Goal: Task Accomplishment & Management: Manage account settings

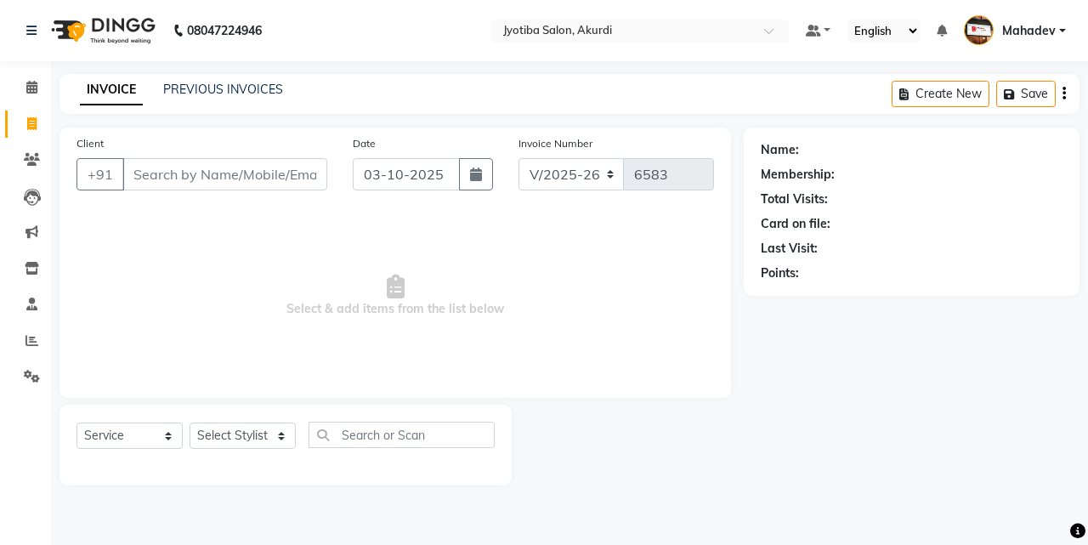
select select "557"
select select "service"
click at [181, 153] on div "Client +91" at bounding box center [202, 169] width 276 height 70
click at [227, 437] on select "Select Stylist Ajaj Ansari sahid Arif Ganpat Mahadev manish choudhari Parmu tat…" at bounding box center [243, 436] width 106 height 26
click at [281, 441] on select "Select Stylist Ajaj Ansari sahid Arif Ganpat Mahadev manish choudhari Parmu tat…" at bounding box center [243, 436] width 106 height 26
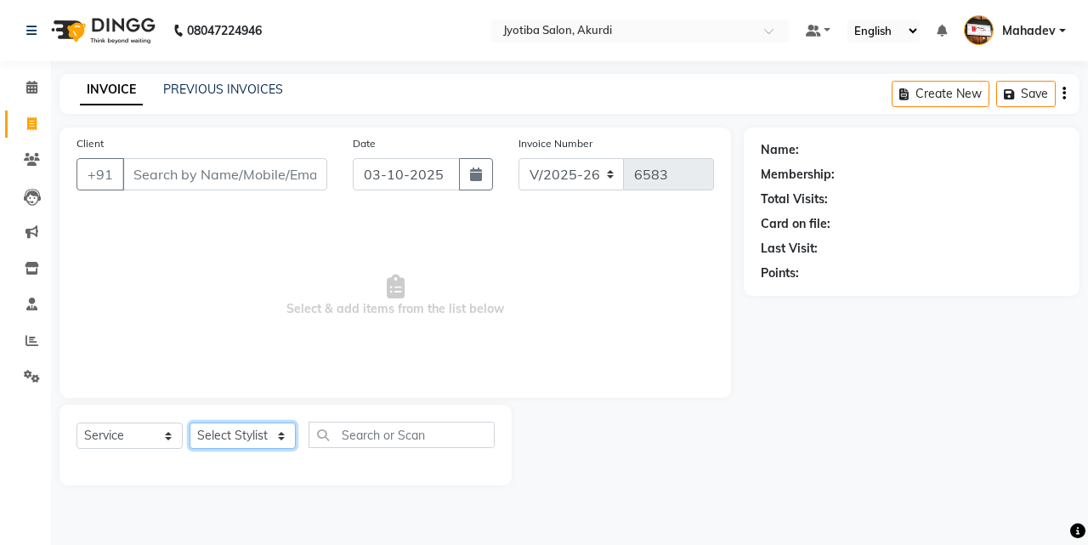
click at [281, 441] on select "Select Stylist Ajaj Ansari sahid Arif Ganpat Mahadev manish choudhari Parmu tat…" at bounding box center [243, 436] width 106 height 26
click at [167, 433] on select "Select Service Product Membership Package Voucher Prepaid Gift Card" at bounding box center [130, 436] width 106 height 26
click at [226, 352] on span "Select & add items from the list below" at bounding box center [396, 296] width 638 height 170
click at [233, 434] on select "Select Stylist Ajaj Ansari sahid Arif Ganpat Mahadev manish choudhari Parmu tat…" at bounding box center [243, 436] width 106 height 26
click at [142, 345] on span "Select & add items from the list below" at bounding box center [396, 296] width 638 height 170
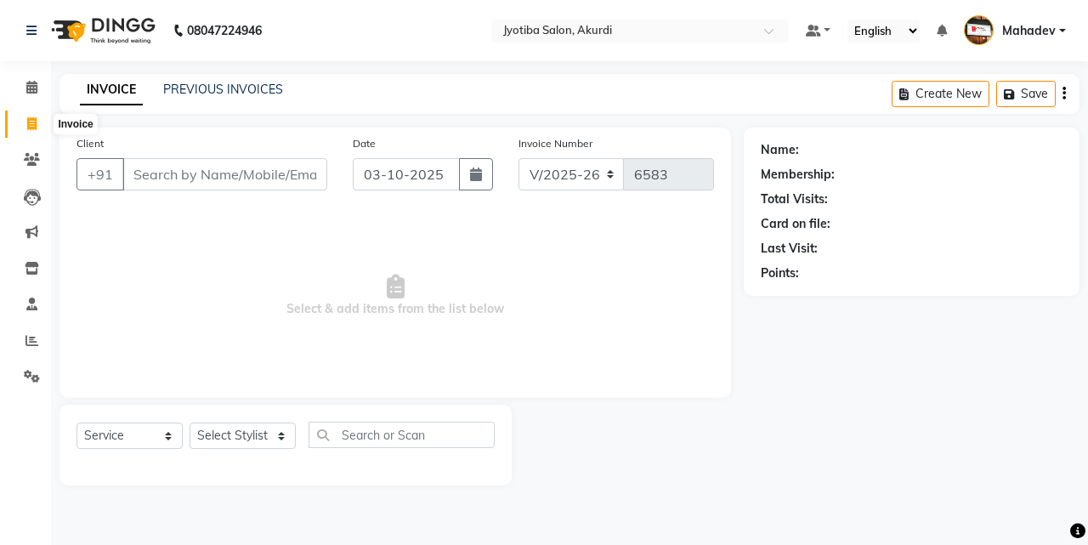
click at [31, 123] on icon at bounding box center [31, 123] width 9 height 13
select select "service"
click at [34, 94] on span at bounding box center [32, 88] width 30 height 20
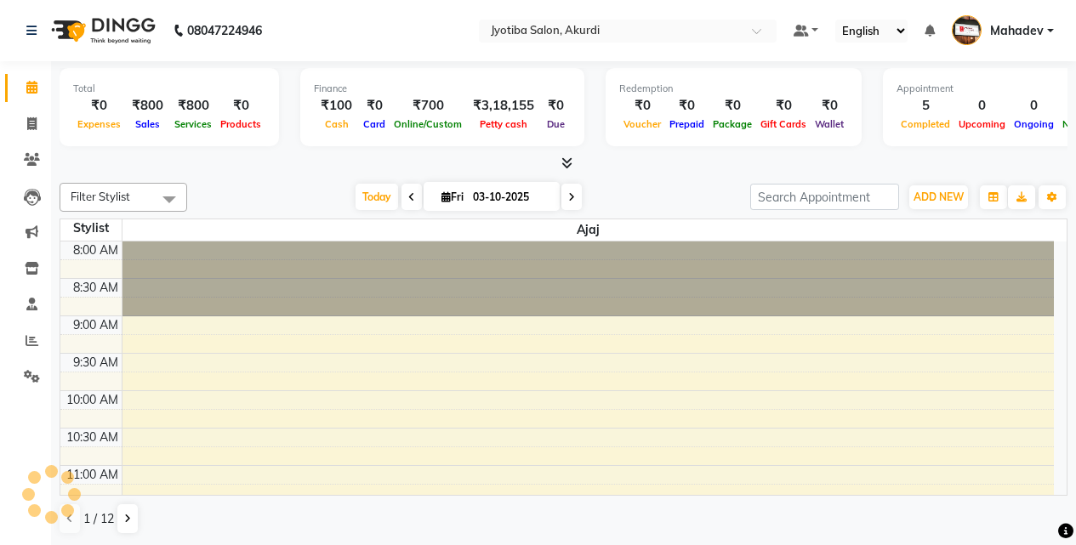
scroll to position [1, 0]
click at [47, 336] on li "Reports" at bounding box center [25, 340] width 51 height 37
click at [35, 336] on icon at bounding box center [32, 339] width 13 height 13
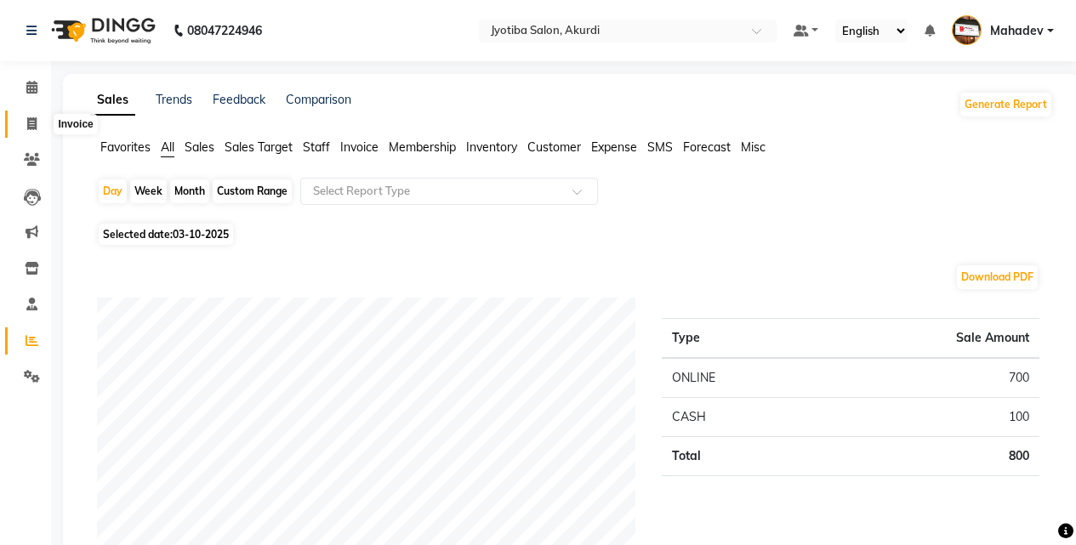
click at [35, 126] on icon at bounding box center [31, 123] width 9 height 13
select select "service"
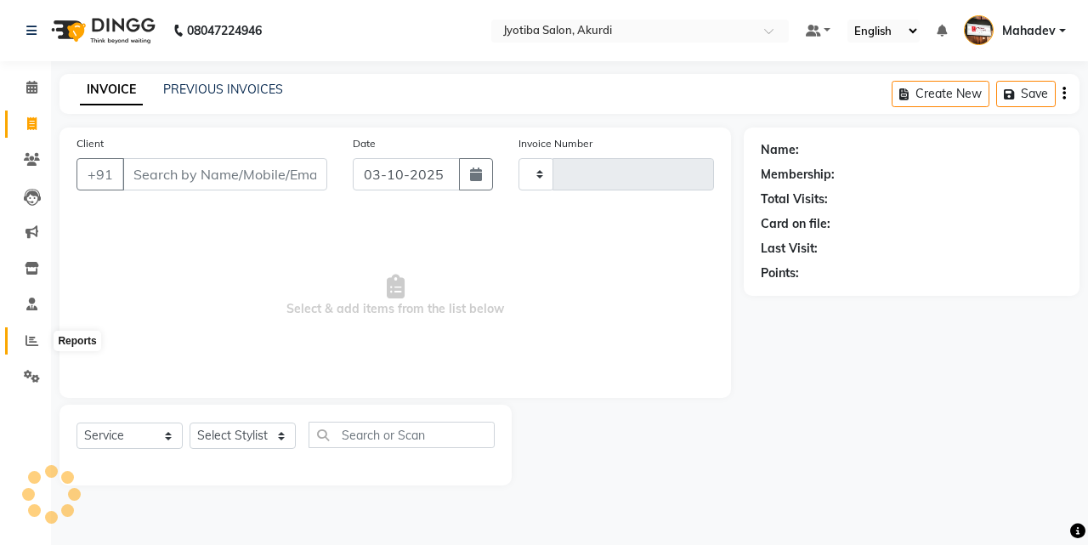
click at [38, 341] on span at bounding box center [32, 342] width 30 height 20
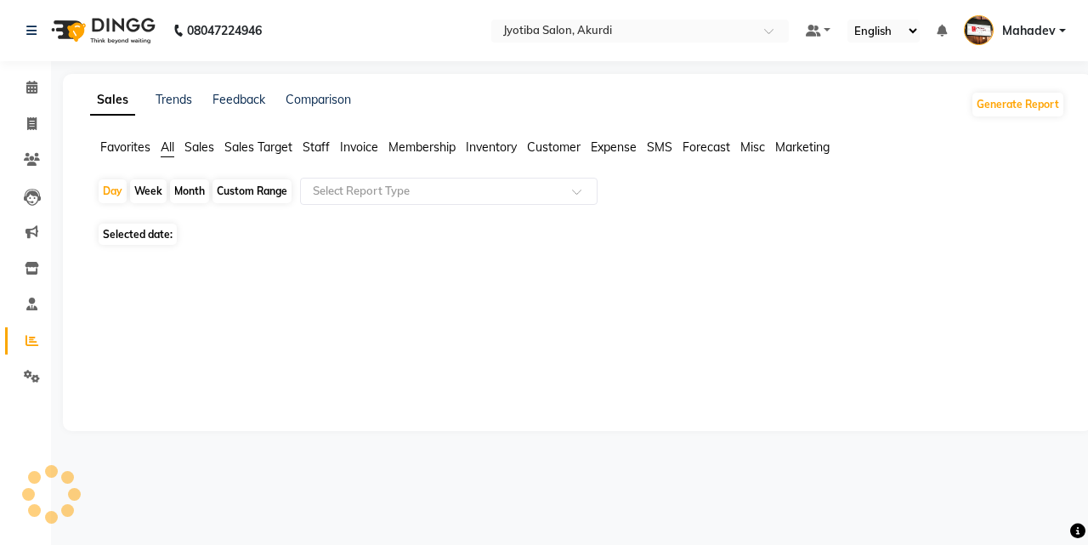
click at [190, 202] on div "Month" at bounding box center [189, 191] width 39 height 24
select select "10"
select select "2025"
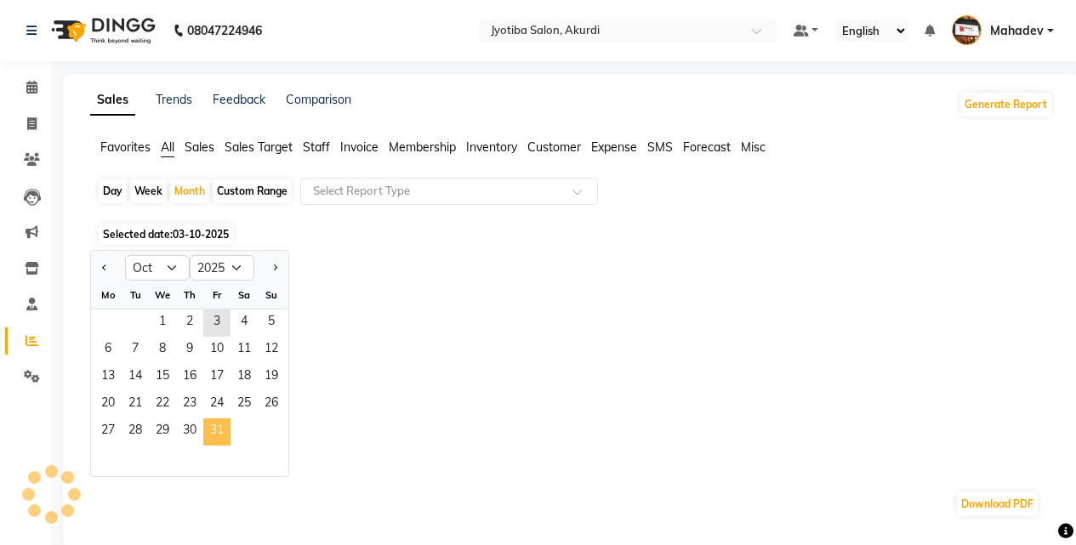
click at [216, 437] on span "31" at bounding box center [216, 431] width 27 height 27
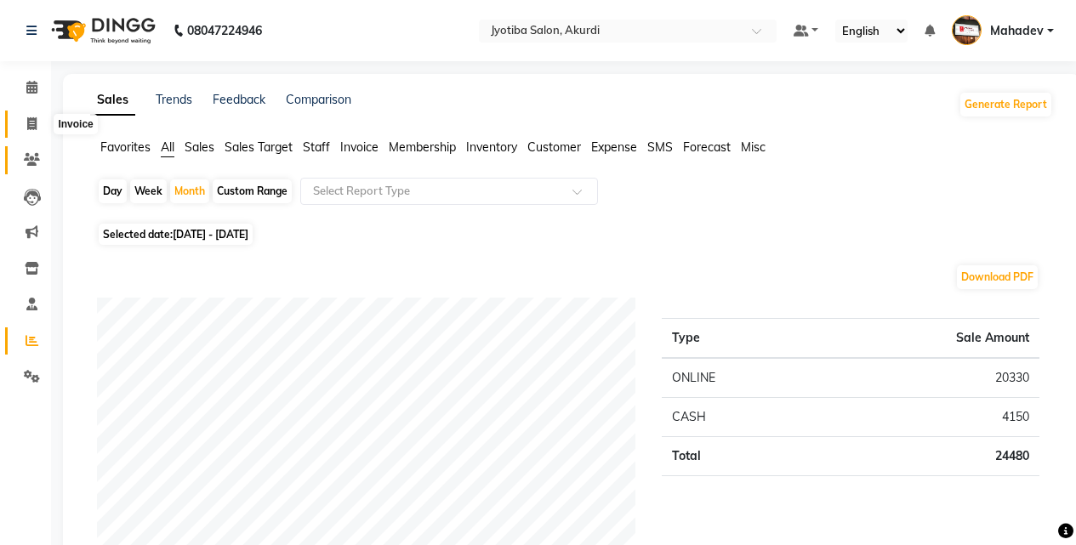
drag, startPoint x: 31, startPoint y: 122, endPoint x: 40, endPoint y: 146, distance: 26.1
click at [32, 122] on icon at bounding box center [31, 123] width 9 height 13
select select "service"
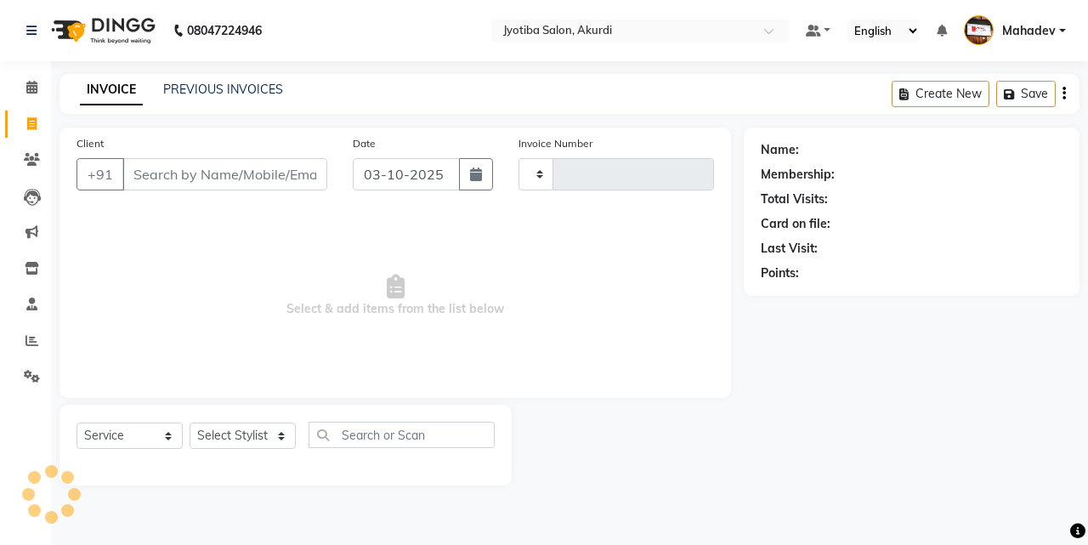
click at [202, 167] on input "Client" at bounding box center [224, 174] width 205 height 32
click at [202, 168] on input "Client" at bounding box center [224, 174] width 205 height 32
click at [31, 126] on icon at bounding box center [31, 123] width 9 height 13
select select "service"
drag, startPoint x: 166, startPoint y: 170, endPoint x: 111, endPoint y: 200, distance: 62.8
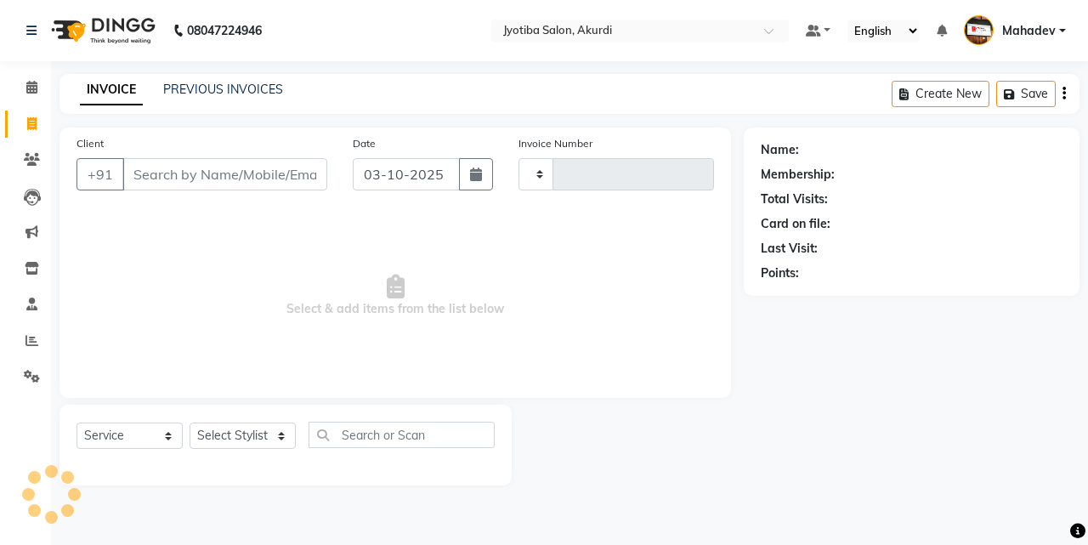
click at [166, 170] on input "Client" at bounding box center [224, 174] width 205 height 32
click at [37, 346] on icon at bounding box center [32, 340] width 13 height 13
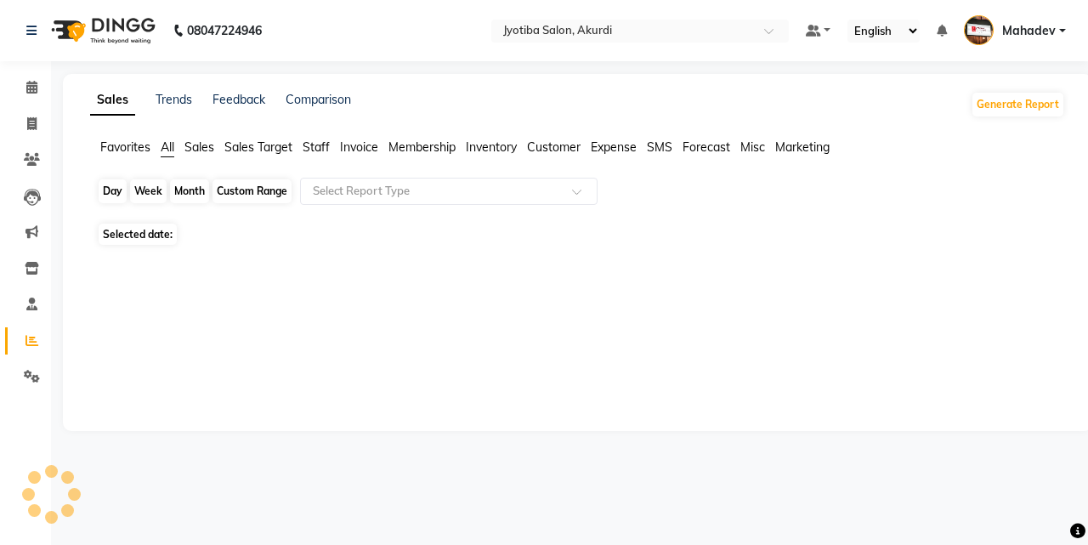
click at [103, 199] on div "Day" at bounding box center [113, 191] width 28 height 24
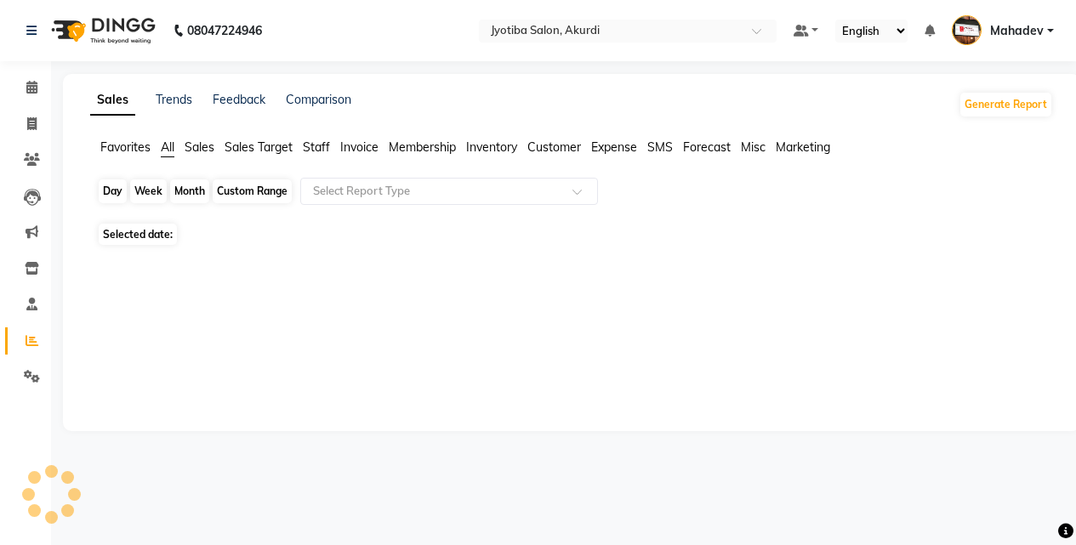
select select "10"
select select "2025"
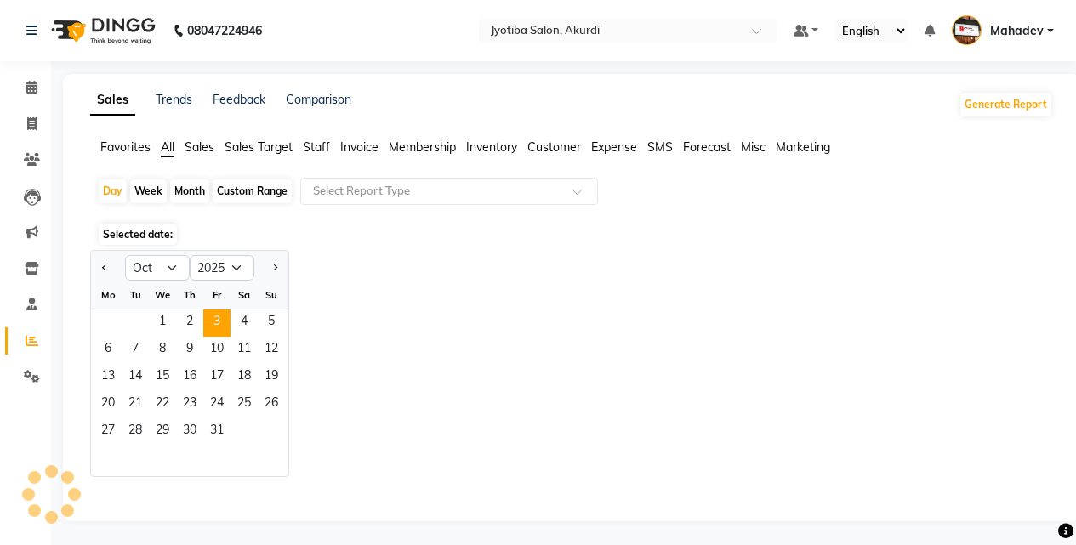
click at [219, 193] on div "Custom Range" at bounding box center [252, 191] width 79 height 24
select select "10"
select select "2025"
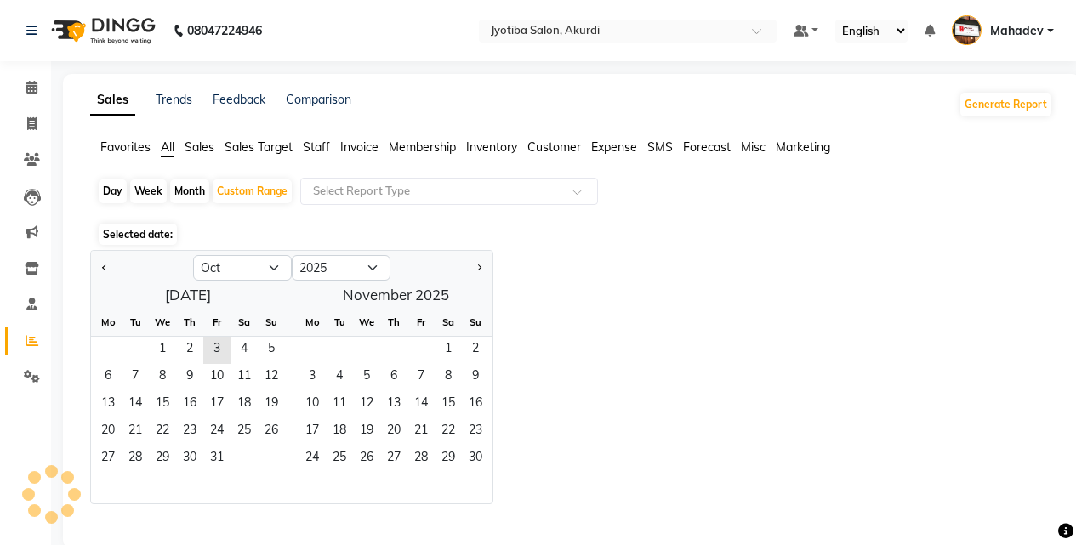
click at [182, 189] on div "Month" at bounding box center [189, 191] width 39 height 24
select select "10"
select select "2025"
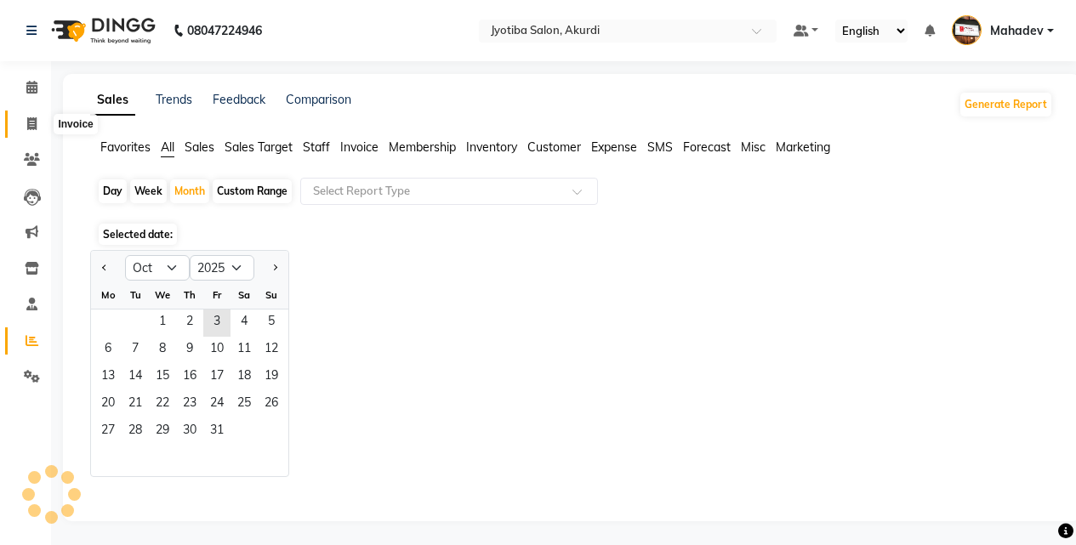
click at [35, 125] on icon at bounding box center [31, 123] width 9 height 13
select select "service"
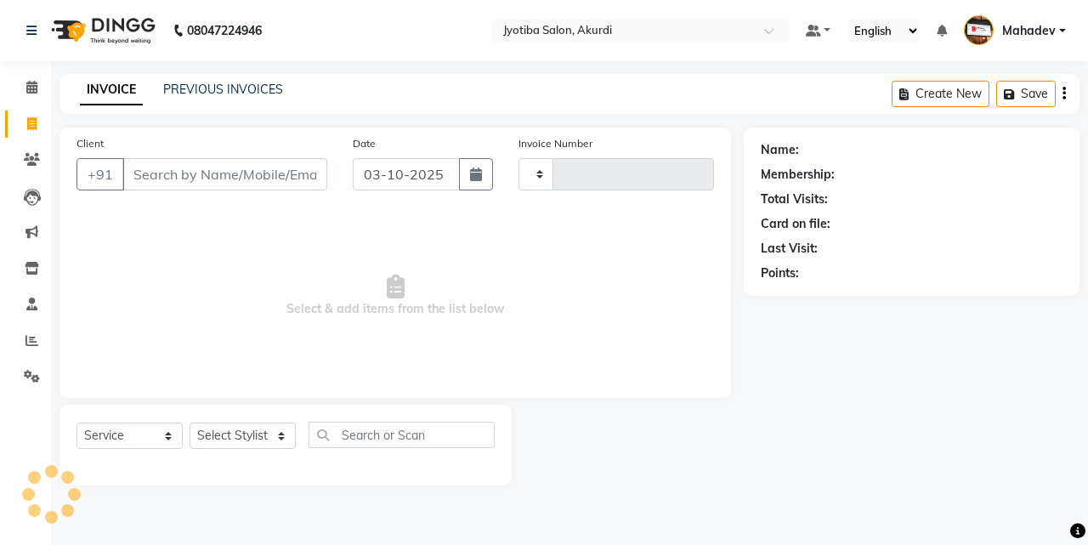
click at [160, 173] on input "Client" at bounding box center [224, 174] width 205 height 32
click at [227, 432] on select "Select Stylist" at bounding box center [243, 436] width 106 height 26
type input "6583"
select select "557"
click at [168, 164] on input "Client" at bounding box center [224, 174] width 205 height 32
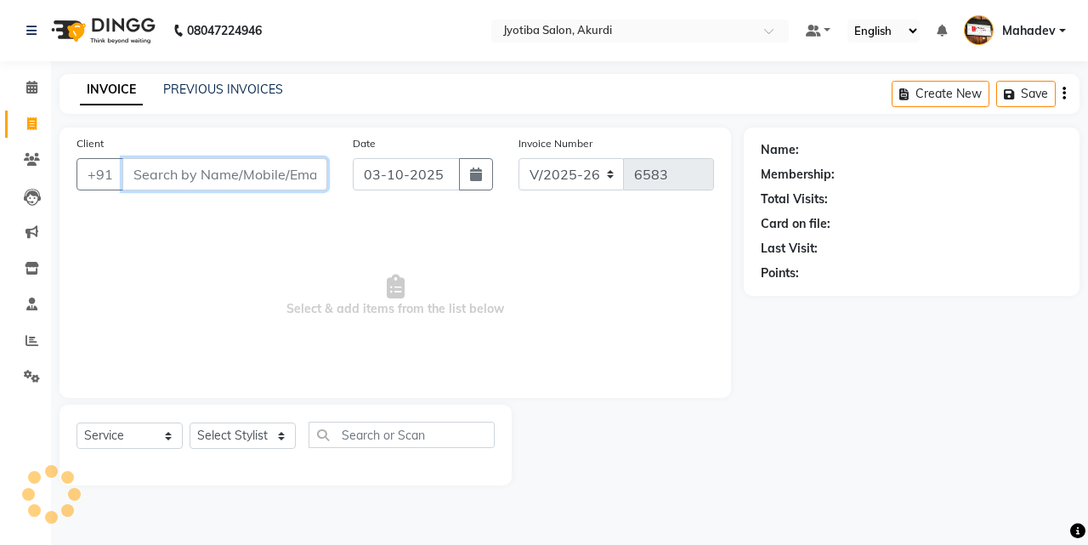
click at [177, 167] on input "Client" at bounding box center [224, 174] width 205 height 32
drag, startPoint x: 178, startPoint y: 196, endPoint x: 16, endPoint y: 122, distance: 177.7
click at [168, 196] on div "Client +91" at bounding box center [202, 169] width 276 height 70
click at [45, 117] on span at bounding box center [32, 125] width 30 height 20
select select "service"
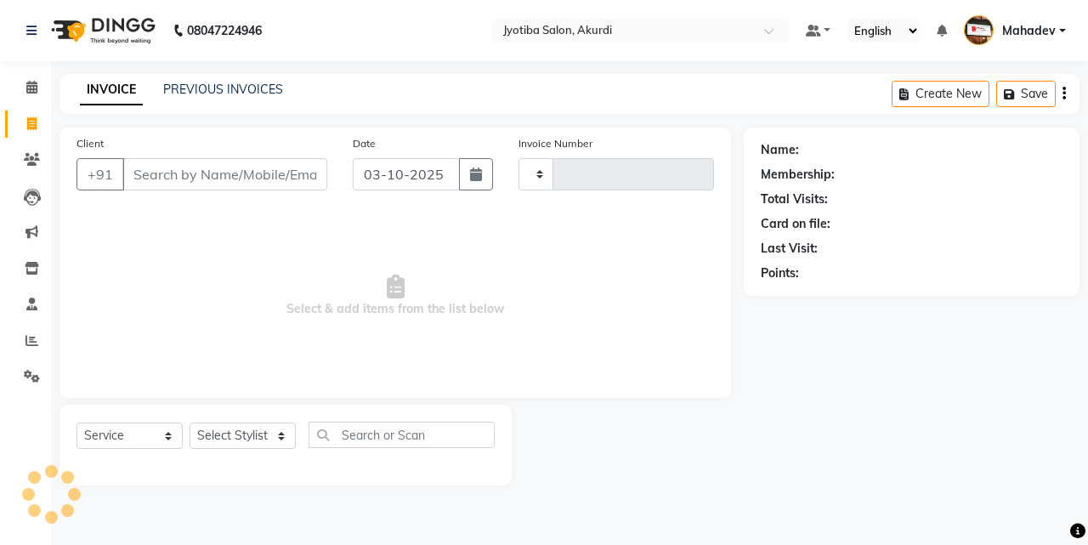
click at [34, 120] on icon at bounding box center [31, 123] width 9 height 13
select select "service"
click at [173, 170] on input "Client" at bounding box center [224, 174] width 205 height 32
click at [40, 348] on span at bounding box center [32, 342] width 30 height 20
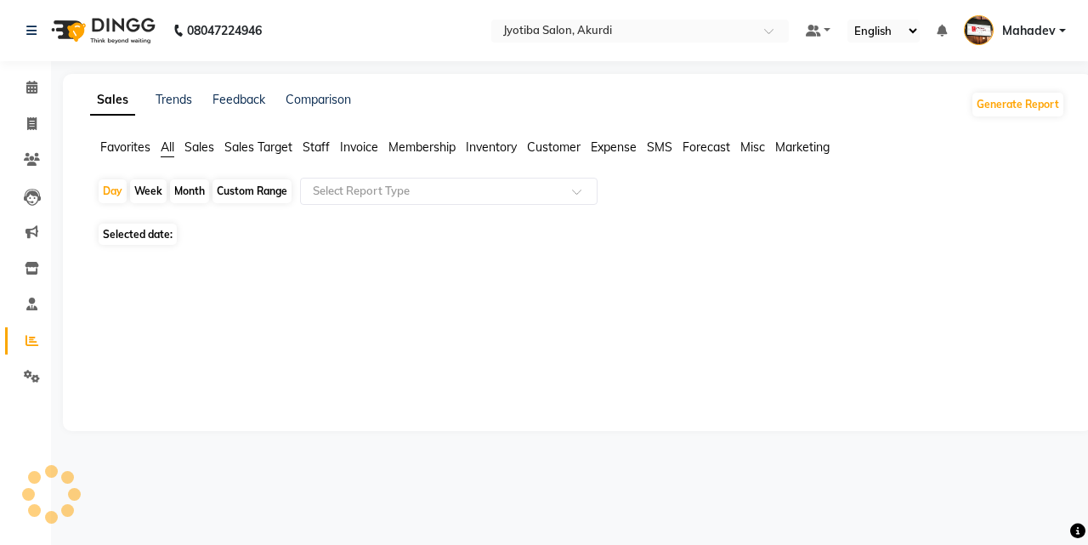
click at [196, 204] on div "Day Week Month Custom Range Select Report Type" at bounding box center [578, 198] width 962 height 41
click at [193, 203] on div "Month" at bounding box center [189, 191] width 39 height 24
select select "10"
select select "2025"
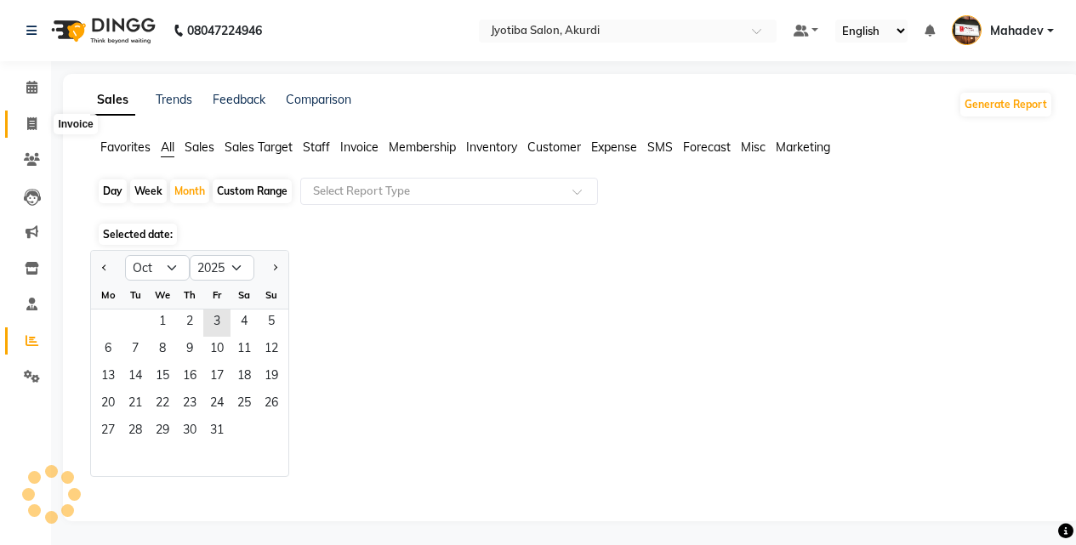
click at [30, 126] on icon at bounding box center [31, 123] width 9 height 13
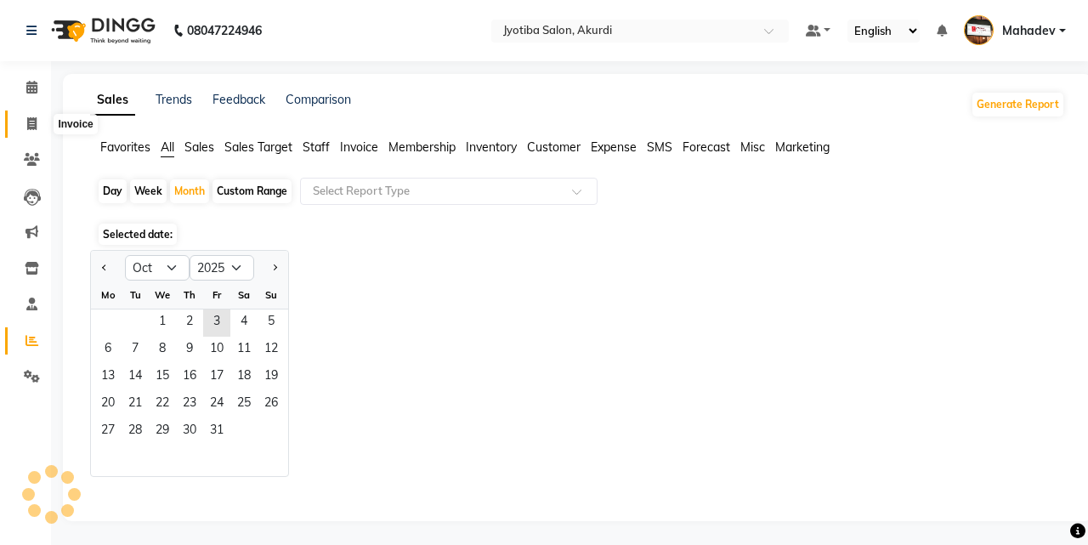
select select "service"
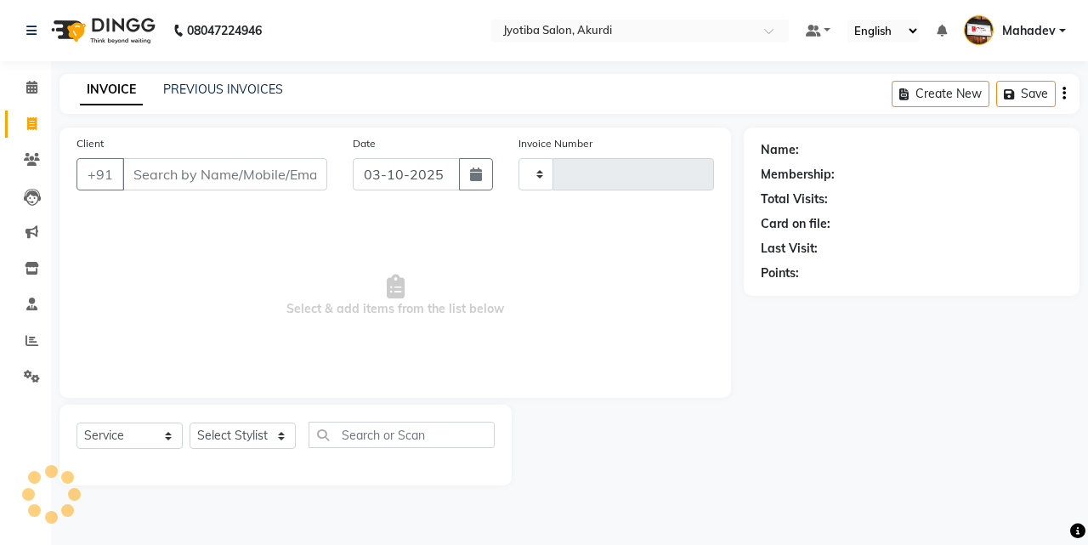
type input "6583"
select select "557"
click at [151, 179] on input "Client" at bounding box center [224, 174] width 205 height 32
click at [168, 179] on input "Client" at bounding box center [224, 174] width 205 height 32
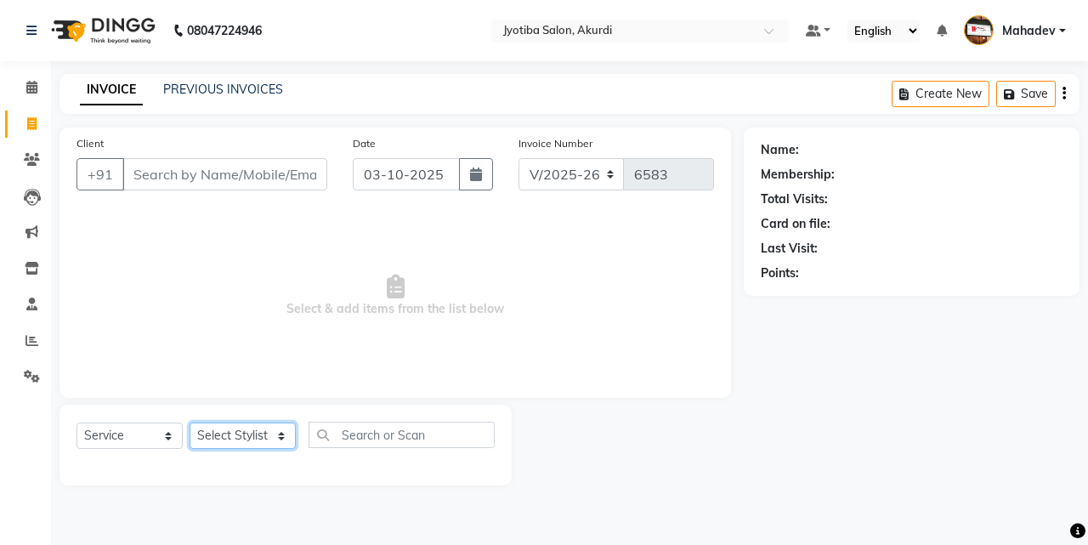
click at [217, 436] on select "Select Stylist Ajaj Ansari sahid Arif Ganpat Mahadev manish choudhari Parmu tat…" at bounding box center [243, 436] width 106 height 26
select select "7216"
click at [190, 423] on select "Select Stylist Ajaj Ansari sahid Arif Ganpat Mahadev manish choudhari Parmu tat…" at bounding box center [243, 436] width 106 height 26
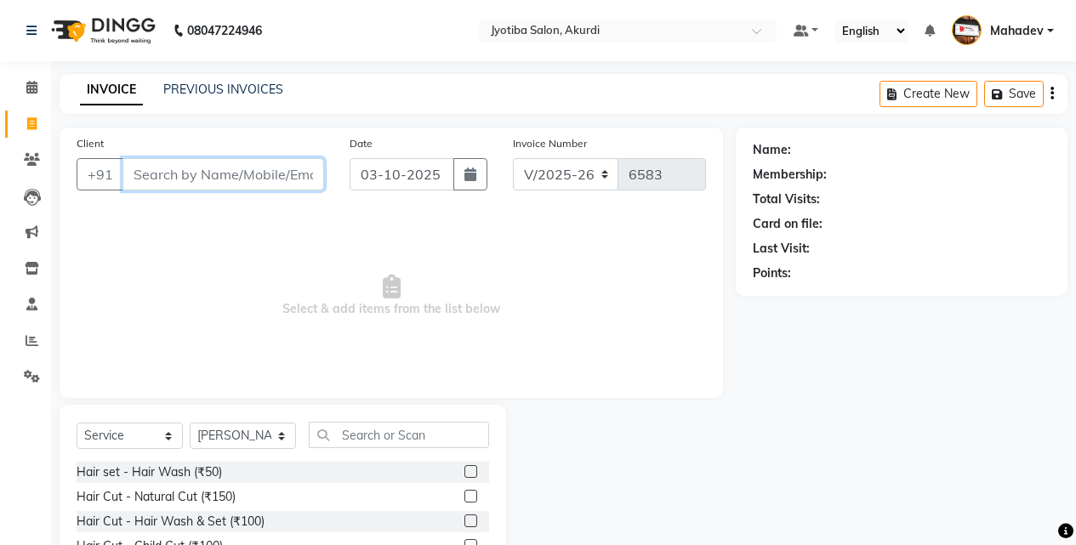
click at [213, 177] on input "Client" at bounding box center [223, 174] width 202 height 32
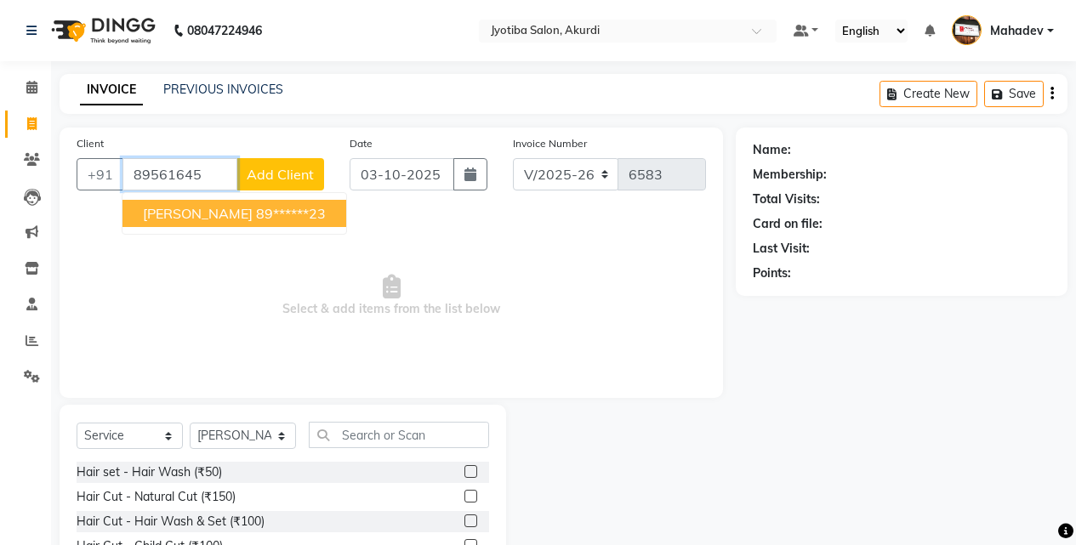
click at [256, 208] on ngb-highlight "89******23" at bounding box center [291, 213] width 70 height 17
type input "89******23"
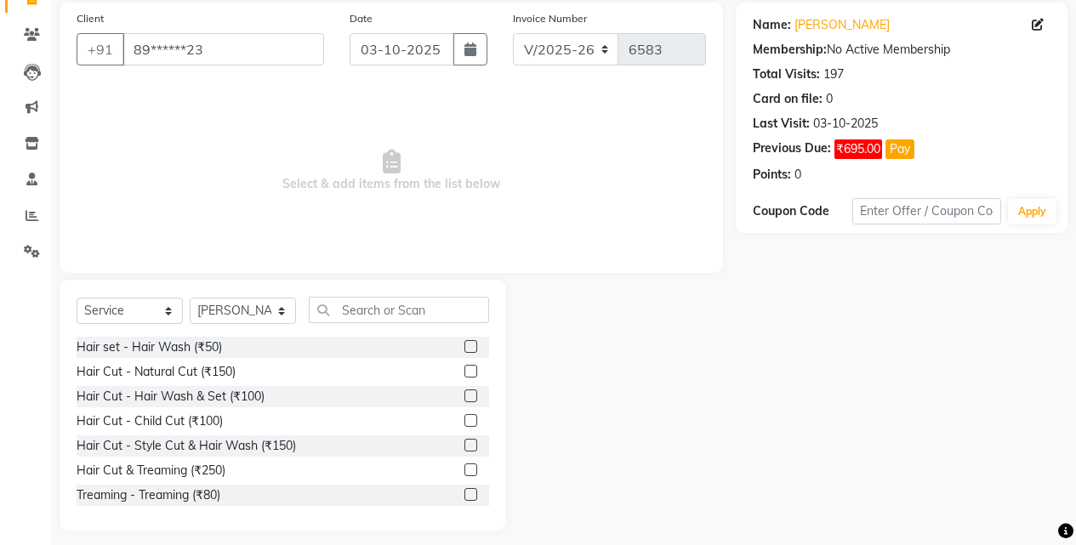
scroll to position [136, 0]
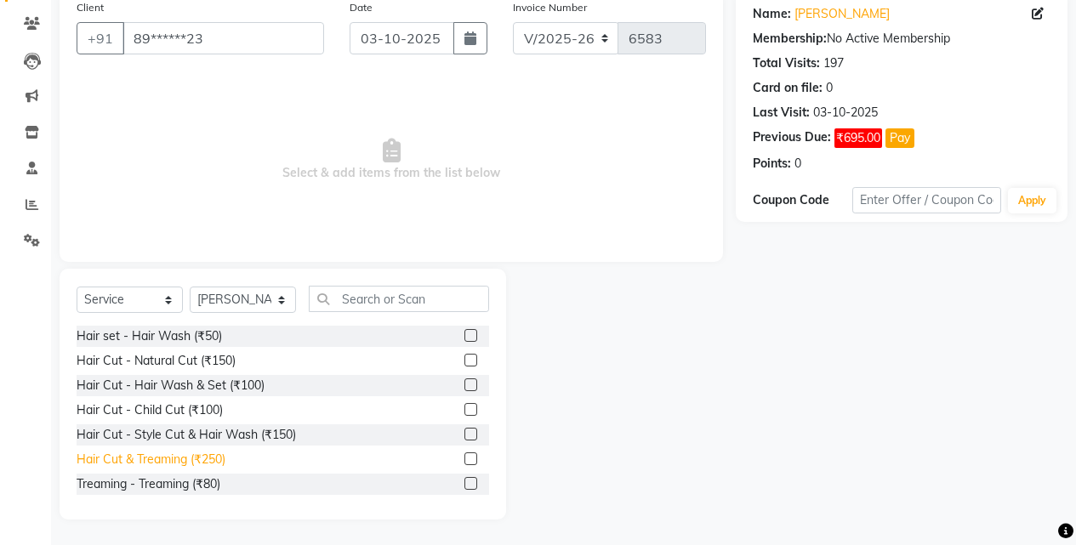
click at [214, 454] on div "Hair Cut & Treaming (₹250)" at bounding box center [151, 460] width 149 height 18
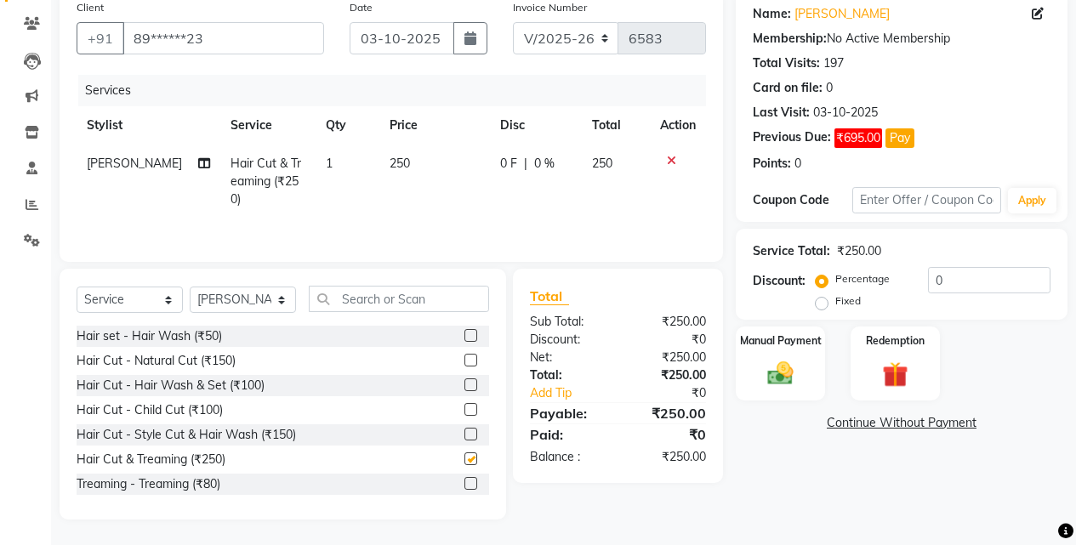
checkbox input "false"
click at [238, 290] on select "Select Stylist Ajaj Ansari sahid Arif Ganpat Mahadev manish choudhari Parmu tat…" at bounding box center [243, 300] width 106 height 26
select select "70863"
click at [190, 287] on select "Select Stylist Ajaj Ansari sahid Arif Ganpat Mahadev manish choudhari Parmu tat…" at bounding box center [243, 300] width 106 height 26
drag, startPoint x: 219, startPoint y: 456, endPoint x: 238, endPoint y: 333, distance: 124.8
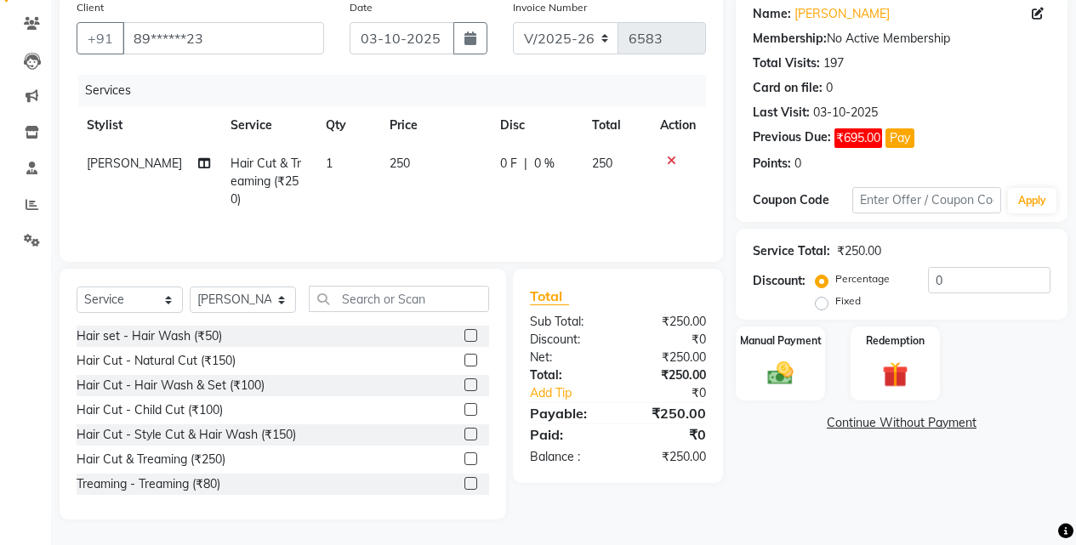
click at [219, 455] on div "Hair Cut & Treaming (₹250)" at bounding box center [151, 460] width 149 height 18
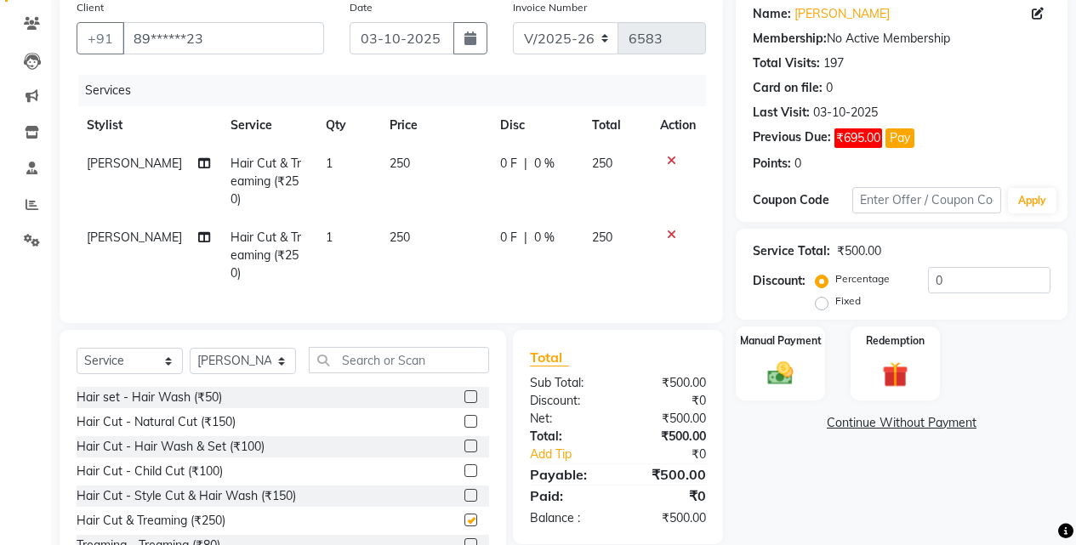
checkbox input "false"
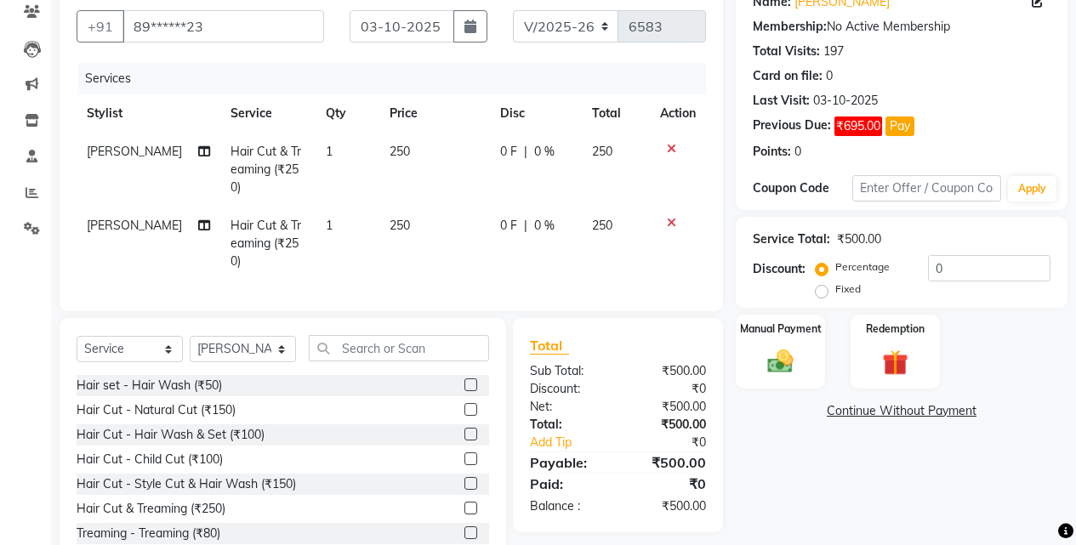
scroll to position [174, 0]
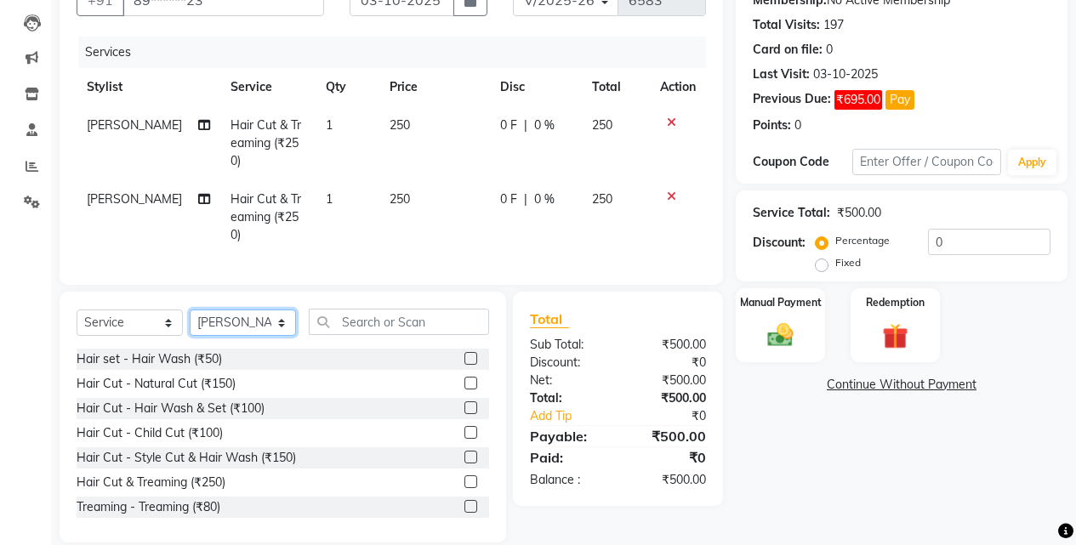
click at [247, 310] on select "Select Stylist Ajaj Ansari sahid Arif Ganpat Mahadev manish choudhari Parmu tat…" at bounding box center [243, 323] width 106 height 26
select select "79628"
click at [190, 310] on select "Select Stylist Ajaj Ansari sahid Arif Ganpat Mahadev manish choudhari Parmu tat…" at bounding box center [243, 323] width 106 height 26
click at [235, 400] on div "Hair Cut - Hair Wash & Set (₹100)" at bounding box center [171, 409] width 188 height 18
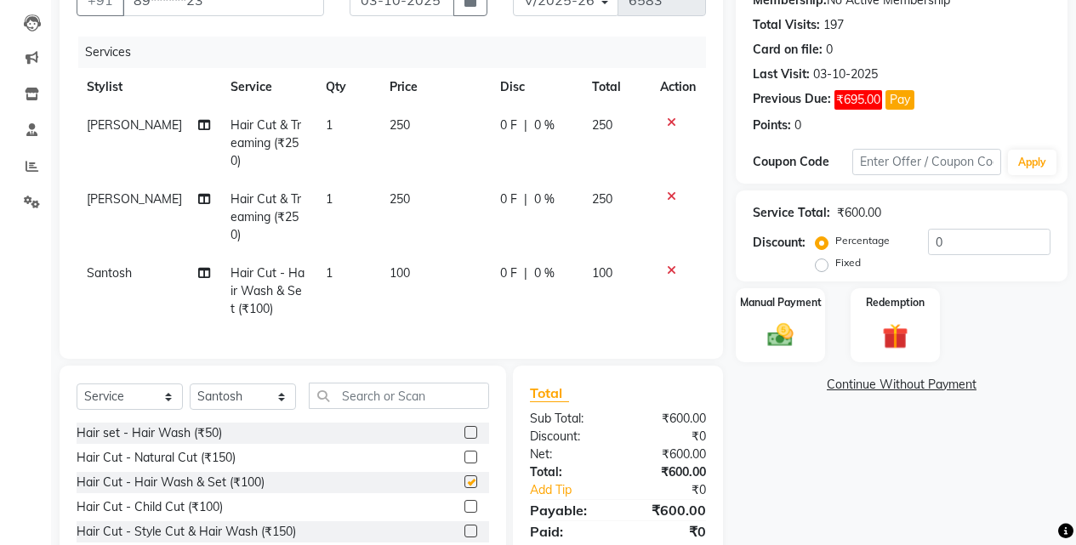
checkbox input "false"
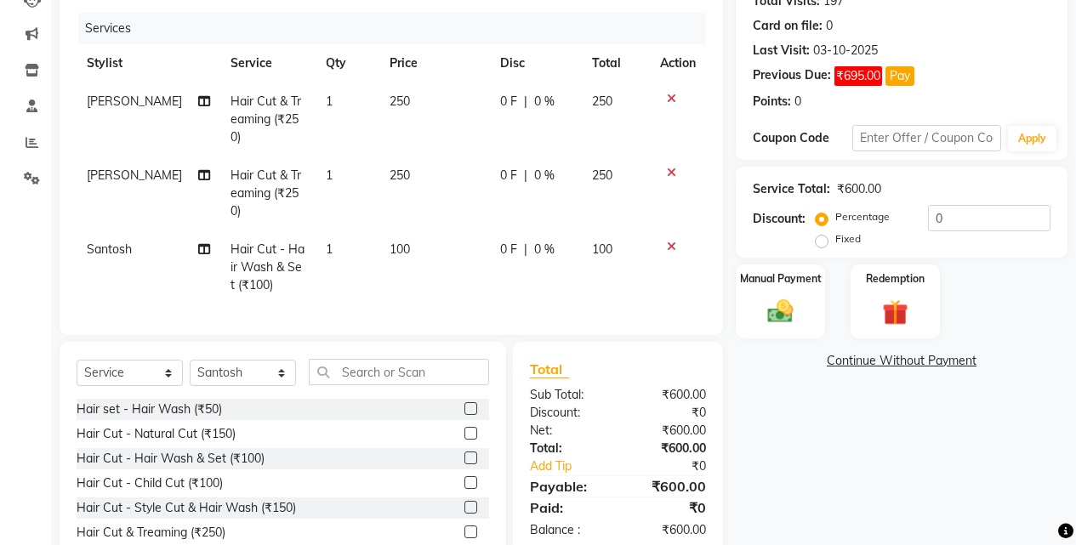
scroll to position [248, 0]
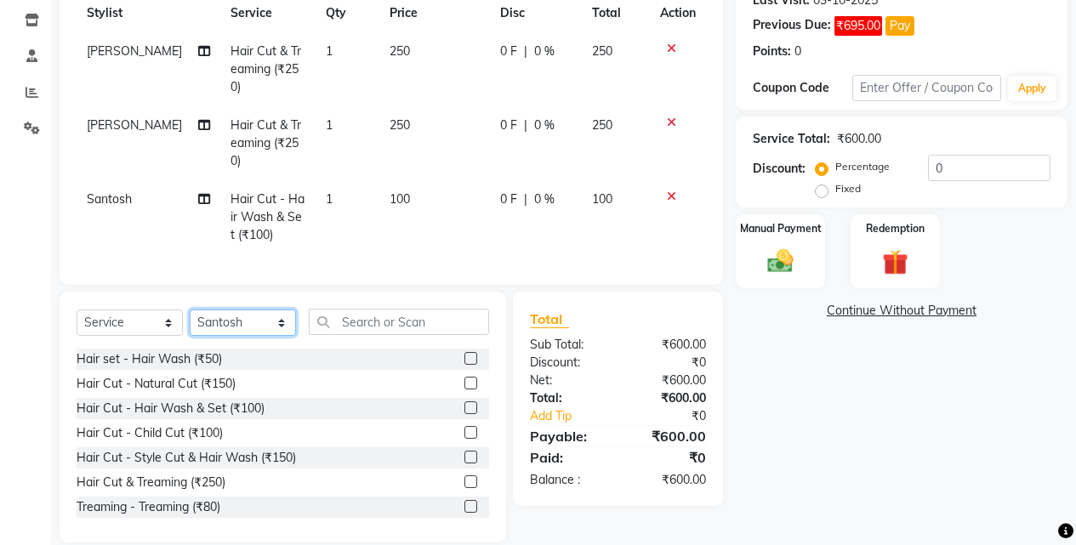
click at [249, 310] on select "Select Stylist Ajaj Ansari sahid Arif Ganpat Mahadev manish choudhari Parmu tat…" at bounding box center [243, 323] width 106 height 26
select select "43504"
click at [190, 310] on select "Select Stylist Ajaj Ansari sahid Arif Ganpat Mahadev manish choudhari Parmu tat…" at bounding box center [243, 323] width 106 height 26
click at [215, 474] on div "Hair Cut & Treaming (₹250)" at bounding box center [151, 483] width 149 height 18
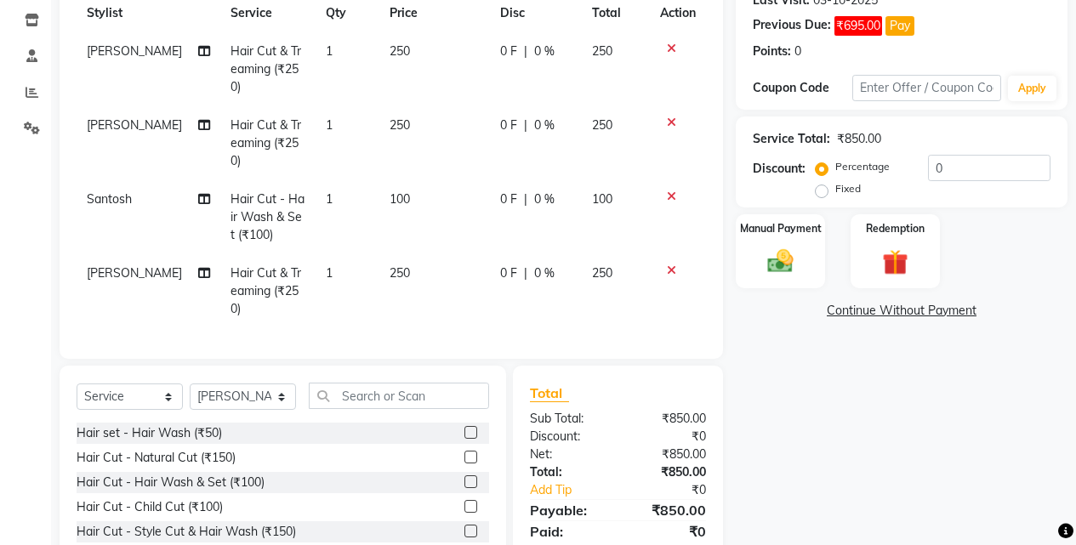
checkbox input "false"
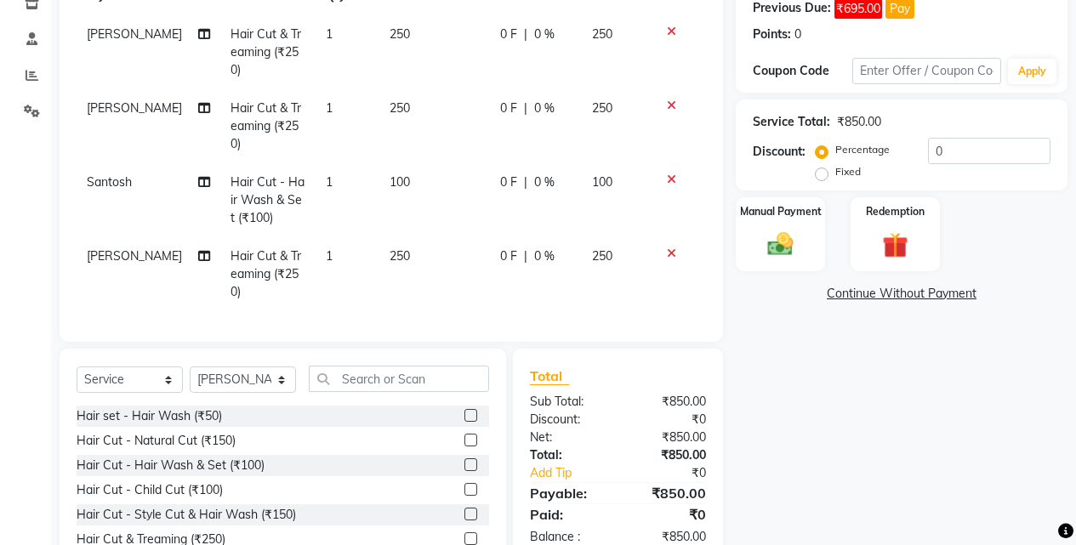
scroll to position [304, 0]
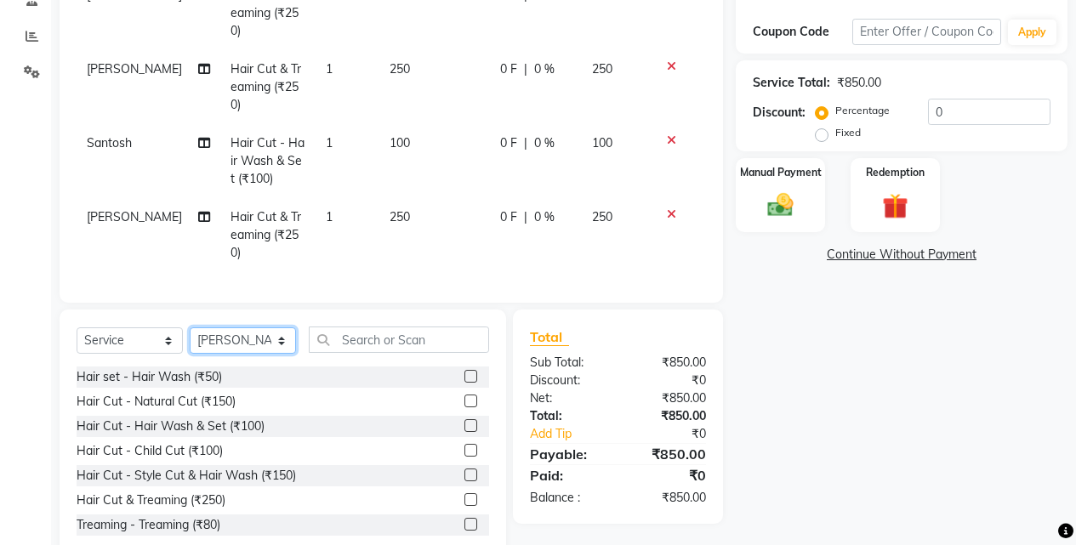
click at [256, 327] on select "Select Stylist Ajaj Ansari sahid Arif Ganpat Mahadev manish choudhari Parmu tat…" at bounding box center [243, 340] width 106 height 26
select select "79628"
click at [190, 327] on select "Select Stylist Ajaj Ansari sahid Arif Ganpat Mahadev manish choudhari Parmu tat…" at bounding box center [243, 340] width 106 height 26
click at [222, 393] on div "Hair Cut - Natural Cut (₹150)" at bounding box center [156, 402] width 159 height 18
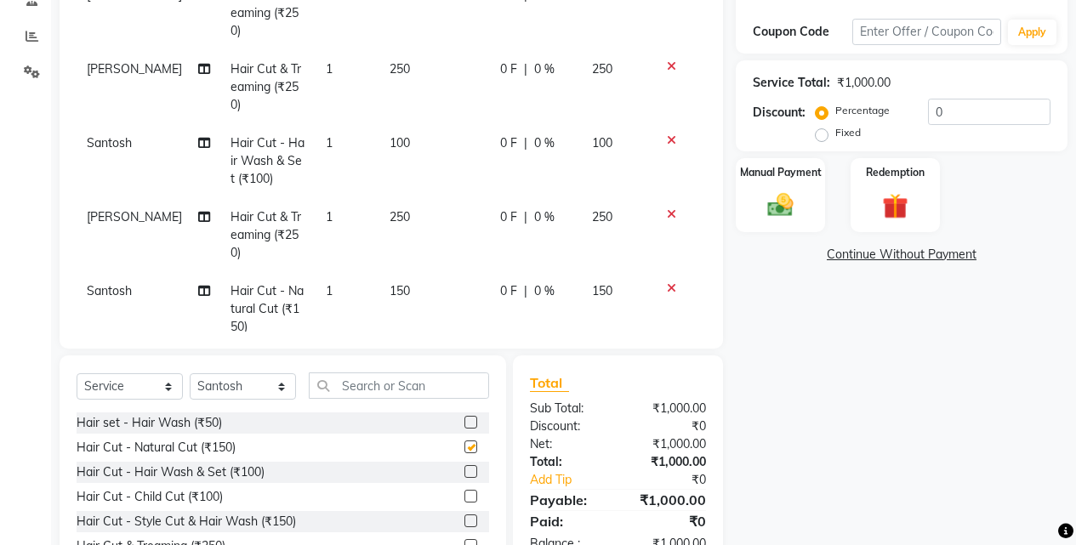
checkbox input "false"
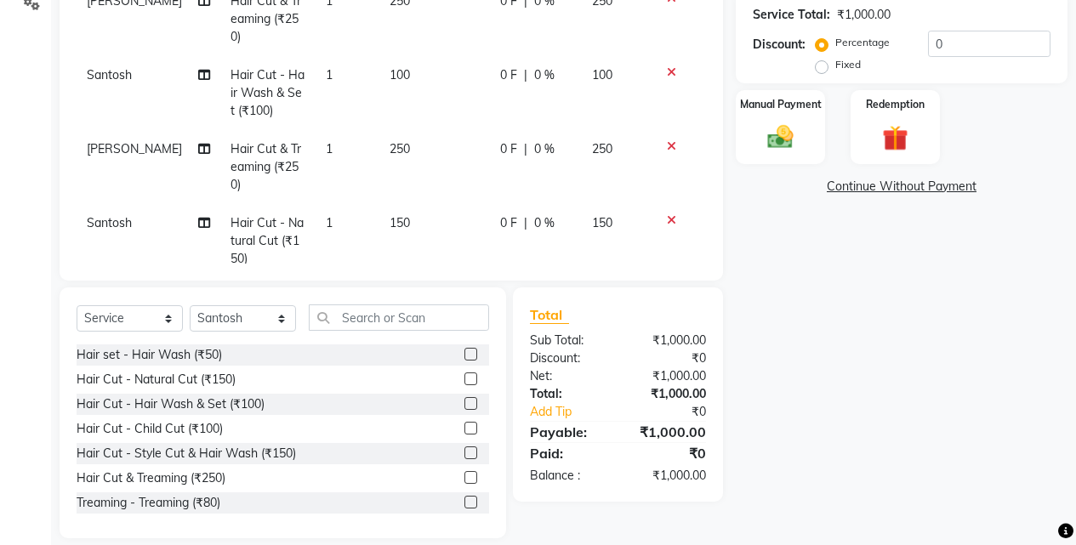
scroll to position [378, 0]
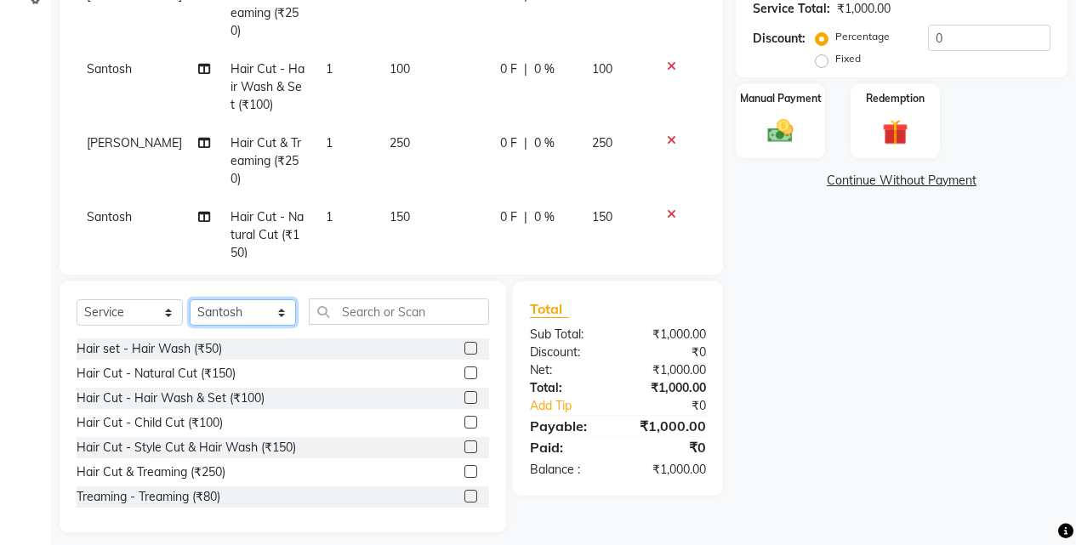
click at [270, 299] on select "Select Stylist Ajaj Ansari sahid Arif Ganpat Mahadev manish choudhari Parmu tat…" at bounding box center [243, 312] width 106 height 26
select select "7216"
click at [190, 299] on select "Select Stylist Ajaj Ansari sahid Arif Ganpat Mahadev manish choudhari Parmu tat…" at bounding box center [243, 312] width 106 height 26
click at [212, 365] on div "Hair Cut - Natural Cut (₹150)" at bounding box center [156, 374] width 159 height 18
checkbox input "false"
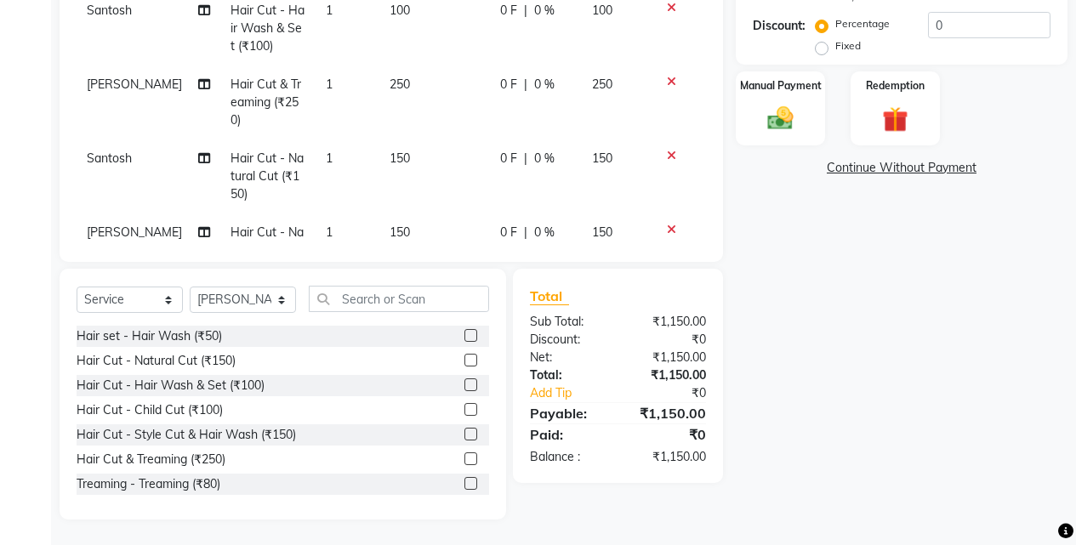
scroll to position [61, 0]
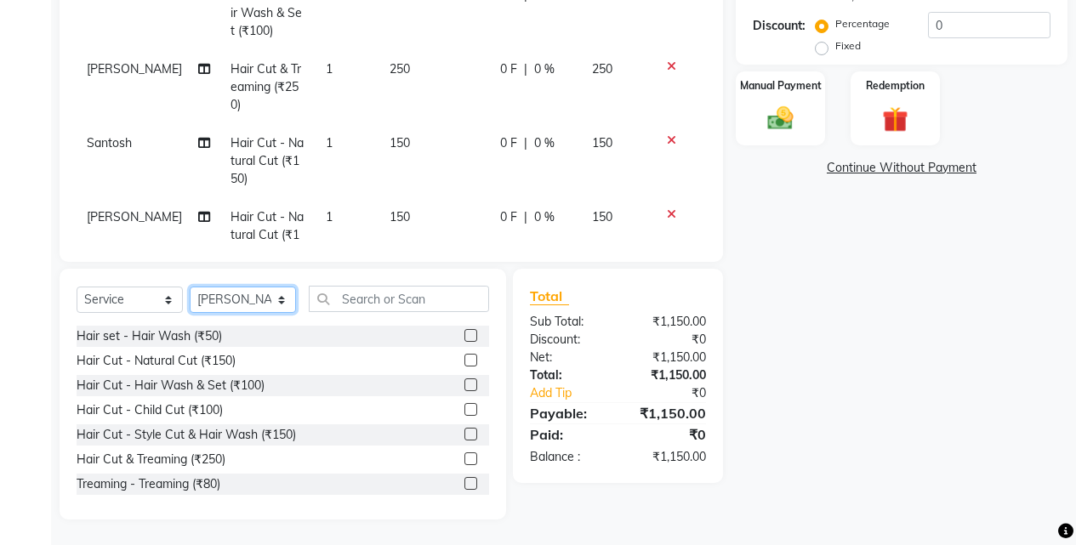
click at [245, 293] on select "Select Stylist Ajaj Ansari sahid Arif Ganpat Mahadev manish choudhari Parmu tat…" at bounding box center [243, 300] width 106 height 26
select select "86627"
click at [190, 287] on select "Select Stylist Ajaj Ansari sahid Arif Ganpat Mahadev manish choudhari Parmu tat…" at bounding box center [243, 300] width 106 height 26
click at [207, 452] on div "Hair Cut & Treaming (₹250)" at bounding box center [151, 460] width 149 height 18
checkbox input "false"
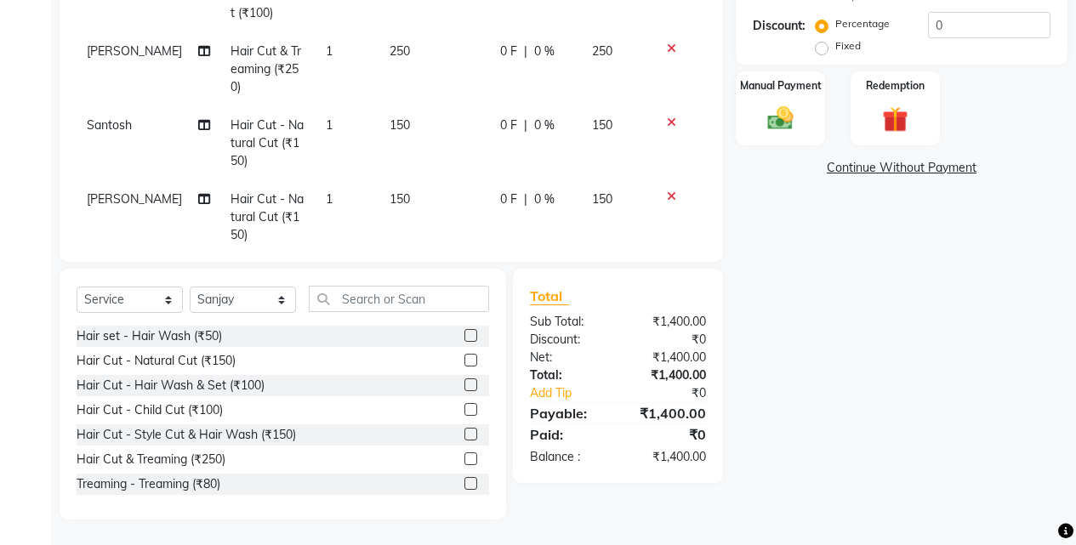
scroll to position [117, 0]
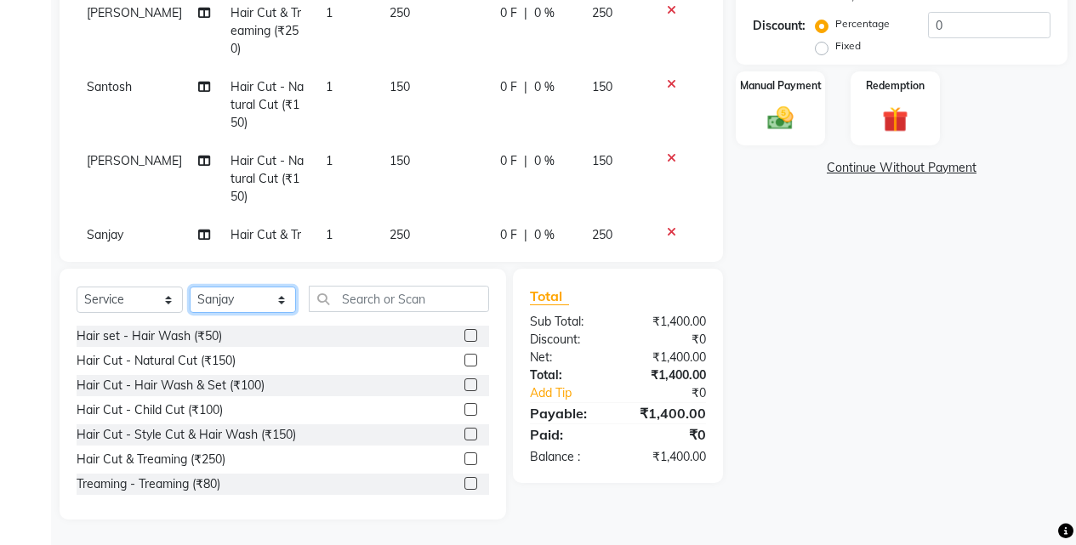
click at [265, 292] on select "Select Stylist Ajaj Ansari sahid Arif Ganpat Mahadev manish choudhari Parmu tat…" at bounding box center [243, 300] width 106 height 26
select select "70863"
click at [190, 287] on select "Select Stylist Ajaj Ansari sahid Arif Ganpat Mahadev manish choudhari Parmu tat…" at bounding box center [243, 300] width 106 height 26
click at [222, 467] on div "Hair Cut & Treaming (₹250)" at bounding box center [151, 460] width 149 height 18
checkbox input "false"
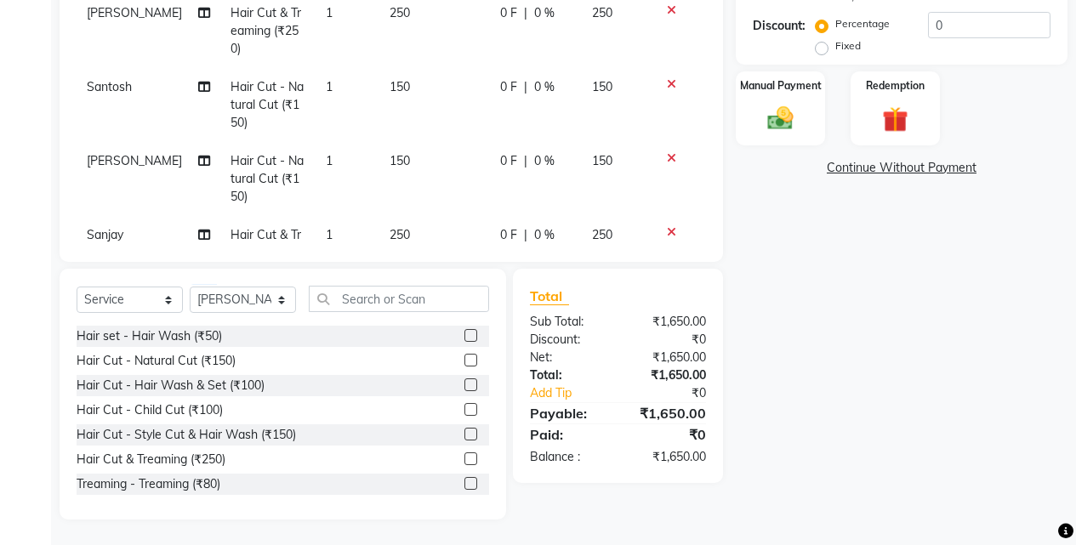
scroll to position [173, 0]
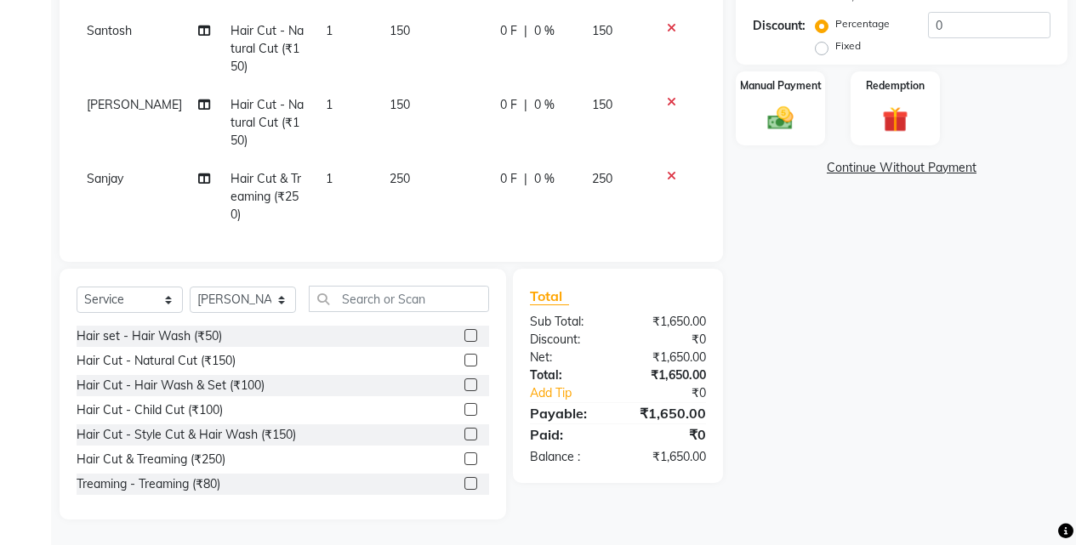
click at [263, 284] on div "Select Service Product Membership Package Voucher Prepaid Gift Card Select Styl…" at bounding box center [283, 394] width 446 height 251
click at [263, 294] on select "Select Stylist Ajaj Ansari sahid Arif Ganpat Mahadev manish choudhari Parmu tat…" at bounding box center [243, 300] width 106 height 26
select select "43504"
click at [190, 287] on select "Select Stylist Ajaj Ansari sahid Arif Ganpat Mahadev manish choudhari Parmu tat…" at bounding box center [243, 300] width 106 height 26
click at [205, 458] on div "Hair Cut & Treaming (₹250)" at bounding box center [151, 460] width 149 height 18
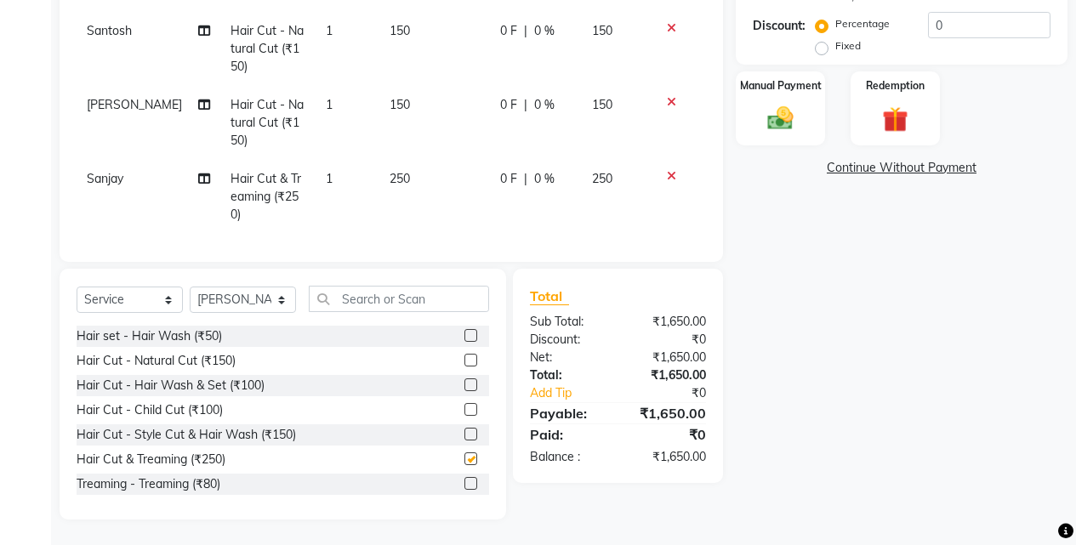
checkbox input "false"
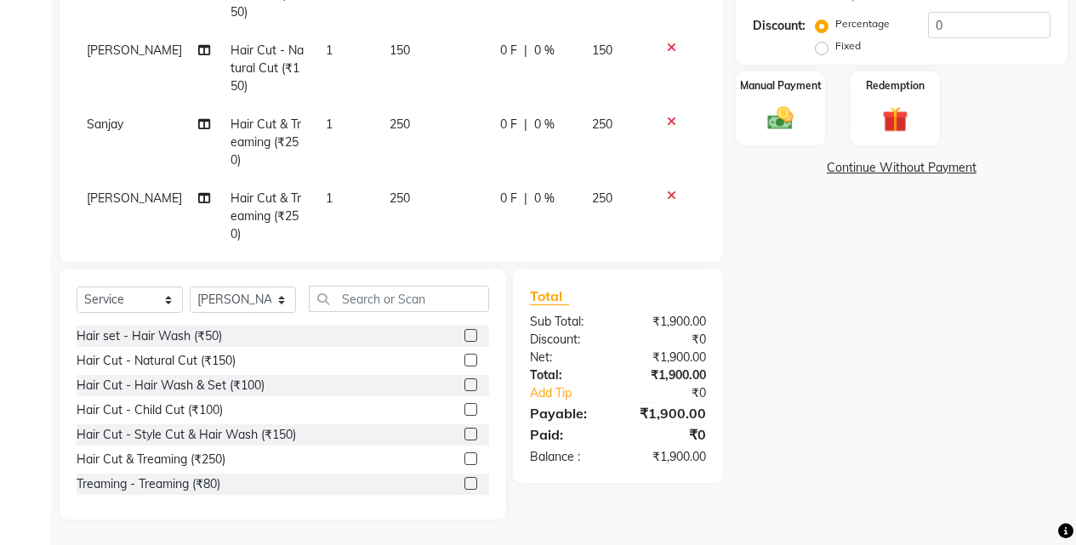
scroll to position [230, 0]
click at [256, 298] on select "Select Stylist Ajaj Ansari sahid Arif Ganpat Mahadev manish choudhari Parmu tat…" at bounding box center [243, 300] width 106 height 26
select select "7216"
click at [190, 287] on select "Select Stylist Ajaj Ansari sahid Arif Ganpat Mahadev manish choudhari Parmu tat…" at bounding box center [243, 300] width 106 height 26
click at [220, 458] on div "Hair Cut & Treaming (₹250)" at bounding box center [151, 460] width 149 height 18
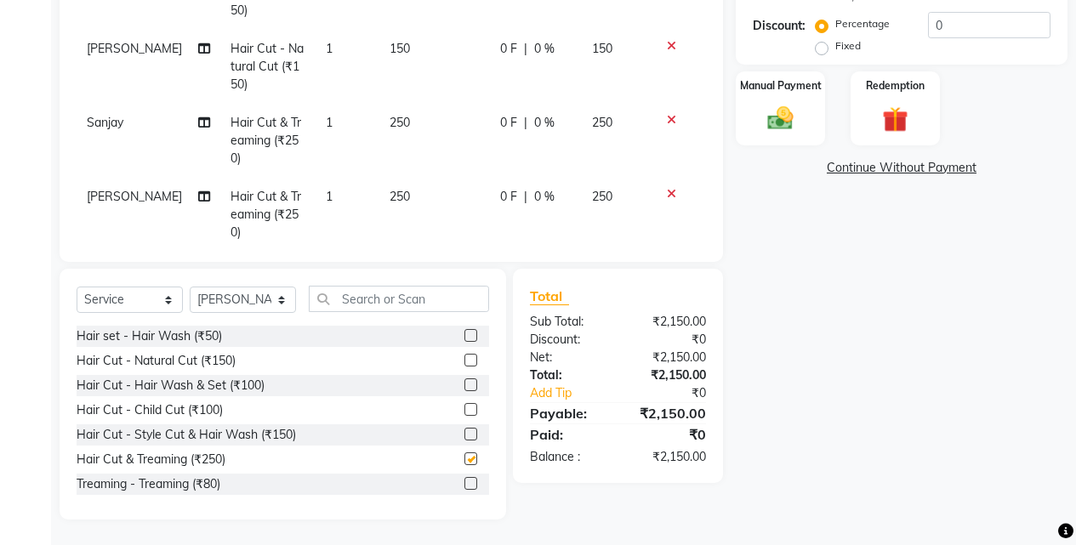
checkbox input "false"
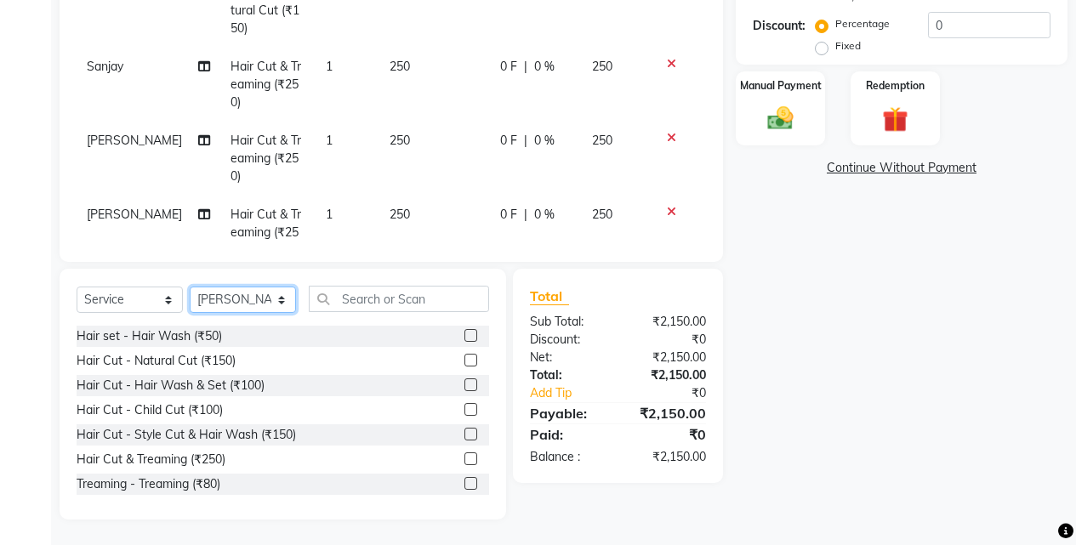
click at [263, 303] on select "Select Stylist Ajaj Ansari sahid Arif Ganpat Mahadev manish choudhari Parmu tat…" at bounding box center [243, 300] width 106 height 26
select select "11679"
click at [190, 287] on select "Select Stylist Ajaj Ansari sahid Arif Ganpat Mahadev manish choudhari Parmu tat…" at bounding box center [243, 300] width 106 height 26
click at [230, 352] on div "Hair Cut - Natural Cut (₹150)" at bounding box center [156, 361] width 159 height 18
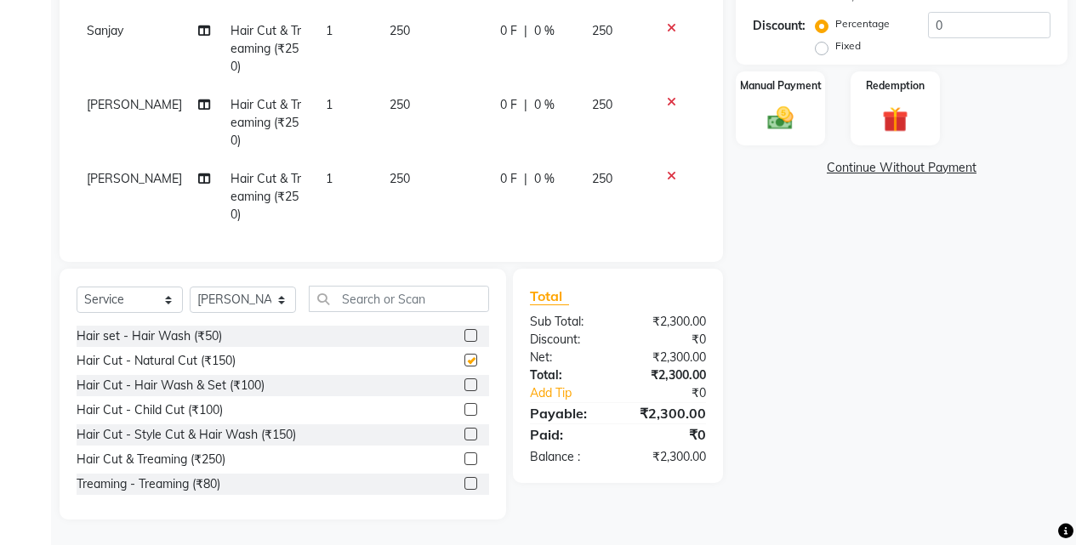
checkbox input "false"
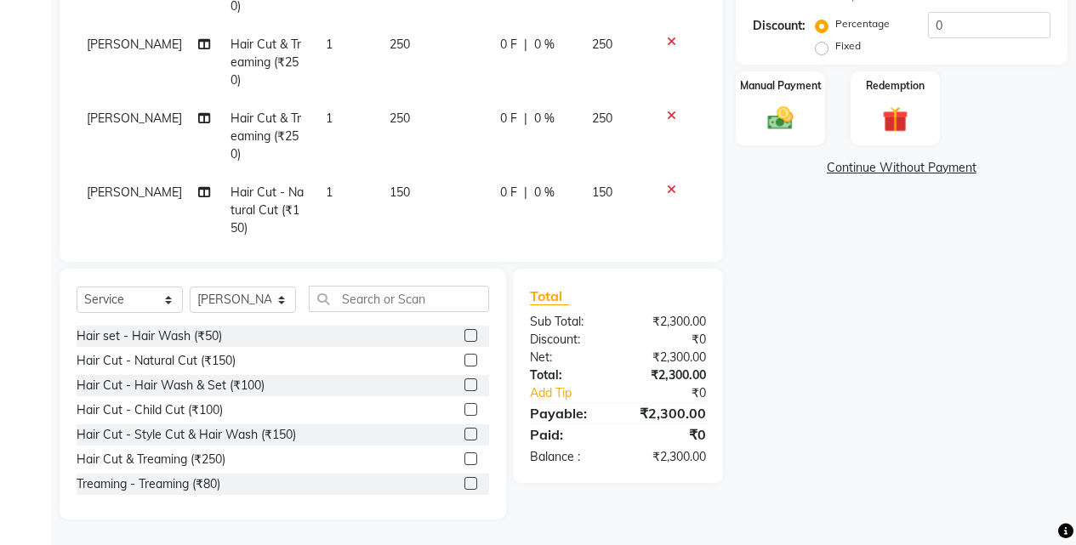
scroll to position [485, 0]
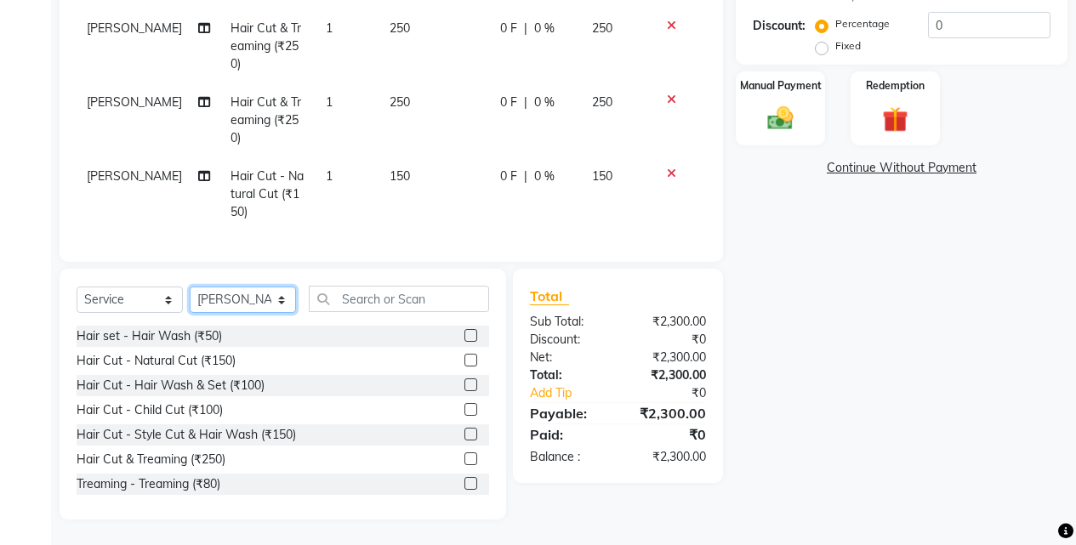
click at [245, 300] on select "Select Stylist Ajaj Ansari sahid Arif Ganpat Mahadev manish choudhari Parmu tat…" at bounding box center [243, 300] width 106 height 26
select select "79628"
click at [190, 287] on select "Select Stylist Ajaj Ansari sahid Arif Ganpat Mahadev manish choudhari Parmu tat…" at bounding box center [243, 300] width 106 height 26
click at [211, 458] on div "Hair Cut & Treaming (₹250)" at bounding box center [151, 460] width 149 height 18
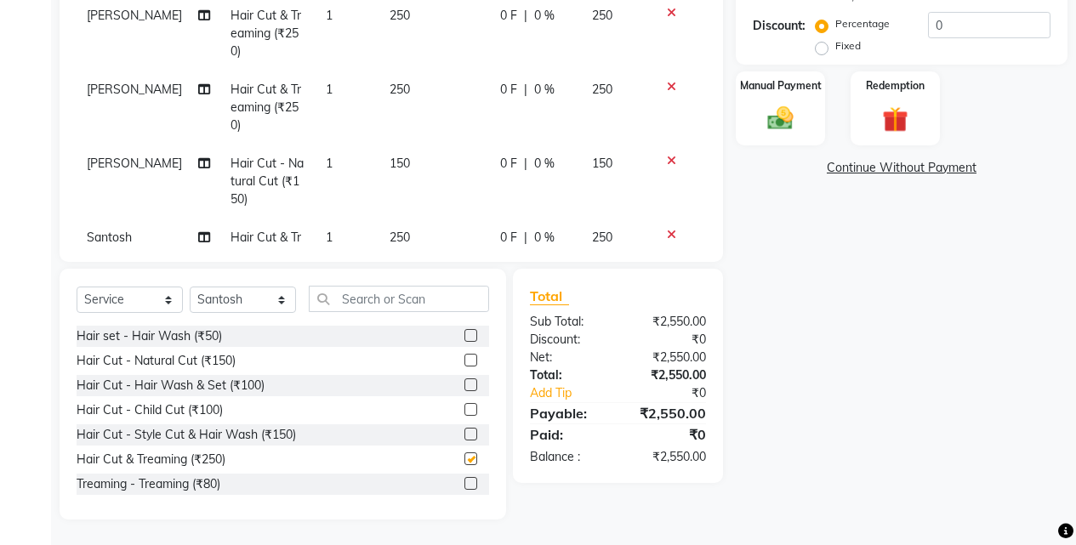
checkbox input "false"
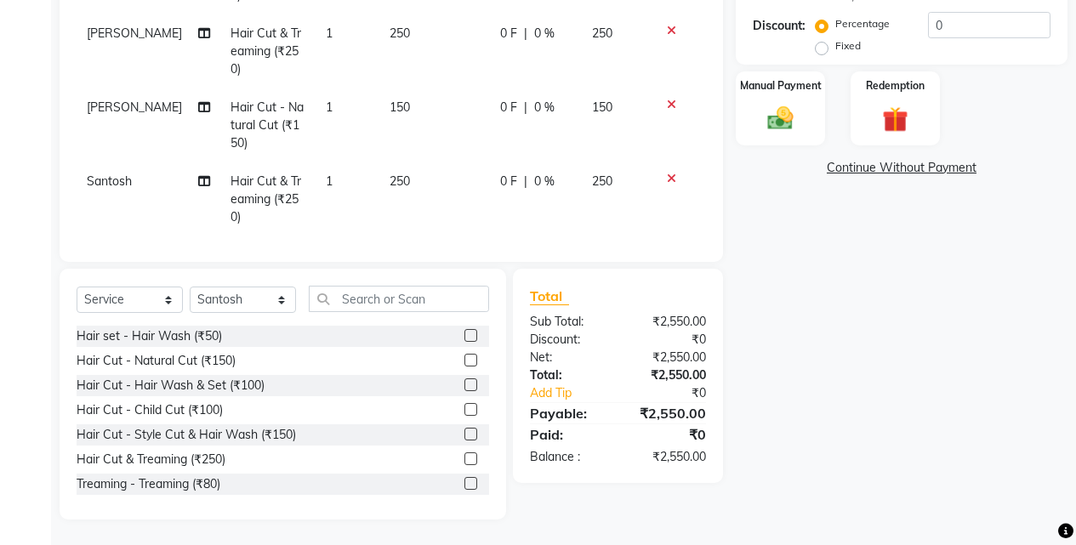
scroll to position [559, 0]
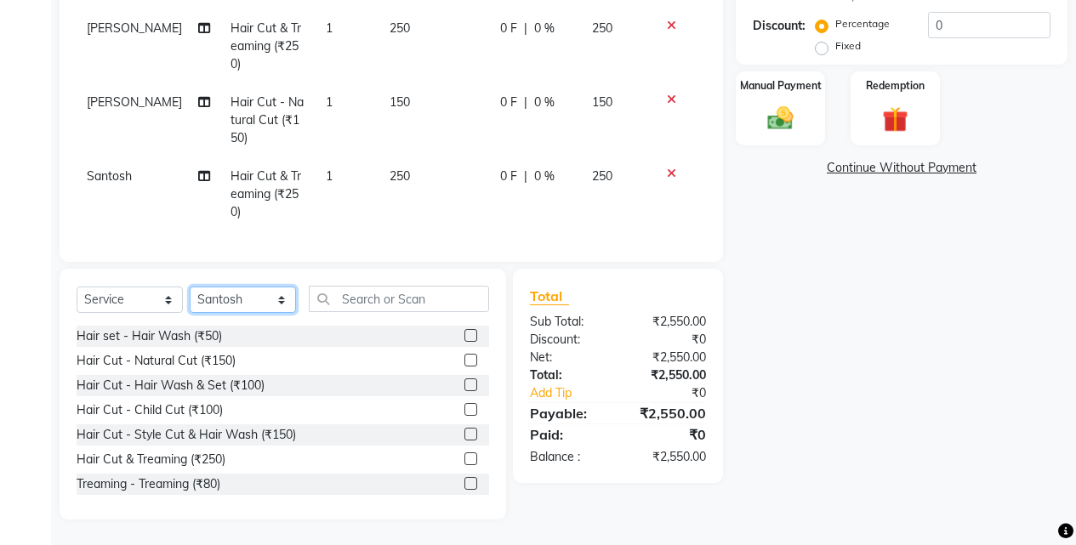
click at [251, 301] on select "Select Stylist Ajaj Ansari sahid Arif Ganpat Mahadev manish choudhari Parmu tat…" at bounding box center [243, 300] width 106 height 26
select select "70863"
click at [190, 287] on select "Select Stylist Ajaj Ansari sahid Arif Ganpat Mahadev manish choudhari Parmu tat…" at bounding box center [243, 300] width 106 height 26
click at [225, 355] on div "Hair Cut - Natural Cut (₹150)" at bounding box center [156, 361] width 159 height 18
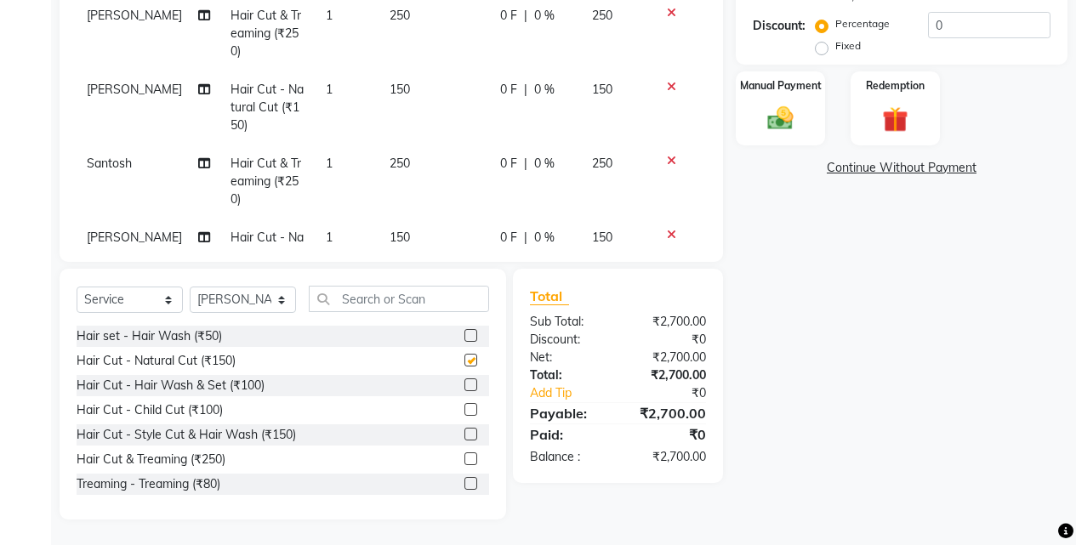
checkbox input "false"
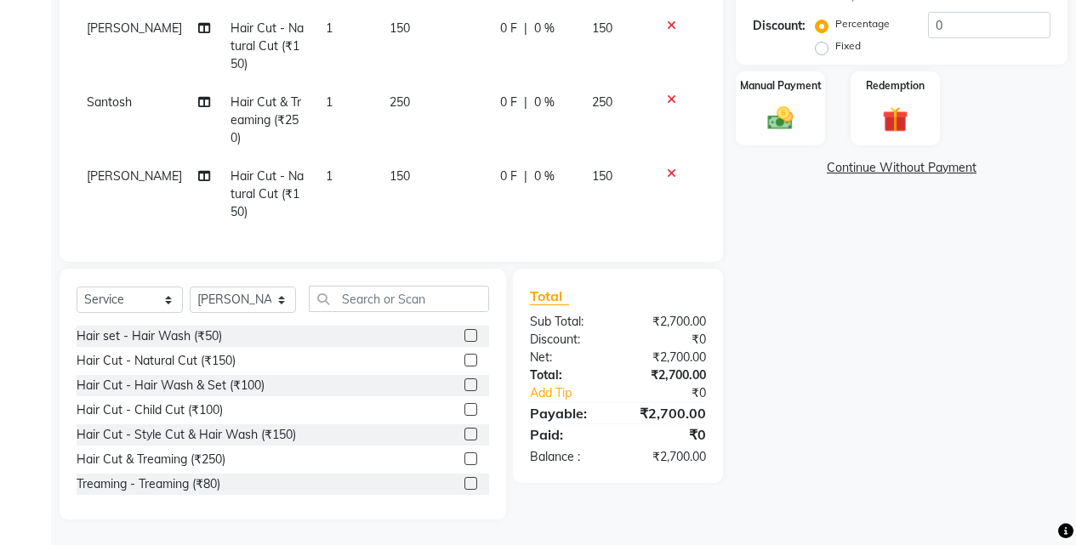
scroll to position [633, 0]
click at [264, 292] on select "Select Stylist Ajaj Ansari sahid Arif Ganpat Mahadev manish choudhari Parmu tat…" at bounding box center [243, 300] width 106 height 26
select select "86627"
click at [190, 287] on select "Select Stylist Ajaj Ansari sahid Arif Ganpat Mahadev manish choudhari Parmu tat…" at bounding box center [243, 300] width 106 height 26
drag, startPoint x: 204, startPoint y: 456, endPoint x: 323, endPoint y: 296, distance: 199.3
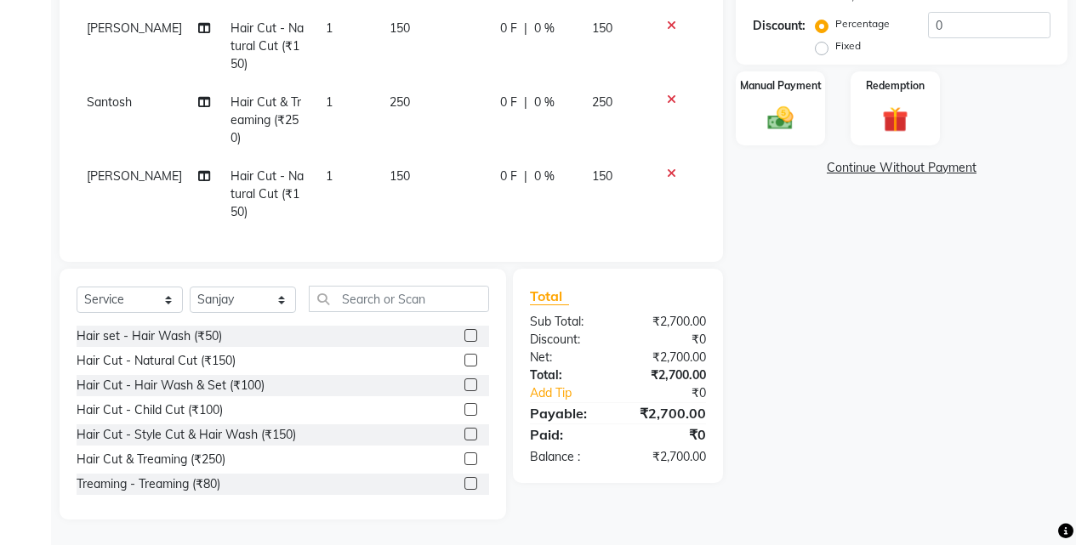
click at [207, 456] on div "Hair Cut & Treaming (₹250)" at bounding box center [151, 460] width 149 height 18
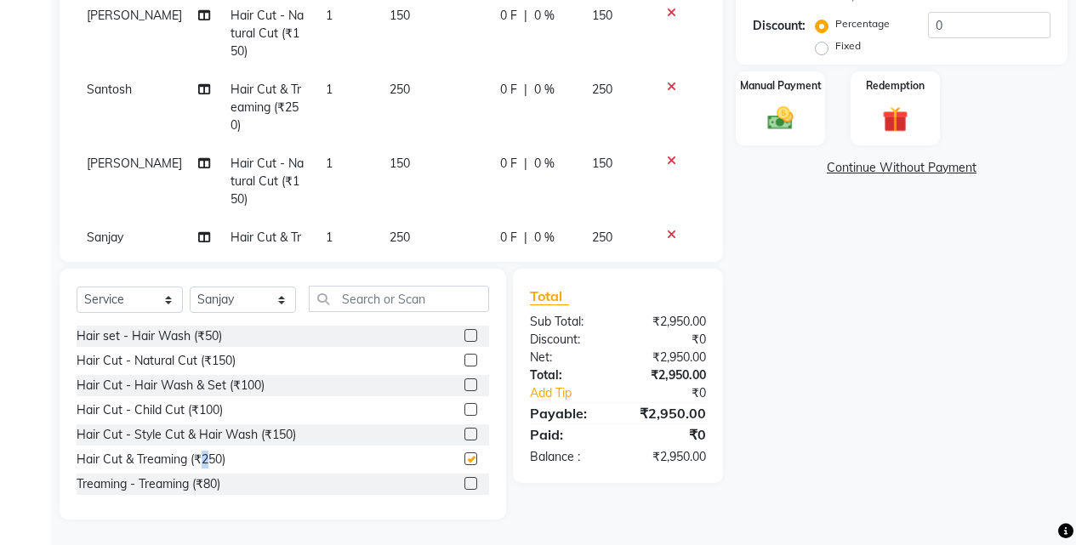
checkbox input "false"
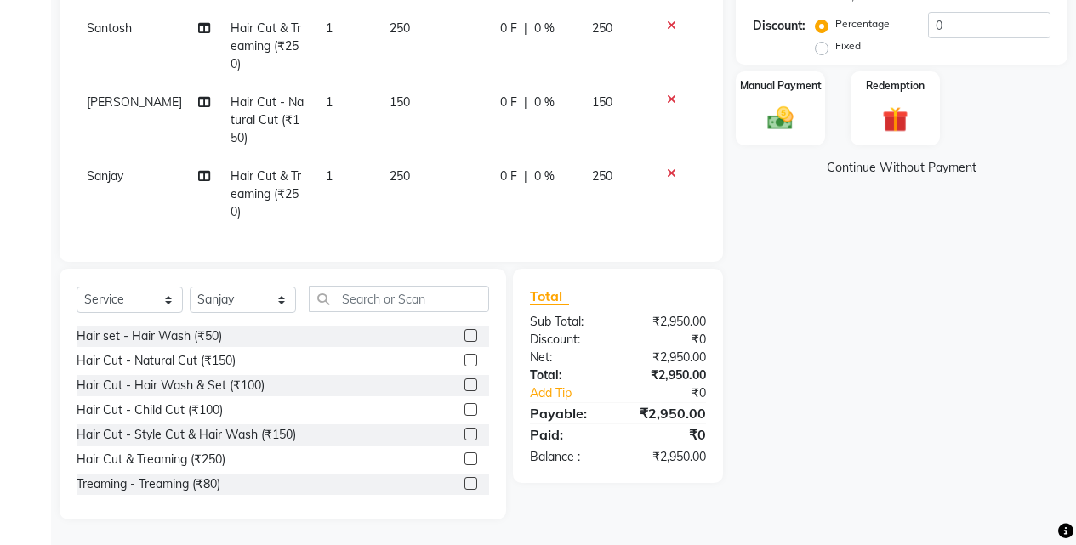
click at [389, 168] on span "250" at bounding box center [399, 175] width 20 height 15
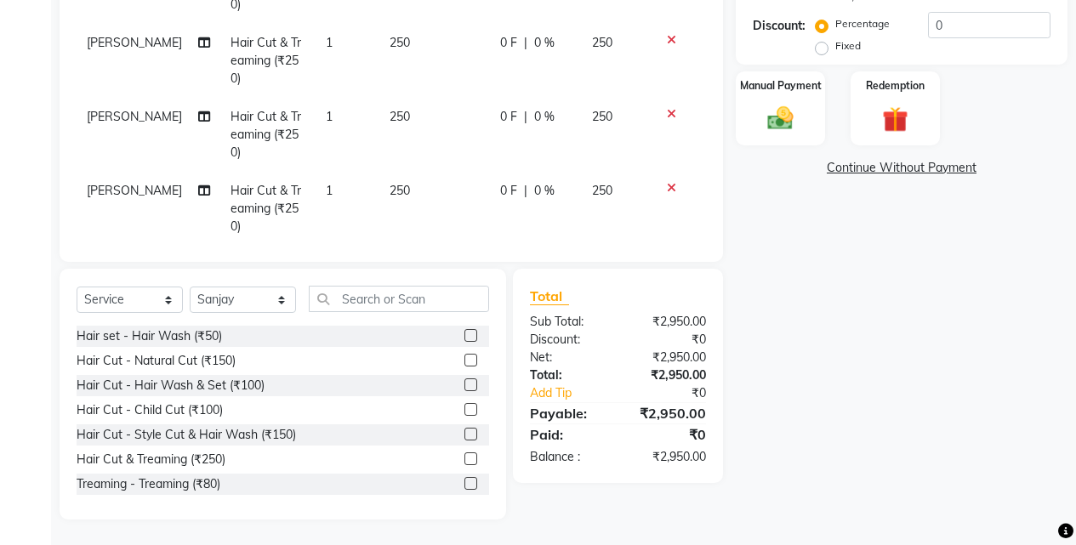
select select "86627"
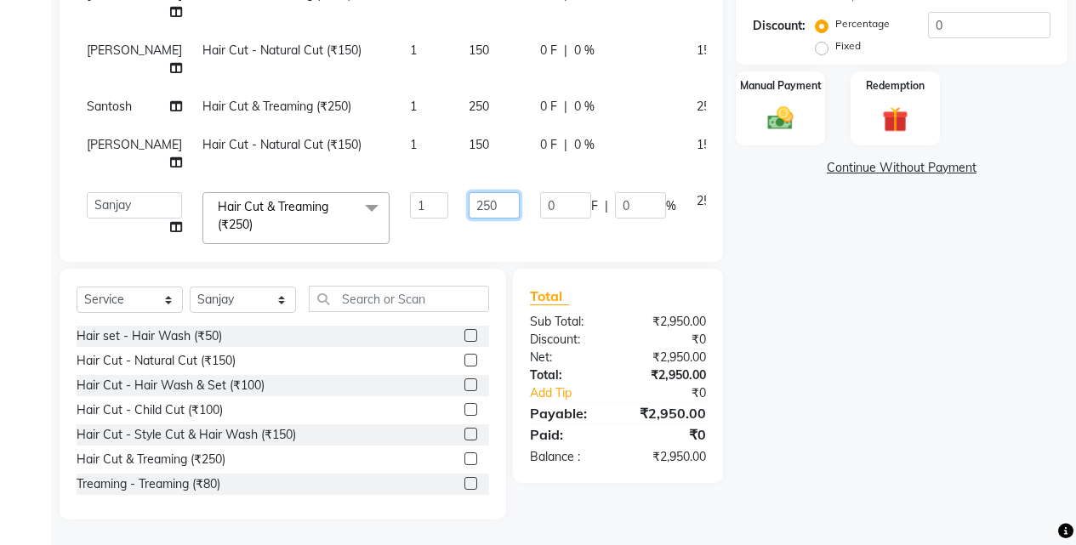
drag, startPoint x: 462, startPoint y: 165, endPoint x: 471, endPoint y: 170, distance: 10.7
click at [469, 192] on input "250" at bounding box center [494, 205] width 51 height 26
type input "230"
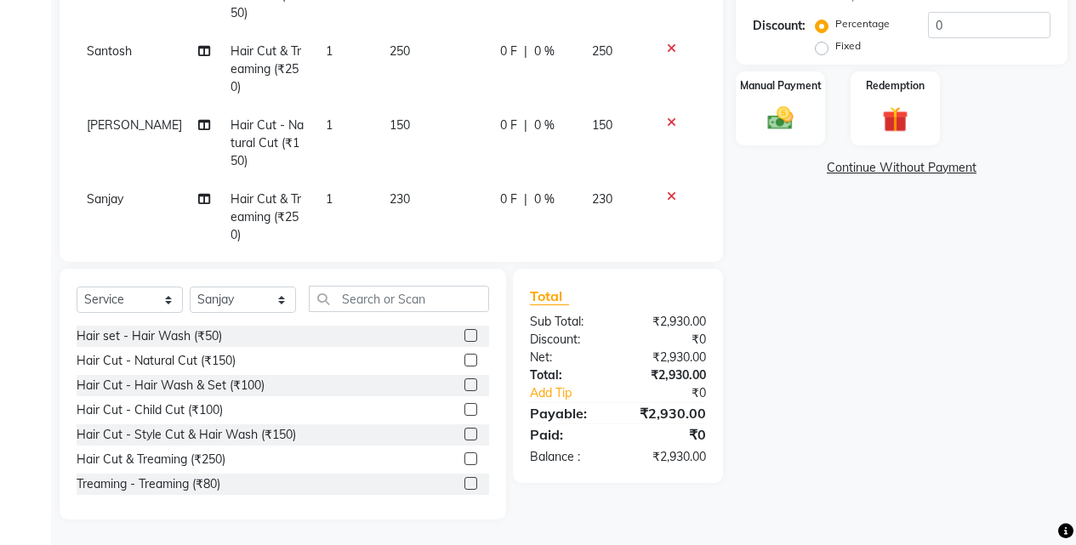
scroll to position [707, 0]
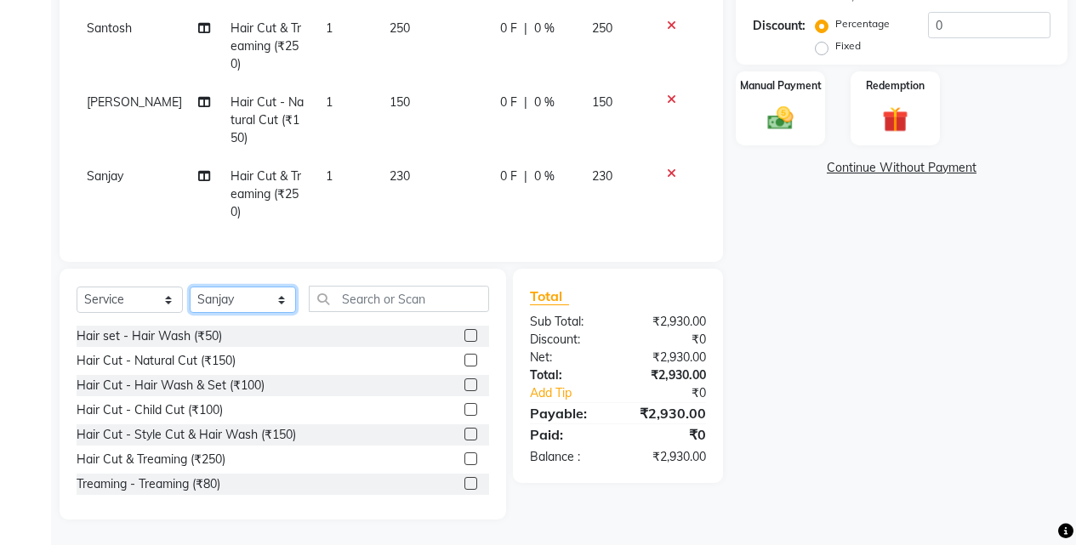
click at [247, 307] on select "Select Stylist Ajaj Ansari sahid Arif Ganpat Mahadev manish choudhari Parmu tat…" at bounding box center [243, 300] width 106 height 26
select select "79628"
click at [190, 287] on select "Select Stylist Ajaj Ansari sahid Arif Ganpat Mahadev manish choudhari Parmu tat…" at bounding box center [243, 300] width 106 height 26
click at [245, 380] on div "Hair Cut - Hair Wash & Set (₹100)" at bounding box center [171, 386] width 188 height 18
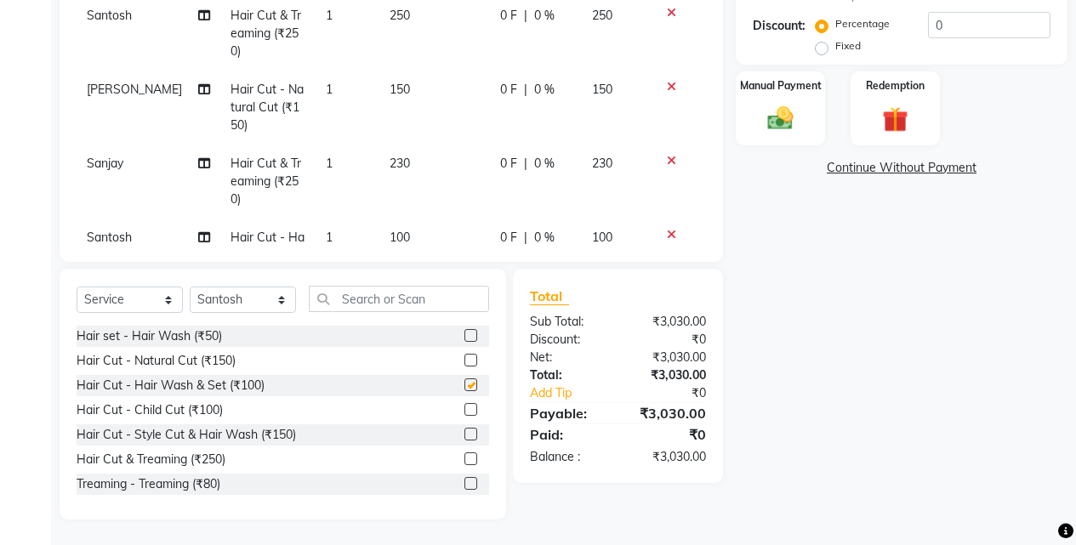
checkbox input "false"
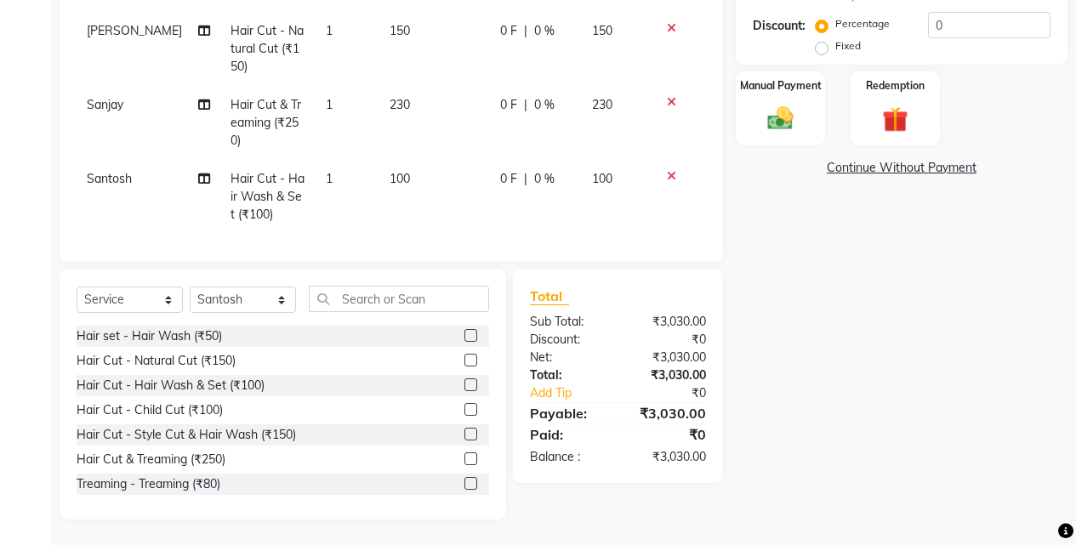
scroll to position [781, 0]
click at [810, 117] on div "Manual Payment" at bounding box center [780, 108] width 93 height 77
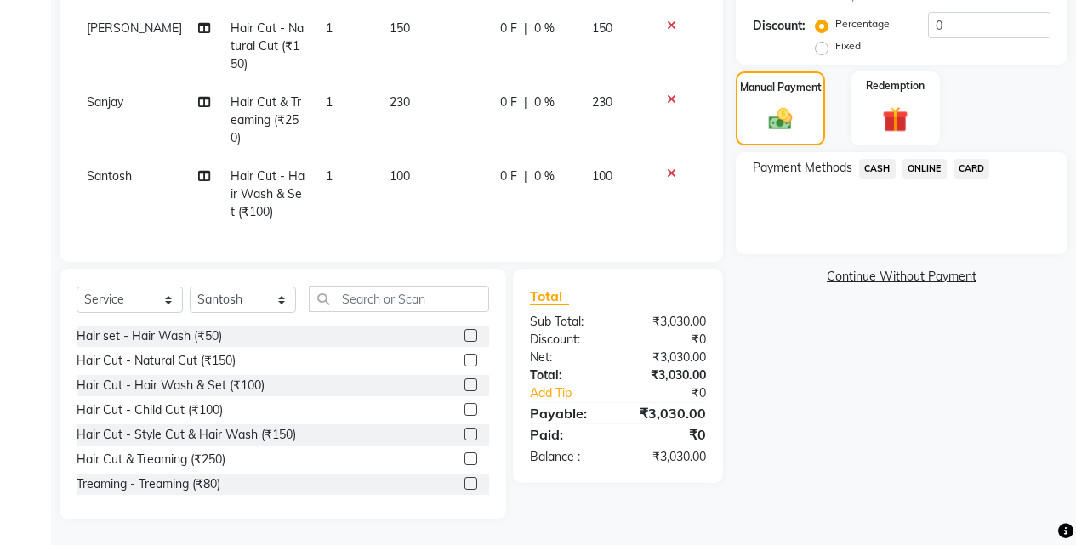
click at [870, 168] on span "CASH" at bounding box center [877, 169] width 37 height 20
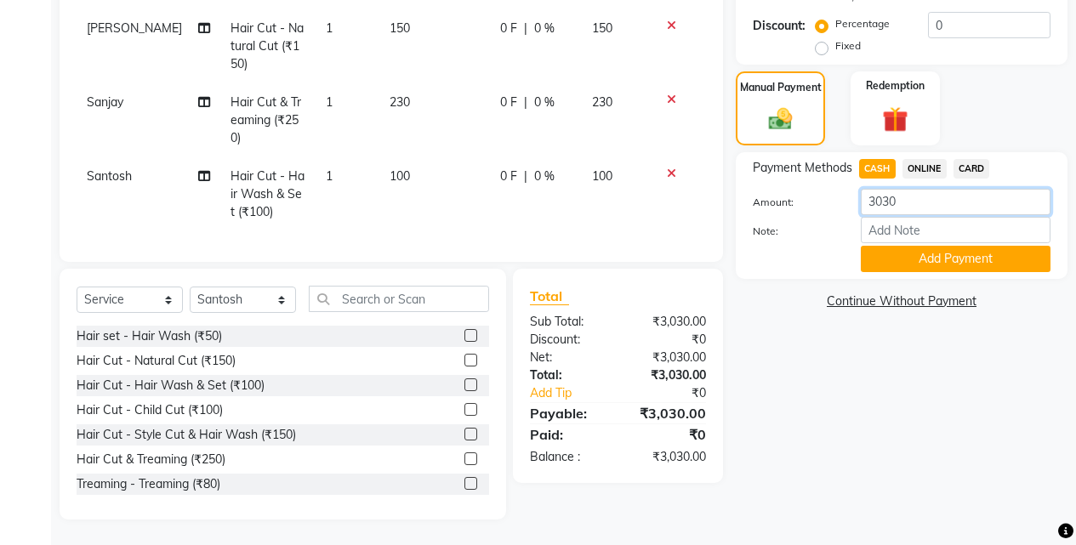
click at [934, 205] on input "3030" at bounding box center [956, 202] width 190 height 26
type input "3"
type input "300"
click at [967, 264] on button "Add Payment" at bounding box center [956, 259] width 190 height 26
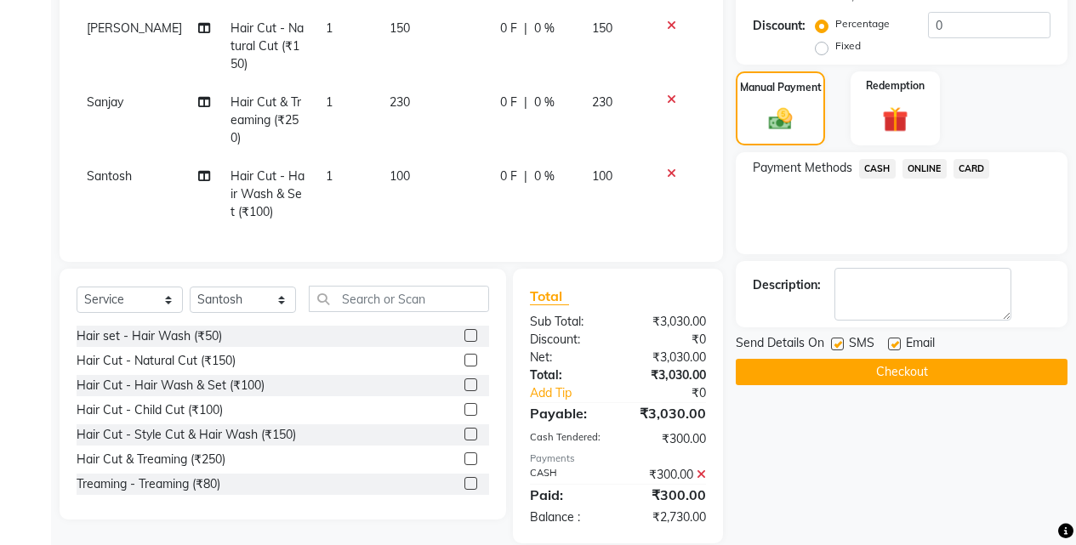
click at [916, 168] on span "ONLINE" at bounding box center [924, 169] width 44 height 20
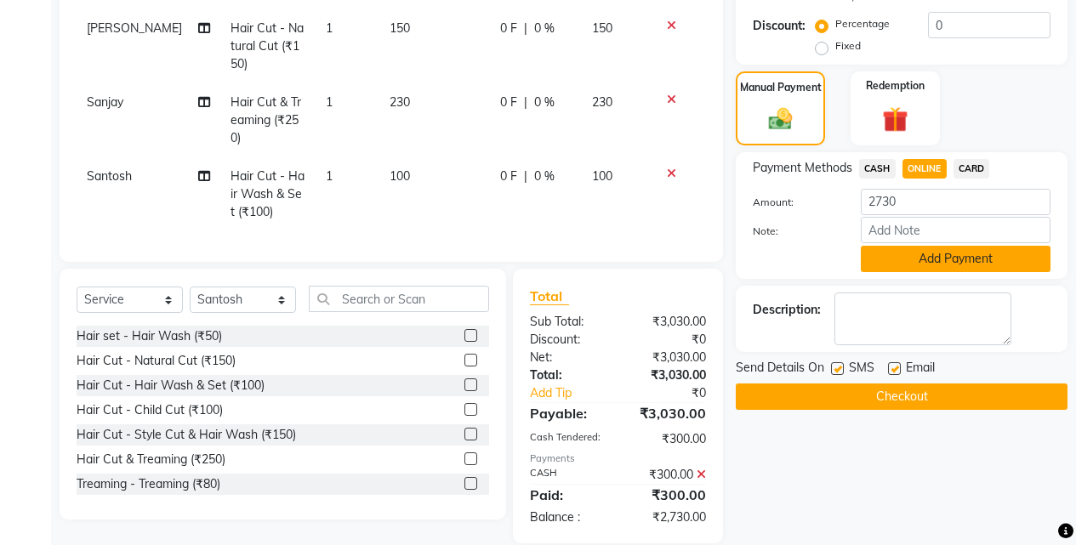
click at [932, 260] on button "Add Payment" at bounding box center [956, 259] width 190 height 26
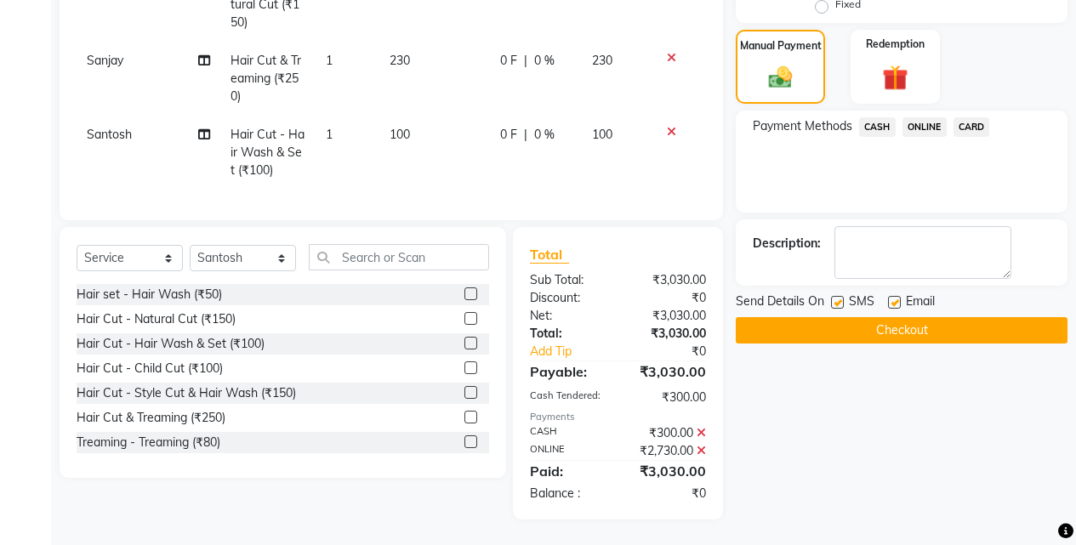
click at [935, 328] on button "Checkout" at bounding box center [902, 330] width 332 height 26
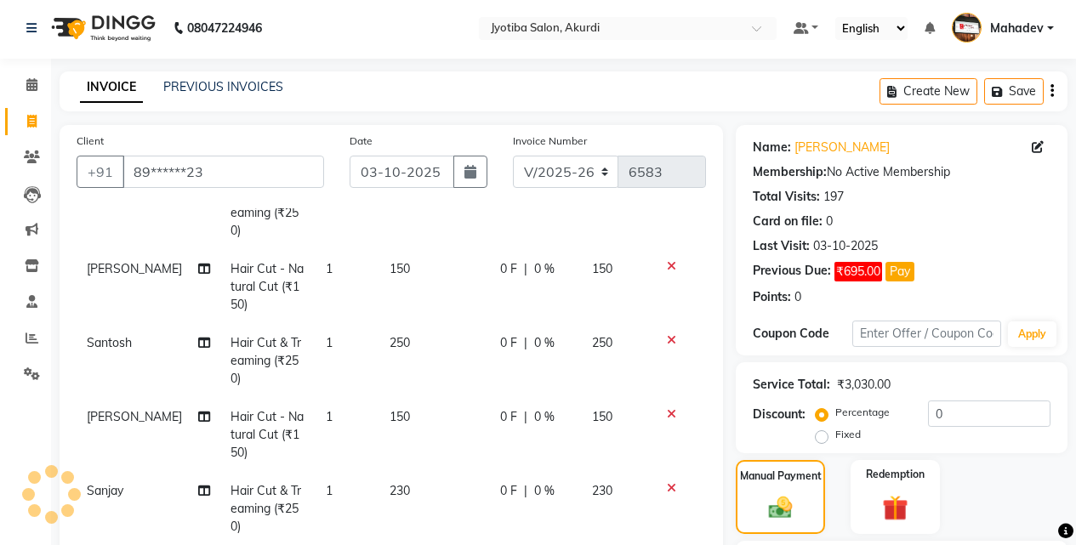
scroll to position [0, 0]
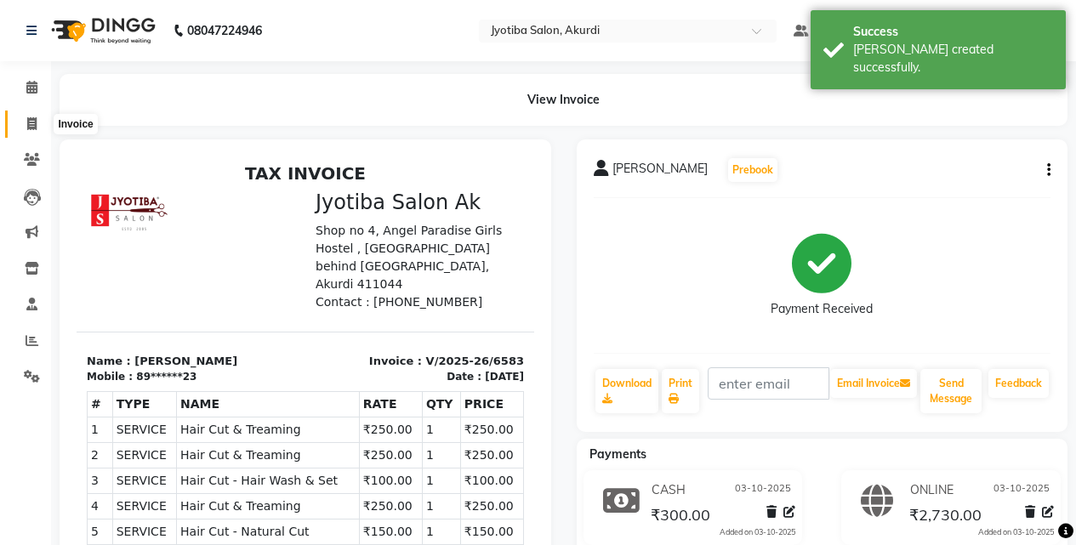
click at [33, 122] on icon at bounding box center [31, 123] width 9 height 13
select select "service"
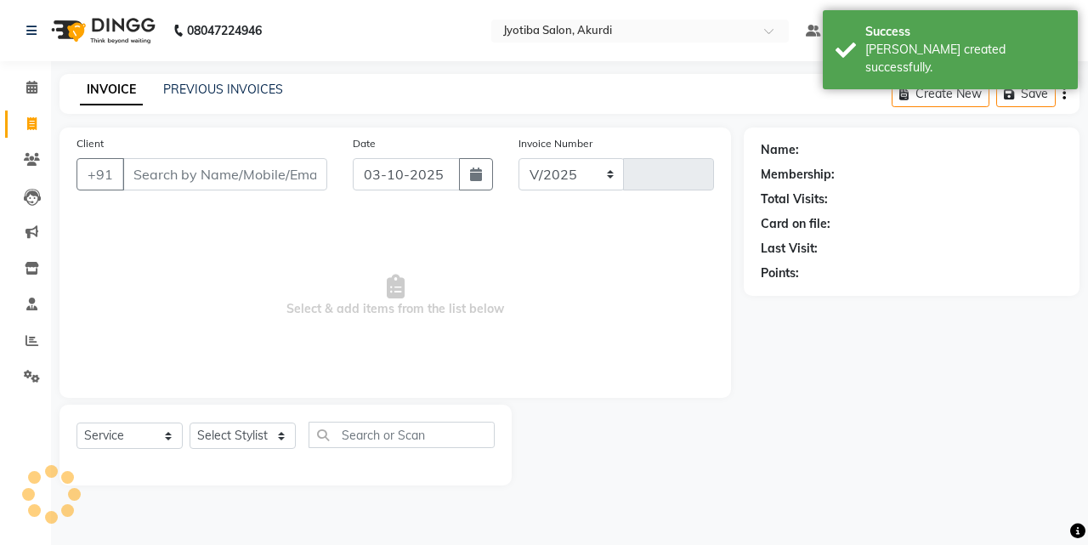
select select "557"
type input "6584"
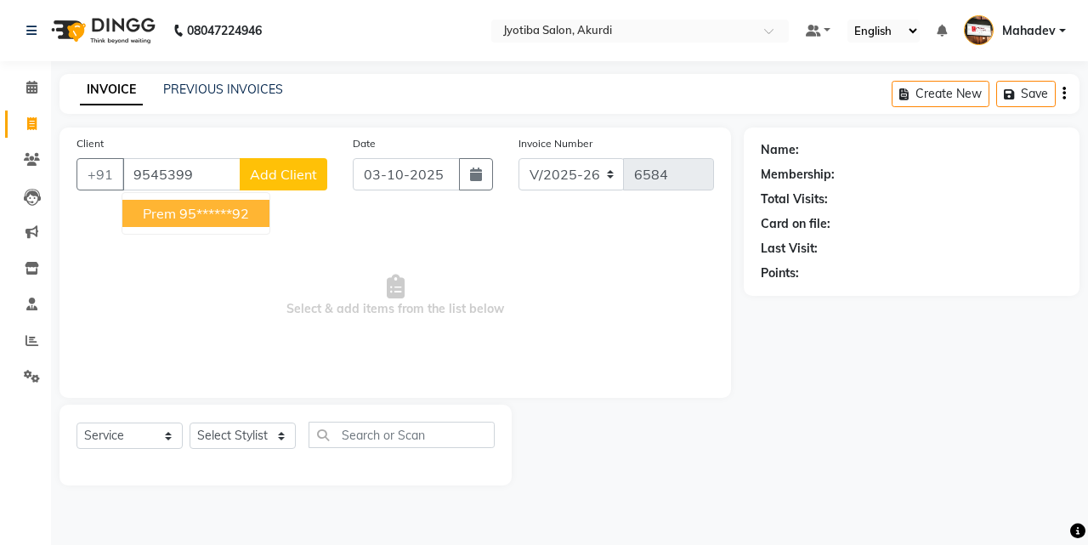
click at [162, 224] on button "Prem 95******92" at bounding box center [195, 213] width 147 height 27
type input "95******92"
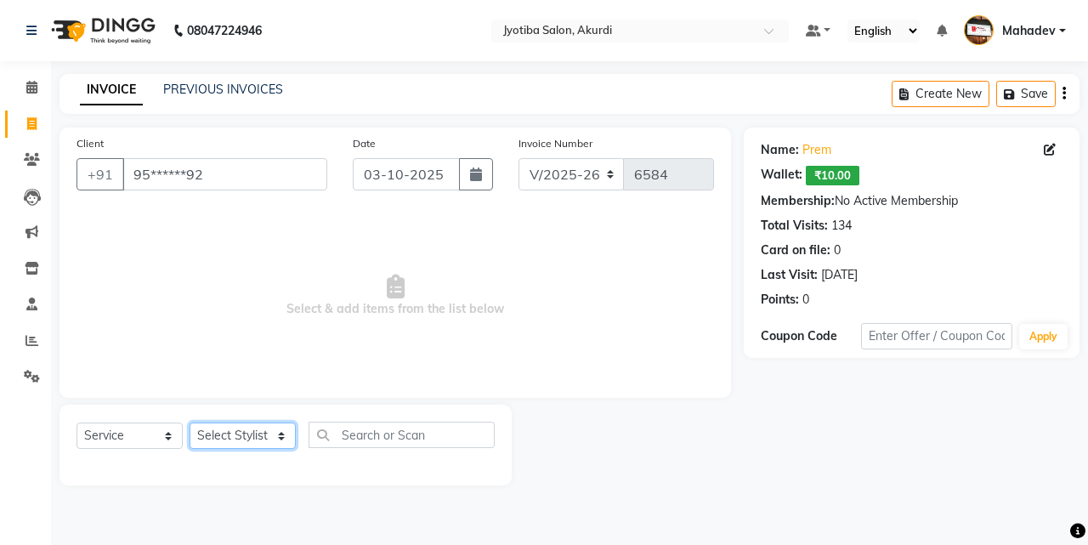
click at [242, 434] on select "Select Stylist Ajaj Ansari sahid Arif Ganpat Mahadev manish choudhari Parmu tat…" at bounding box center [243, 436] width 106 height 26
select select "11679"
click at [190, 423] on select "Select Stylist Ajaj Ansari sahid Arif Ganpat Mahadev manish choudhari Parmu tat…" at bounding box center [243, 436] width 106 height 26
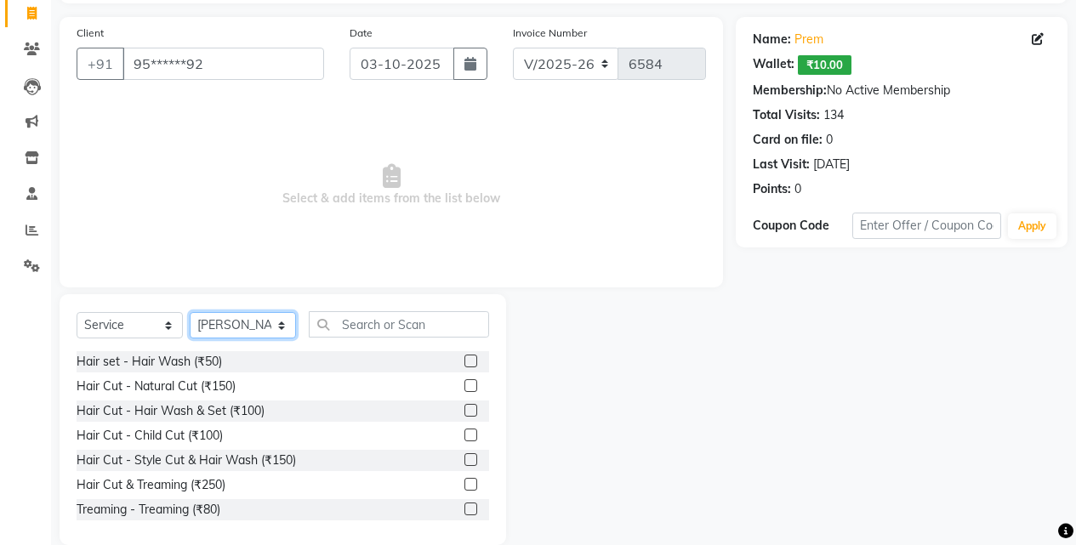
scroll to position [136, 0]
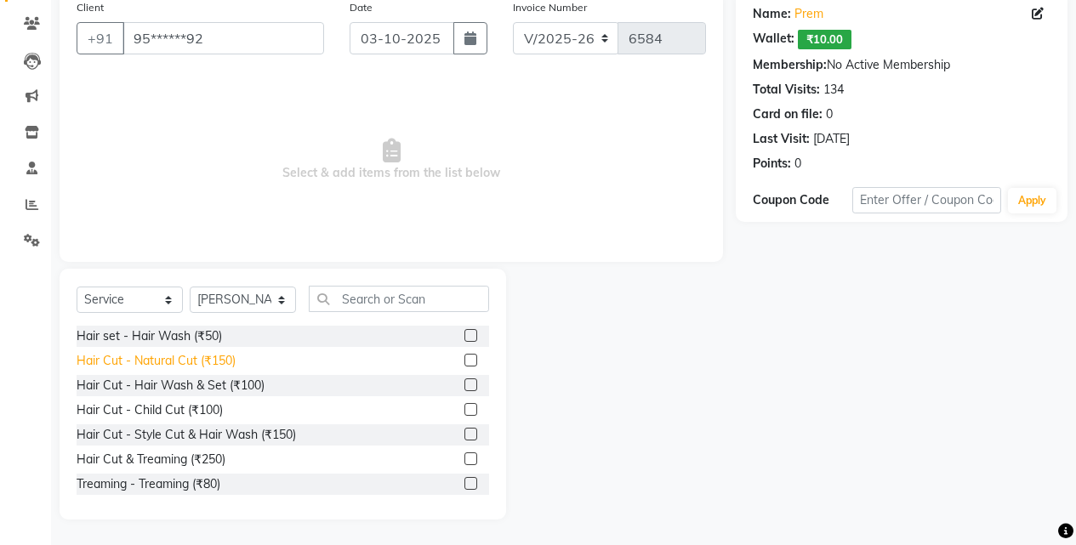
click at [226, 360] on div "Hair Cut - Natural Cut (₹150)" at bounding box center [156, 361] width 159 height 18
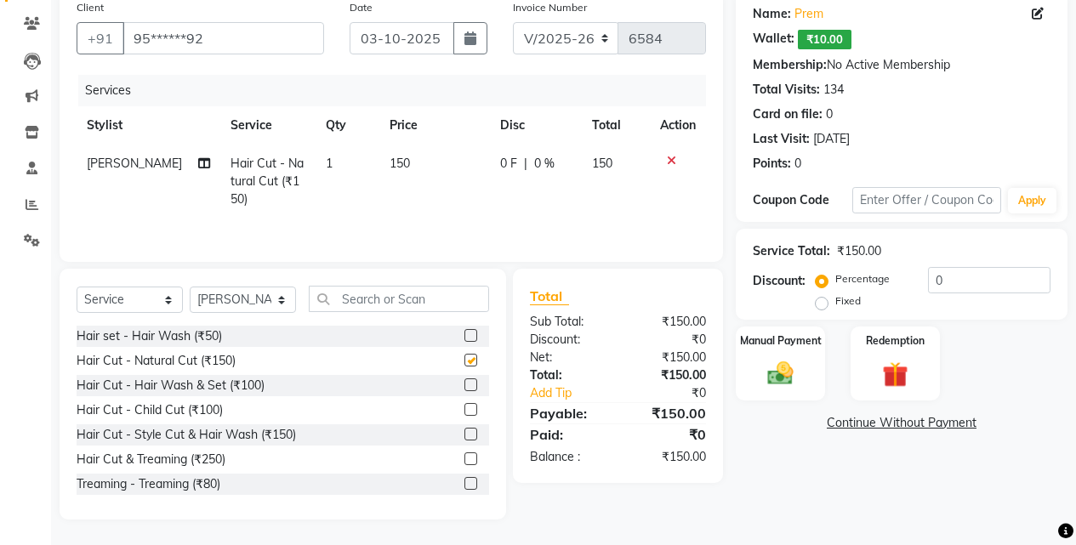
checkbox input "false"
click at [264, 304] on select "Select Stylist Ajaj Ansari sahid Arif Ganpat Mahadev manish choudhari Parmu tat…" at bounding box center [243, 300] width 106 height 26
select select "43504"
click at [190, 287] on select "Select Stylist Ajaj Ansari sahid Arif Ganpat Mahadev manish choudhari Parmu tat…" at bounding box center [243, 300] width 106 height 26
click at [221, 358] on div "Hair Cut - Natural Cut (₹150)" at bounding box center [156, 361] width 159 height 18
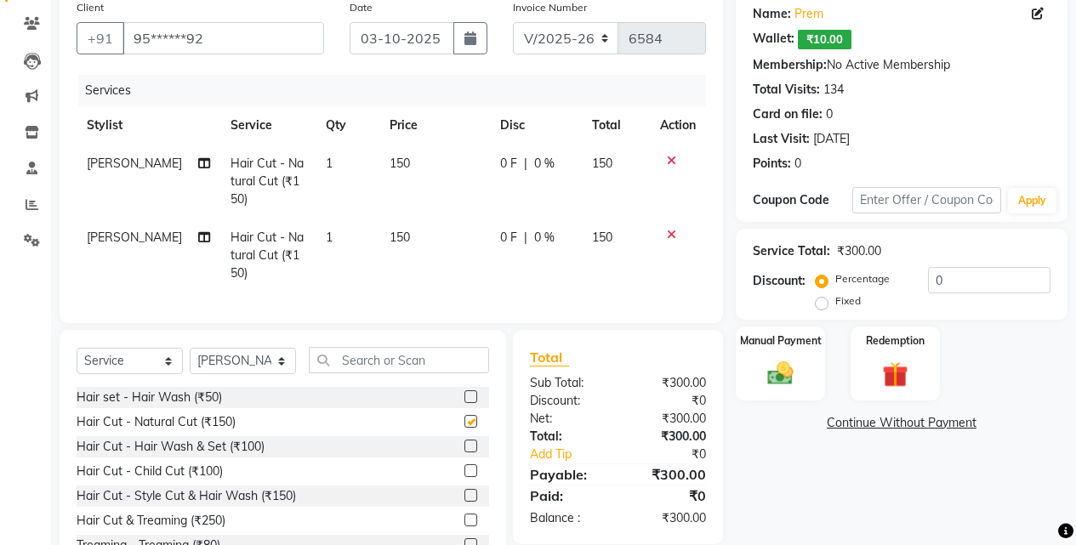
checkbox input "false"
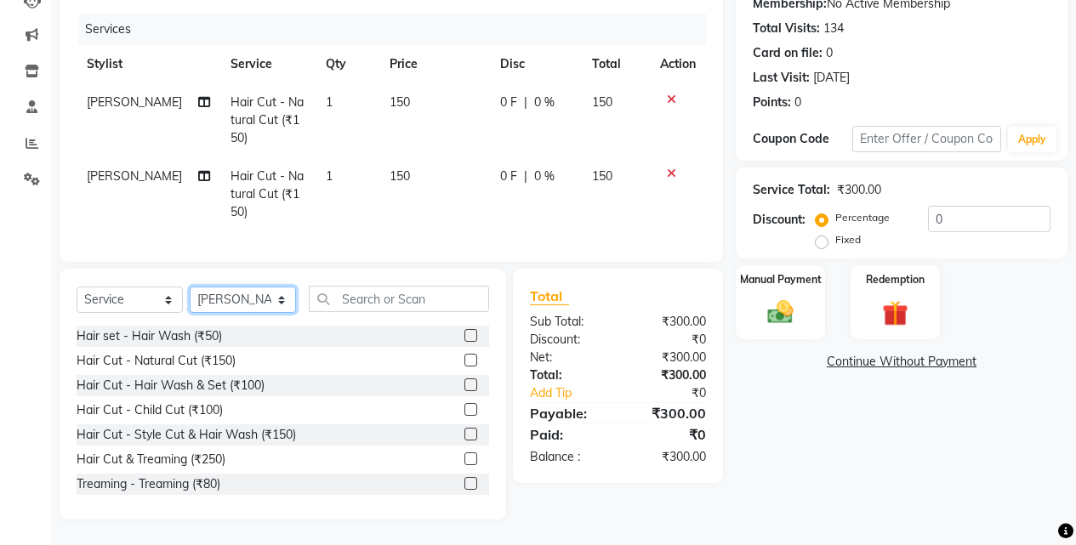
click at [262, 296] on select "Select Stylist Ajaj Ansari sahid Arif Ganpat Mahadev manish choudhari Parmu tat…" at bounding box center [243, 300] width 106 height 26
select select "86627"
click at [190, 287] on select "Select Stylist Ajaj Ansari sahid Arif Ganpat Mahadev manish choudhari Parmu tat…" at bounding box center [243, 300] width 106 height 26
click at [234, 382] on div "Hair Cut - Hair Wash & Set (₹100)" at bounding box center [171, 386] width 188 height 18
checkbox input "false"
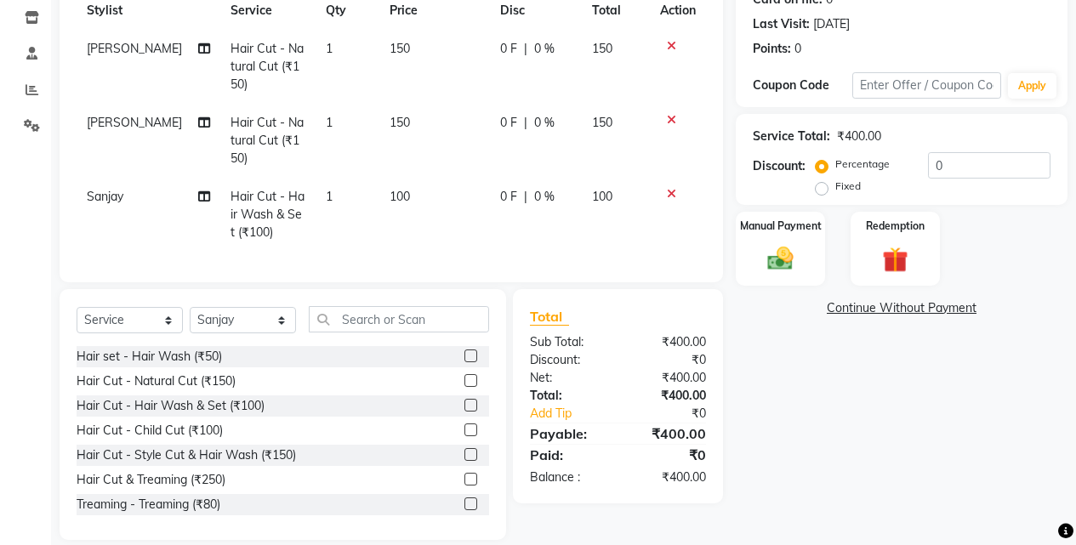
scroll to position [284, 0]
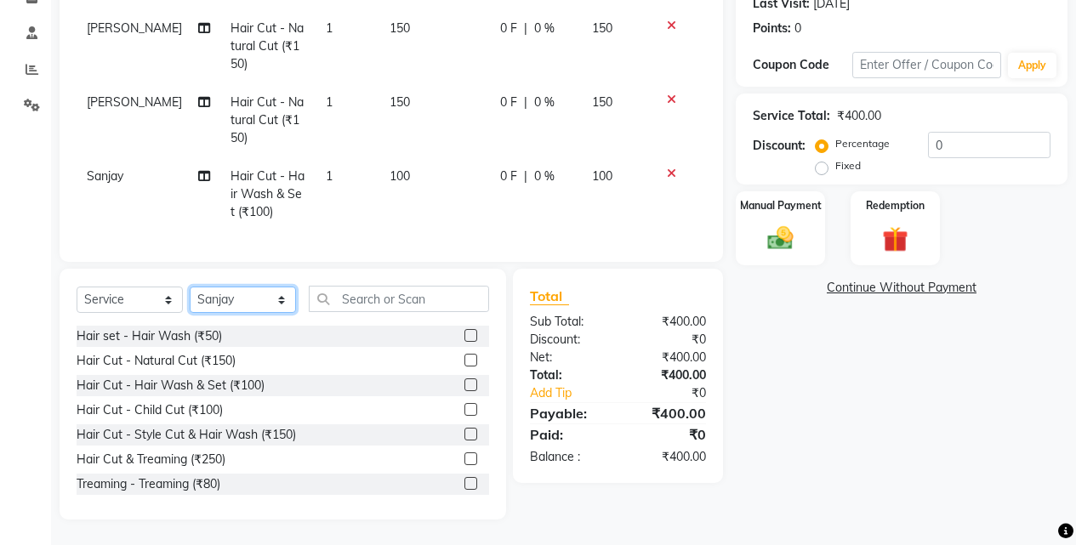
click at [253, 304] on select "Select Stylist Ajaj Ansari sahid Arif Ganpat Mahadev manish choudhari Parmu tat…" at bounding box center [243, 300] width 106 height 26
select select "7216"
click at [190, 287] on select "Select Stylist Ajaj Ansari sahid Arif Ganpat Mahadev manish choudhari Parmu tat…" at bounding box center [243, 300] width 106 height 26
click at [212, 462] on div "Hair Cut & Treaming (₹250)" at bounding box center [151, 460] width 149 height 18
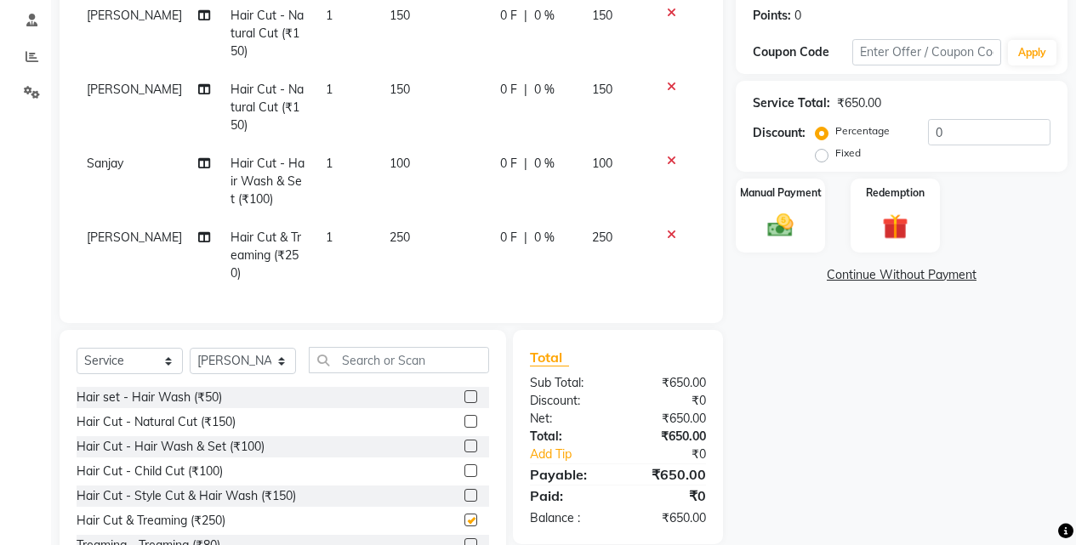
checkbox input "false"
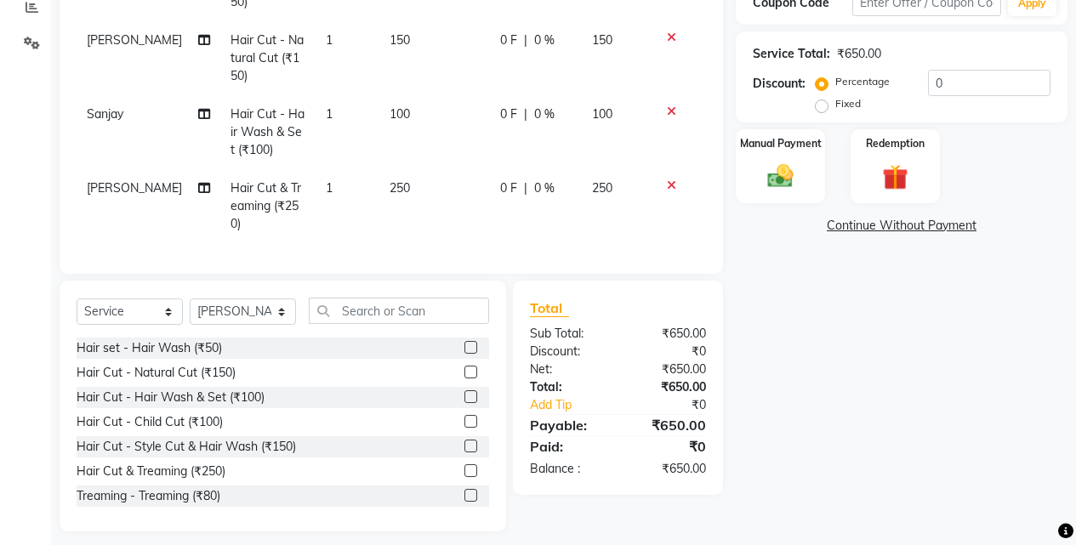
scroll to position [340, 0]
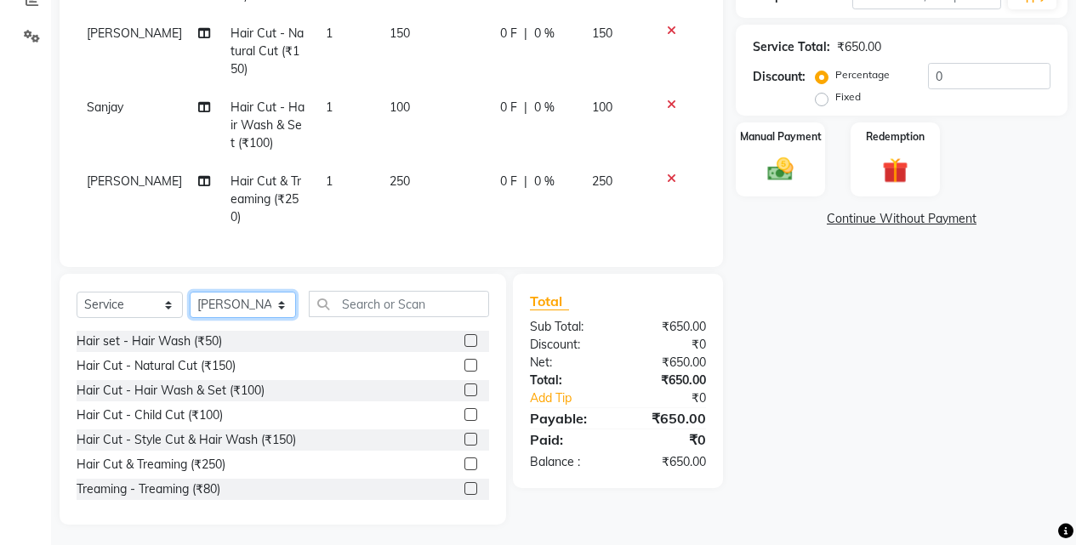
click at [237, 297] on select "Select Stylist Ajaj Ansari sahid Arif Ganpat Mahadev manish choudhari Parmu tat…" at bounding box center [243, 305] width 106 height 26
select select "11679"
click at [190, 292] on select "Select Stylist Ajaj Ansari sahid Arif Ganpat Mahadev manish choudhari Parmu tat…" at bounding box center [243, 305] width 106 height 26
click at [226, 357] on div "Hair Cut - Natural Cut (₹150)" at bounding box center [156, 366] width 159 height 18
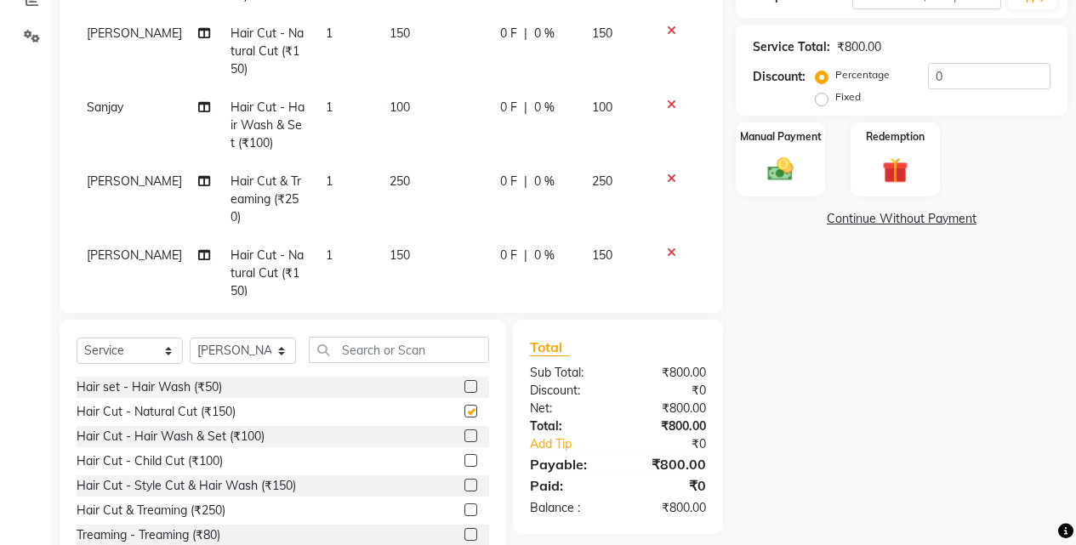
checkbox input "false"
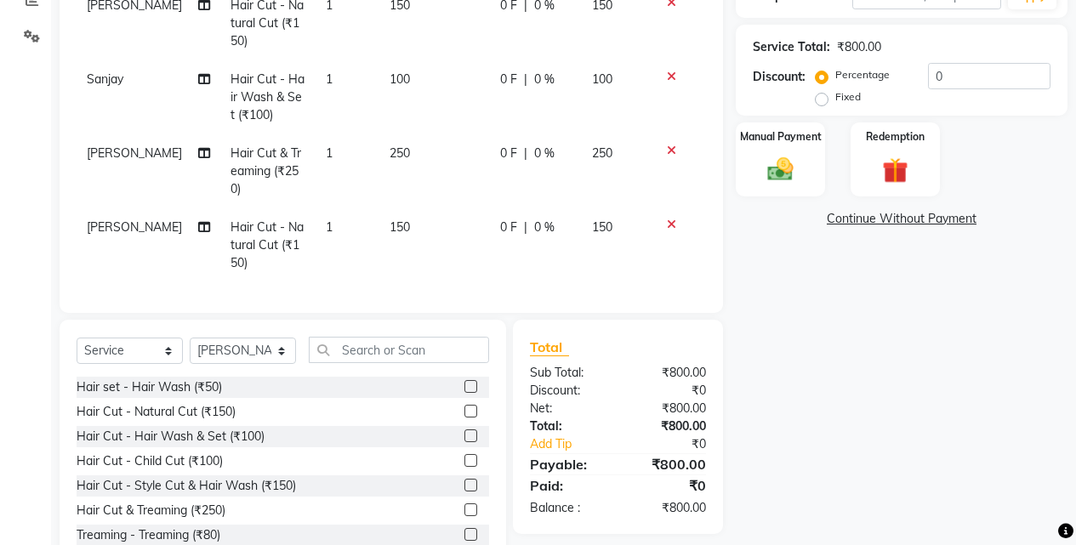
scroll to position [41, 0]
click at [261, 356] on select "Select Stylist Ajaj Ansari sahid Arif Ganpat Mahadev manish choudhari Parmu tat…" at bounding box center [243, 351] width 106 height 26
select select "79628"
click at [190, 338] on select "Select Stylist Ajaj Ansari sahid Arif Ganpat Mahadev manish choudhari Parmu tat…" at bounding box center [243, 351] width 106 height 26
click at [214, 410] on div "Hair Cut - Natural Cut (₹150)" at bounding box center [156, 412] width 159 height 18
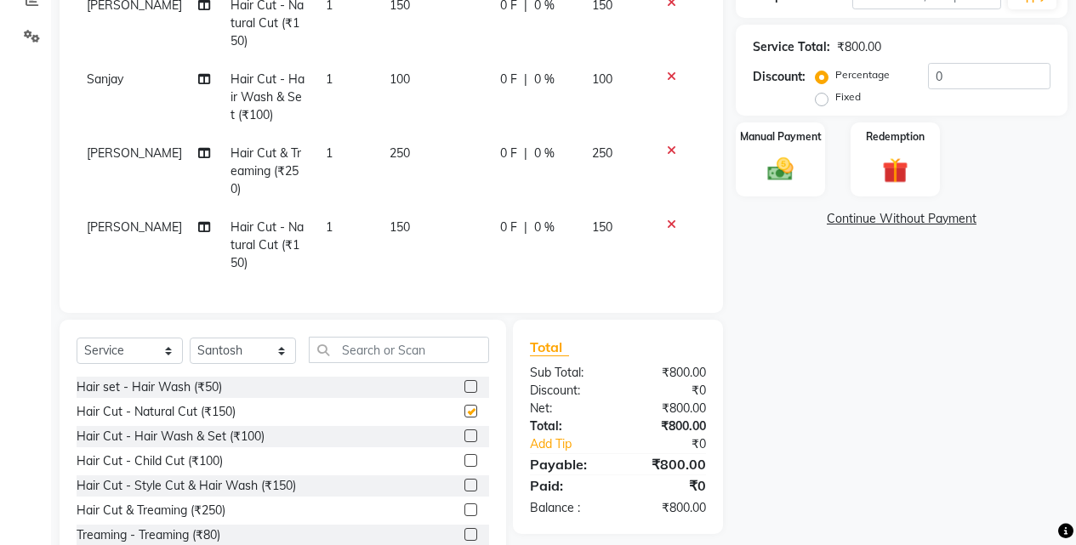
checkbox input "false"
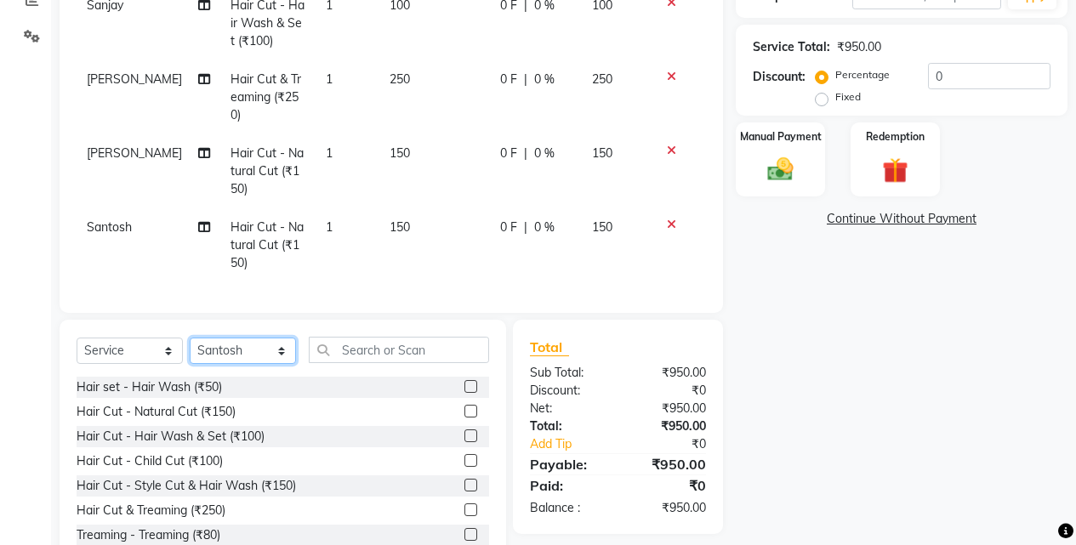
click at [236, 344] on select "Select Stylist Ajaj Ansari sahid Arif Ganpat Mahadev manish choudhari Parmu tat…" at bounding box center [243, 351] width 106 height 26
select select "11679"
click at [190, 338] on select "Select Stylist Ajaj Ansari sahid Arif Ganpat Mahadev manish choudhari Parmu tat…" at bounding box center [243, 351] width 106 height 26
click at [250, 441] on div "Hair Cut - Hair Wash & Set (₹100)" at bounding box center [171, 437] width 188 height 18
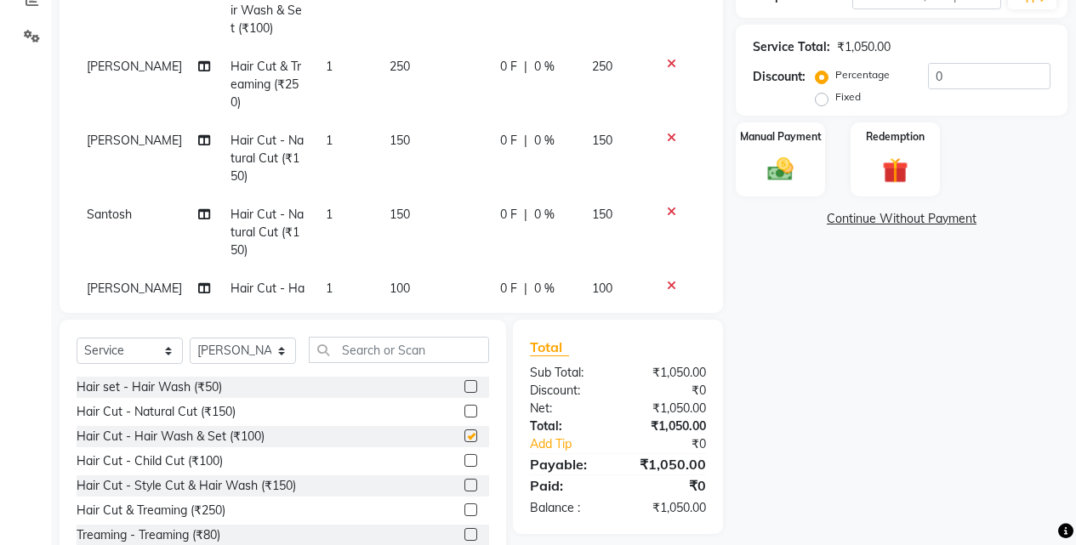
checkbox input "false"
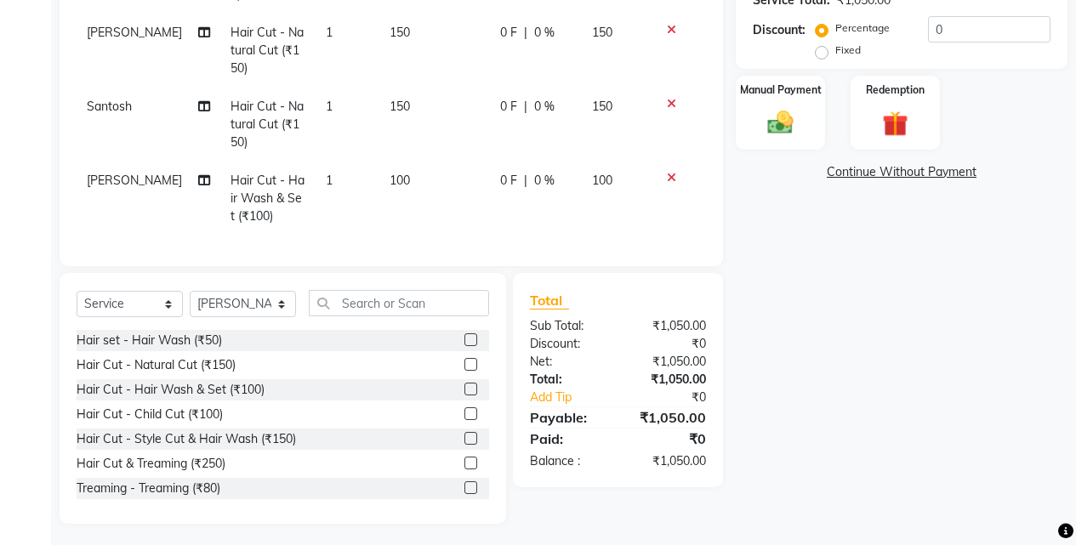
scroll to position [391, 0]
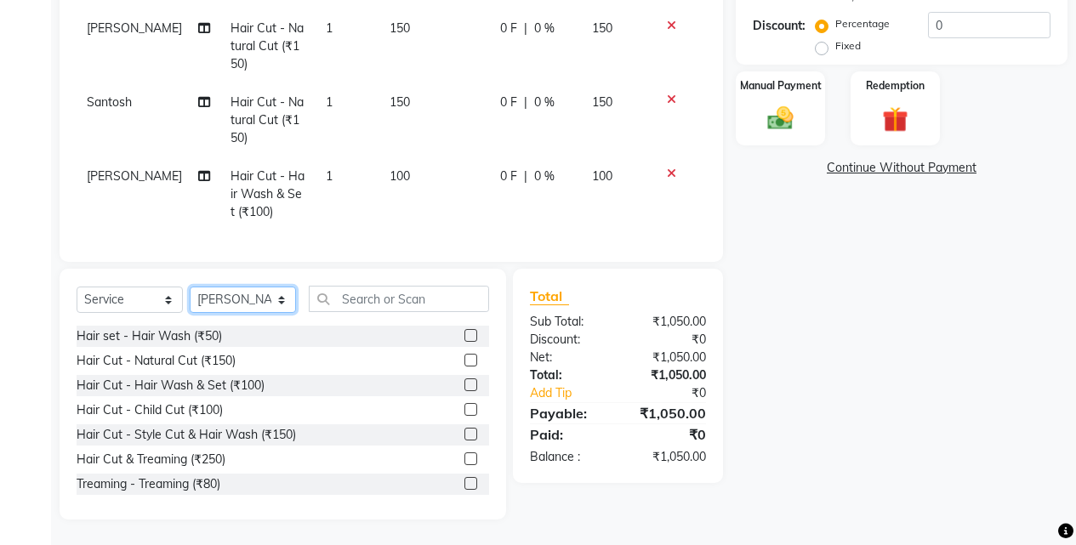
click at [245, 294] on select "Select Stylist Ajaj Ansari sahid Arif Ganpat Mahadev manish choudhari Parmu tat…" at bounding box center [243, 300] width 106 height 26
select select "86627"
click at [190, 287] on select "Select Stylist Ajaj Ansari sahid Arif Ganpat Mahadev manish choudhari Parmu tat…" at bounding box center [243, 300] width 106 height 26
click at [203, 458] on div "Hair Cut & Treaming (₹250)" at bounding box center [151, 460] width 149 height 18
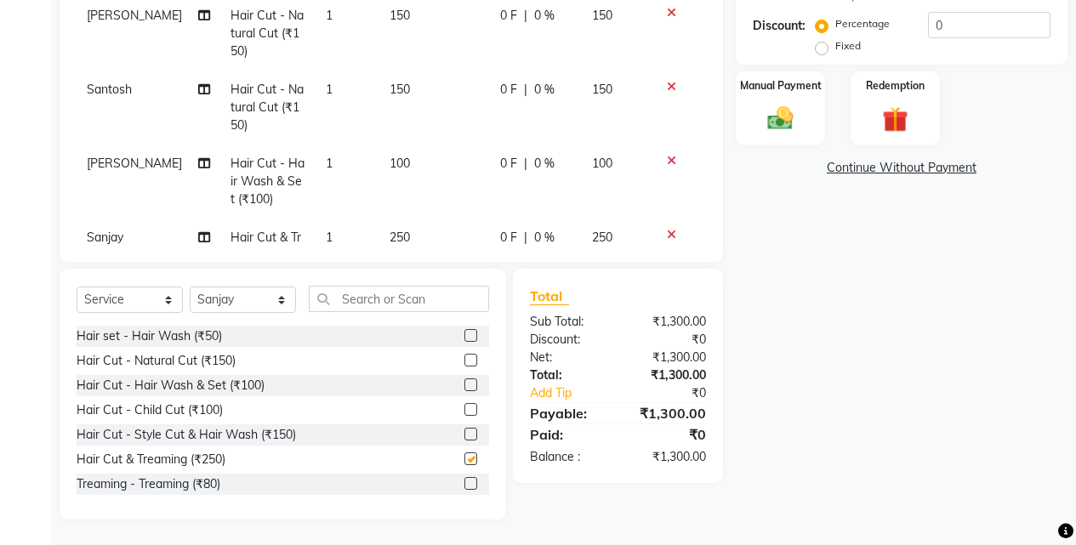
checkbox input "false"
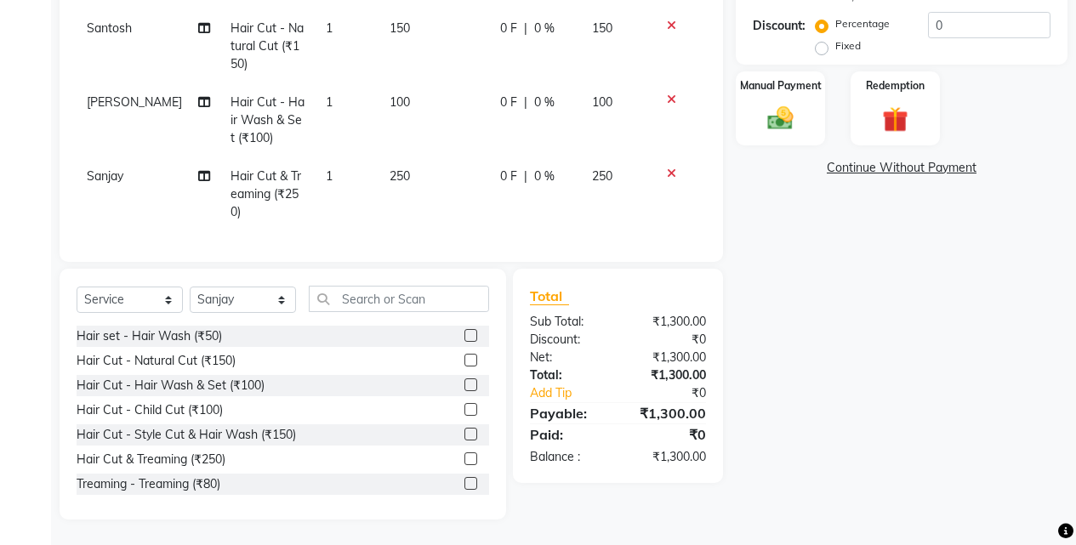
scroll to position [263, 0]
click at [264, 287] on select "Select Stylist Ajaj Ansari sahid Arif Ganpat Mahadev manish choudhari Parmu tat…" at bounding box center [243, 300] width 106 height 26
select select "76807"
click at [190, 287] on select "Select Stylist Ajaj Ansari sahid Arif Ganpat Mahadev manish choudhari Parmu tat…" at bounding box center [243, 300] width 106 height 26
click at [224, 368] on div "Hair Cut - Natural Cut (₹150)" at bounding box center [156, 361] width 159 height 18
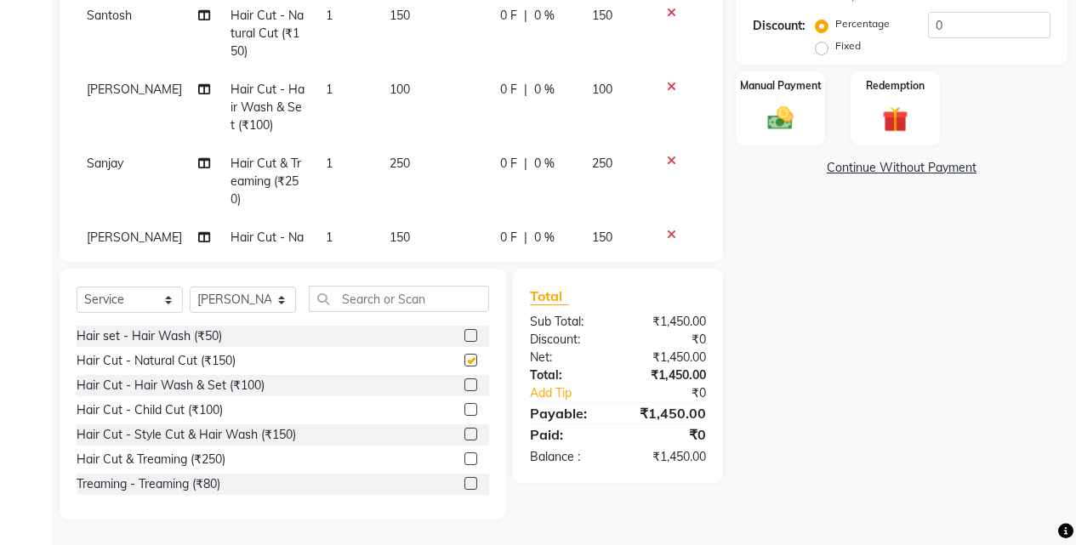
checkbox input "false"
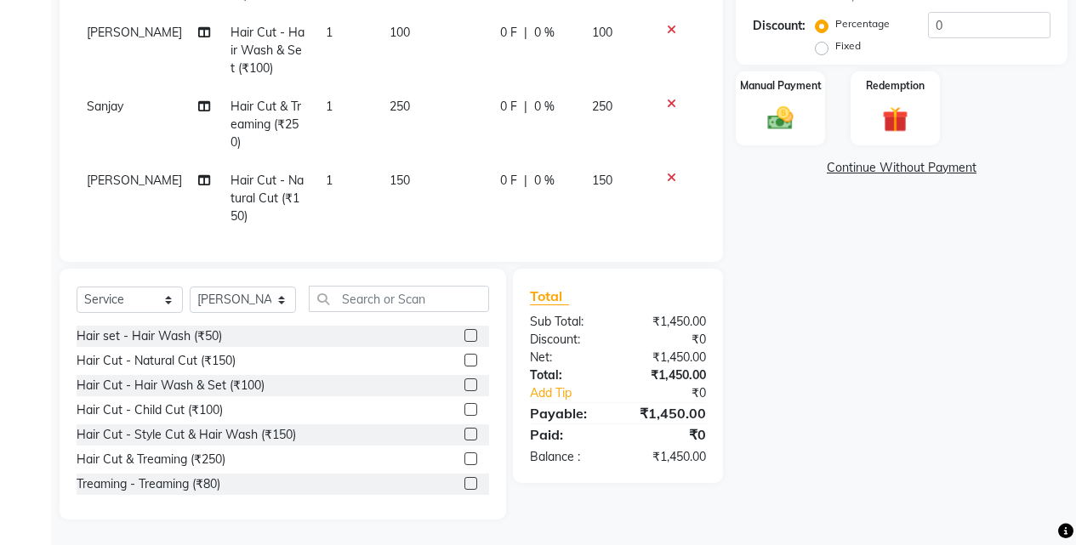
scroll to position [337, 0]
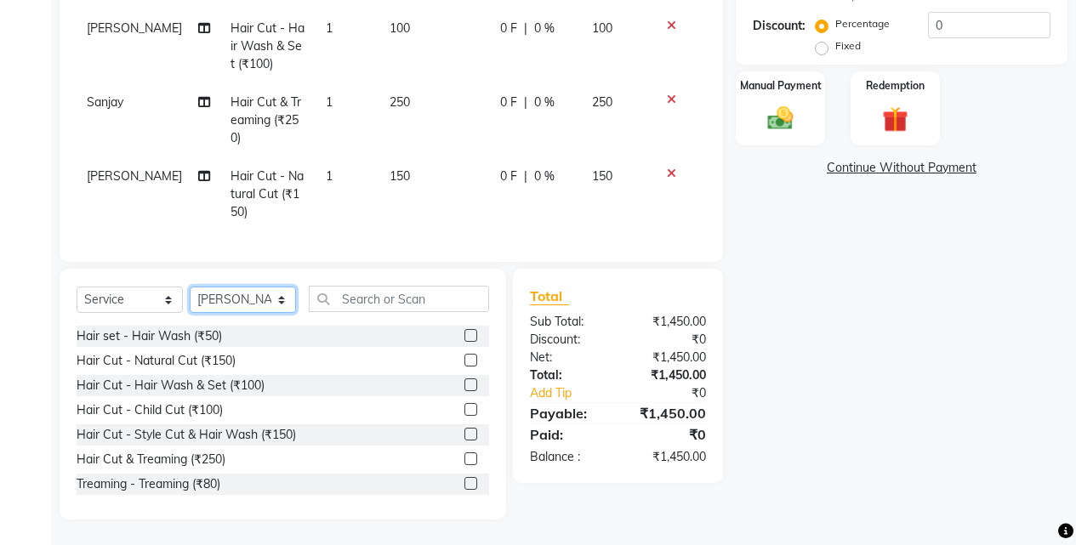
click at [273, 302] on select "Select Stylist Ajaj Ansari sahid Arif Ganpat Mahadev manish choudhari Parmu tat…" at bounding box center [243, 300] width 106 height 26
select select "79628"
click at [190, 287] on select "Select Stylist Ajaj Ansari sahid Arif Ganpat Mahadev manish choudhari Parmu tat…" at bounding box center [243, 300] width 106 height 26
click at [261, 386] on div "Hair Cut - Hair Wash & Set (₹100)" at bounding box center [171, 386] width 188 height 18
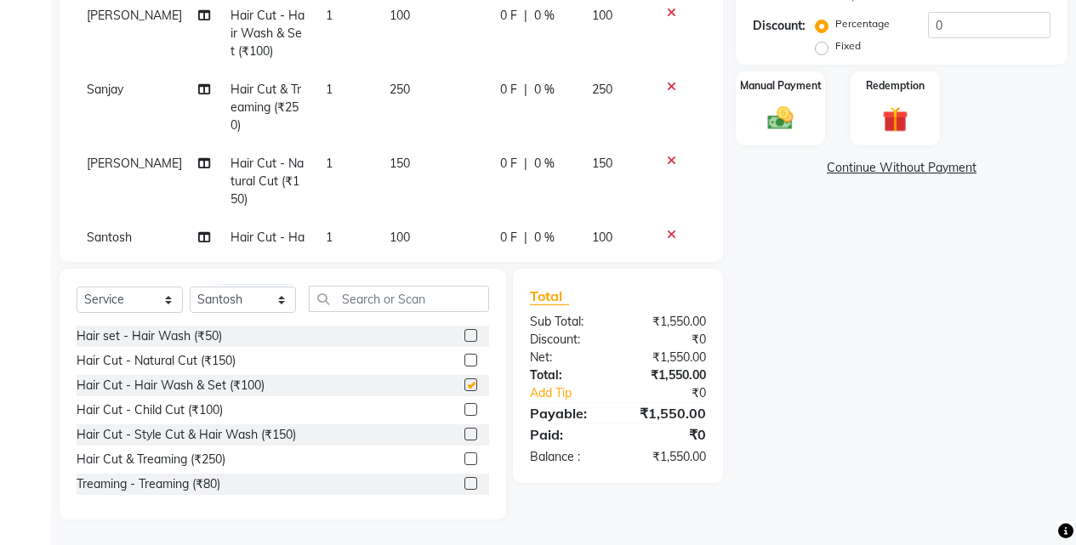
checkbox input "false"
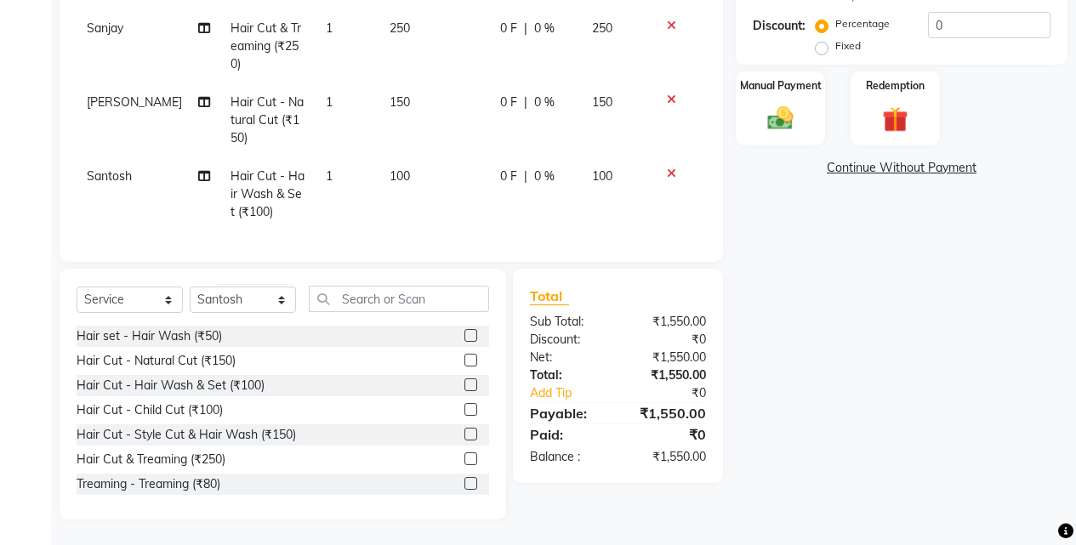
scroll to position [411, 0]
click at [256, 294] on select "Select Stylist Ajaj Ansari sahid Arif Ganpat Mahadev manish choudhari Parmu tat…" at bounding box center [243, 300] width 106 height 26
select select "70863"
click at [190, 287] on select "Select Stylist Ajaj Ansari sahid Arif Ganpat Mahadev manish choudhari Parmu tat…" at bounding box center [243, 300] width 106 height 26
click at [214, 366] on div "Hair Cut - Natural Cut (₹150)" at bounding box center [156, 361] width 159 height 18
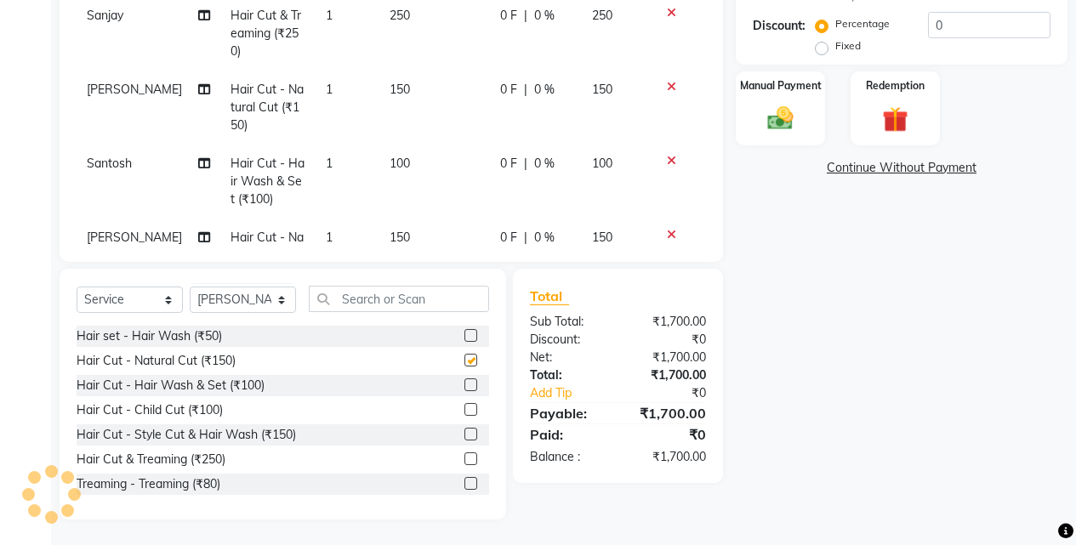
checkbox input "false"
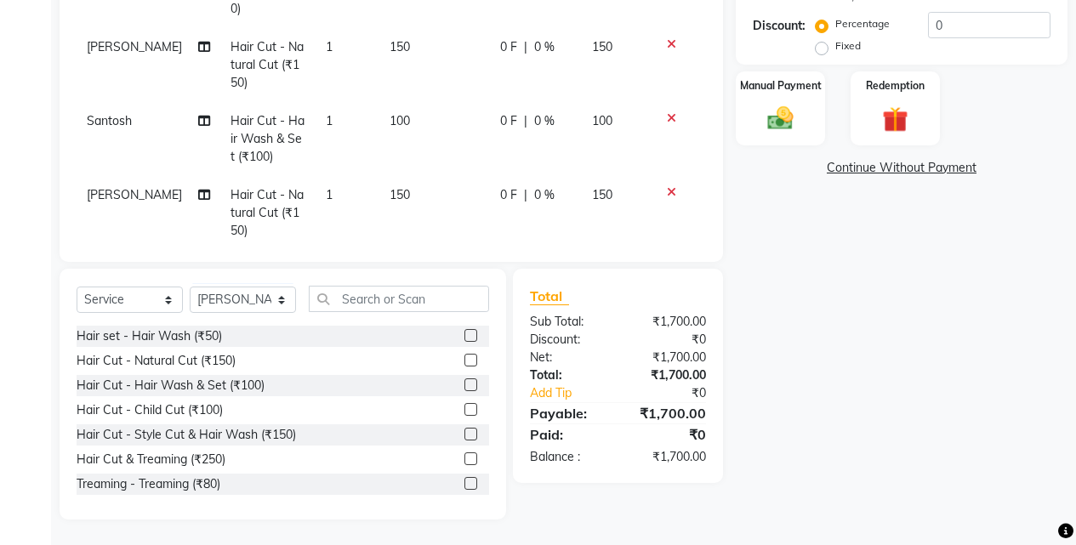
scroll to position [485, 0]
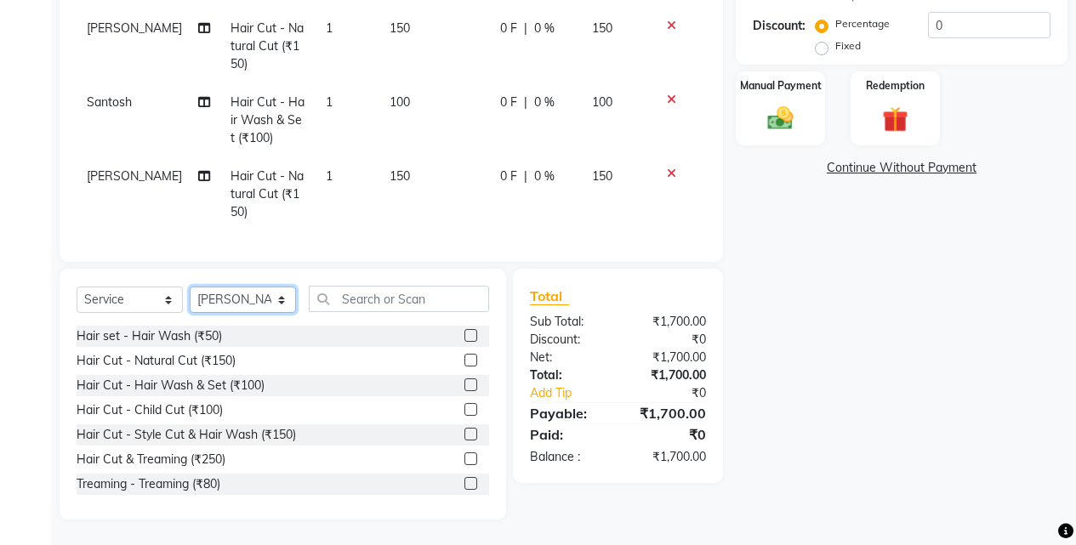
click at [271, 298] on select "Select Stylist Ajaj Ansari sahid Arif Ganpat Mahadev manish choudhari Parmu tat…" at bounding box center [243, 300] width 106 height 26
select select "43504"
click at [190, 287] on select "Select Stylist Ajaj Ansari sahid Arif Ganpat Mahadev manish choudhari Parmu tat…" at bounding box center [243, 300] width 106 height 26
click at [219, 368] on div "Hair Cut - Natural Cut (₹150)" at bounding box center [156, 361] width 159 height 18
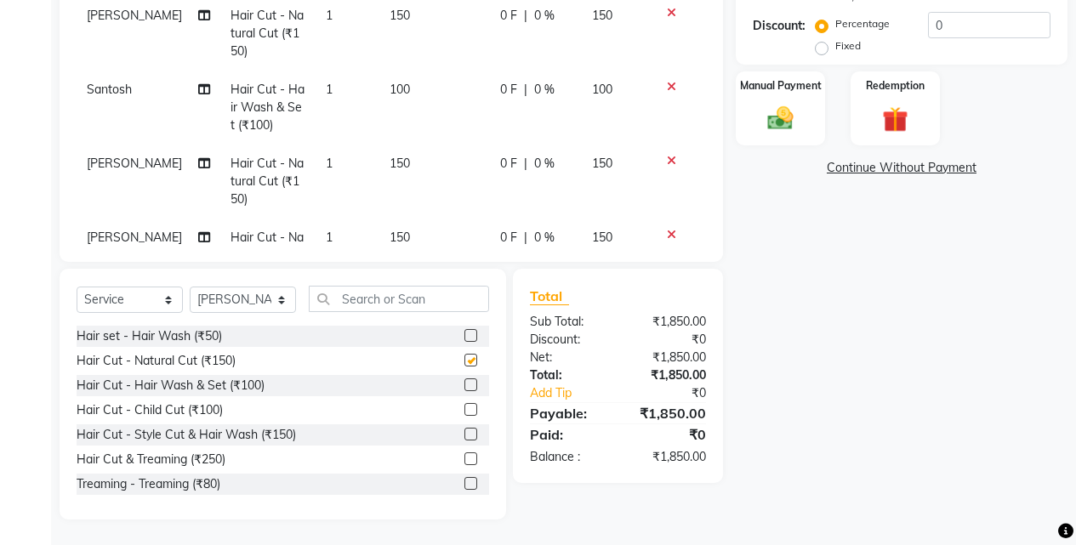
checkbox input "false"
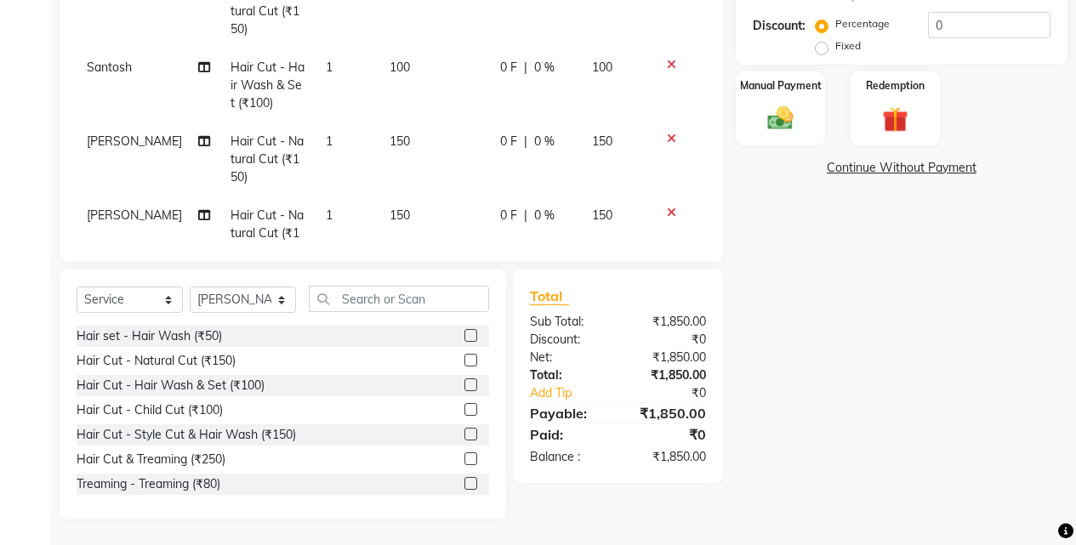
scroll to position [559, 0]
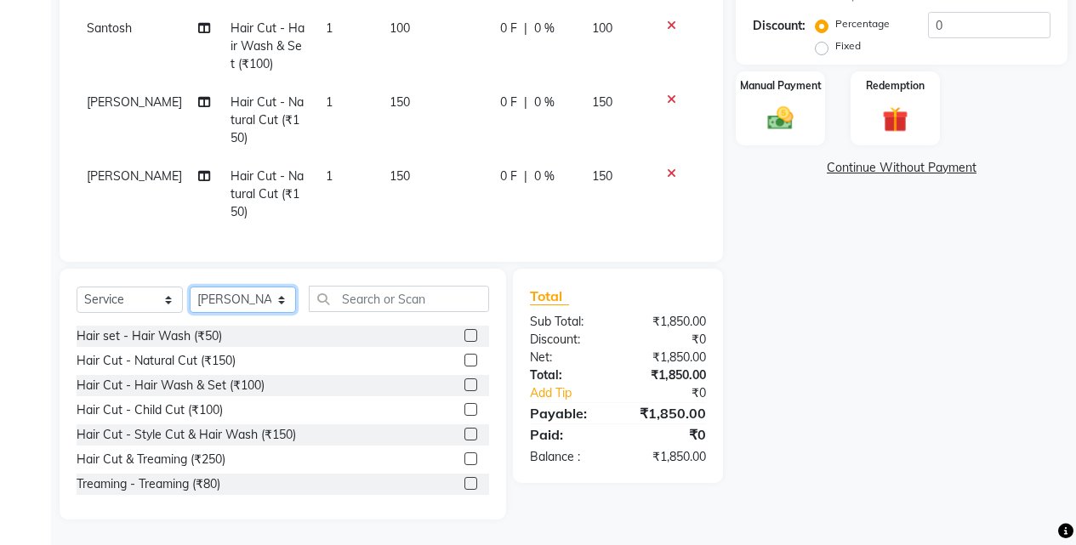
click at [258, 296] on select "Select Stylist Ajaj Ansari sahid Arif Ganpat Mahadev manish choudhari Parmu tat…" at bounding box center [243, 300] width 106 height 26
click at [226, 302] on select "Select Stylist Ajaj Ansari sahid Arif Ganpat Mahadev manish choudhari Parmu tat…" at bounding box center [243, 300] width 106 height 26
select select "70863"
click at [190, 287] on select "Select Stylist Ajaj Ansari sahid Arif Ganpat Mahadev manish choudhari Parmu tat…" at bounding box center [243, 300] width 106 height 26
click at [217, 464] on div "Hair Cut & Treaming (₹250)" at bounding box center [151, 460] width 149 height 18
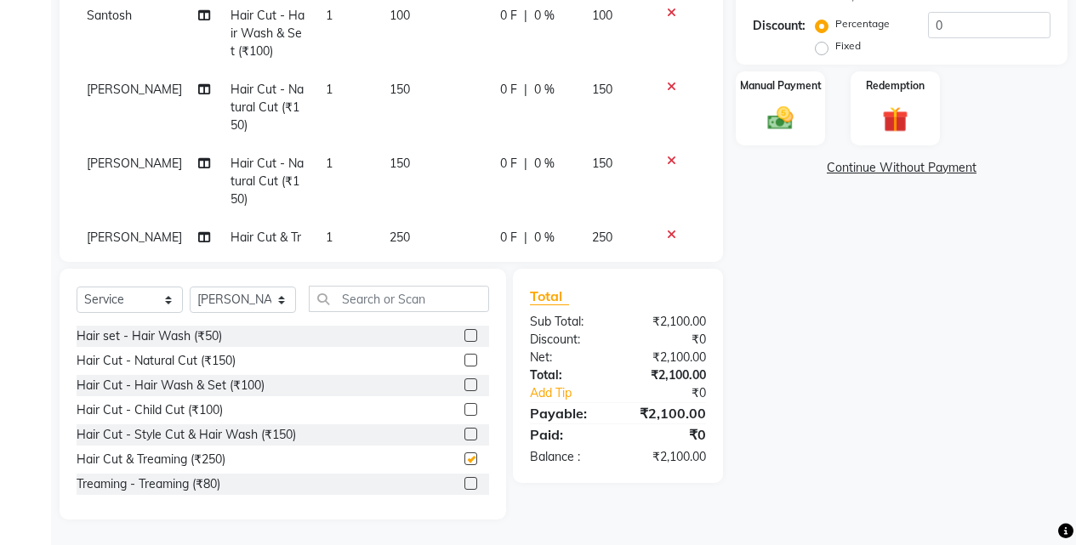
checkbox input "false"
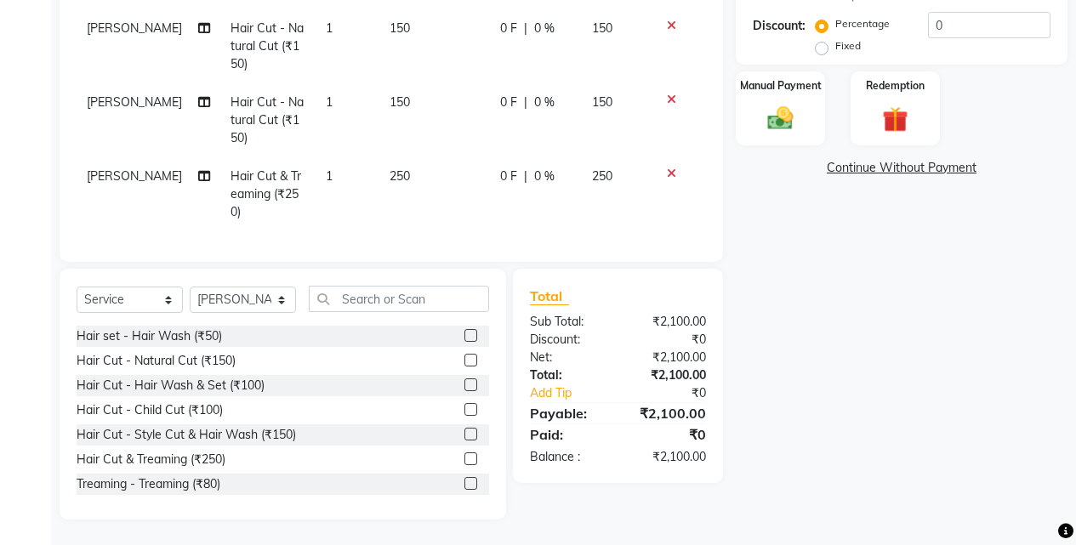
scroll to position [633, 0]
click at [240, 310] on select "Select Stylist Ajaj Ansari sahid Arif Ganpat Mahadev manish choudhari Parmu tat…" at bounding box center [243, 300] width 106 height 26
select select "76807"
click at [190, 287] on select "Select Stylist Ajaj Ansari sahid Arif Ganpat Mahadev manish choudhari Parmu tat…" at bounding box center [243, 300] width 106 height 26
click at [225, 352] on div "Hair Cut - Natural Cut (₹150)" at bounding box center [156, 361] width 159 height 18
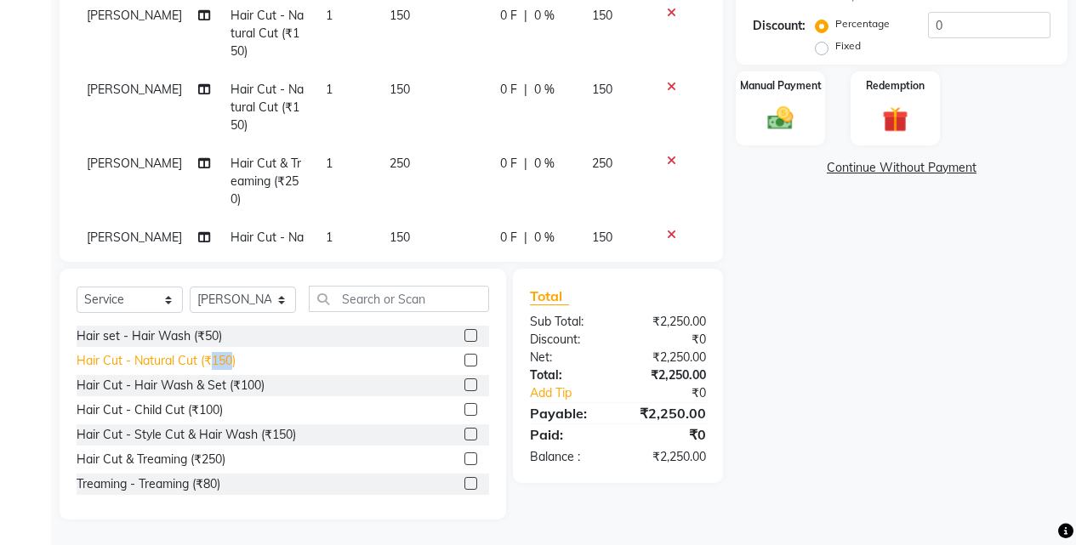
click at [225, 352] on div "Hair Cut - Natural Cut (₹150)" at bounding box center [156, 361] width 159 height 18
checkbox input "false"
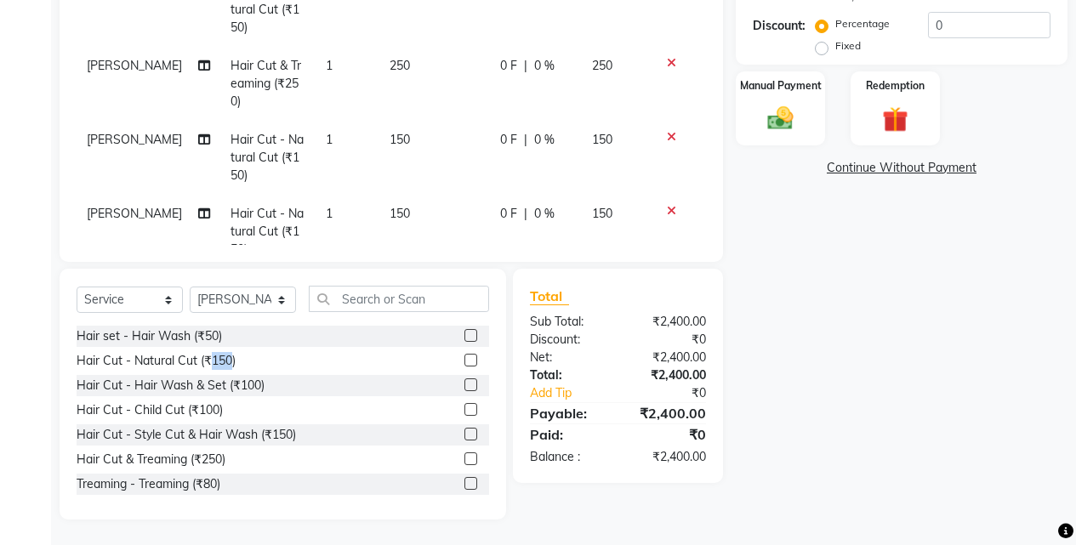
scroll to position [781, 0]
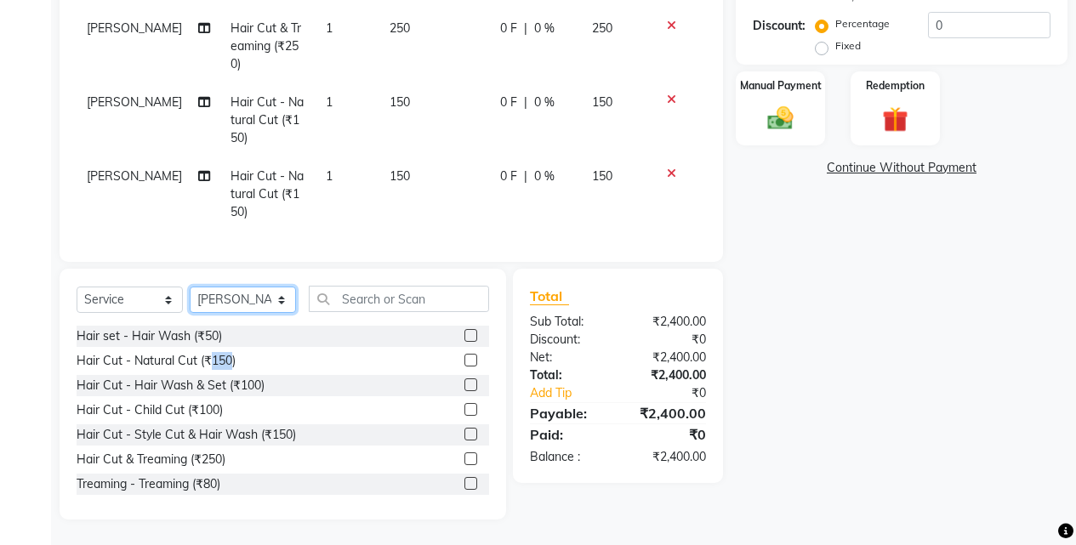
click at [236, 299] on select "Select Stylist Ajaj Ansari sahid Arif Ganpat Mahadev manish choudhari Parmu tat…" at bounding box center [243, 300] width 106 height 26
select select "11679"
click at [190, 287] on select "Select Stylist Ajaj Ansari sahid Arif Ganpat Mahadev manish choudhari Parmu tat…" at bounding box center [243, 300] width 106 height 26
click at [203, 457] on div "Hair Cut & Treaming (₹250)" at bounding box center [151, 460] width 149 height 18
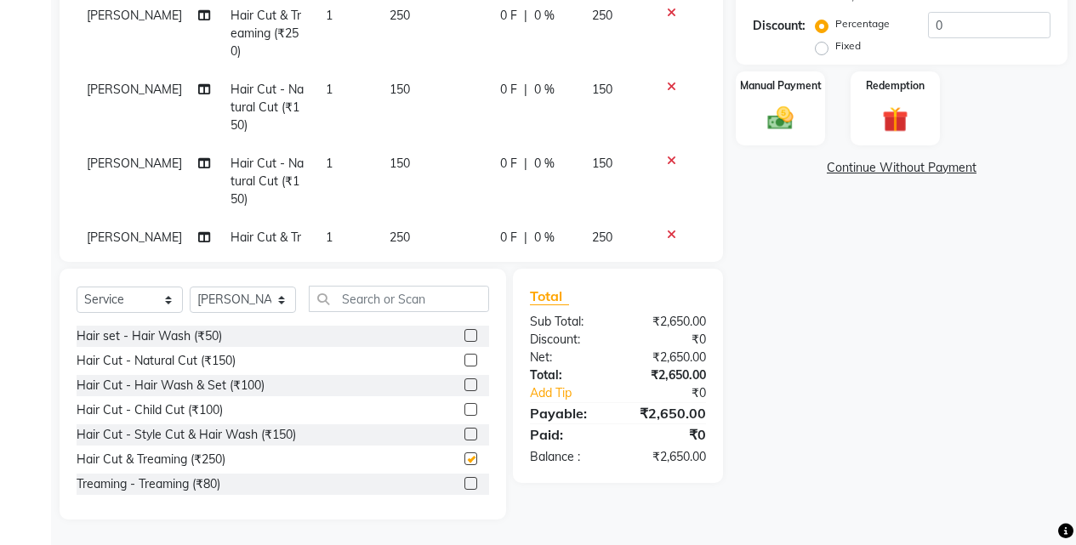
checkbox input "false"
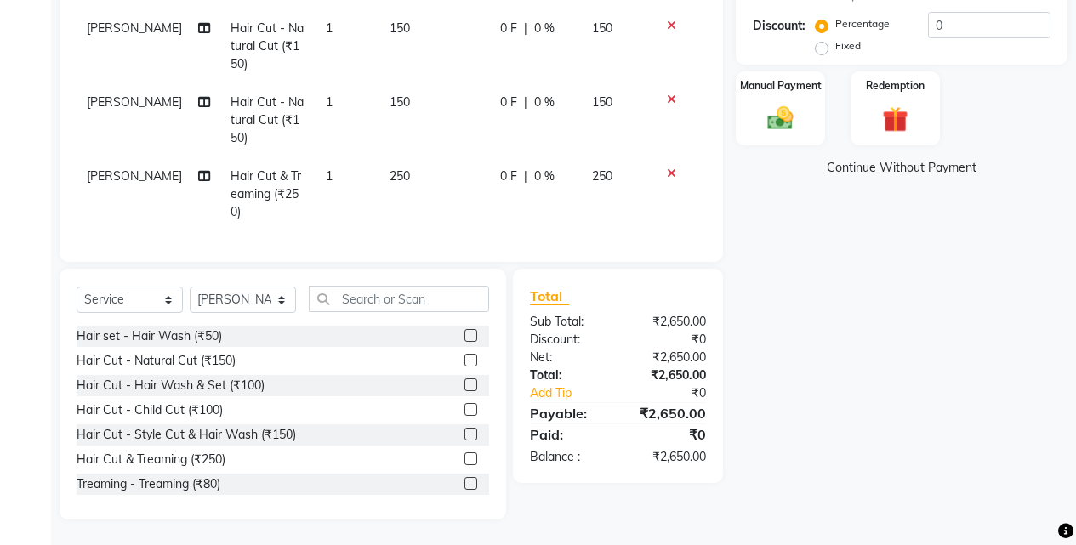
scroll to position [855, 0]
click at [246, 306] on select "Select Stylist Ajaj Ansari sahid Arif Ganpat Mahadev manish choudhari Parmu tat…" at bounding box center [243, 300] width 106 height 26
select select "7216"
click at [190, 287] on select "Select Stylist Ajaj Ansari sahid Arif Ganpat Mahadev manish choudhari Parmu tat…" at bounding box center [243, 300] width 106 height 26
click at [358, 284] on div "Select Service Product Membership Package Voucher Prepaid Gift Card Select Styl…" at bounding box center [283, 394] width 446 height 251
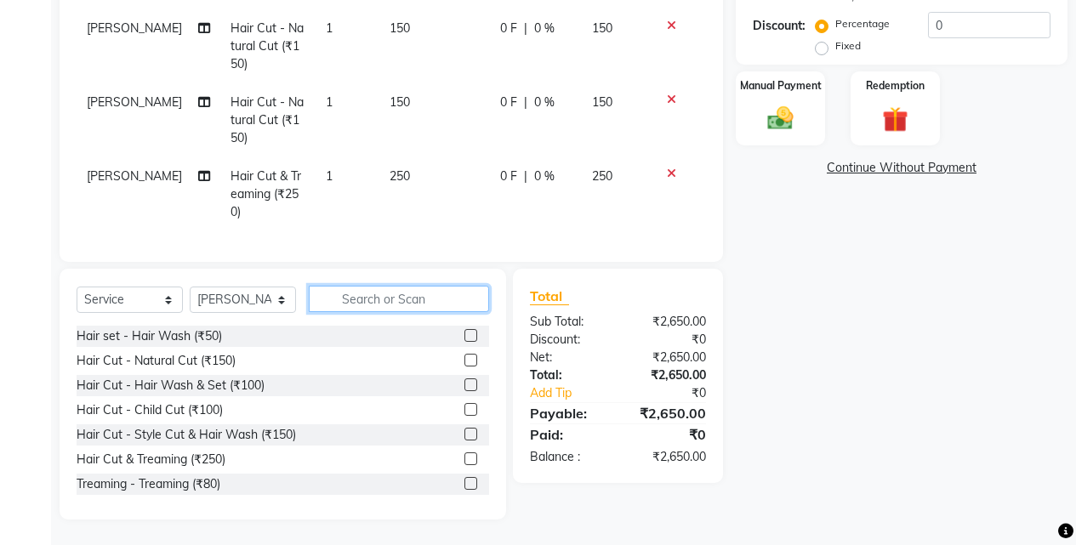
click at [354, 310] on input "text" at bounding box center [399, 299] width 180 height 26
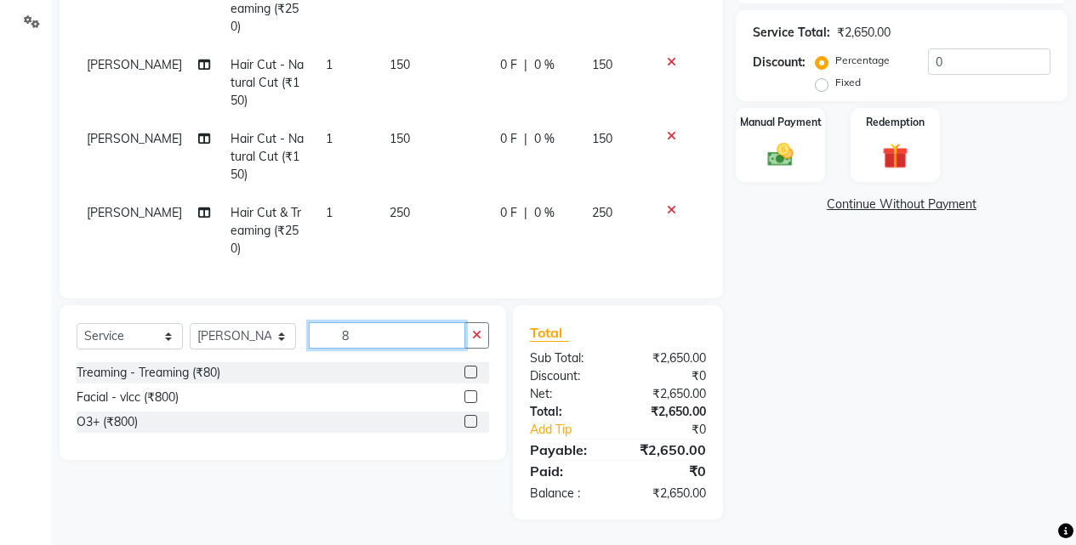
scroll to position [355, 0]
type input "8"
click at [139, 399] on div "Facial - vlcc (₹800)" at bounding box center [128, 398] width 102 height 18
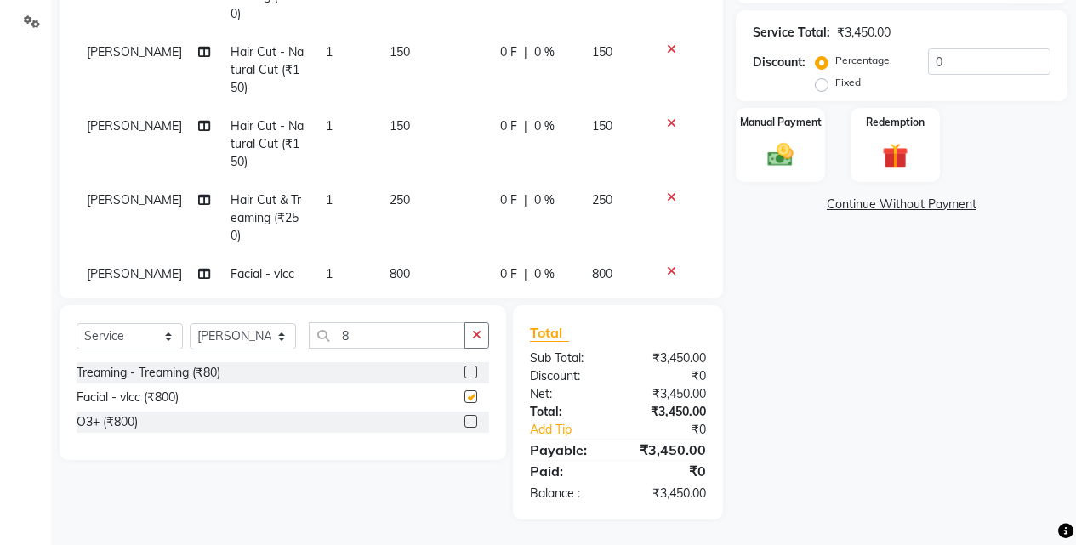
checkbox input "false"
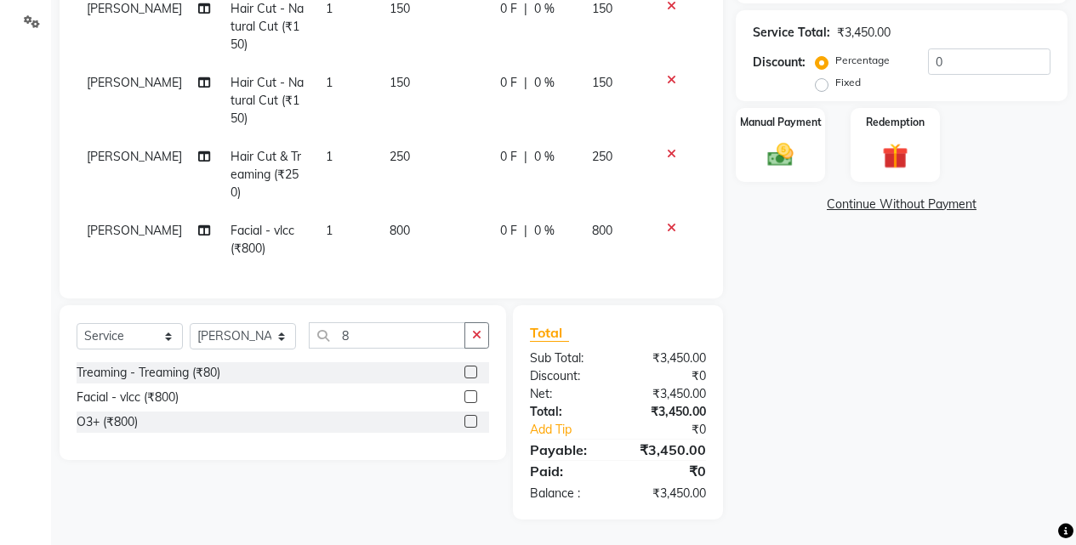
scroll to position [911, 0]
click at [482, 338] on button "button" at bounding box center [476, 335] width 25 height 26
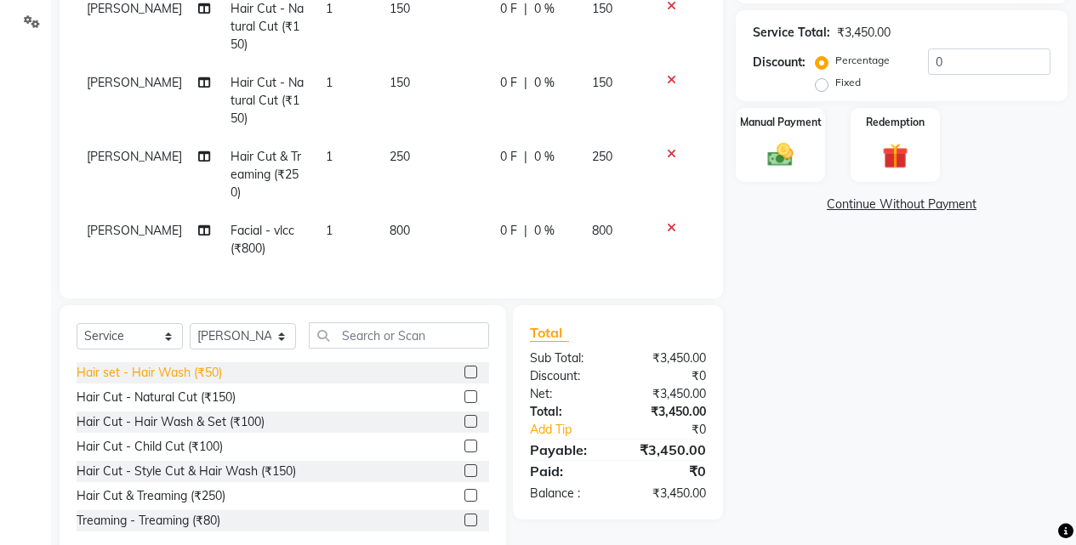
click at [203, 371] on div "Hair set - Hair Wash (₹50)" at bounding box center [149, 373] width 145 height 18
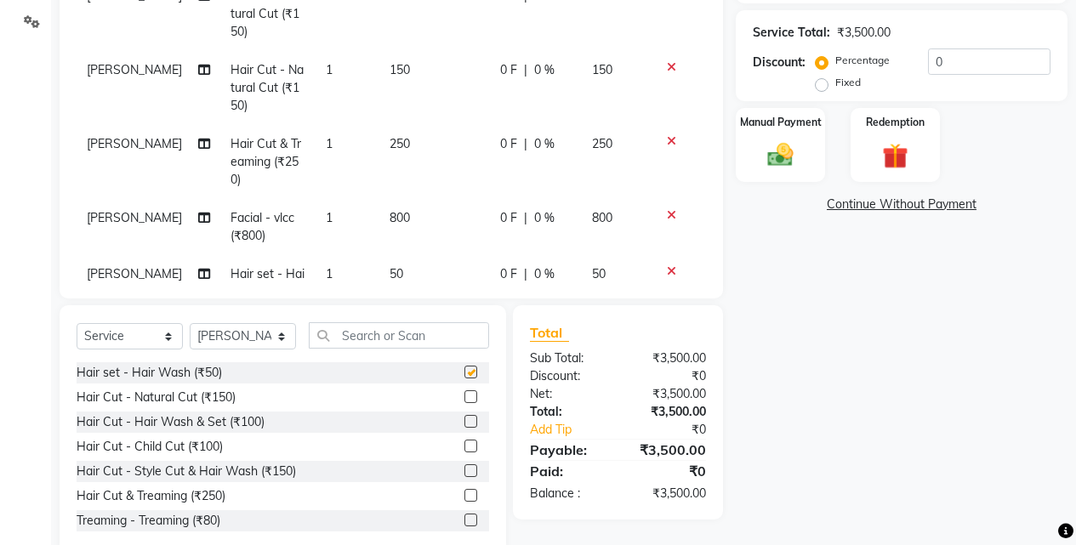
checkbox input "false"
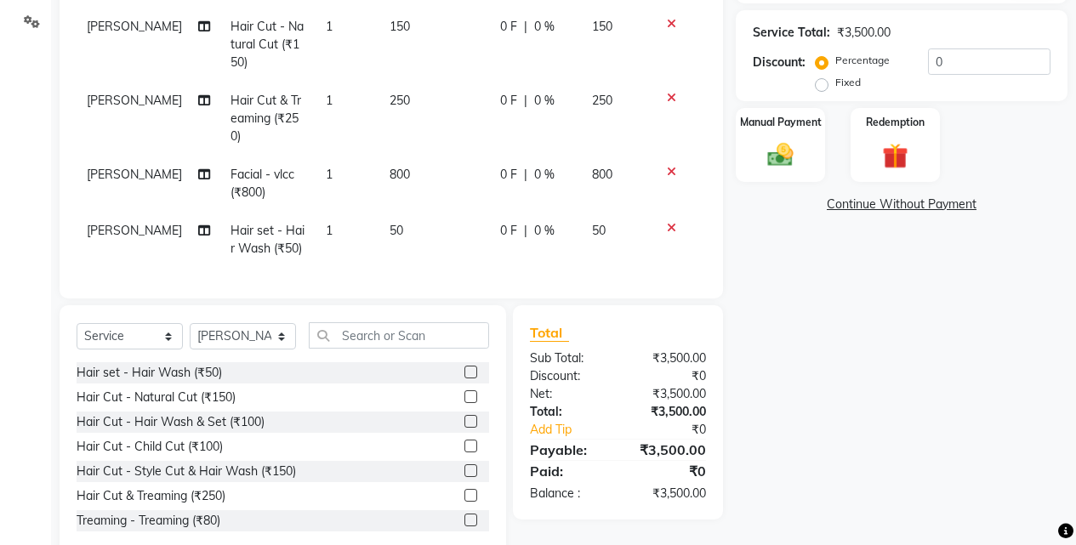
scroll to position [967, 0]
click at [237, 351] on div "Select Service Product Membership Package Voucher Prepaid Gift Card Select Styl…" at bounding box center [283, 342] width 412 height 40
click at [238, 349] on select "Select Stylist Ajaj Ansari sahid Arif Ganpat Mahadev manish choudhari Parmu tat…" at bounding box center [243, 336] width 106 height 26
select select "11679"
click at [190, 323] on select "Select Stylist Ajaj Ansari sahid Arif Ganpat Mahadev manish choudhari Parmu tat…" at bounding box center [243, 336] width 106 height 26
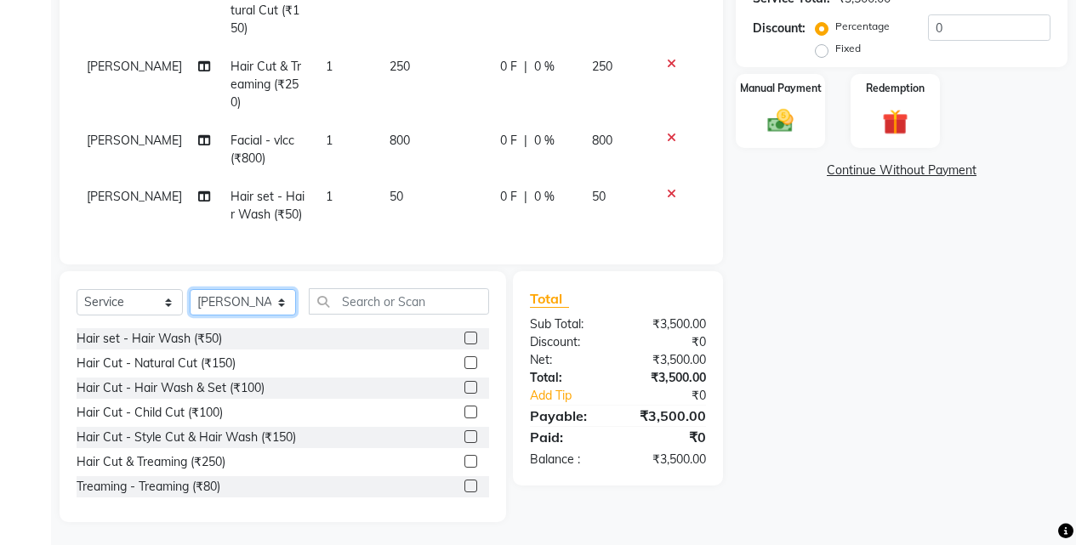
scroll to position [391, 0]
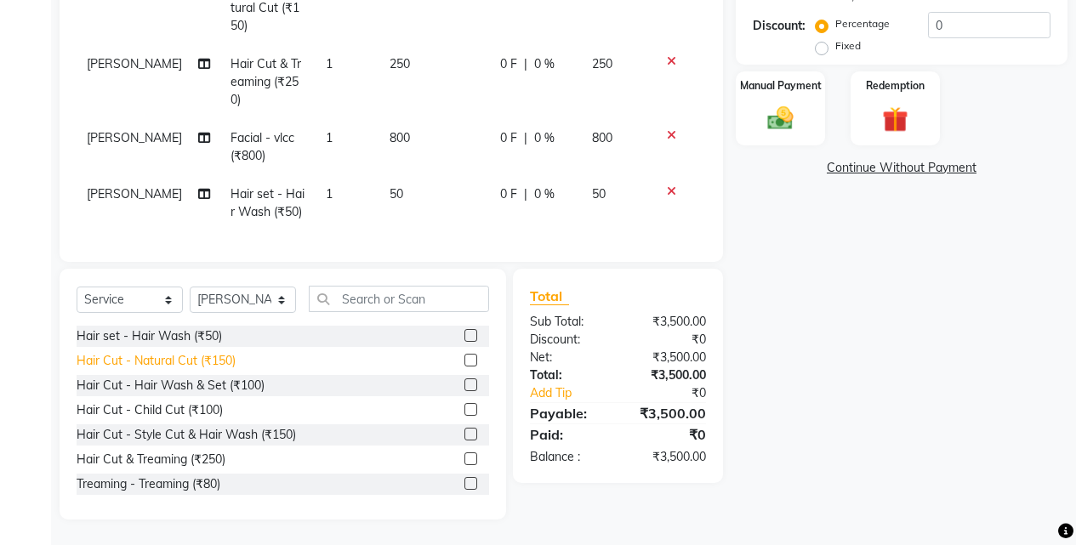
click at [228, 353] on div "Hair Cut - Natural Cut (₹150)" at bounding box center [156, 361] width 159 height 18
checkbox input "false"
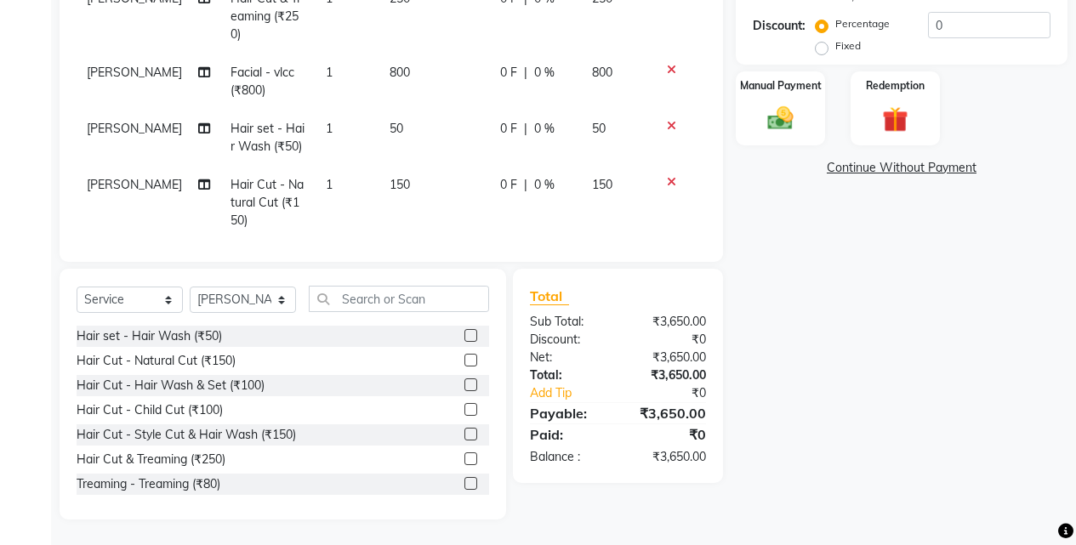
scroll to position [1041, 0]
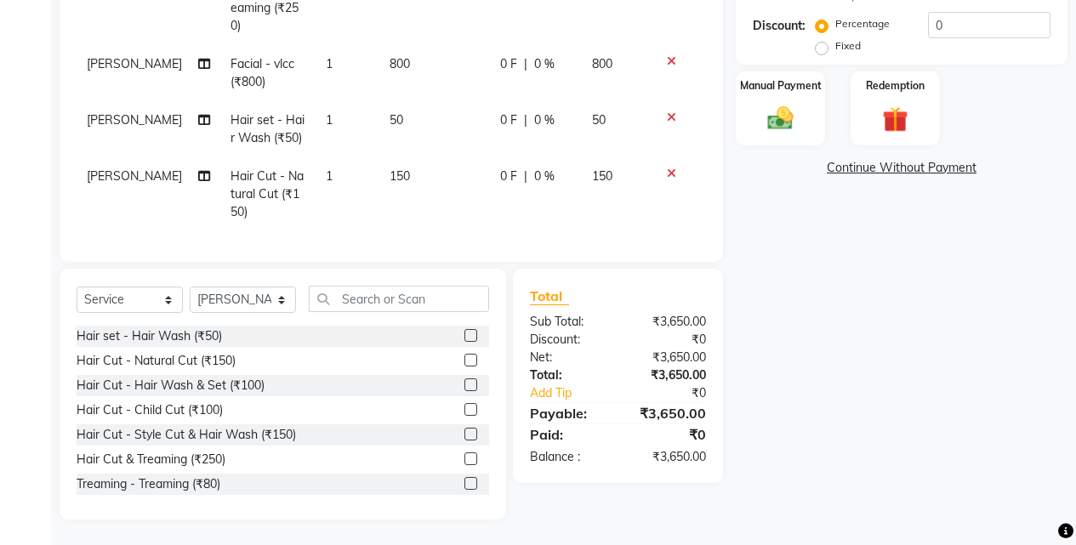
click at [667, 168] on icon at bounding box center [671, 174] width 9 height 12
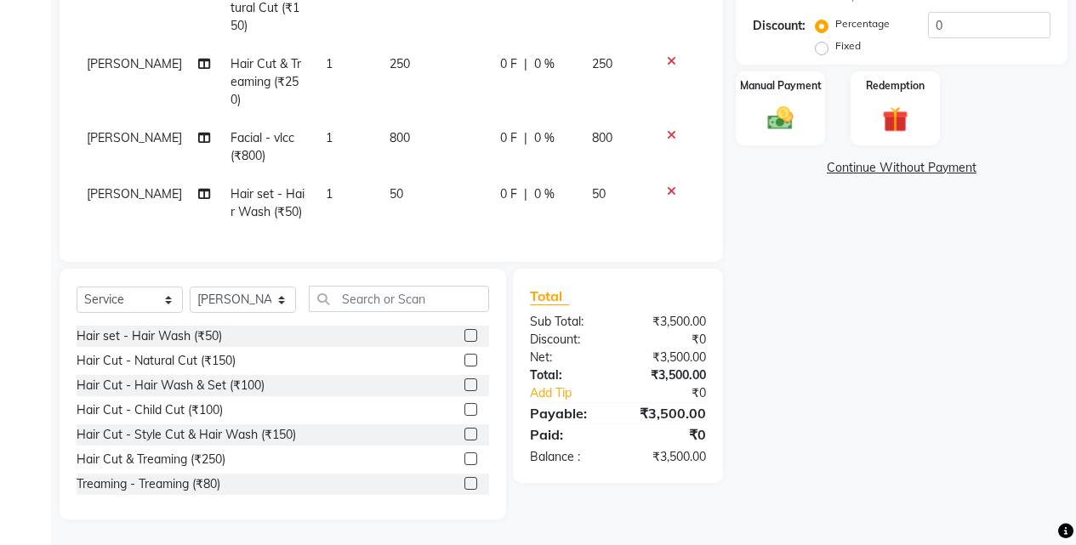
scroll to position [967, 0]
click at [213, 453] on div "Hair Cut & Treaming (₹250)" at bounding box center [151, 460] width 149 height 18
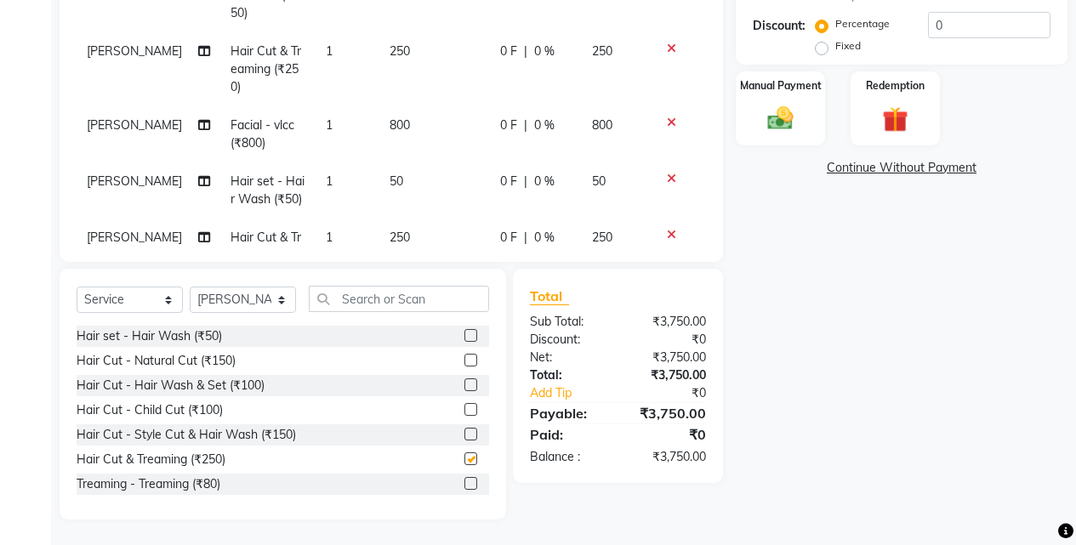
scroll to position [1041, 0]
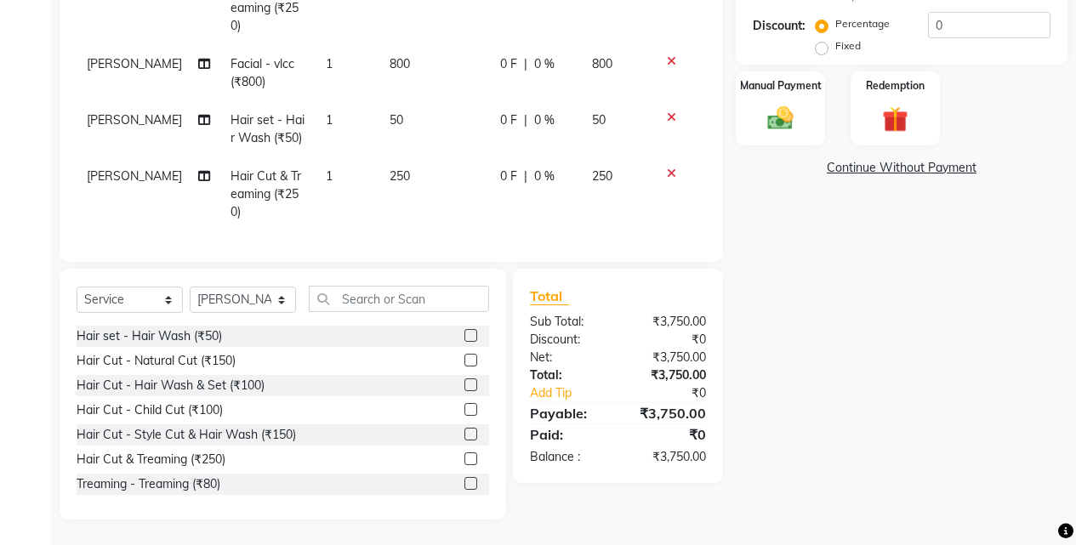
checkbox input "false"
click at [247, 296] on select "Select Stylist Ajaj Ansari sahid Arif Ganpat Mahadev manish choudhari Parmu tat…" at bounding box center [243, 300] width 106 height 26
select select "86627"
click at [190, 287] on select "Select Stylist Ajaj Ansari sahid Arif Ganpat Mahadev manish choudhari Parmu tat…" at bounding box center [243, 300] width 106 height 26
click at [210, 463] on div "Hair Cut & Treaming (₹250)" at bounding box center [151, 460] width 149 height 18
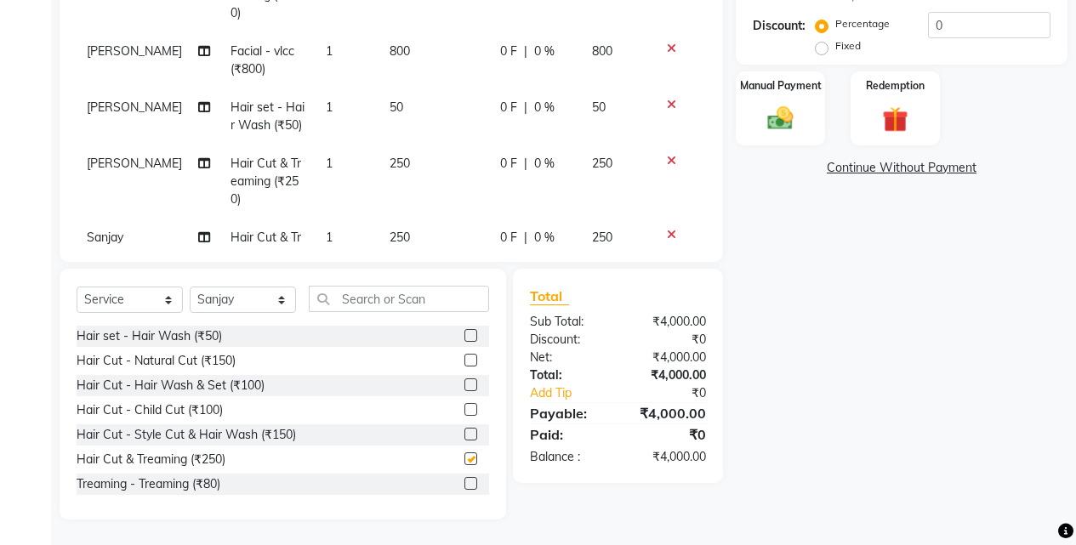
checkbox input "false"
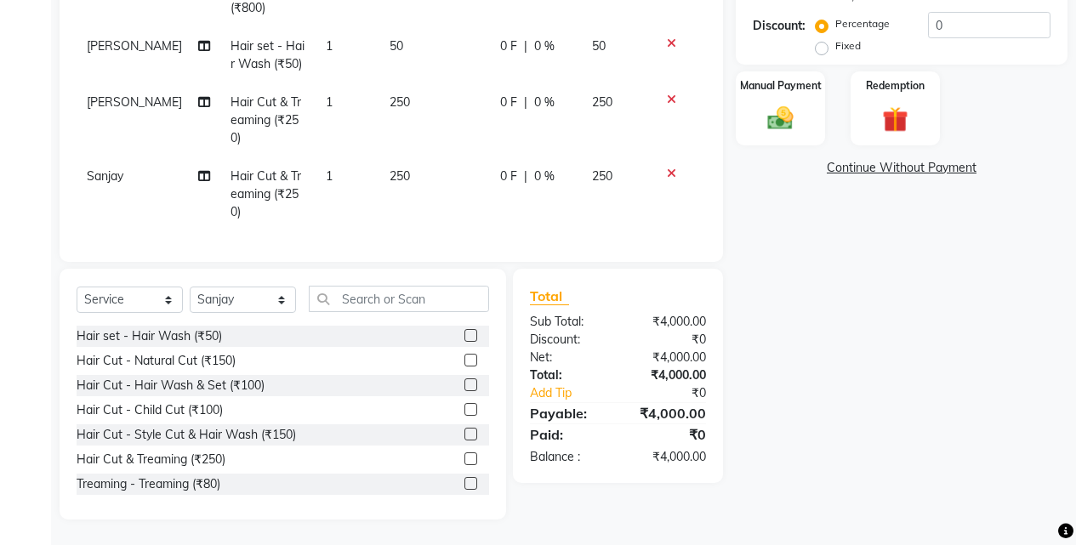
scroll to position [1115, 0]
click at [252, 297] on select "Select Stylist Ajaj Ansari sahid Arif Ganpat Mahadev manish choudhari Parmu tat…" at bounding box center [243, 300] width 106 height 26
select select "43504"
click at [190, 287] on select "Select Stylist Ajaj Ansari sahid Arif Ganpat Mahadev manish choudhari Parmu tat…" at bounding box center [243, 300] width 106 height 26
click at [214, 389] on div "Hair Cut - Hair Wash & Set (₹100)" at bounding box center [171, 386] width 188 height 18
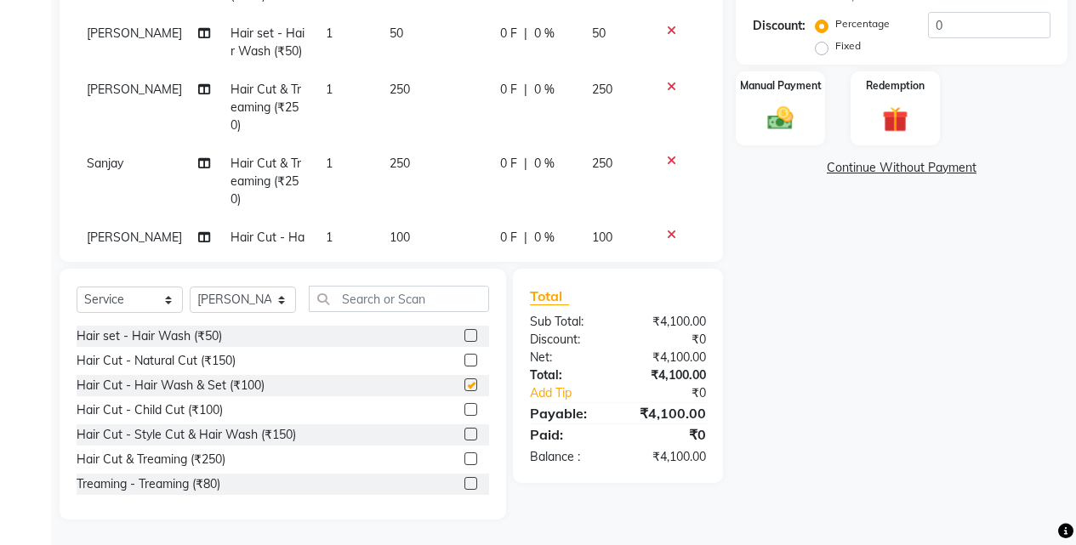
checkbox input "false"
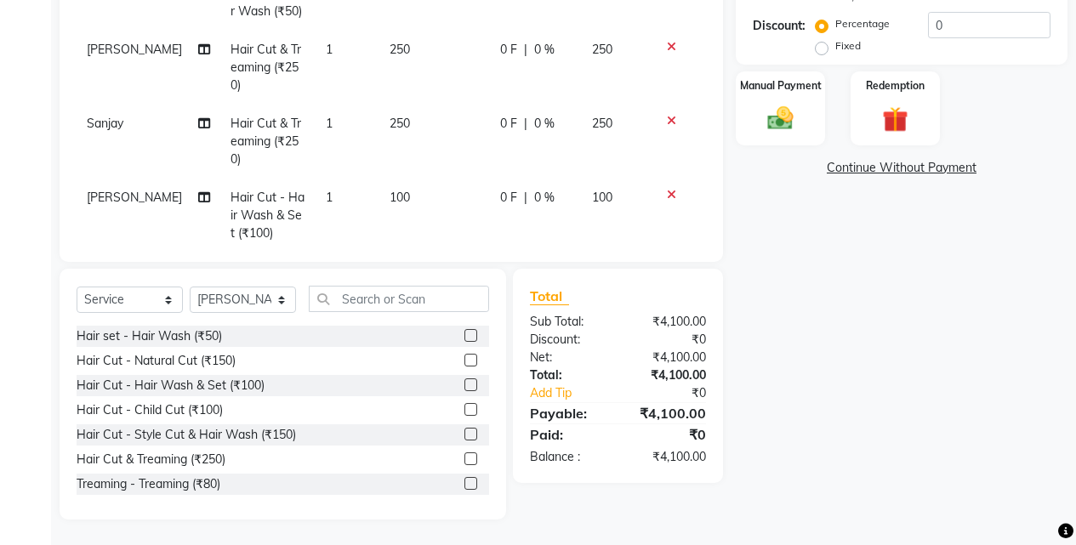
scroll to position [1189, 0]
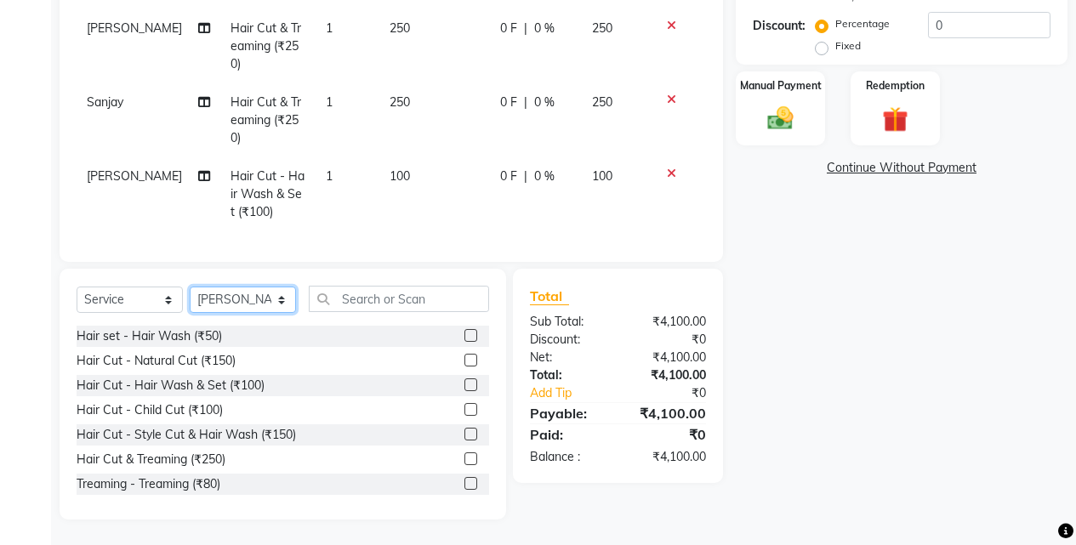
click at [264, 302] on select "Select Stylist Ajaj Ansari sahid Arif Ganpat Mahadev manish choudhari Parmu tat…" at bounding box center [243, 300] width 106 height 26
click at [229, 357] on div "Hair Cut - Natural Cut (₹150)" at bounding box center [156, 361] width 159 height 18
checkbox input "false"
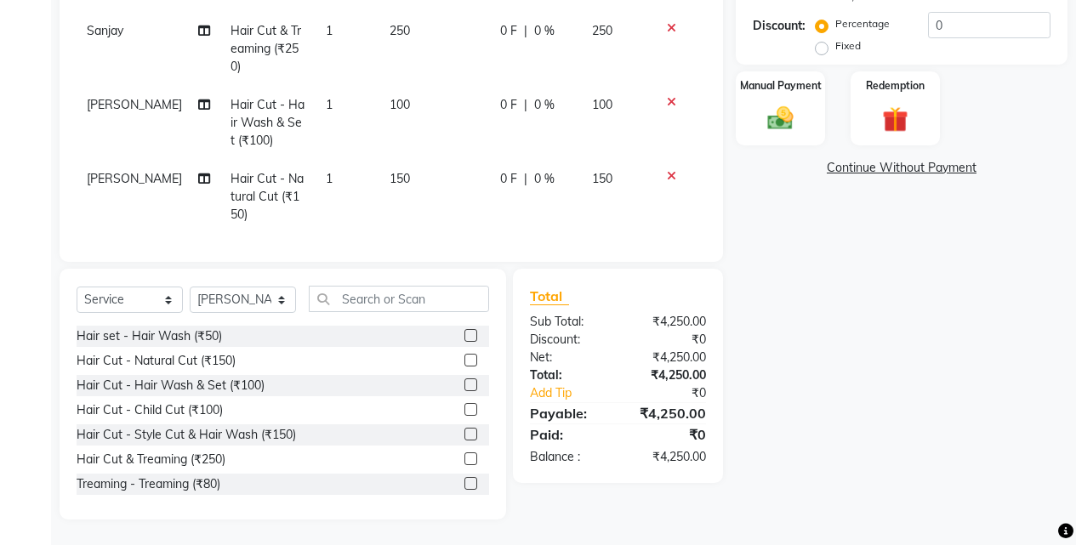
scroll to position [1263, 0]
click at [809, 120] on div "Manual Payment" at bounding box center [780, 108] width 93 height 77
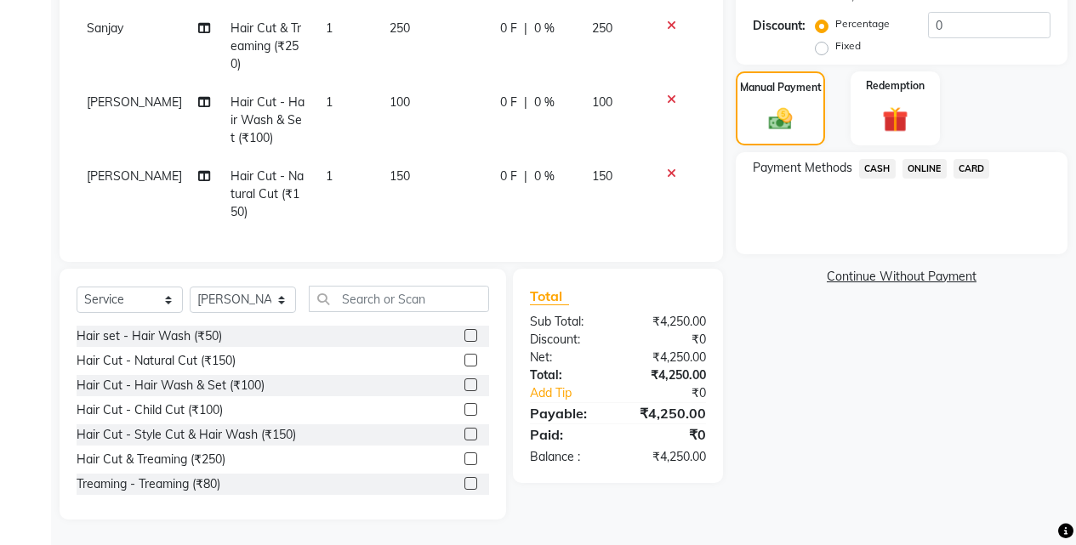
click at [879, 164] on span "CASH" at bounding box center [877, 169] width 37 height 20
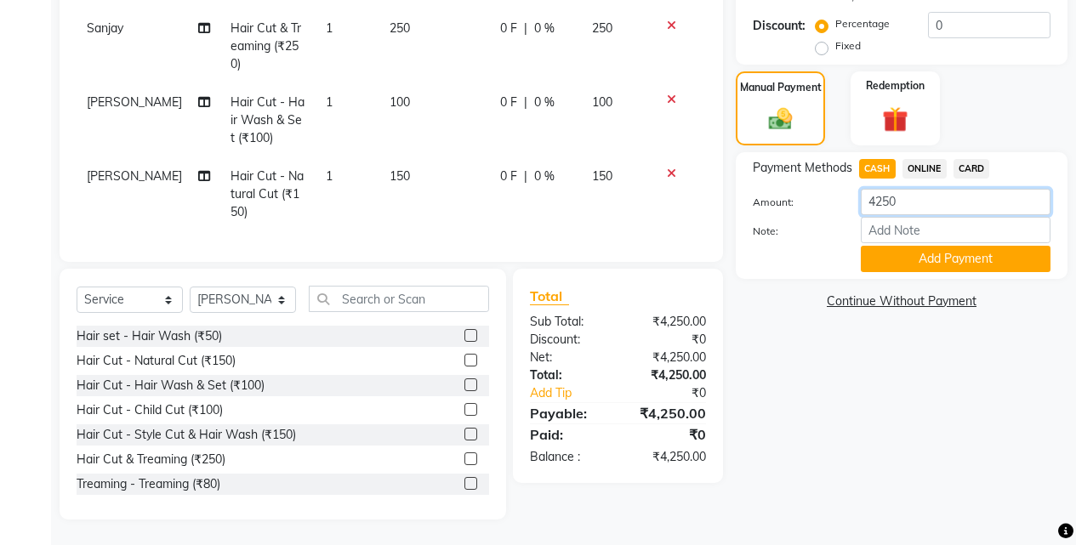
click at [935, 199] on input "4250" at bounding box center [956, 202] width 190 height 26
type input "4"
type input "650"
click at [956, 259] on button "Add Payment" at bounding box center [956, 259] width 190 height 26
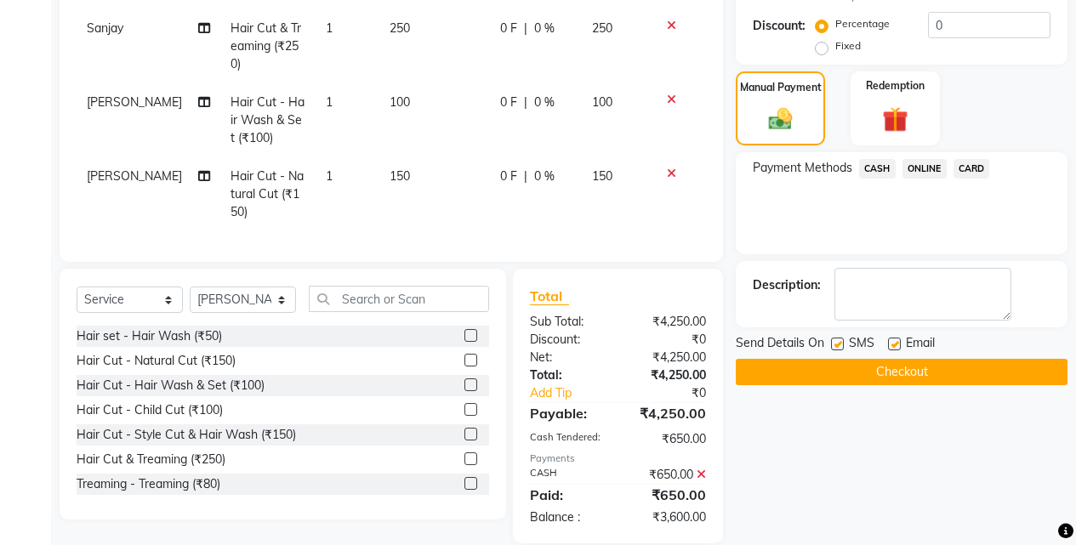
click at [922, 165] on span "ONLINE" at bounding box center [924, 169] width 44 height 20
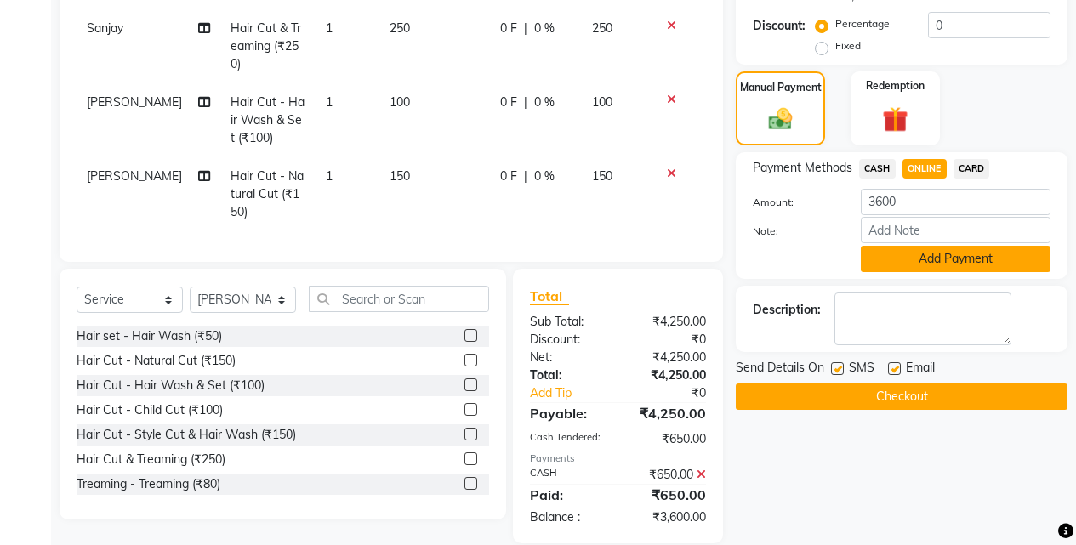
click at [960, 254] on button "Add Payment" at bounding box center [956, 259] width 190 height 26
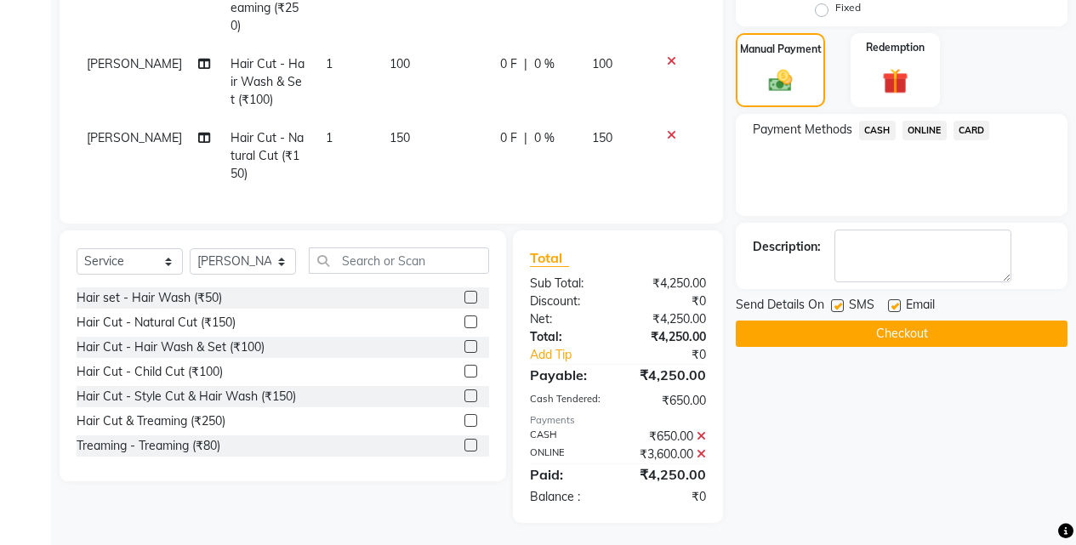
scroll to position [433, 0]
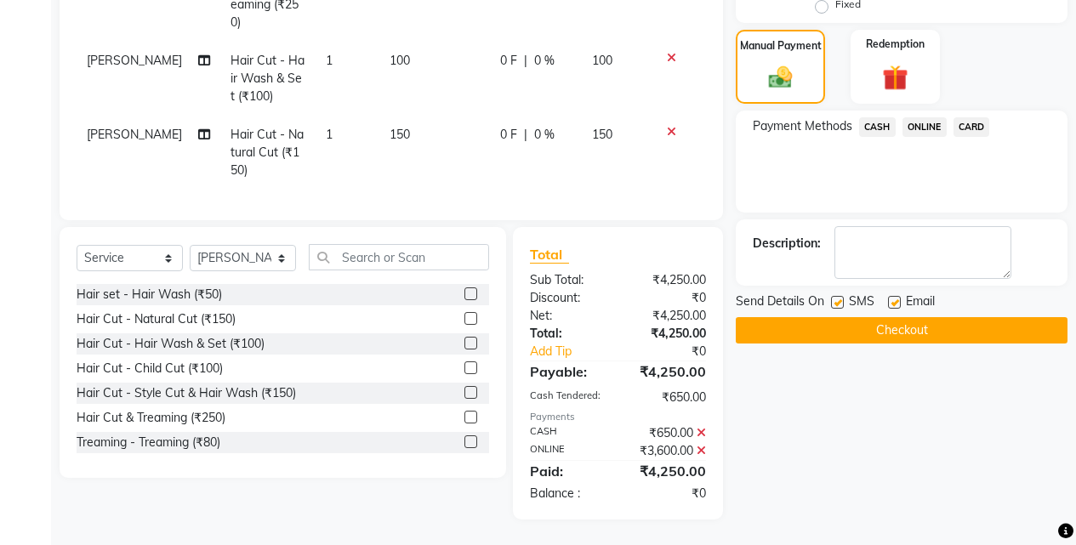
click at [967, 311] on div "Send Details On SMS Email" at bounding box center [902, 303] width 332 height 21
click at [966, 321] on button "Checkout" at bounding box center [902, 330] width 332 height 26
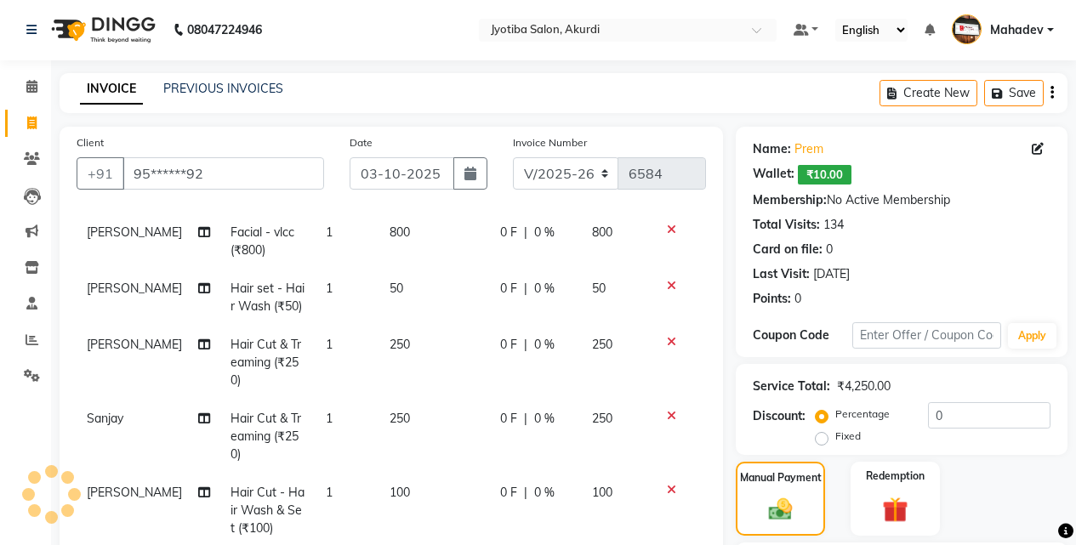
scroll to position [0, 0]
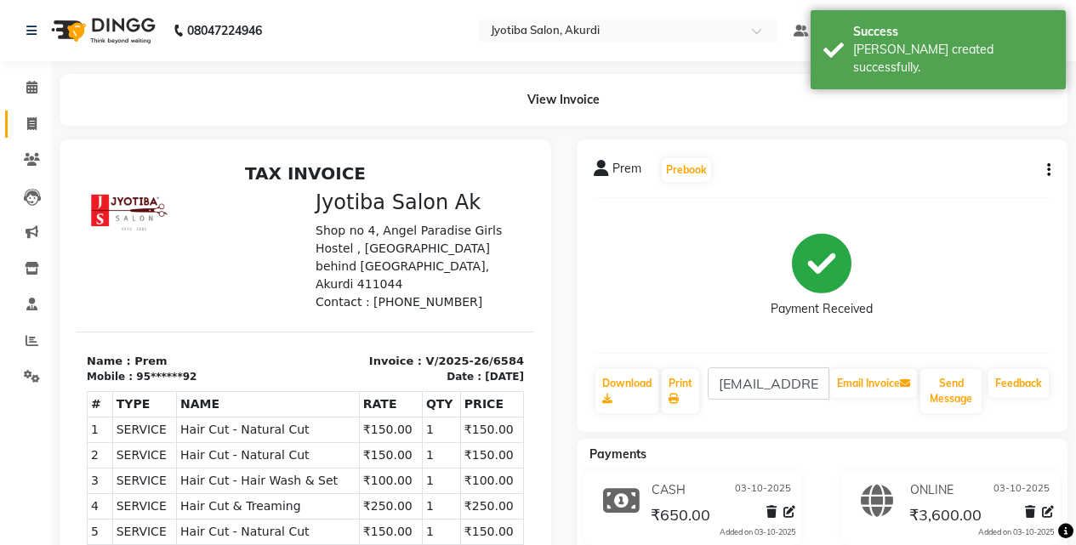
click at [8, 121] on link "Invoice" at bounding box center [25, 125] width 41 height 28
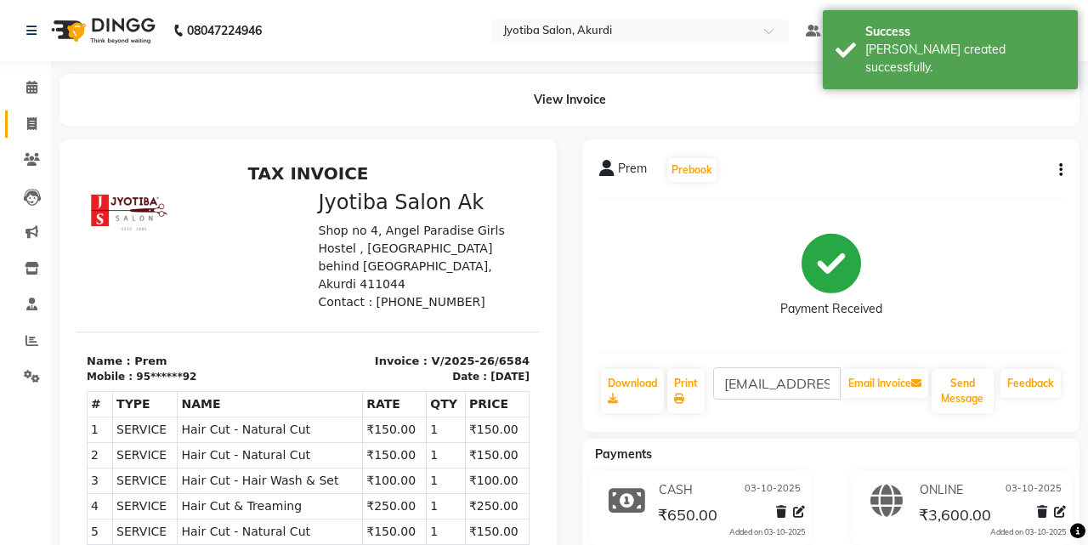
select select "557"
select select "service"
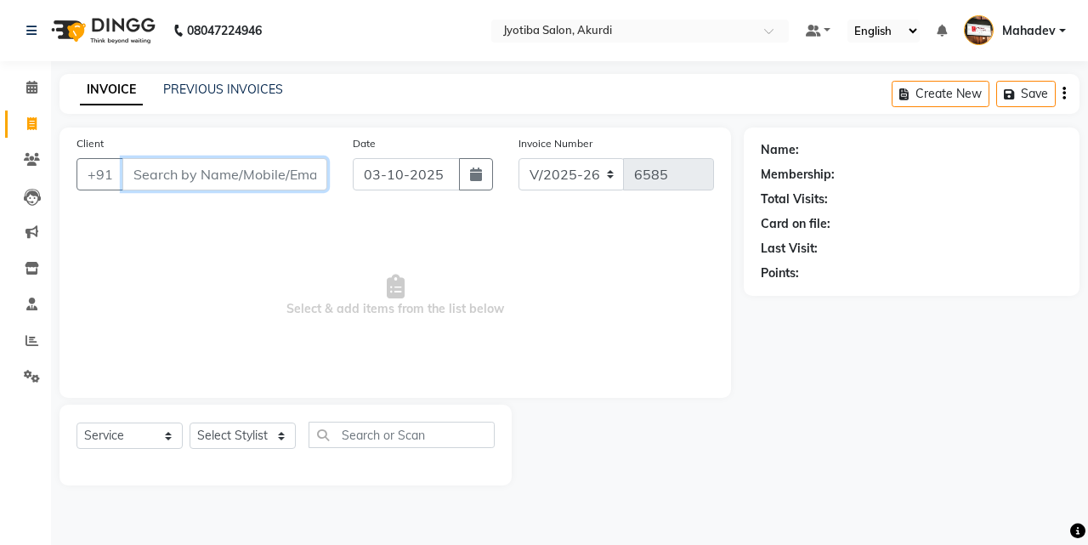
click at [248, 169] on input "Client" at bounding box center [224, 174] width 205 height 32
click at [200, 179] on input "Client" at bounding box center [224, 174] width 205 height 32
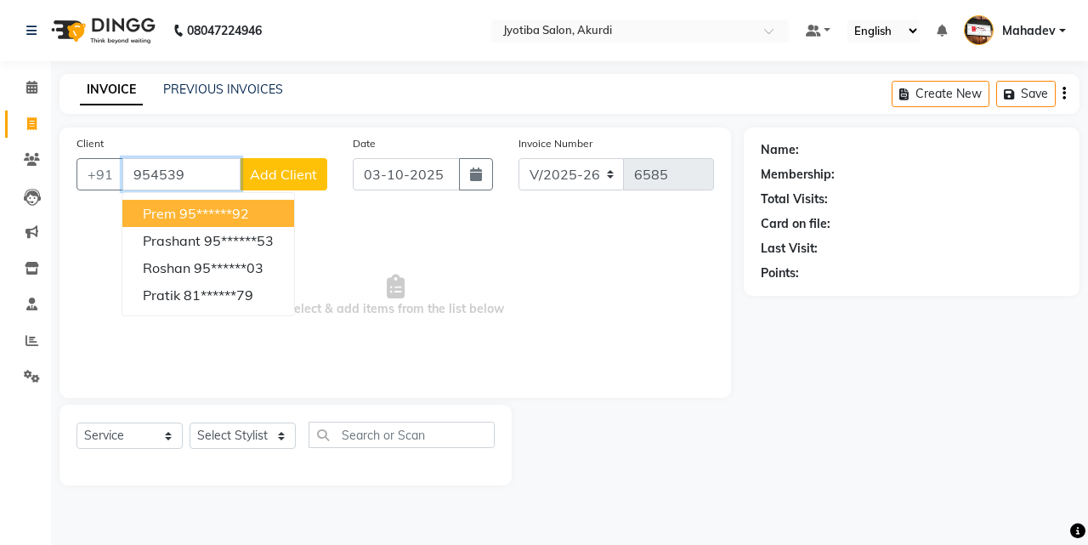
click at [210, 214] on ngb-highlight "95******92" at bounding box center [214, 213] width 70 height 17
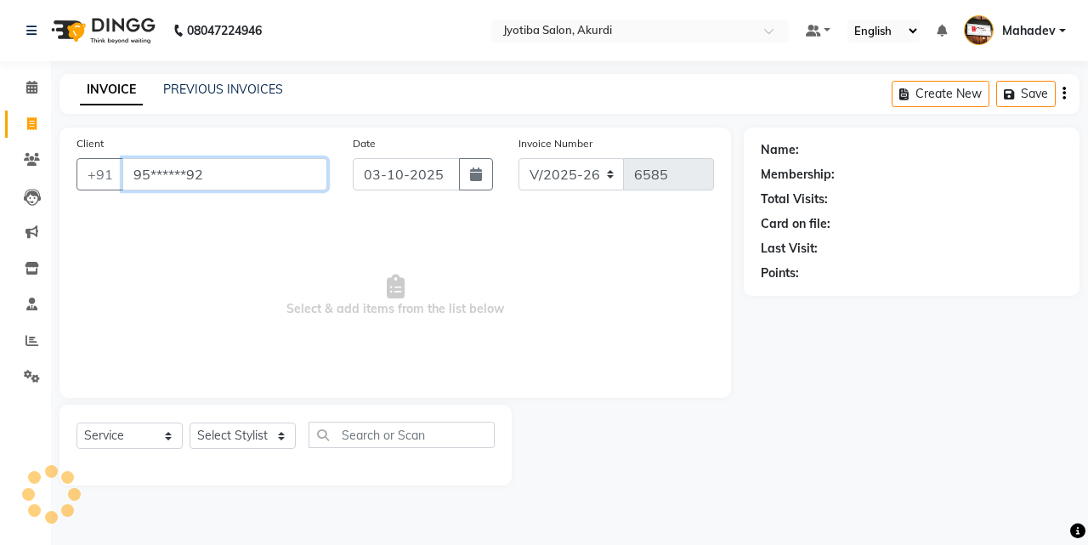
type input "95******92"
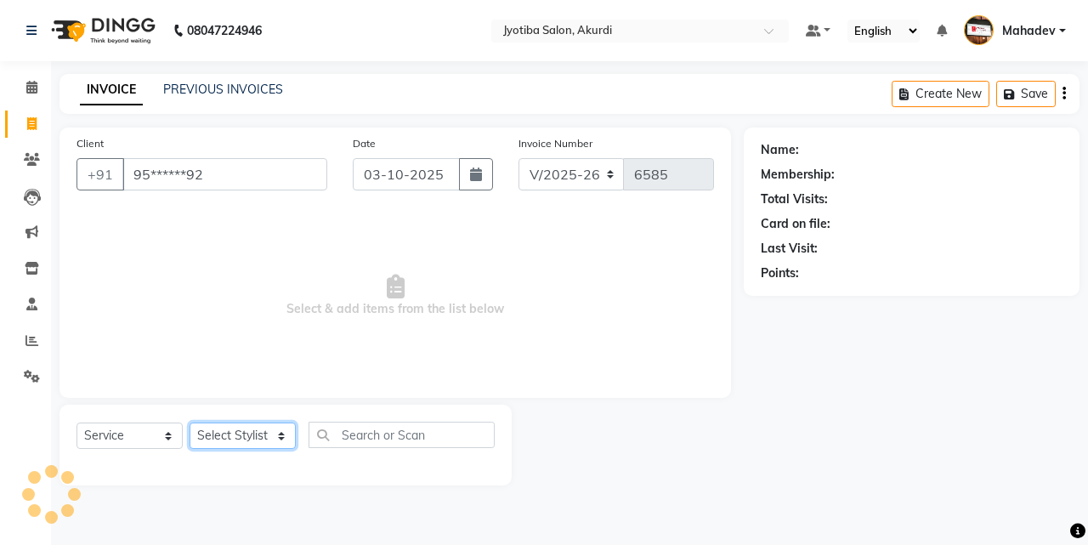
drag, startPoint x: 252, startPoint y: 433, endPoint x: 250, endPoint y: 424, distance: 8.7
click at [252, 433] on select "Select Stylist Ajaj Ansari sahid Arif Ganpat Mahadev manish choudhari Parmu tat…" at bounding box center [243, 436] width 106 height 26
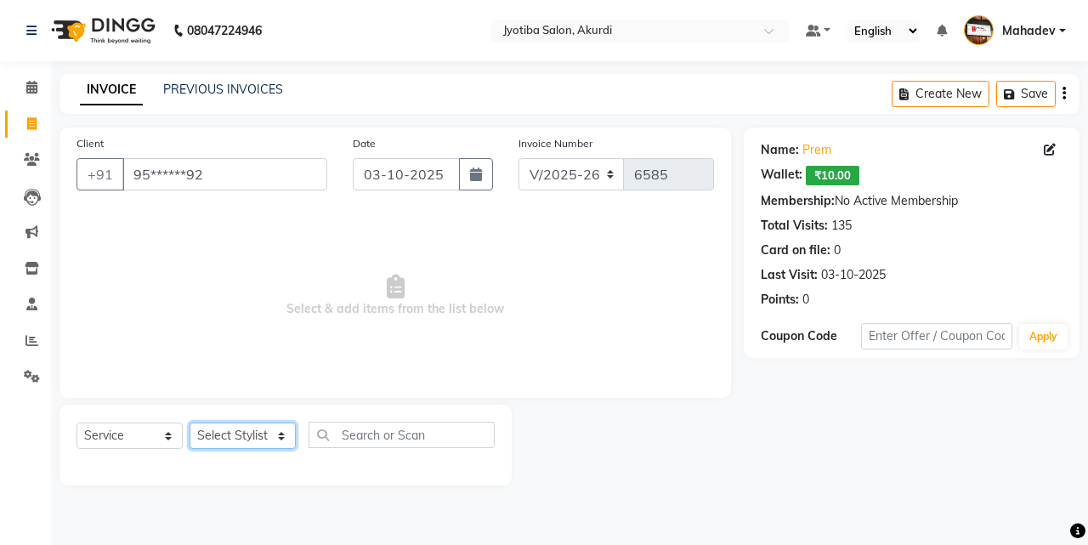
click at [266, 443] on select "Select Stylist Ajaj Ansari sahid Arif Ganpat Mahadev manish choudhari Parmu tat…" at bounding box center [243, 436] width 106 height 26
select select "76807"
click at [190, 423] on select "Select Stylist Ajaj Ansari sahid Arif Ganpat Mahadev manish choudhari Parmu tat…" at bounding box center [243, 436] width 106 height 26
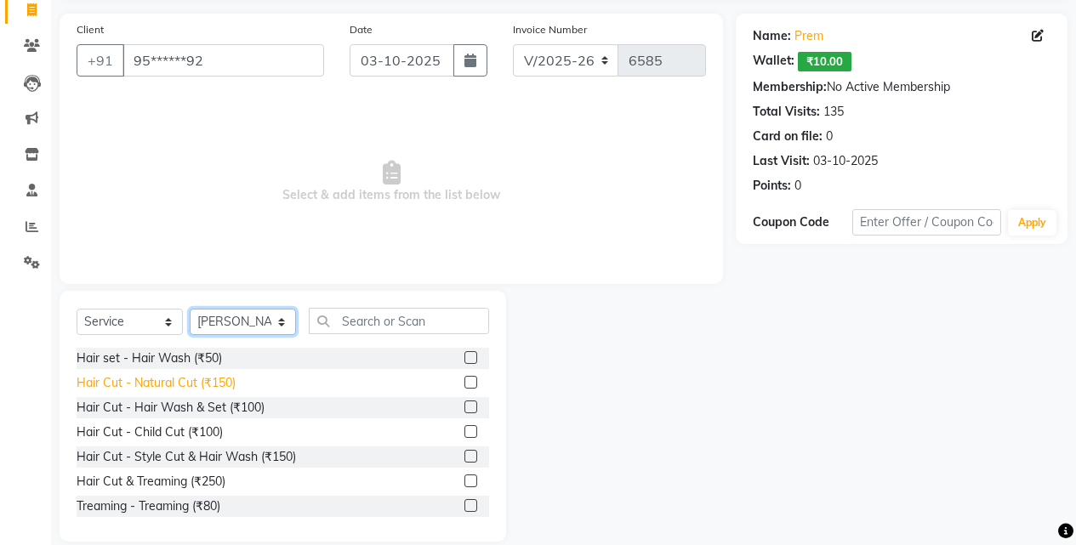
scroll to position [136, 0]
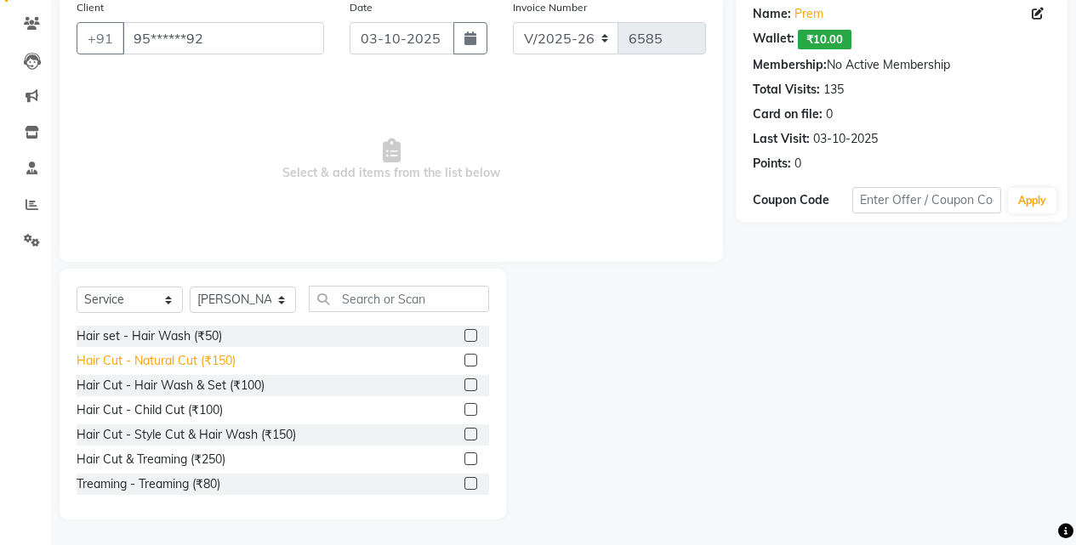
click at [219, 361] on div "Hair Cut - Natural Cut (₹150)" at bounding box center [156, 361] width 159 height 18
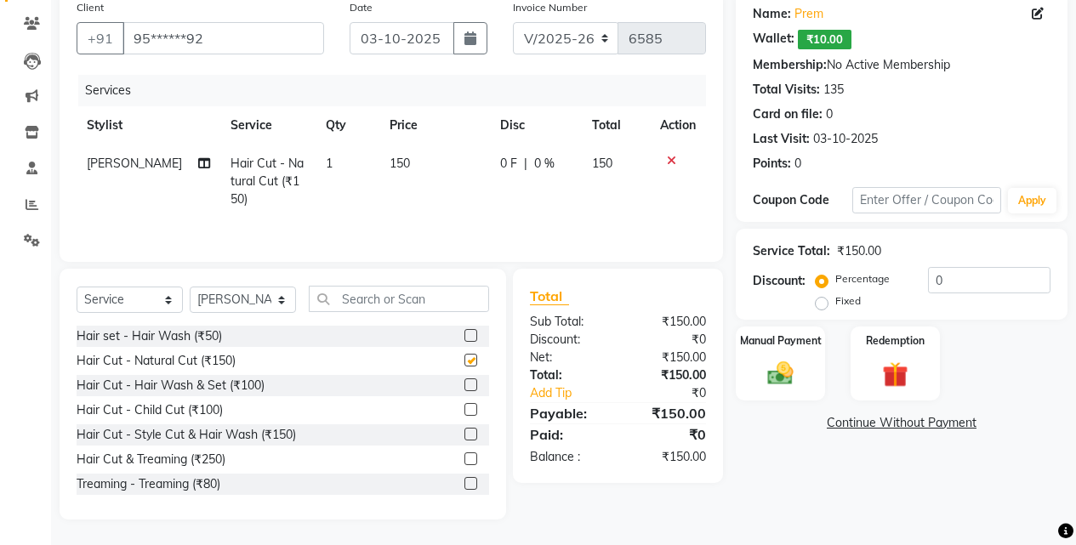
checkbox input "false"
click at [242, 291] on select "Select Stylist Ajaj Ansari sahid Arif Ganpat Mahadev manish choudhari Parmu tat…" at bounding box center [243, 300] width 106 height 26
select select "79628"
click at [190, 287] on select "Select Stylist Ajaj Ansari sahid Arif Ganpat Mahadev manish choudhari Parmu tat…" at bounding box center [243, 300] width 106 height 26
click at [209, 364] on div "Hair Cut - Natural Cut (₹150)" at bounding box center [156, 361] width 159 height 18
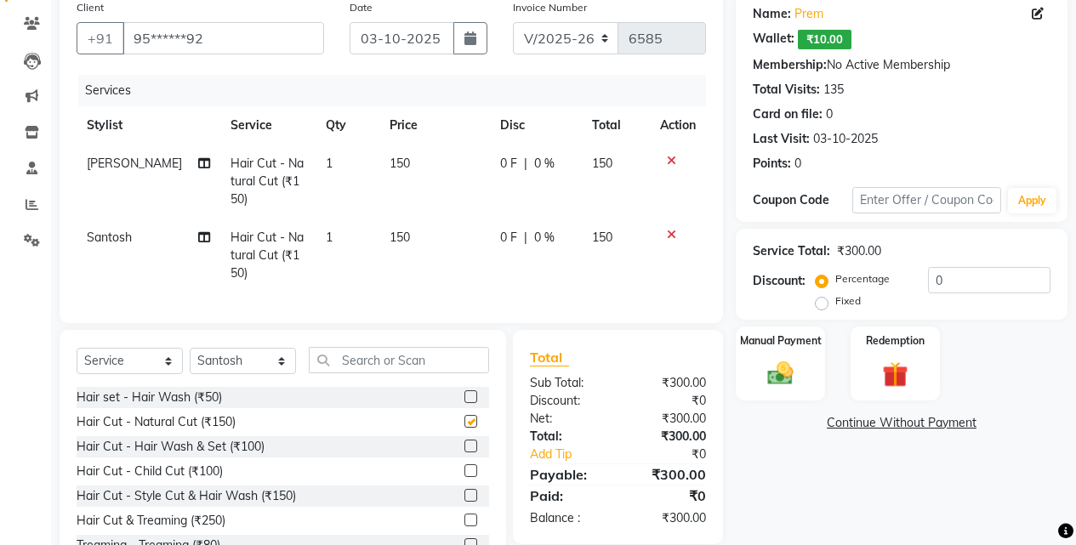
checkbox input "false"
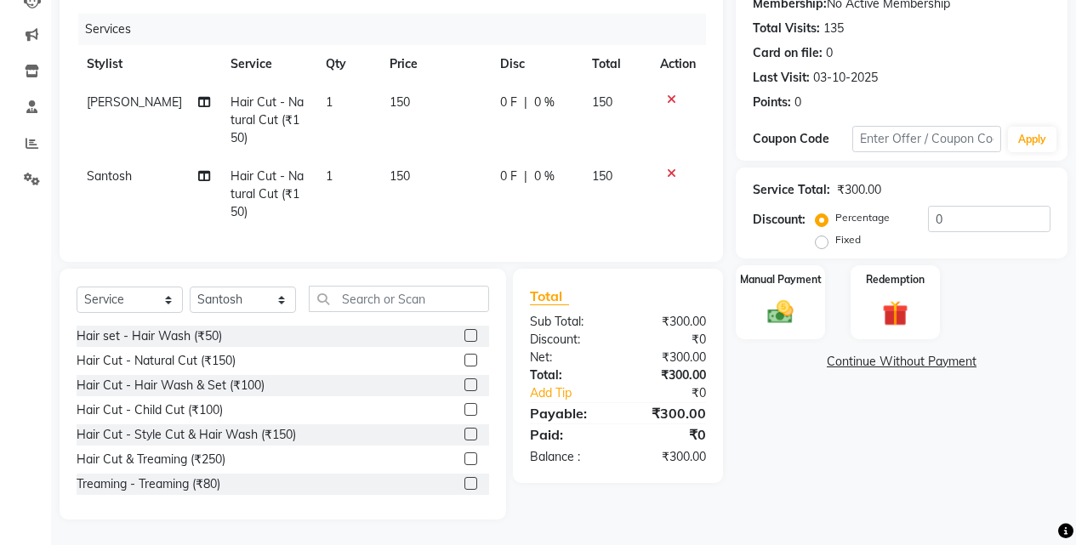
scroll to position [210, 0]
click at [242, 298] on select "Select Stylist Ajaj Ansari sahid Arif Ganpat Mahadev manish choudhari Parmu tat…" at bounding box center [243, 300] width 106 height 26
select select "70863"
click at [190, 287] on select "Select Stylist Ajaj Ansari sahid Arif Ganpat Mahadev manish choudhari Parmu tat…" at bounding box center [243, 300] width 106 height 26
click at [207, 463] on div "Hair Cut & Treaming (₹250)" at bounding box center [151, 460] width 149 height 18
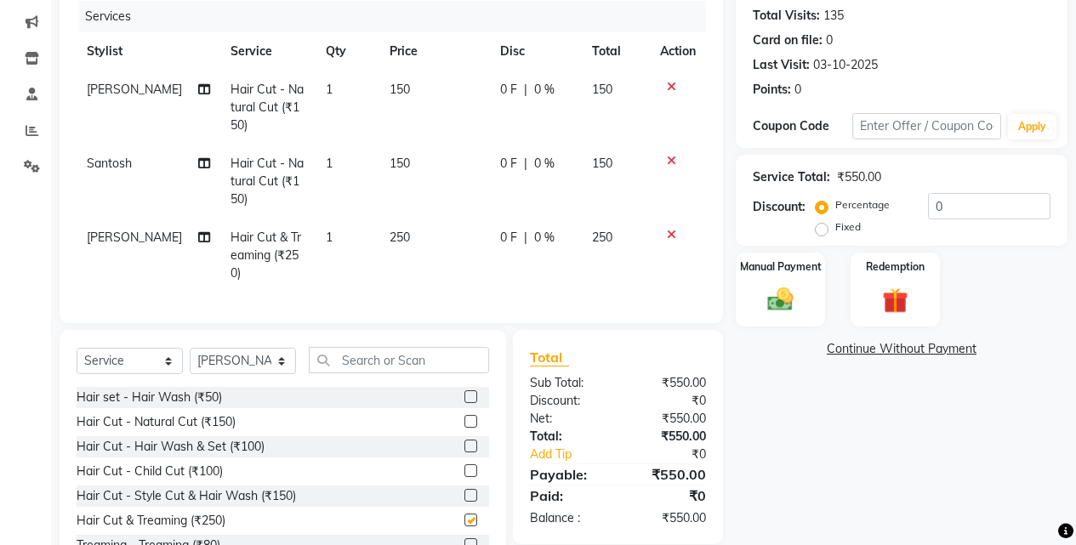
checkbox input "false"
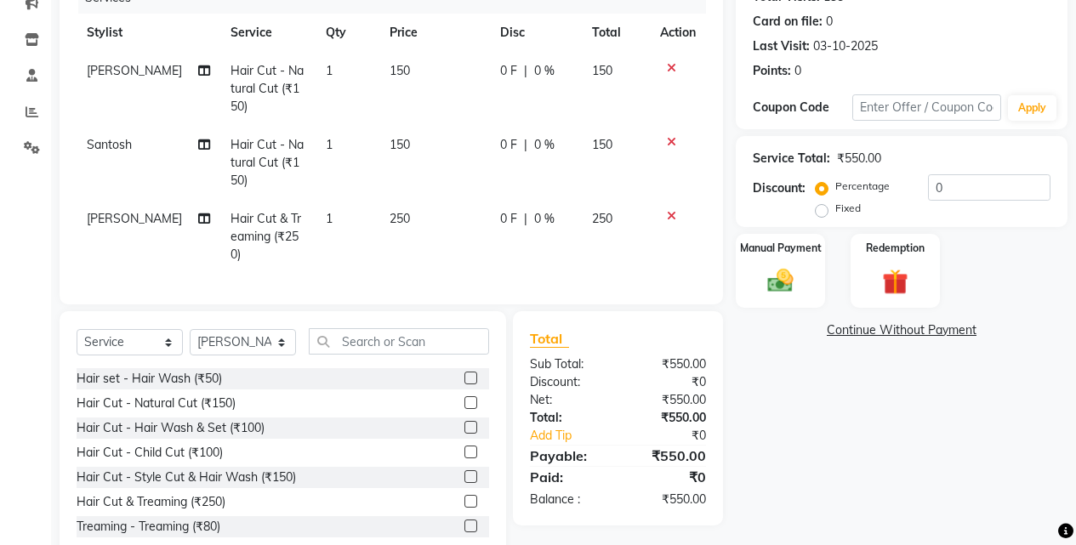
scroll to position [266, 0]
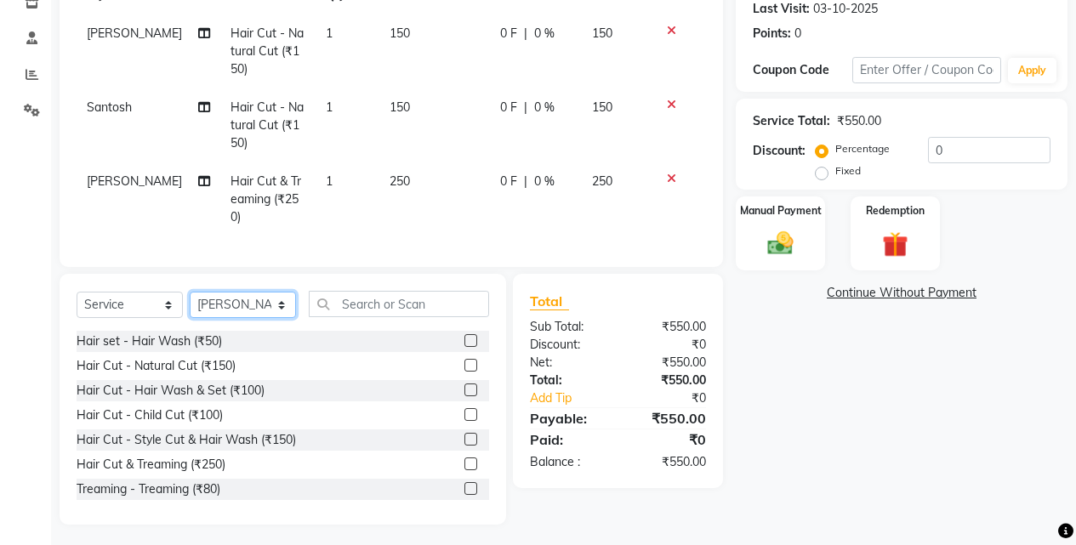
click at [253, 295] on select "Select Stylist Ajaj Ansari sahid Arif Ganpat Mahadev manish choudhari Parmu tat…" at bounding box center [243, 305] width 106 height 26
select select "11679"
click at [190, 292] on select "Select Stylist Ajaj Ansari sahid Arif Ganpat Mahadev manish choudhari Parmu tat…" at bounding box center [243, 305] width 106 height 26
click at [229, 357] on div "Hair Cut - Natural Cut (₹150)" at bounding box center [156, 366] width 159 height 18
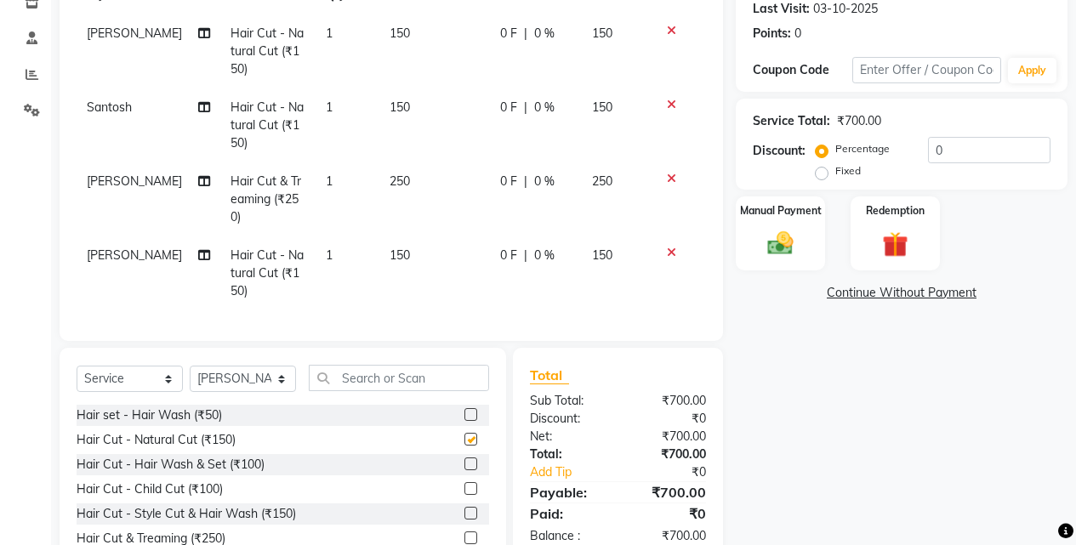
checkbox input "false"
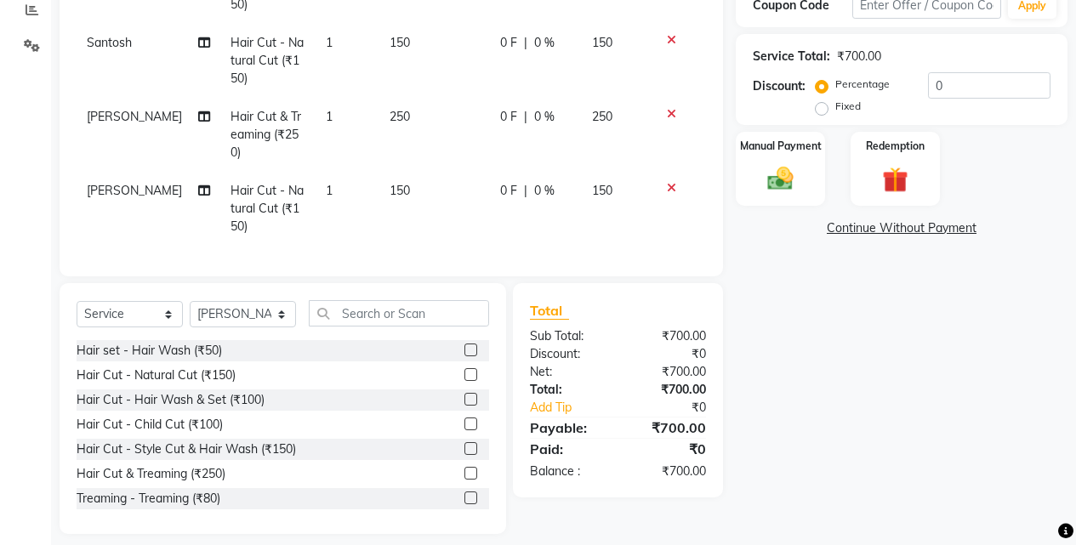
scroll to position [340, 0]
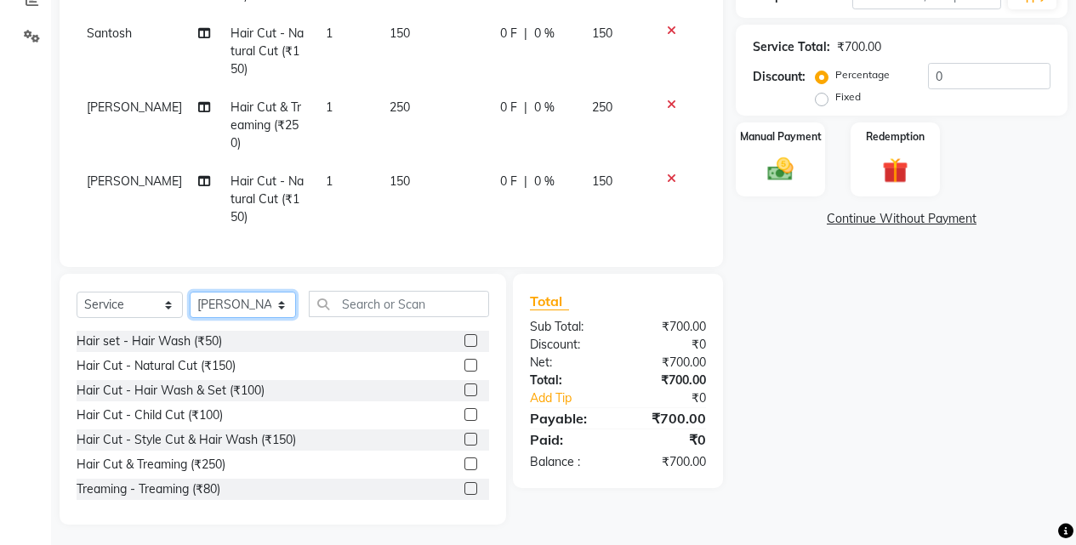
click at [289, 300] on select "Select Stylist Ajaj Ansari sahid Arif Ganpat Mahadev manish choudhari Parmu tat…" at bounding box center [243, 305] width 106 height 26
select select "70863"
click at [190, 292] on select "Select Stylist Ajaj Ansari sahid Arif Ganpat Mahadev manish choudhari Parmu tat…" at bounding box center [243, 305] width 106 height 26
click at [218, 458] on div "Hair Cut & Treaming (₹250)" at bounding box center [151, 465] width 149 height 18
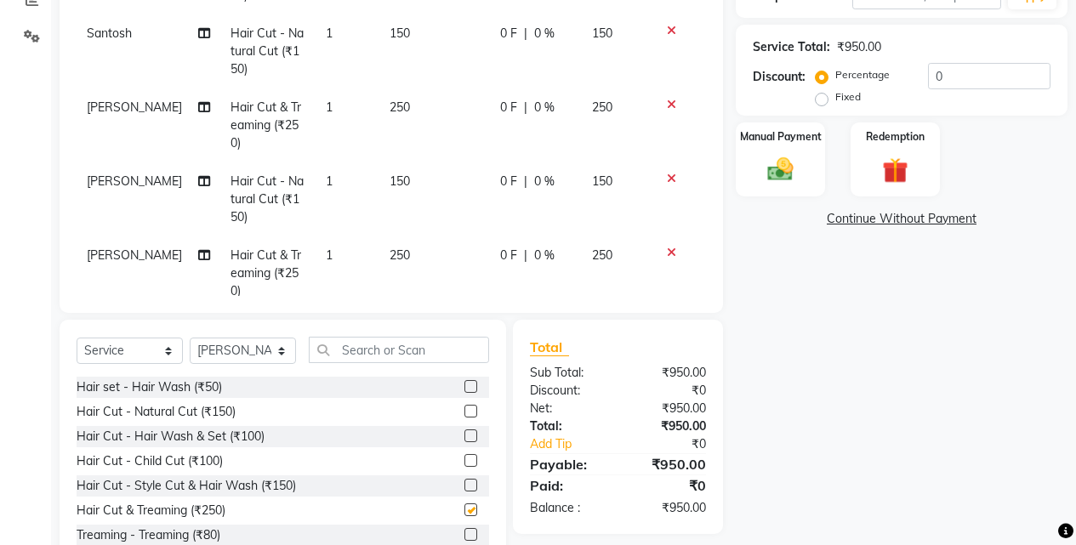
checkbox input "false"
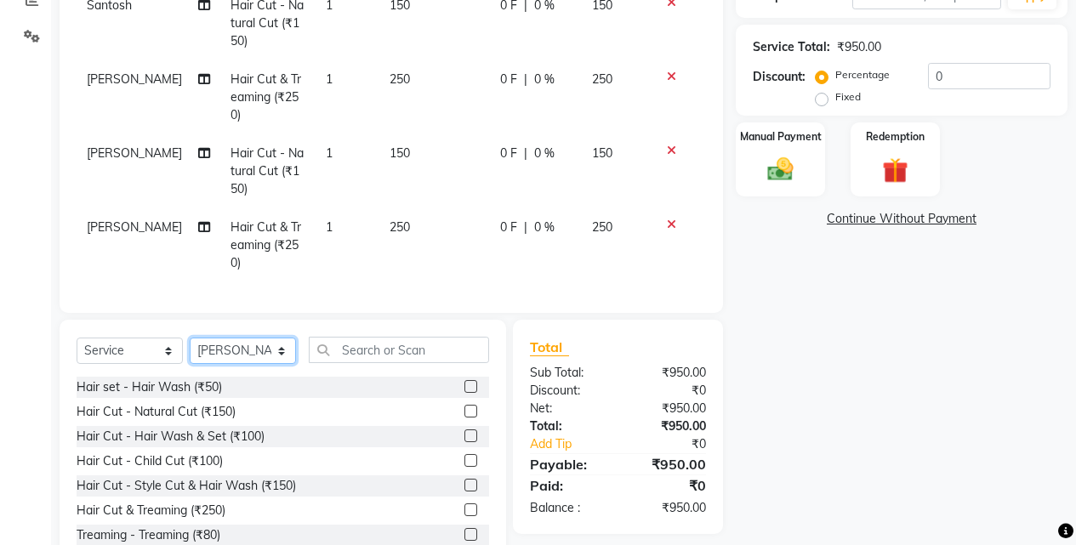
click at [244, 355] on select "Select Stylist Ajaj Ansari sahid Arif Ganpat Mahadev manish choudhari Parmu tat…" at bounding box center [243, 351] width 106 height 26
select select "7216"
click at [190, 338] on select "Select Stylist Ajaj Ansari sahid Arif Ganpat Mahadev manish choudhari Parmu tat…" at bounding box center [243, 351] width 106 height 26
click at [224, 413] on div "Hair Cut - Natural Cut (₹150)" at bounding box center [156, 412] width 159 height 18
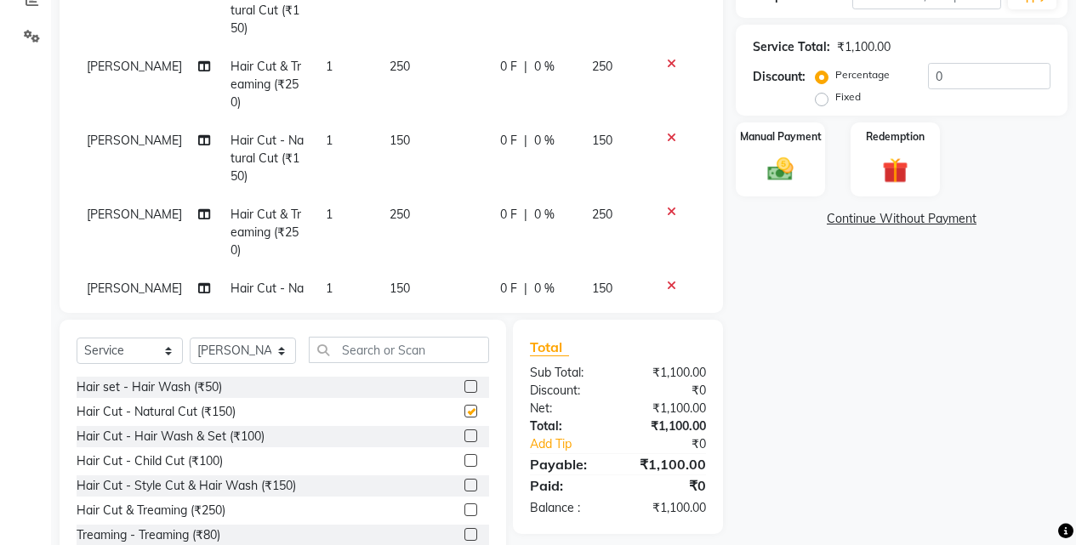
checkbox input "false"
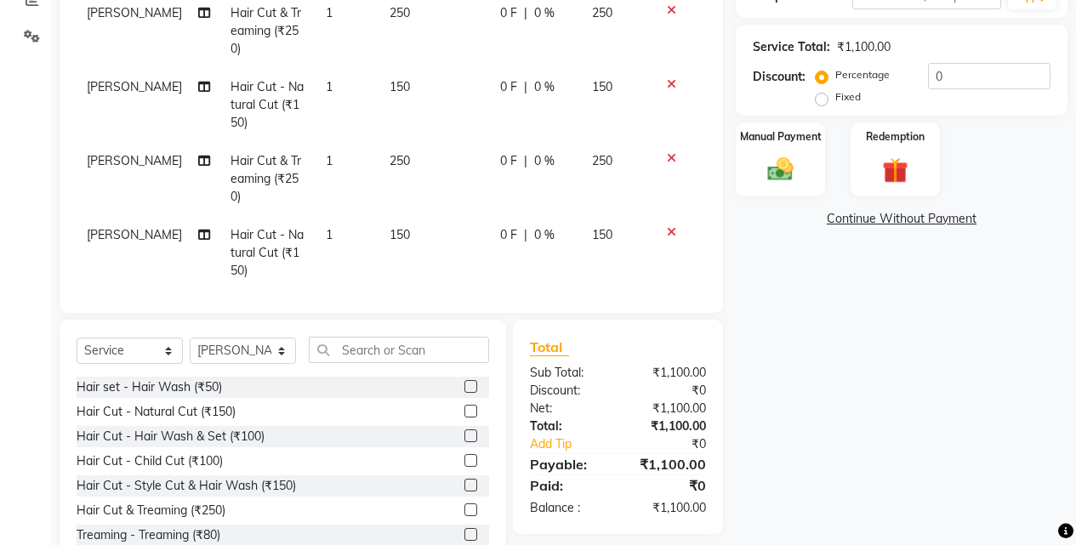
scroll to position [115, 0]
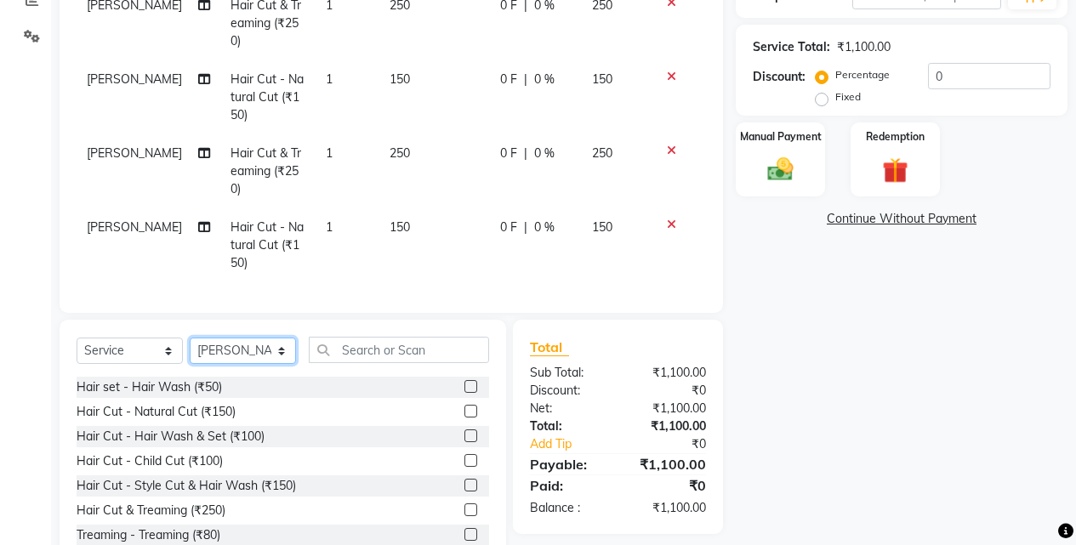
click at [243, 357] on select "Select Stylist Ajaj Ansari sahid Arif Ganpat Mahadev manish choudhari Parmu tat…" at bounding box center [243, 351] width 106 height 26
select select "11679"
click at [190, 338] on select "Select Stylist Ajaj Ansari sahid Arif Ganpat Mahadev manish choudhari Parmu tat…" at bounding box center [243, 351] width 106 height 26
click at [201, 507] on div "Hair Cut & Treaming (₹250)" at bounding box center [151, 511] width 149 height 18
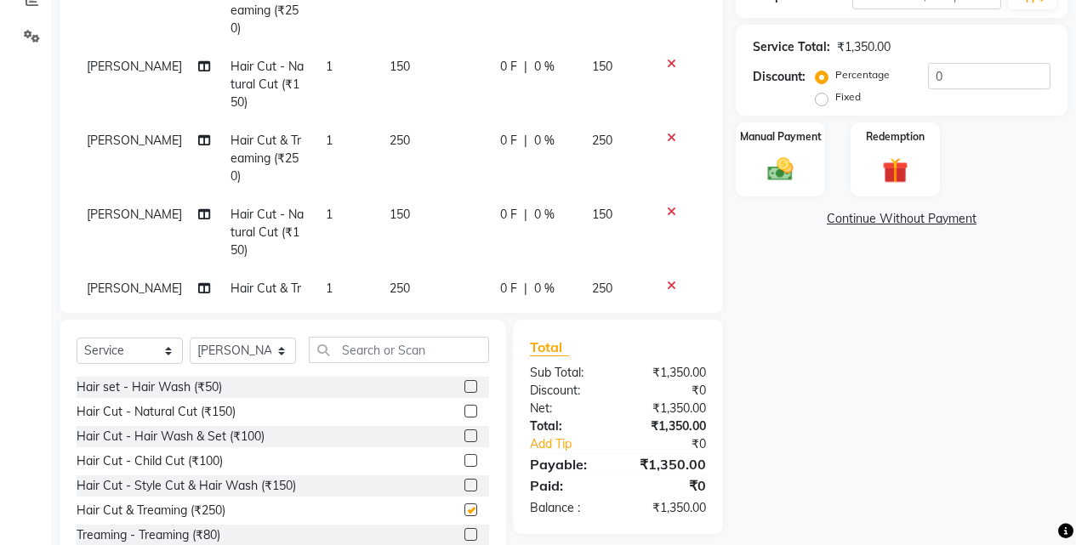
checkbox input "false"
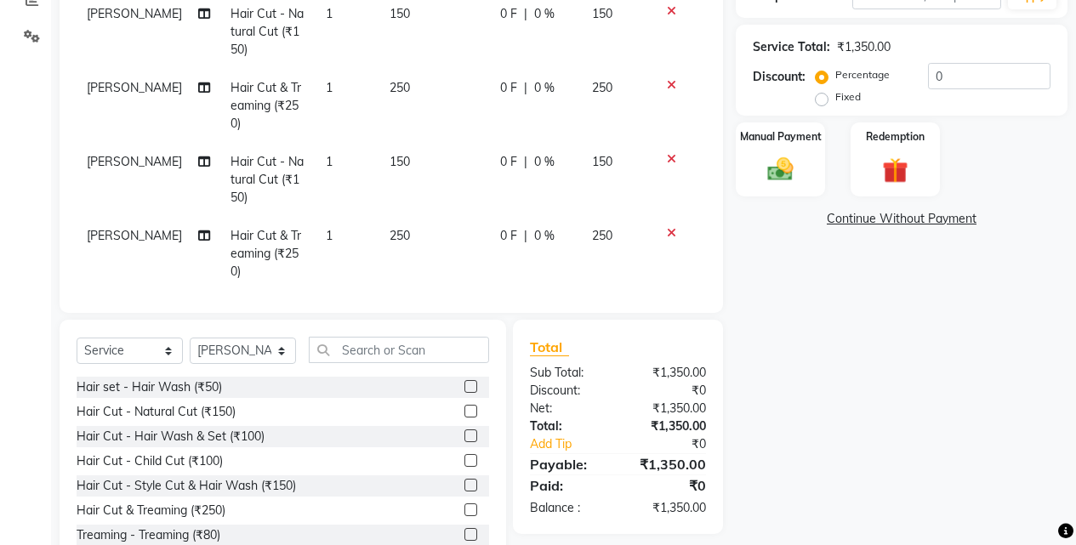
scroll to position [189, 0]
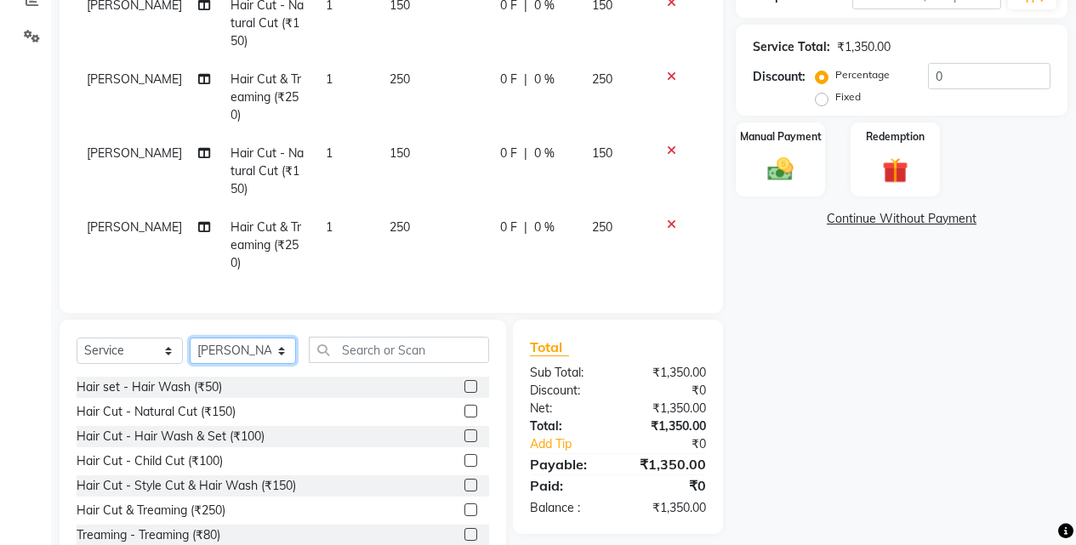
click at [259, 358] on select "Select Stylist Ajaj Ansari sahid Arif Ganpat Mahadev manish choudhari Parmu tat…" at bounding box center [243, 351] width 106 height 26
select select "79628"
click at [190, 338] on select "Select Stylist Ajaj Ansari sahid Arif Ganpat Mahadev manish choudhari Parmu tat…" at bounding box center [243, 351] width 106 height 26
click at [221, 503] on div "Hair Cut & Treaming (₹250)" at bounding box center [151, 511] width 149 height 18
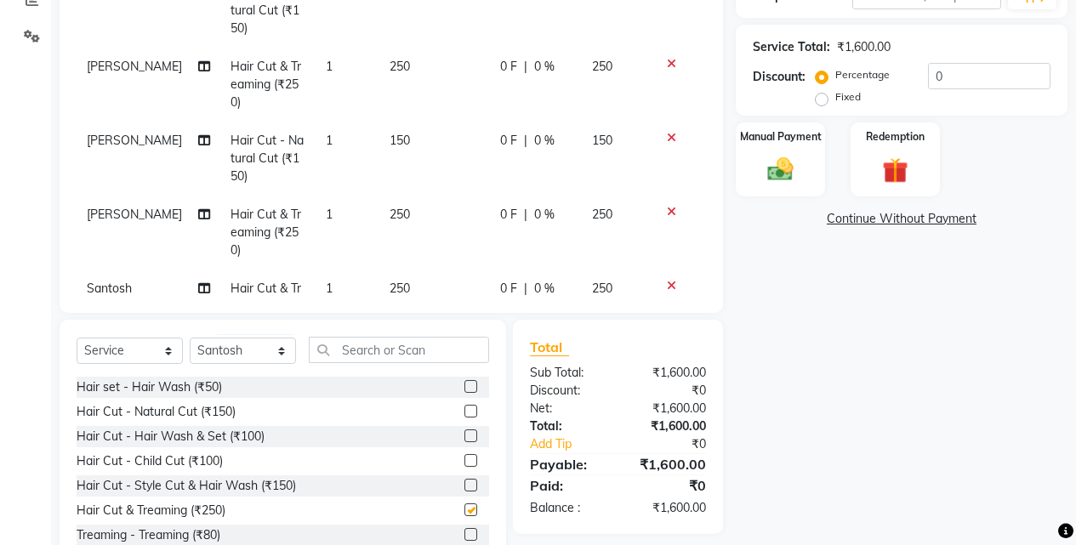
checkbox input "false"
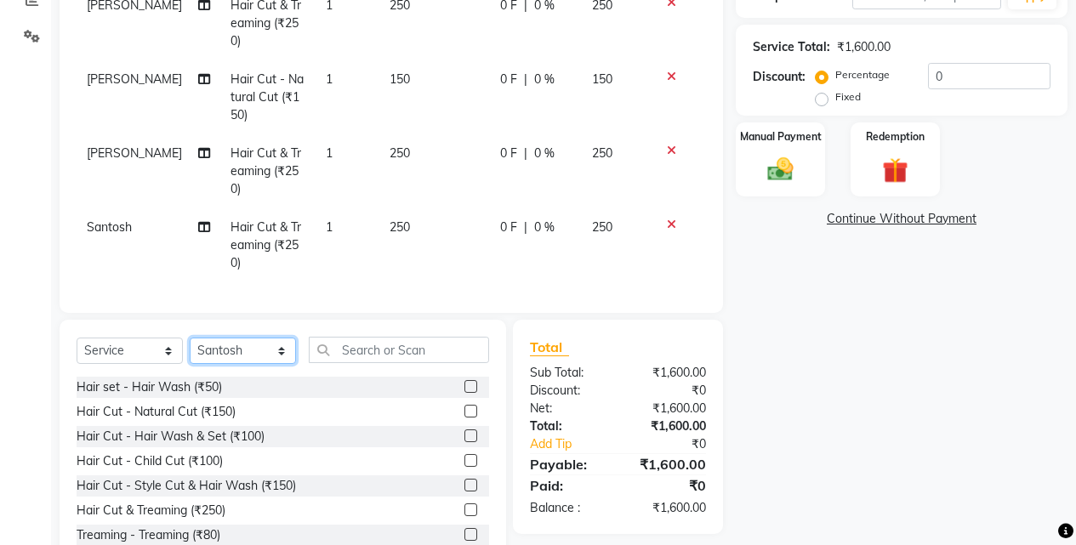
click at [236, 350] on select "Select Stylist Ajaj Ansari sahid Arif Ganpat Mahadev manish choudhari Parmu tat…" at bounding box center [243, 351] width 106 height 26
select select "43504"
click at [190, 338] on select "Select Stylist Ajaj Ansari sahid Arif Ganpat Mahadev manish choudhari Parmu tat…" at bounding box center [243, 351] width 106 height 26
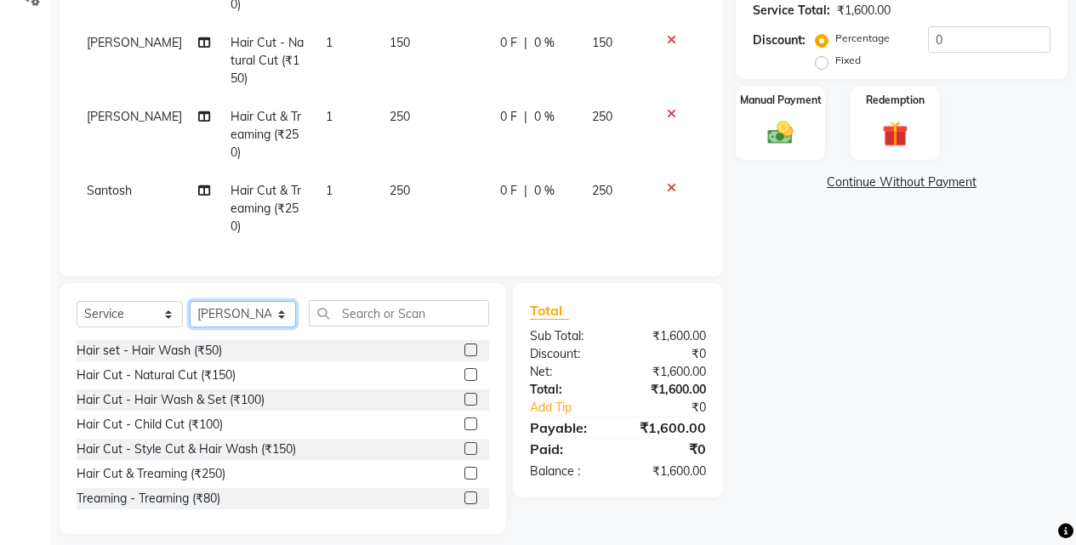
scroll to position [391, 0]
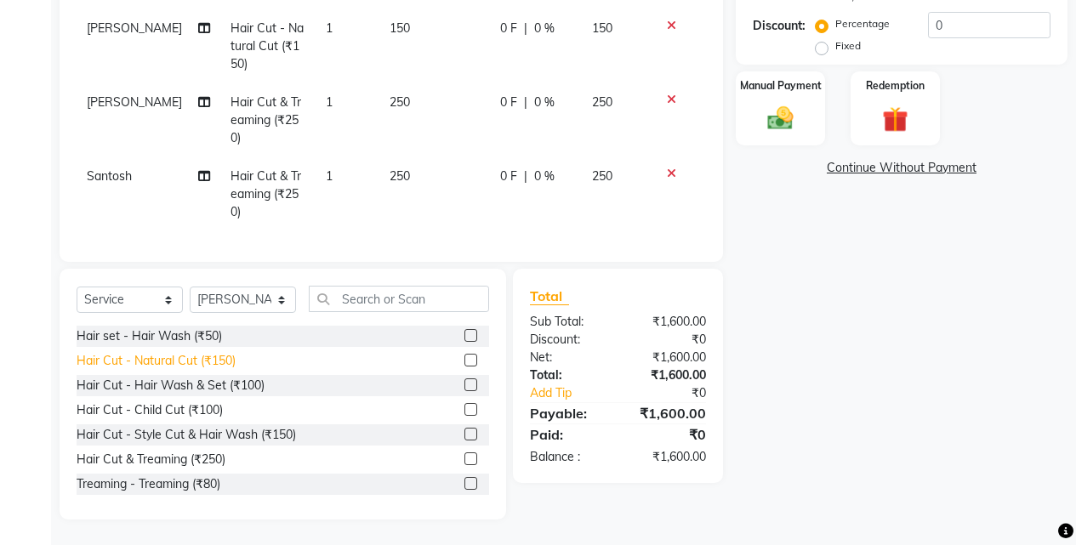
click at [231, 361] on div "Hair Cut - Natural Cut (₹150)" at bounding box center [156, 361] width 159 height 18
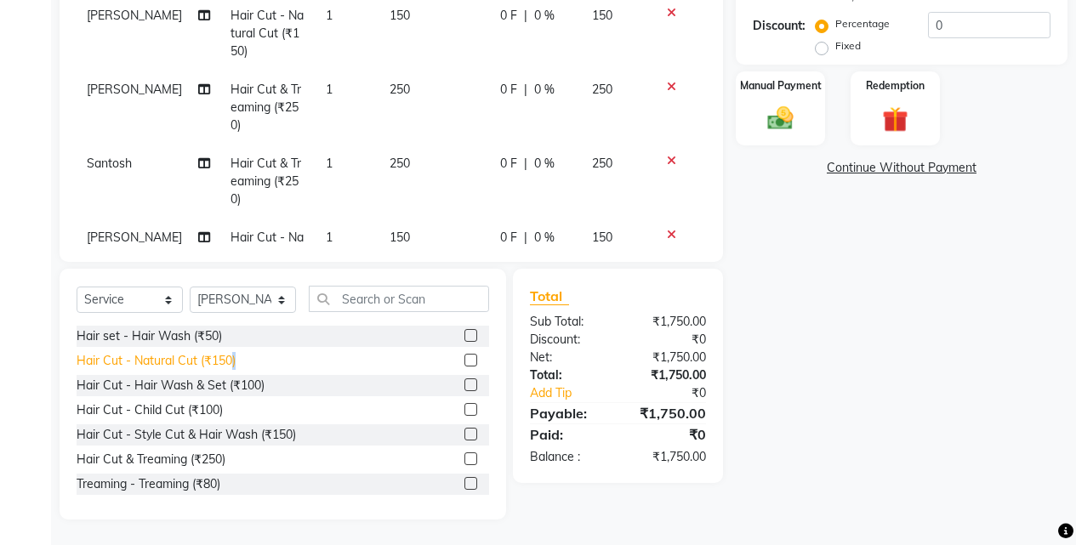
click at [231, 361] on div "Hair Cut - Natural Cut (₹150)" at bounding box center [156, 361] width 159 height 18
checkbox input "false"
click at [221, 341] on div "Hair set - Hair Wash (₹50)" at bounding box center [149, 336] width 145 height 18
checkbox input "false"
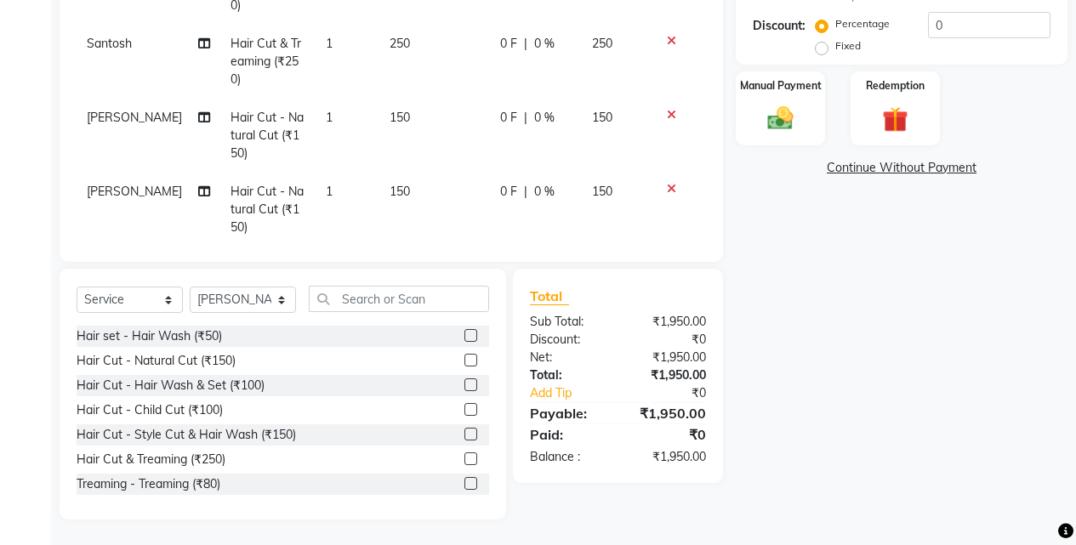
scroll to position [467, 0]
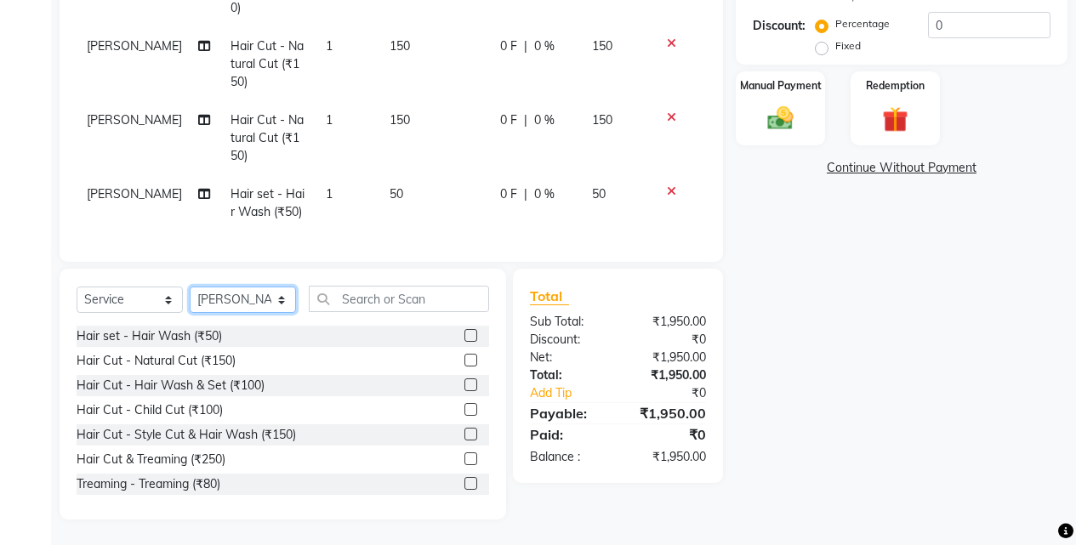
click at [268, 289] on select "Select Stylist Ajaj Ansari sahid Arif Ganpat Mahadev manish choudhari Parmu tat…" at bounding box center [243, 300] width 106 height 26
select select "70863"
click at [190, 287] on select "Select Stylist Ajaj Ansari sahid Arif Ganpat Mahadev manish choudhari Parmu tat…" at bounding box center [243, 300] width 106 height 26
click at [215, 458] on div "Hair Cut & Treaming (₹250)" at bounding box center [151, 460] width 149 height 18
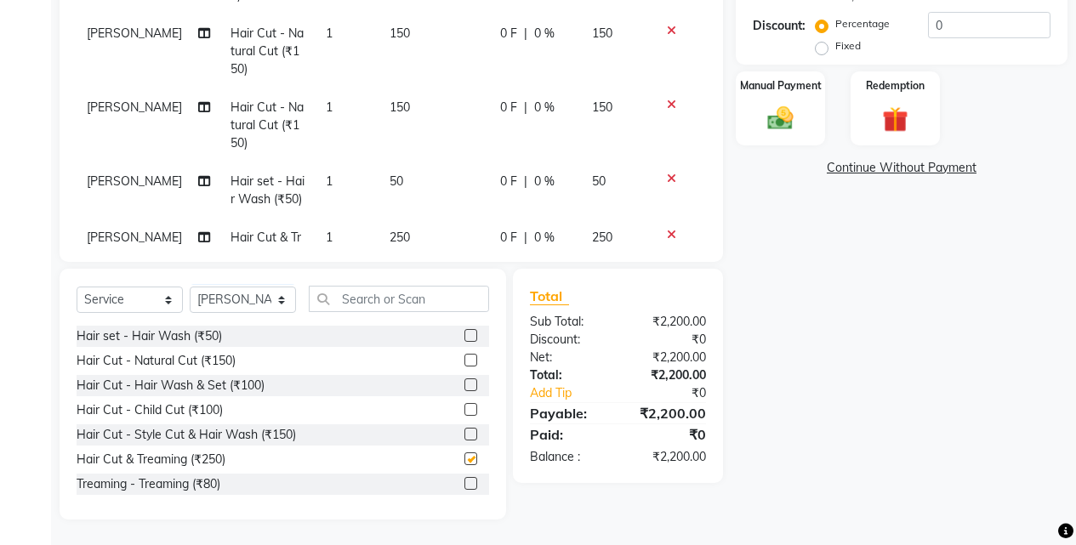
checkbox input "false"
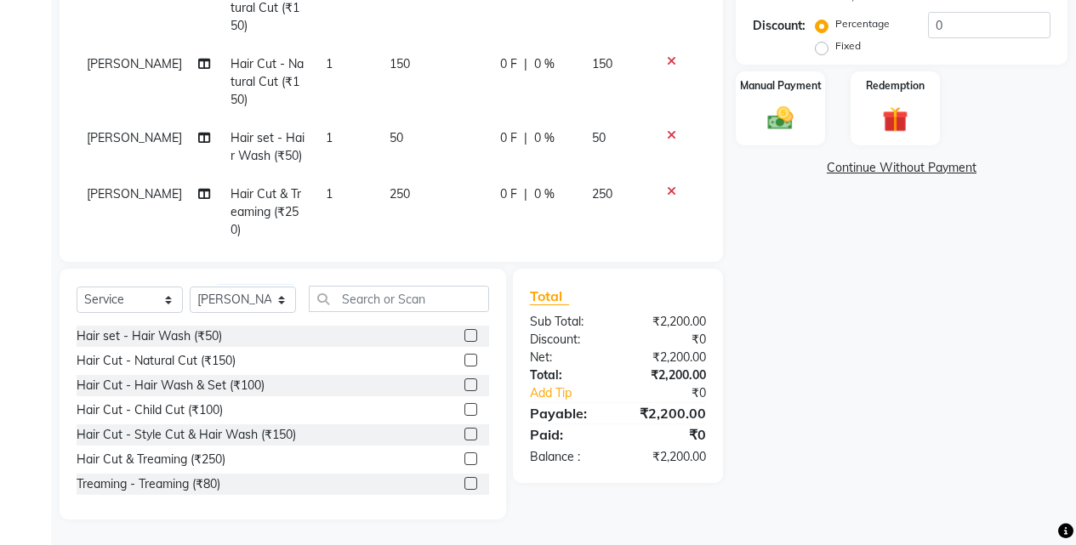
scroll to position [541, 0]
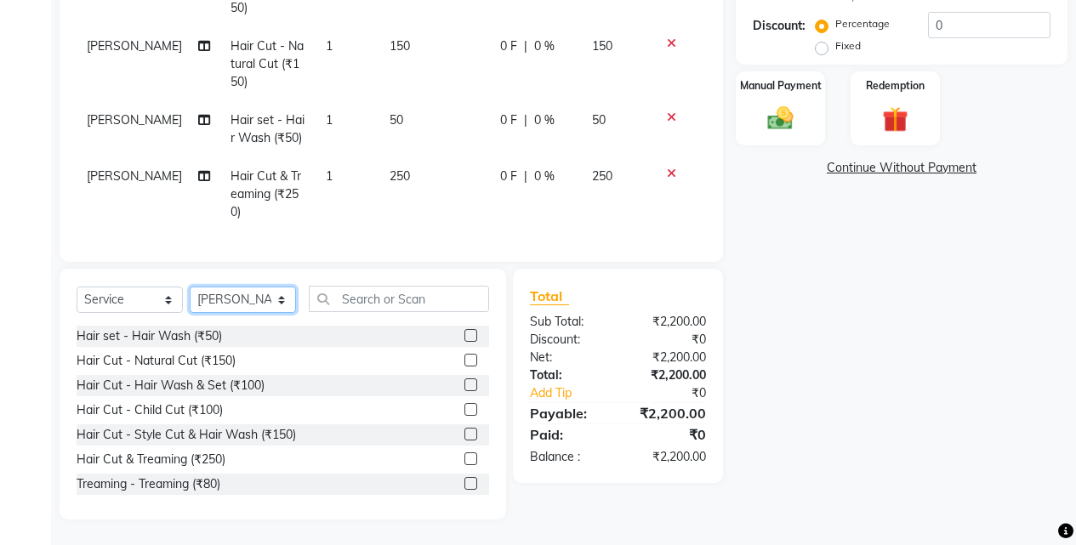
drag, startPoint x: 264, startPoint y: 301, endPoint x: 261, endPoint y: 287, distance: 14.0
click at [264, 301] on select "Select Stylist Ajaj Ansari sahid Arif Ganpat Mahadev manish choudhari Parmu tat…" at bounding box center [243, 300] width 106 height 26
select select "76807"
click at [190, 287] on select "Select Stylist Ajaj Ansari sahid Arif Ganpat Mahadev manish choudhari Parmu tat…" at bounding box center [243, 300] width 106 height 26
click at [231, 364] on div "Hair Cut - Natural Cut (₹150)" at bounding box center [156, 361] width 159 height 18
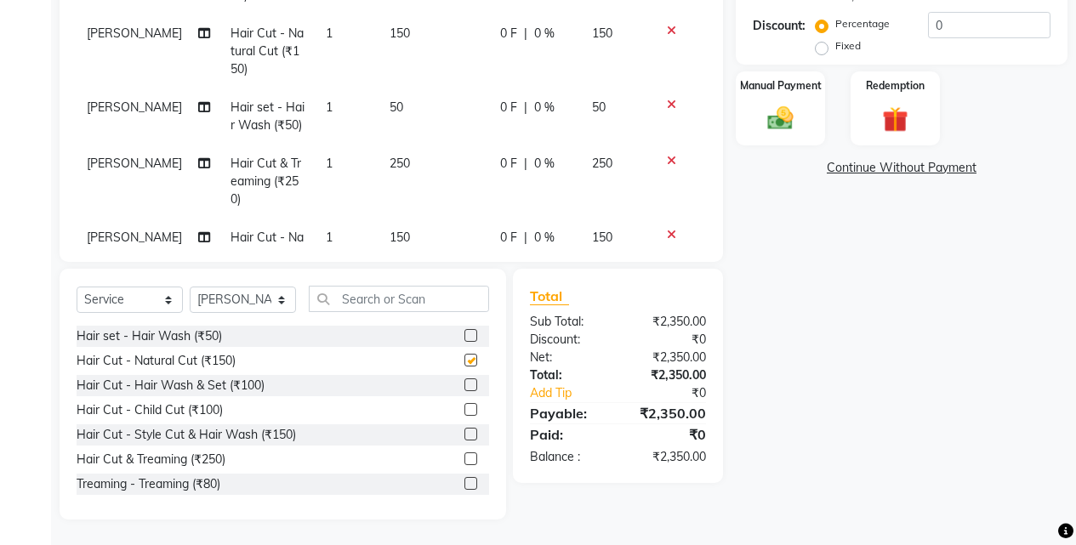
checkbox input "false"
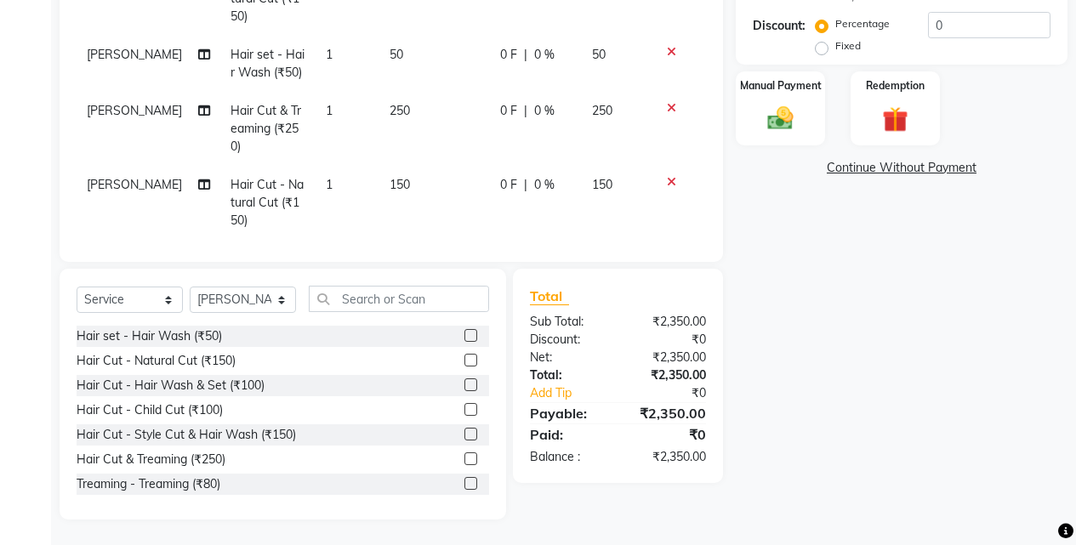
scroll to position [615, 0]
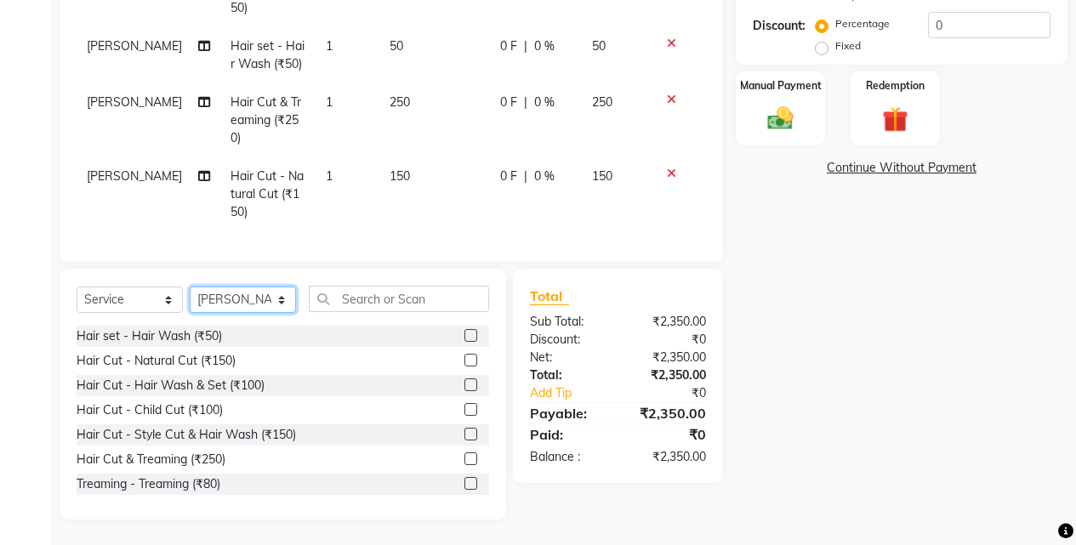
click at [245, 298] on select "Select Stylist Ajaj Ansari sahid Arif Ganpat Mahadev manish choudhari Parmu tat…" at bounding box center [243, 300] width 106 height 26
select select "79628"
click at [190, 287] on select "Select Stylist Ajaj Ansari sahid Arif Ganpat Mahadev manish choudhari Parmu tat…" at bounding box center [243, 300] width 106 height 26
click at [216, 364] on div "Hair Cut - Natural Cut (₹150)" at bounding box center [156, 361] width 159 height 18
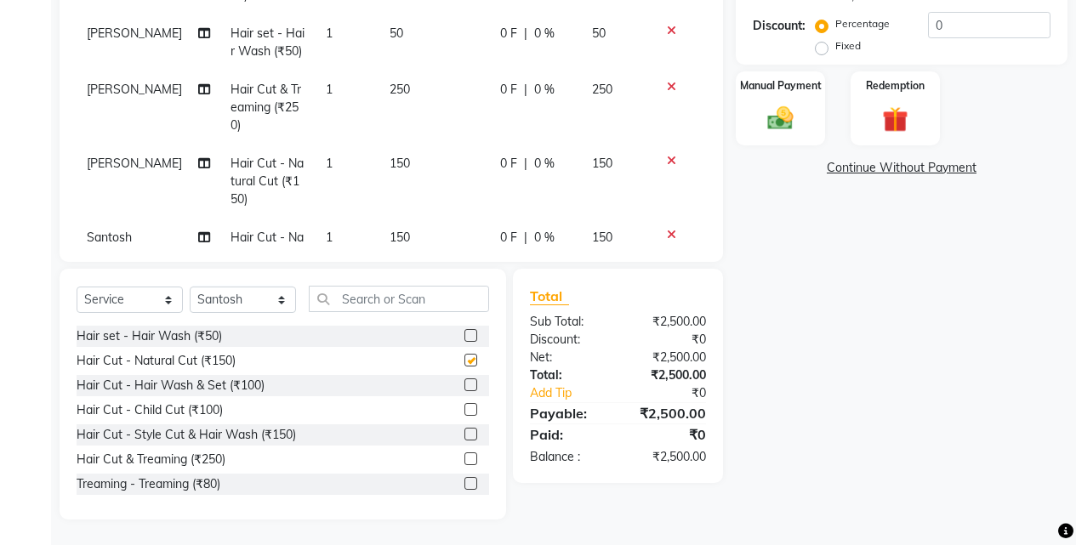
checkbox input "false"
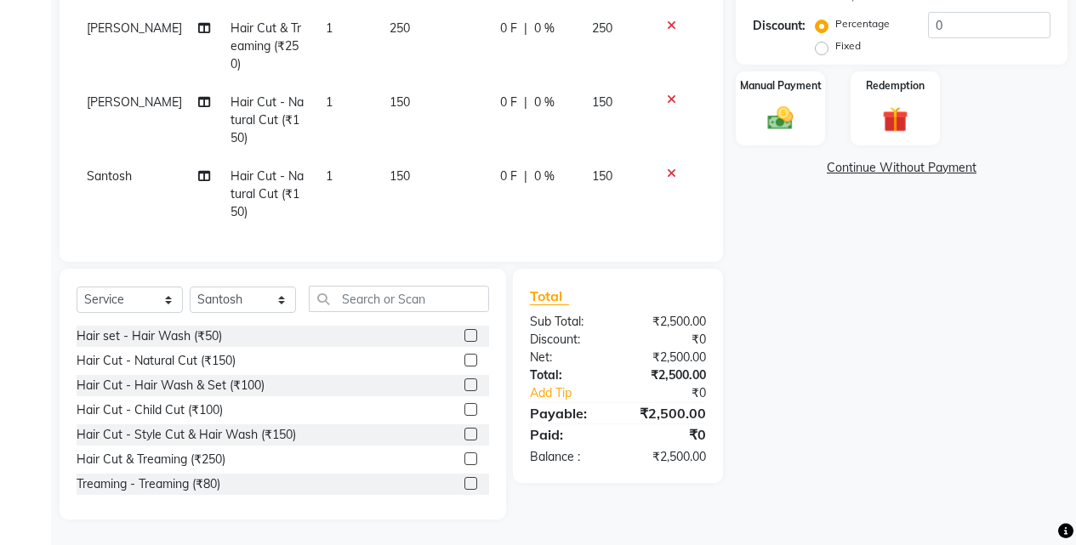
scroll to position [689, 0]
click at [259, 298] on select "Select Stylist Ajaj Ansari sahid Arif Ganpat Mahadev manish choudhari Parmu tat…" at bounding box center [243, 300] width 106 height 26
select select "86627"
click at [190, 287] on select "Select Stylist Ajaj Ansari sahid Arif Ganpat Mahadev manish choudhari Parmu tat…" at bounding box center [243, 300] width 106 height 26
click at [329, 304] on input "text" at bounding box center [399, 299] width 180 height 26
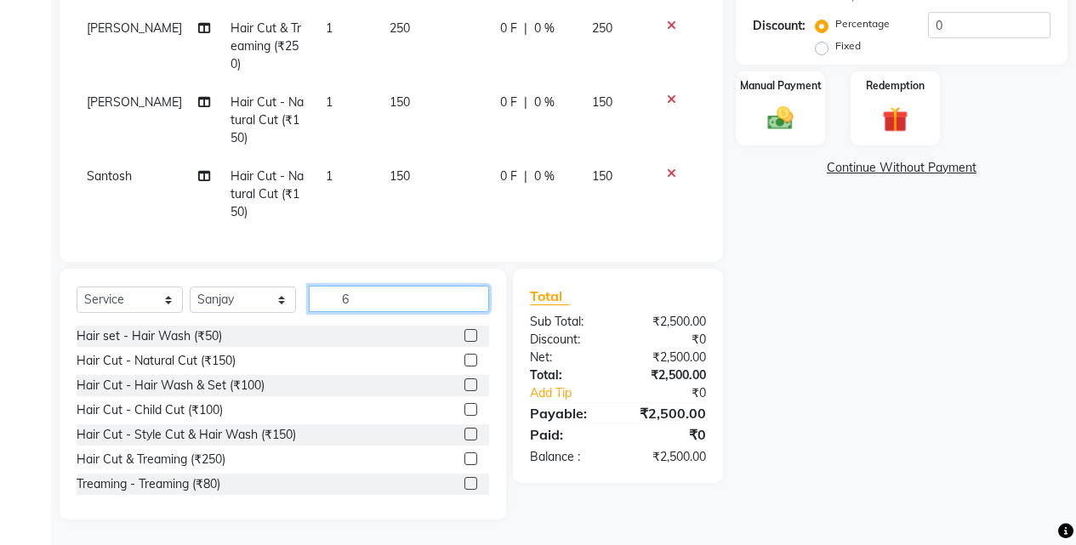
scroll to position [355, 0]
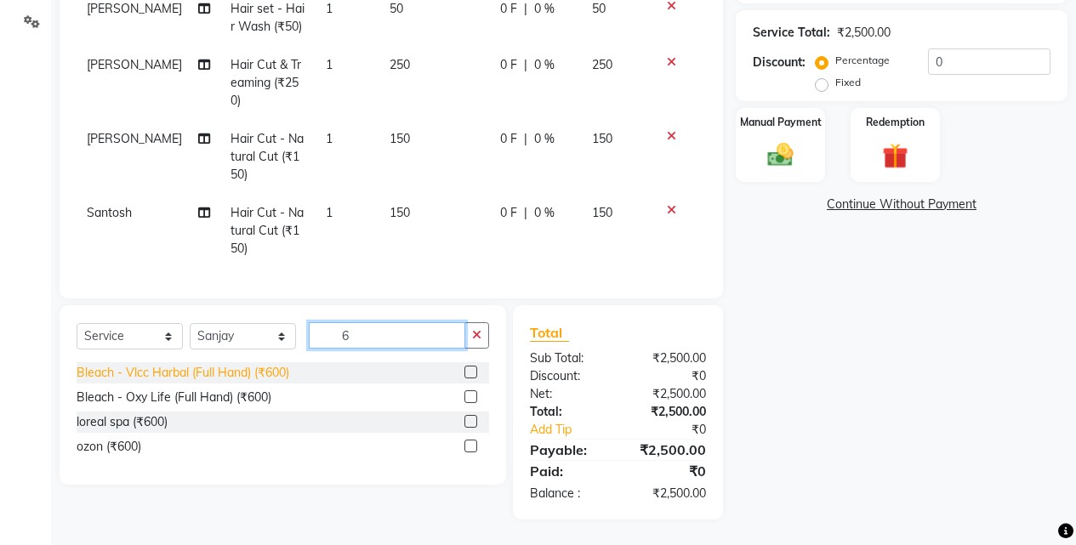
type input "6"
click at [270, 378] on div "Bleach - Vlcc Harbal (Full Hand) (₹600)" at bounding box center [183, 373] width 213 height 18
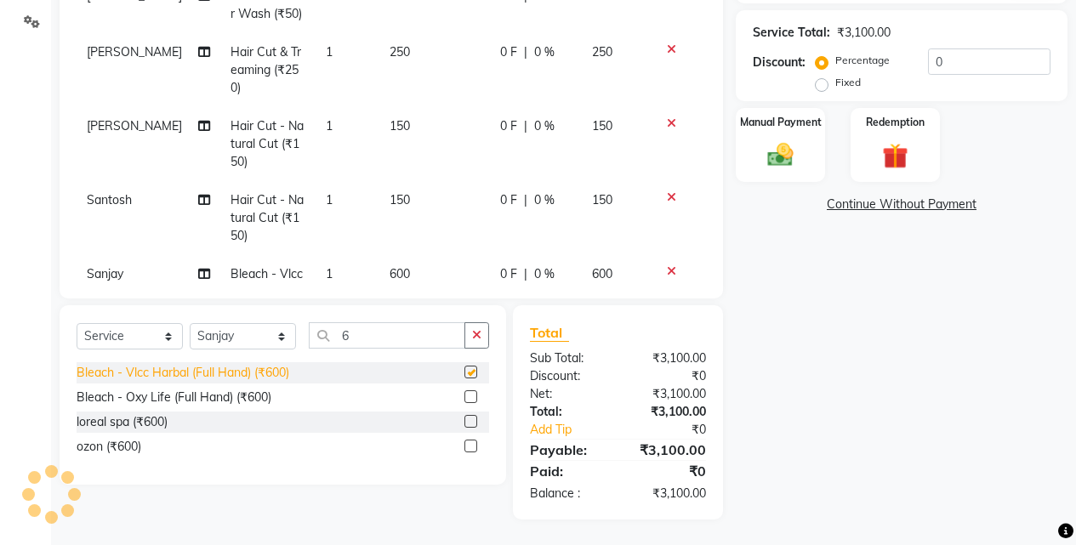
checkbox input "false"
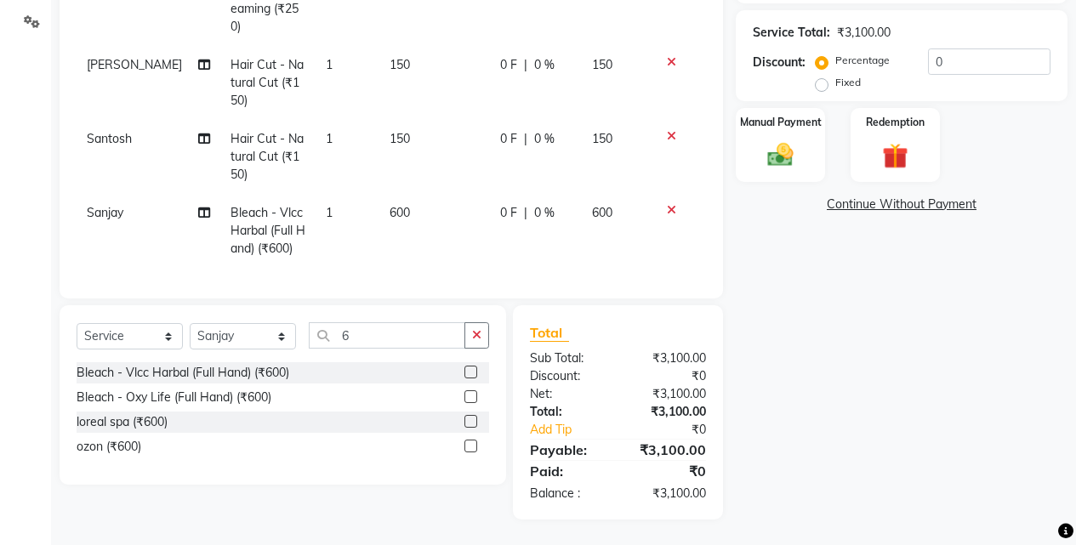
scroll to position [763, 0]
click at [248, 332] on select "Select Stylist Ajaj Ansari sahid Arif Ganpat Mahadev manish choudhari Parmu tat…" at bounding box center [243, 336] width 106 height 26
select select "7216"
click at [190, 323] on select "Select Stylist Ajaj Ansari sahid Arif Ganpat Mahadev manish choudhari Parmu tat…" at bounding box center [243, 336] width 106 height 26
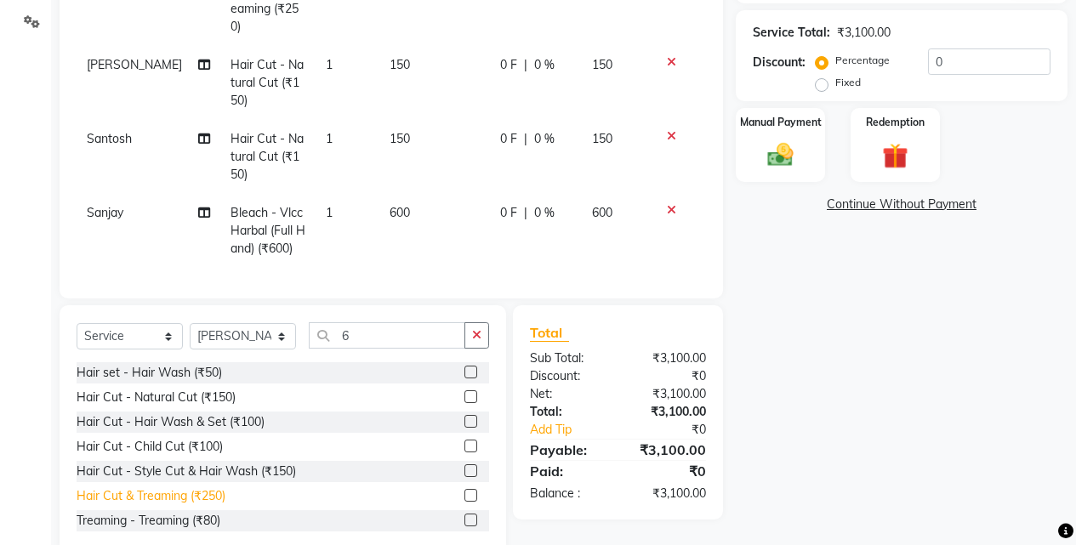
click at [206, 493] on div "Hair Cut & Treaming (₹250)" at bounding box center [151, 496] width 149 height 18
checkbox input "false"
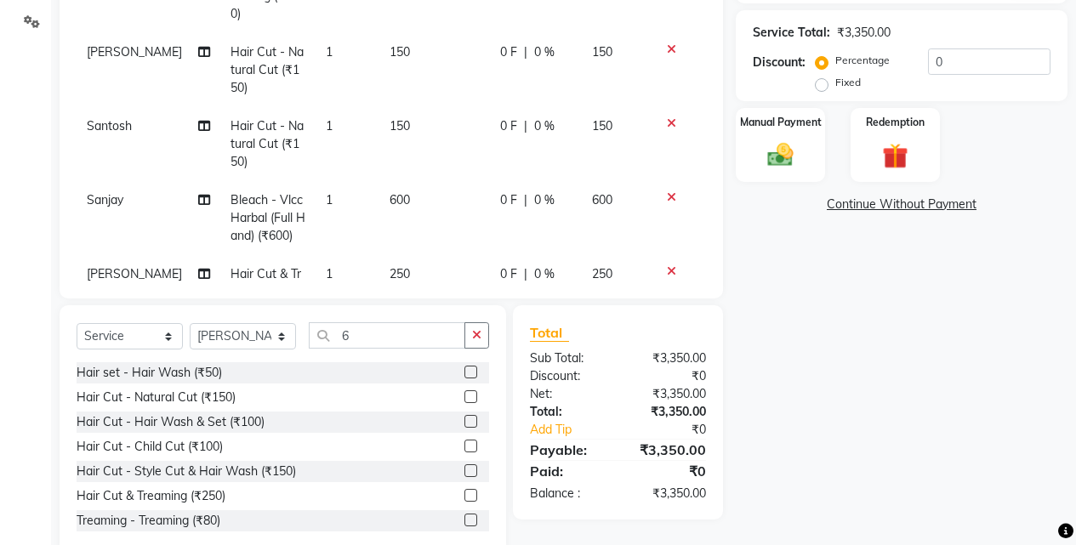
scroll to position [837, 0]
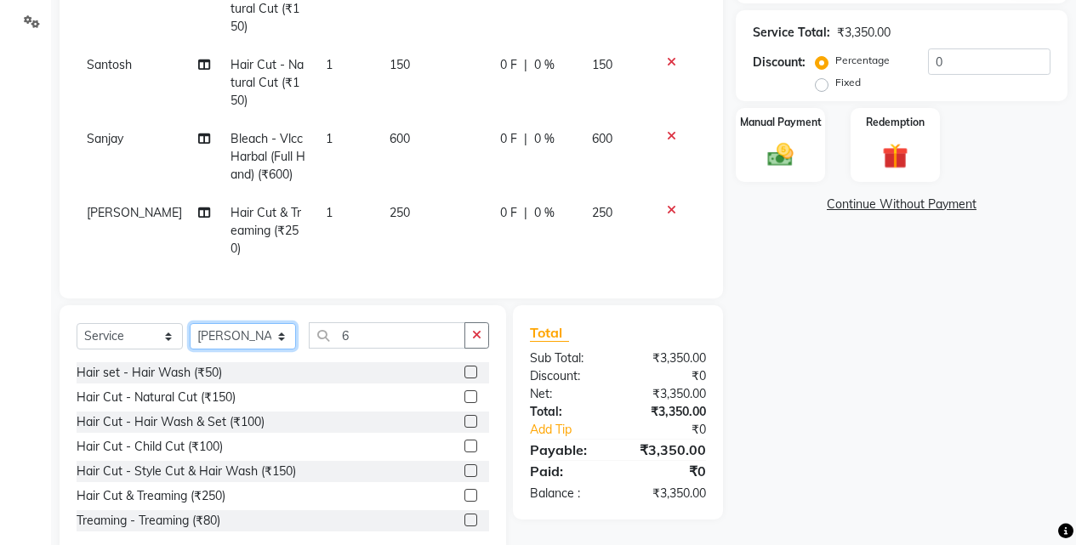
click at [255, 340] on select "Select Stylist Ajaj Ansari sahid Arif Ganpat Mahadev manish choudhari Parmu tat…" at bounding box center [243, 336] width 106 height 26
select select "43504"
click at [190, 323] on select "Select Stylist Ajaj Ansari sahid Arif Ganpat Mahadev manish choudhari Parmu tat…" at bounding box center [243, 336] width 106 height 26
click at [208, 497] on div "Hair Cut & Treaming (₹250)" at bounding box center [151, 496] width 149 height 18
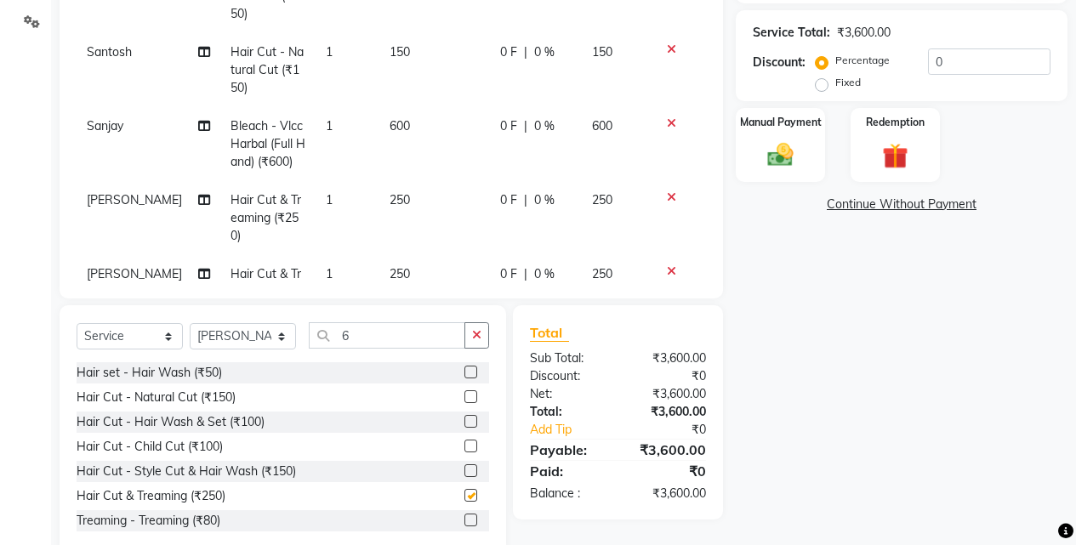
checkbox input "false"
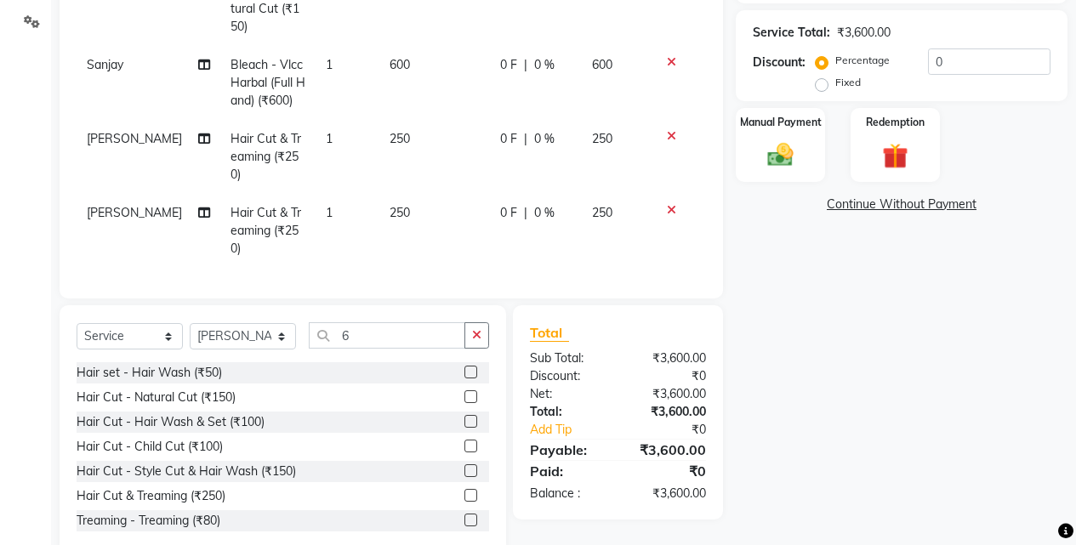
scroll to position [911, 0]
click at [231, 328] on select "Select Stylist Ajaj Ansari sahid Arif Ganpat Mahadev manish choudhari Parmu tat…" at bounding box center [243, 336] width 106 height 26
select select "70863"
click at [190, 323] on select "Select Stylist Ajaj Ansari sahid Arif Ganpat Mahadev manish choudhari Parmu tat…" at bounding box center [243, 336] width 106 height 26
click at [207, 502] on div "Hair Cut & Treaming (₹250)" at bounding box center [151, 496] width 149 height 18
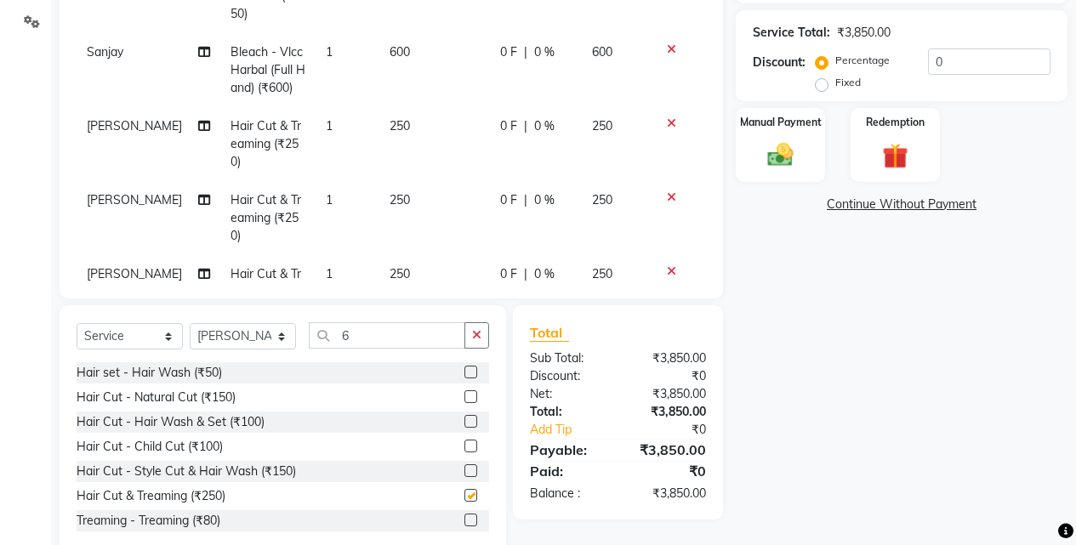
checkbox input "false"
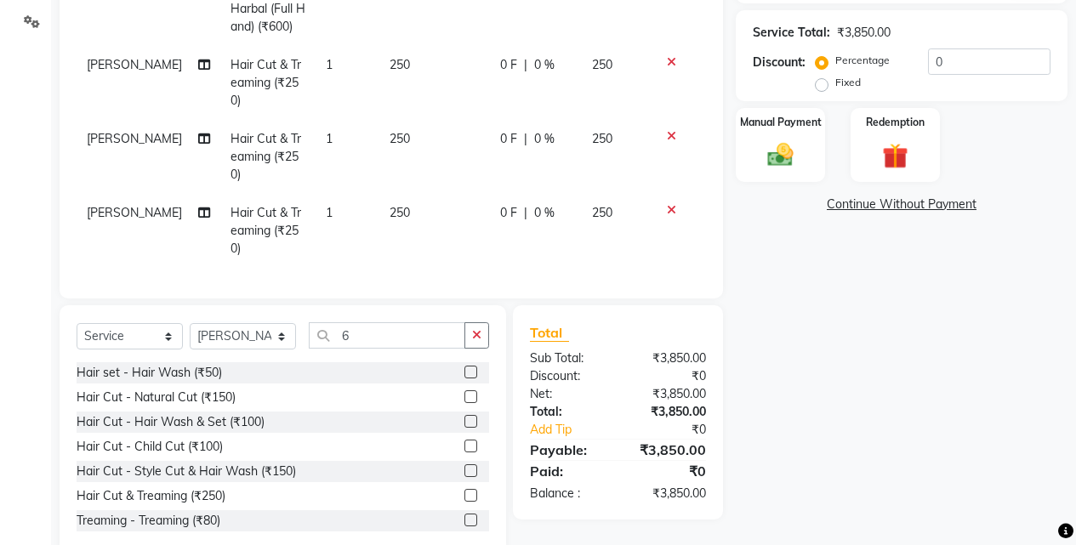
scroll to position [985, 0]
click at [239, 340] on select "Select Stylist Ajaj Ansari sahid Arif Ganpat Mahadev manish choudhari Parmu tat…" at bounding box center [243, 336] width 106 height 26
click at [230, 398] on div "Hair Cut - Natural Cut (₹150)" at bounding box center [156, 398] width 159 height 18
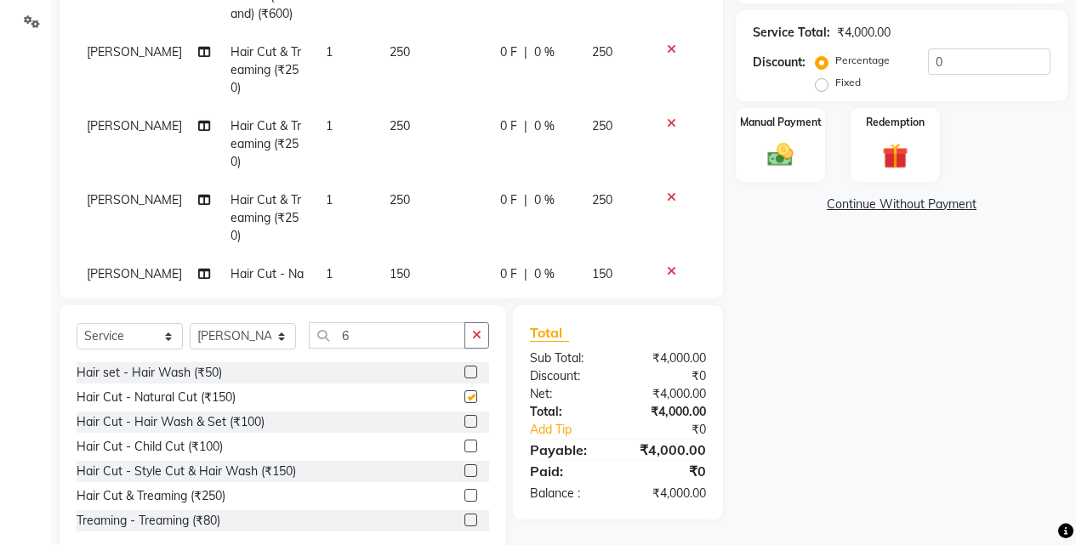
checkbox input "false"
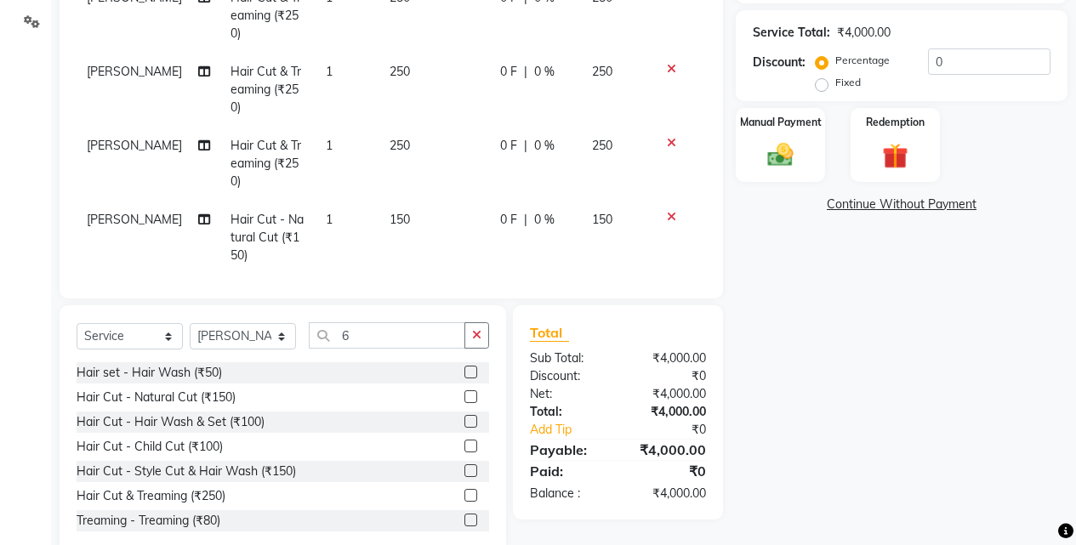
scroll to position [1059, 0]
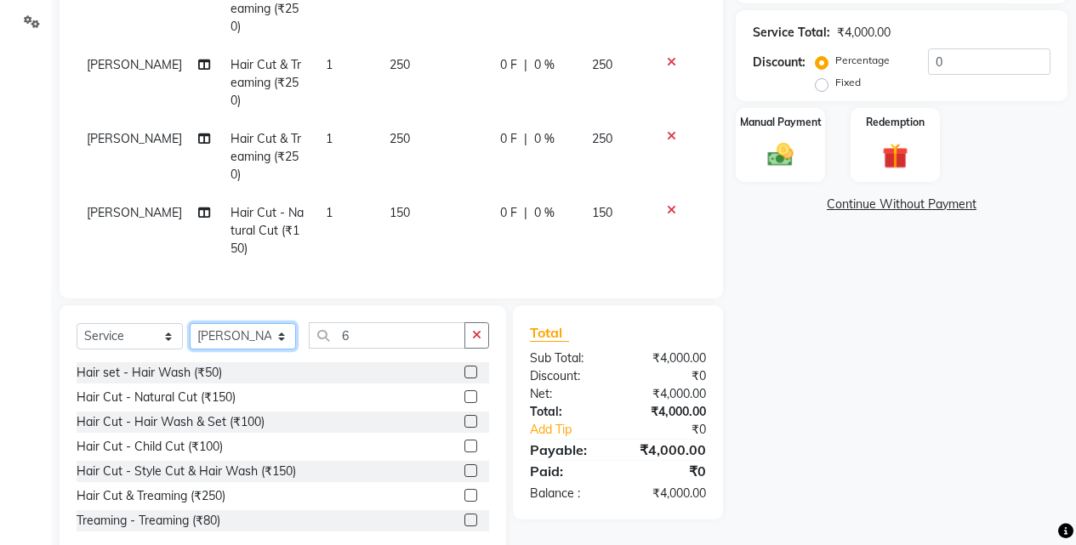
click at [255, 340] on select "Select Stylist Ajaj Ansari sahid Arif Ganpat Mahadev manish choudhari Parmu tat…" at bounding box center [243, 336] width 106 height 26
select select "7216"
click at [190, 323] on select "Select Stylist Ajaj Ansari sahid Arif Ganpat Mahadev manish choudhari Parmu tat…" at bounding box center [243, 336] width 106 height 26
click at [187, 402] on div "Hair Cut - Natural Cut (₹150)" at bounding box center [156, 398] width 159 height 18
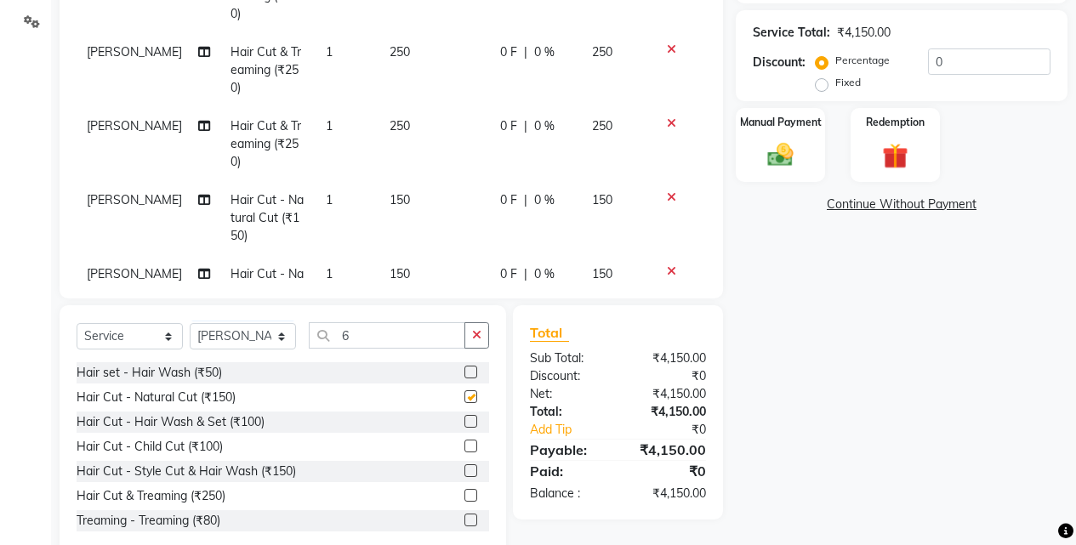
checkbox input "false"
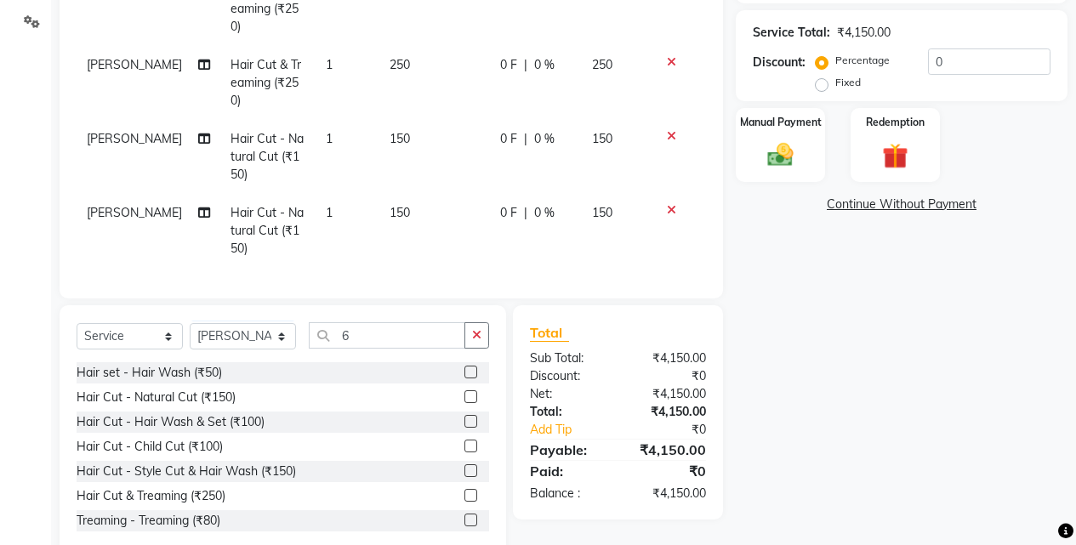
scroll to position [1133, 0]
click at [242, 334] on select "Select Stylist Ajaj Ansari sahid Arif Ganpat Mahadev manish choudhari Parmu tat…" at bounding box center [243, 336] width 106 height 26
select select "70863"
click at [190, 323] on select "Select Stylist Ajaj Ansari sahid Arif Ganpat Mahadev manish choudhari Parmu tat…" at bounding box center [243, 336] width 106 height 26
click at [242, 424] on div "Hair Cut - Hair Wash & Set (₹100)" at bounding box center [171, 422] width 188 height 18
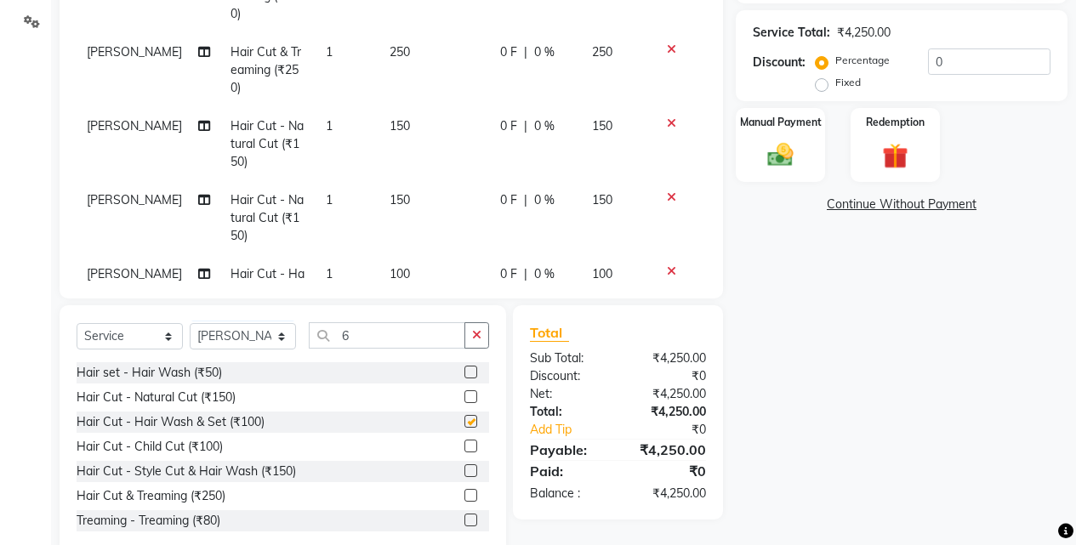
checkbox input "false"
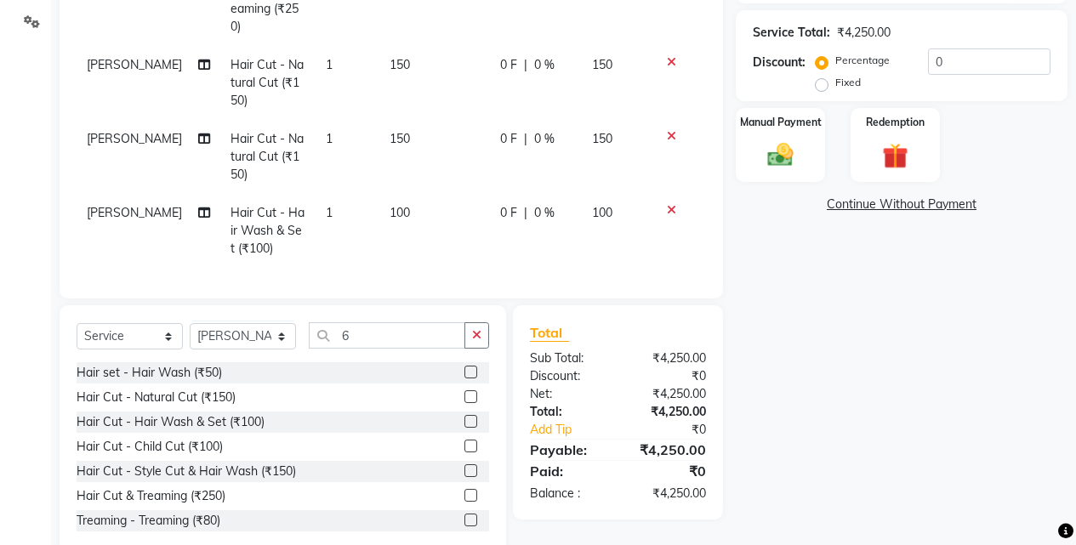
scroll to position [1207, 0]
click at [247, 337] on select "Select Stylist Ajaj Ansari sahid Arif Ganpat Mahadev manish choudhari Parmu tat…" at bounding box center [243, 336] width 106 height 26
select select "76807"
click at [190, 323] on select "Select Stylist Ajaj Ansari sahid Arif Ganpat Mahadev manish choudhari Parmu tat…" at bounding box center [243, 336] width 106 height 26
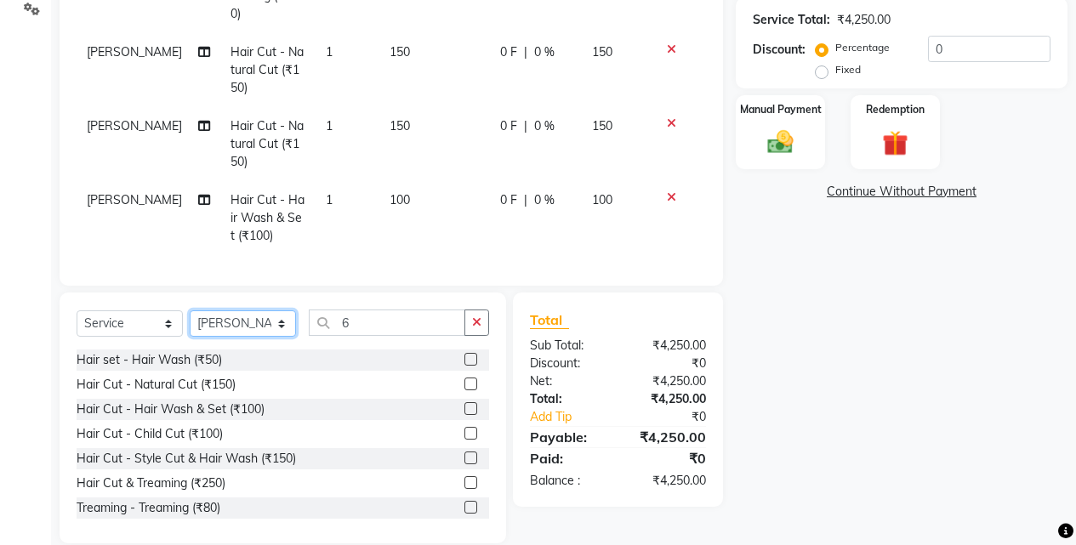
scroll to position [391, 0]
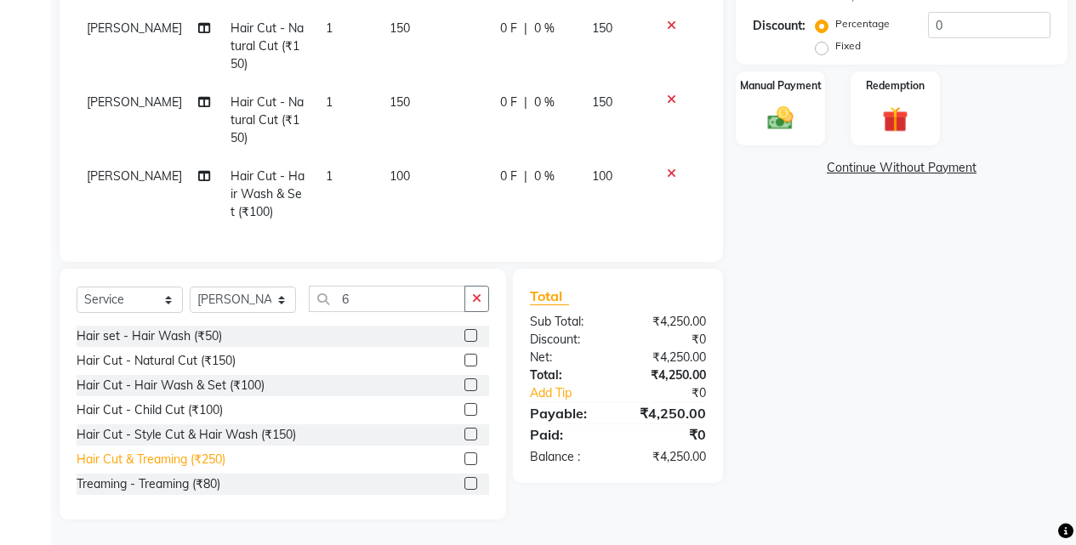
click at [196, 459] on div "Hair Cut & Treaming (₹250)" at bounding box center [151, 460] width 149 height 18
checkbox input "false"
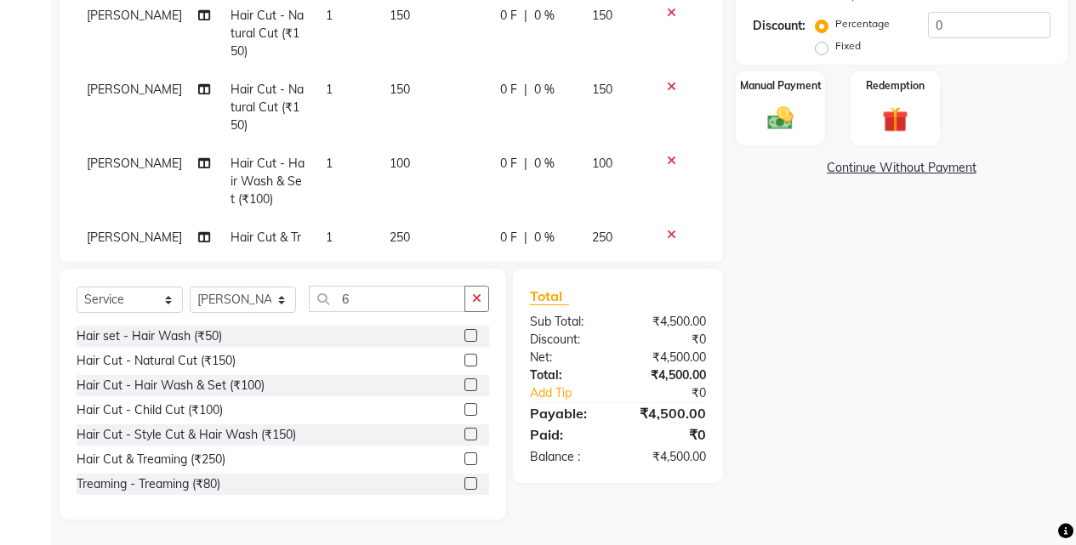
scroll to position [1281, 0]
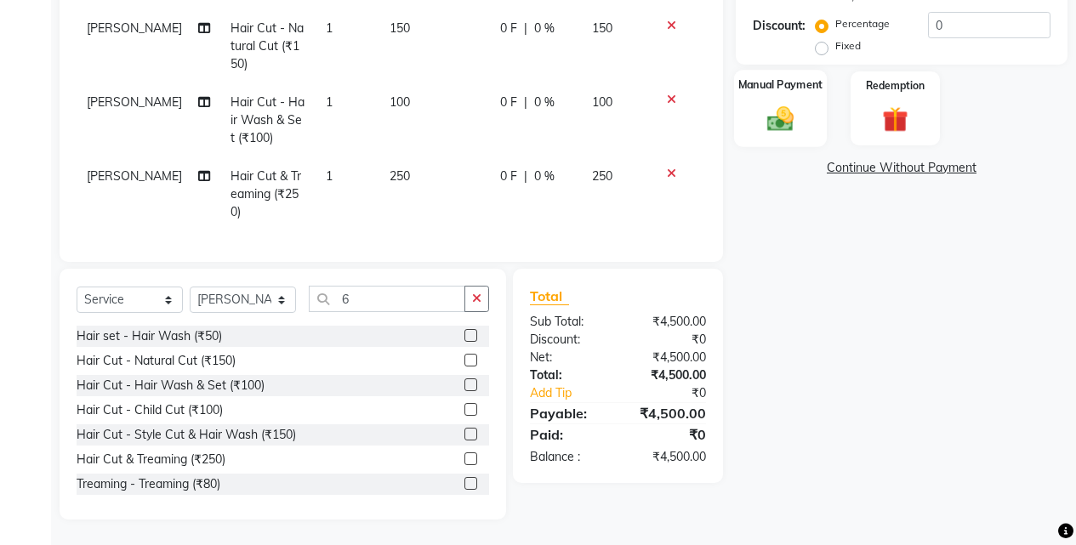
click at [796, 98] on div "Manual Payment" at bounding box center [780, 108] width 93 height 77
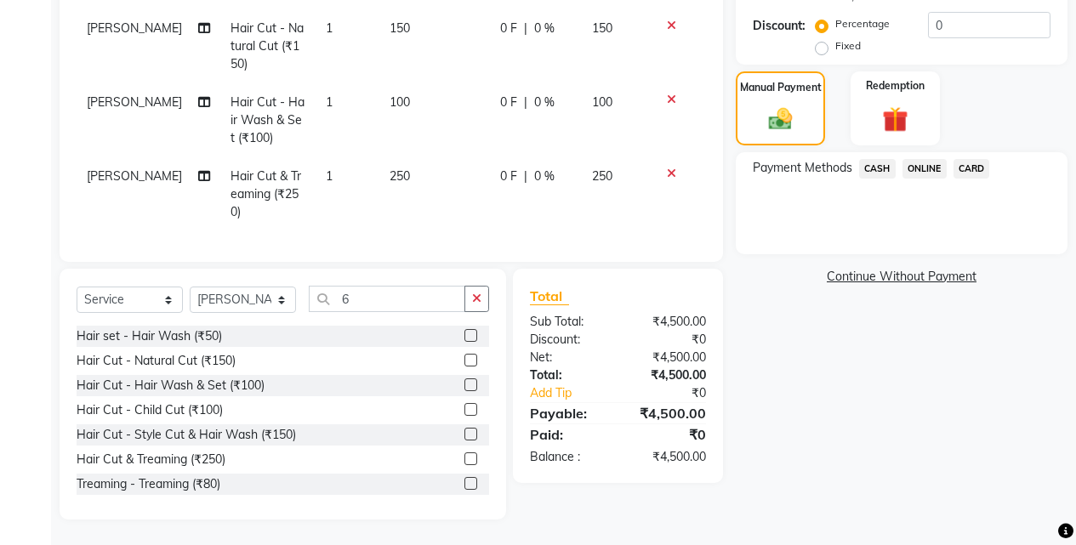
click at [890, 163] on span "CASH" at bounding box center [877, 169] width 37 height 20
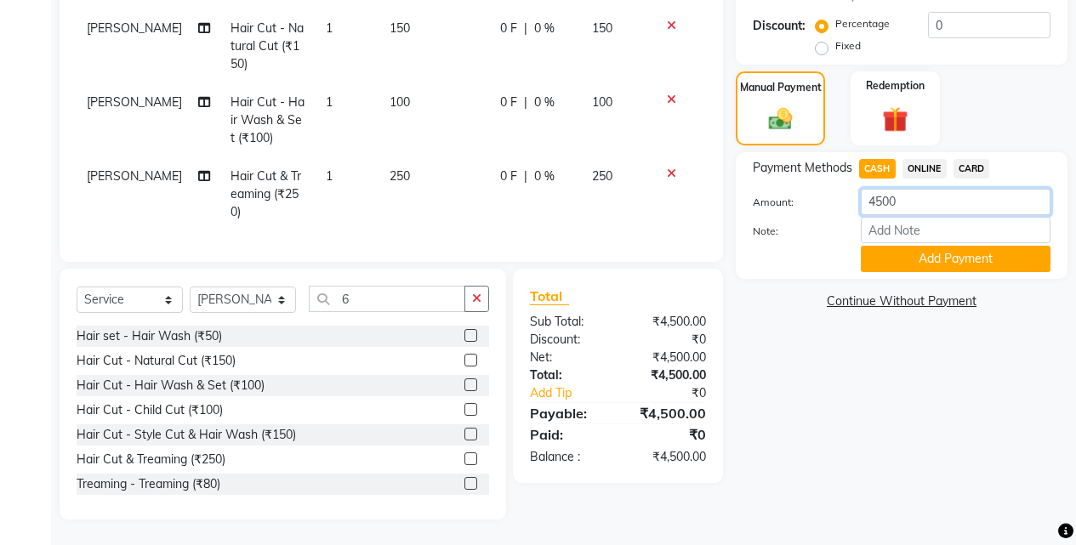
click at [925, 206] on input "4500" at bounding box center [956, 202] width 190 height 26
type input "4"
type input "1200"
click at [915, 253] on button "Add Payment" at bounding box center [956, 259] width 190 height 26
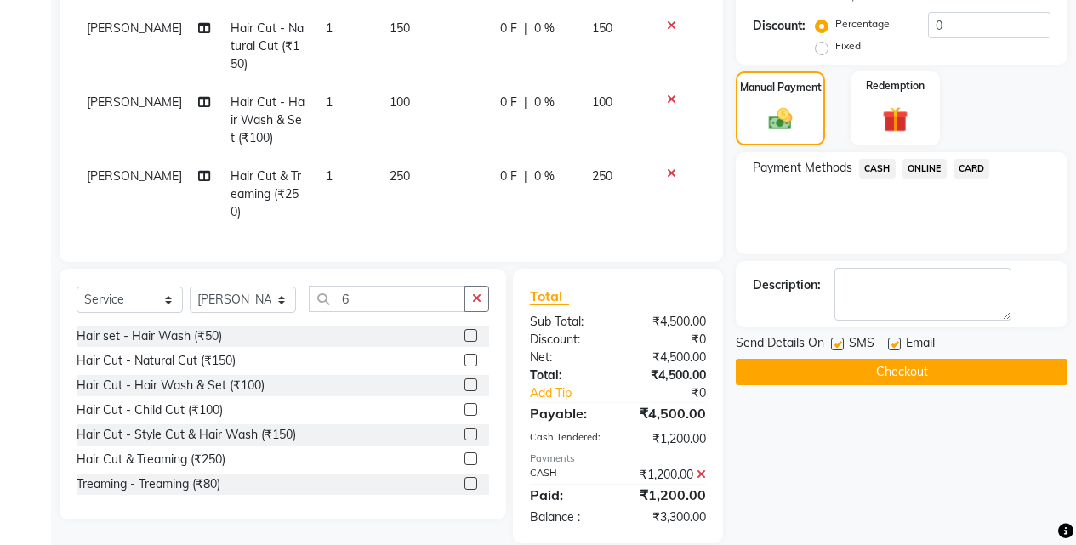
click at [921, 168] on span "ONLINE" at bounding box center [924, 169] width 44 height 20
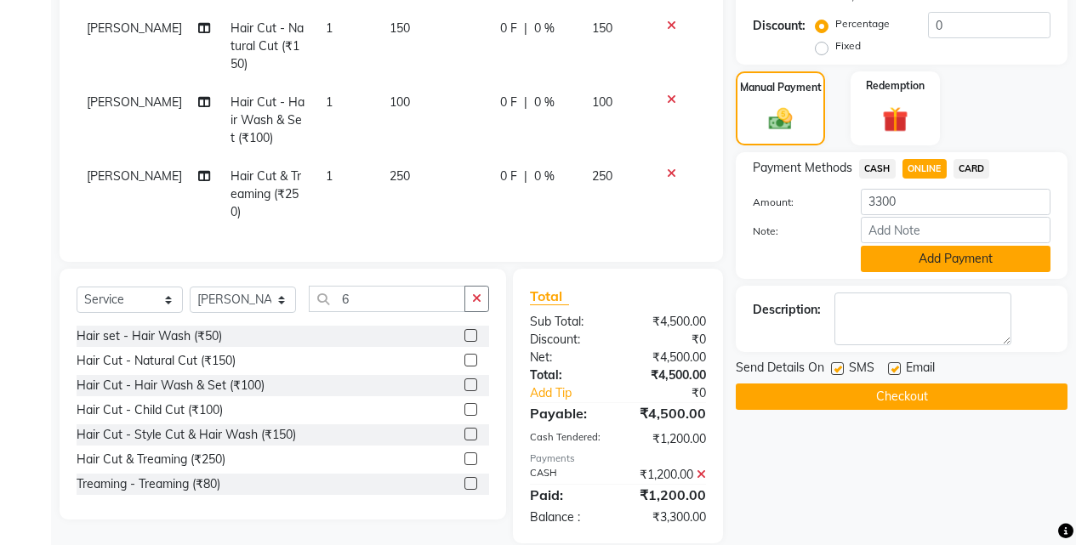
click at [926, 256] on button "Add Payment" at bounding box center [956, 259] width 190 height 26
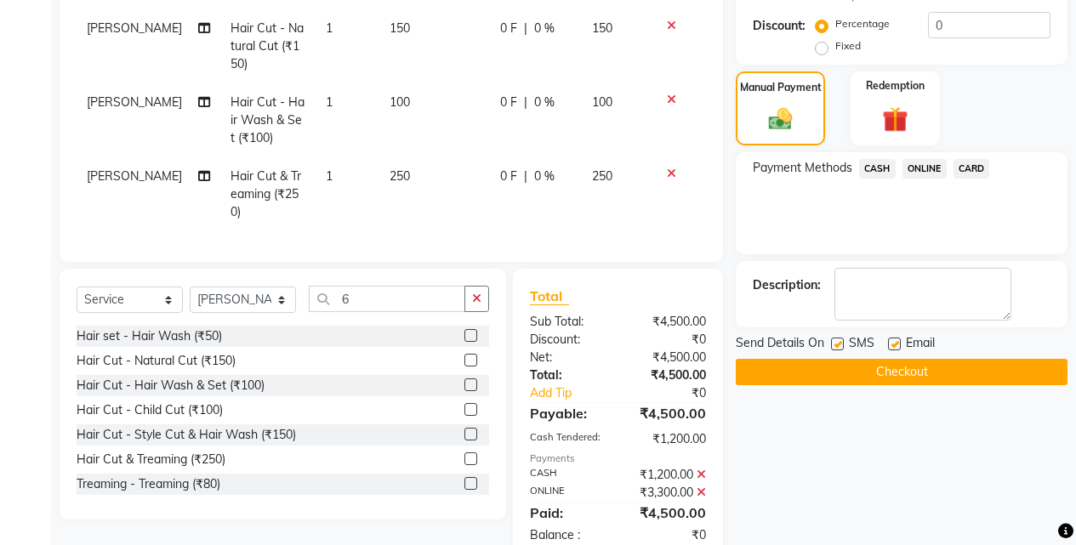
click at [936, 366] on button "Checkout" at bounding box center [902, 372] width 332 height 26
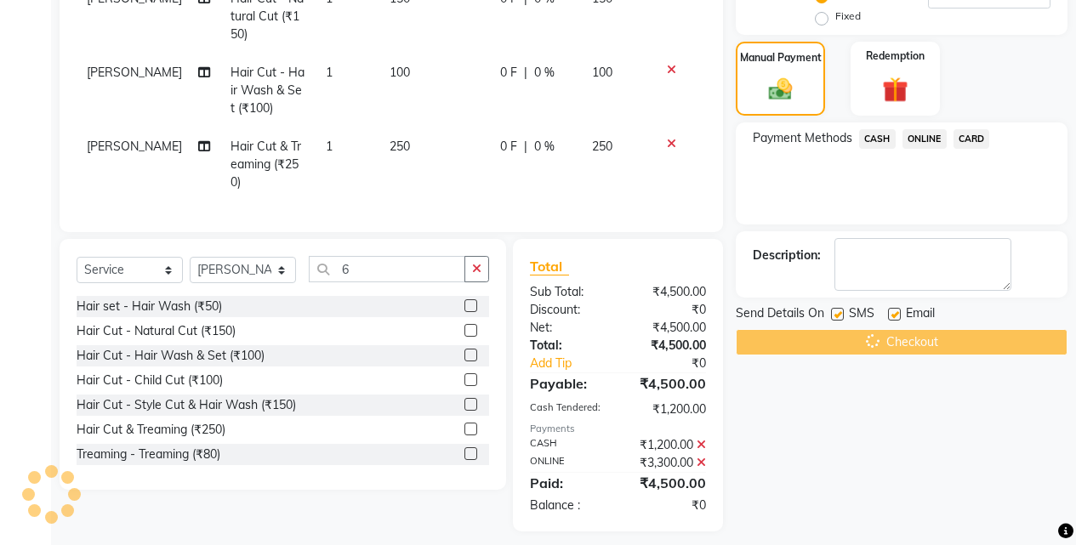
scroll to position [433, 0]
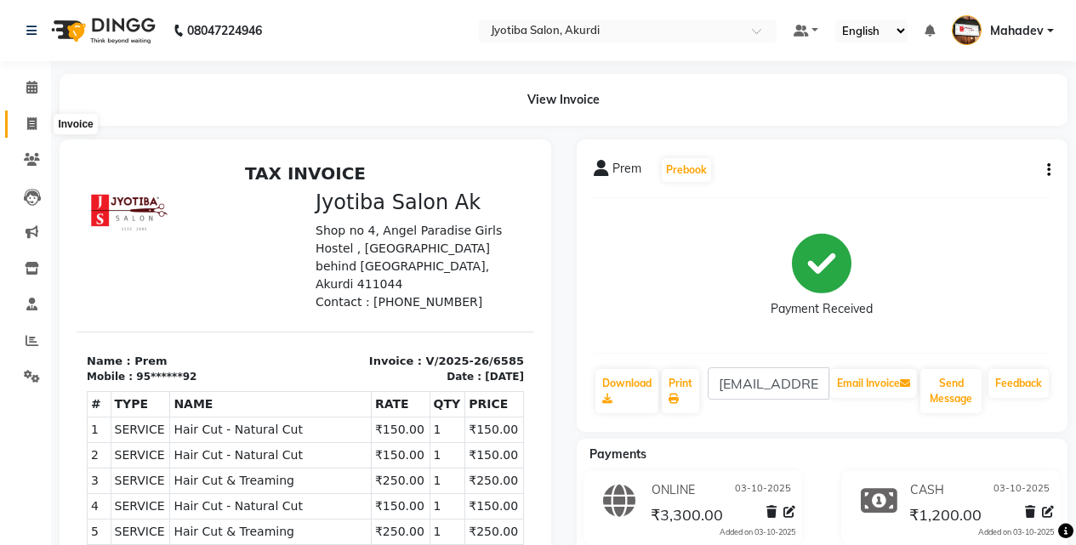
click at [27, 133] on span at bounding box center [32, 125] width 30 height 20
select select "service"
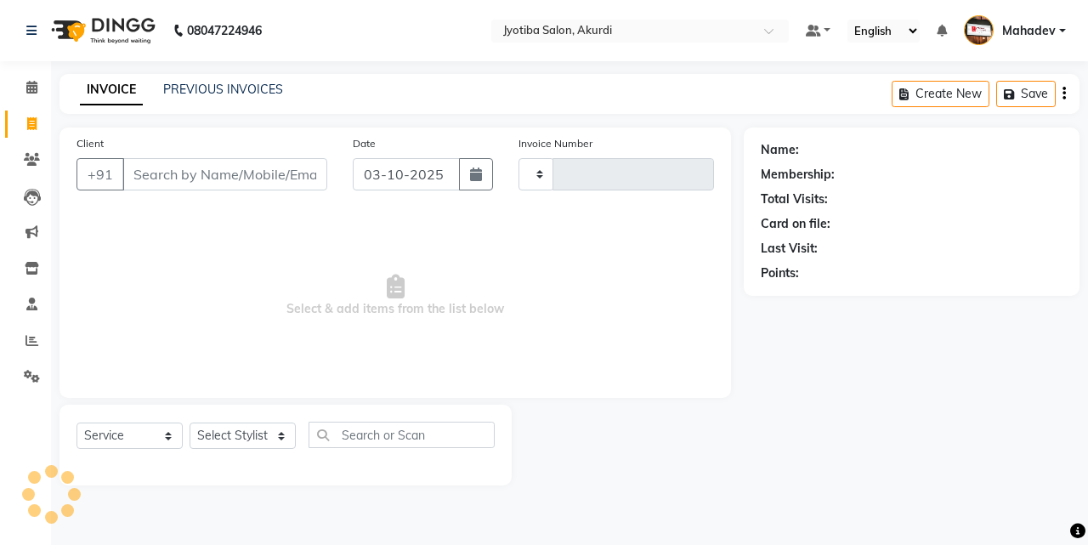
type input "6586"
select select "557"
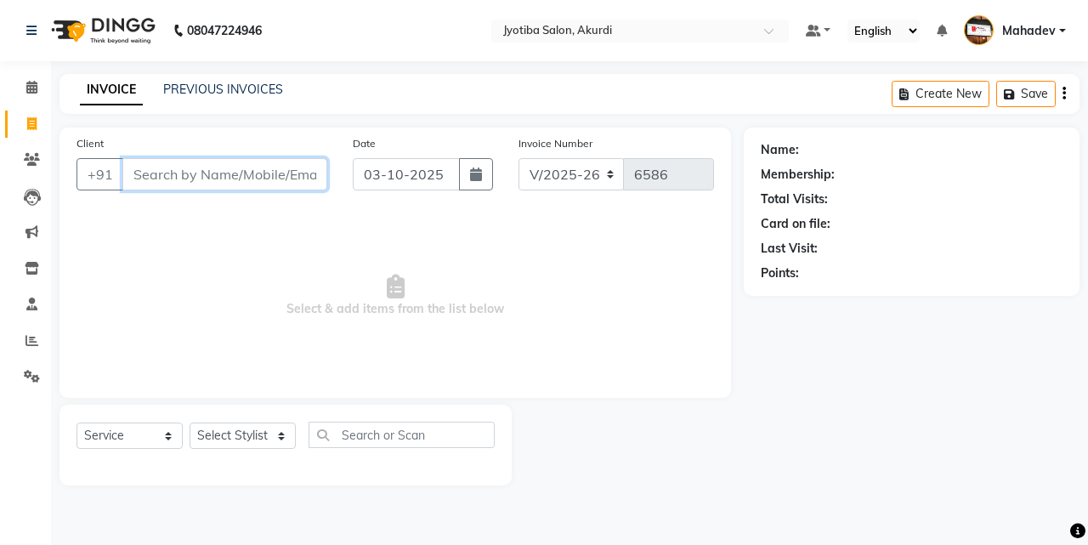
click at [195, 185] on input "Client" at bounding box center [224, 174] width 205 height 32
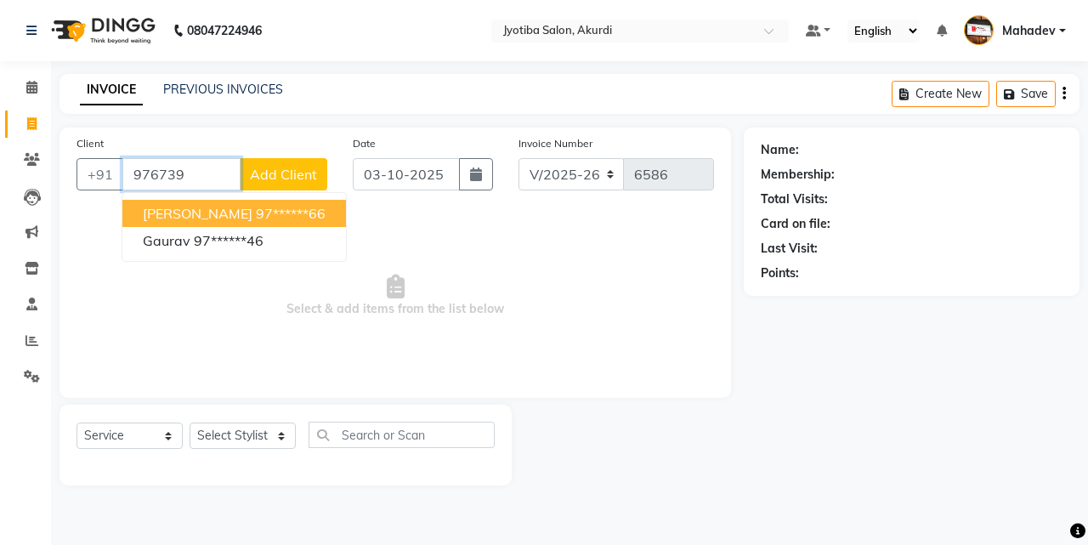
click at [256, 219] on ngb-highlight "97******66" at bounding box center [291, 213] width 70 height 17
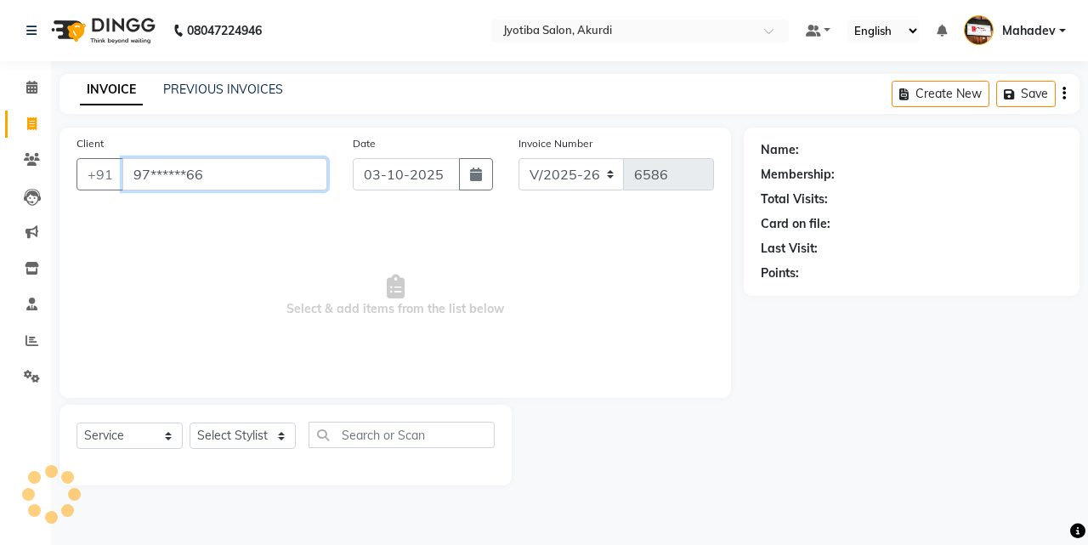
type input "97******66"
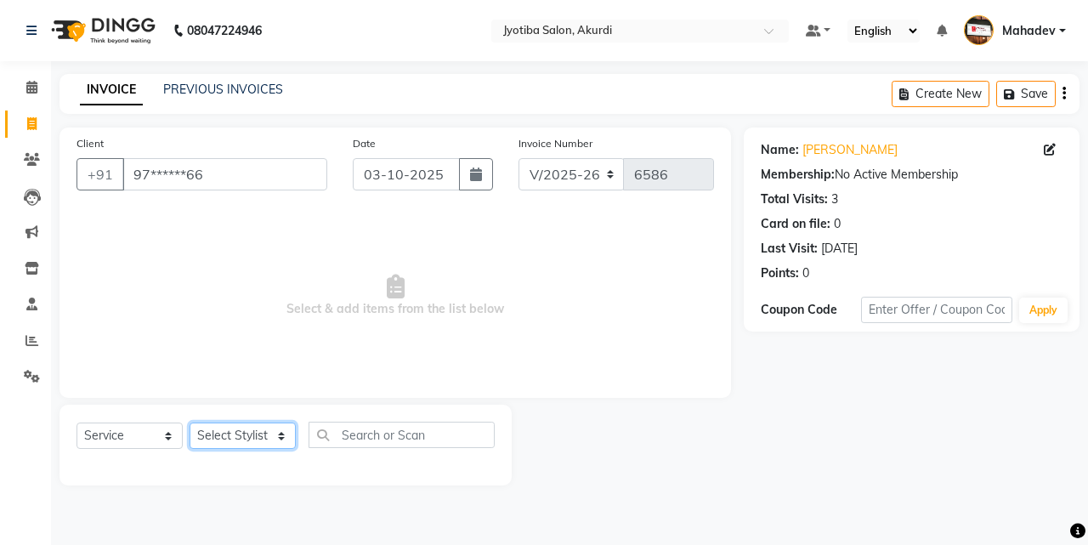
click at [264, 442] on select "Select Stylist Ajaj Ansari sahid Arif Ganpat Mahadev manish choudhari Parmu tat…" at bounding box center [243, 436] width 106 height 26
select select "79628"
click at [190, 423] on select "Select Stylist Ajaj Ansari sahid Arif Ganpat Mahadev manish choudhari Parmu tat…" at bounding box center [243, 436] width 106 height 26
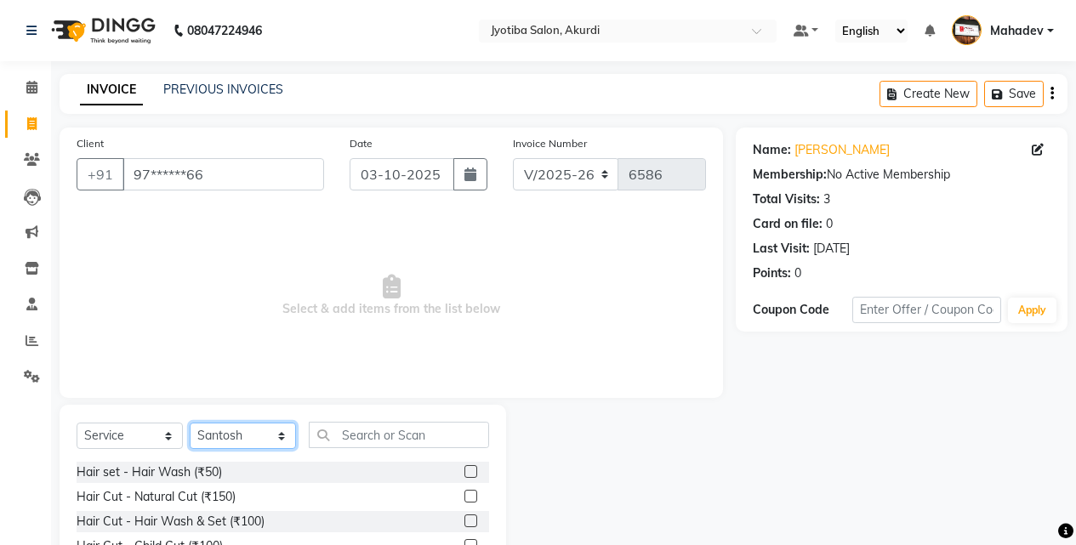
scroll to position [136, 0]
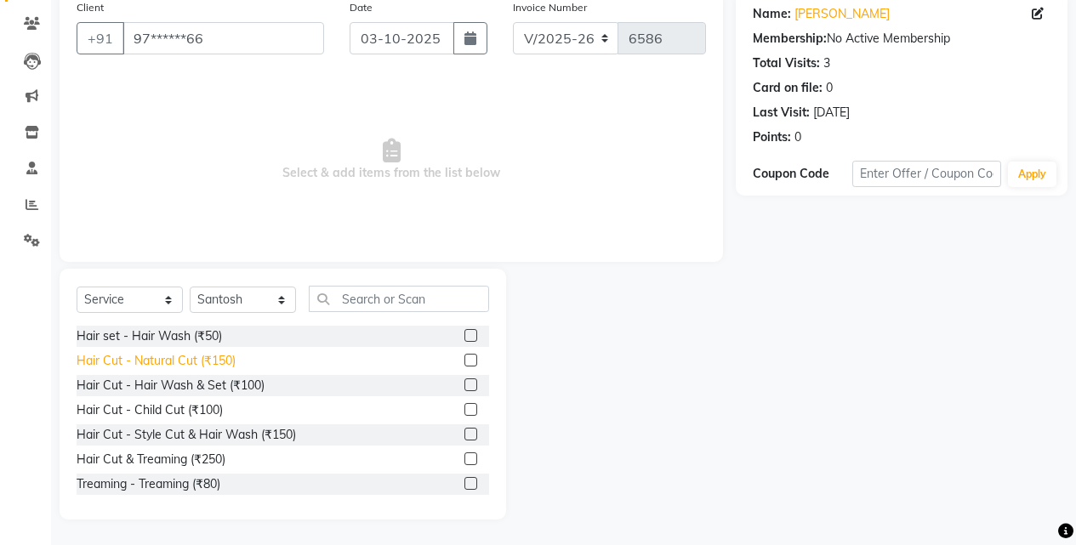
click at [193, 359] on div "Hair Cut - Natural Cut (₹150)" at bounding box center [156, 361] width 159 height 18
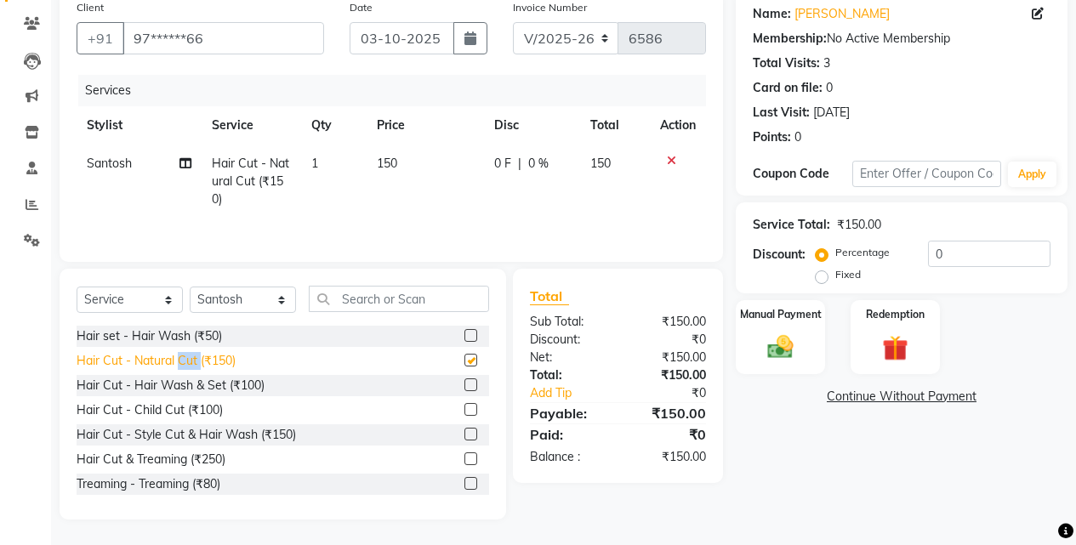
click at [193, 359] on div "Hair Cut - Natural Cut (₹150)" at bounding box center [156, 361] width 159 height 18
checkbox input "false"
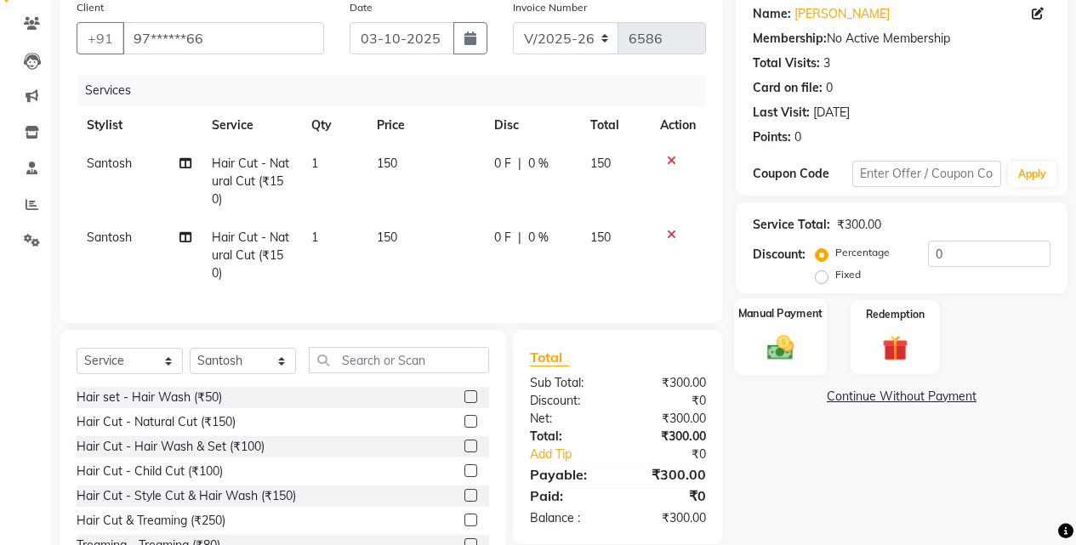
click at [791, 321] on label "Manual Payment" at bounding box center [780, 313] width 85 height 16
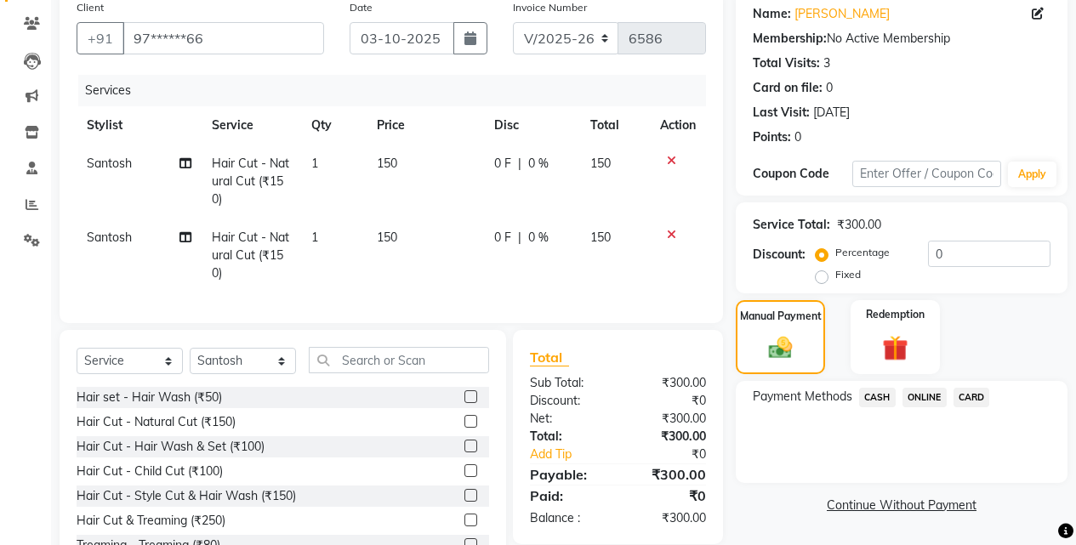
drag, startPoint x: 876, startPoint y: 395, endPoint x: 879, endPoint y: 407, distance: 12.4
click at [876, 399] on span "CASH" at bounding box center [877, 398] width 37 height 20
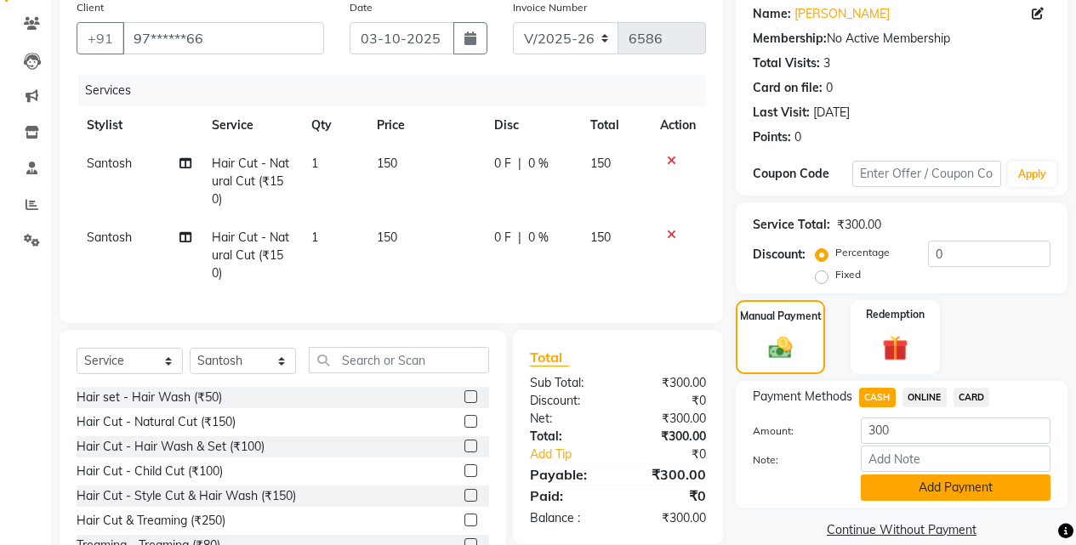
click at [928, 492] on button "Add Payment" at bounding box center [956, 488] width 190 height 26
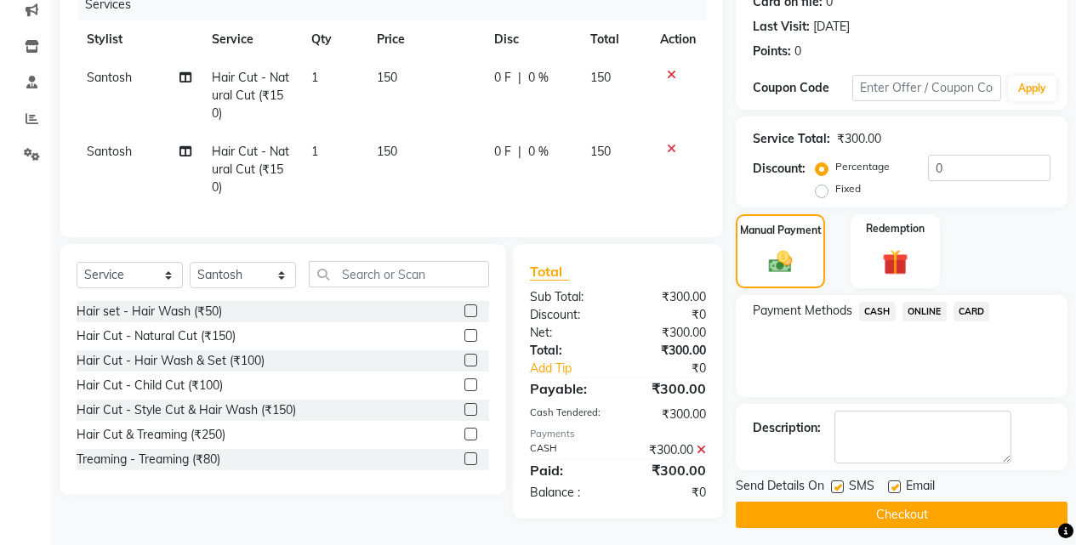
scroll to position [234, 0]
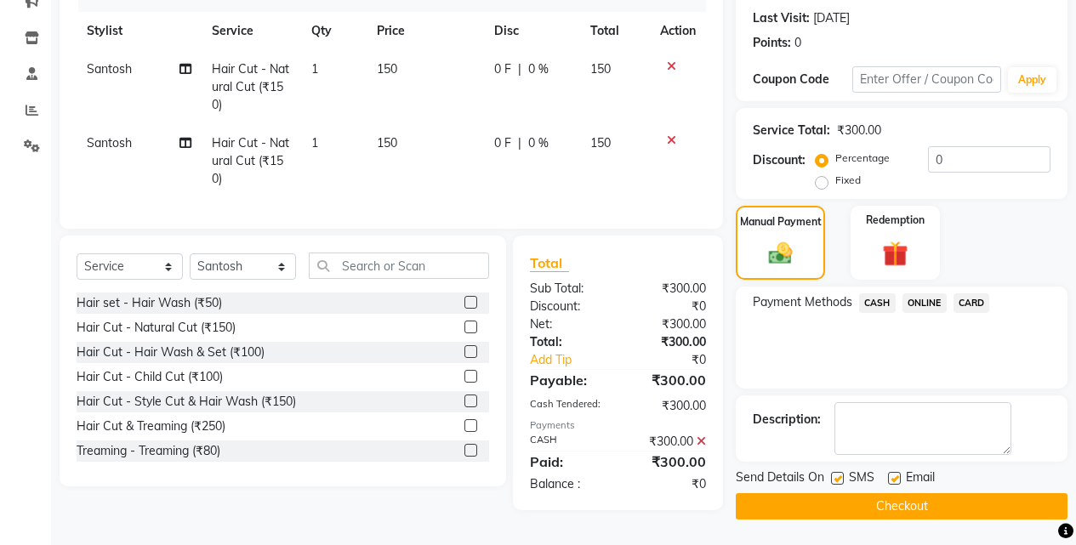
click at [934, 499] on button "Checkout" at bounding box center [902, 506] width 332 height 26
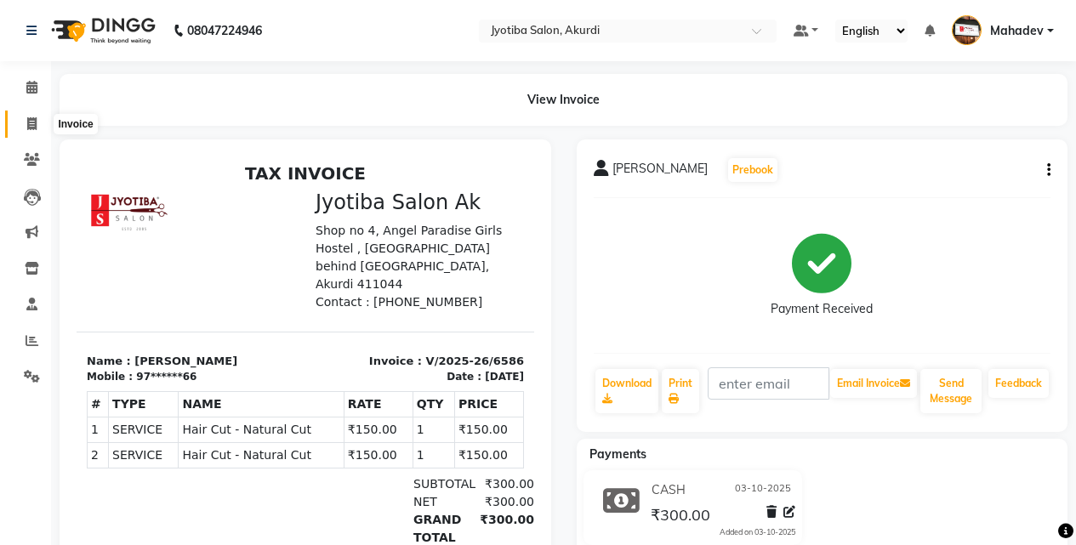
click at [27, 120] on icon at bounding box center [31, 123] width 9 height 13
select select "service"
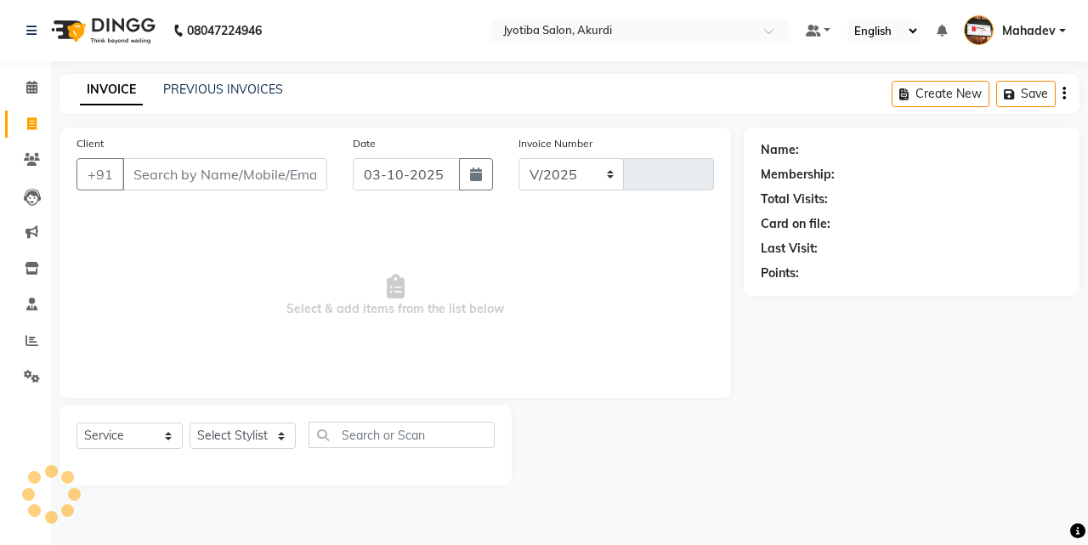
select select "557"
type input "6587"
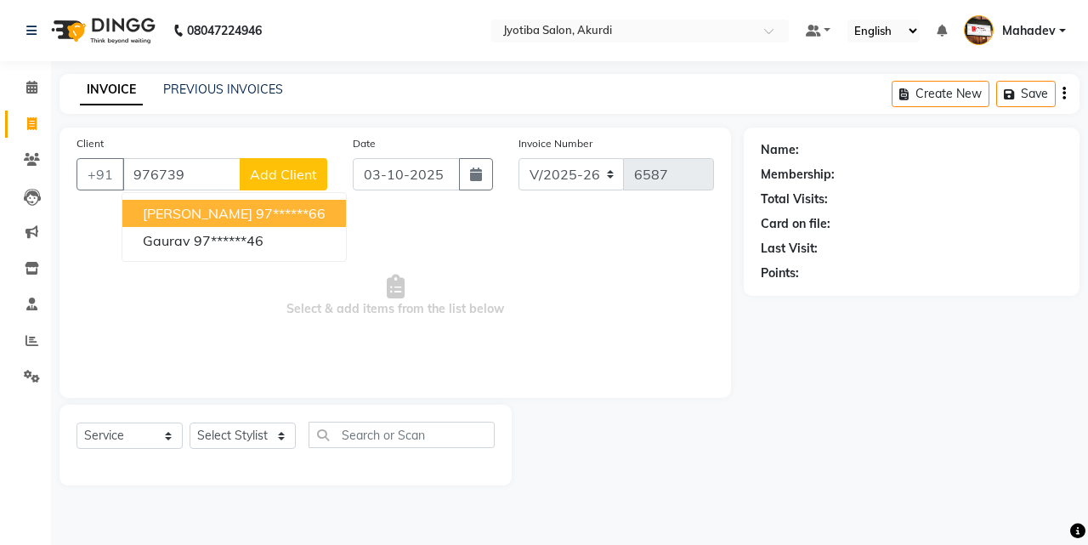
click at [256, 213] on ngb-highlight "97******66" at bounding box center [291, 213] width 70 height 17
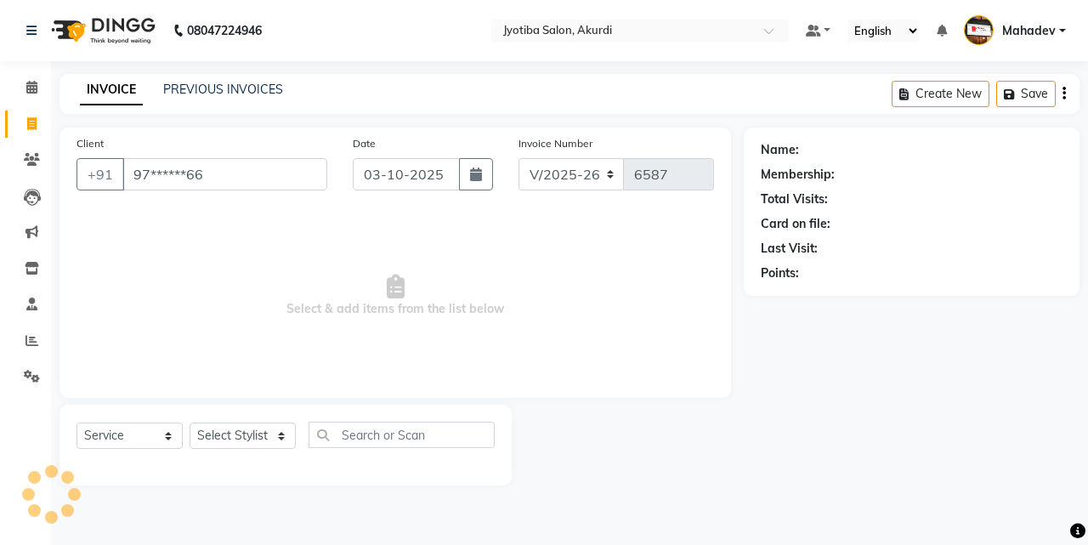
type input "97******66"
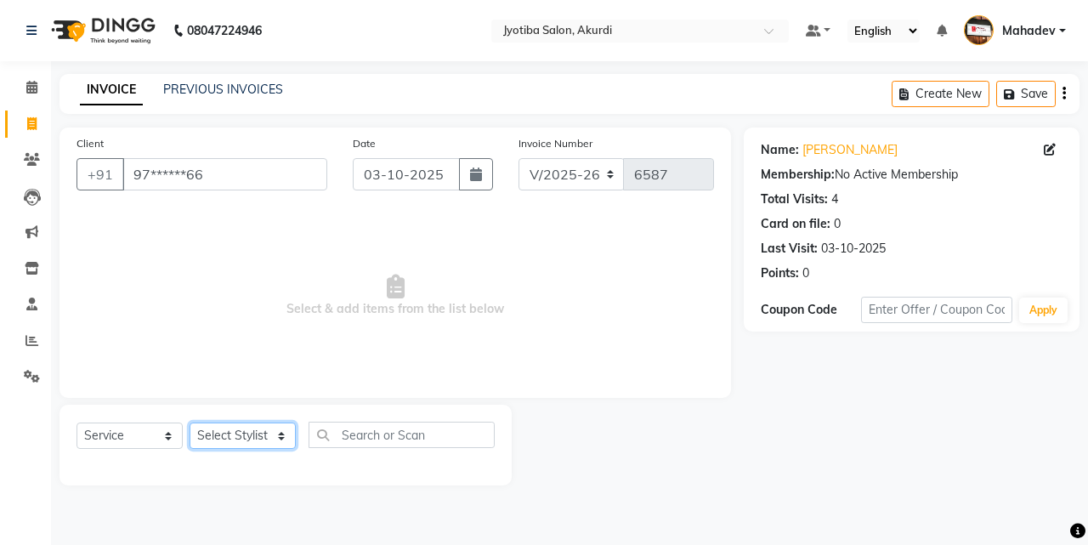
click at [241, 439] on select "Select Stylist Ajaj Ansari sahid Arif Ganpat Mahadev manish choudhari Parmu tat…" at bounding box center [243, 436] width 106 height 26
select select "86627"
click at [190, 423] on select "Select Stylist Ajaj Ansari sahid Arif Ganpat Mahadev manish choudhari Parmu tat…" at bounding box center [243, 436] width 106 height 26
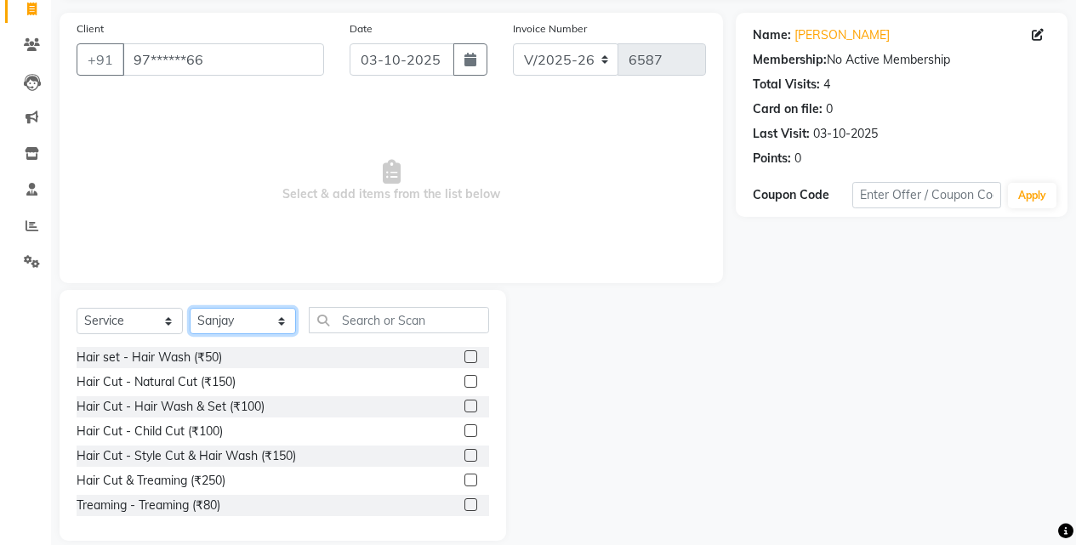
scroll to position [136, 0]
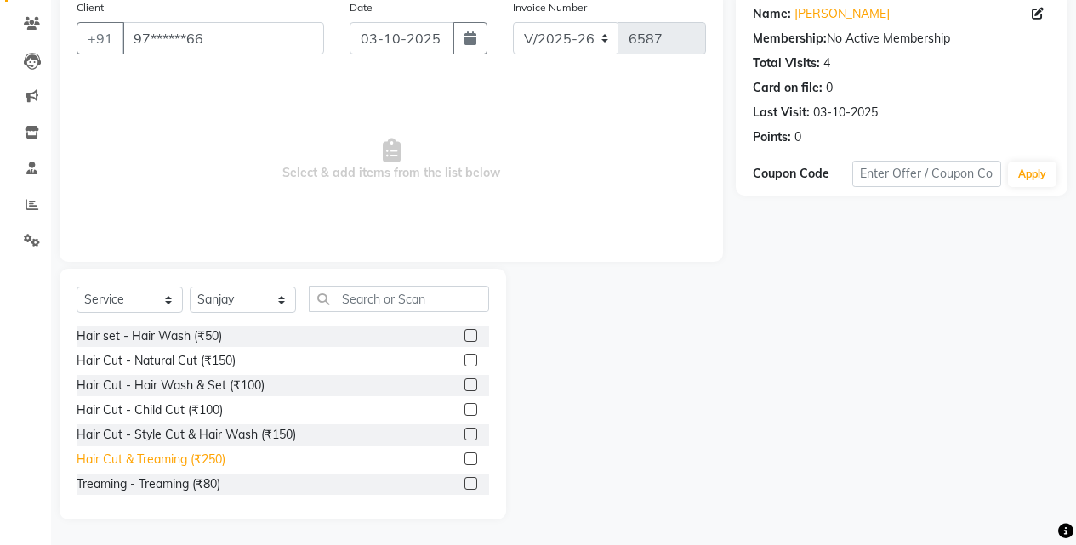
click at [214, 460] on div "Hair Cut & Treaming (₹250)" at bounding box center [151, 460] width 149 height 18
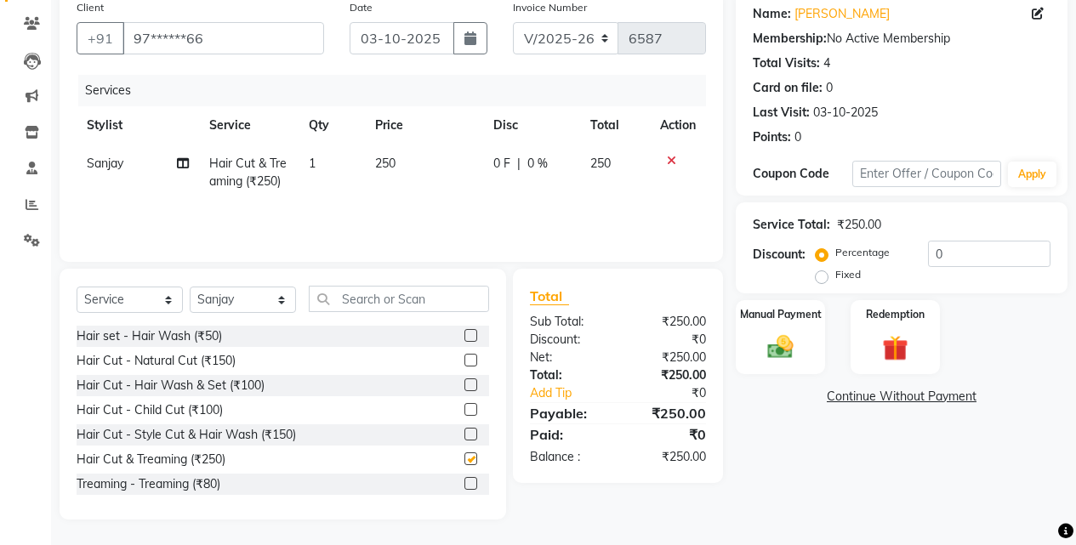
checkbox input "false"
click at [213, 335] on div "Hair set - Hair Wash (₹50)" at bounding box center [149, 336] width 145 height 18
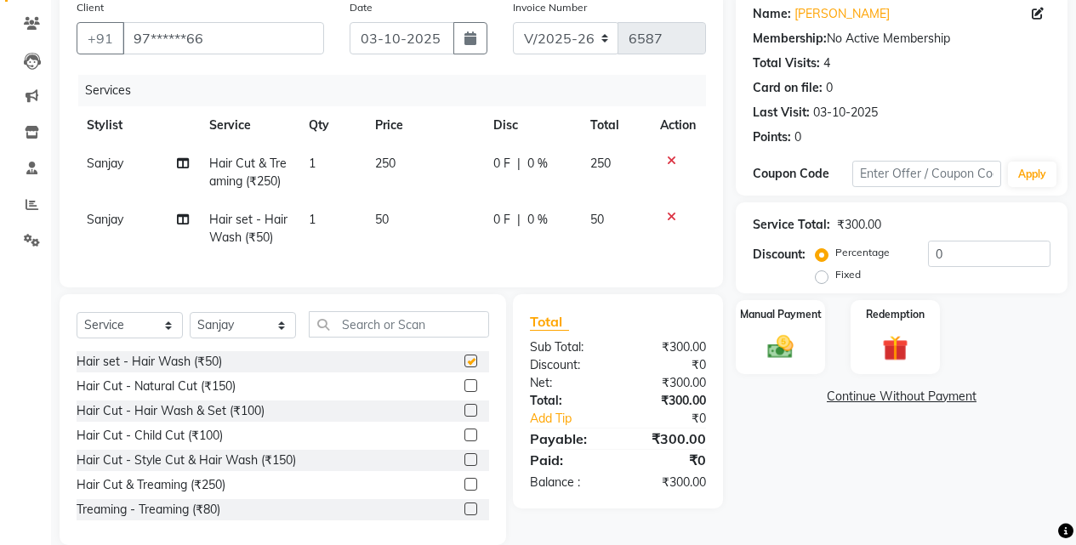
checkbox input "false"
click at [261, 420] on div "Hair Cut - Hair Wash & Set (₹100)" at bounding box center [171, 411] width 188 height 18
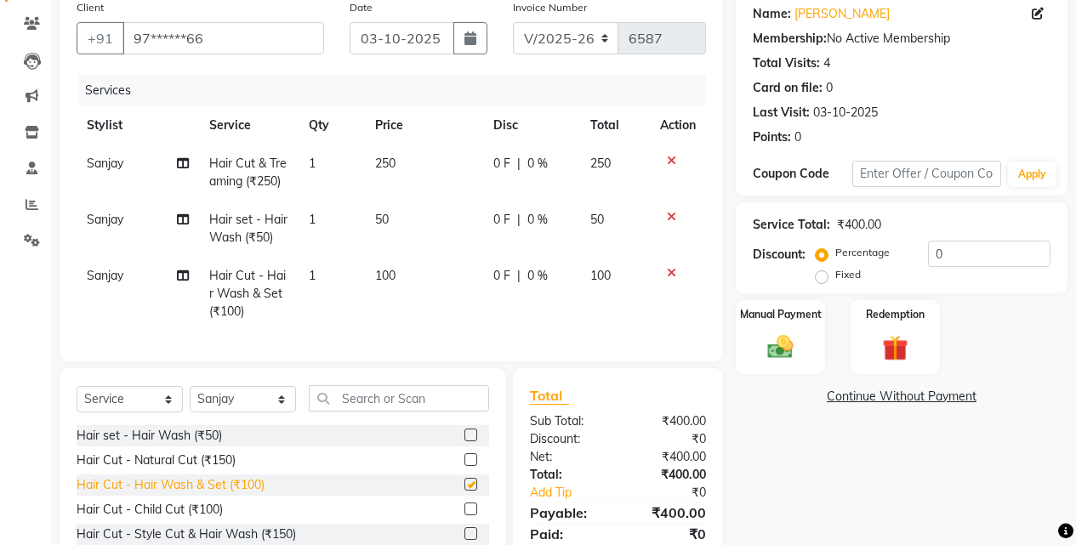
checkbox input "false"
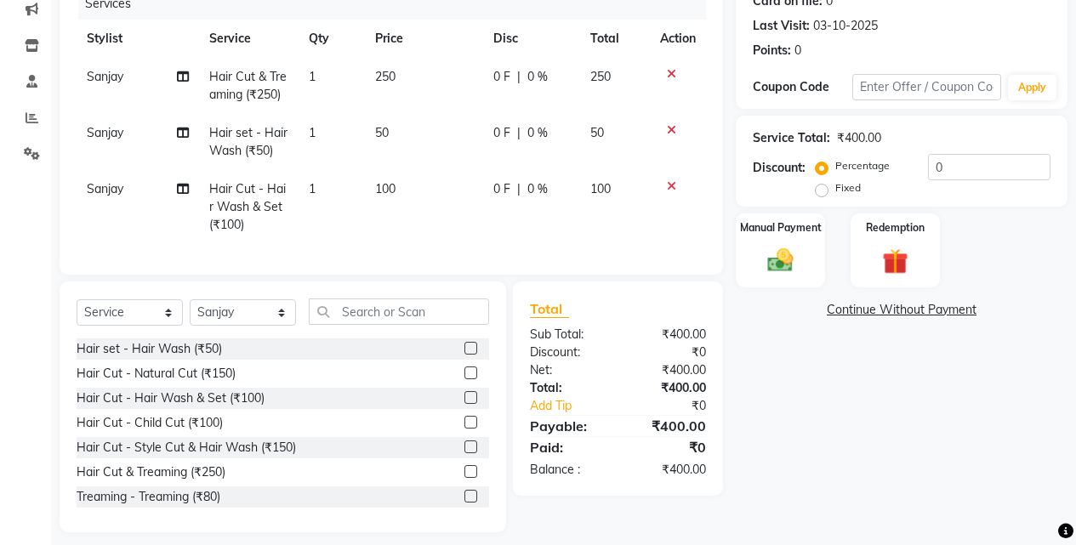
scroll to position [248, 0]
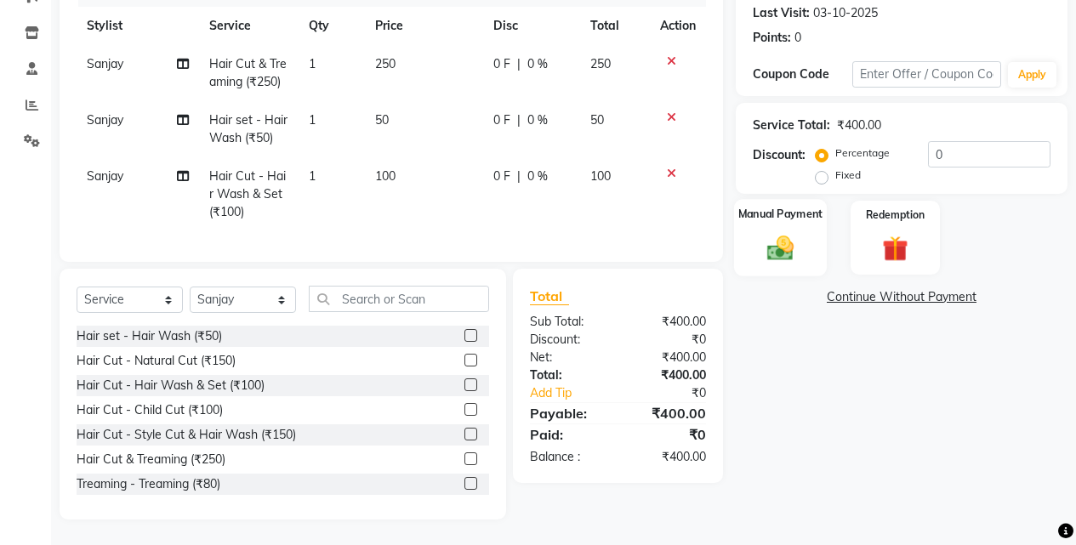
click at [810, 242] on div "Manual Payment" at bounding box center [780, 237] width 93 height 77
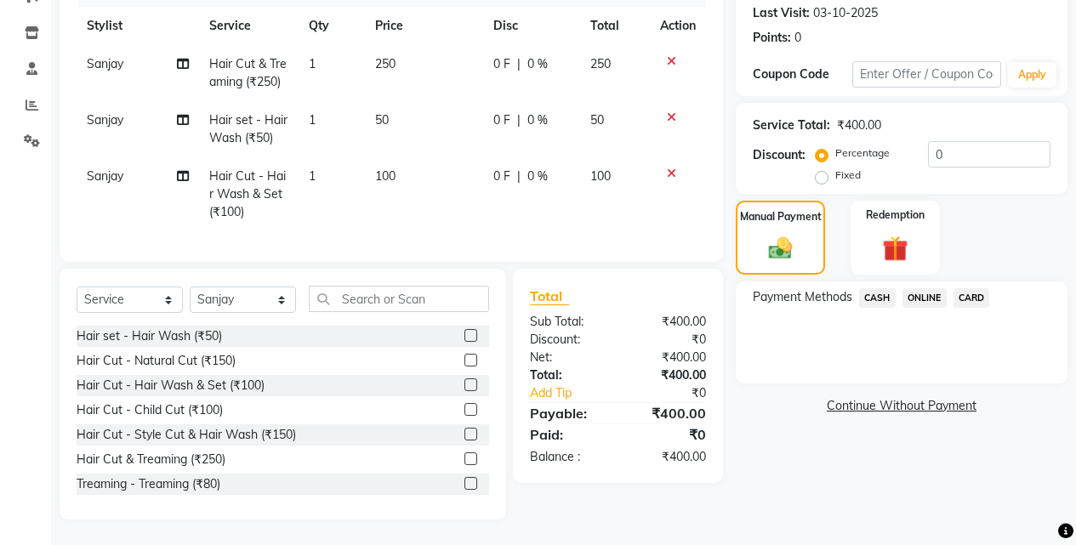
click at [872, 288] on span "CASH" at bounding box center [877, 298] width 37 height 20
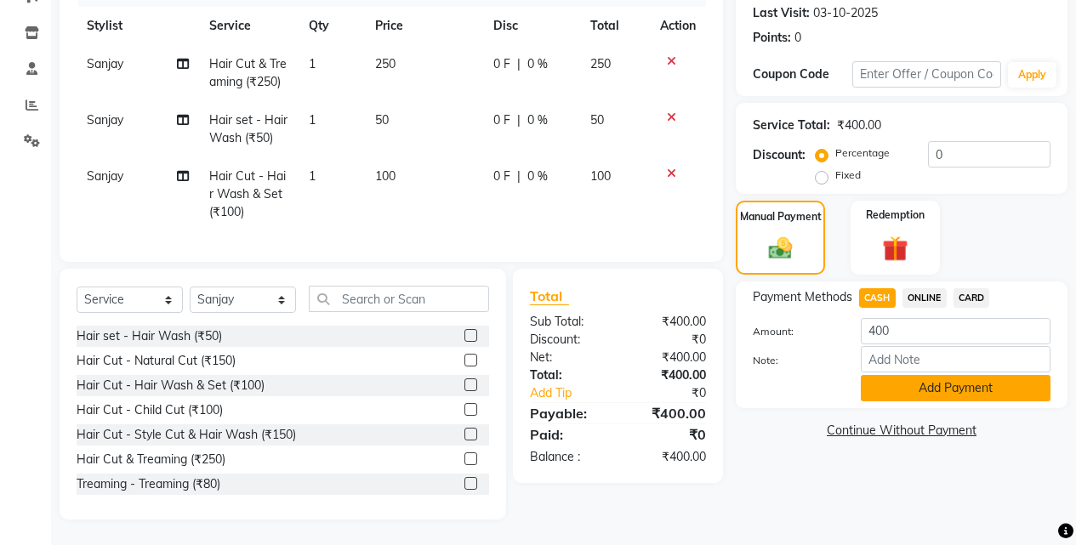
click at [915, 375] on button "Add Payment" at bounding box center [956, 388] width 190 height 26
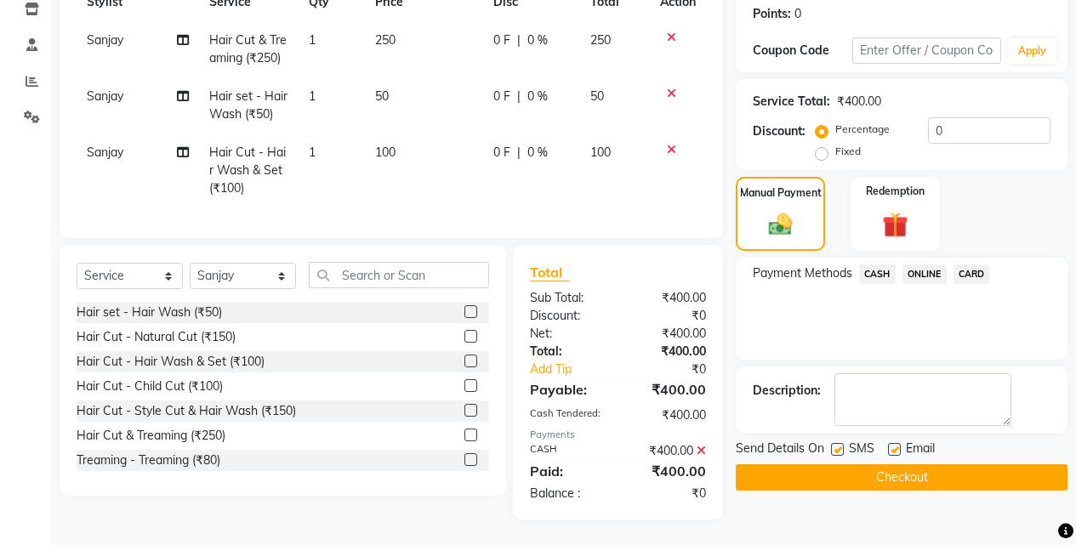
scroll to position [272, 0]
click at [898, 464] on button "Checkout" at bounding box center [902, 477] width 332 height 26
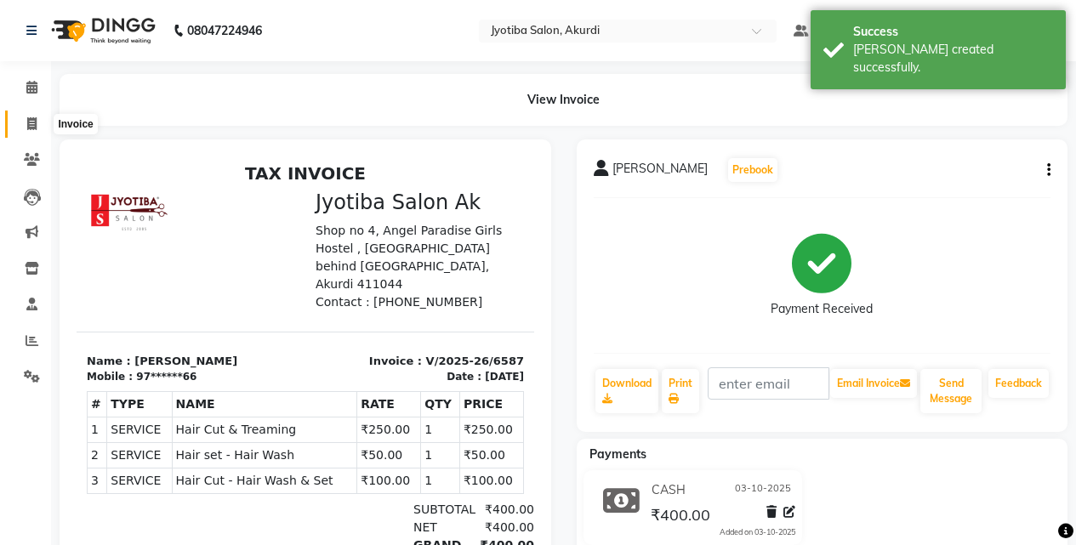
click at [35, 126] on icon at bounding box center [31, 123] width 9 height 13
select select "service"
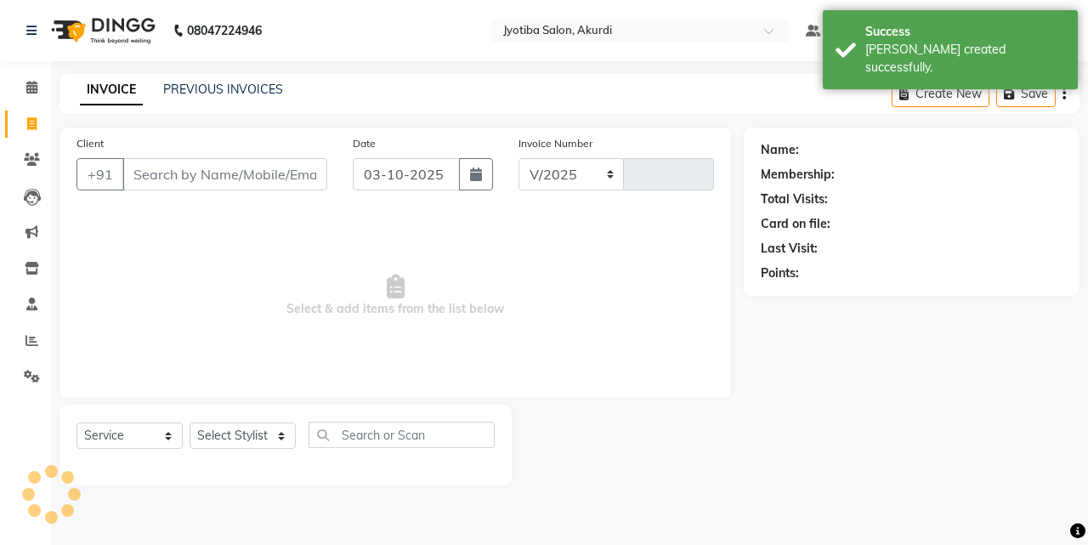
select select "557"
type input "6588"
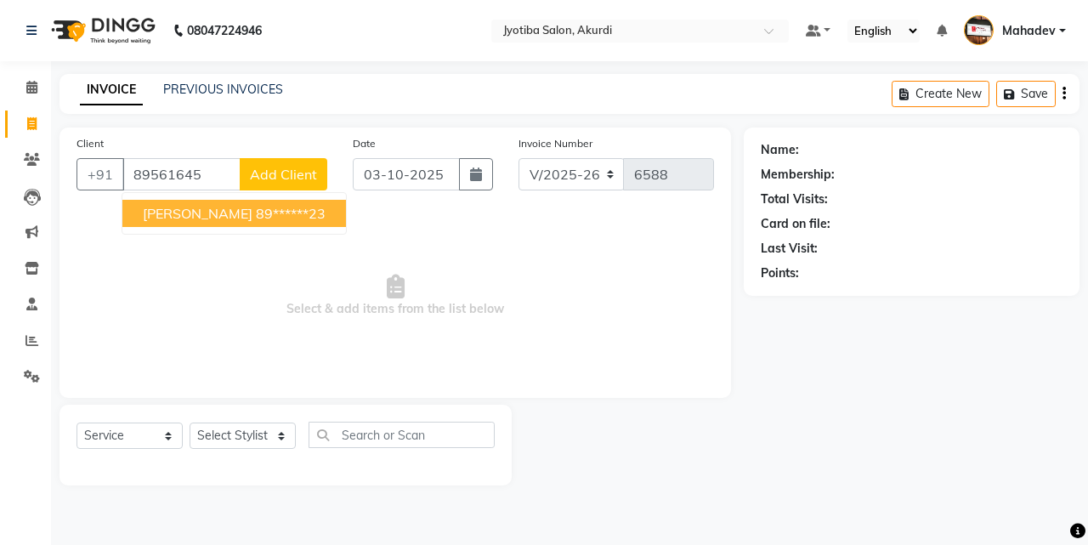
click at [256, 221] on ngb-highlight "89******23" at bounding box center [291, 213] width 70 height 17
type input "89******23"
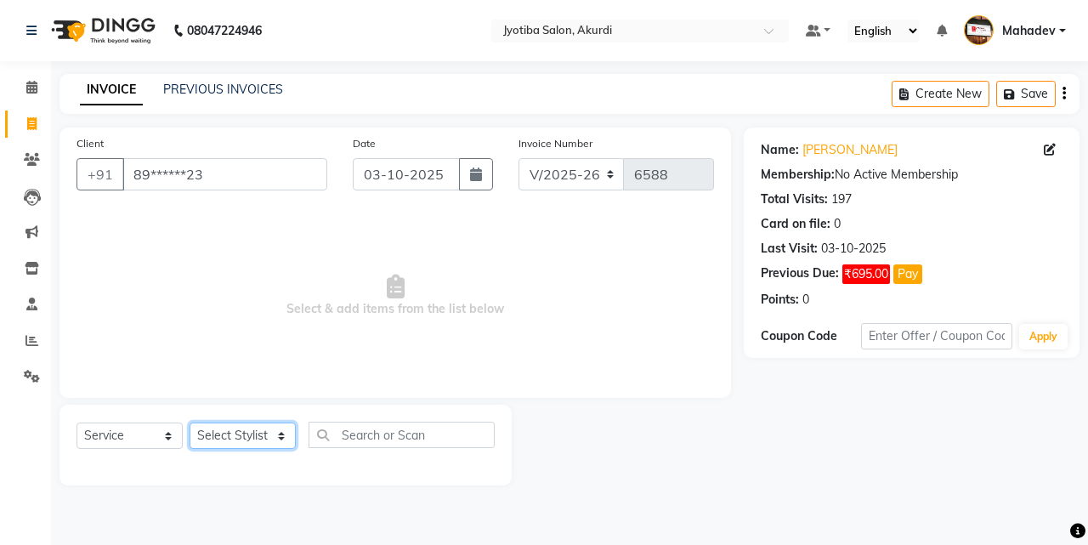
click at [237, 433] on select "Select Stylist Ajaj Ansari sahid Arif Ganpat Mahadev manish choudhari Parmu tat…" at bounding box center [243, 436] width 106 height 26
select select "11679"
click at [190, 423] on select "Select Stylist Ajaj Ansari sahid Arif Ganpat Mahadev manish choudhari Parmu tat…" at bounding box center [243, 436] width 106 height 26
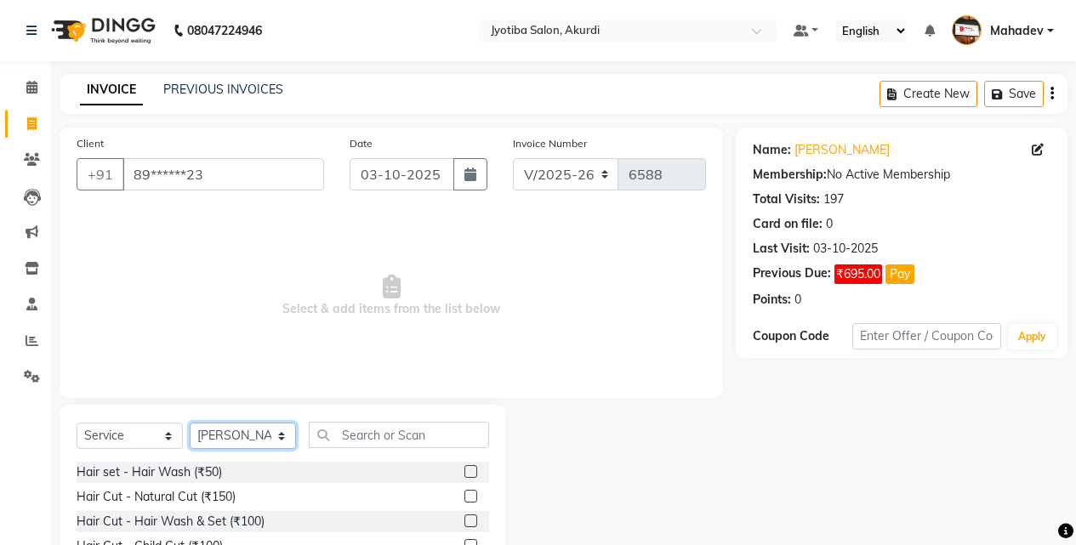
scroll to position [136, 0]
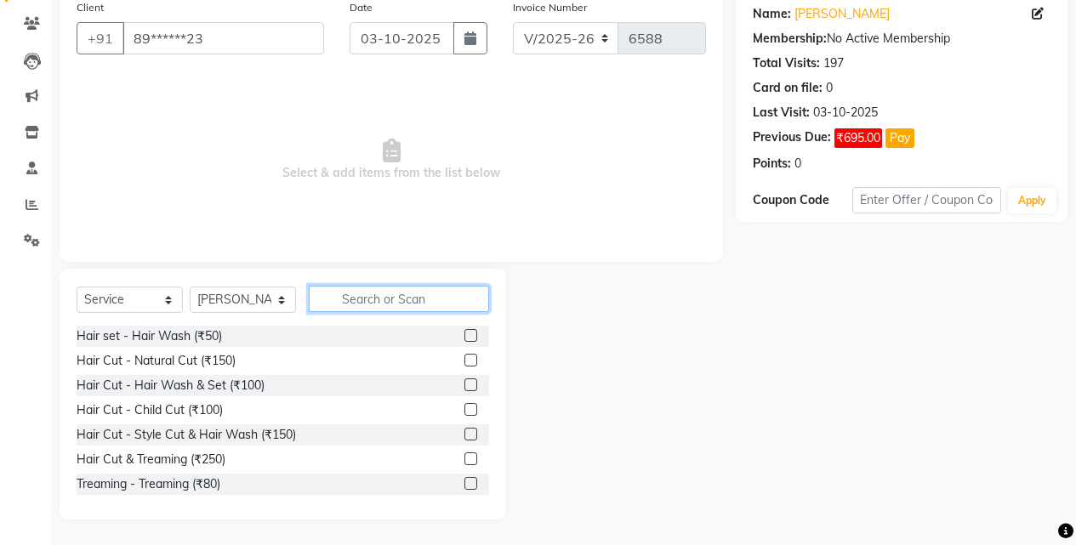
click at [359, 307] on input "text" at bounding box center [399, 299] width 180 height 26
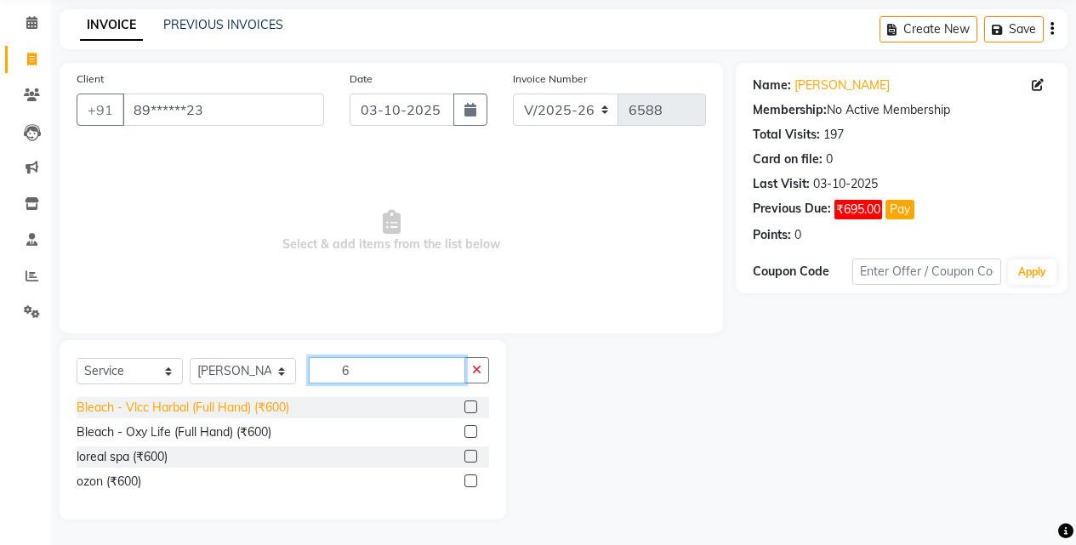
type input "6"
click at [173, 412] on div "Bleach - Vlcc Harbal (Full Hand) (₹600)" at bounding box center [183, 408] width 213 height 18
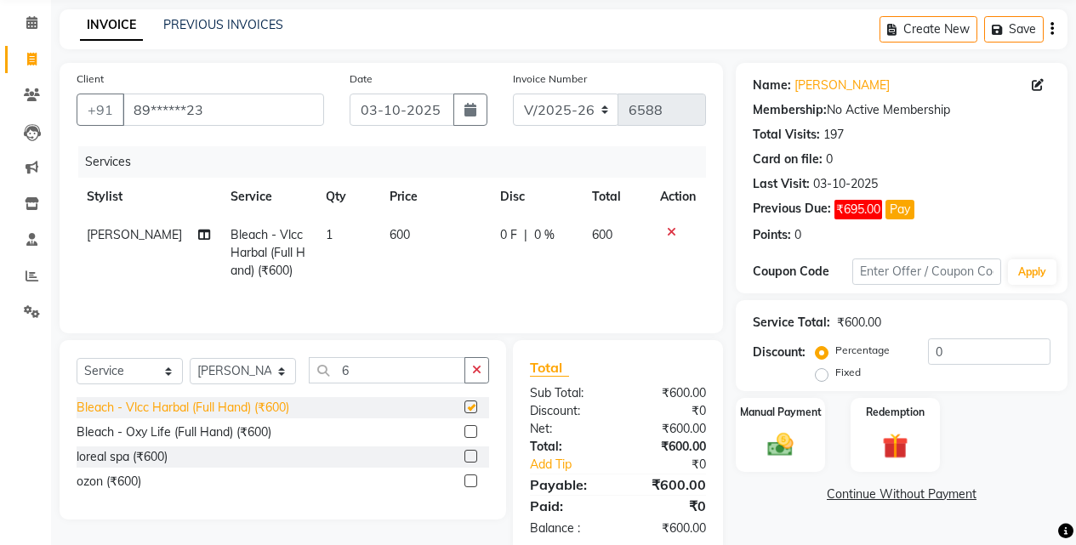
checkbox input "false"
click at [475, 364] on icon "button" at bounding box center [476, 370] width 9 height 12
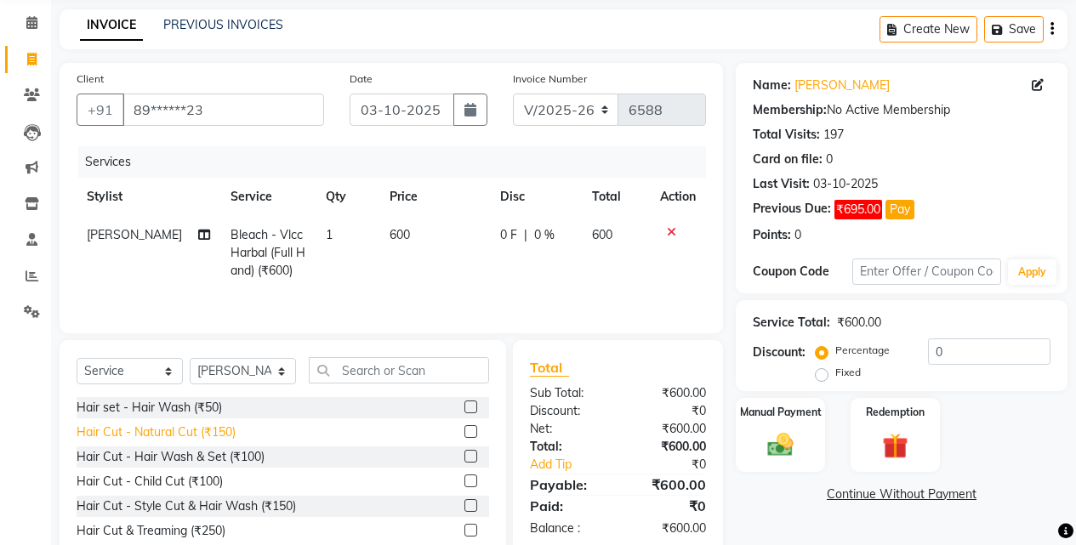
click at [224, 438] on div "Hair Cut - Natural Cut (₹150)" at bounding box center [156, 432] width 159 height 18
checkbox input "false"
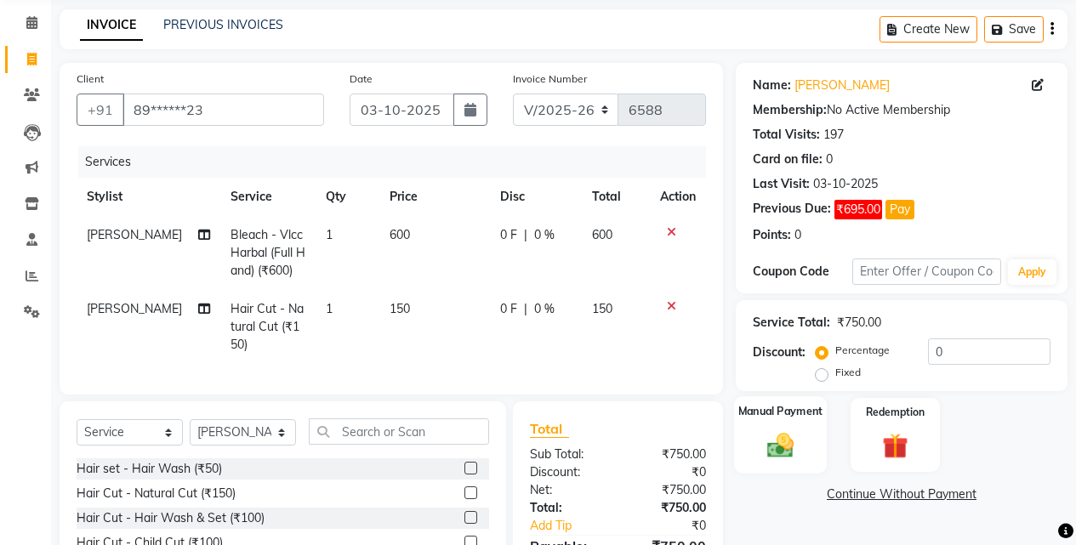
click at [797, 452] on img at bounding box center [780, 444] width 43 height 31
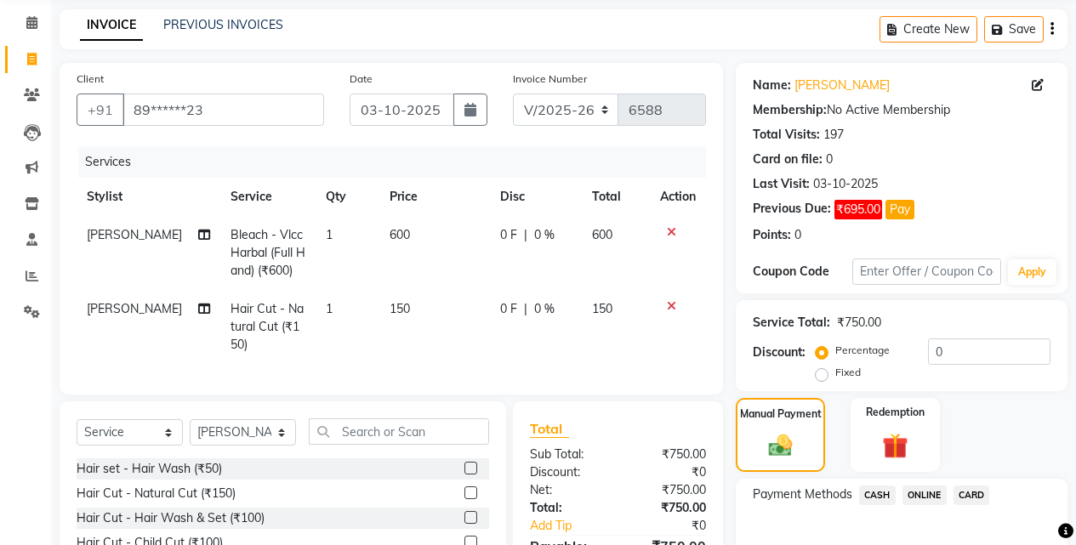
click at [924, 492] on span "ONLINE" at bounding box center [924, 496] width 44 height 20
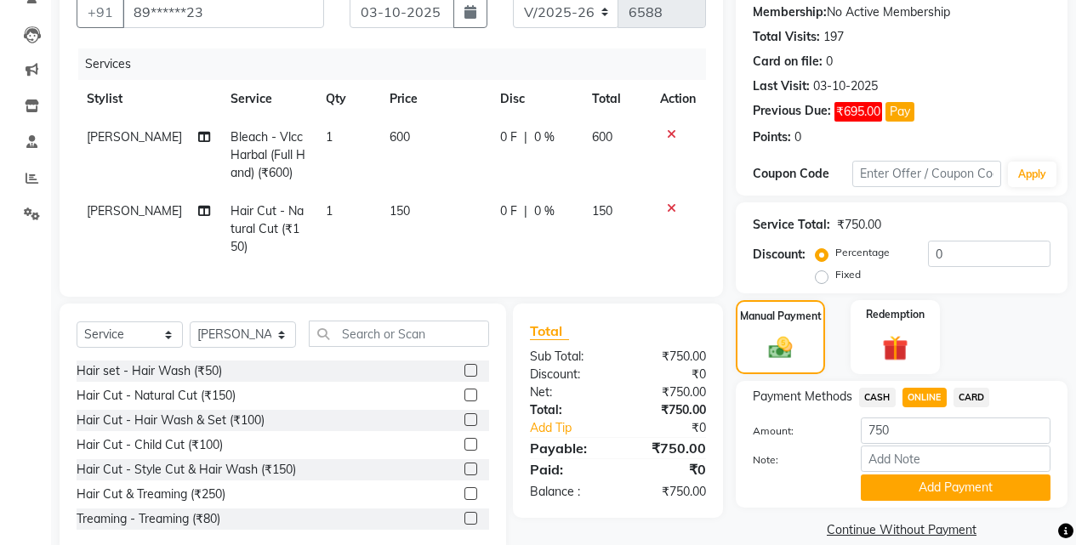
scroll to position [210, 0]
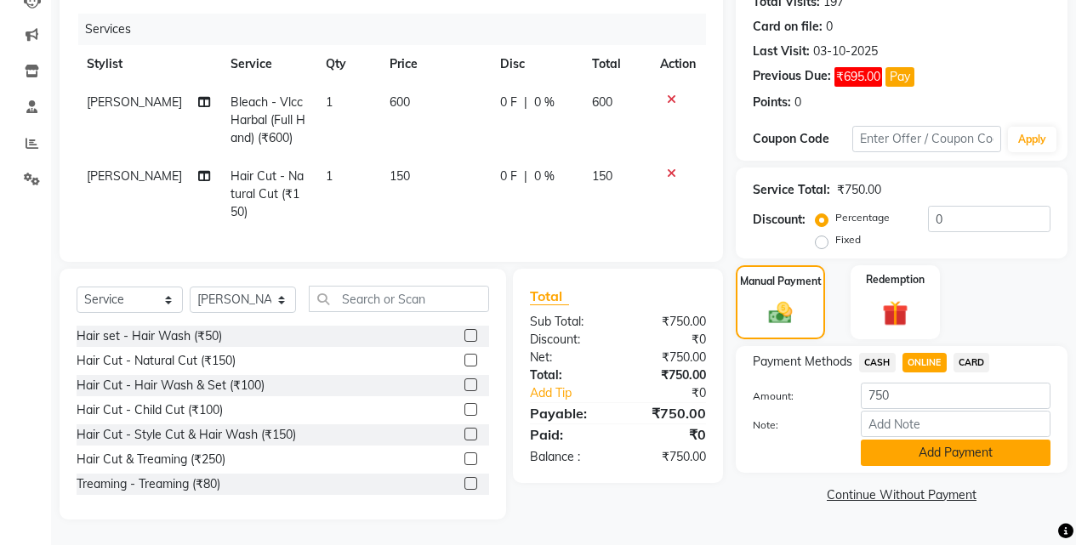
click at [935, 440] on button "Add Payment" at bounding box center [956, 453] width 190 height 26
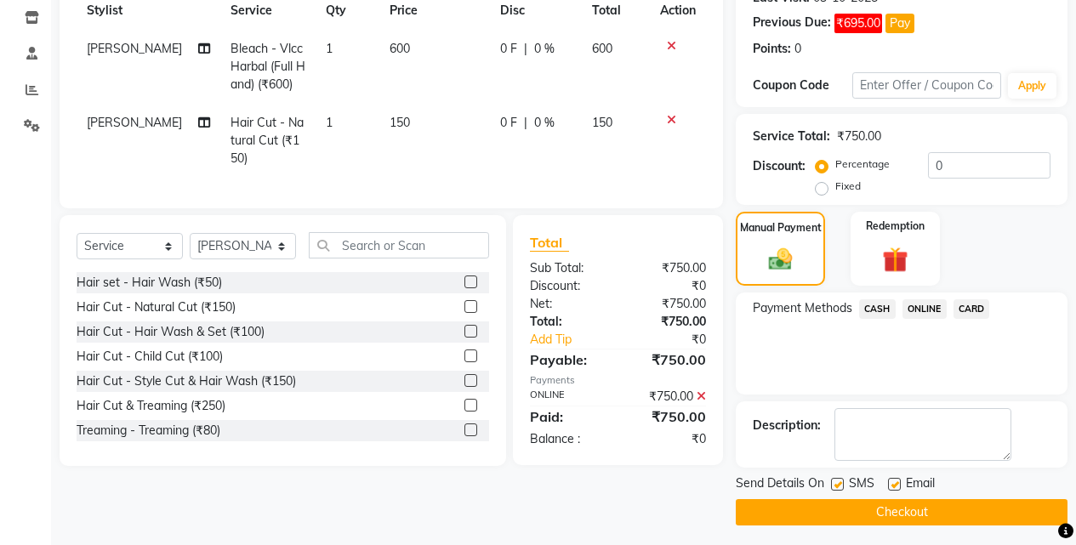
scroll to position [257, 0]
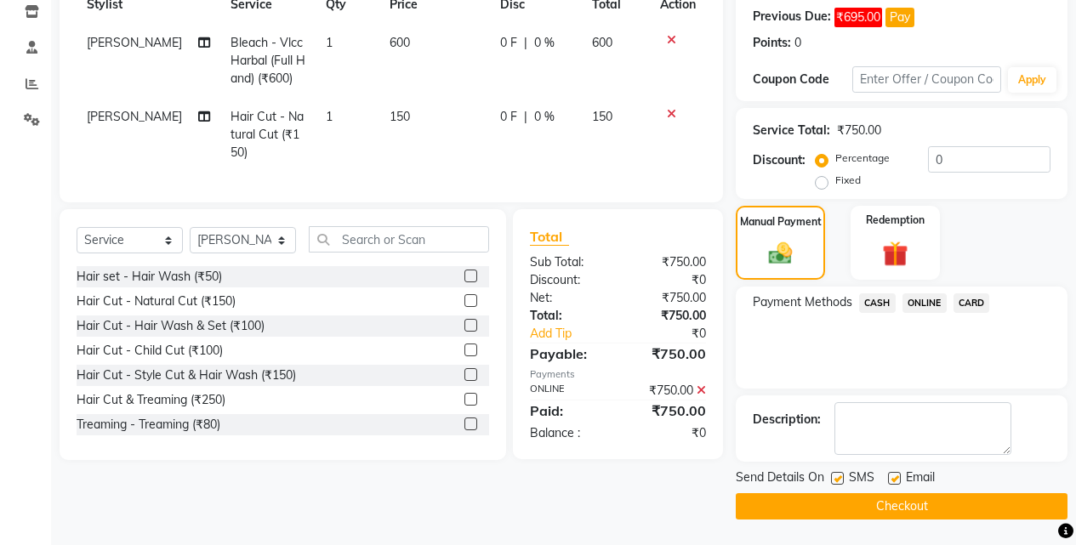
click at [946, 503] on button "Checkout" at bounding box center [902, 506] width 332 height 26
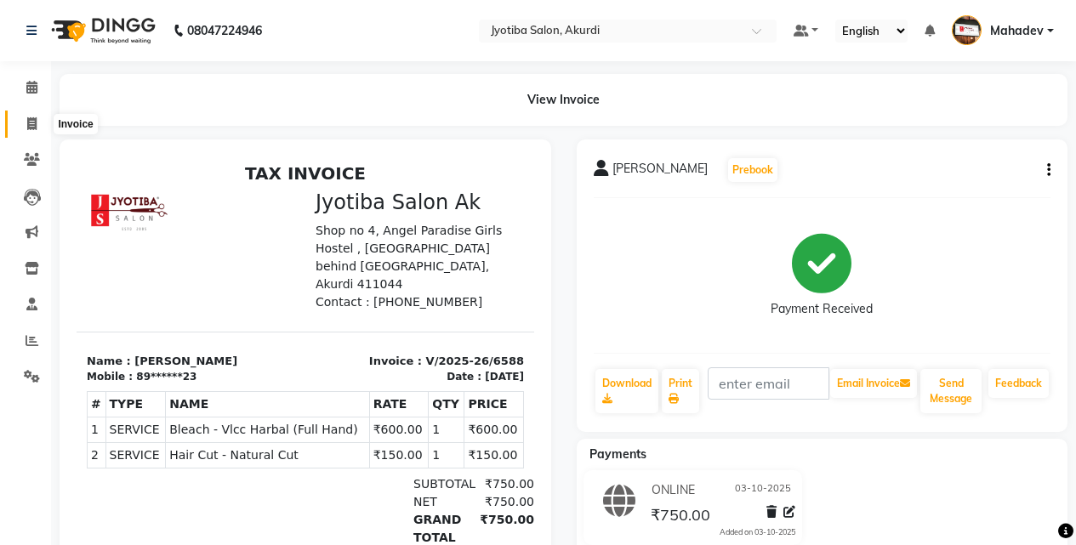
click at [41, 128] on span at bounding box center [32, 125] width 30 height 20
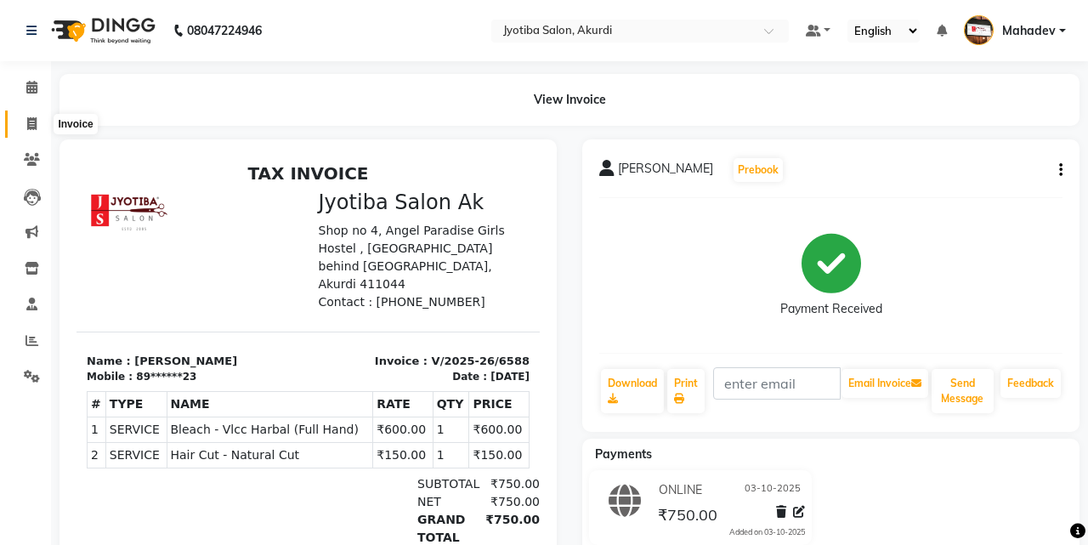
select select "service"
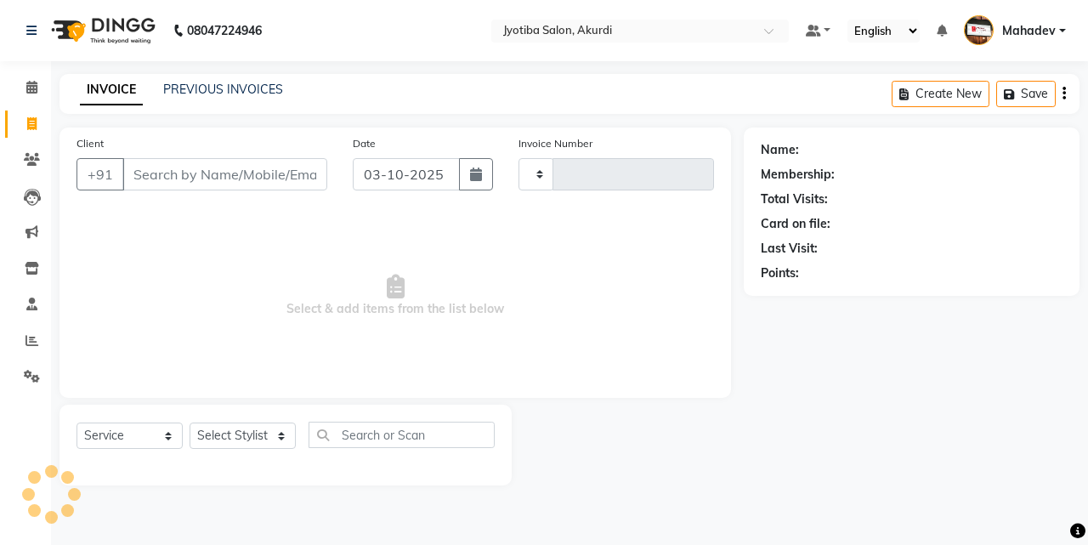
type input "6589"
select select "557"
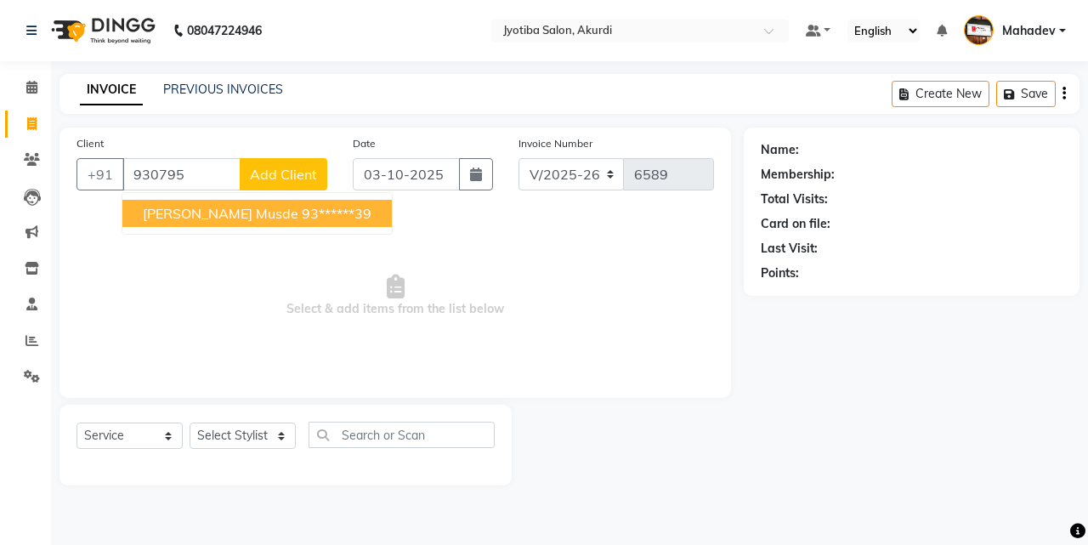
click at [302, 219] on ngb-highlight "93******39" at bounding box center [337, 213] width 70 height 17
type input "93******39"
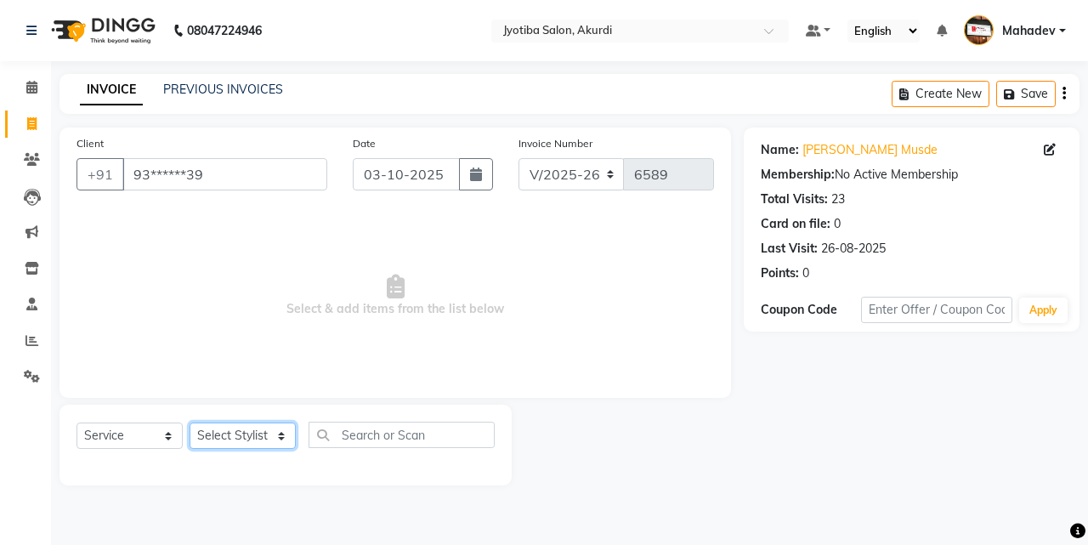
click at [258, 441] on select "Select Stylist Ajaj Ansari sahid Arif Ganpat Mahadev manish choudhari Parmu tat…" at bounding box center [243, 436] width 106 height 26
select select "79628"
click at [190, 423] on select "Select Stylist Ajaj Ansari sahid Arif Ganpat Mahadev manish choudhari Parmu tat…" at bounding box center [243, 436] width 106 height 26
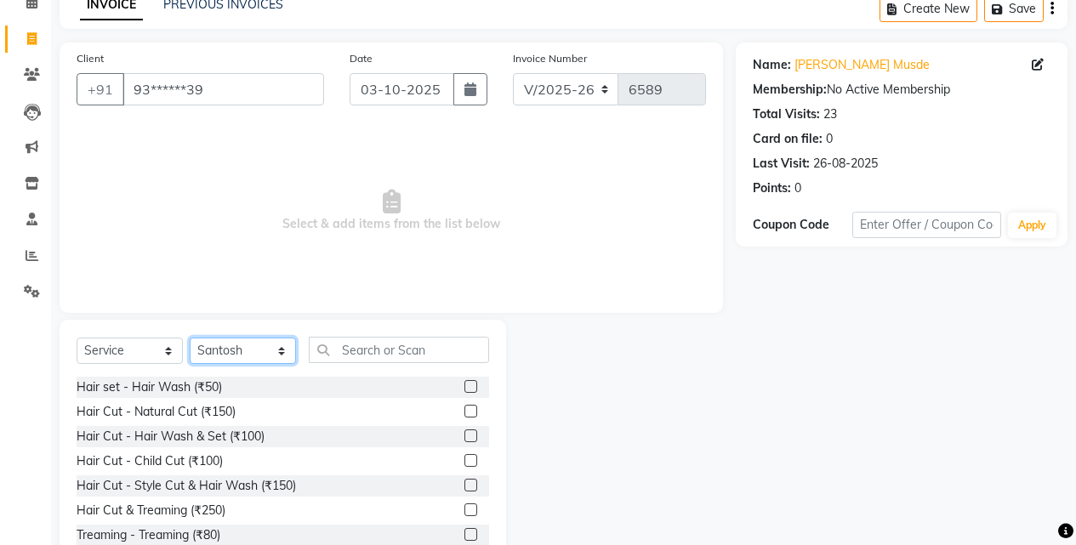
scroll to position [136, 0]
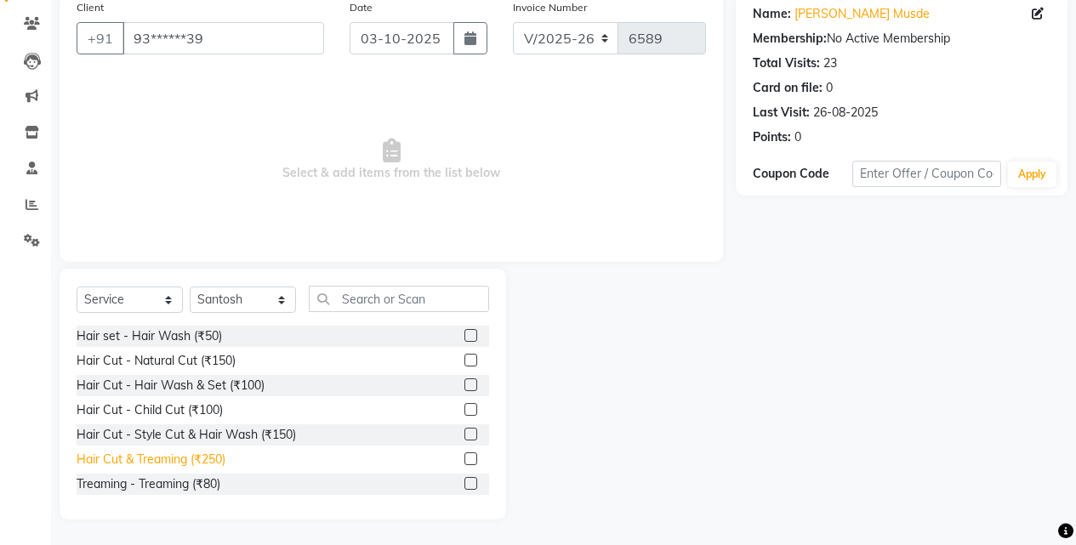
click at [221, 465] on div "Hair Cut & Treaming (₹250)" at bounding box center [151, 460] width 149 height 18
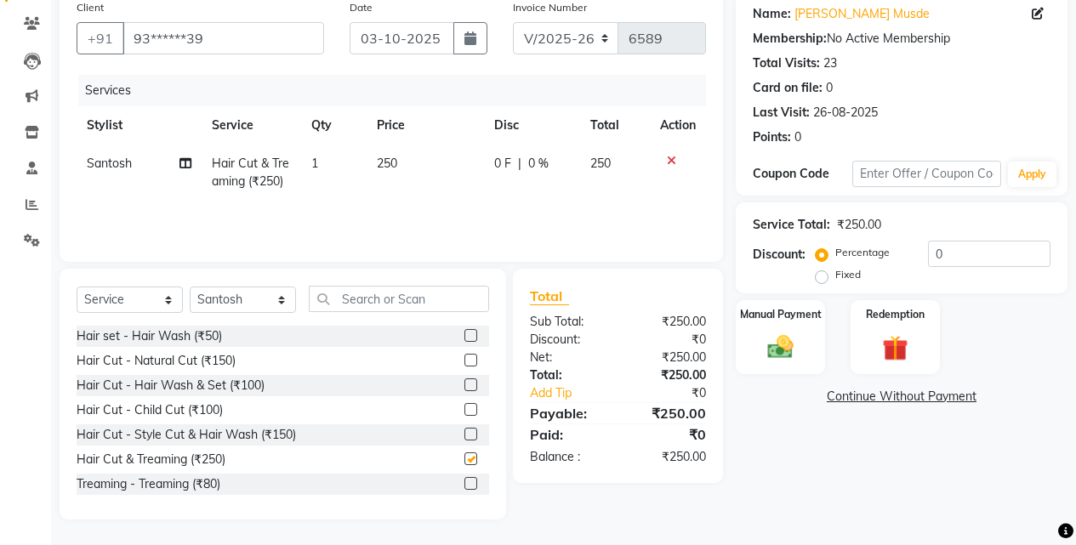
checkbox input "false"
click at [781, 348] on img at bounding box center [780, 347] width 43 height 31
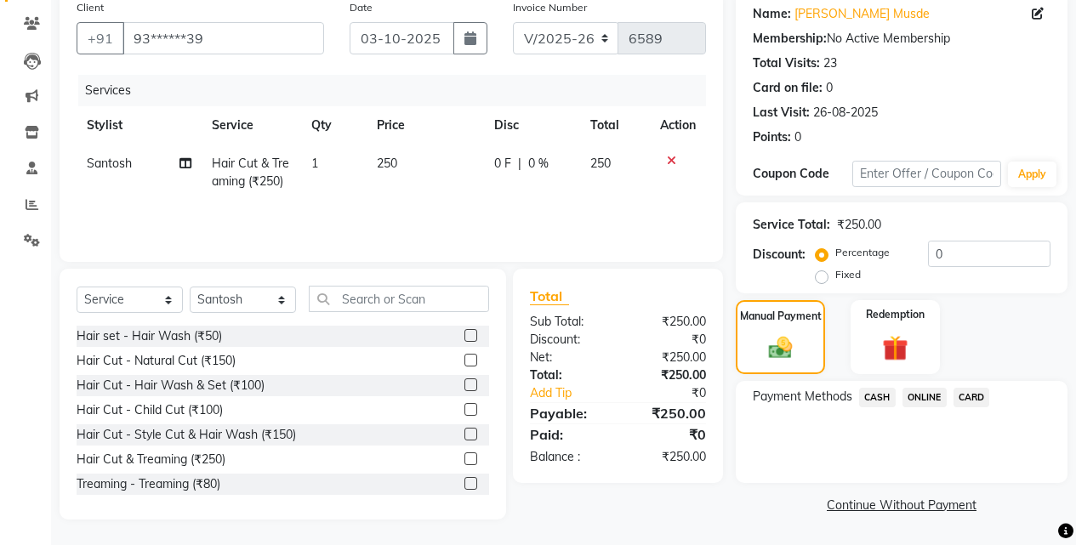
click at [912, 386] on div "Payment Methods CASH ONLINE CARD" at bounding box center [902, 432] width 332 height 102
click at [912, 395] on span "ONLINE" at bounding box center [924, 398] width 44 height 20
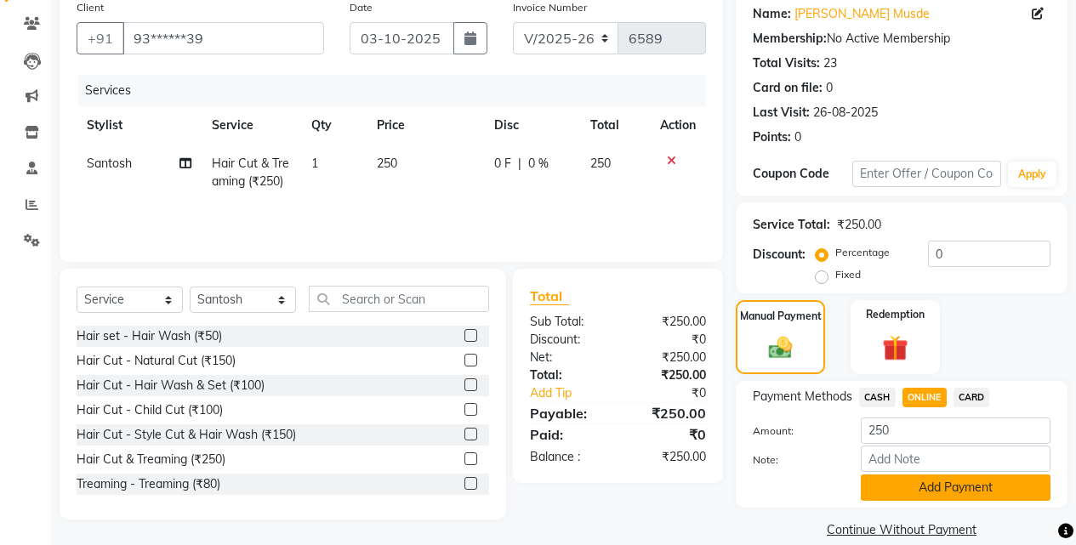
click at [927, 499] on button "Add Payment" at bounding box center [956, 488] width 190 height 26
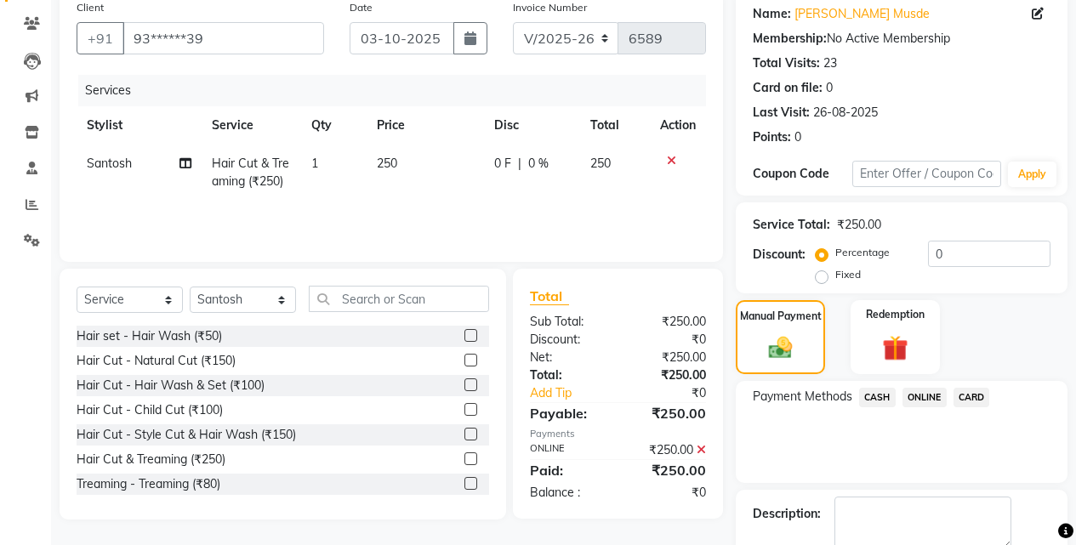
scroll to position [230, 0]
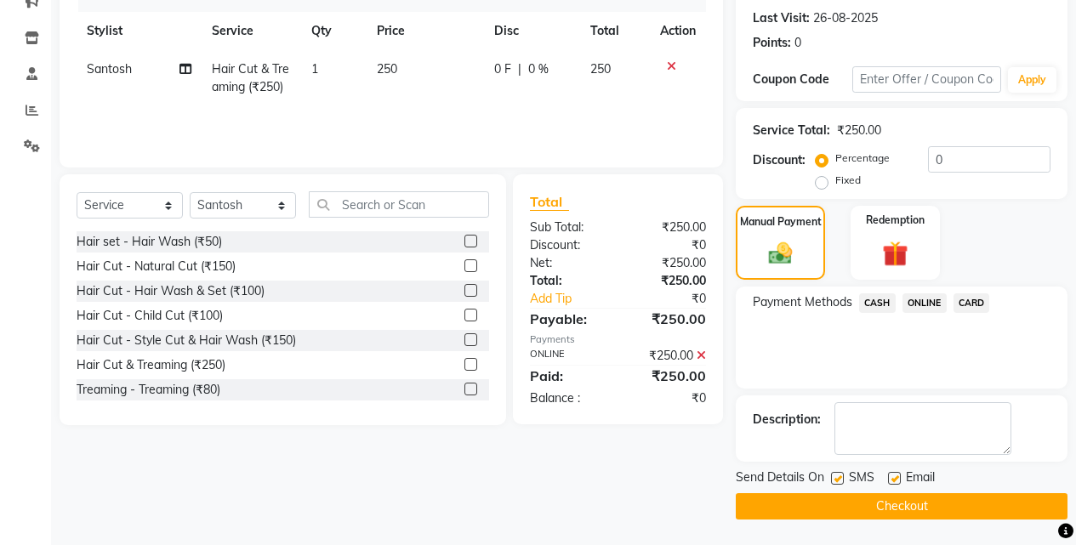
click at [930, 500] on button "Checkout" at bounding box center [902, 506] width 332 height 26
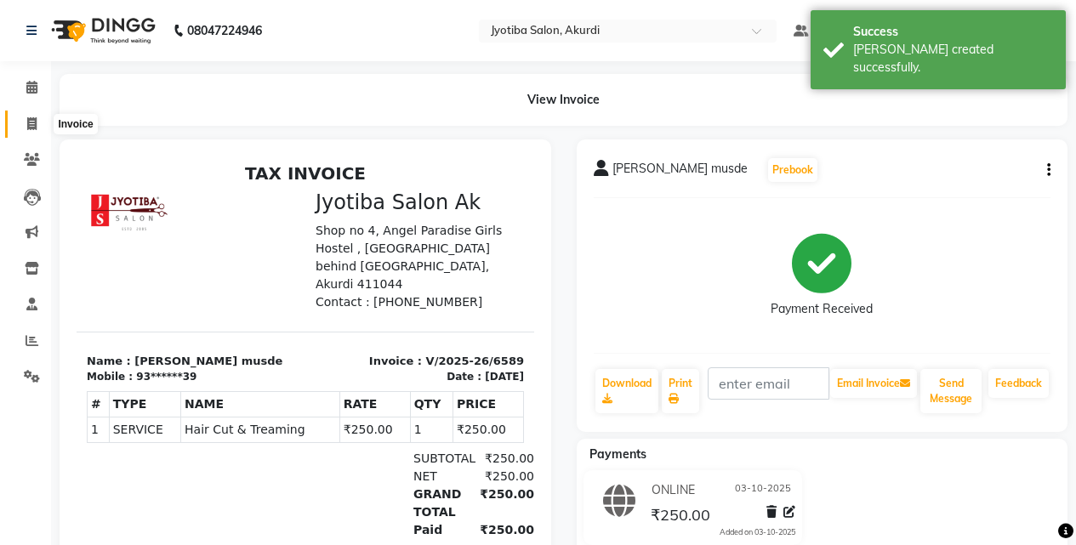
click at [42, 120] on span at bounding box center [32, 125] width 30 height 20
select select "557"
select select "service"
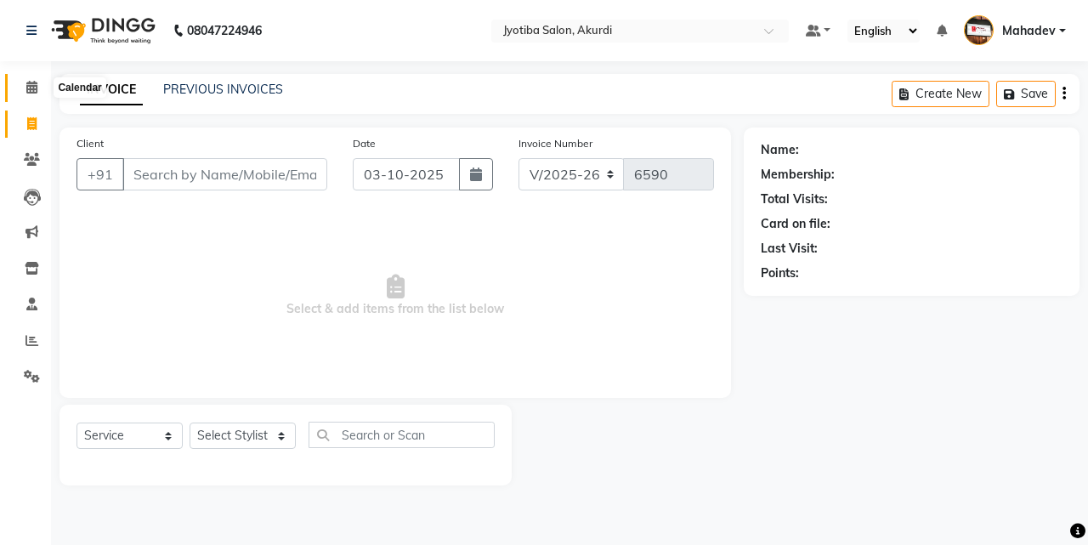
click at [27, 94] on span at bounding box center [32, 88] width 30 height 20
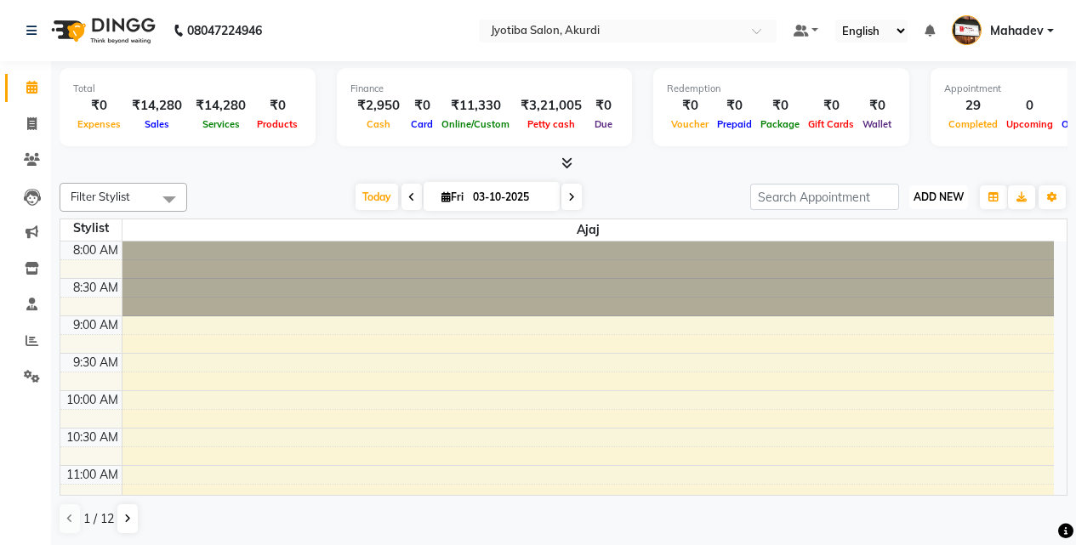
click at [942, 190] on span "ADD NEW" at bounding box center [938, 196] width 50 height 13
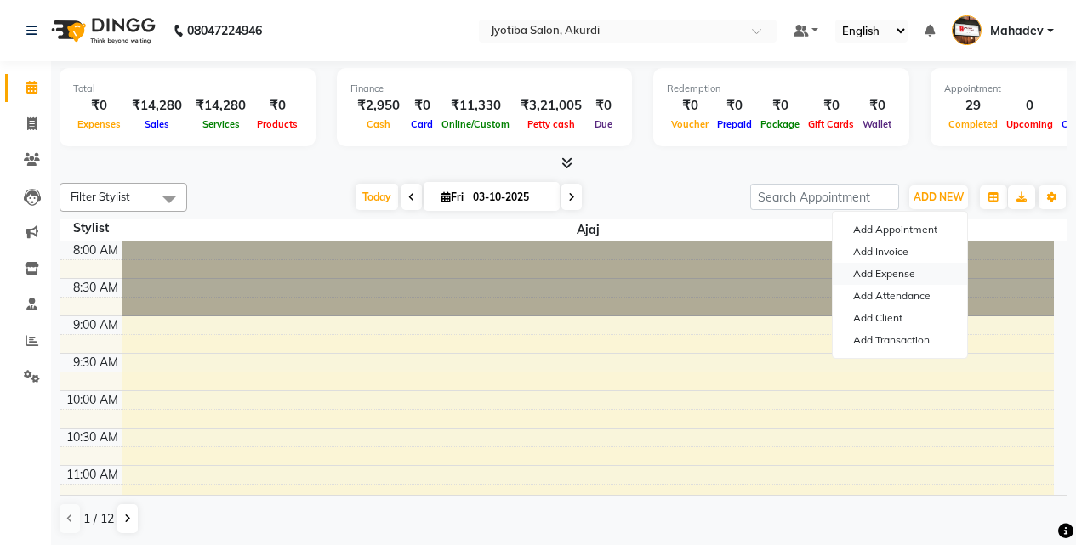
click at [894, 268] on link "Add Expense" at bounding box center [900, 274] width 134 height 22
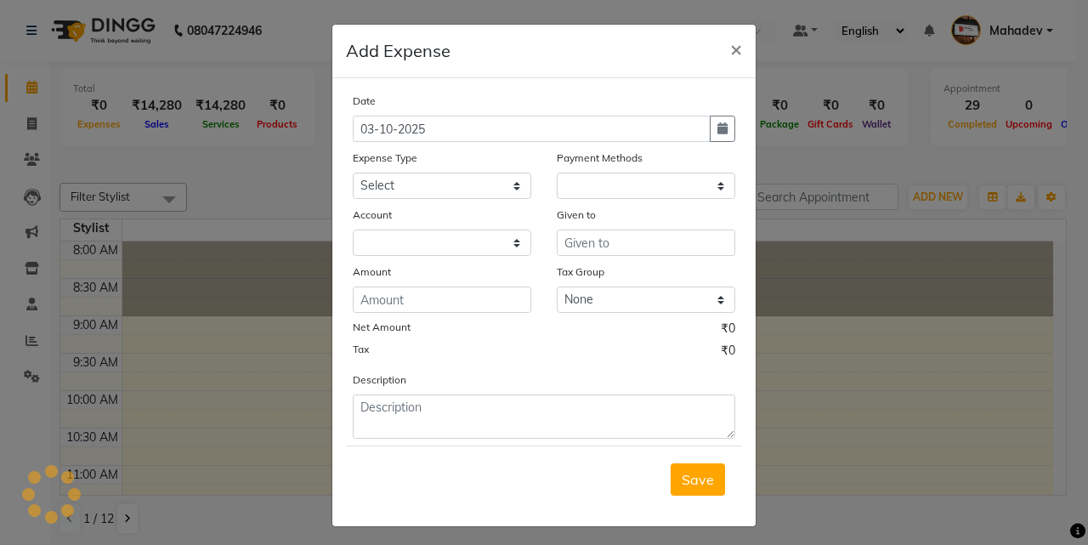
select select "1"
select select "2400"
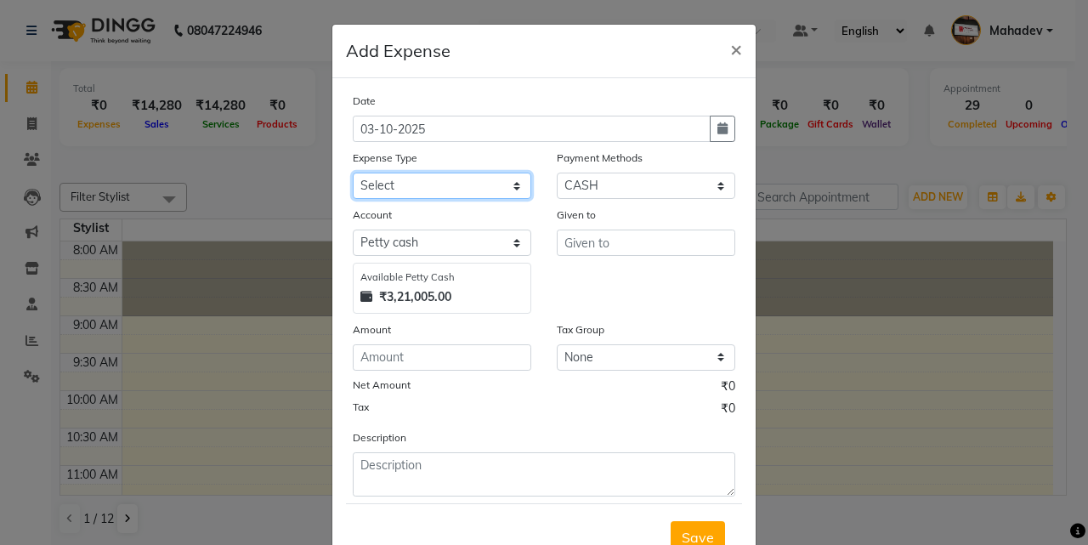
drag, startPoint x: 401, startPoint y: 187, endPoint x: 382, endPoint y: 196, distance: 20.9
click at [401, 187] on select "Select Advance salary Advance salary ajaj Bank charges Car maintenance Cash tra…" at bounding box center [442, 186] width 179 height 26
select select "18043"
click at [353, 173] on select "Select Advance salary Advance salary ajaj Bank charges Car maintenance Cash tra…" at bounding box center [442, 186] width 179 height 26
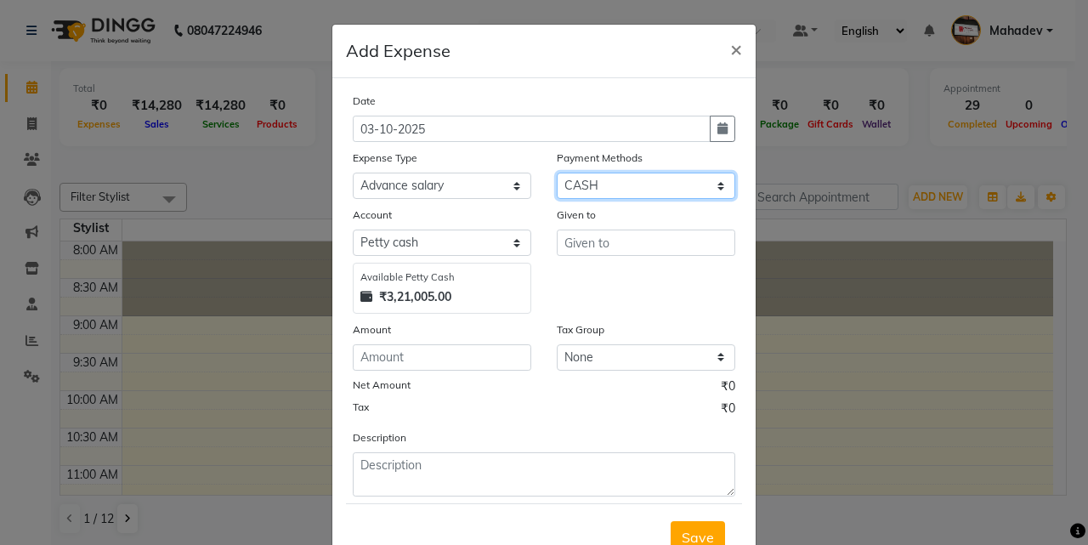
drag, startPoint x: 652, startPoint y: 184, endPoint x: 649, endPoint y: 197, distance: 14.0
click at [652, 184] on select "Select CASH ONLINE CARD" at bounding box center [646, 186] width 179 height 26
click at [557, 173] on select "Select CASH ONLINE CARD" at bounding box center [646, 186] width 179 height 26
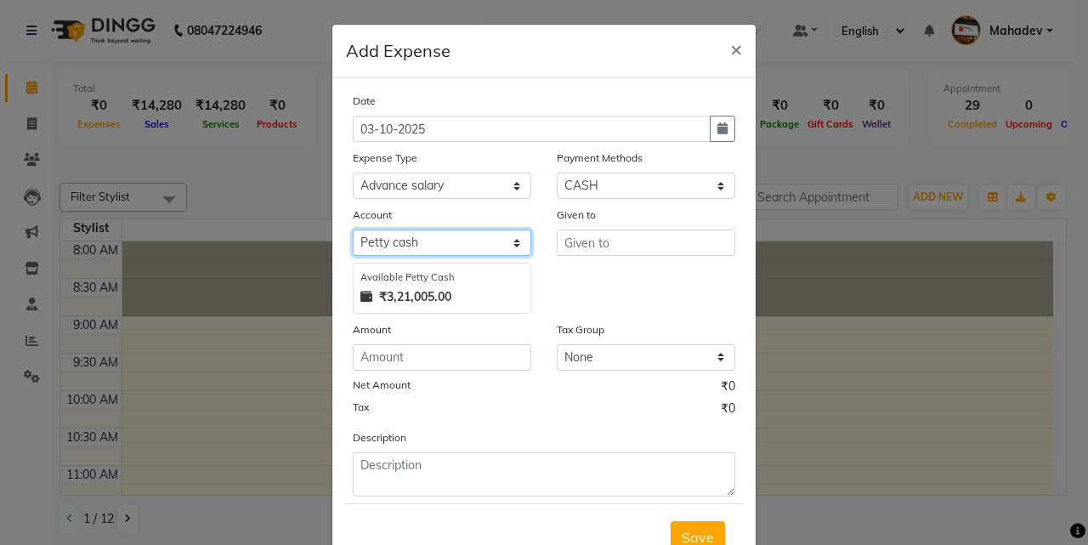
drag, startPoint x: 457, startPoint y: 236, endPoint x: 456, endPoint y: 251, distance: 14.5
click at [457, 237] on select "Select Default account Petty cash" at bounding box center [442, 243] width 179 height 26
select select "295"
click at [353, 230] on select "Select Default account Petty cash" at bounding box center [442, 243] width 179 height 26
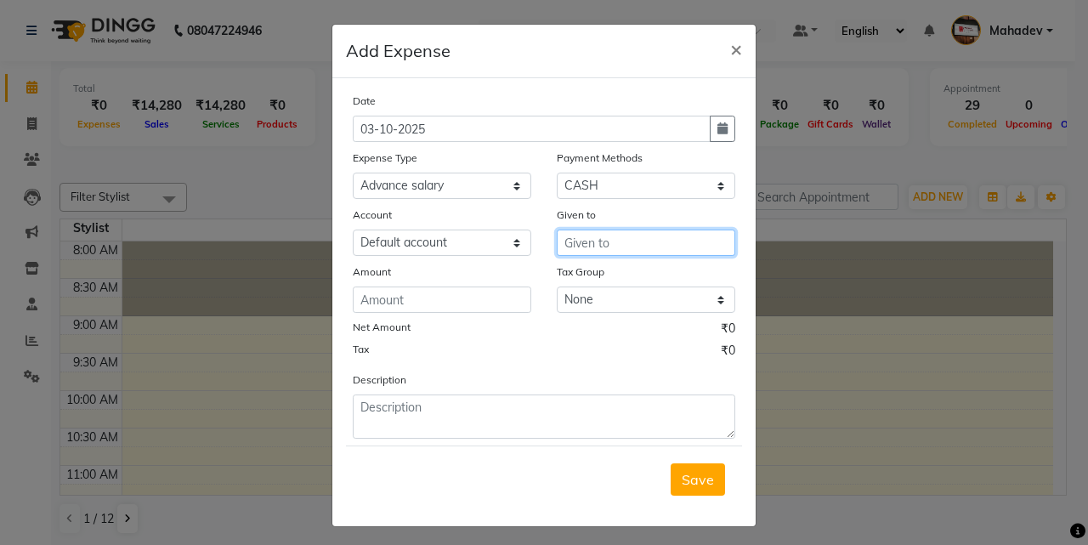
click at [571, 238] on input "text" at bounding box center [646, 243] width 179 height 26
click at [611, 280] on button "So hel" at bounding box center [625, 278] width 134 height 27
type input "[PERSON_NAME]"
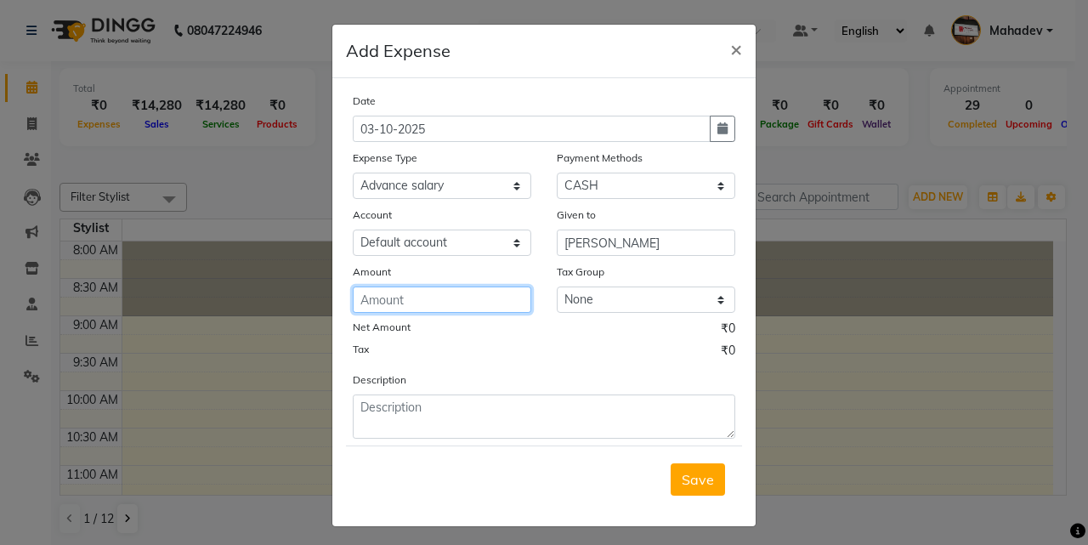
click at [446, 304] on input "number" at bounding box center [442, 300] width 179 height 26
type input "50"
click at [679, 469] on button "Save" at bounding box center [698, 479] width 54 height 32
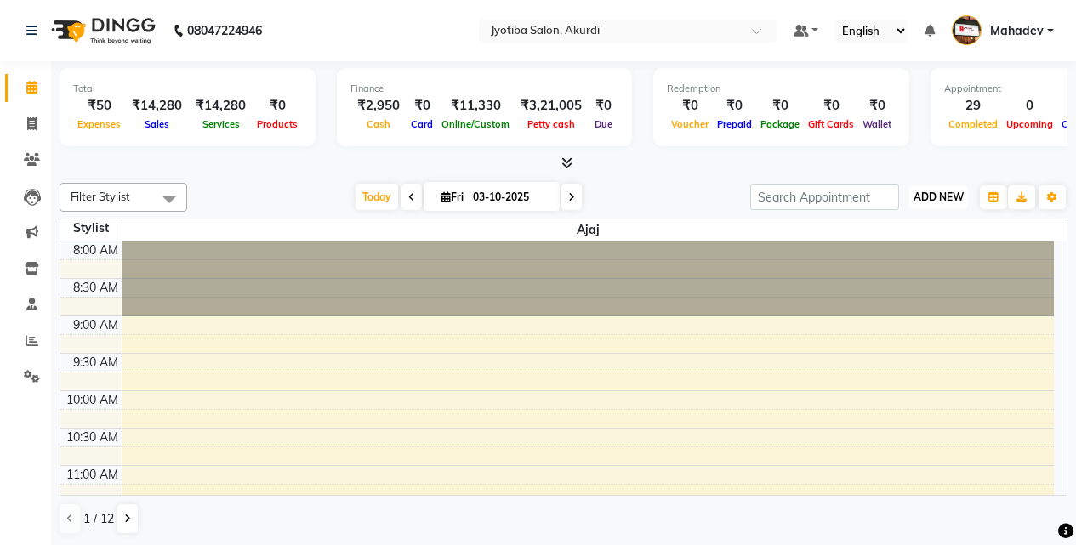
click at [959, 187] on button "ADD NEW Toggle Dropdown" at bounding box center [938, 197] width 59 height 24
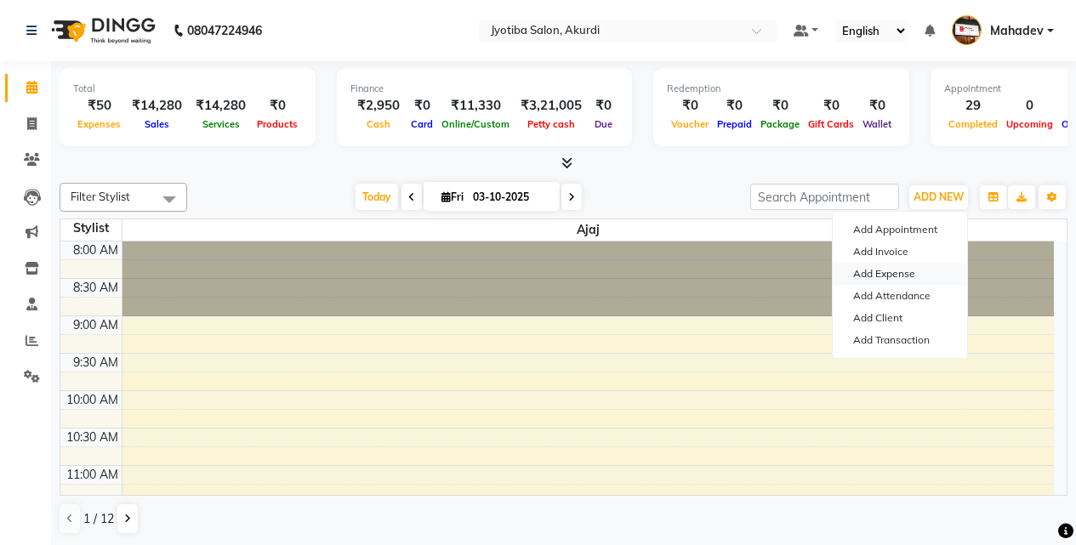
click at [907, 276] on link "Add Expense" at bounding box center [900, 274] width 134 height 22
select select "295"
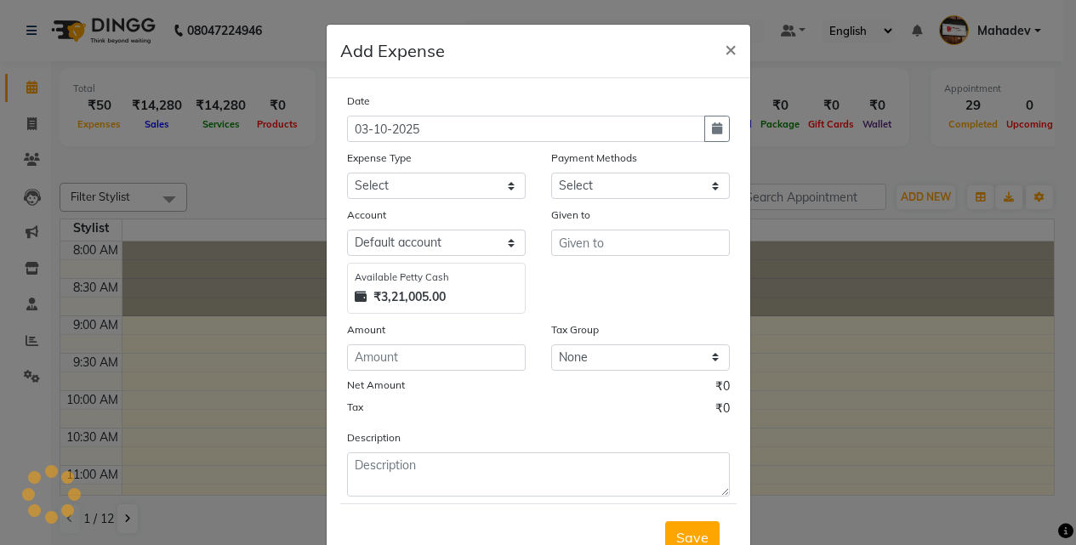
select select "1"
select select "2400"
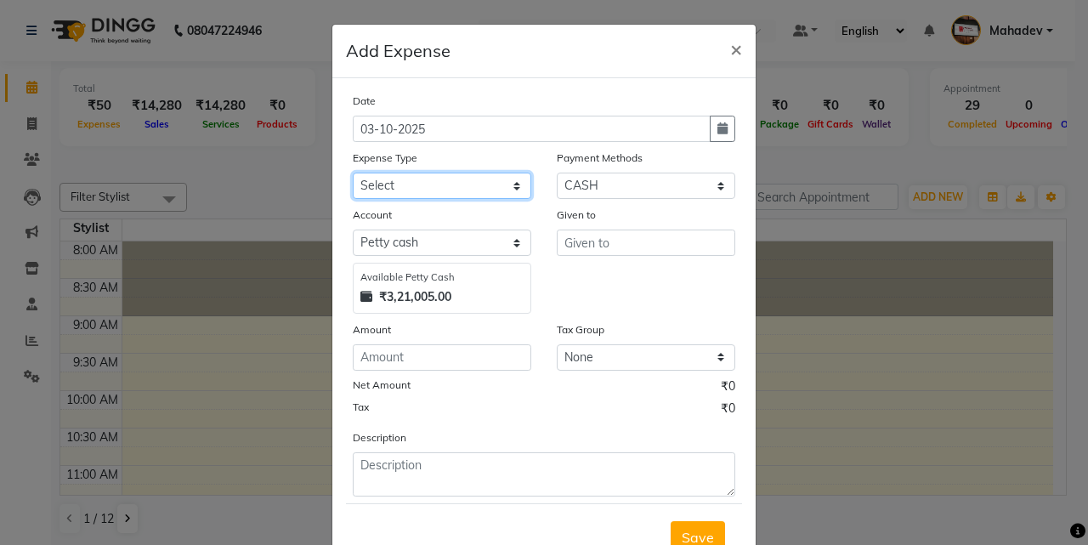
drag, startPoint x: 442, startPoint y: 183, endPoint x: 446, endPoint y: 196, distance: 13.2
click at [442, 184] on select "Select Advance salary Advance salary ajaj Bank charges Car maintenance Cash tra…" at bounding box center [442, 186] width 179 height 26
select select "18043"
click at [353, 173] on select "Select Advance salary Advance salary ajaj Bank charges Car maintenance Cash tra…" at bounding box center [442, 186] width 179 height 26
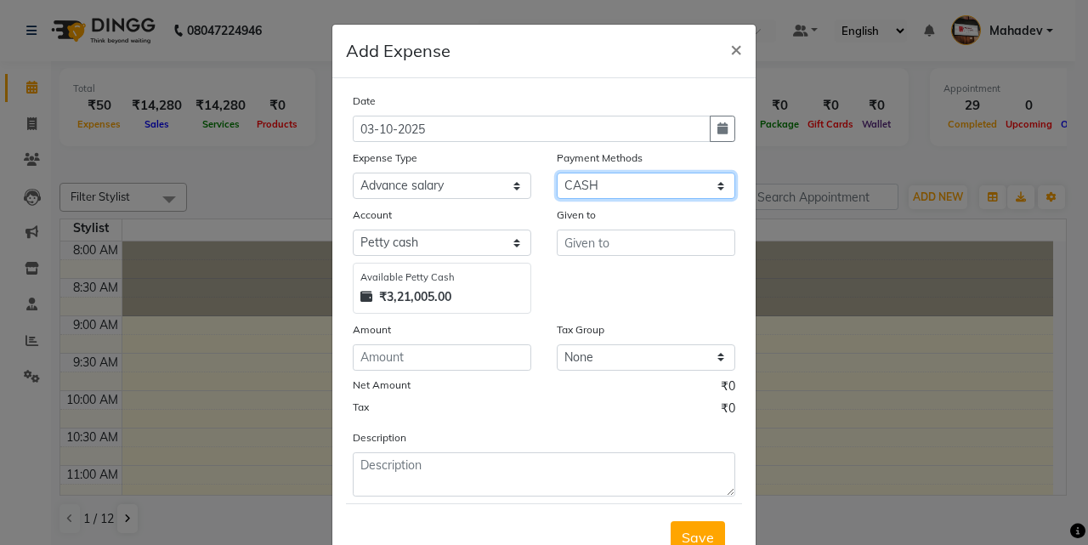
click at [568, 191] on select "Select CASH ONLINE CARD" at bounding box center [646, 186] width 179 height 26
click at [557, 173] on select "Select CASH ONLINE CARD" at bounding box center [646, 186] width 179 height 26
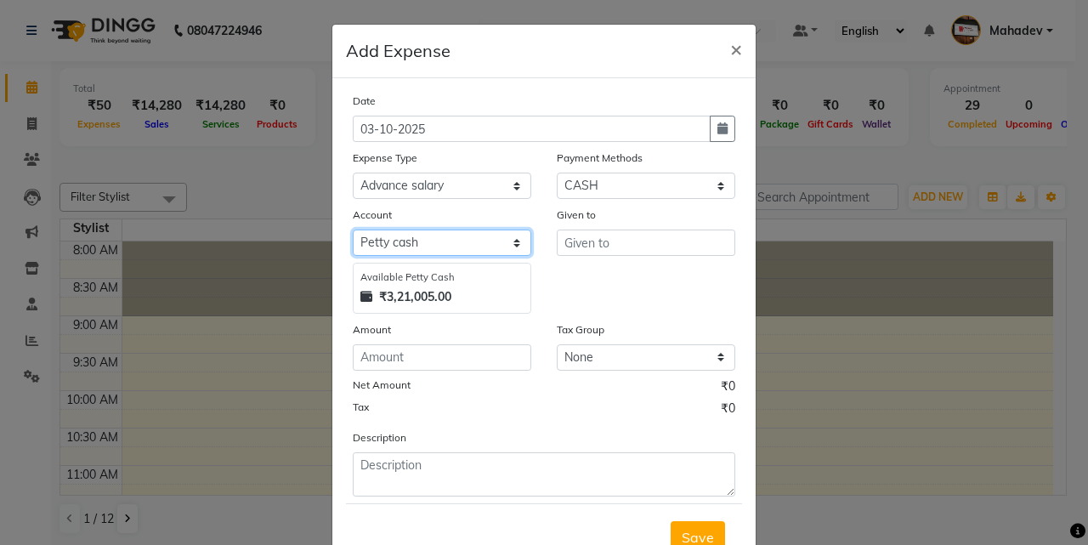
click at [431, 242] on select "Select Default account Petty cash" at bounding box center [442, 243] width 179 height 26
select select "295"
click at [353, 230] on select "Select Default account Petty cash" at bounding box center [442, 243] width 179 height 26
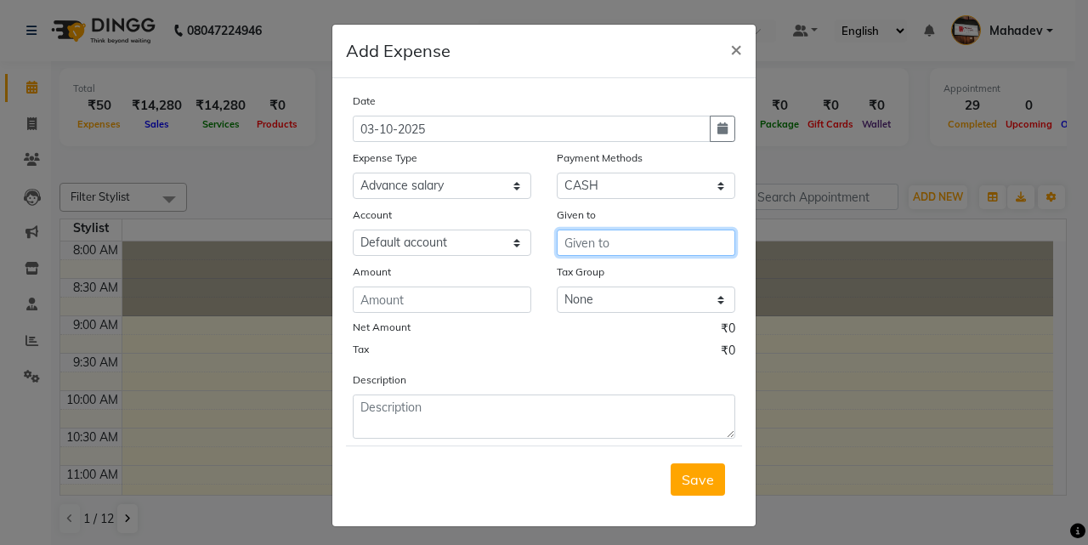
click at [633, 233] on input "text" at bounding box center [646, 243] width 179 height 26
type input "T"
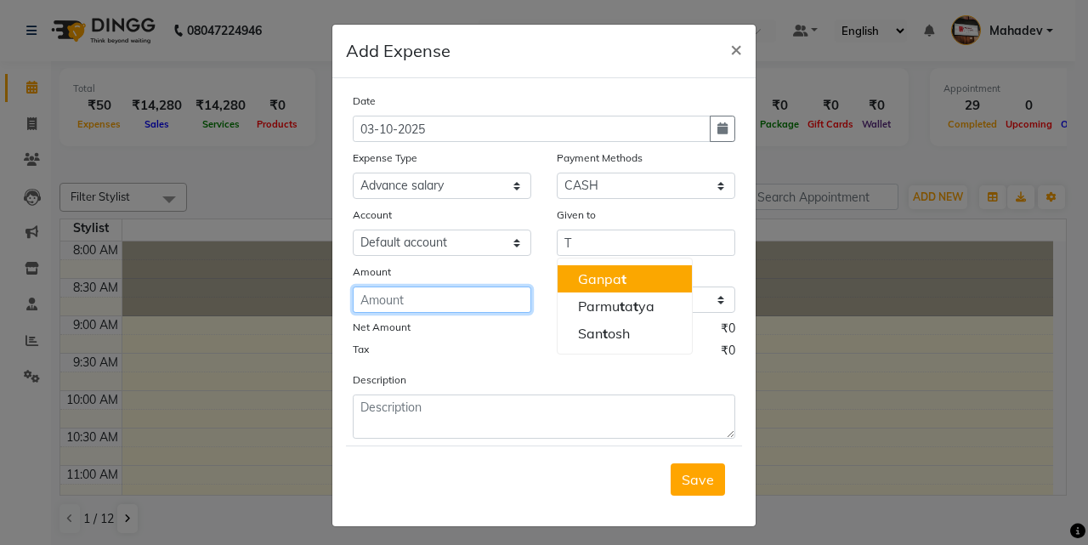
click at [457, 297] on input "number" at bounding box center [442, 300] width 179 height 26
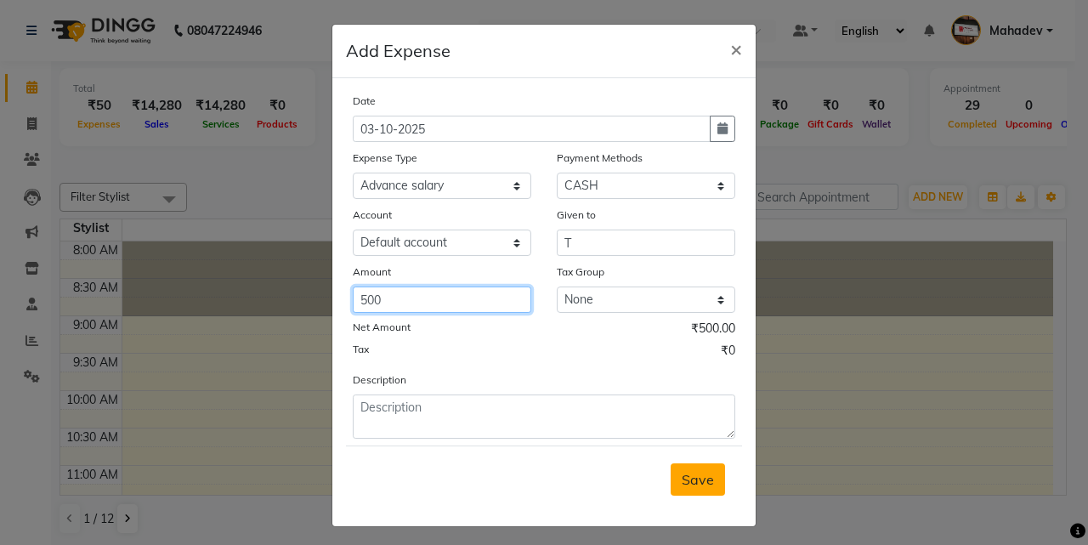
type input "500"
click at [689, 480] on span "Save" at bounding box center [698, 479] width 32 height 17
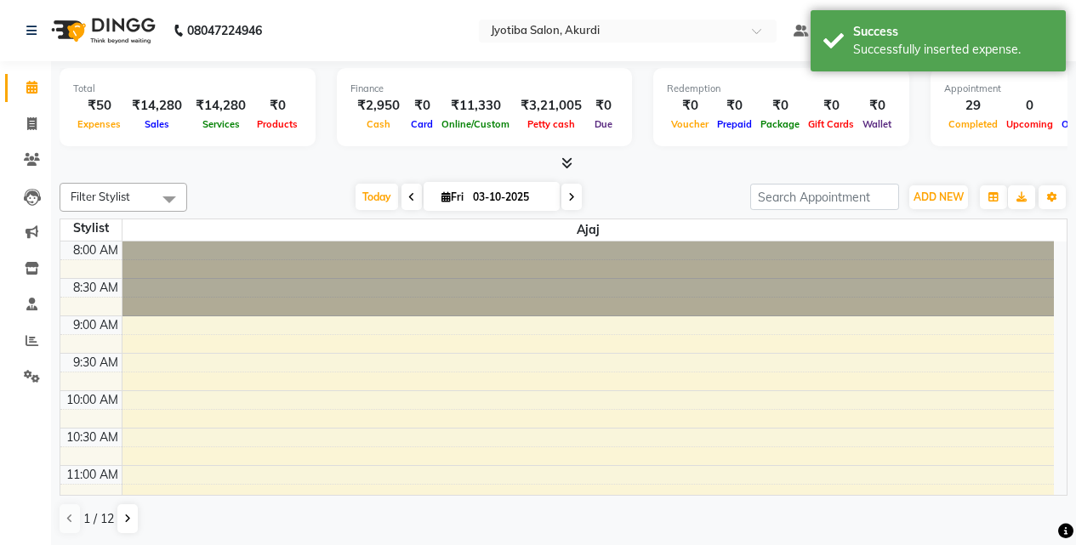
drag, startPoint x: 689, startPoint y: 480, endPoint x: 233, endPoint y: 181, distance: 545.3
click at [233, 181] on div "Filter Stylist Select All Ajaj Ansari sahid Arif Ganpat Mahadev manish choudhar…" at bounding box center [564, 359] width 1008 height 366
click at [931, 200] on span "ADD NEW" at bounding box center [938, 196] width 50 height 13
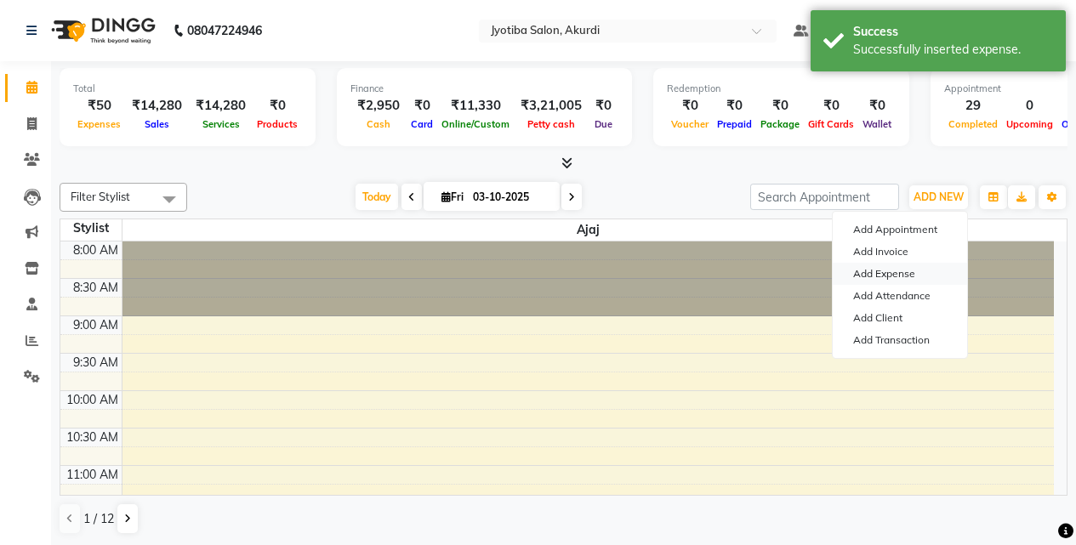
click at [880, 276] on link "Add Expense" at bounding box center [900, 274] width 134 height 22
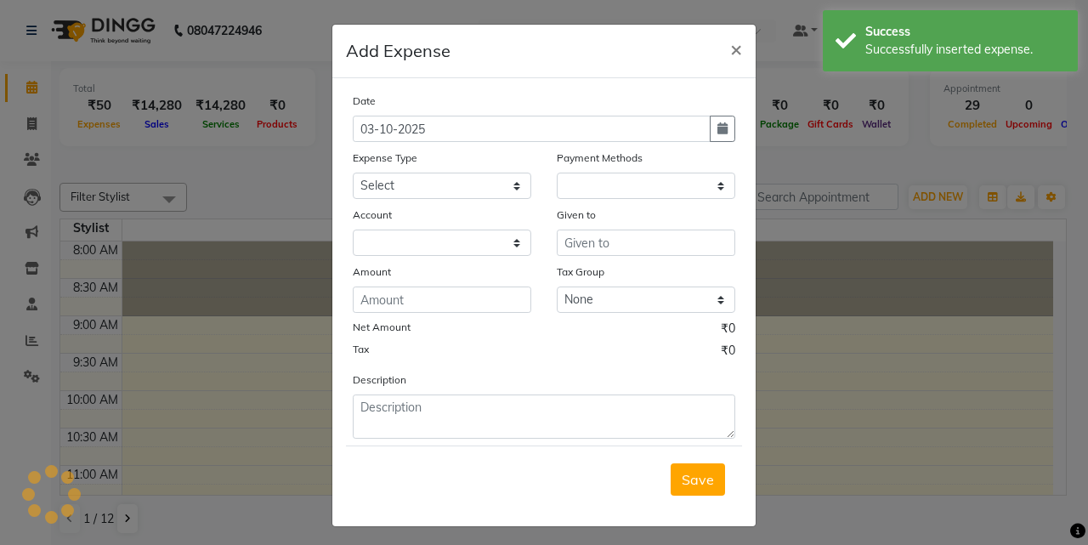
select select "1"
select select "2400"
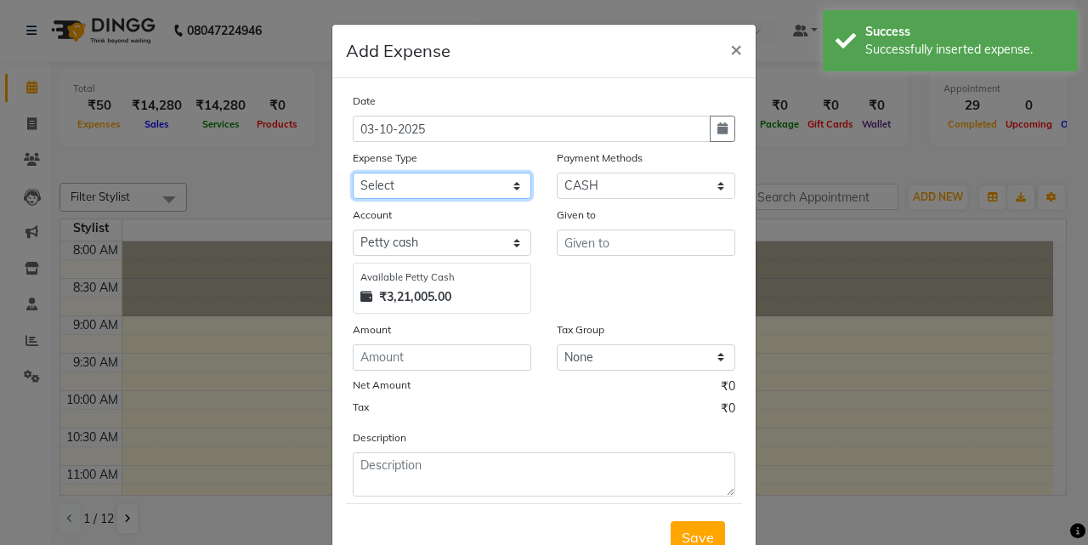
click at [476, 190] on select "Select Advance salary Advance salary ajaj Bank charges Car maintenance Cash tra…" at bounding box center [442, 186] width 179 height 26
select select "18043"
click at [353, 173] on select "Select Advance salary Advance salary ajaj Bank charges Car maintenance Cash tra…" at bounding box center [442, 186] width 179 height 26
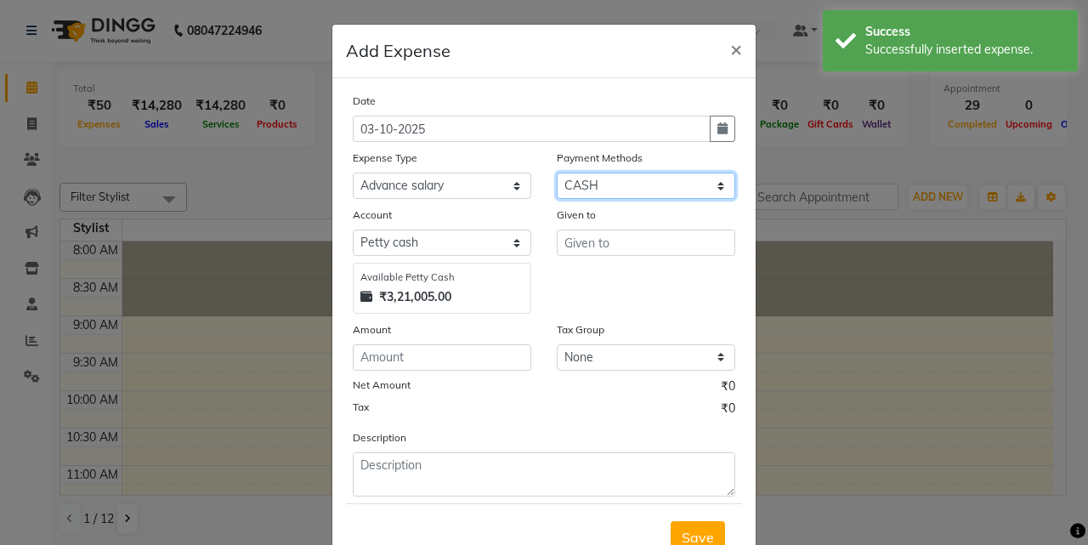
click at [588, 188] on select "Select CASH ONLINE CARD" at bounding box center [646, 186] width 179 height 26
click at [557, 173] on select "Select CASH ONLINE CARD" at bounding box center [646, 186] width 179 height 26
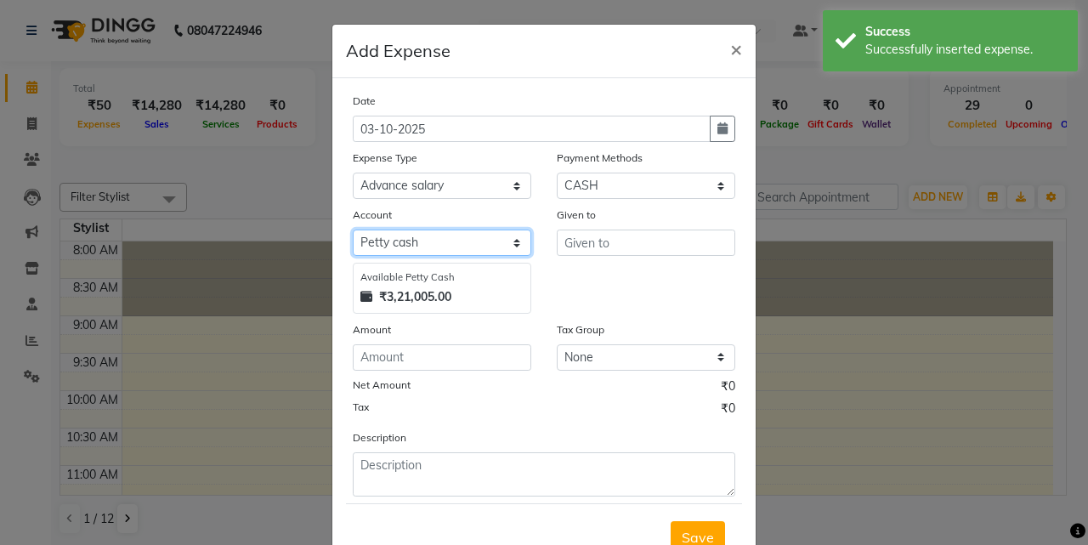
click at [418, 247] on select "Select Default account Petty cash" at bounding box center [442, 243] width 179 height 26
select select "295"
click at [353, 230] on select "Select Default account Petty cash" at bounding box center [442, 243] width 179 height 26
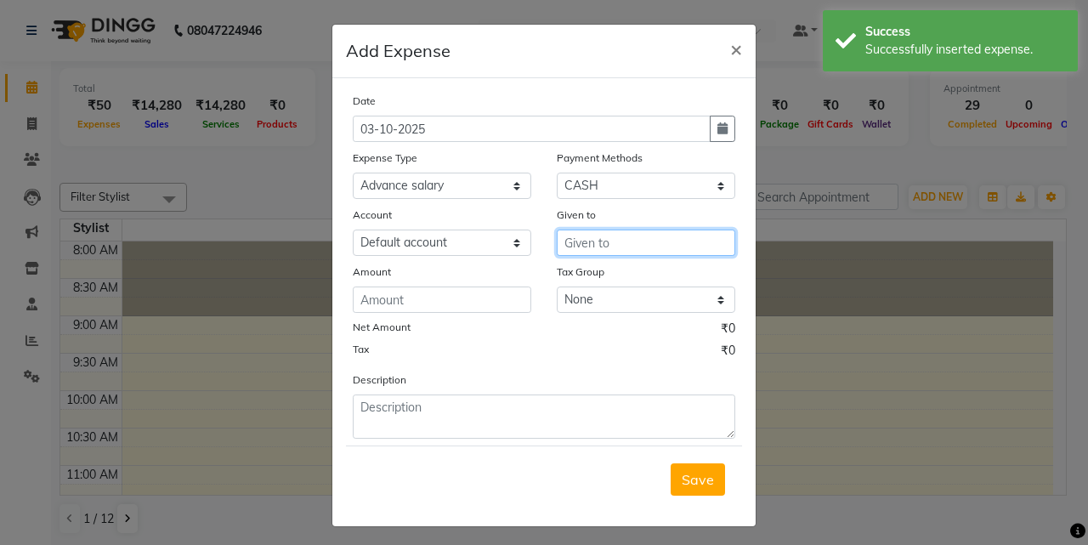
click at [571, 236] on input "text" at bounding box center [646, 243] width 179 height 26
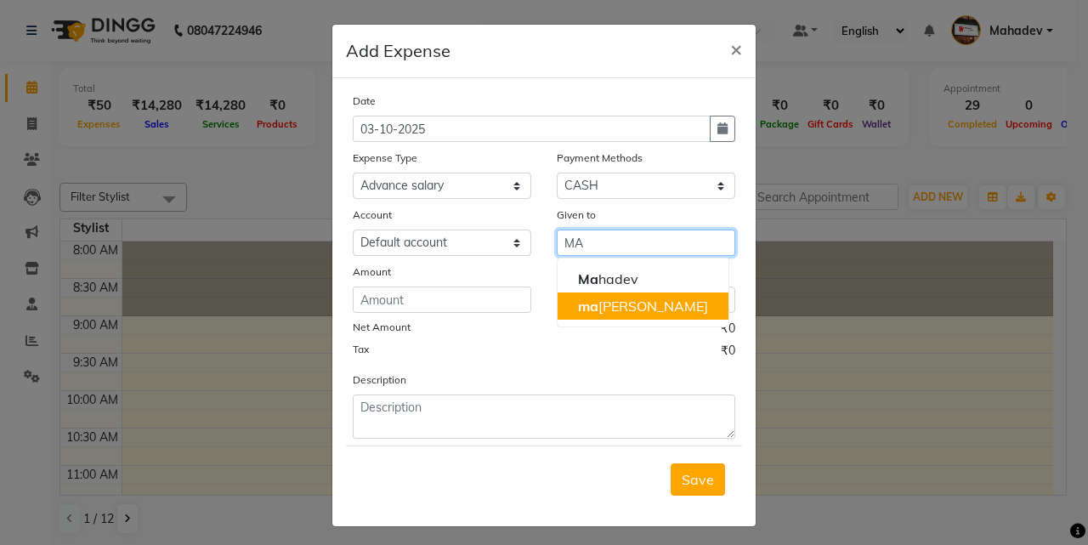
click at [638, 317] on button "ma nish choudhari" at bounding box center [643, 306] width 171 height 27
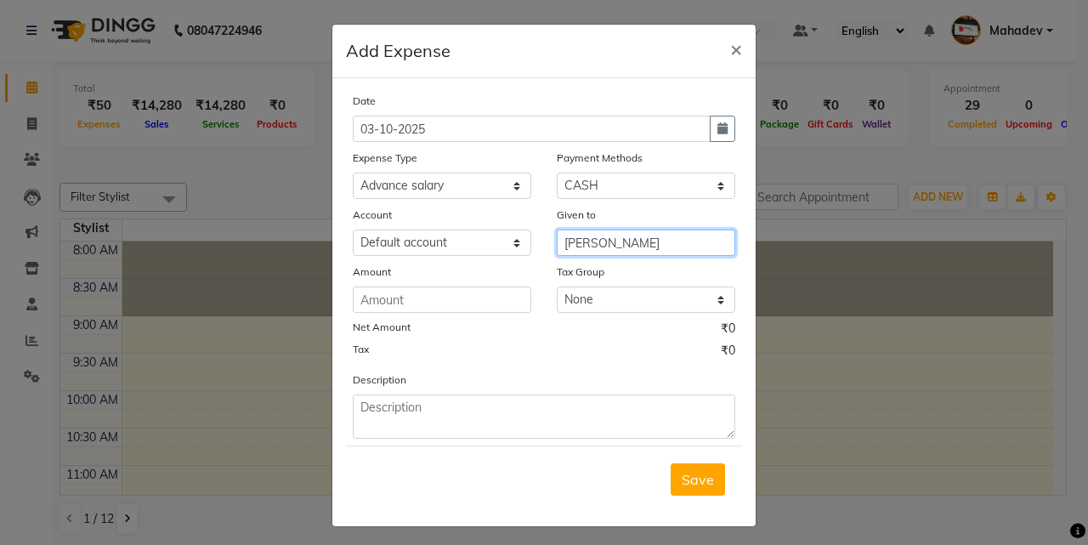
type input "[PERSON_NAME]"
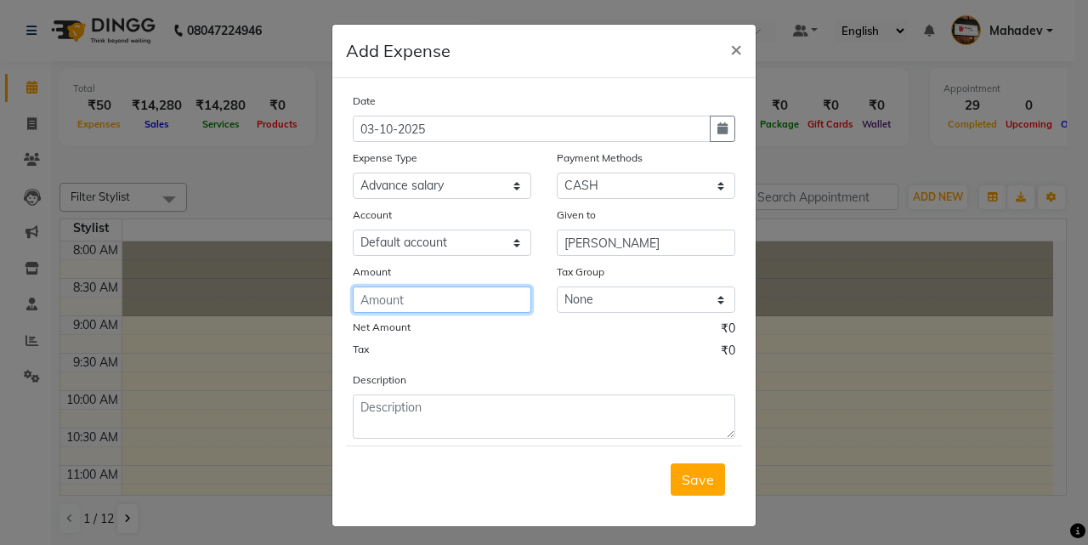
click at [513, 304] on input "number" at bounding box center [442, 300] width 179 height 26
type input "200"
click at [696, 463] on button "Save" at bounding box center [698, 479] width 54 height 32
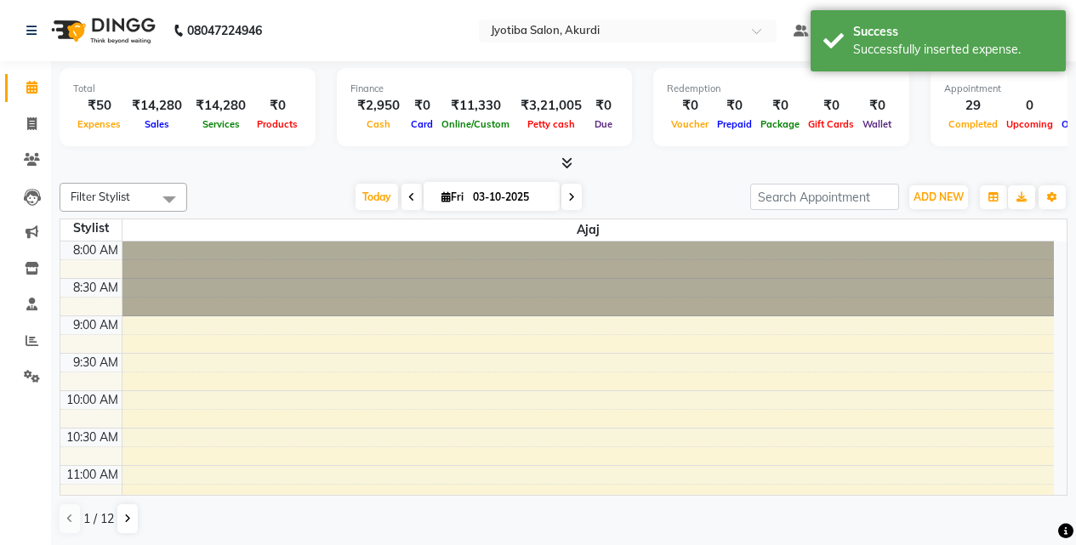
drag, startPoint x: 696, startPoint y: 463, endPoint x: 651, endPoint y: 186, distance: 280.9
click at [649, 186] on div "Today Fri 03-10-2025" at bounding box center [469, 198] width 546 height 26
click at [949, 194] on span "ADD NEW" at bounding box center [938, 196] width 50 height 13
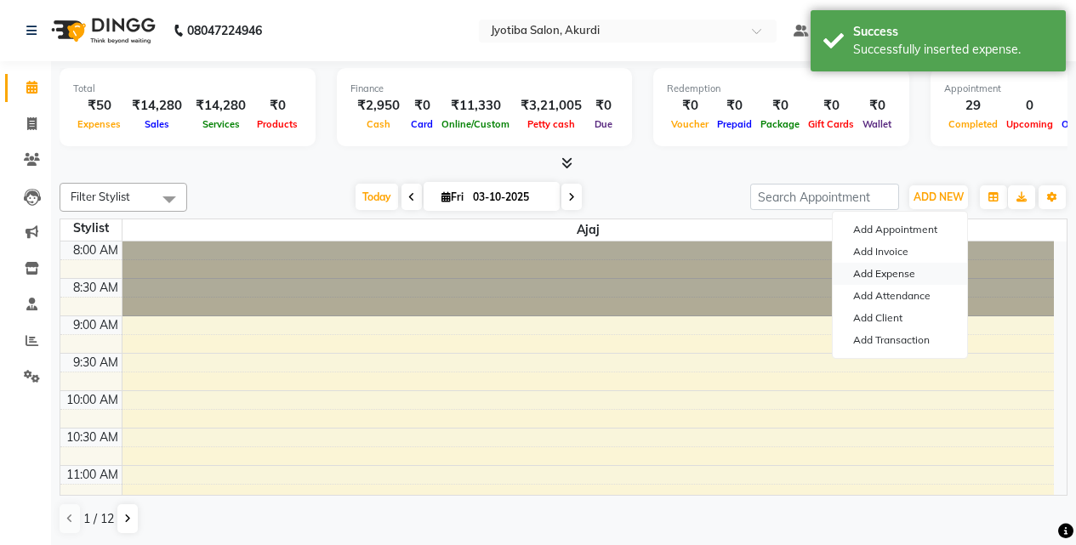
click at [896, 276] on link "Add Expense" at bounding box center [900, 274] width 134 height 22
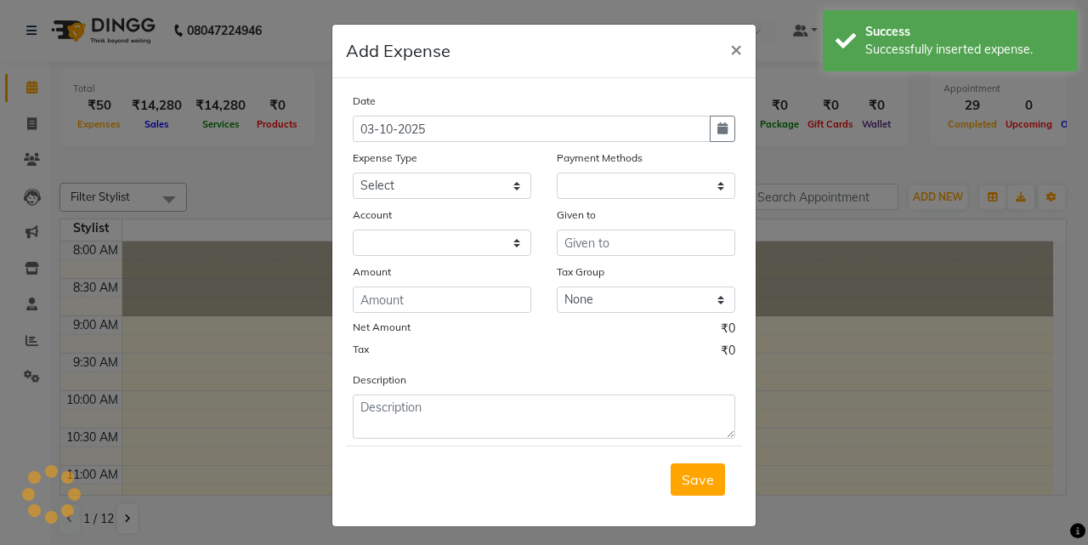
select select "1"
select select "2400"
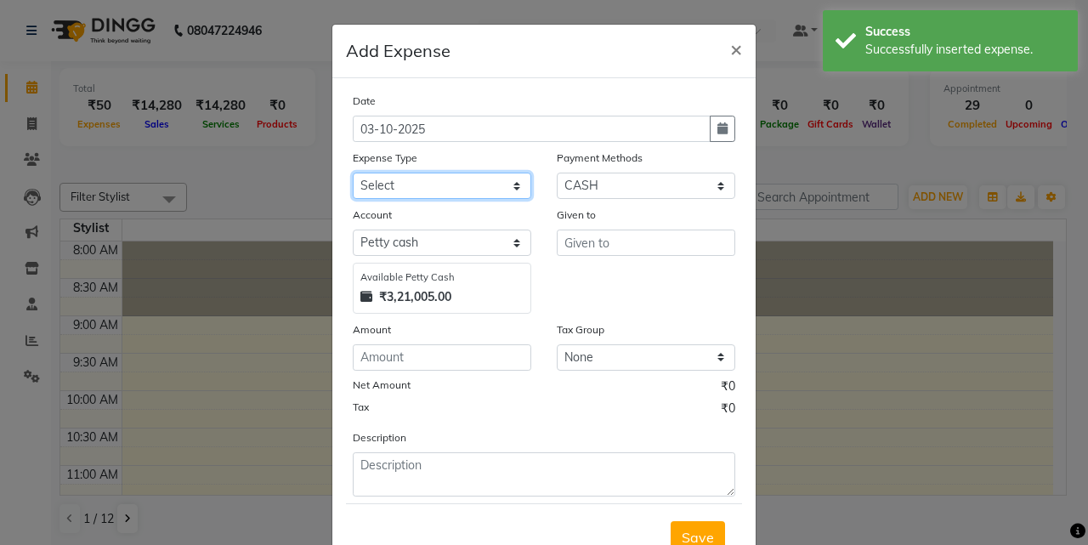
click at [425, 185] on select "Select Advance salary Advance salary ajaj Bank charges Car maintenance Cash tra…" at bounding box center [442, 186] width 179 height 26
select select "18043"
click at [353, 173] on select "Select Advance salary Advance salary ajaj Bank charges Car maintenance Cash tra…" at bounding box center [442, 186] width 179 height 26
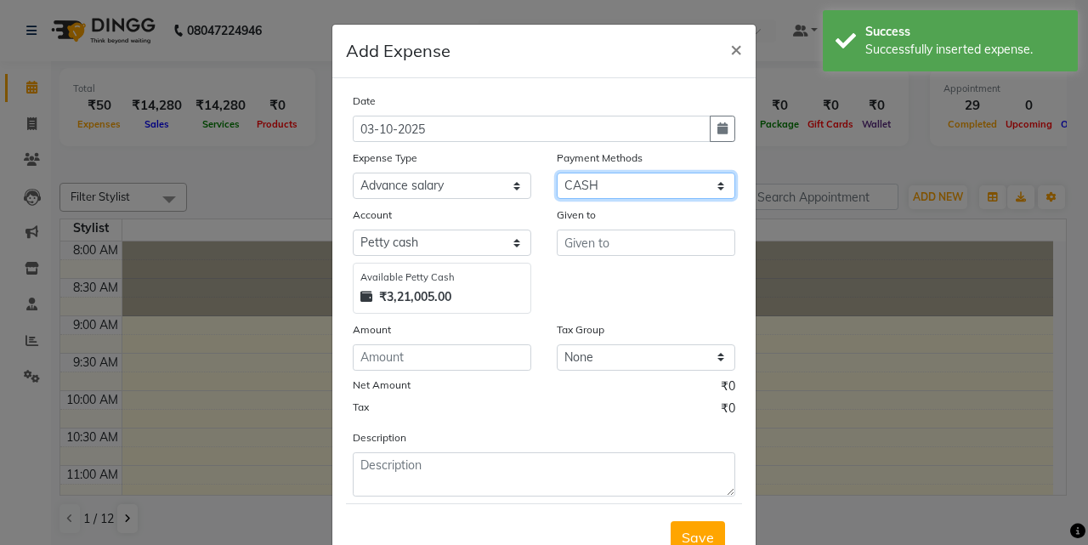
click at [596, 186] on select "Select CASH ONLINE CARD" at bounding box center [646, 186] width 179 height 26
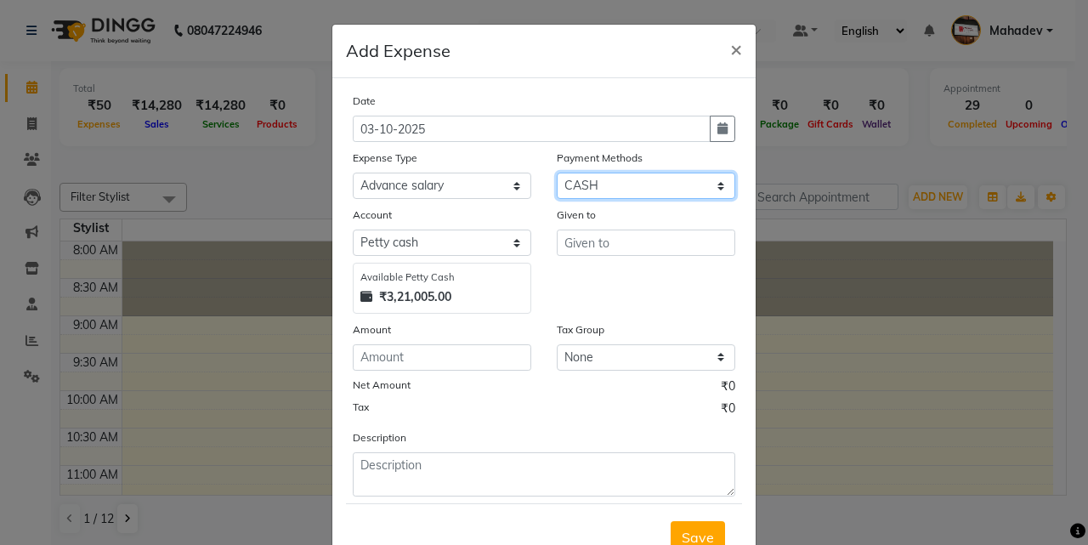
click at [557, 173] on select "Select CASH ONLINE CARD" at bounding box center [646, 186] width 179 height 26
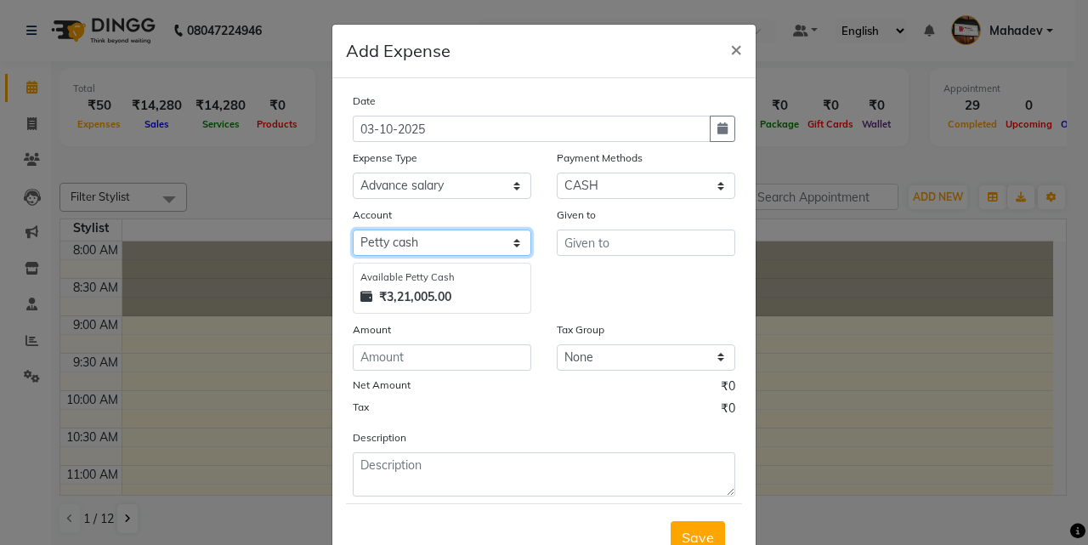
click at [452, 253] on select "Select Default account Petty cash" at bounding box center [442, 243] width 179 height 26
select select "295"
click at [353, 230] on select "Select Default account Petty cash" at bounding box center [442, 243] width 179 height 26
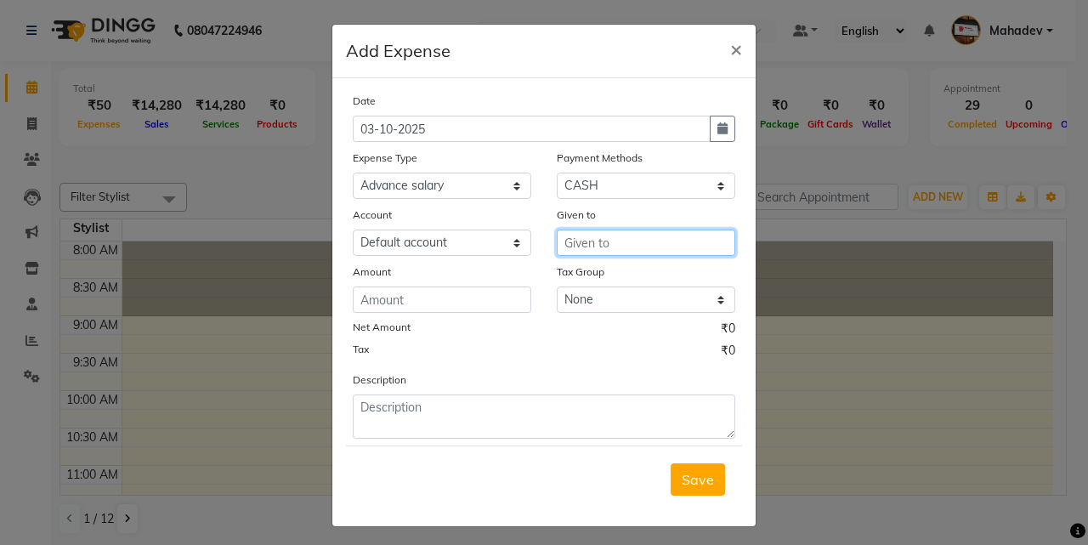
click at [621, 242] on input "text" at bounding box center [646, 243] width 179 height 26
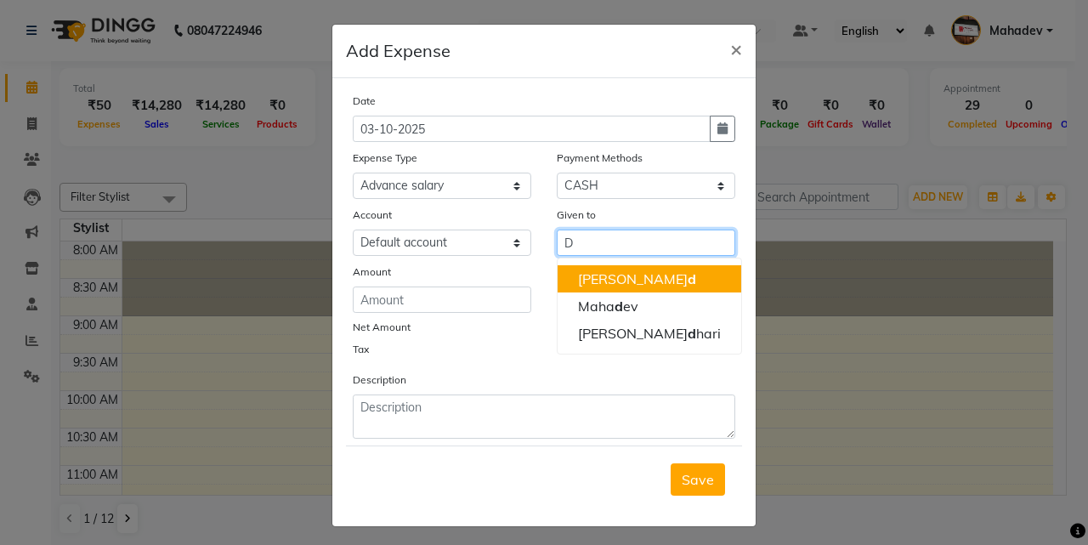
type input "D"
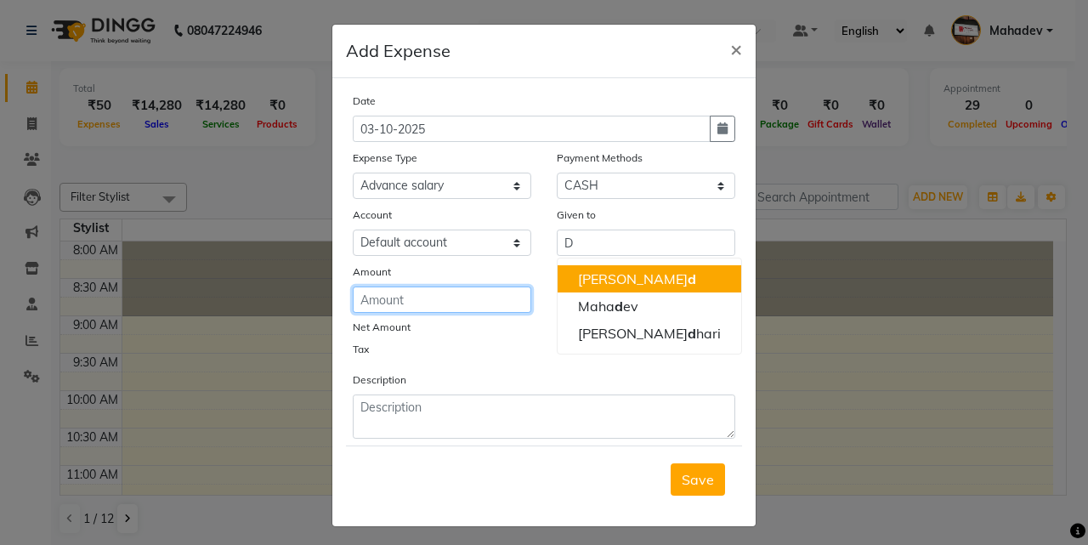
click at [480, 293] on input "number" at bounding box center [442, 300] width 179 height 26
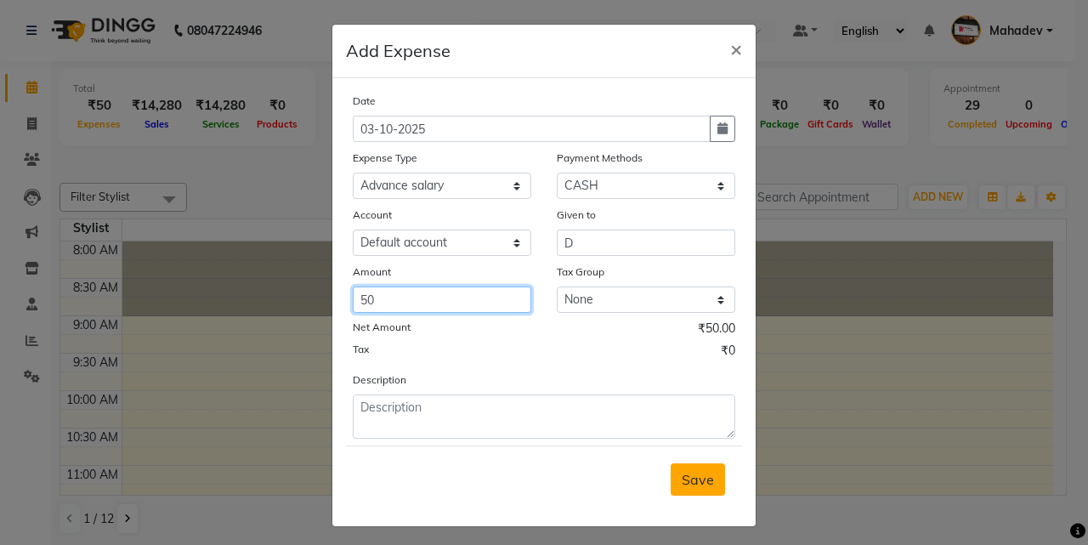
type input "50"
click at [704, 476] on span "Save" at bounding box center [698, 479] width 32 height 17
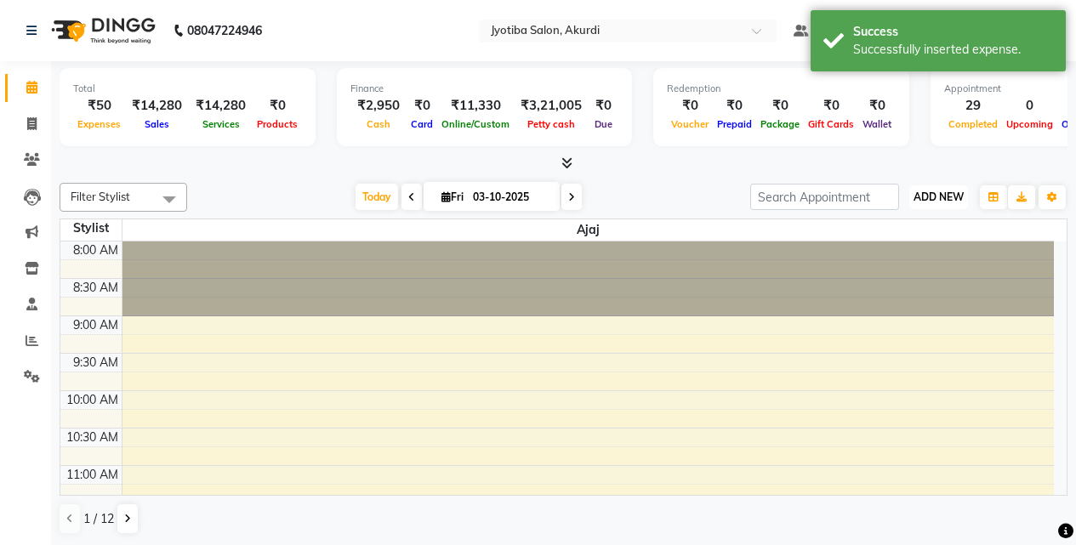
click at [937, 201] on span "ADD NEW" at bounding box center [938, 196] width 50 height 13
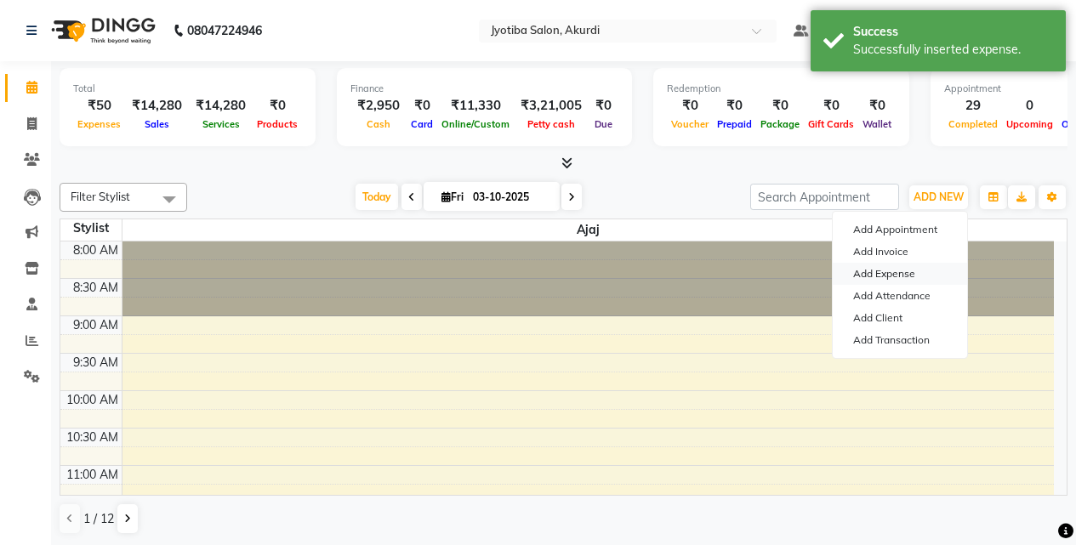
click at [883, 271] on link "Add Expense" at bounding box center [900, 274] width 134 height 22
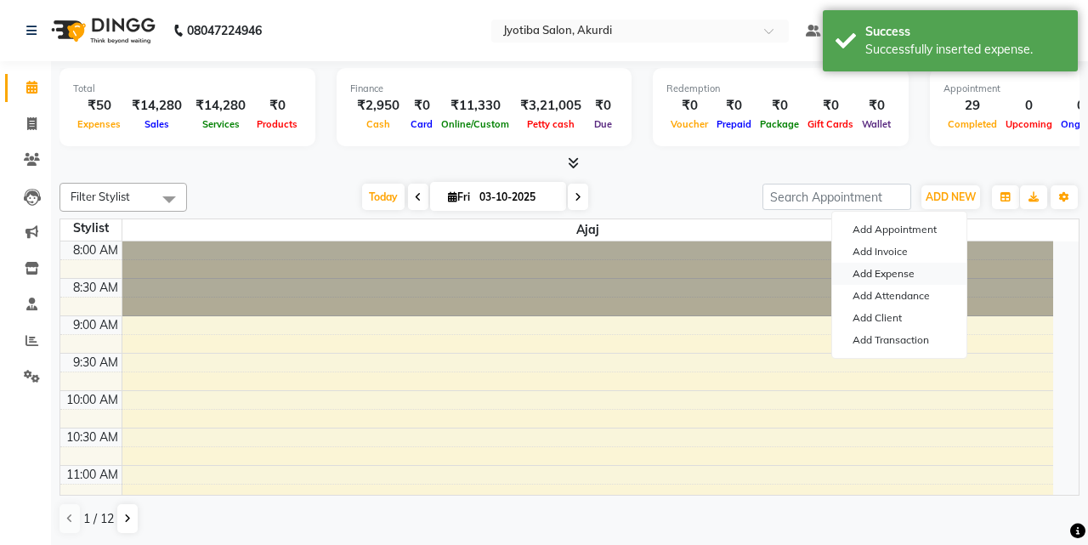
select select "1"
select select "2400"
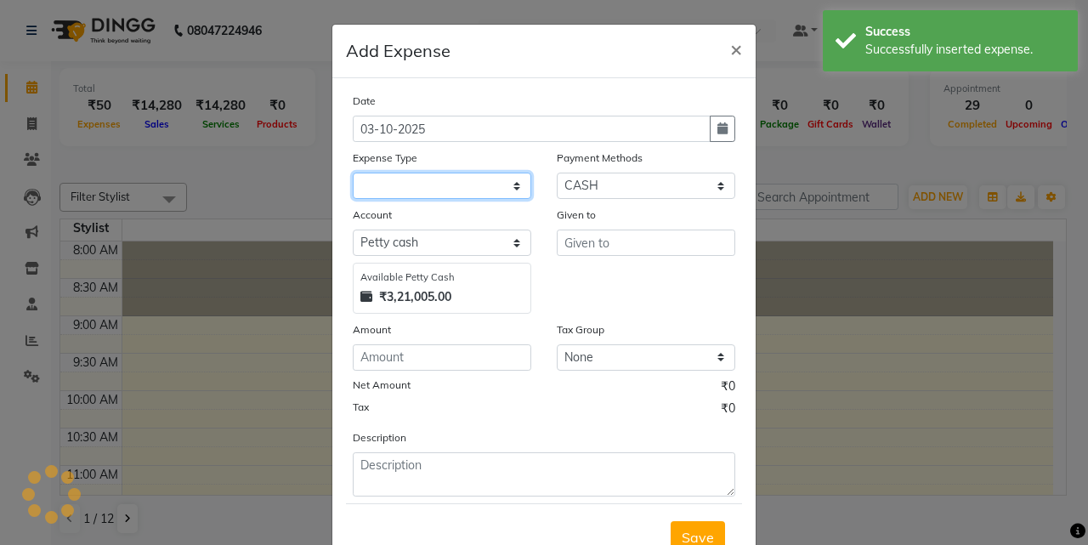
click at [400, 182] on select at bounding box center [442, 186] width 179 height 26
select select "18043"
click at [353, 173] on select "Select Advance salary Advance salary ajaj Bank charges Car maintenance Cash tra…" at bounding box center [442, 186] width 179 height 26
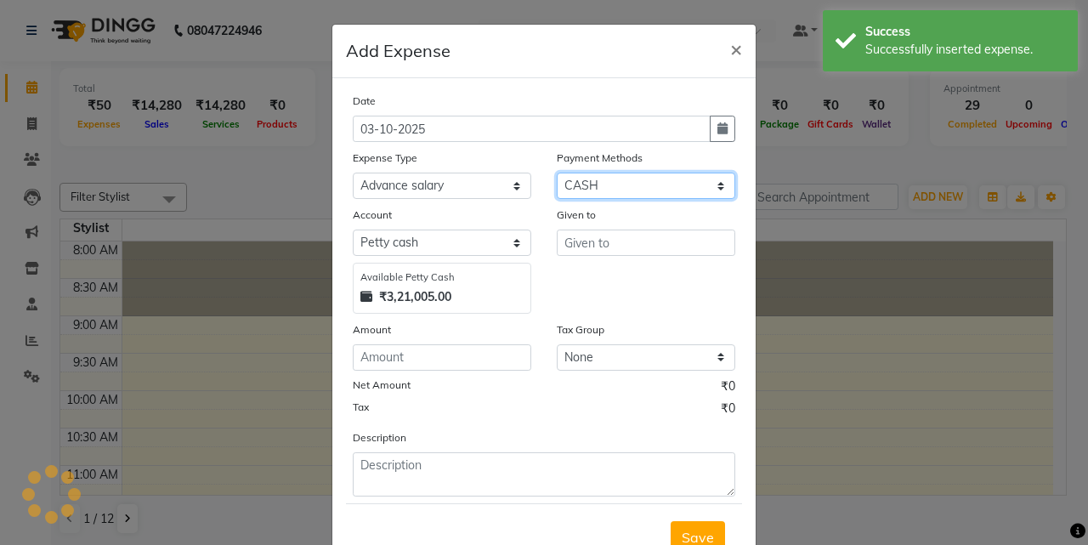
drag, startPoint x: 633, startPoint y: 179, endPoint x: 634, endPoint y: 197, distance: 18.7
click at [633, 179] on select "Select CASH ONLINE CARD" at bounding box center [646, 186] width 179 height 26
click at [557, 173] on select "Select CASH ONLINE CARD" at bounding box center [646, 186] width 179 height 26
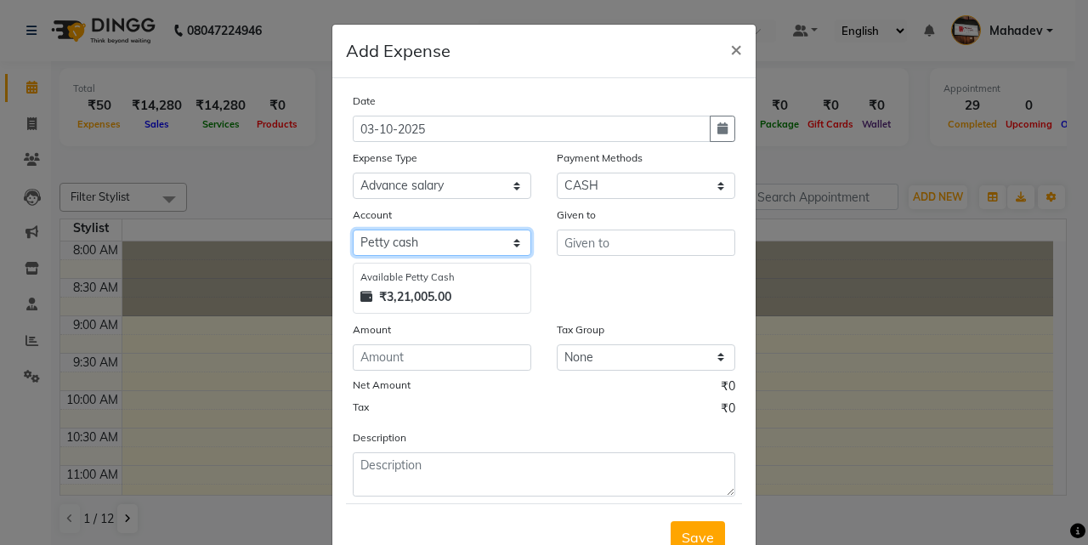
drag, startPoint x: 464, startPoint y: 245, endPoint x: 463, endPoint y: 254, distance: 9.5
click at [463, 249] on select "Select Default account Petty cash" at bounding box center [442, 243] width 179 height 26
select select "295"
click at [353, 230] on select "Select Default account Petty cash" at bounding box center [442, 243] width 179 height 26
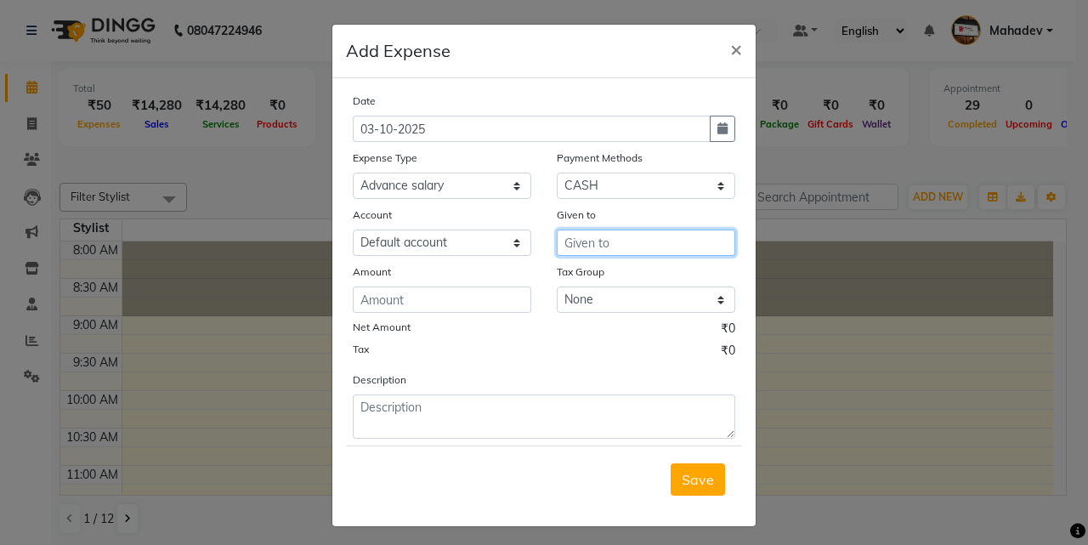
click at [578, 252] on input "text" at bounding box center [646, 243] width 179 height 26
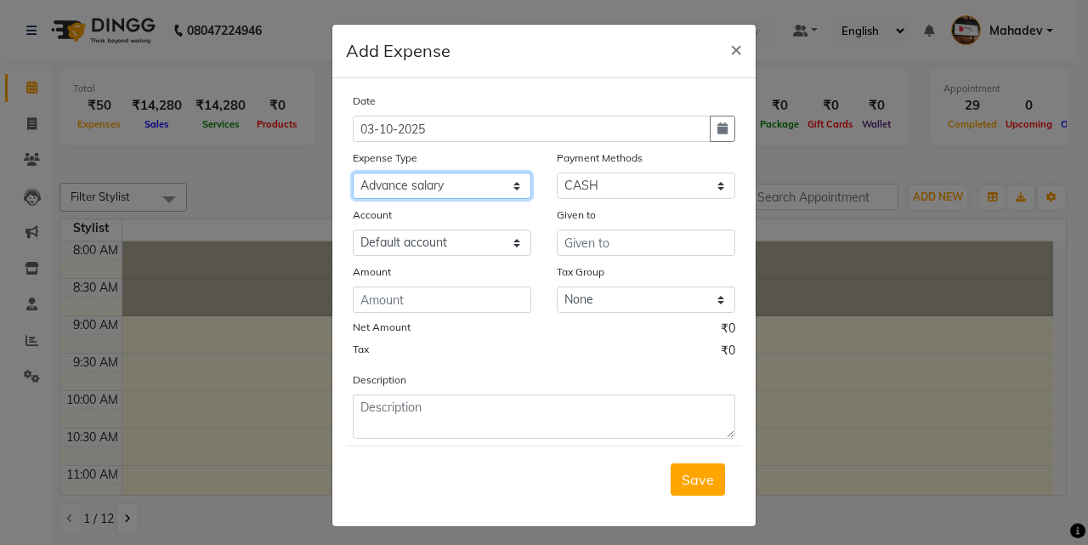
drag, startPoint x: 438, startPoint y: 176, endPoint x: 438, endPoint y: 194, distance: 17.9
click at [438, 177] on select "Select Advance salary Advance salary ajaj Bank charges Car maintenance Cash tra…" at bounding box center [442, 186] width 179 height 26
select select "2509"
click at [353, 173] on select "Select Advance salary Advance salary ajaj Bank charges Car maintenance Cash tra…" at bounding box center [442, 186] width 179 height 26
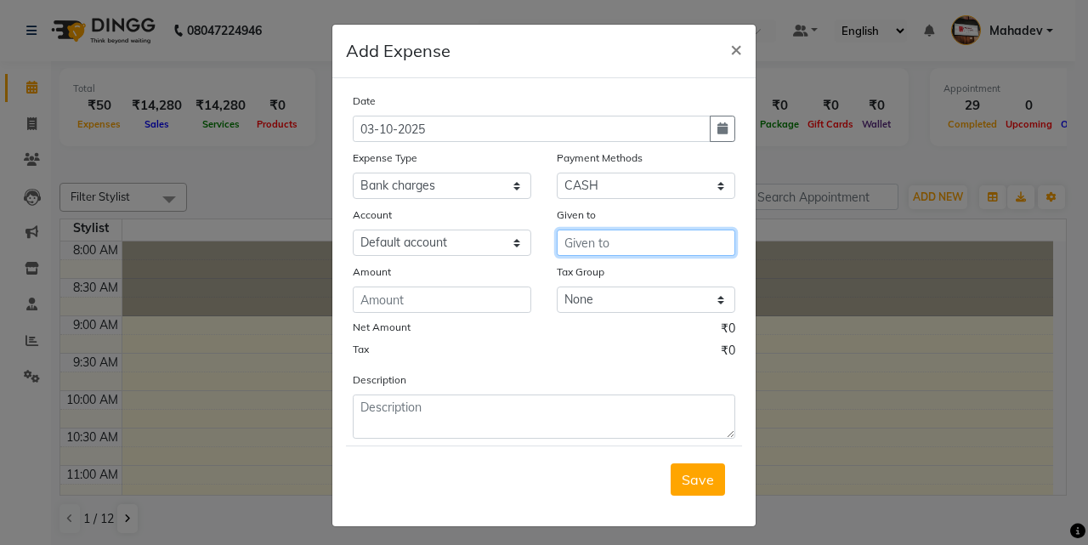
click at [600, 248] on input "text" at bounding box center [646, 243] width 179 height 26
type input "5"
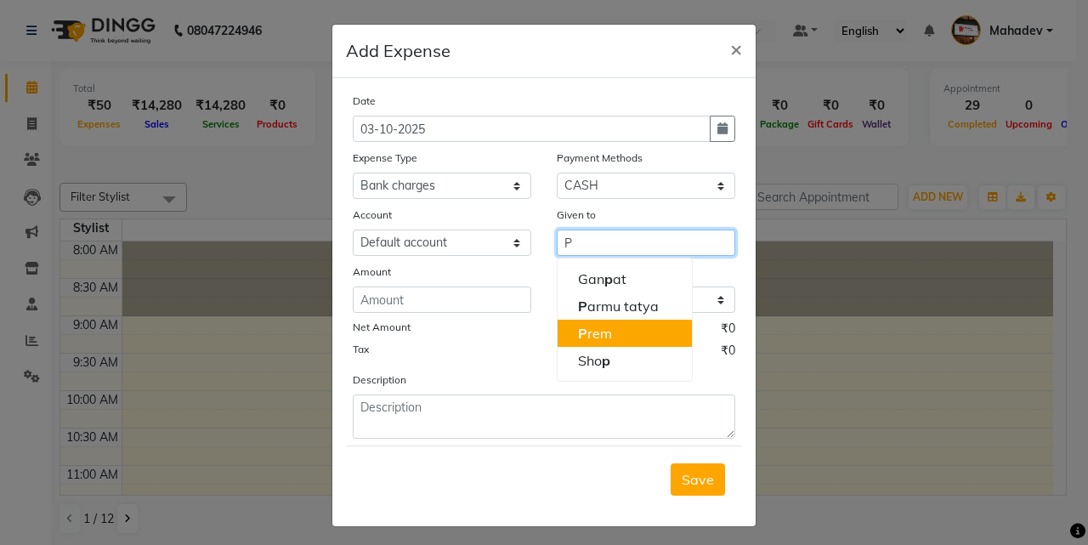
click at [605, 330] on button "P rem" at bounding box center [625, 333] width 134 height 27
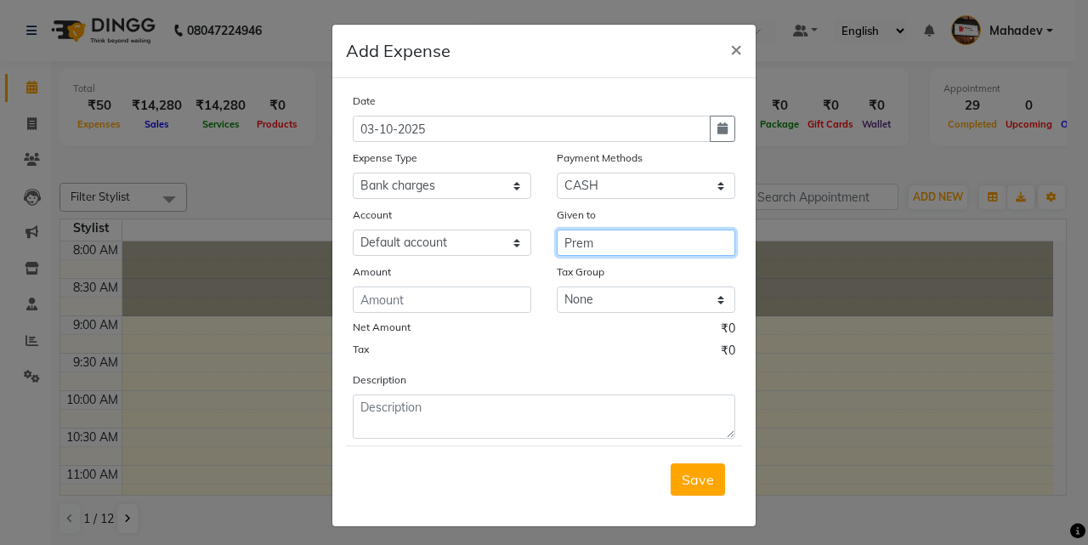
type input "Prem"
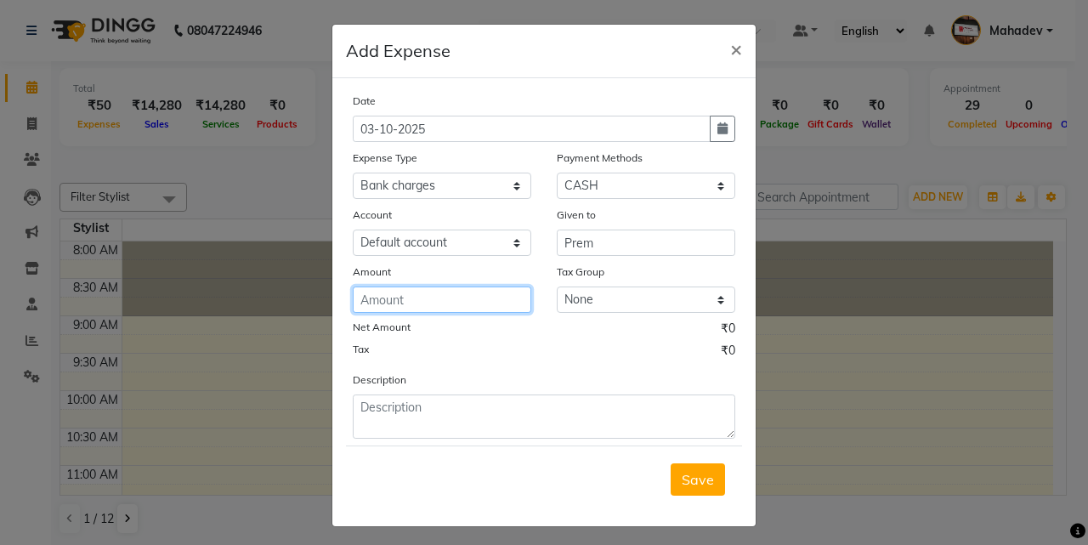
click at [483, 308] on input "number" at bounding box center [442, 300] width 179 height 26
type input "500"
click at [689, 484] on span "Save" at bounding box center [698, 479] width 32 height 17
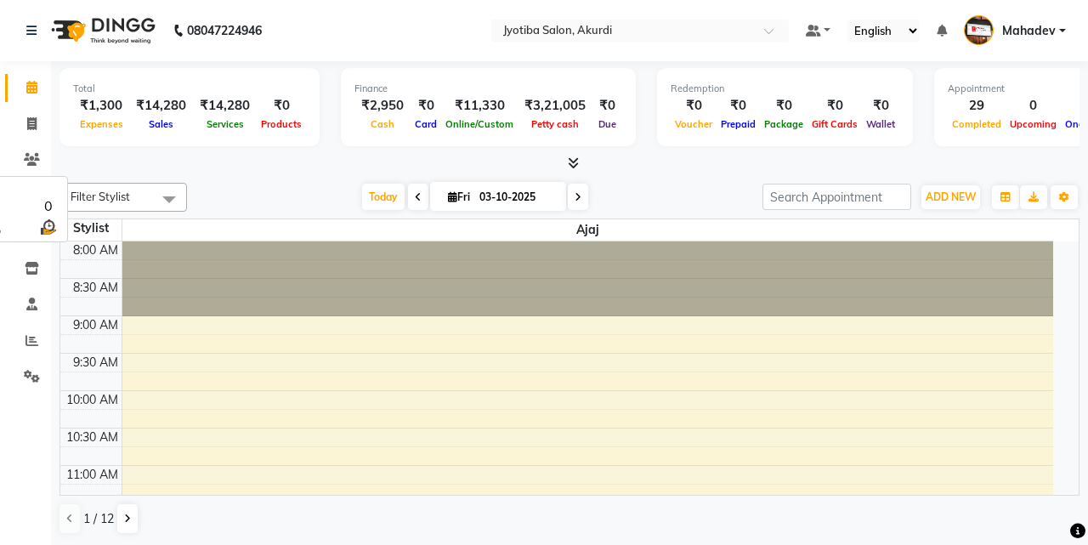
select select "en"
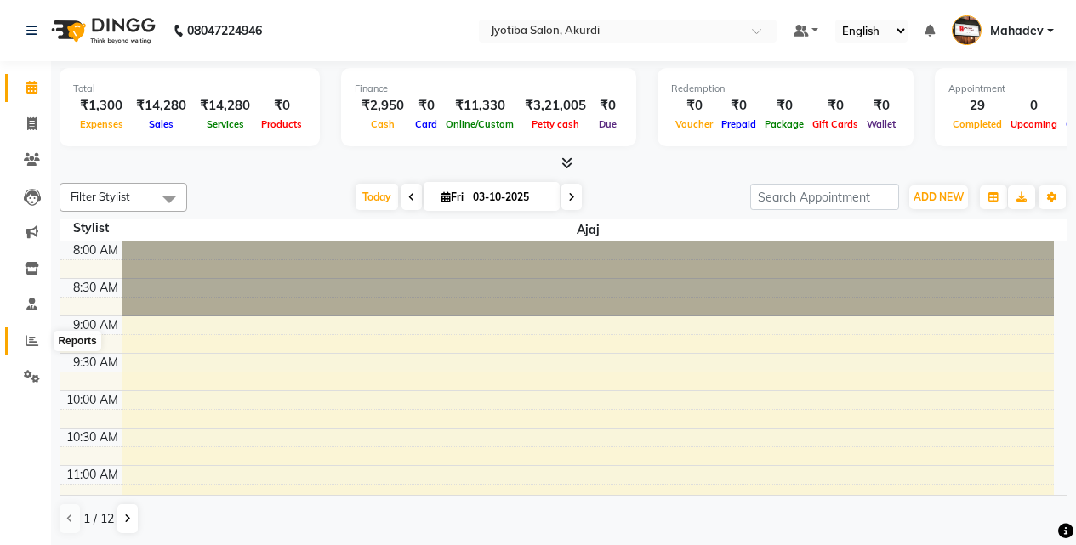
click at [20, 337] on span at bounding box center [32, 342] width 30 height 20
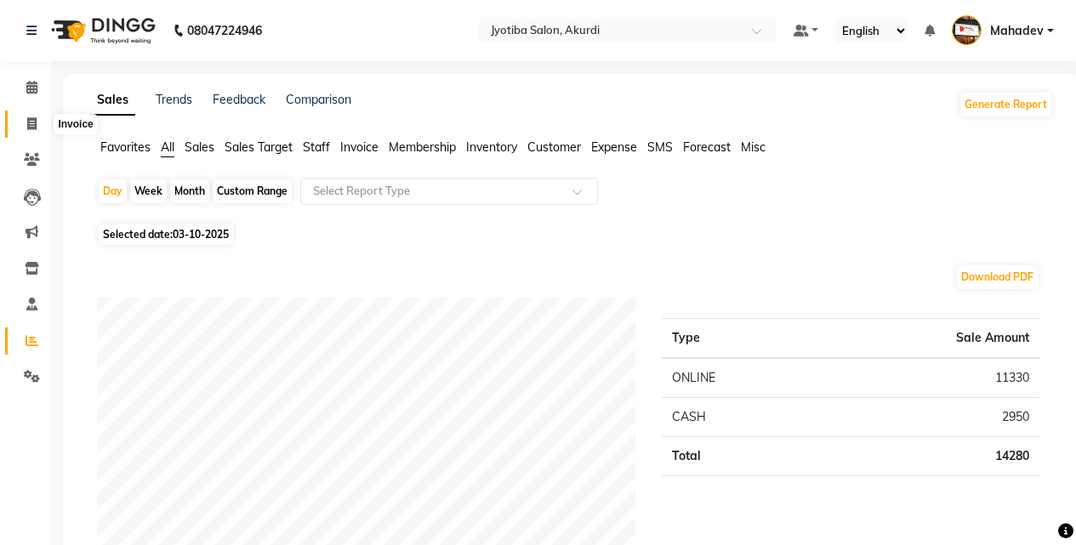
click at [40, 115] on span at bounding box center [32, 125] width 30 height 20
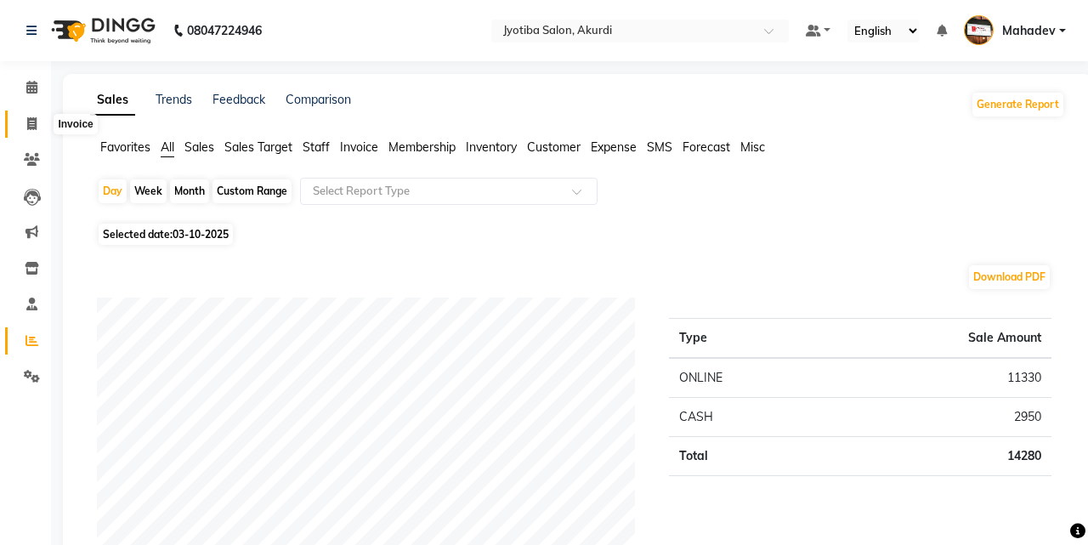
select select "service"
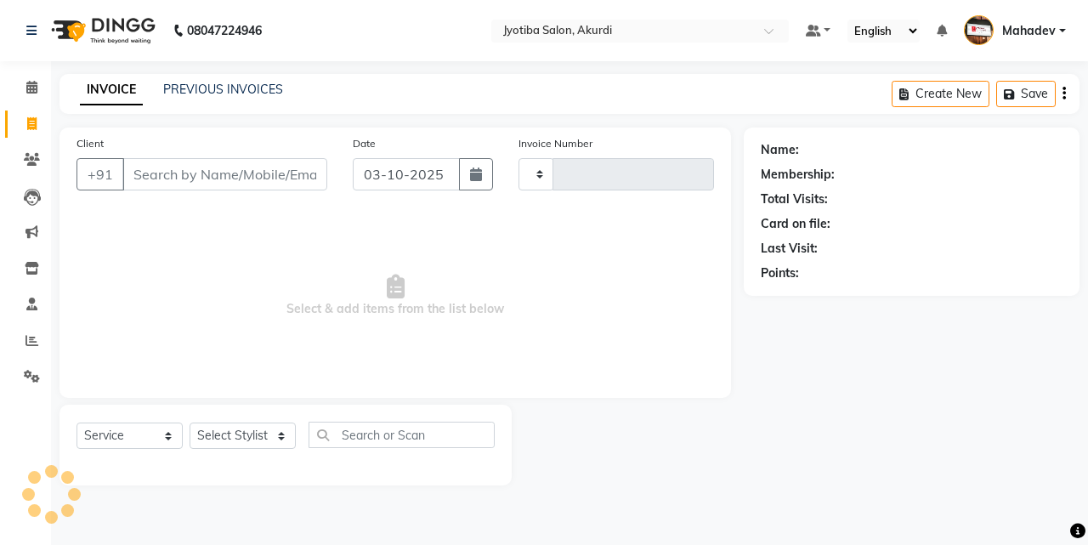
type input "6590"
select select "557"
click at [39, 334] on span at bounding box center [32, 342] width 30 height 20
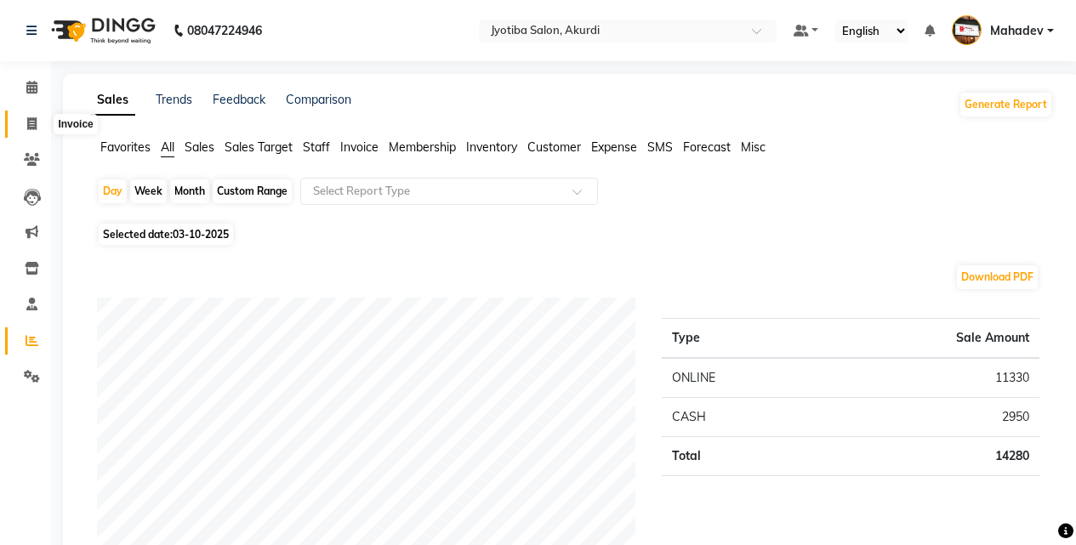
click at [28, 121] on icon at bounding box center [31, 123] width 9 height 13
select select "service"
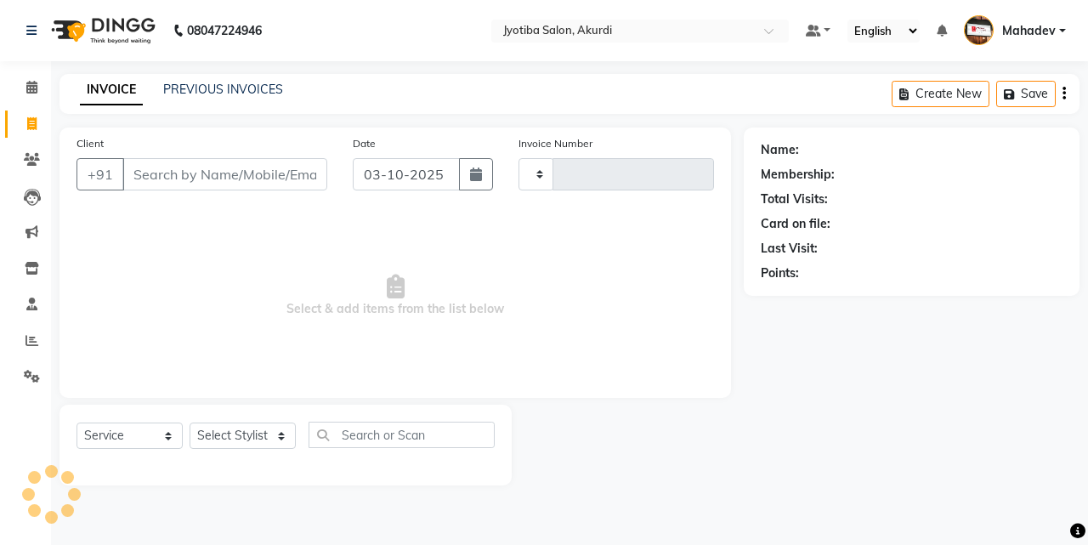
type input "6590"
select select "557"
click at [157, 180] on input "Client" at bounding box center [224, 174] width 205 height 32
click at [162, 176] on input "Client" at bounding box center [224, 174] width 205 height 32
click at [202, 174] on input "Client" at bounding box center [224, 174] width 205 height 32
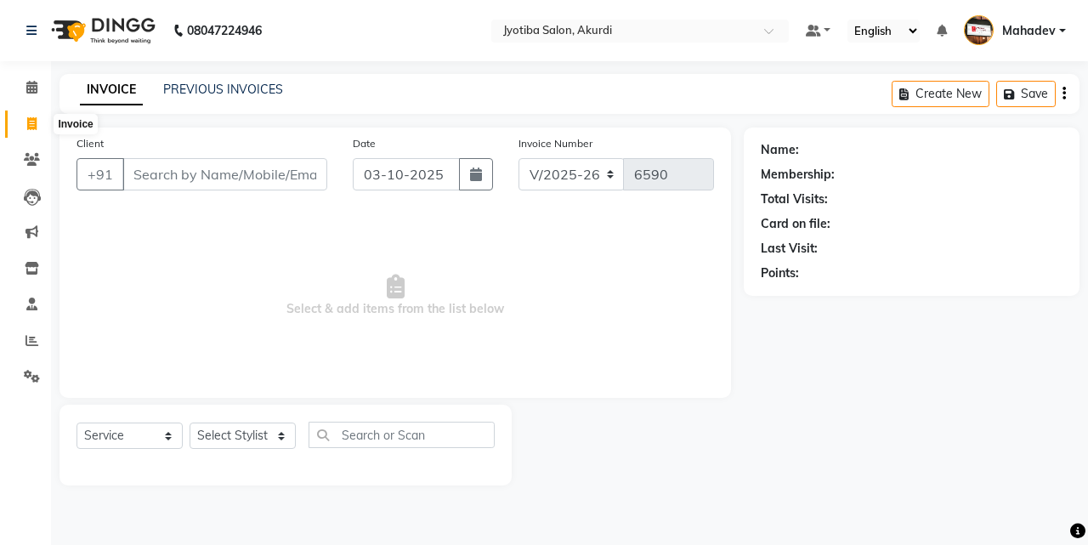
click at [29, 123] on icon at bounding box center [31, 123] width 9 height 13
select select "557"
select select "service"
click at [168, 162] on input "Client" at bounding box center [224, 174] width 205 height 32
click at [167, 179] on input "Client" at bounding box center [224, 174] width 205 height 32
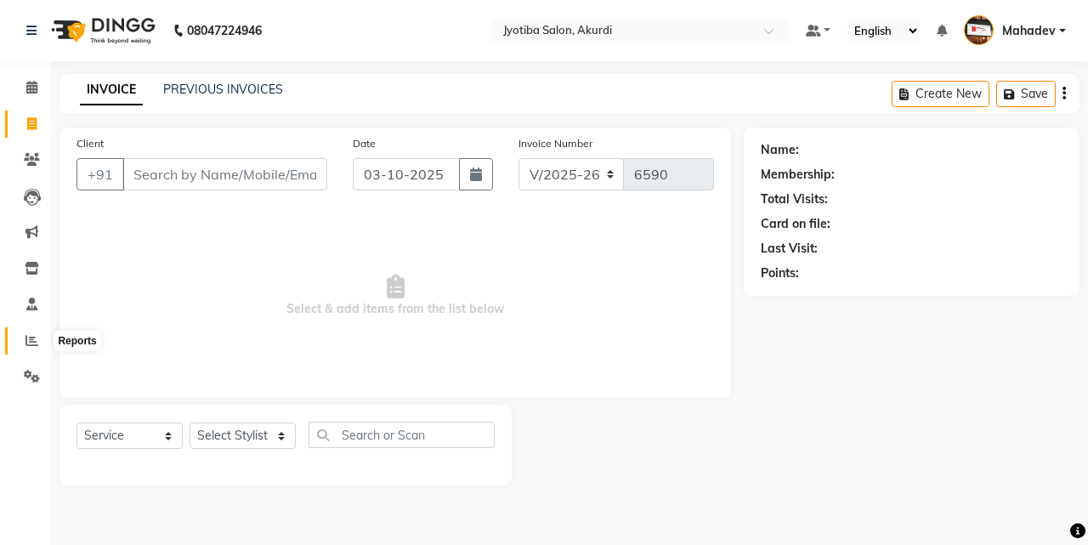
click at [26, 340] on icon at bounding box center [32, 340] width 13 height 13
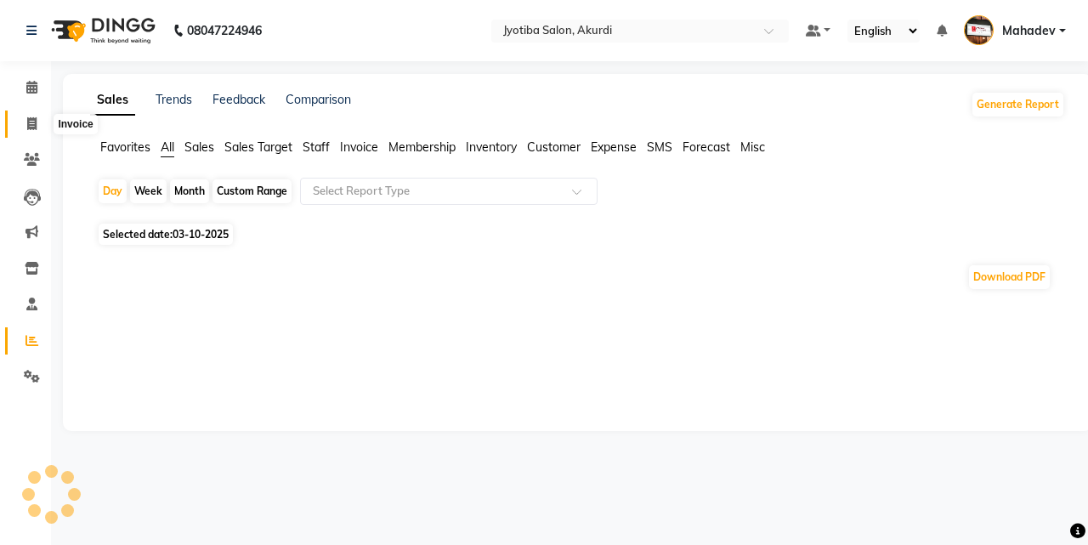
click at [32, 128] on icon at bounding box center [31, 123] width 9 height 13
select select "557"
select select "service"
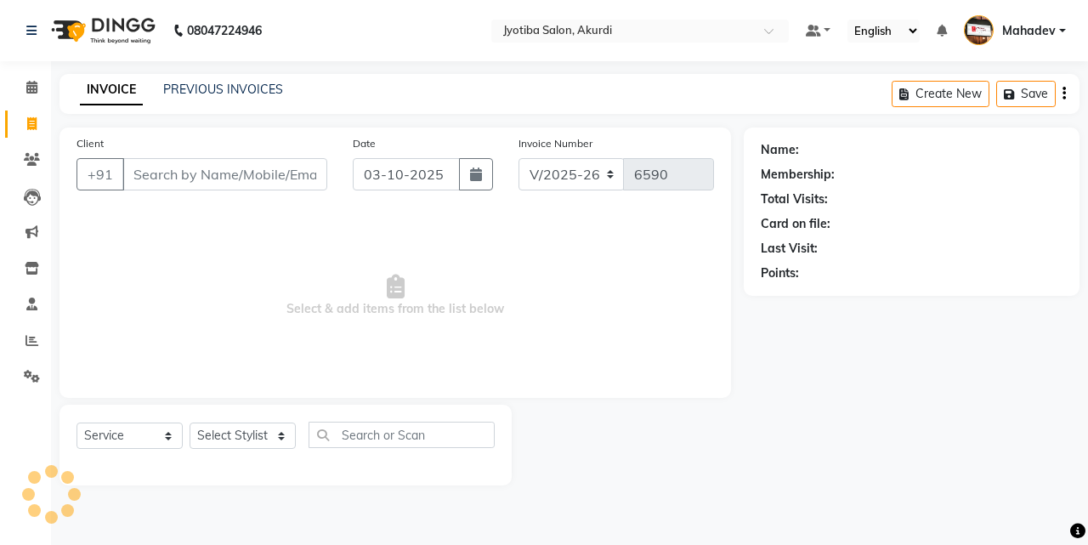
click at [151, 173] on input "Client" at bounding box center [224, 174] width 205 height 32
click at [153, 173] on input "Client" at bounding box center [224, 174] width 205 height 32
click at [162, 179] on input "Client" at bounding box center [224, 174] width 205 height 32
click at [161, 176] on input "Client" at bounding box center [224, 174] width 205 height 32
click at [180, 180] on input "Client" at bounding box center [224, 174] width 205 height 32
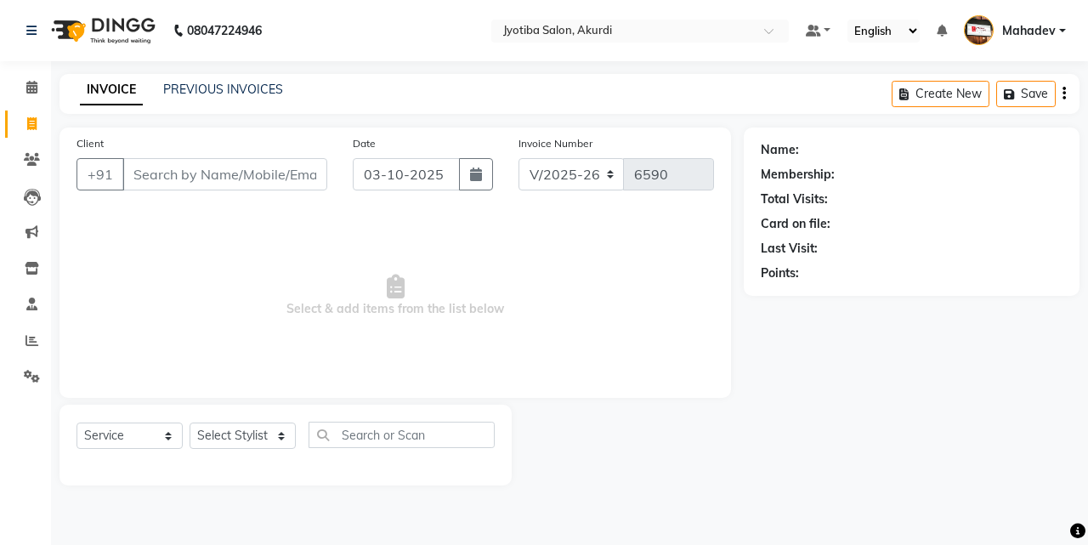
click at [180, 180] on input "Client" at bounding box center [224, 174] width 205 height 32
click at [176, 176] on input "Client" at bounding box center [224, 174] width 205 height 32
click at [41, 122] on span at bounding box center [32, 125] width 30 height 20
select select "557"
select select "service"
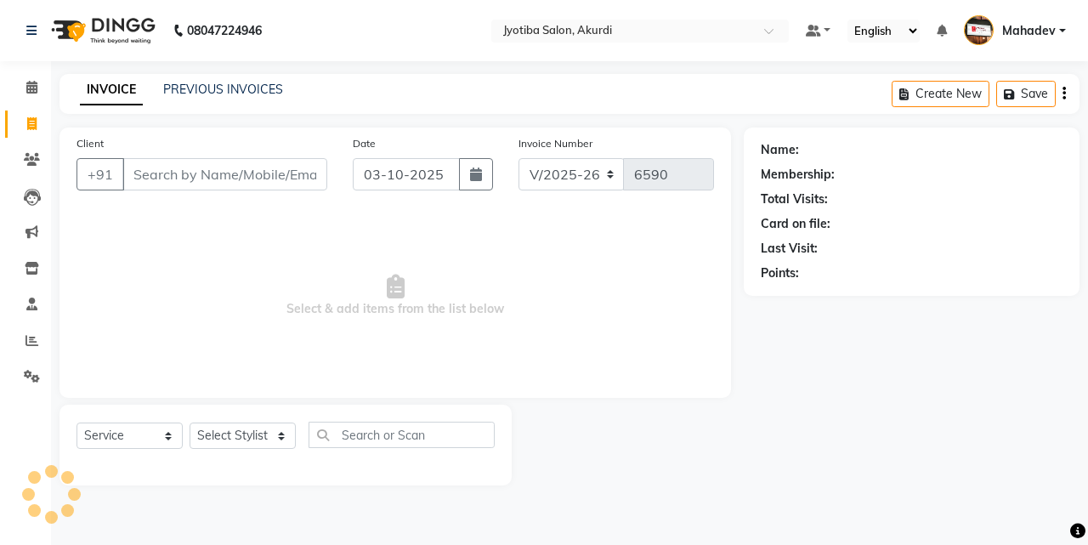
click at [153, 170] on input "Client" at bounding box center [224, 174] width 205 height 32
click at [220, 435] on select "Select Stylist Ajaj Ansari sahid Arif Ganpat Mahadev manish choudhari Parmu tat…" at bounding box center [243, 436] width 106 height 26
click at [134, 253] on span "Select & add items from the list below" at bounding box center [396, 296] width 638 height 170
click at [146, 173] on input "Client" at bounding box center [224, 174] width 205 height 32
click at [173, 174] on input "Client" at bounding box center [224, 174] width 205 height 32
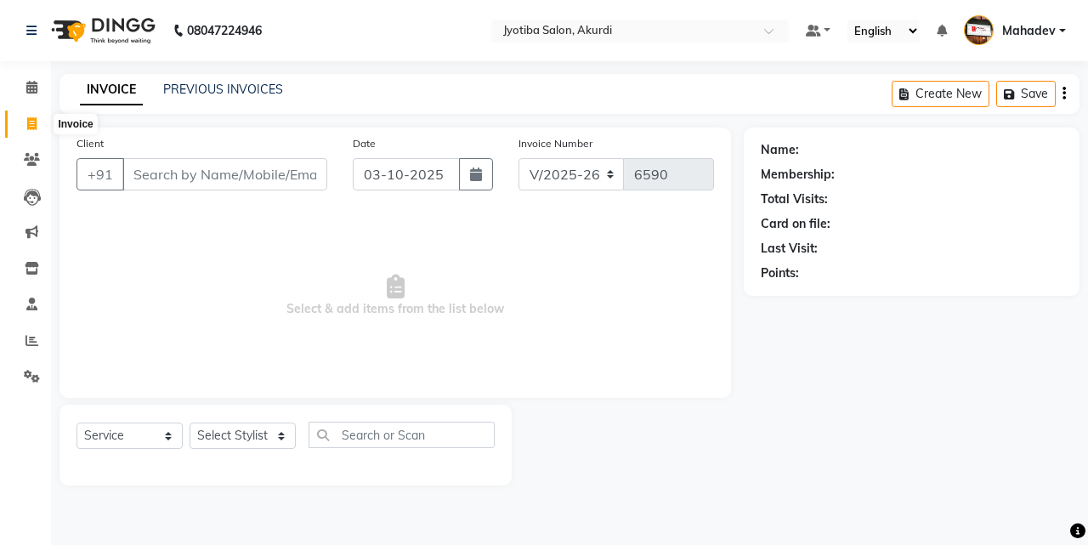
click at [35, 128] on icon at bounding box center [31, 123] width 9 height 13
select select "service"
click at [155, 170] on input "Client" at bounding box center [224, 174] width 205 height 32
type input "6590"
select select "557"
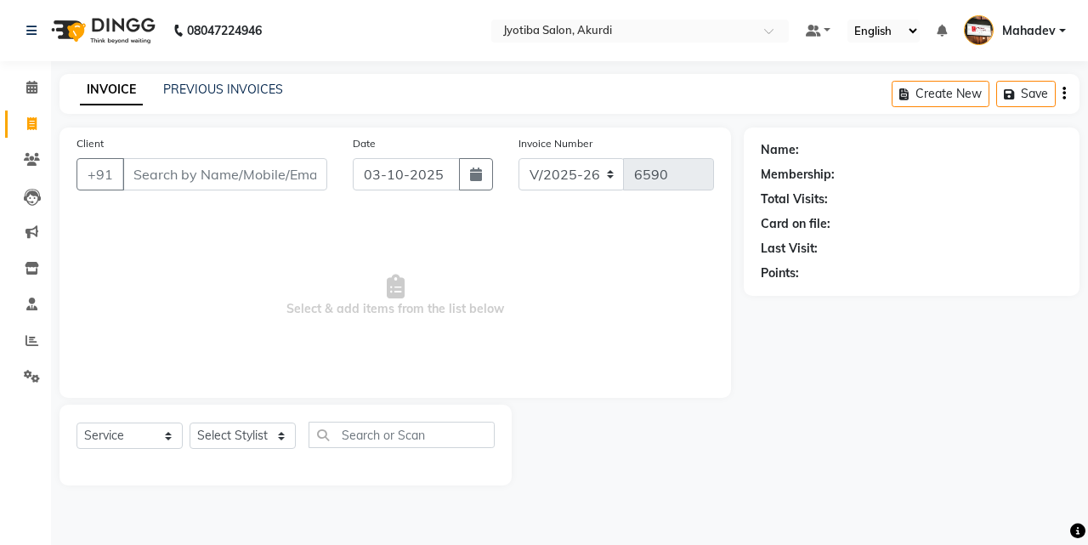
click at [156, 175] on input "Client" at bounding box center [224, 174] width 205 height 32
click at [216, 173] on input "Client" at bounding box center [224, 174] width 205 height 32
click at [162, 172] on input "Client" at bounding box center [224, 174] width 205 height 32
click at [170, 173] on input "Client" at bounding box center [224, 174] width 205 height 32
click at [34, 340] on icon at bounding box center [32, 340] width 13 height 13
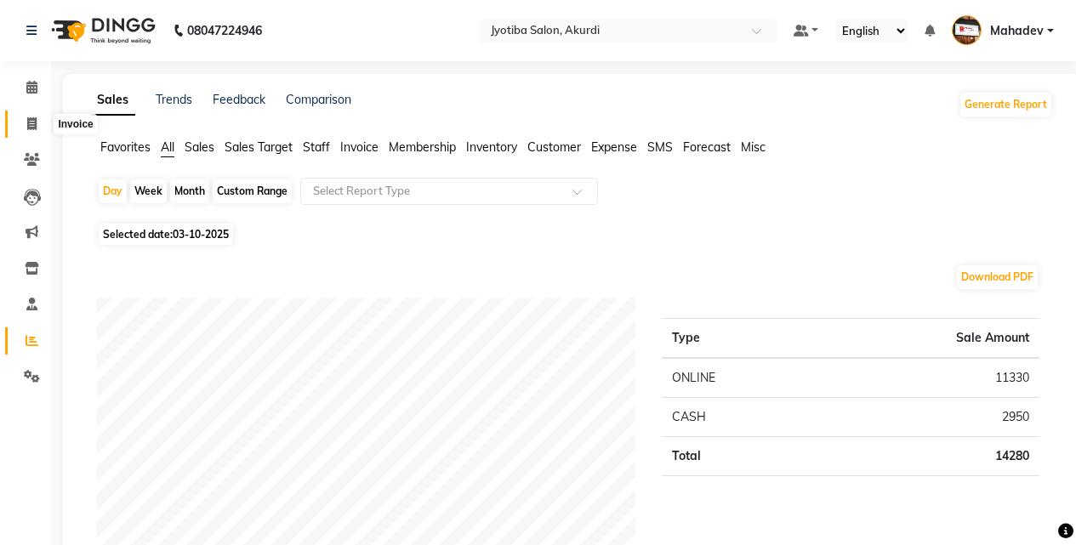
click at [30, 119] on icon at bounding box center [31, 123] width 9 height 13
select select "service"
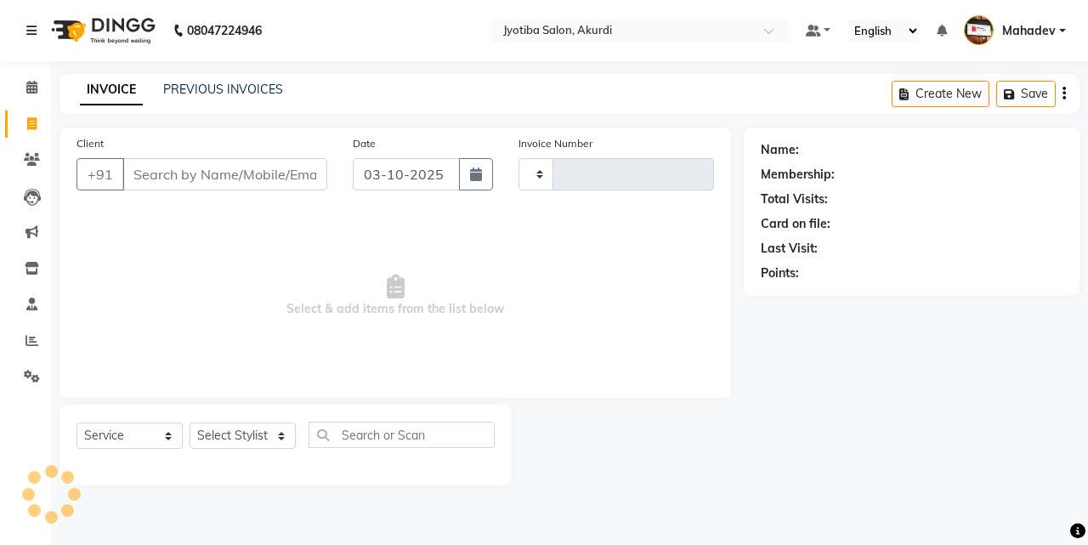
type input "6590"
select select "557"
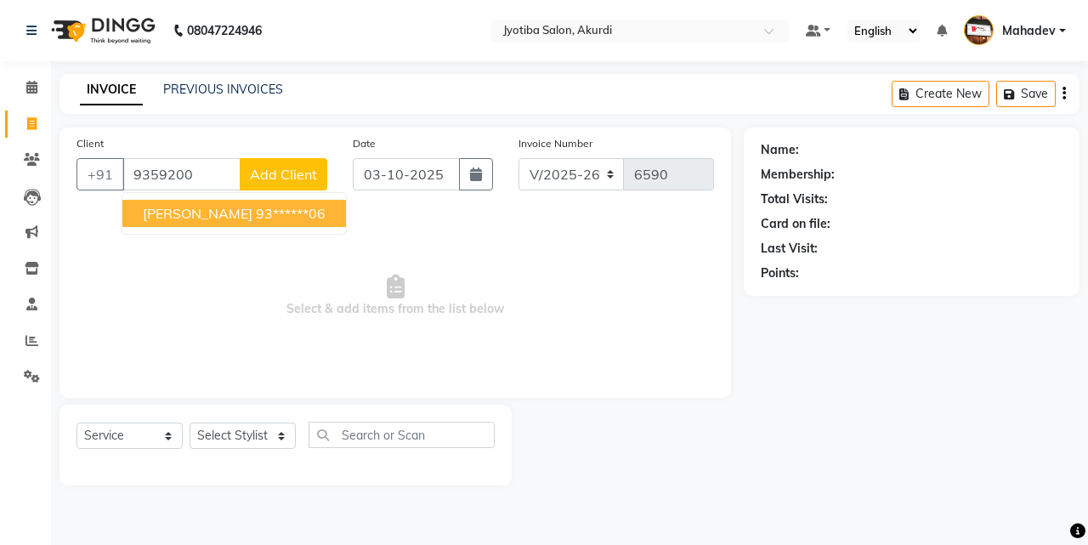
click at [206, 207] on span "omkar nikam" at bounding box center [198, 213] width 110 height 17
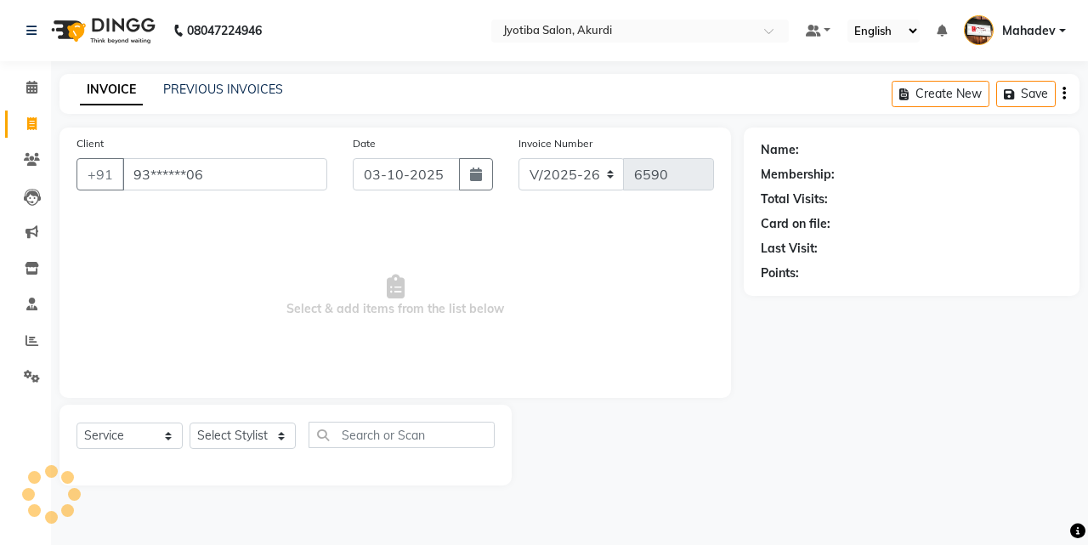
type input "93******06"
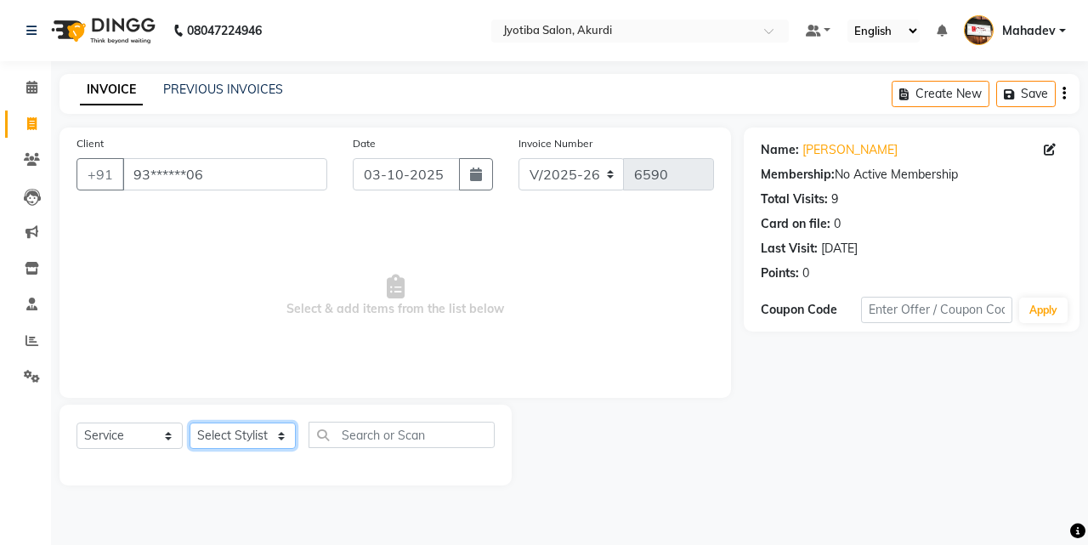
click at [250, 434] on select "Select Stylist Ajaj Ansari sahid Arif Ganpat Mahadev manish choudhari Parmu tat…" at bounding box center [243, 436] width 106 height 26
select select "7216"
click at [190, 423] on select "Select Stylist Ajaj Ansari sahid Arif Ganpat Mahadev manish choudhari Parmu tat…" at bounding box center [243, 436] width 106 height 26
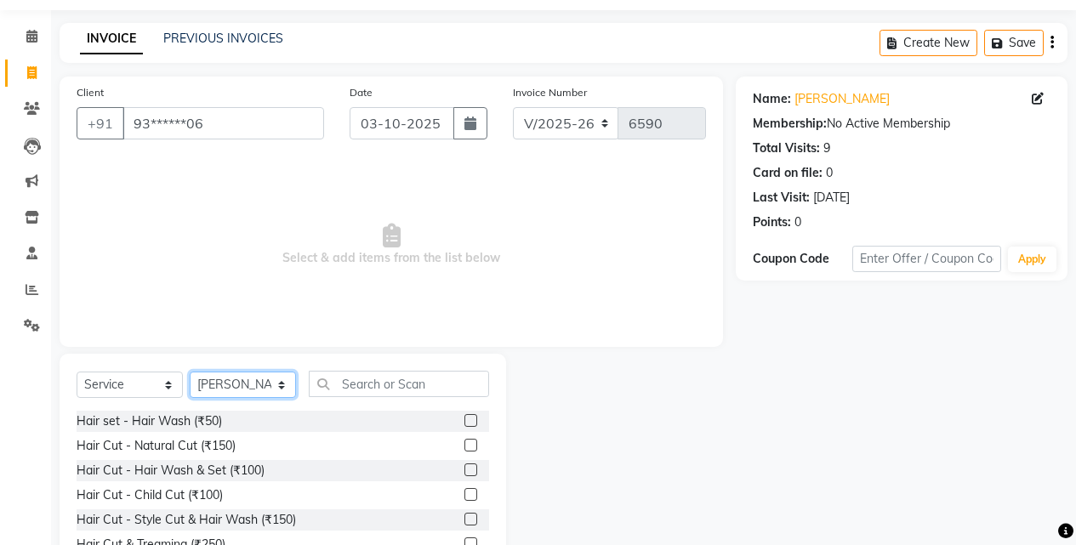
scroll to position [136, 0]
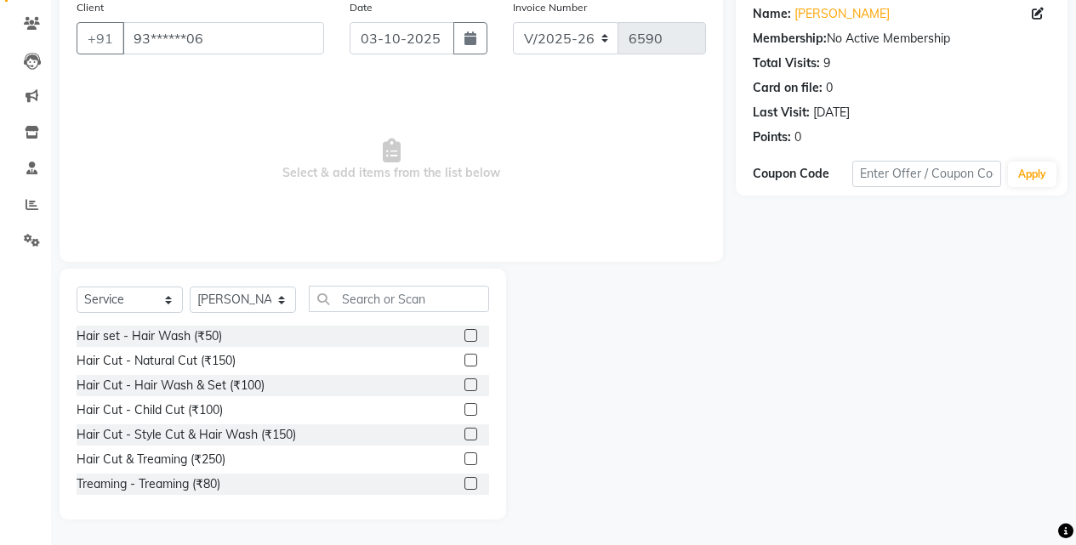
click at [464, 456] on label at bounding box center [470, 458] width 13 height 13
click at [464, 456] on input "checkbox" at bounding box center [469, 459] width 11 height 11
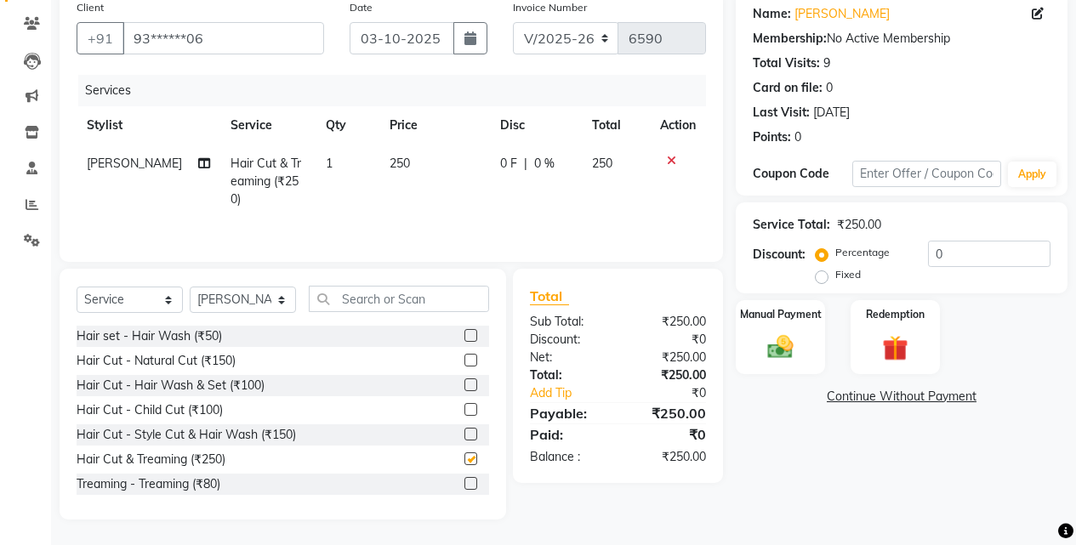
checkbox input "false"
click at [795, 343] on img at bounding box center [780, 347] width 43 height 31
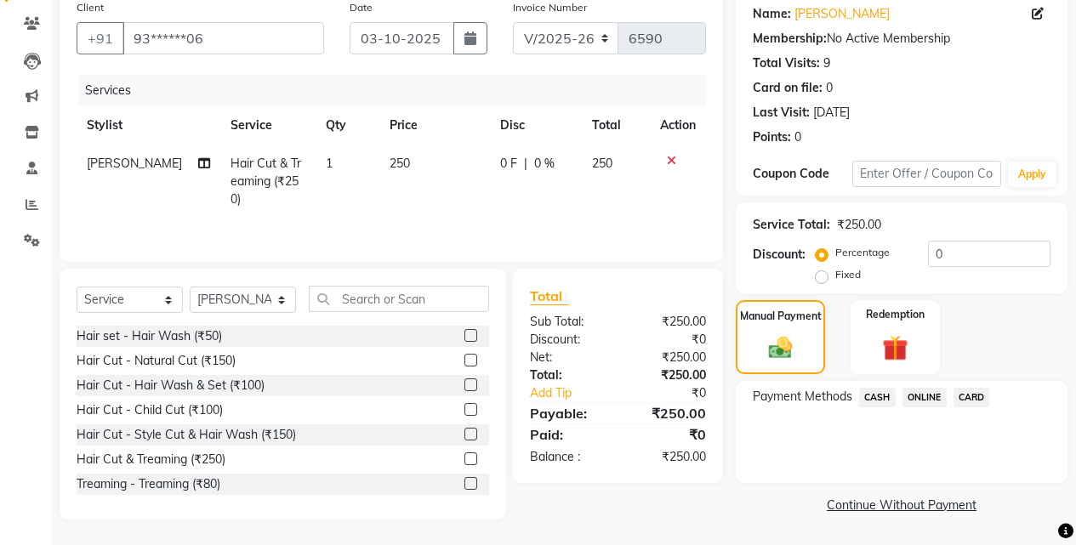
click at [870, 395] on span "CASH" at bounding box center [877, 398] width 37 height 20
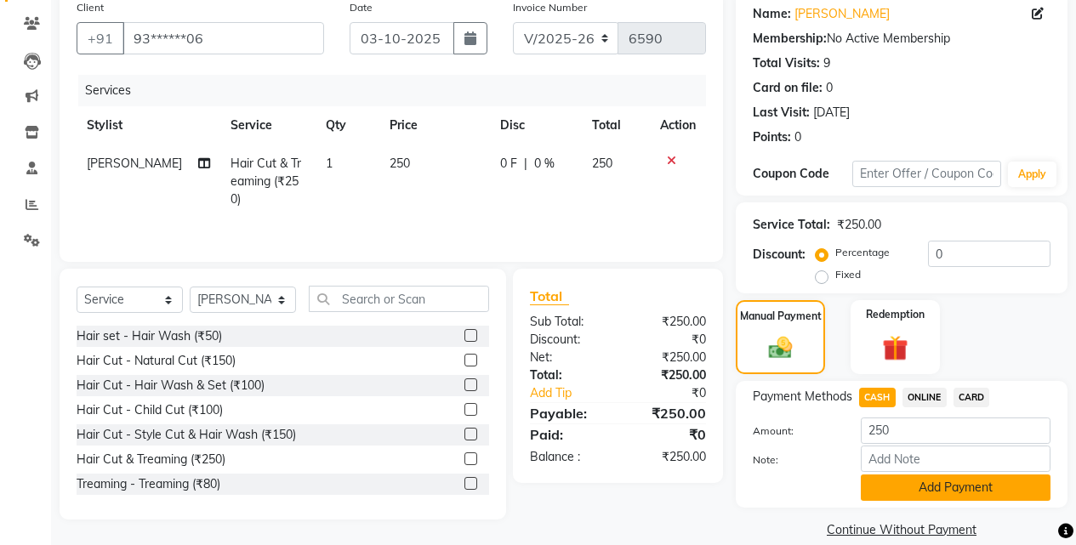
click at [891, 492] on button "Add Payment" at bounding box center [956, 488] width 190 height 26
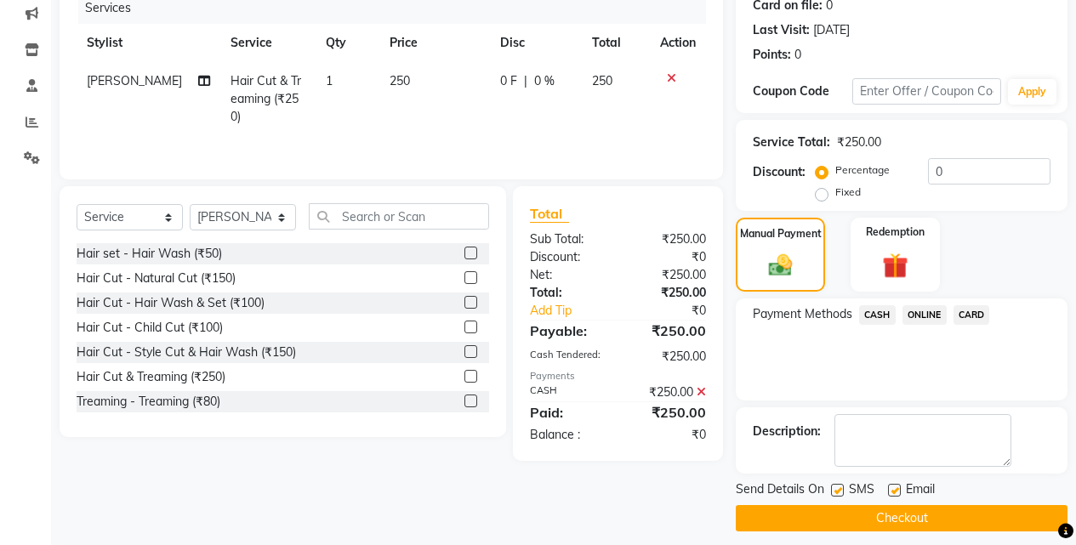
scroll to position [230, 0]
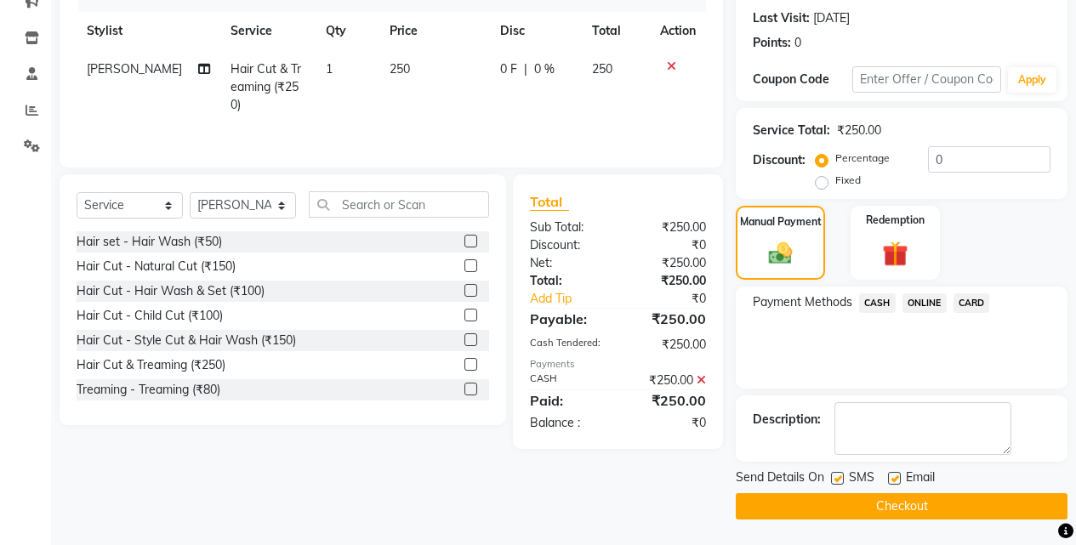
click at [880, 513] on button "Checkout" at bounding box center [902, 506] width 332 height 26
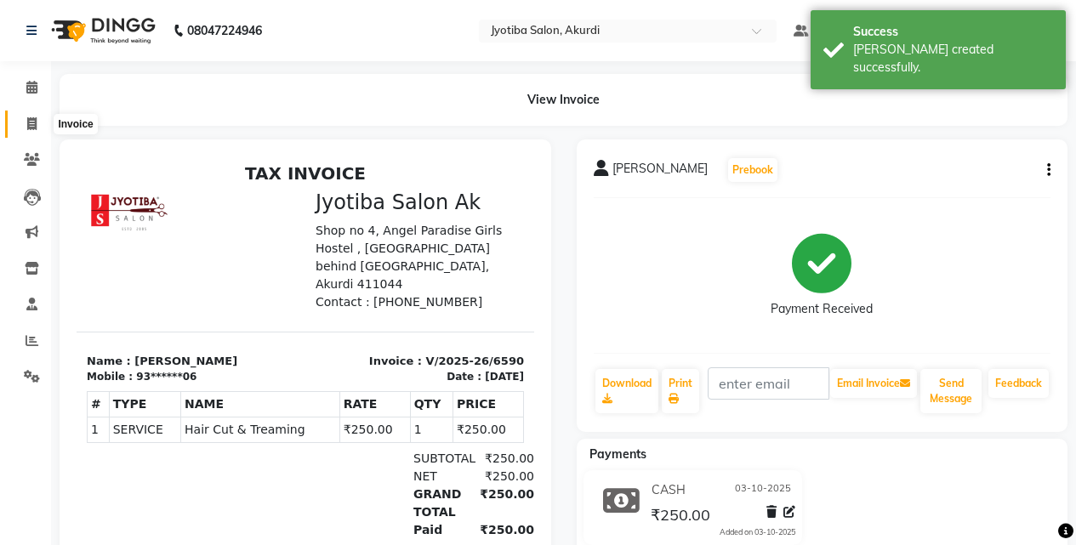
click at [31, 122] on icon at bounding box center [31, 123] width 9 height 13
select select "service"
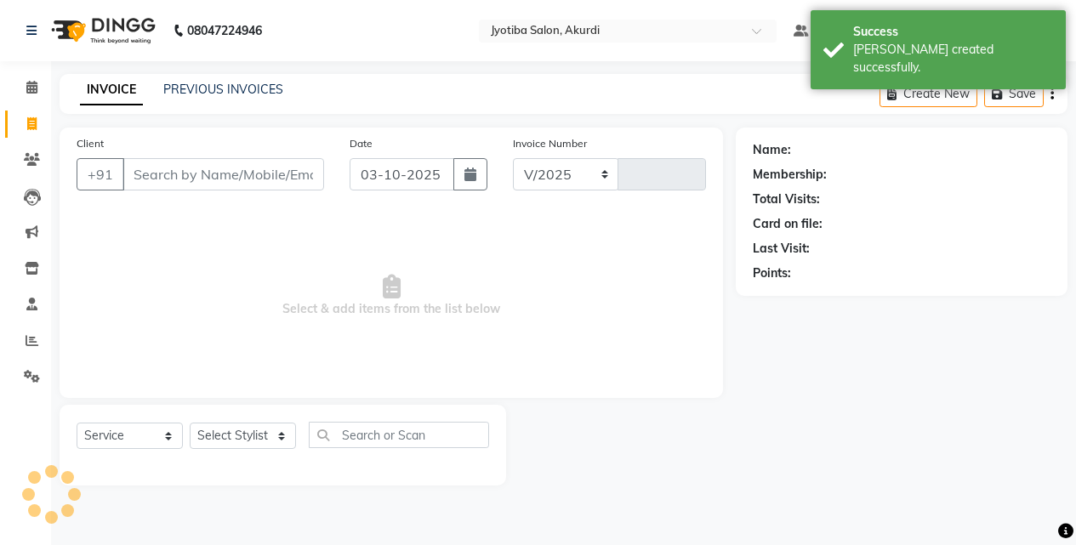
select select "557"
type input "6591"
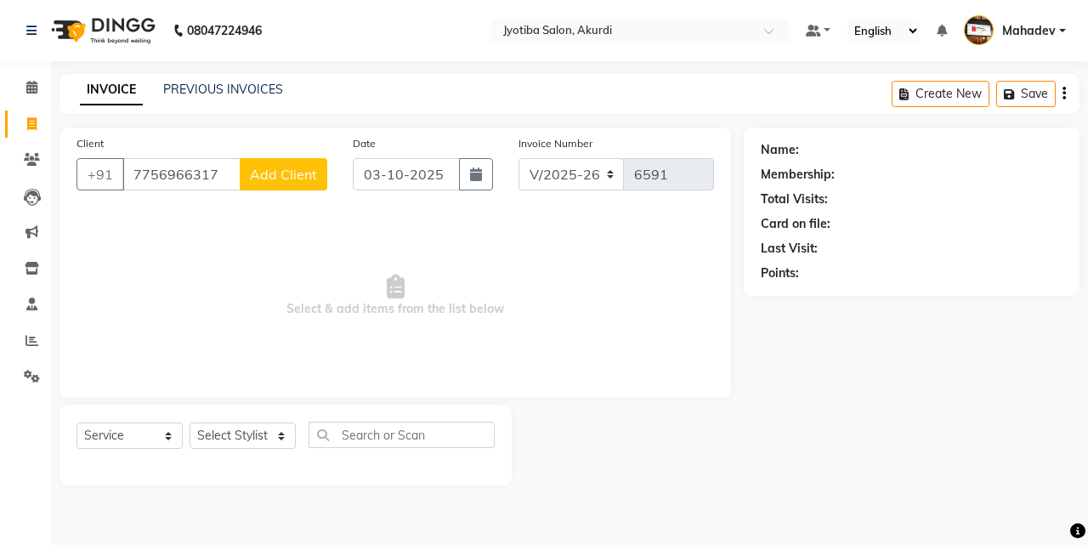
type input "7756966317"
click at [272, 180] on span "Add Client" at bounding box center [283, 174] width 67 height 17
select select "22"
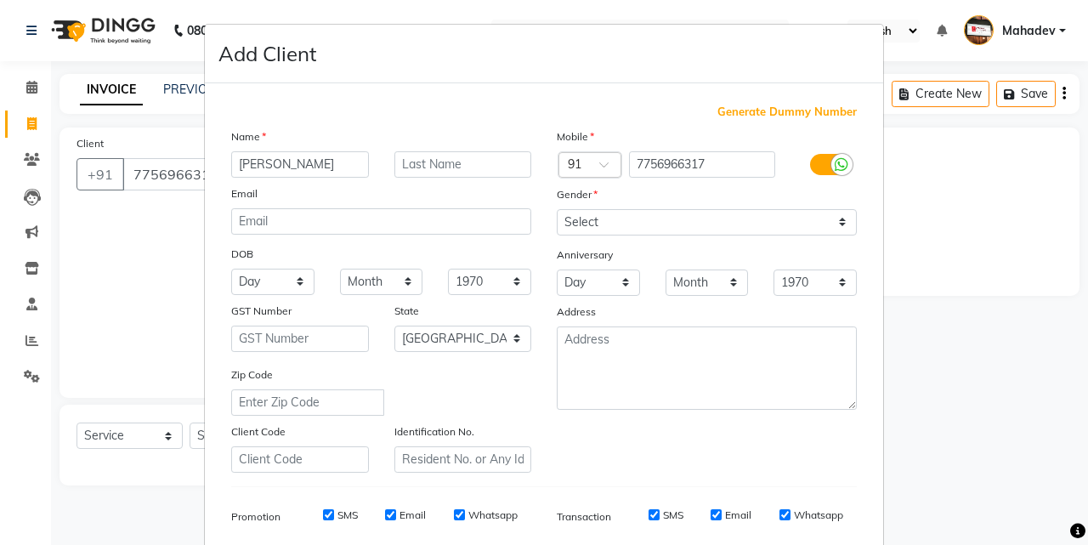
type input "SOHAN"
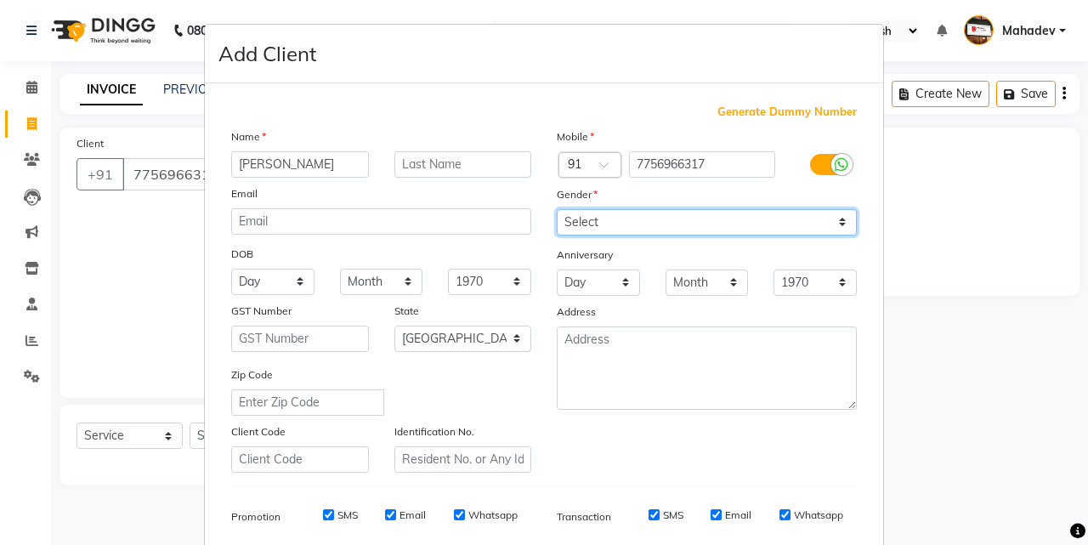
click at [632, 224] on select "Select Male Female Other Prefer Not To Say" at bounding box center [707, 222] width 300 height 26
select select "male"
click at [557, 209] on select "Select Male Female Other Prefer Not To Say" at bounding box center [707, 222] width 300 height 26
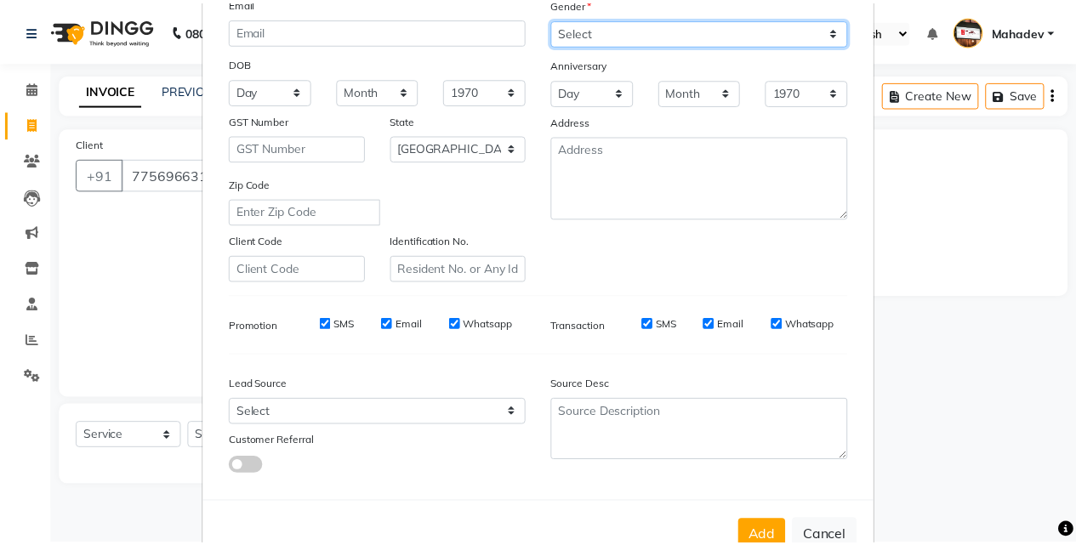
scroll to position [240, 0]
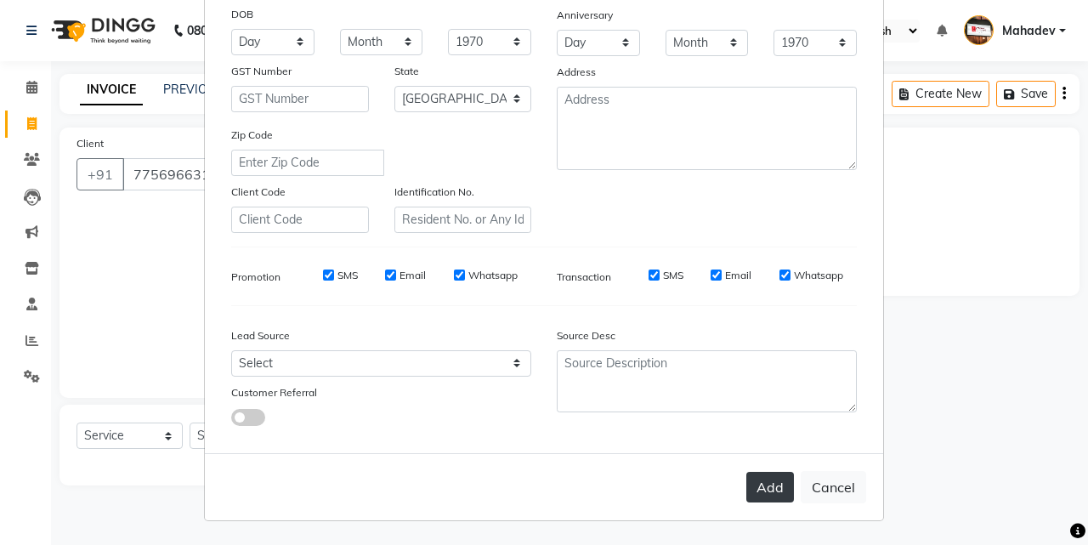
click at [781, 492] on button "Add" at bounding box center [771, 487] width 48 height 31
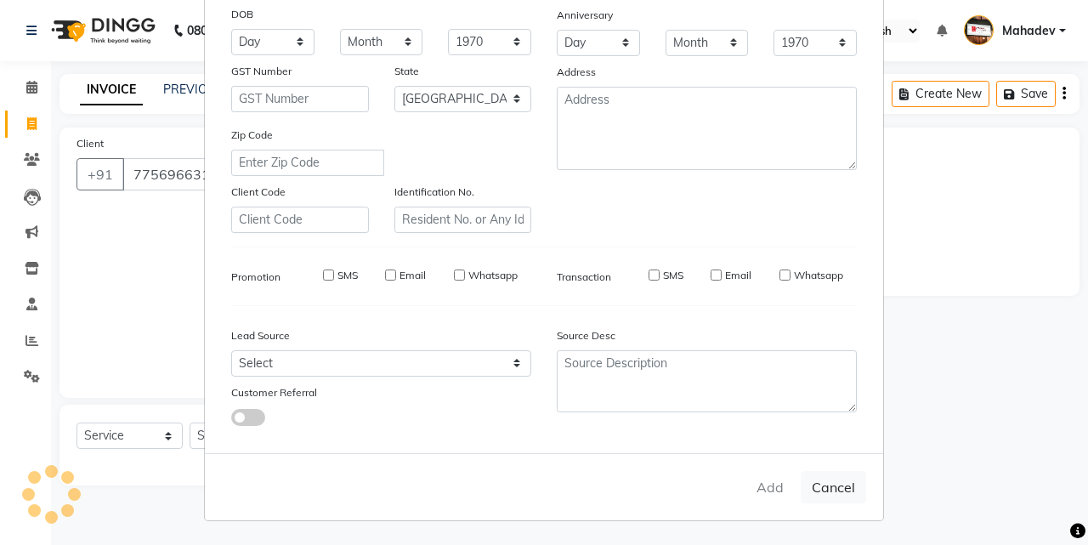
type input "77******17"
select select
select select "null"
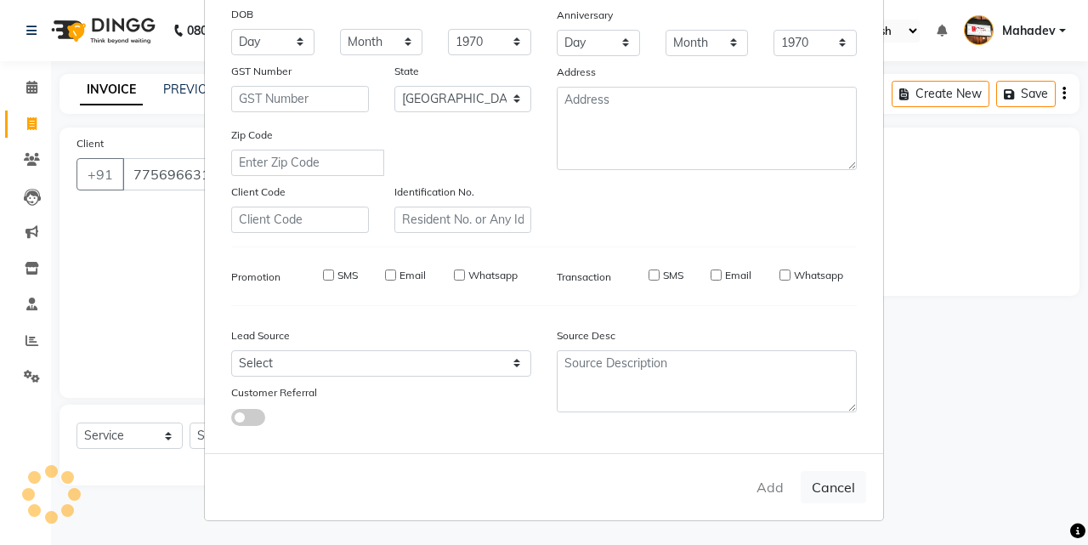
select select
checkbox input "false"
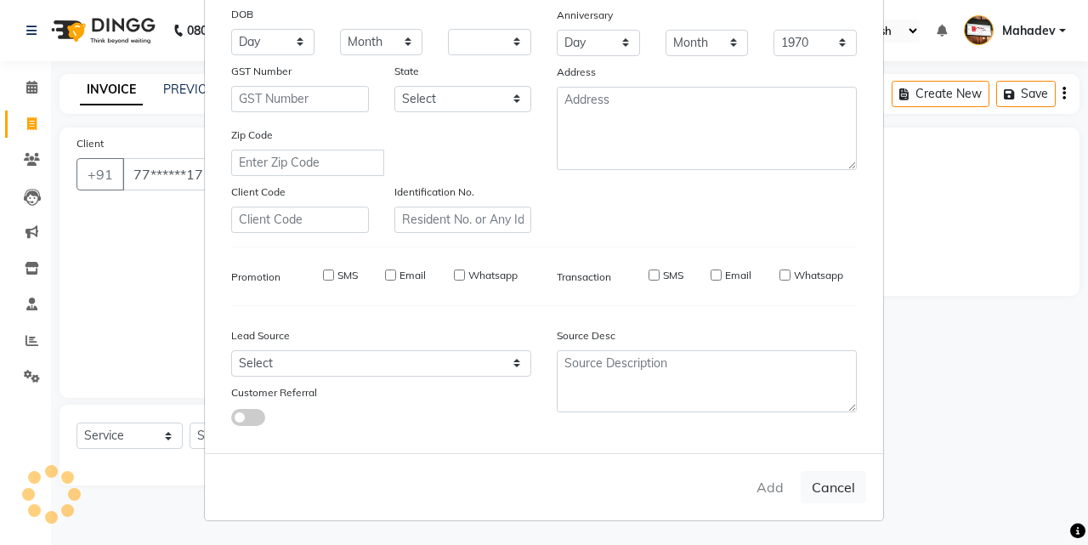
checkbox input "false"
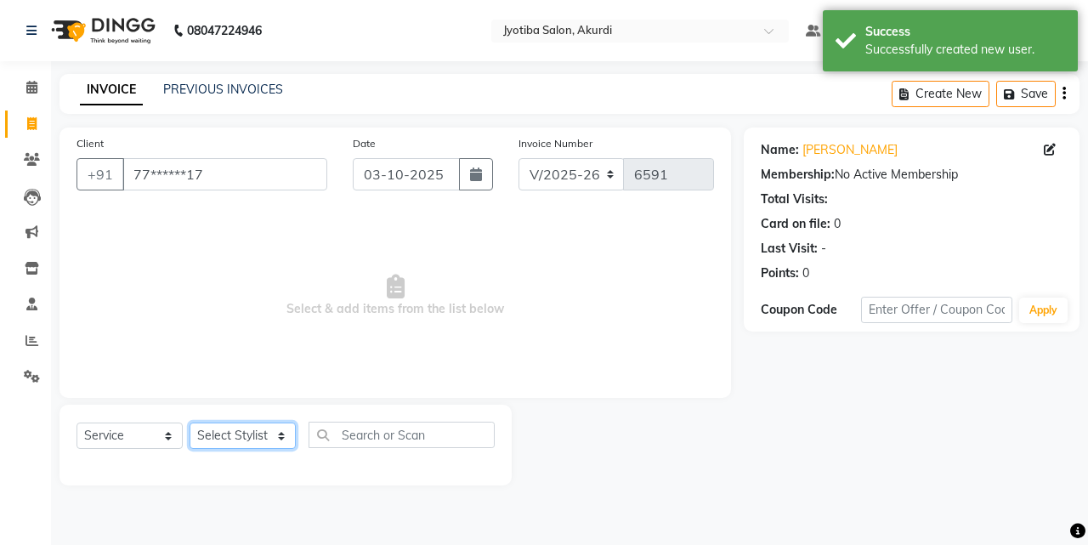
click at [241, 428] on select "Select Stylist Ajaj Ansari sahid Arif Ganpat Mahadev manish choudhari Parmu tat…" at bounding box center [243, 436] width 106 height 26
select select "7216"
click at [190, 423] on select "Select Stylist Ajaj Ansari sahid Arif Ganpat Mahadev manish choudhari Parmu tat…" at bounding box center [243, 436] width 106 height 26
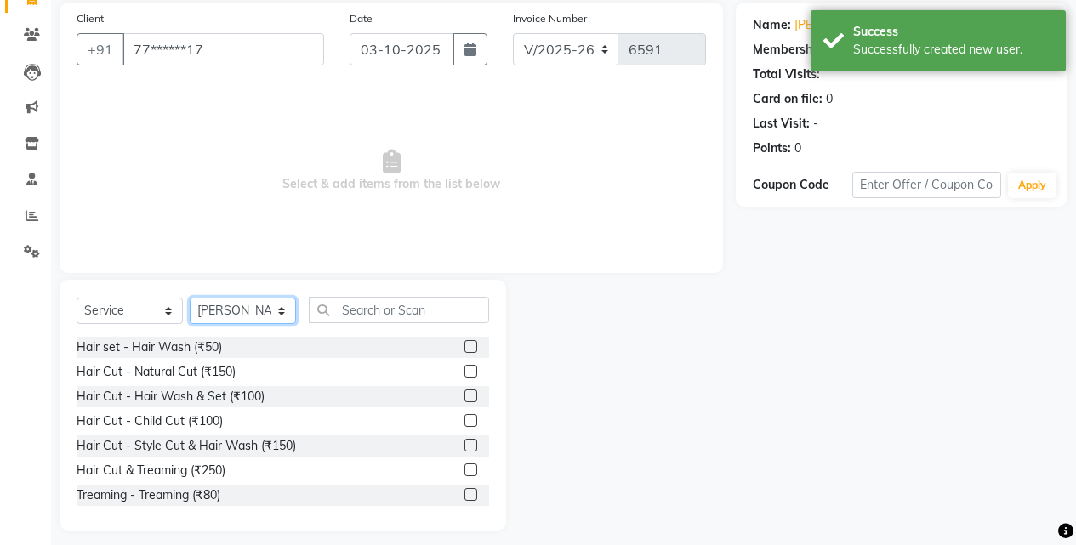
scroll to position [136, 0]
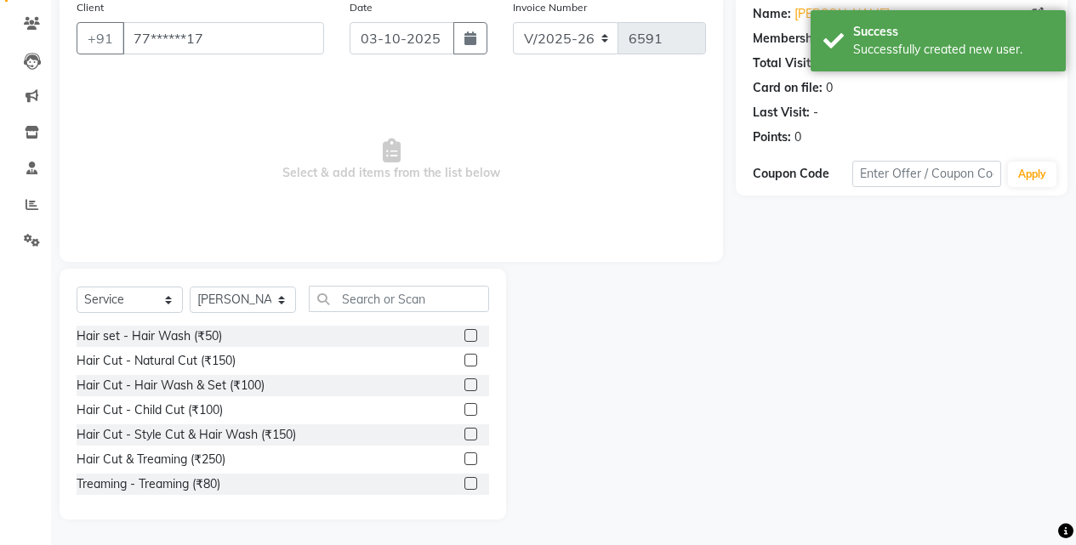
click at [464, 361] on label at bounding box center [470, 360] width 13 height 13
click at [464, 361] on input "checkbox" at bounding box center [469, 360] width 11 height 11
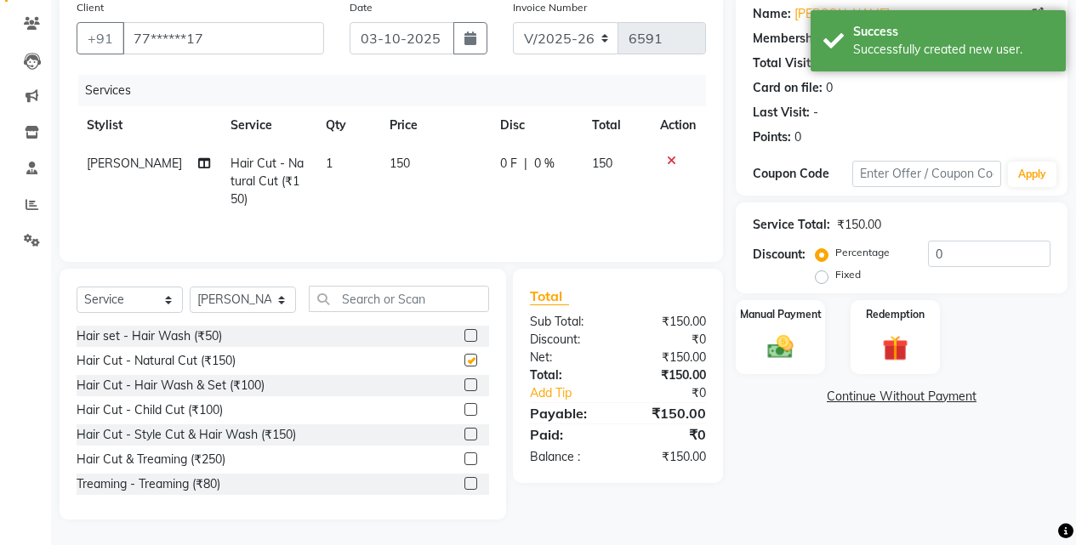
checkbox input "false"
click at [791, 345] on img at bounding box center [780, 347] width 43 height 31
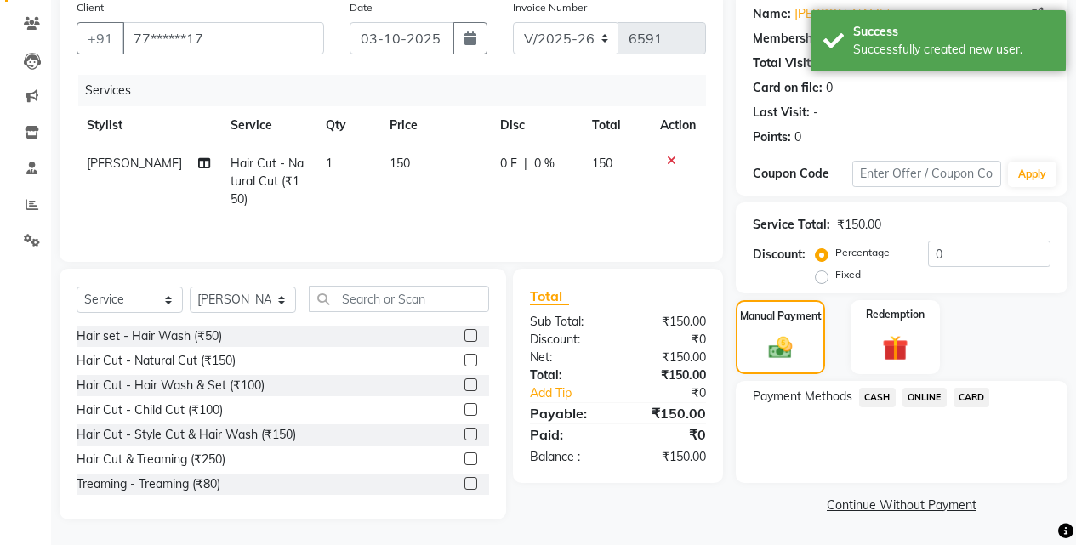
click at [878, 396] on span "CASH" at bounding box center [877, 398] width 37 height 20
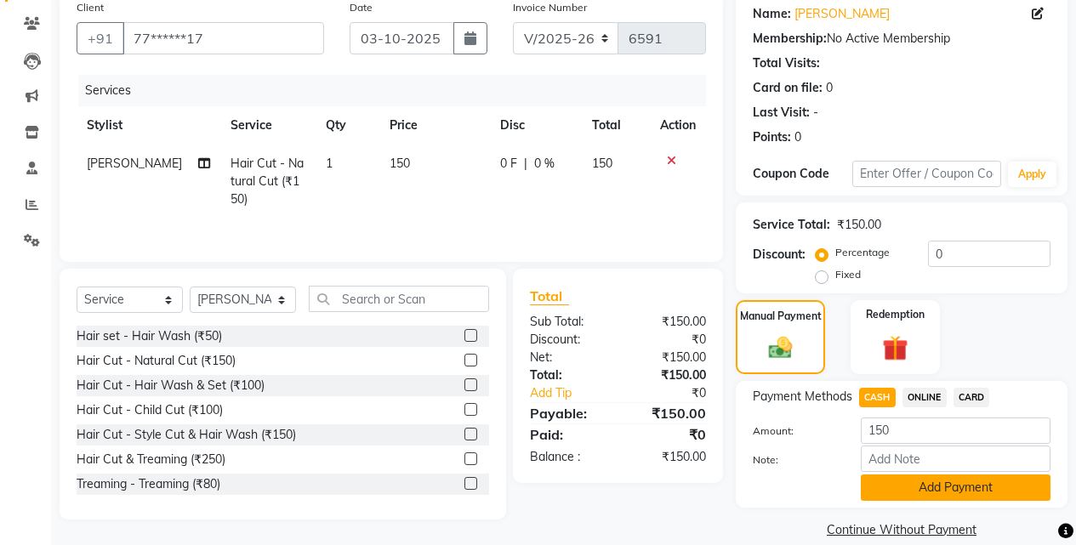
click at [893, 492] on button "Add Payment" at bounding box center [956, 488] width 190 height 26
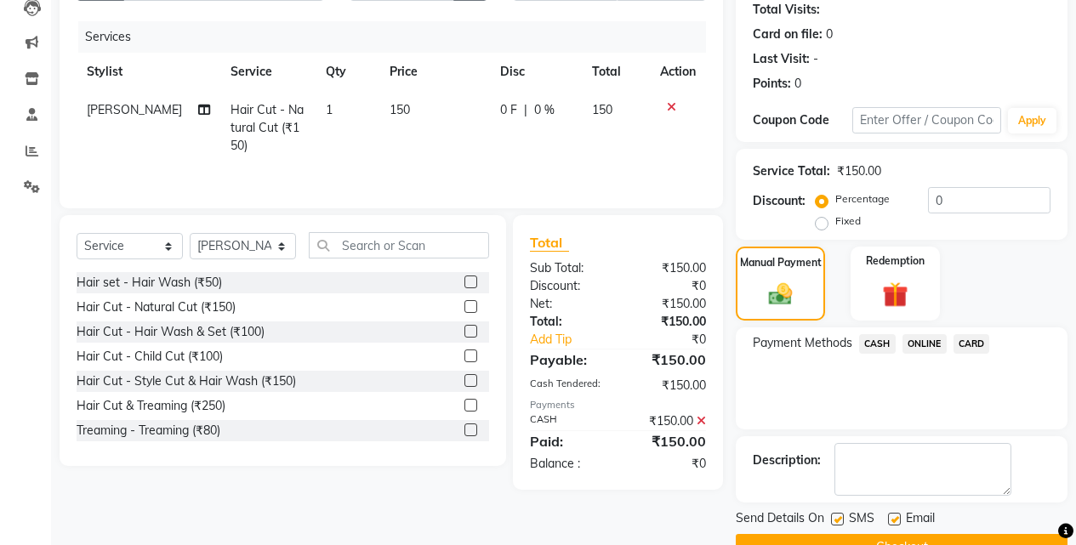
scroll to position [230, 0]
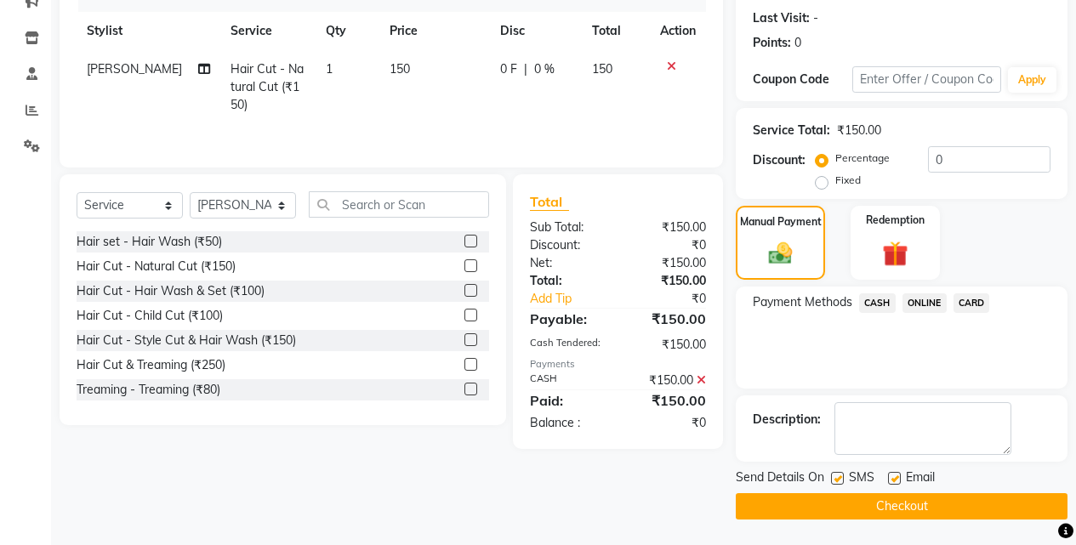
click at [895, 506] on button "Checkout" at bounding box center [902, 506] width 332 height 26
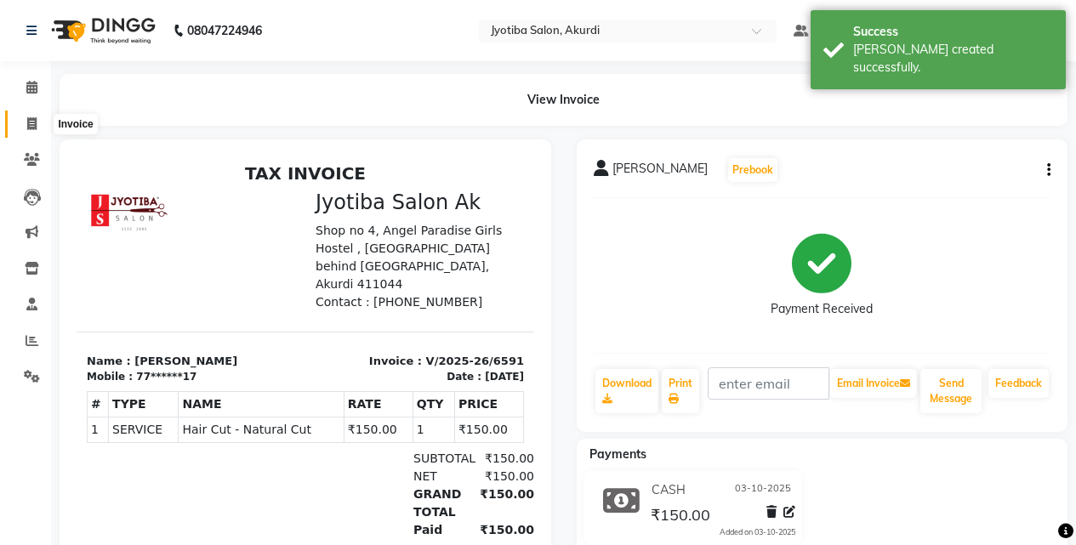
click at [31, 122] on icon at bounding box center [31, 123] width 9 height 13
select select "service"
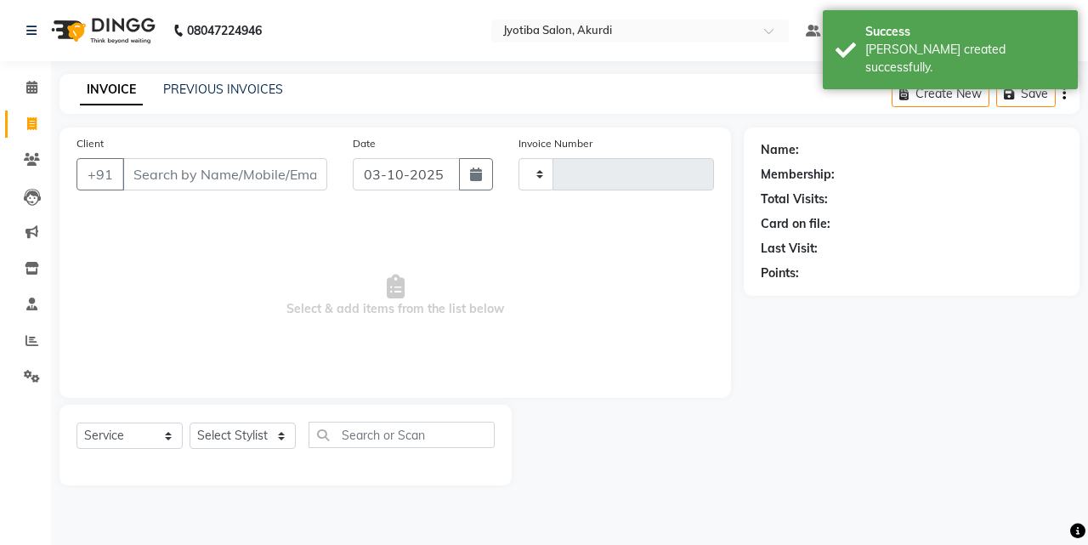
type input "6592"
select select "557"
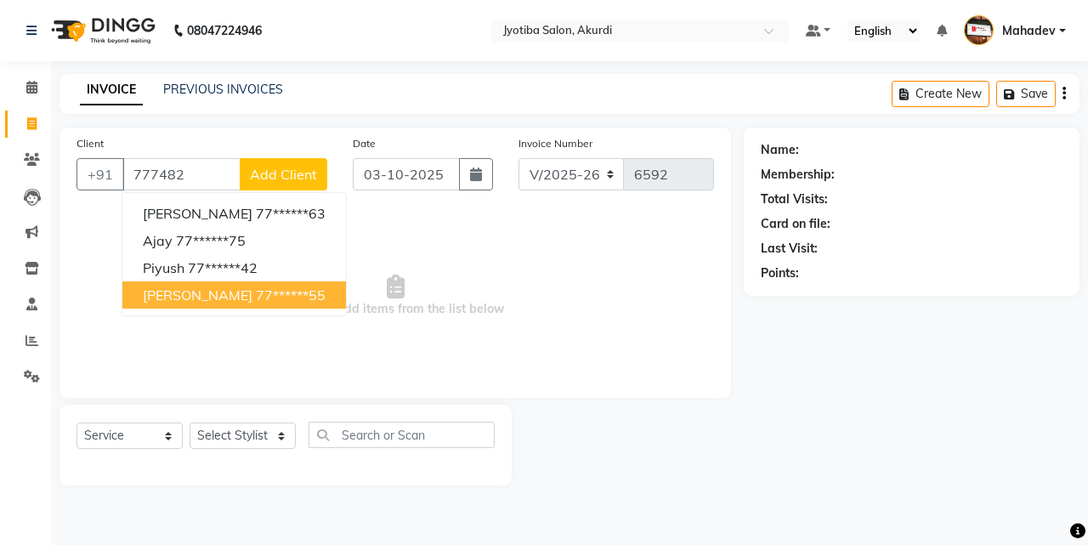
click at [256, 295] on ngb-highlight "77******55" at bounding box center [291, 295] width 70 height 17
type input "77******55"
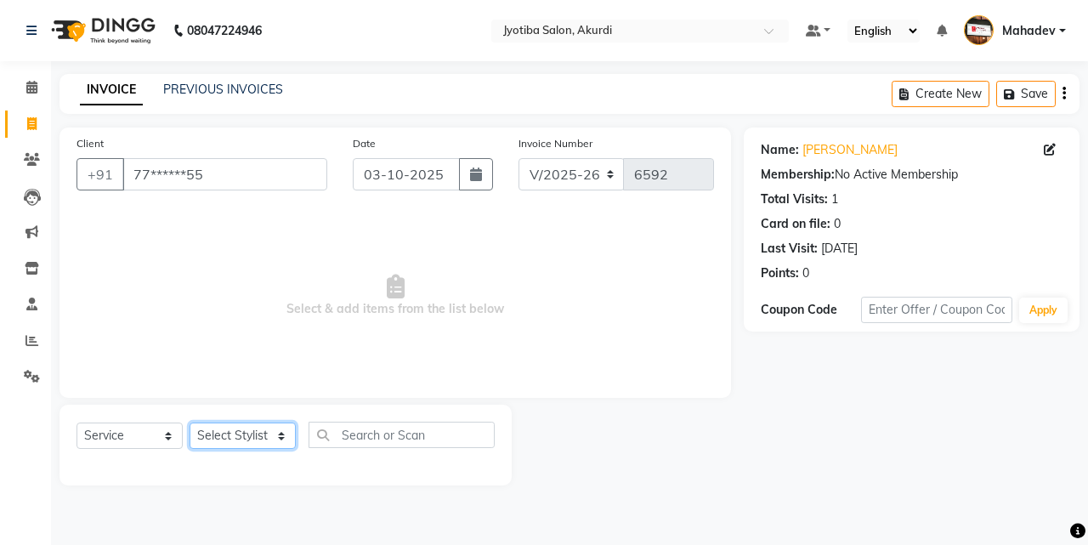
click at [231, 433] on select "Select Stylist Ajaj Ansari sahid Arif Ganpat Mahadev manish choudhari Parmu tat…" at bounding box center [243, 436] width 106 height 26
select select "79628"
click at [190, 423] on select "Select Stylist Ajaj Ansari sahid Arif Ganpat Mahadev manish choudhari Parmu tat…" at bounding box center [243, 436] width 106 height 26
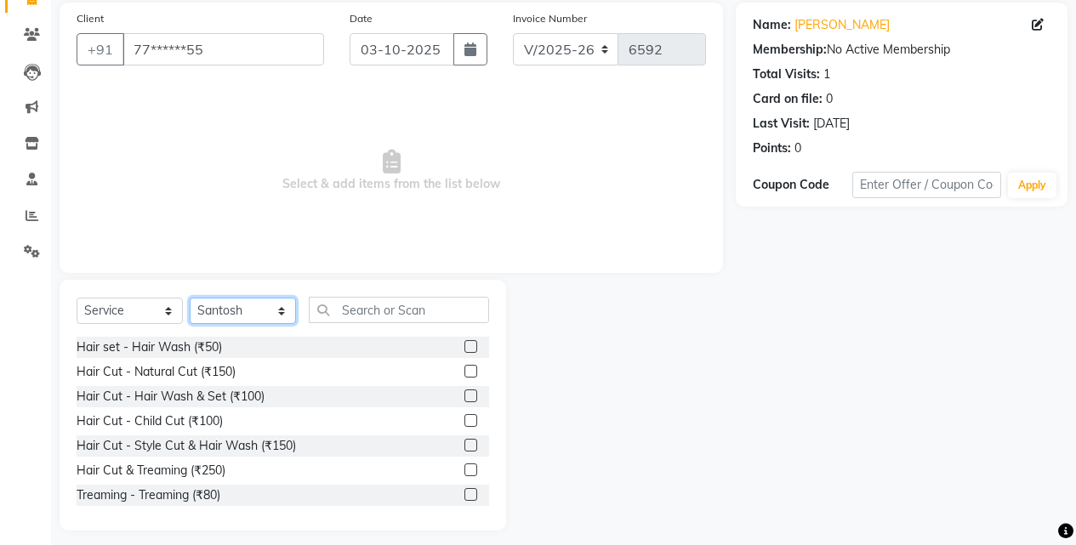
scroll to position [136, 0]
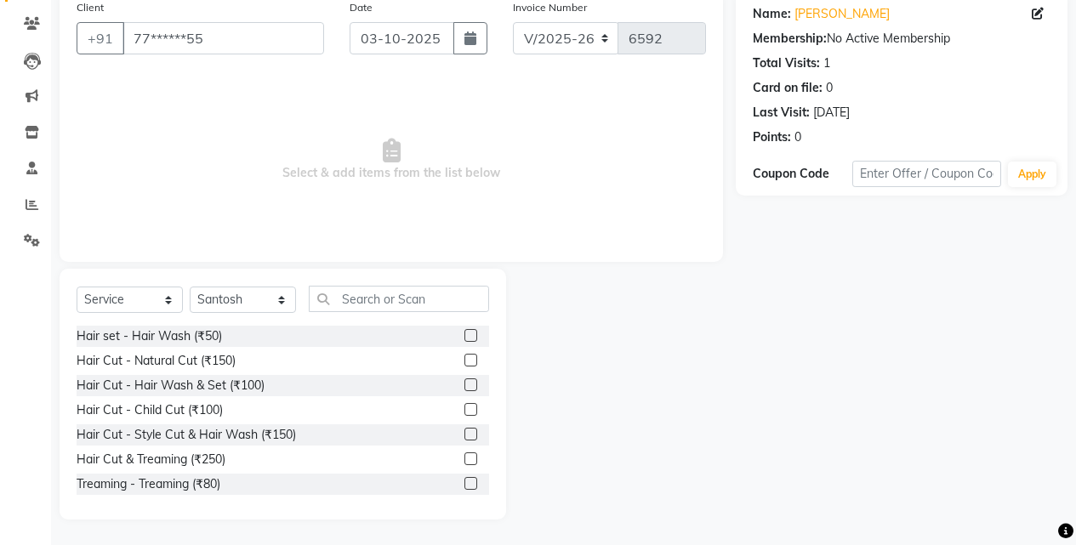
click at [464, 459] on label at bounding box center [470, 458] width 13 height 13
click at [464, 459] on input "checkbox" at bounding box center [469, 459] width 11 height 11
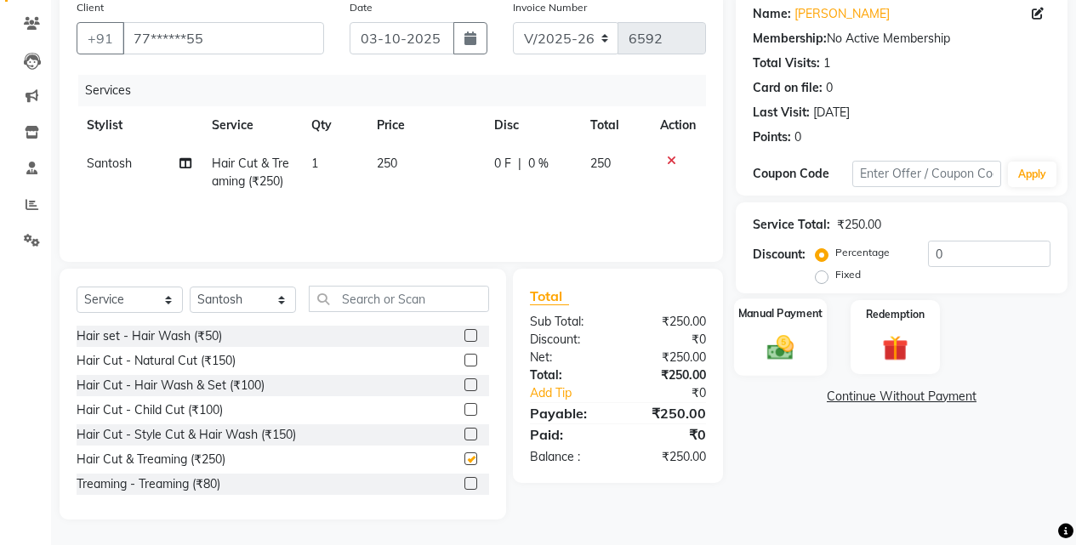
checkbox input "false"
click at [778, 350] on img at bounding box center [780, 347] width 43 height 31
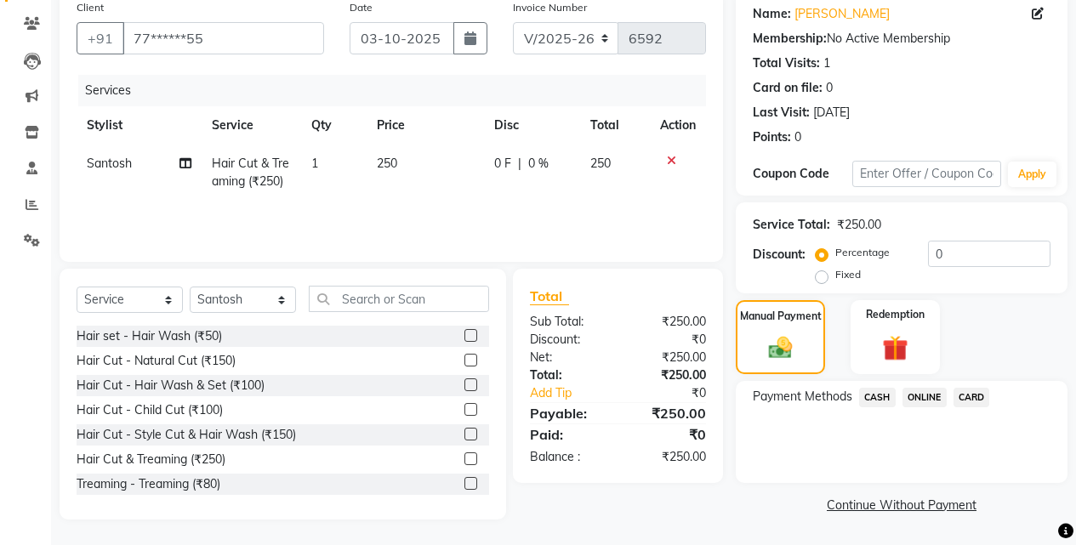
click at [920, 395] on span "ONLINE" at bounding box center [924, 398] width 44 height 20
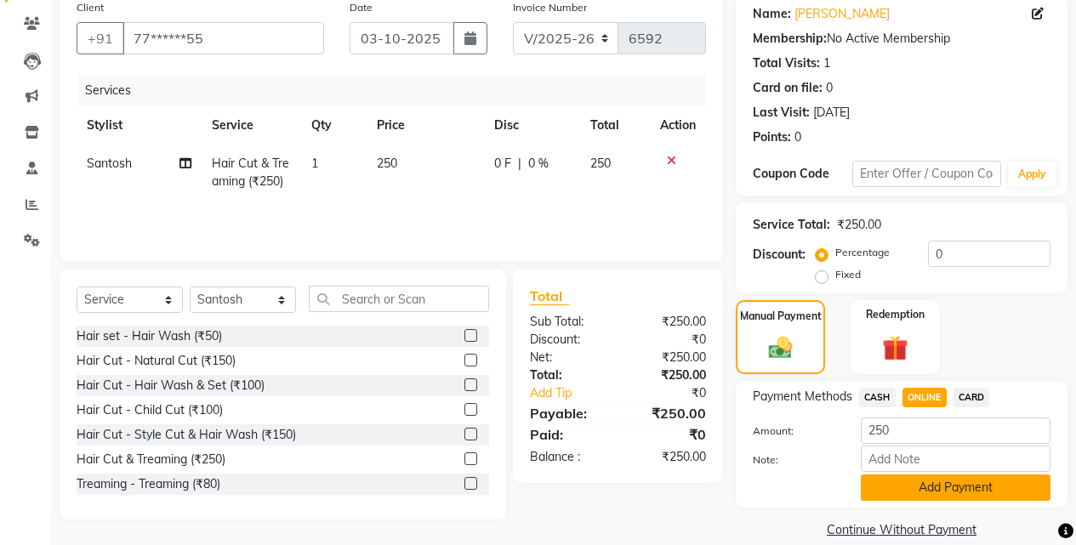
click at [922, 487] on button "Add Payment" at bounding box center [956, 488] width 190 height 26
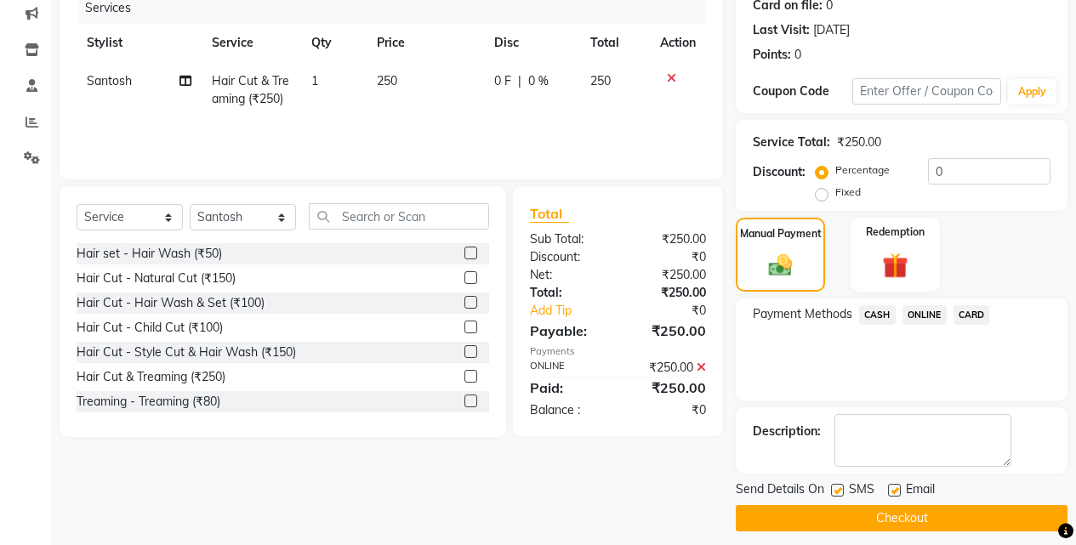
scroll to position [230, 0]
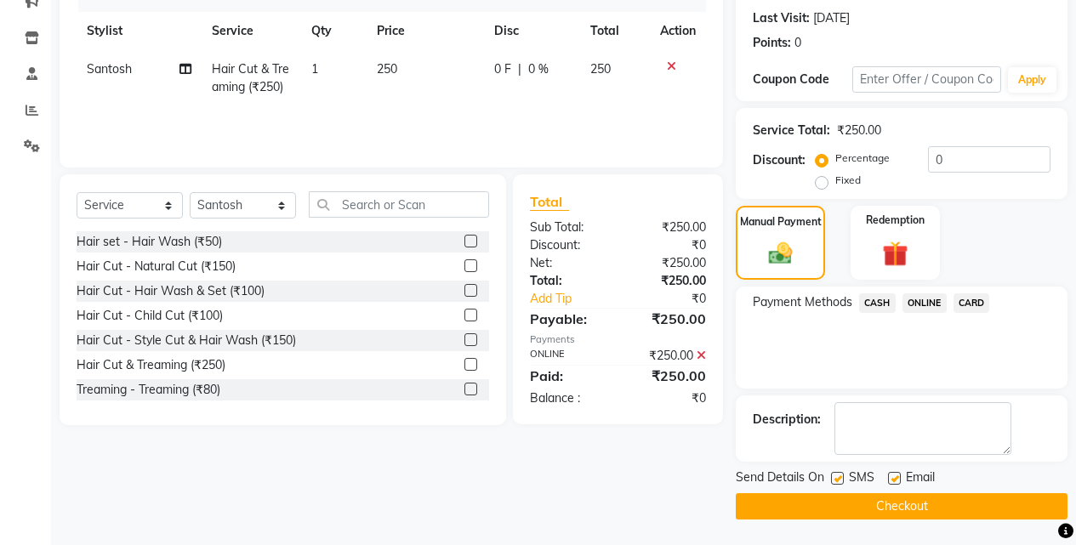
click at [910, 493] on button "Checkout" at bounding box center [902, 506] width 332 height 26
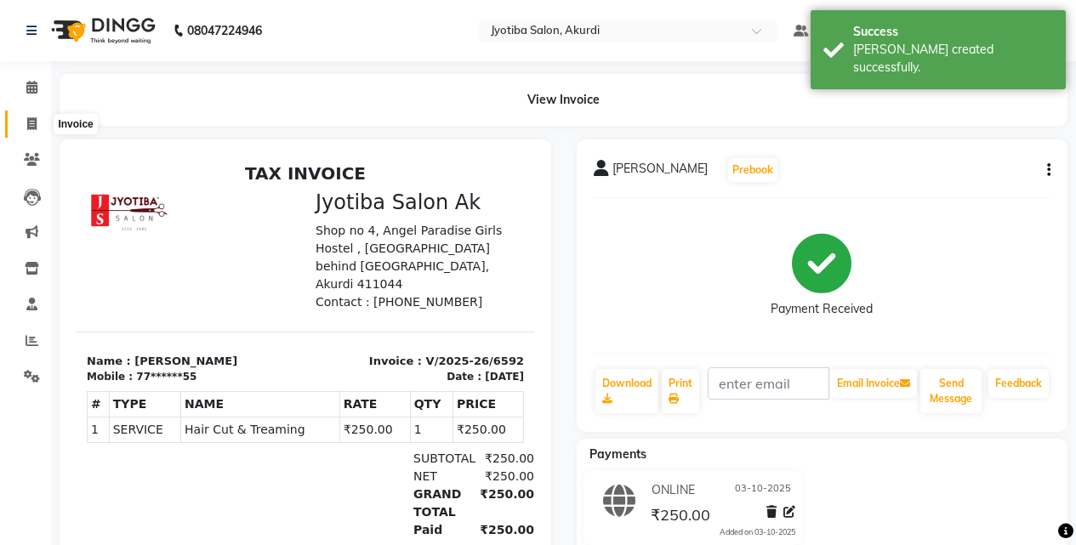
click at [33, 119] on icon at bounding box center [31, 123] width 9 height 13
select select "557"
select select "service"
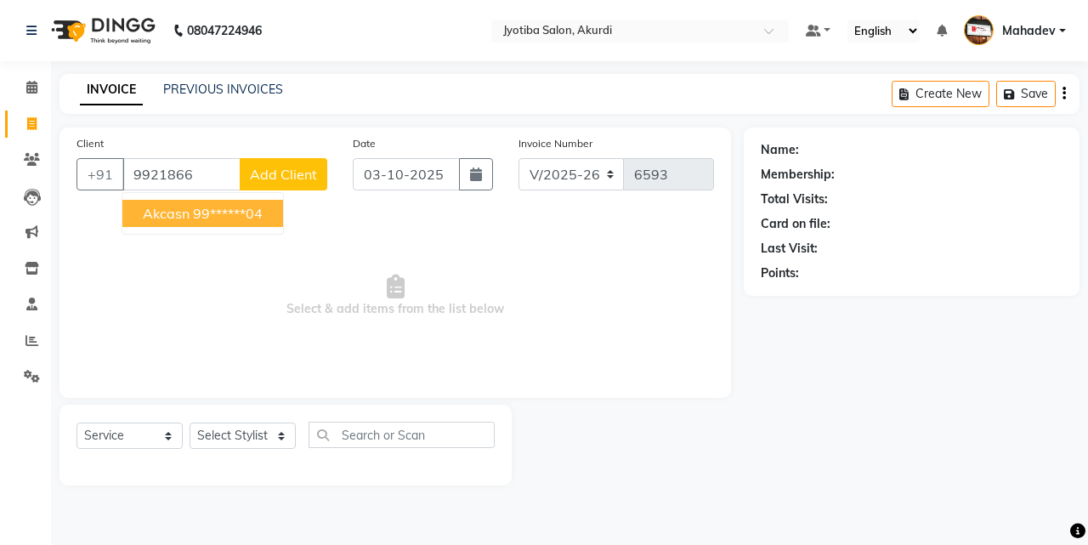
click at [196, 212] on ngb-highlight "99******04" at bounding box center [228, 213] width 70 height 17
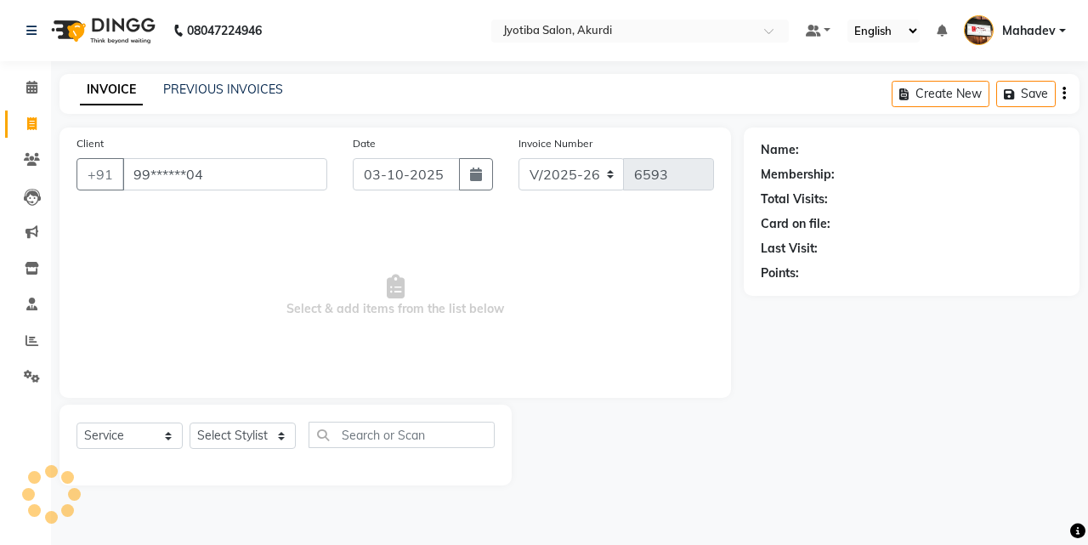
type input "99******04"
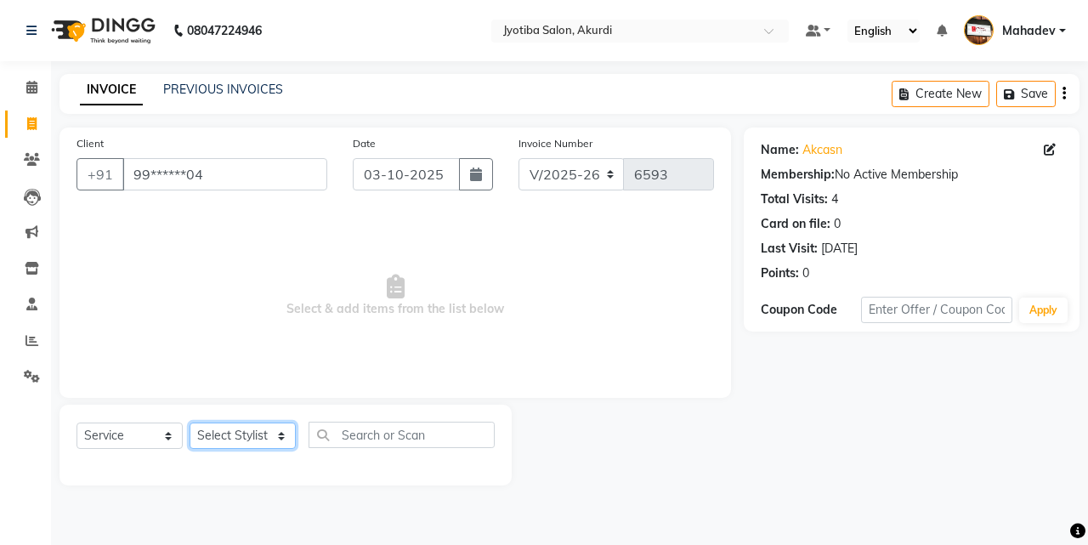
click at [257, 435] on select "Select Stylist Ajaj Ansari sahid Arif Ganpat Mahadev manish choudhari Parmu tat…" at bounding box center [243, 436] width 106 height 26
select select "11679"
click at [190, 423] on select "Select Stylist Ajaj Ansari sahid Arif Ganpat Mahadev manish choudhari Parmu tat…" at bounding box center [243, 436] width 106 height 26
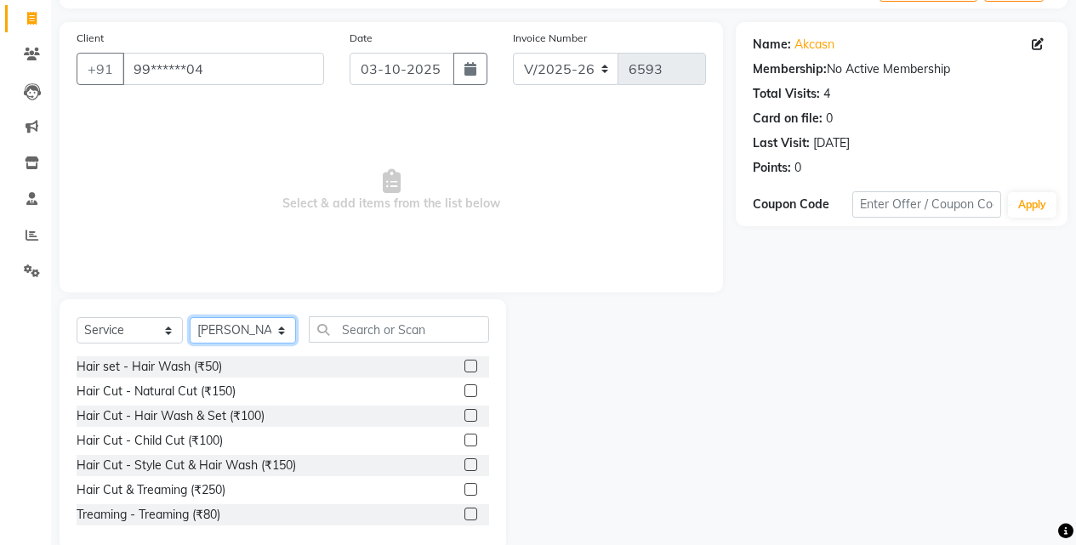
scroll to position [136, 0]
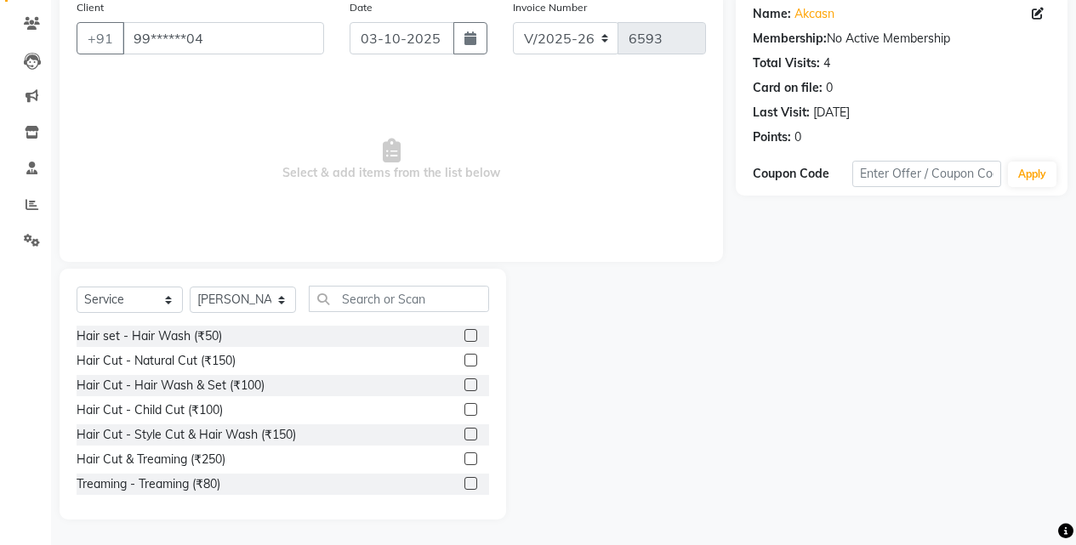
click at [464, 462] on label at bounding box center [470, 458] width 13 height 13
click at [464, 462] on input "checkbox" at bounding box center [469, 459] width 11 height 11
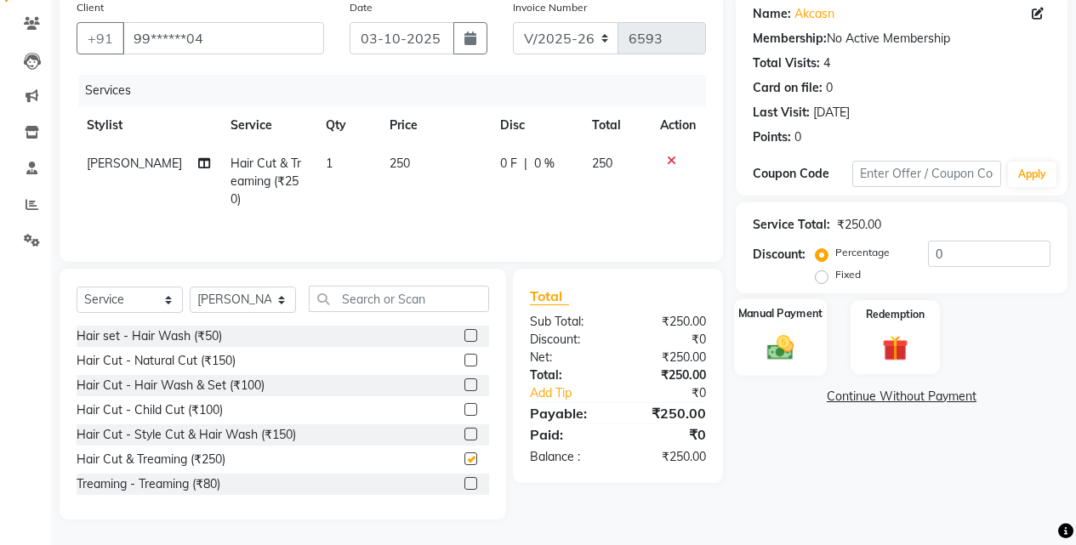
checkbox input "false"
click at [782, 343] on img at bounding box center [780, 347] width 43 height 31
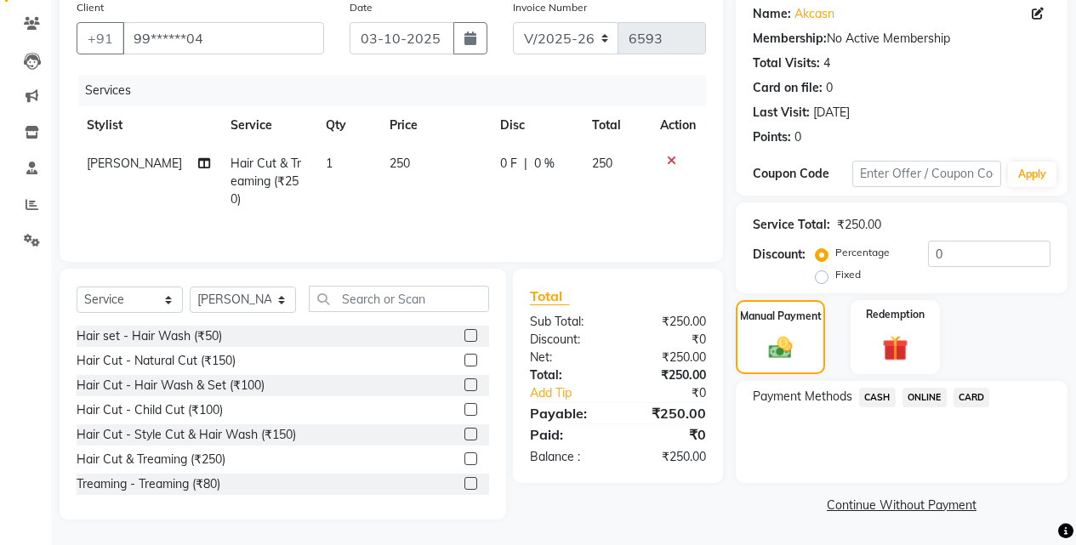
click at [916, 392] on span "ONLINE" at bounding box center [924, 398] width 44 height 20
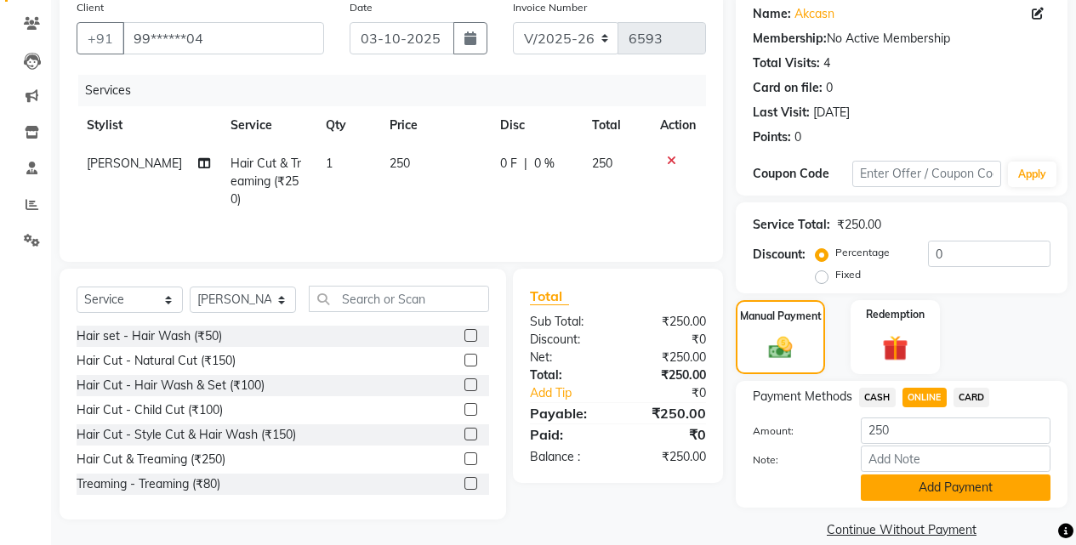
click at [916, 490] on button "Add Payment" at bounding box center [956, 488] width 190 height 26
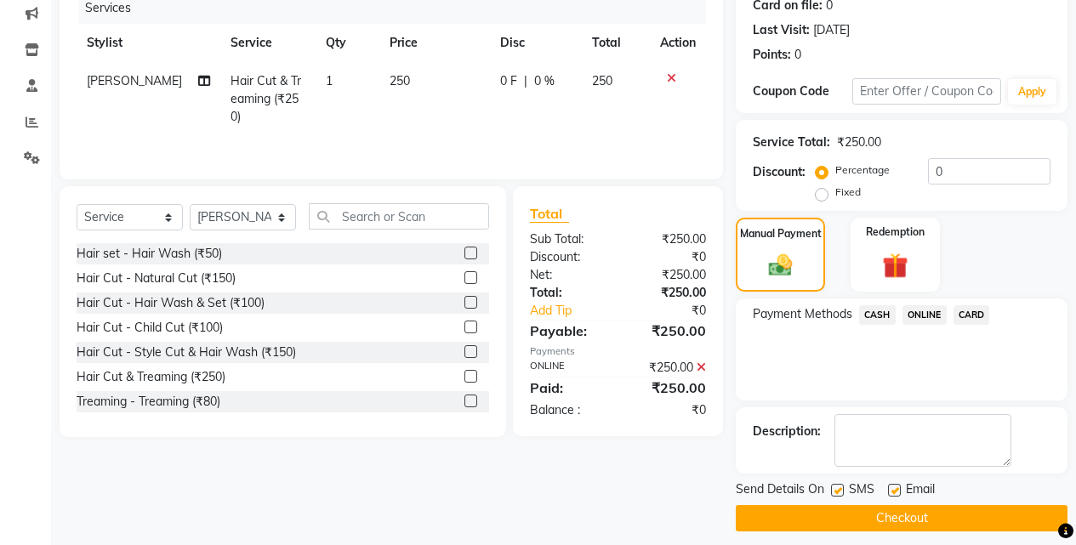
scroll to position [230, 0]
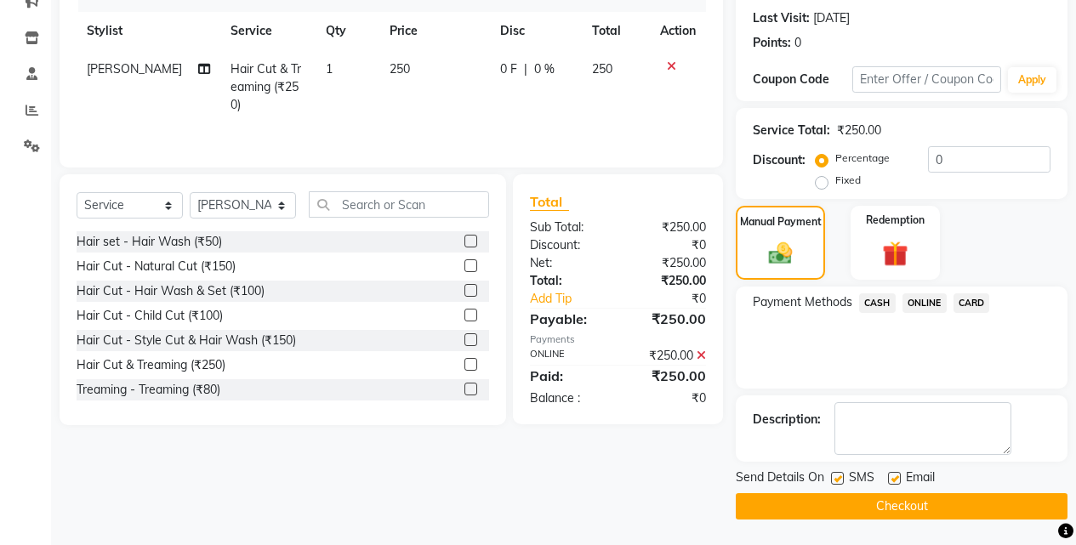
click at [895, 496] on button "Checkout" at bounding box center [902, 506] width 332 height 26
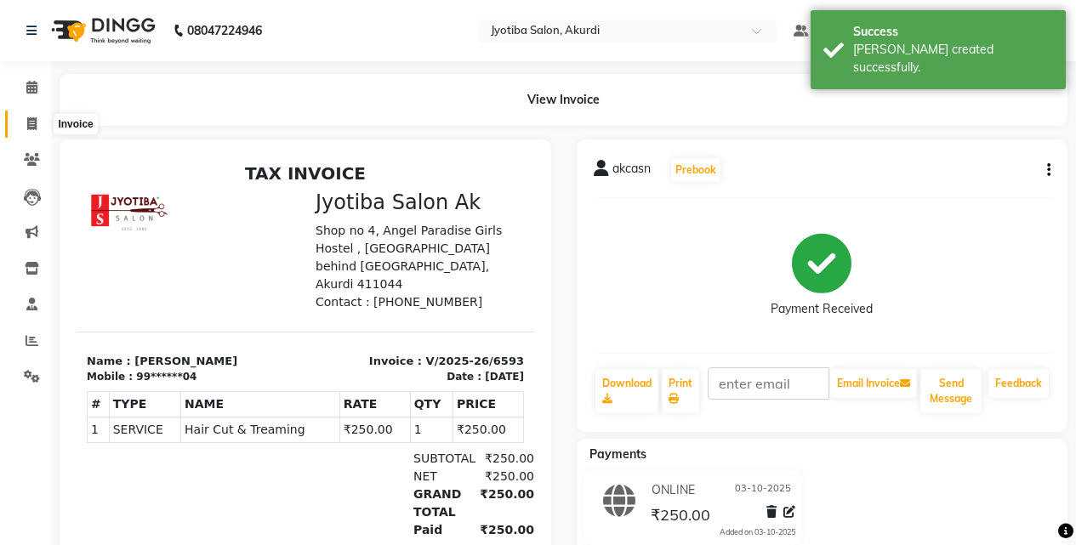
click at [31, 127] on icon at bounding box center [31, 123] width 9 height 13
select select "service"
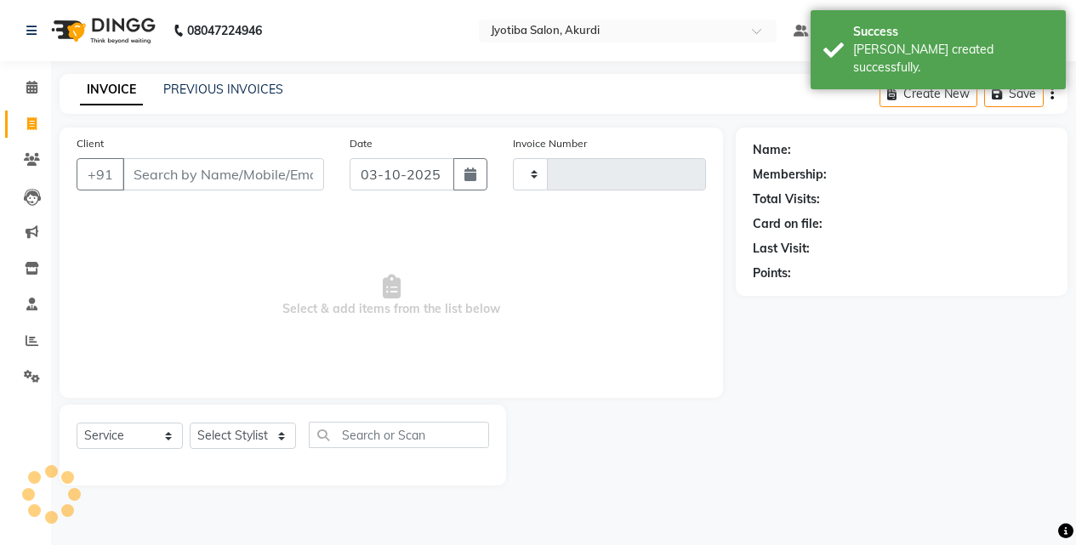
type input "6594"
select select "557"
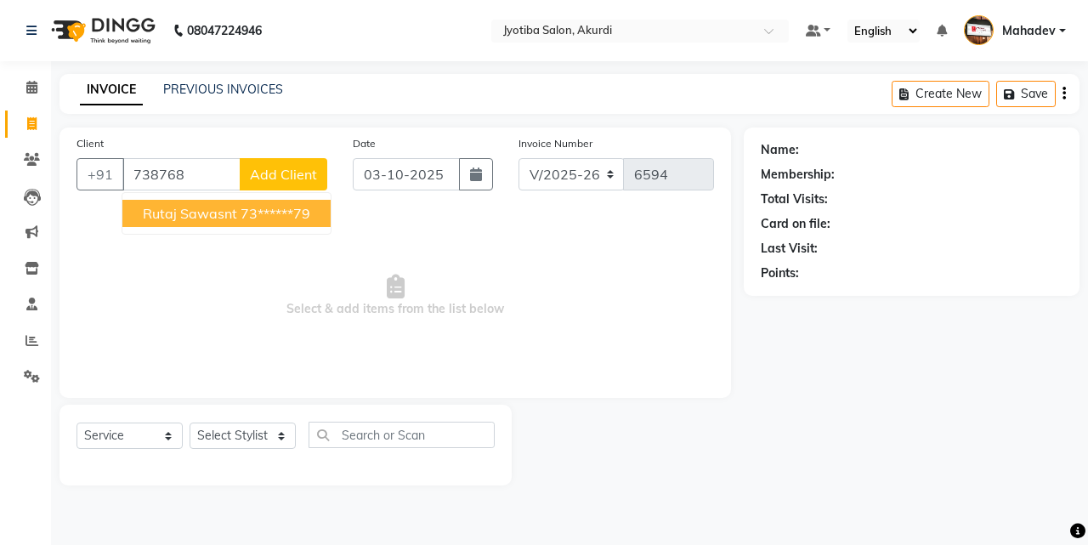
click at [197, 211] on span "rutaj sawasnt" at bounding box center [190, 213] width 94 height 17
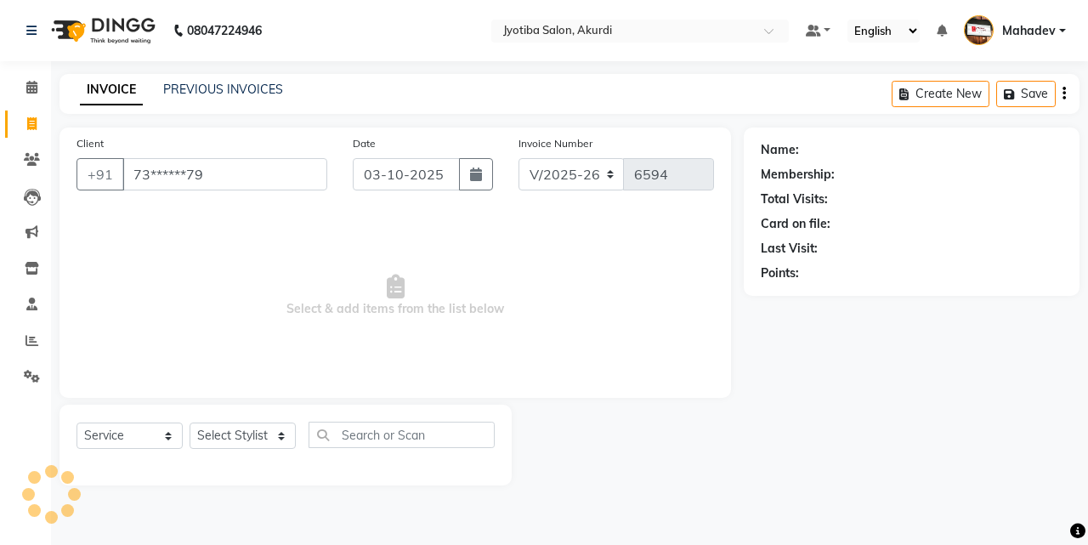
type input "73******79"
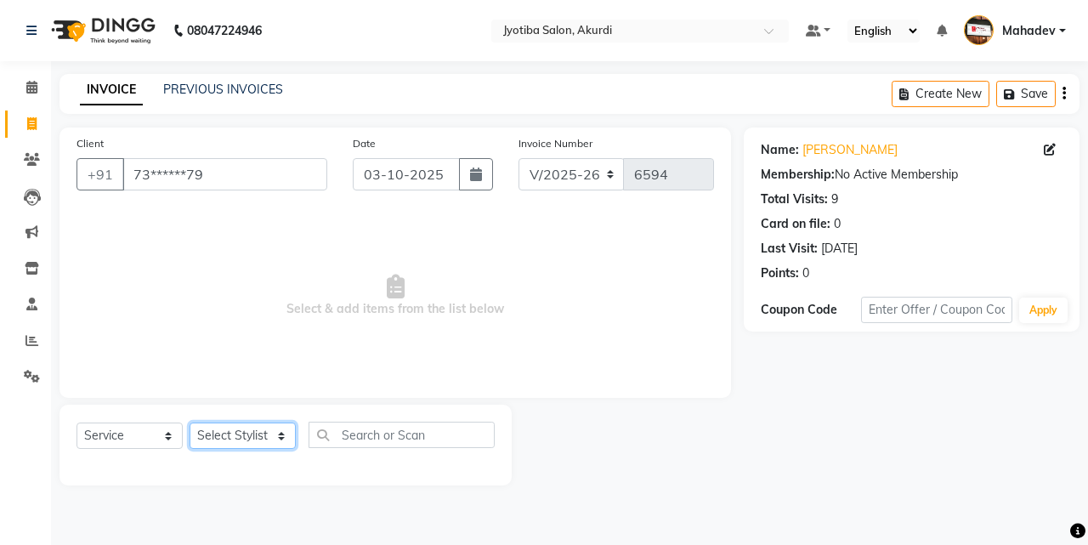
click at [238, 440] on select "Select Stylist Ajaj Ansari sahid Arif Ganpat Mahadev manish choudhari Parmu tat…" at bounding box center [243, 436] width 106 height 26
select select "86627"
click at [190, 423] on select "Select Stylist Ajaj Ansari sahid Arif Ganpat Mahadev manish choudhari Parmu tat…" at bounding box center [243, 436] width 106 height 26
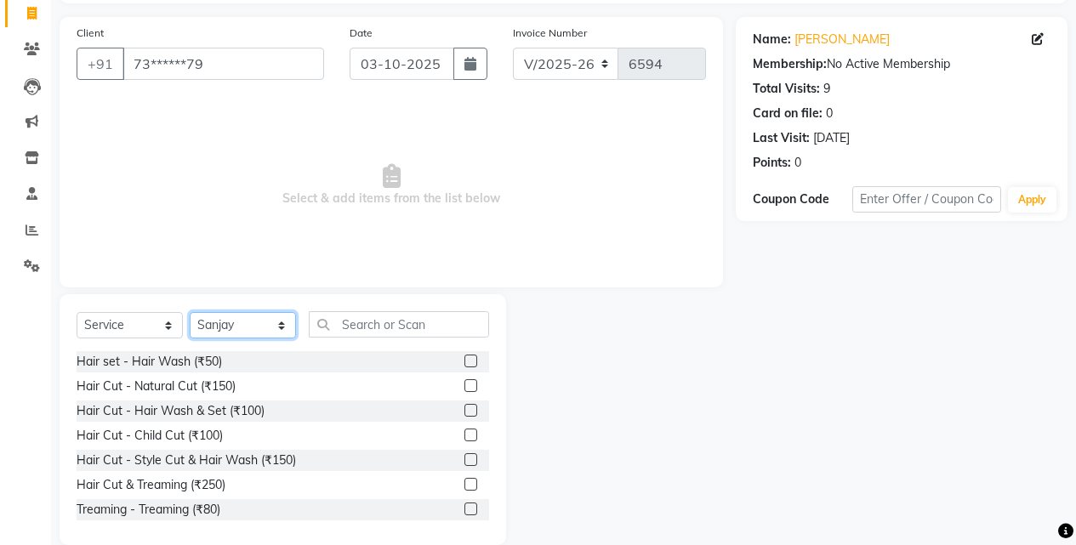
scroll to position [136, 0]
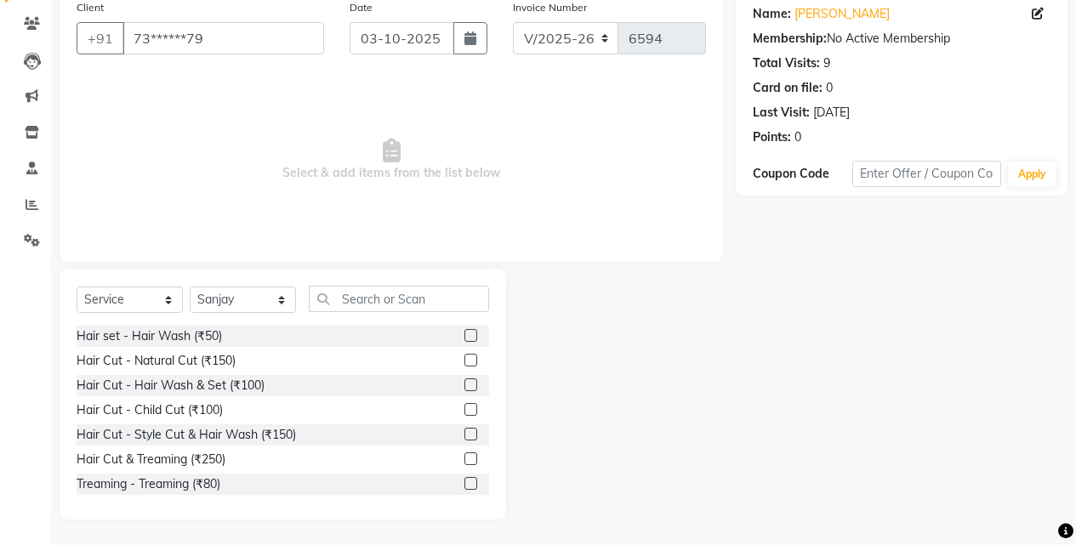
click at [464, 453] on label at bounding box center [470, 458] width 13 height 13
click at [464, 454] on input "checkbox" at bounding box center [469, 459] width 11 height 11
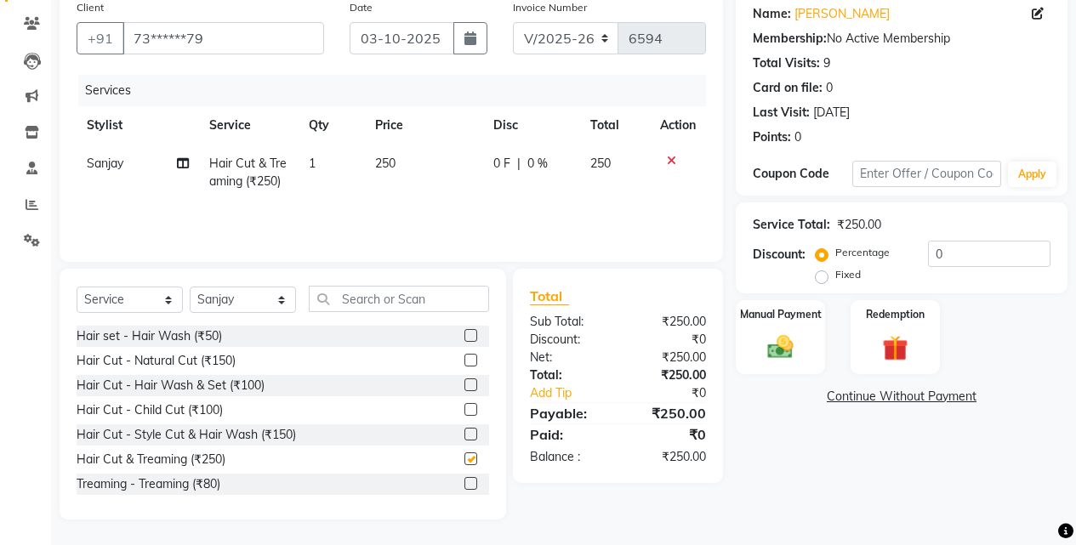
checkbox input "false"
click at [239, 298] on select "Select Stylist Ajaj Ansari sahid Arif Ganpat Mahadev manish choudhari Parmu tat…" at bounding box center [243, 300] width 106 height 26
select select "79628"
click at [190, 287] on select "Select Stylist Ajaj Ansari sahid Arif Ganpat Mahadev manish choudhari Parmu tat…" at bounding box center [243, 300] width 106 height 26
click at [464, 337] on label at bounding box center [470, 335] width 13 height 13
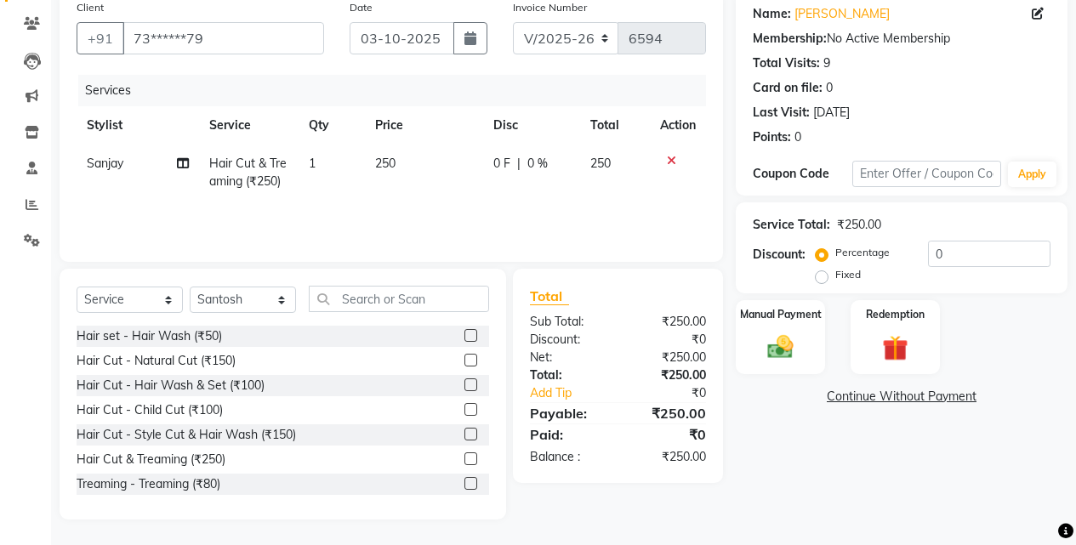
click at [464, 337] on input "checkbox" at bounding box center [469, 336] width 11 height 11
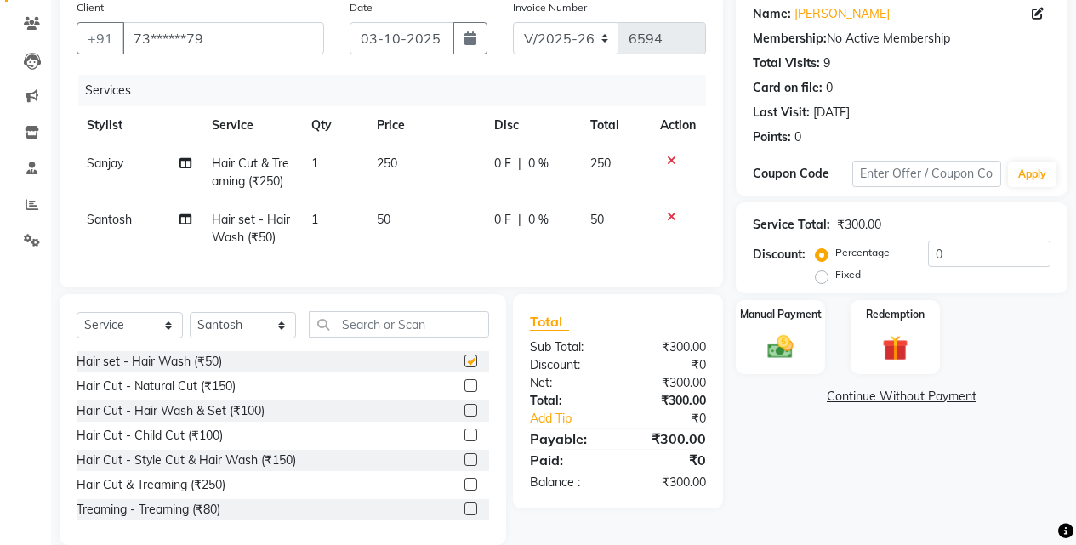
checkbox input "false"
click at [671, 216] on icon at bounding box center [671, 217] width 9 height 12
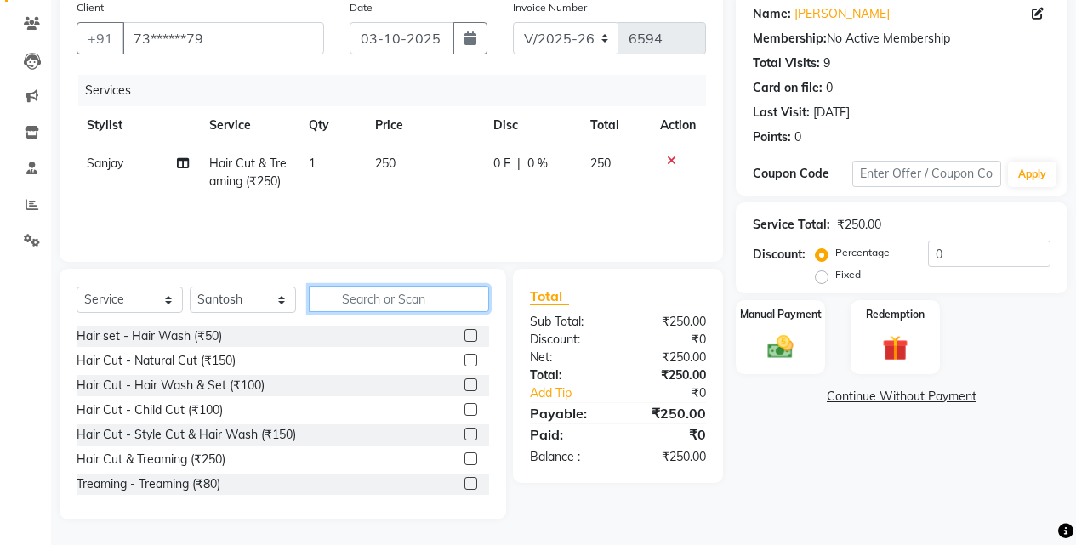
click at [447, 300] on input "text" at bounding box center [399, 299] width 180 height 26
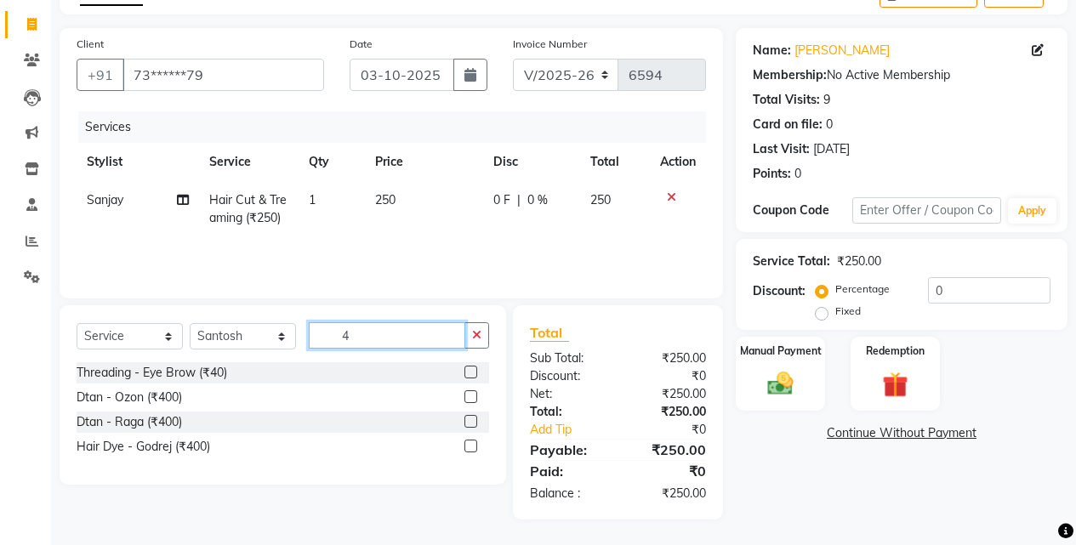
scroll to position [99, 0]
type input "40"
click at [474, 371] on label at bounding box center [470, 372] width 13 height 13
click at [474, 371] on input "checkbox" at bounding box center [469, 372] width 11 height 11
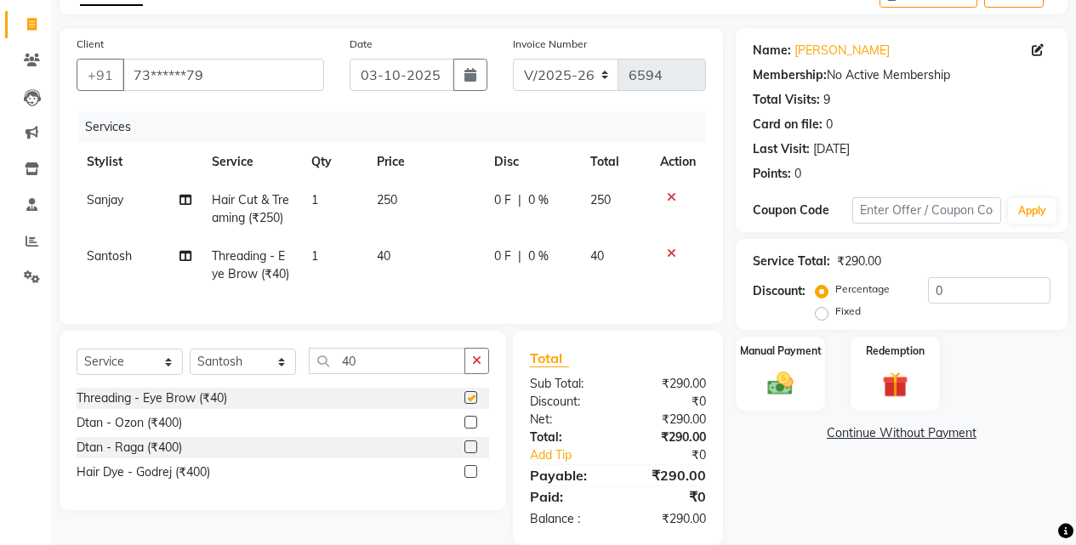
checkbox input "false"
click at [390, 253] on span "40" at bounding box center [384, 255] width 14 height 15
select select "79628"
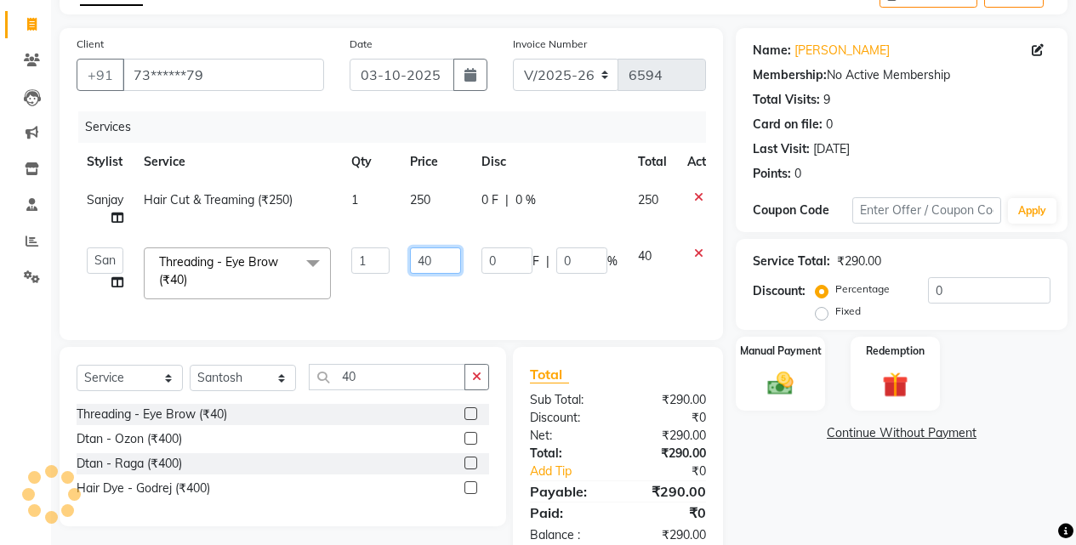
click at [443, 264] on input "40" at bounding box center [435, 260] width 51 height 26
type input "4"
type input "50"
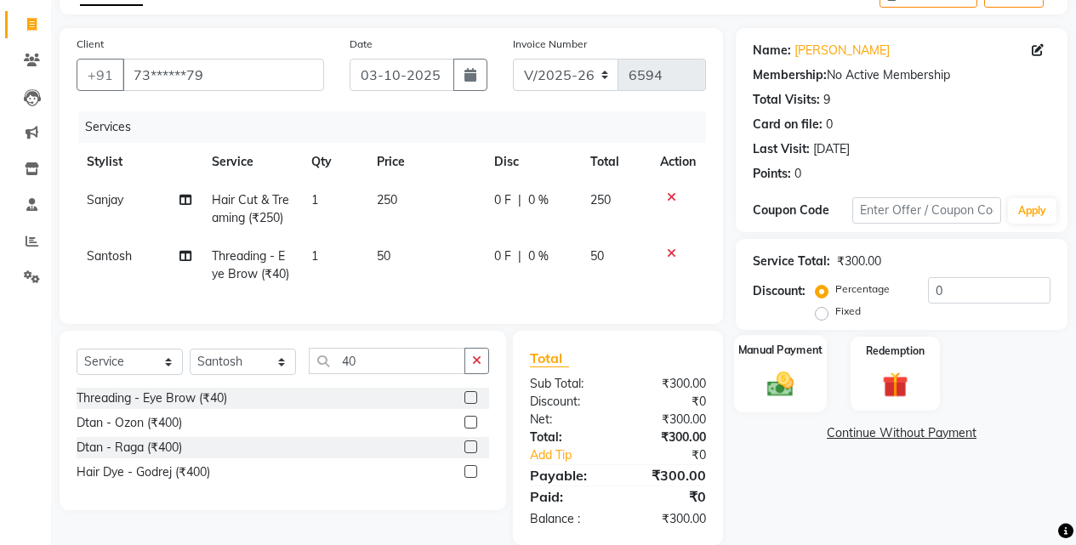
click at [784, 382] on img at bounding box center [780, 383] width 43 height 31
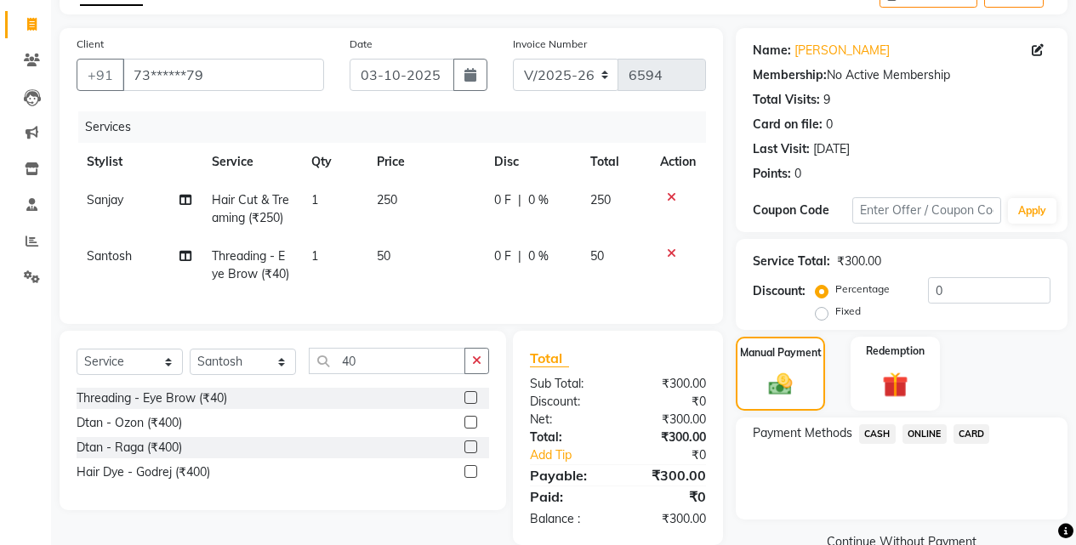
click at [930, 432] on span "ONLINE" at bounding box center [924, 434] width 44 height 20
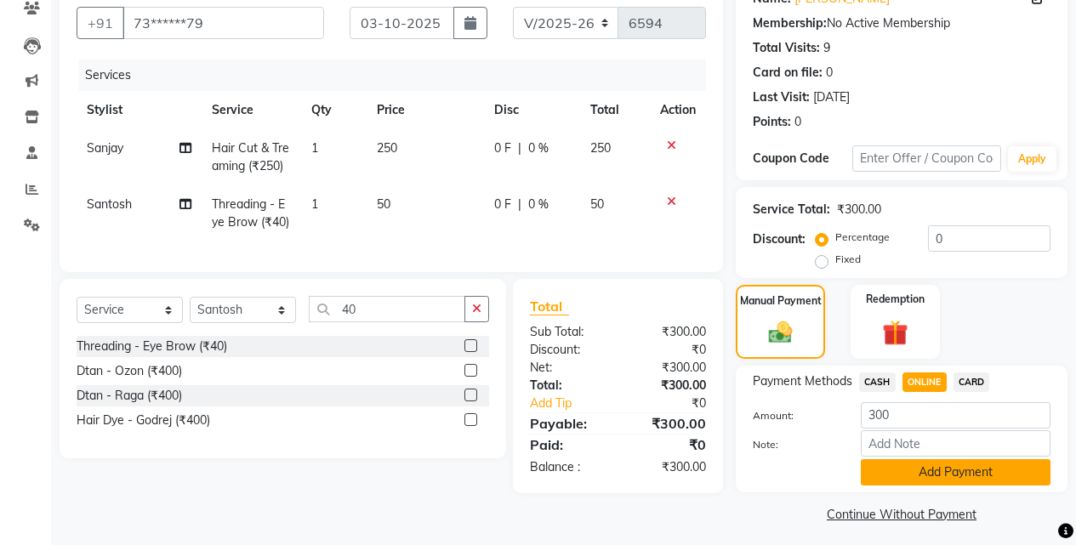
scroll to position [159, 0]
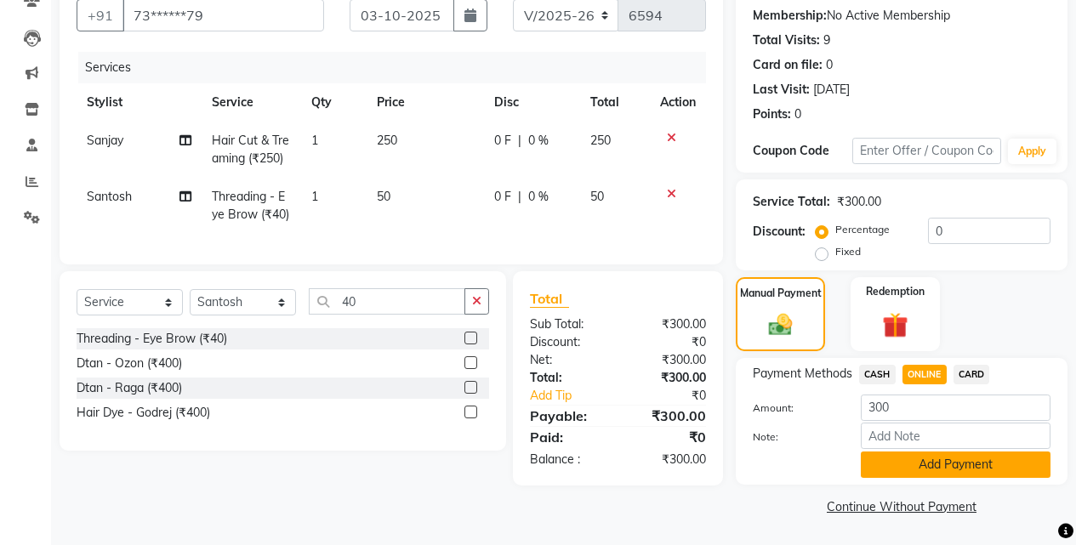
click at [935, 460] on button "Add Payment" at bounding box center [956, 465] width 190 height 26
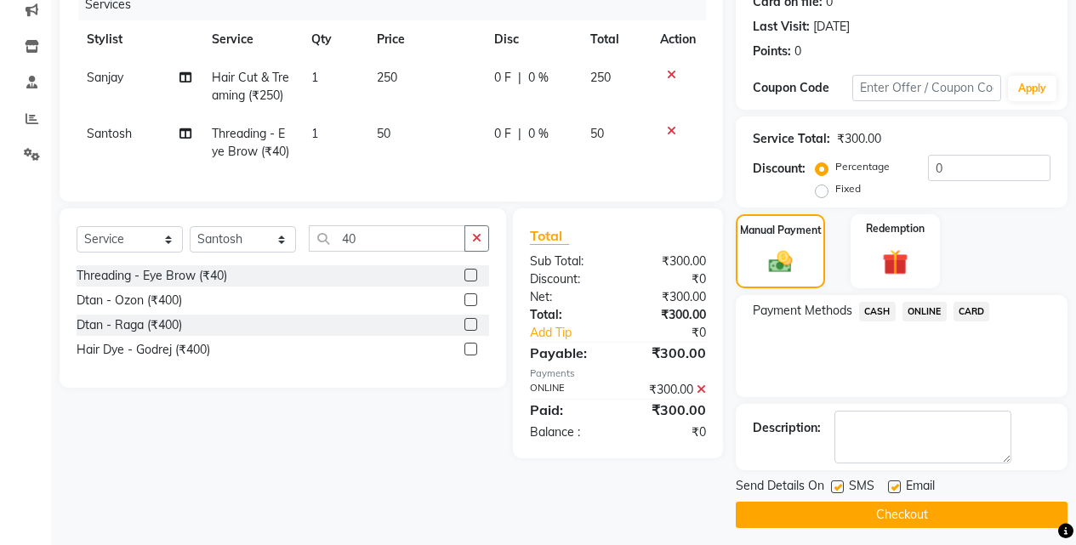
scroll to position [230, 0]
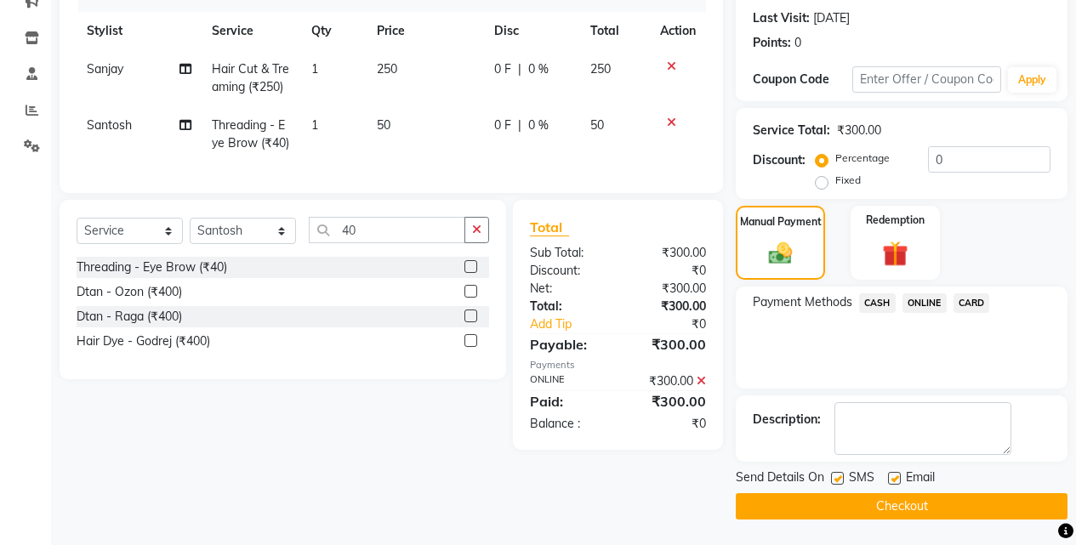
click at [898, 496] on button "Checkout" at bounding box center [902, 506] width 332 height 26
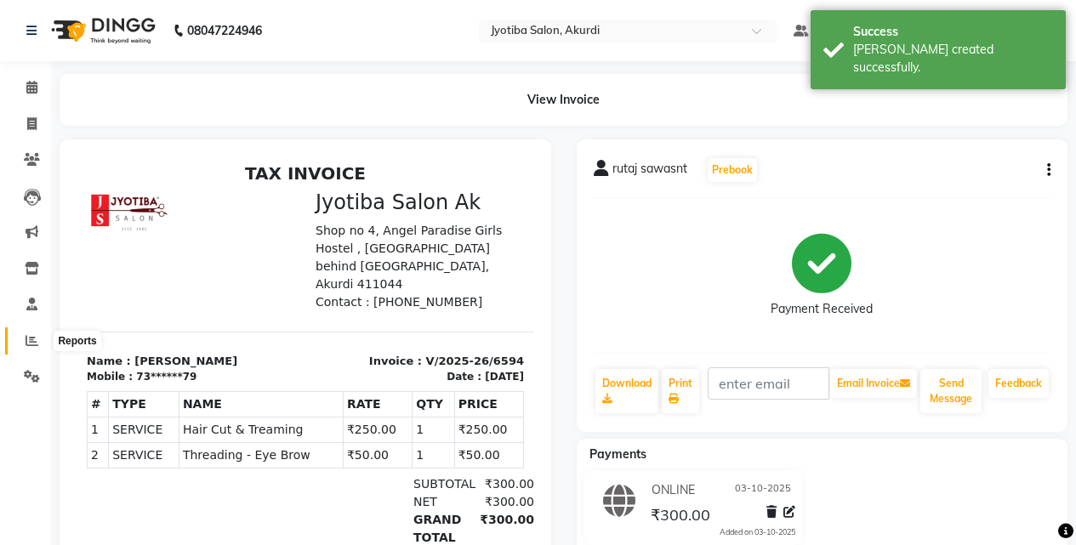
click at [23, 336] on span at bounding box center [32, 342] width 30 height 20
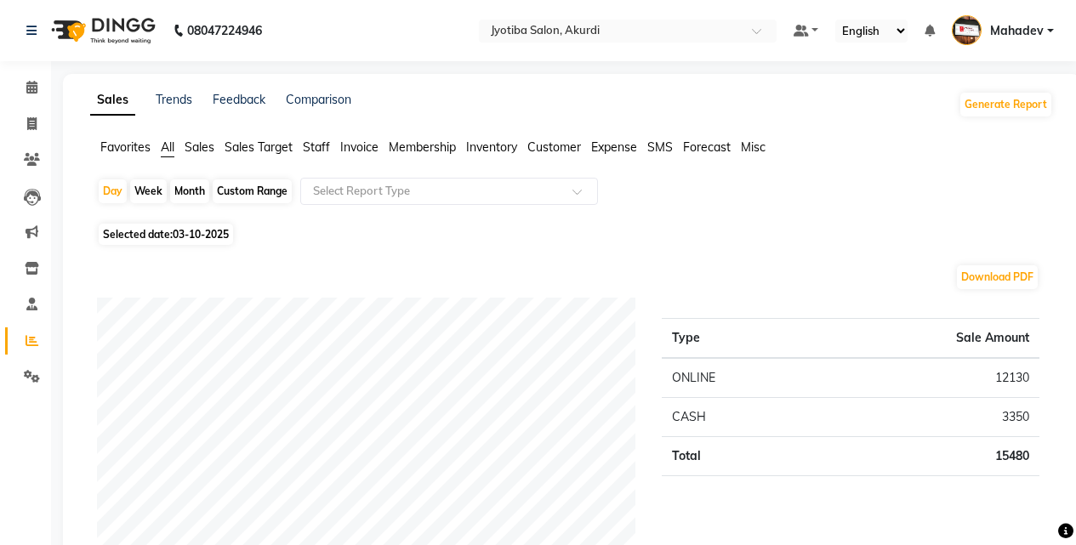
click at [181, 191] on div "Month" at bounding box center [189, 191] width 39 height 24
select select "10"
select select "2025"
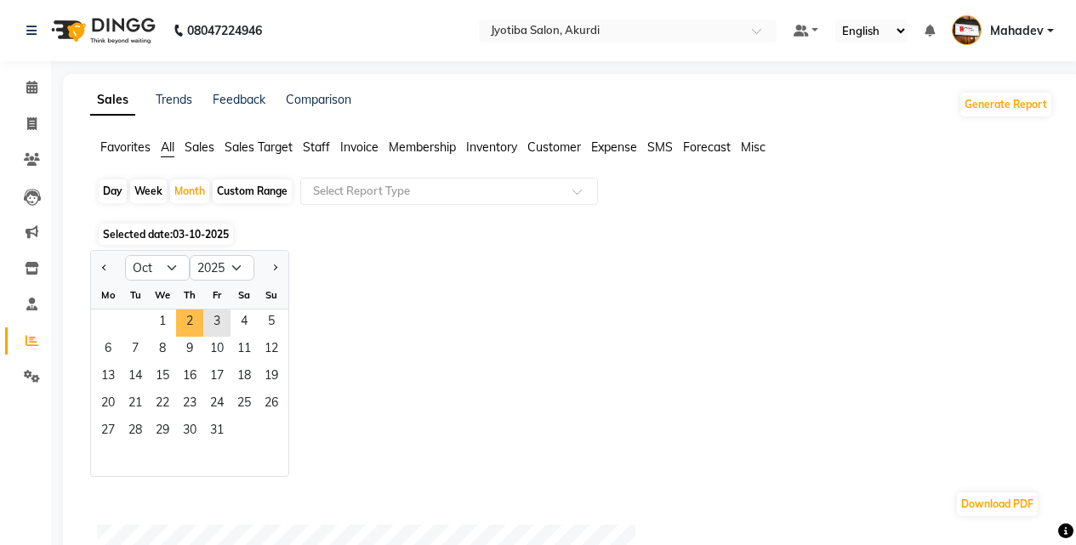
drag, startPoint x: 186, startPoint y: 318, endPoint x: 226, endPoint y: 302, distance: 43.1
click at [187, 318] on span "2" at bounding box center [189, 323] width 27 height 27
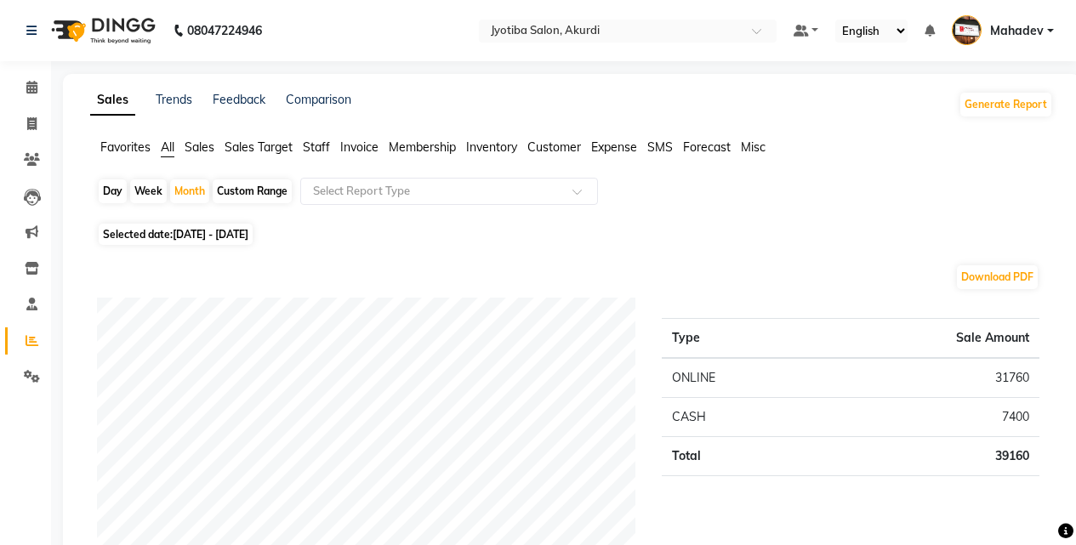
click at [118, 185] on div "Day" at bounding box center [113, 191] width 28 height 24
select select "10"
select select "2025"
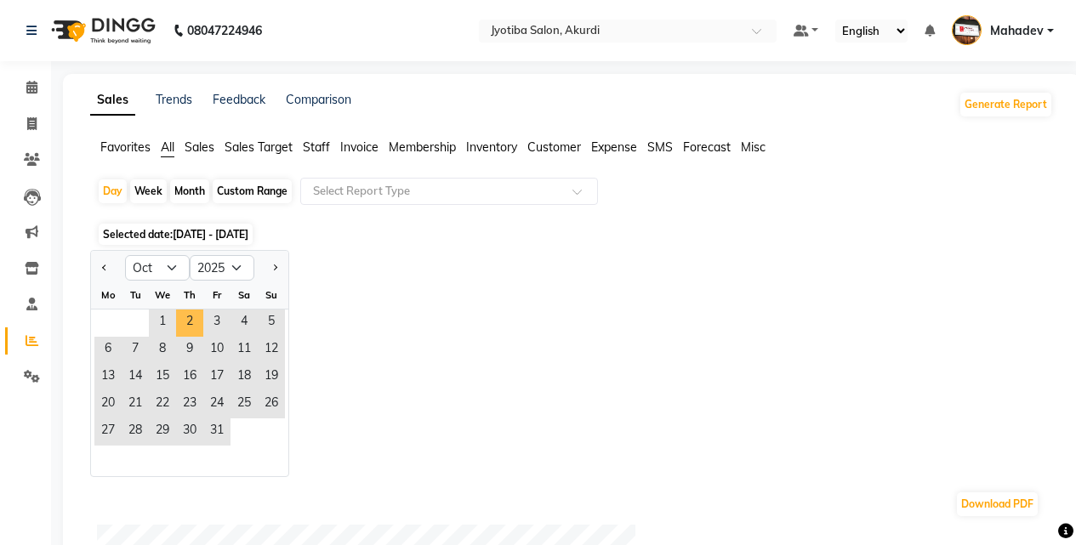
drag, startPoint x: 186, startPoint y: 317, endPoint x: 305, endPoint y: 277, distance: 125.6
click at [187, 317] on span "2" at bounding box center [189, 323] width 27 height 27
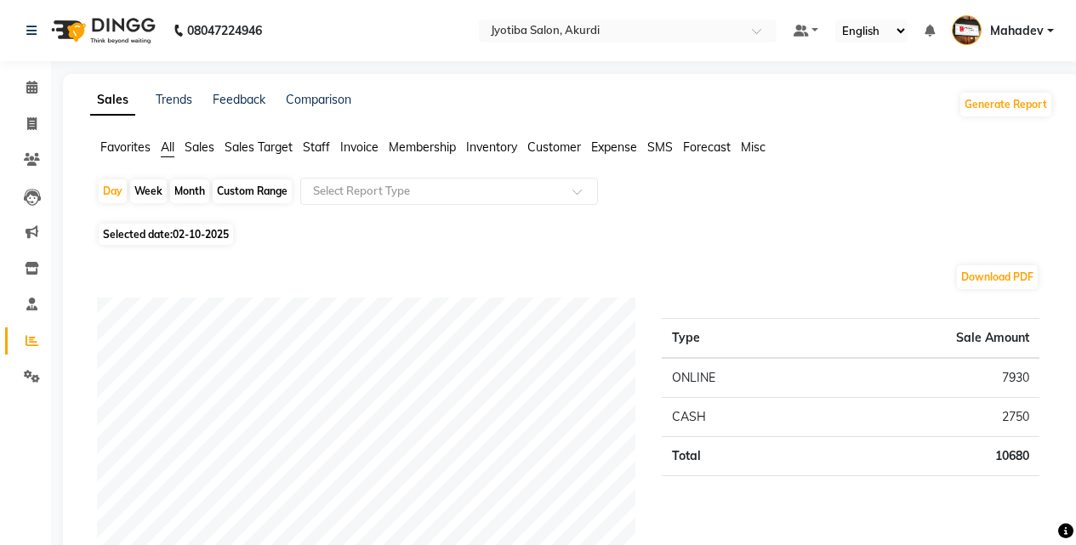
click at [196, 188] on div "Month" at bounding box center [189, 191] width 39 height 24
select select "10"
select select "2025"
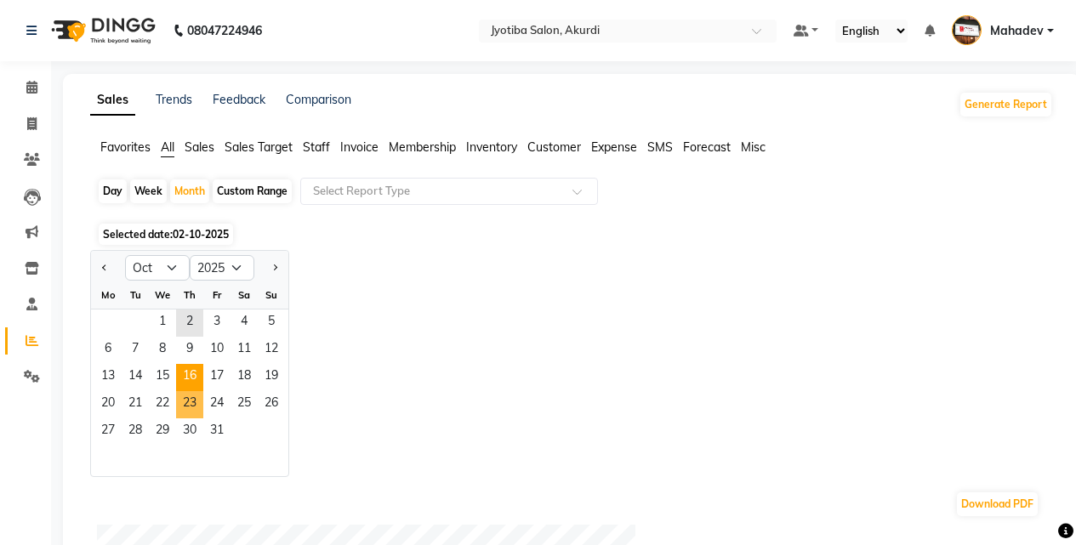
drag, startPoint x: 185, startPoint y: 401, endPoint x: 194, endPoint y: 377, distance: 25.3
click at [185, 400] on span "23" at bounding box center [189, 404] width 27 height 27
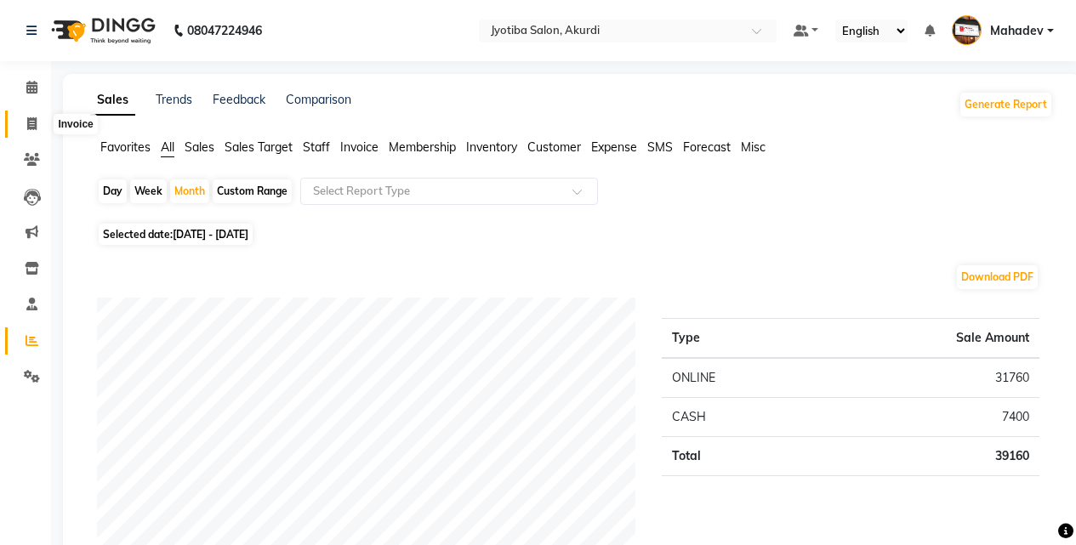
click at [38, 122] on span at bounding box center [32, 125] width 30 height 20
select select "service"
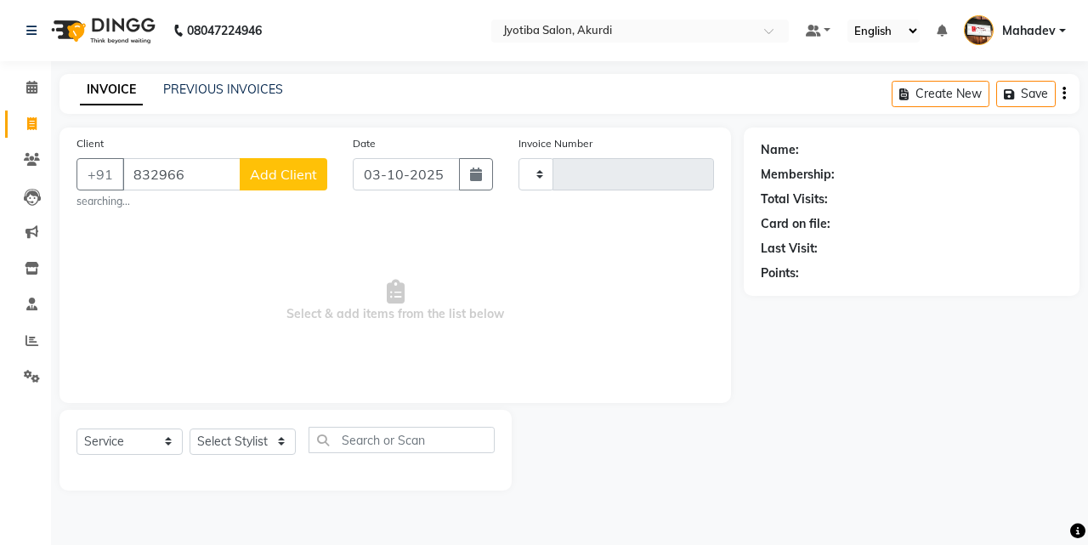
click at [195, 156] on div "Client +91 832966 Add Client searching..." at bounding box center [202, 171] width 276 height 75
click at [205, 178] on input "832966" at bounding box center [181, 174] width 118 height 32
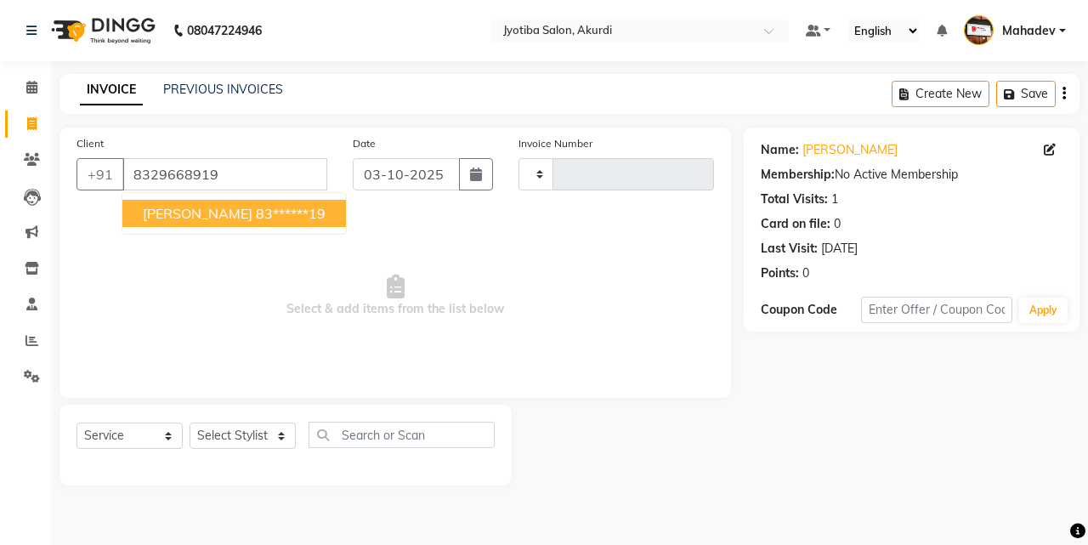
click at [256, 213] on ngb-highlight "83******19" at bounding box center [291, 213] width 70 height 17
type input "83******19"
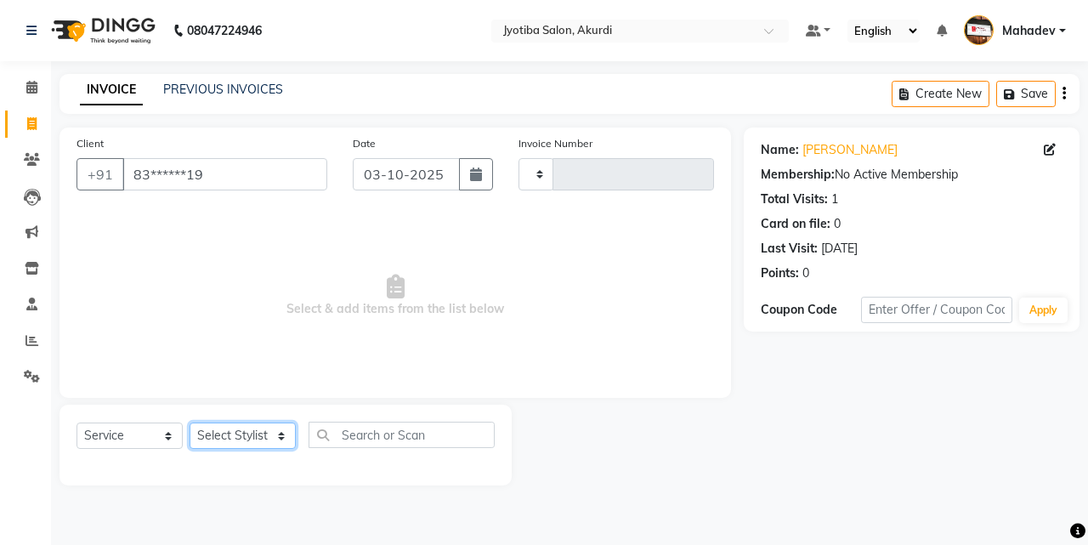
click at [232, 437] on select "Select Stylist" at bounding box center [243, 436] width 106 height 26
click at [234, 437] on select "Select Stylist" at bounding box center [243, 436] width 106 height 26
click at [27, 81] on icon at bounding box center [31, 87] width 11 height 13
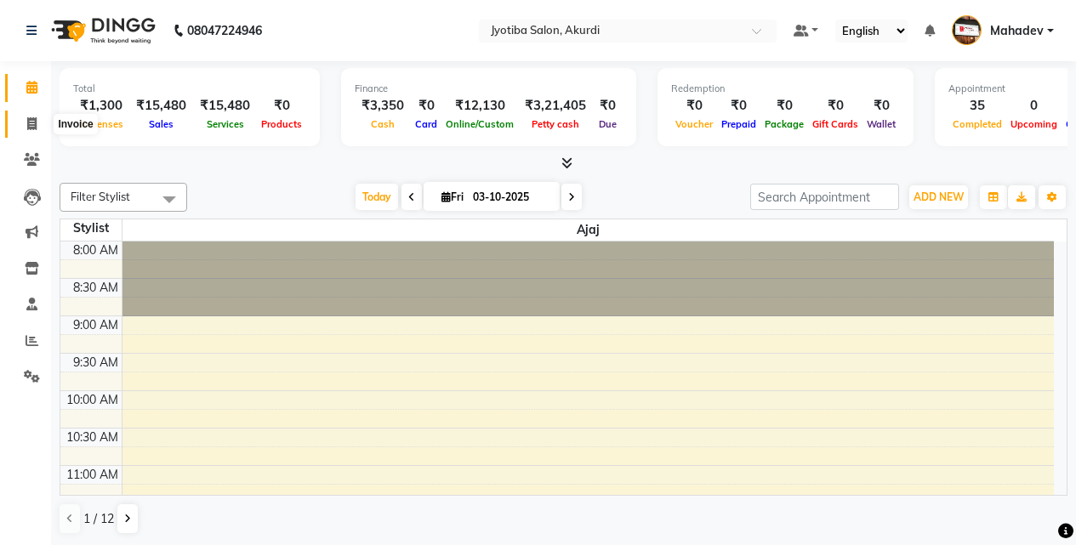
click at [32, 117] on icon at bounding box center [31, 123] width 9 height 13
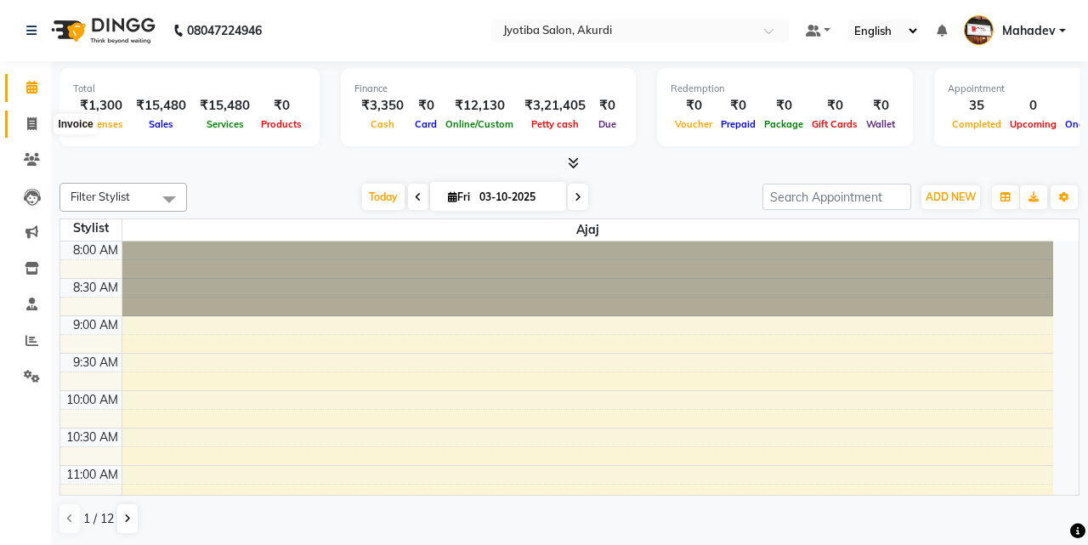
select select "557"
select select "service"
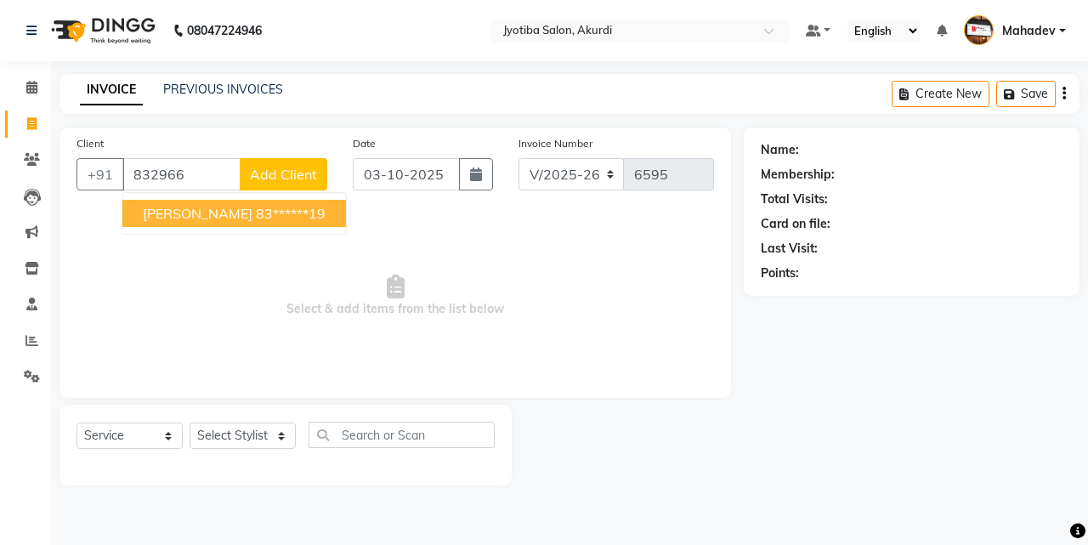
click at [256, 207] on ngb-highlight "83******19" at bounding box center [291, 213] width 70 height 17
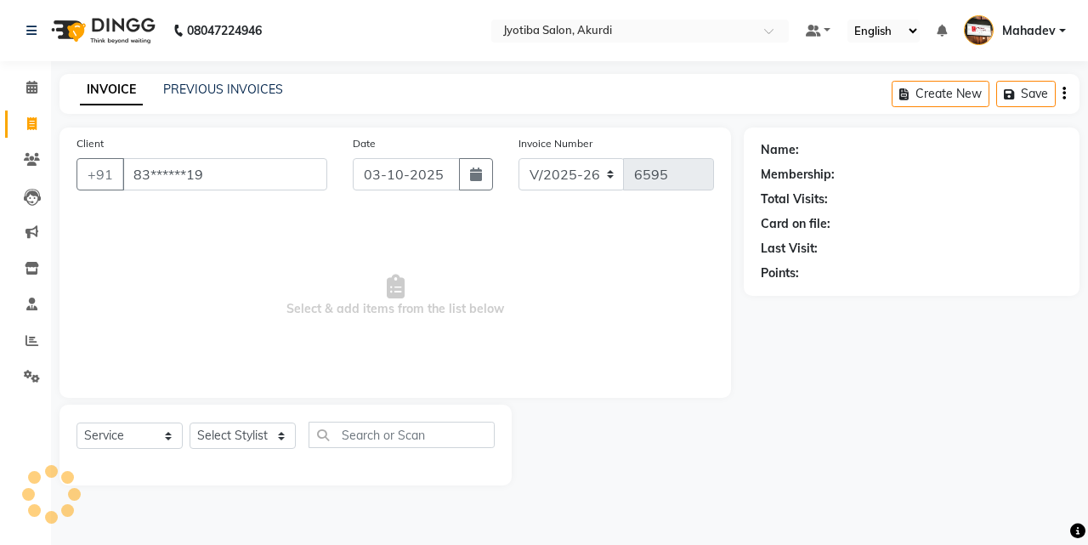
type input "83******19"
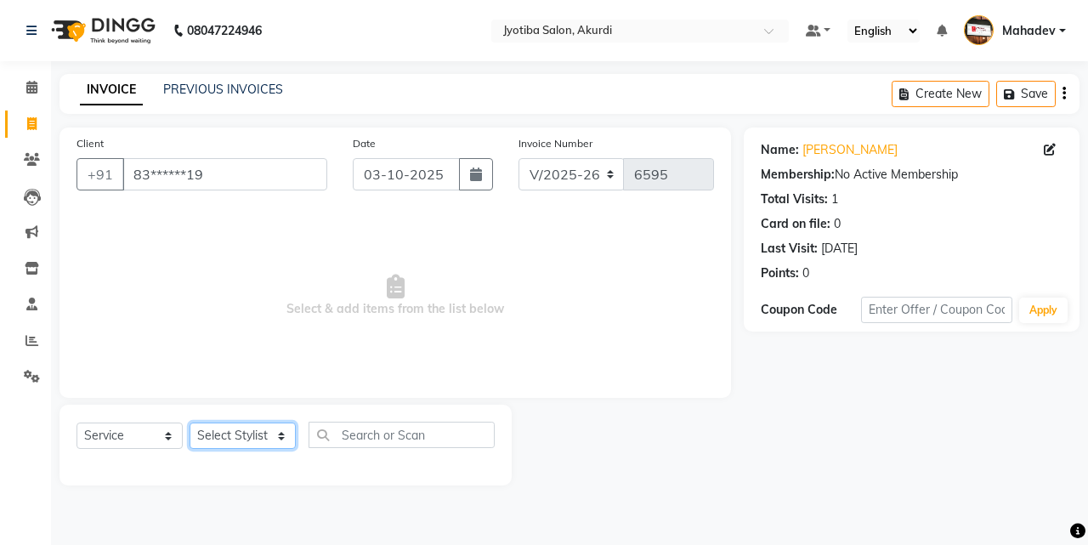
click at [236, 430] on select "Select Stylist Ajaj Ansari sahid Arif Ganpat Mahadev manish choudhari Parmu tat…" at bounding box center [243, 436] width 106 height 26
select select "70863"
click at [190, 423] on select "Select Stylist Ajaj Ansari sahid Arif Ganpat Mahadev manish choudhari Parmu tat…" at bounding box center [243, 436] width 106 height 26
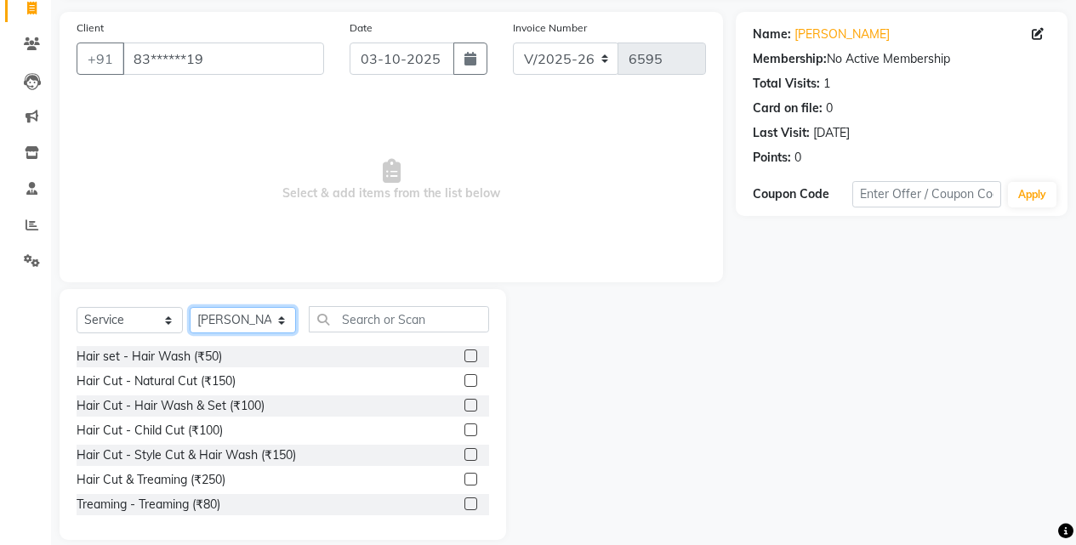
scroll to position [136, 0]
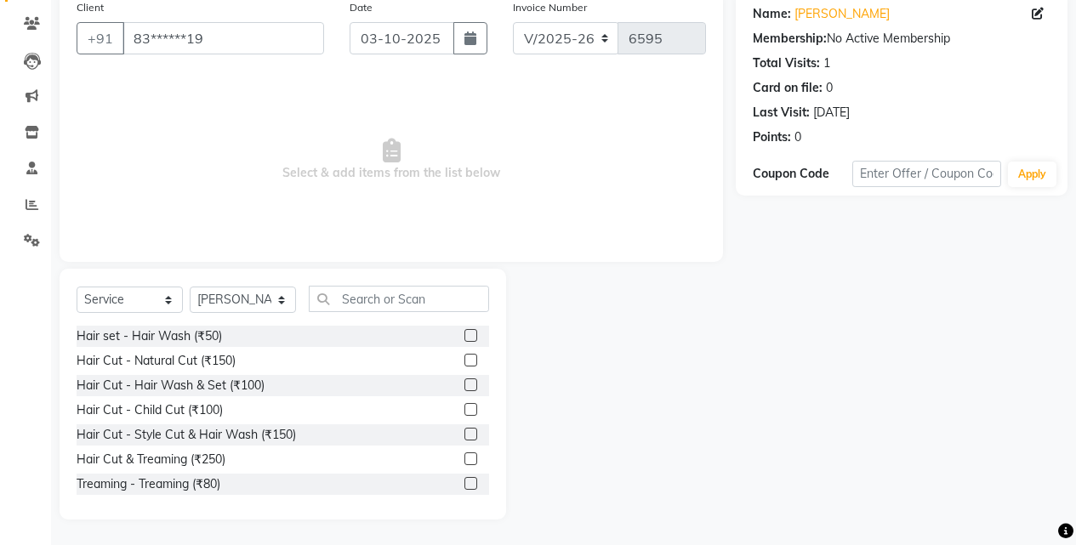
click at [464, 460] on label at bounding box center [470, 458] width 13 height 13
click at [464, 460] on input "checkbox" at bounding box center [469, 459] width 11 height 11
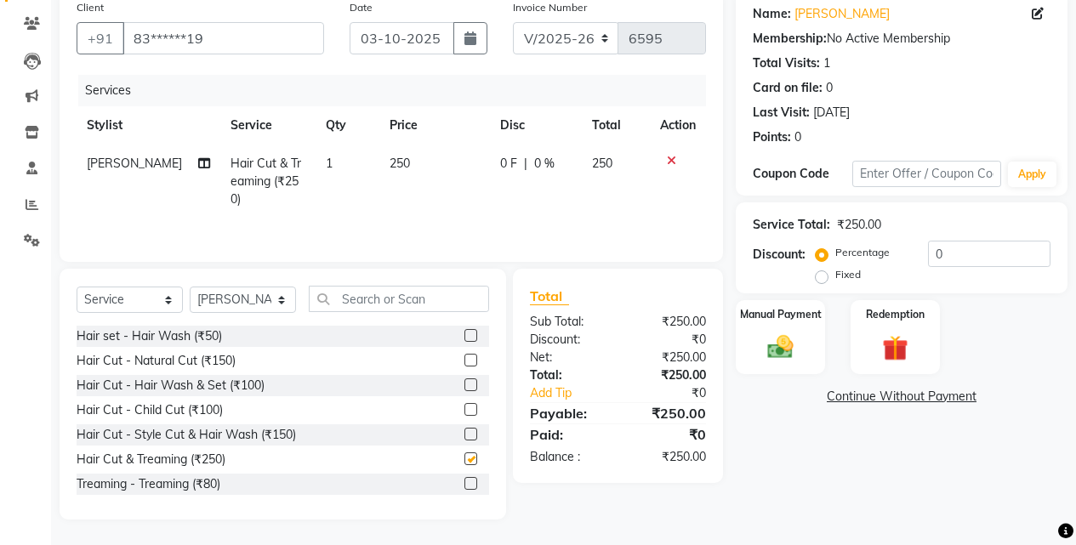
checkbox input "false"
click at [398, 285] on div "Select Service Product Membership Package Voucher Prepaid Gift Card Select Styl…" at bounding box center [283, 394] width 446 height 251
click at [396, 297] on input "text" at bounding box center [399, 299] width 180 height 26
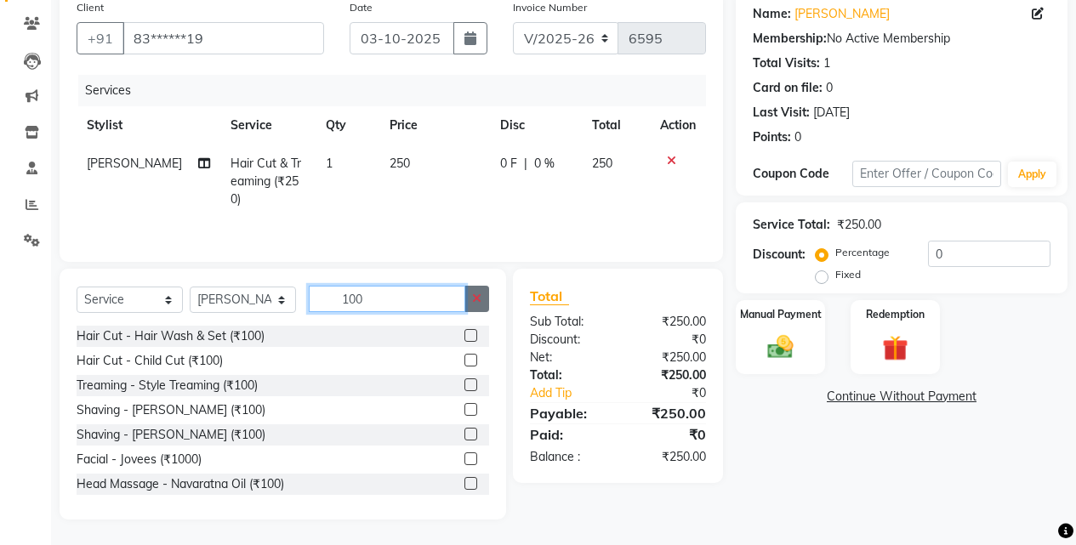
type input "100"
click at [476, 304] on icon "button" at bounding box center [476, 299] width 9 height 12
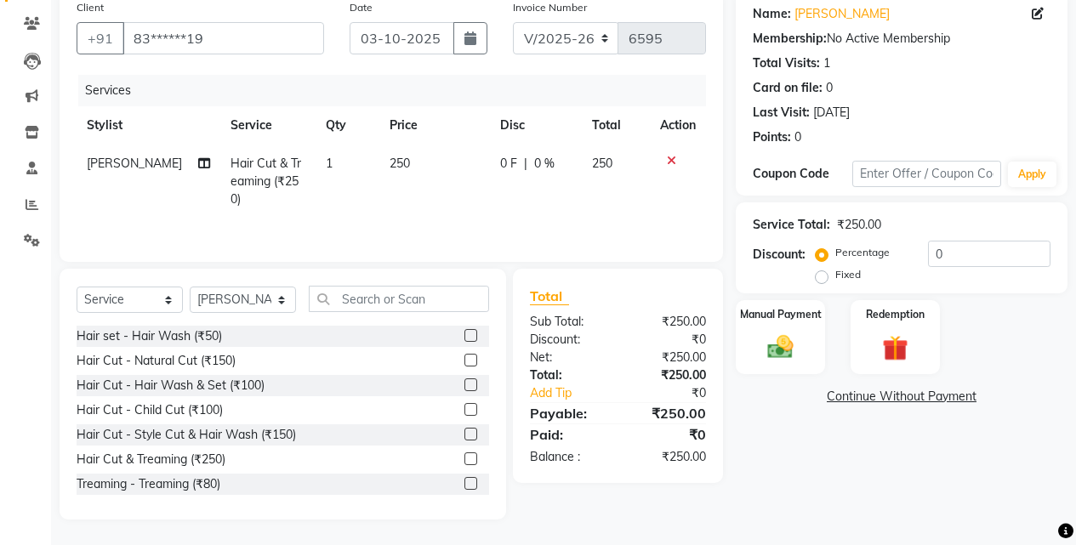
click at [464, 361] on label at bounding box center [470, 360] width 13 height 13
click at [464, 361] on input "checkbox" at bounding box center [469, 360] width 11 height 11
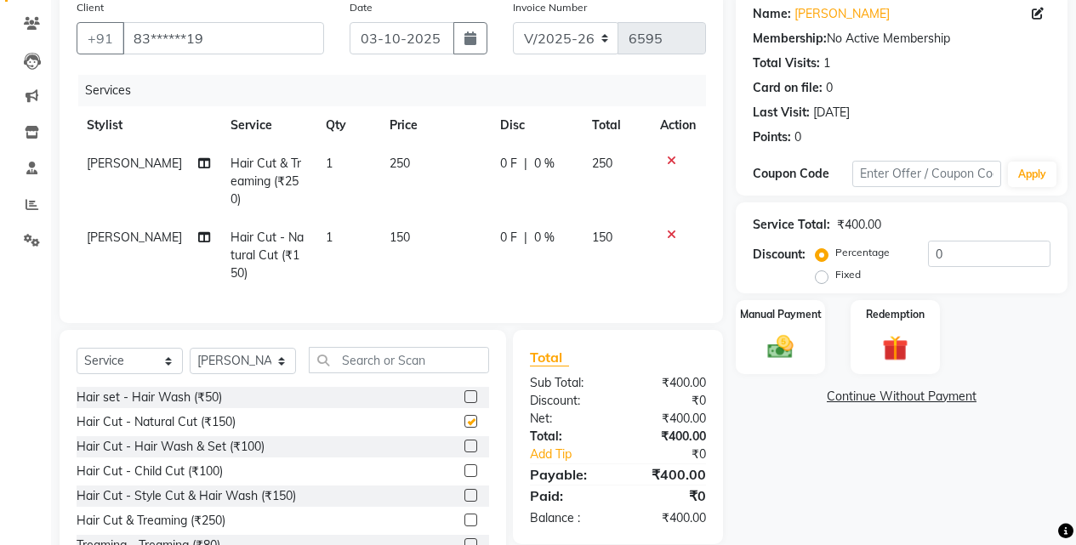
checkbox input "false"
click at [669, 229] on icon at bounding box center [671, 235] width 9 height 12
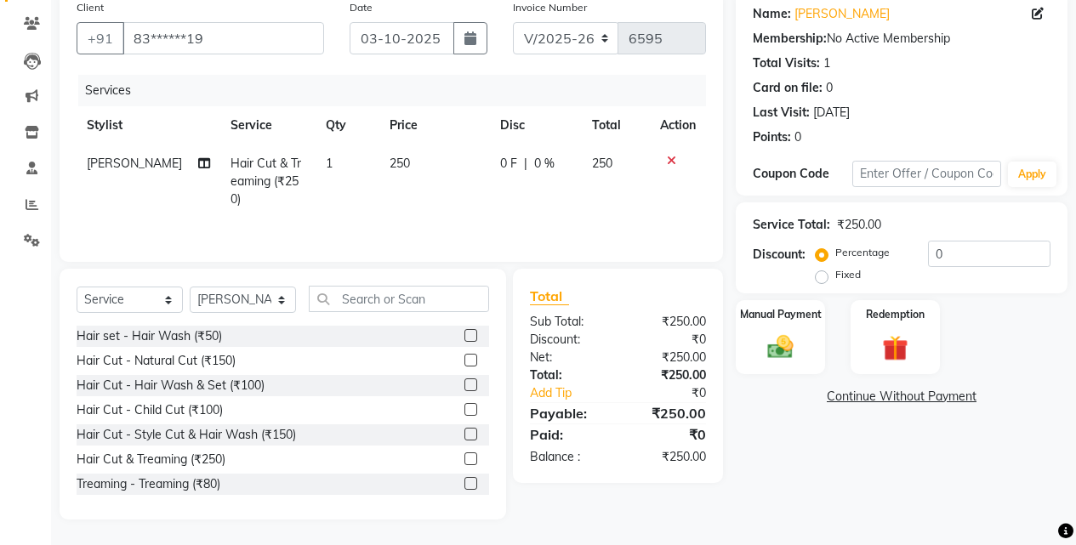
click at [464, 385] on label at bounding box center [470, 384] width 13 height 13
click at [464, 385] on input "checkbox" at bounding box center [469, 385] width 11 height 11
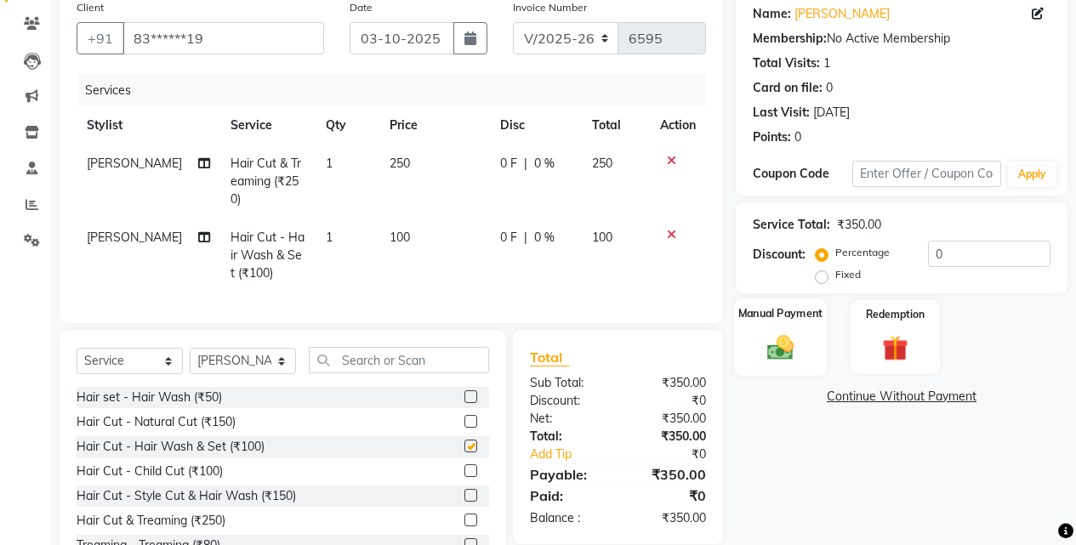
checkbox input "false"
click at [763, 344] on img at bounding box center [780, 347] width 43 height 31
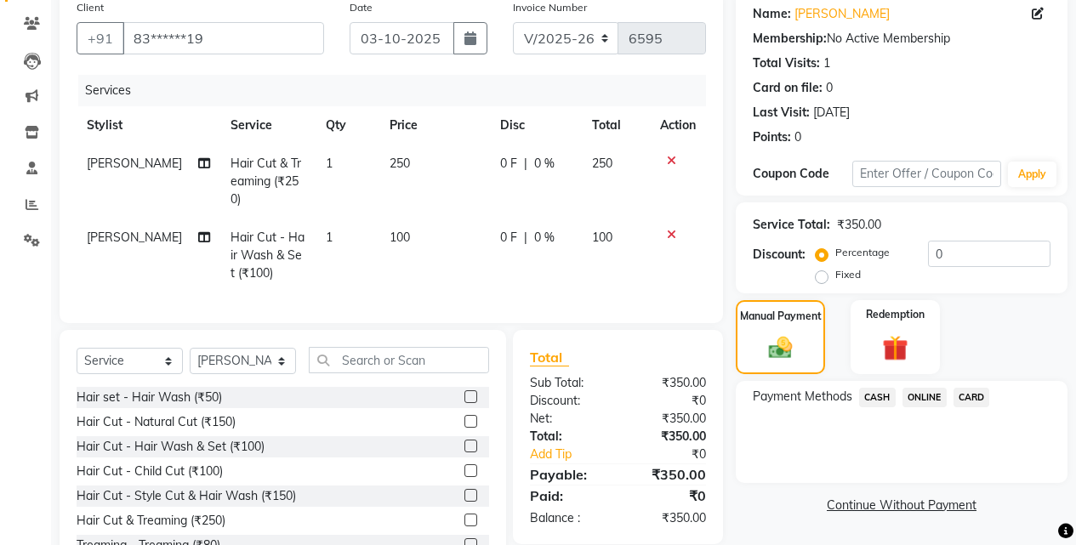
drag, startPoint x: 923, startPoint y: 390, endPoint x: 915, endPoint y: 409, distance: 20.2
click at [923, 394] on span "ONLINE" at bounding box center [924, 398] width 44 height 20
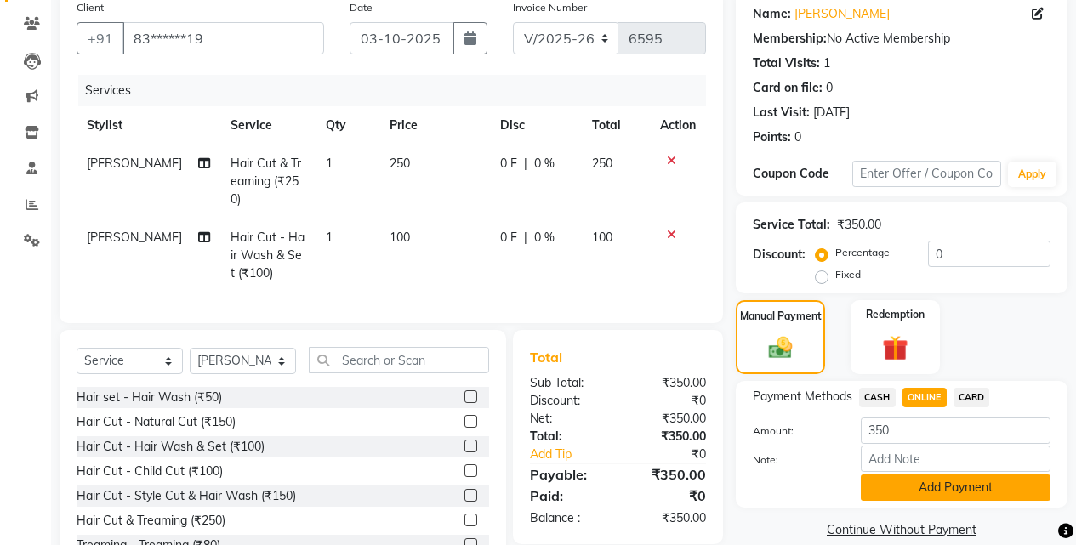
click at [908, 486] on button "Add Payment" at bounding box center [956, 488] width 190 height 26
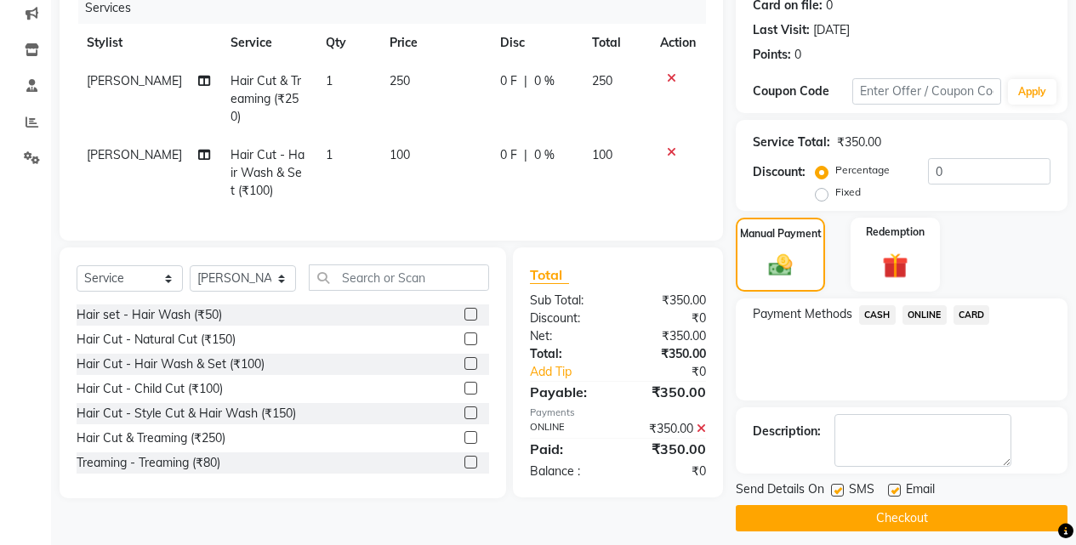
scroll to position [230, 0]
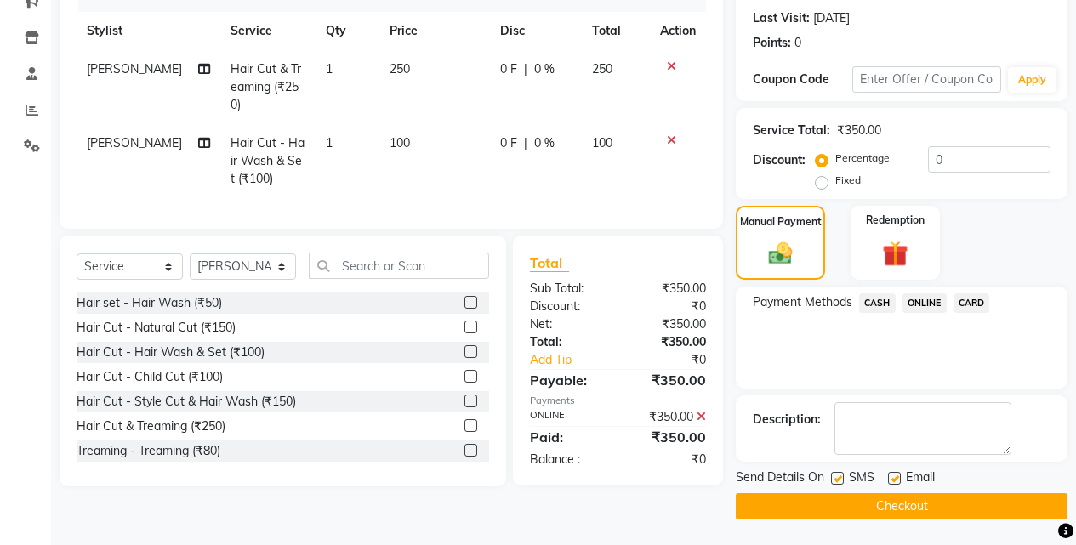
click at [901, 494] on button "Checkout" at bounding box center [902, 506] width 332 height 26
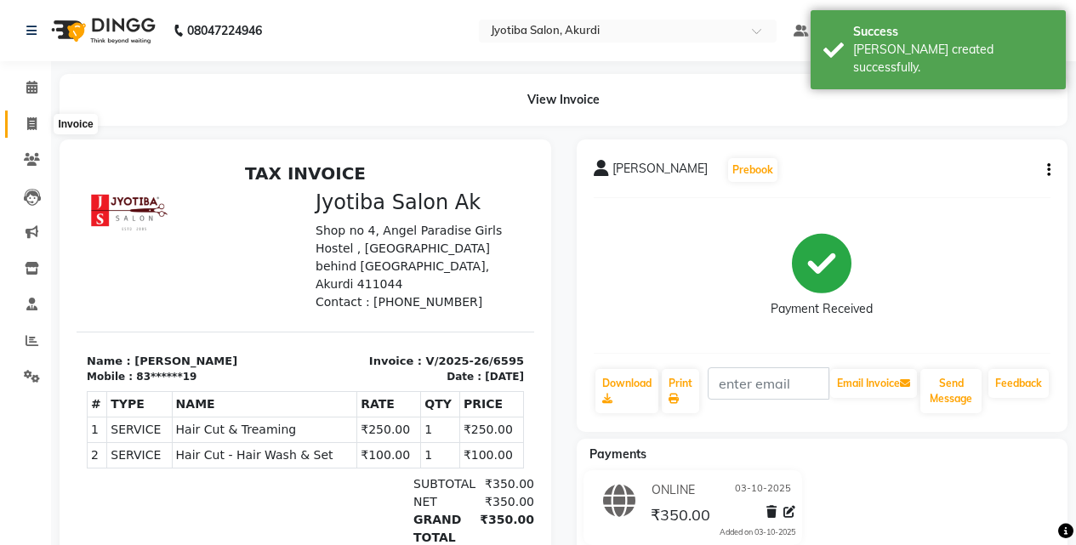
click at [36, 117] on icon at bounding box center [31, 123] width 9 height 13
select select "557"
select select "service"
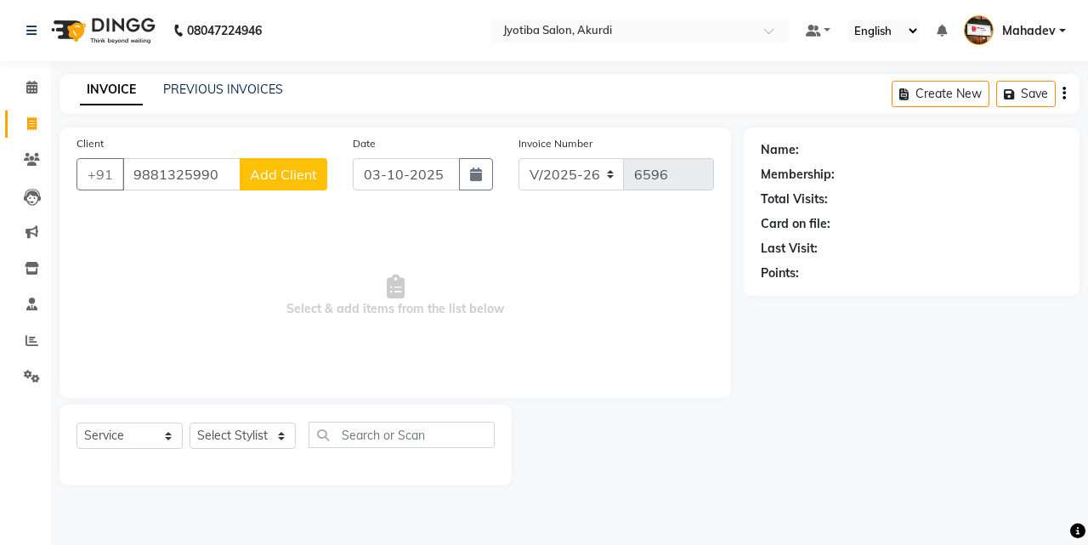
type input "9881325990"
click at [271, 179] on span "Add Client" at bounding box center [283, 174] width 67 height 17
select select "22"
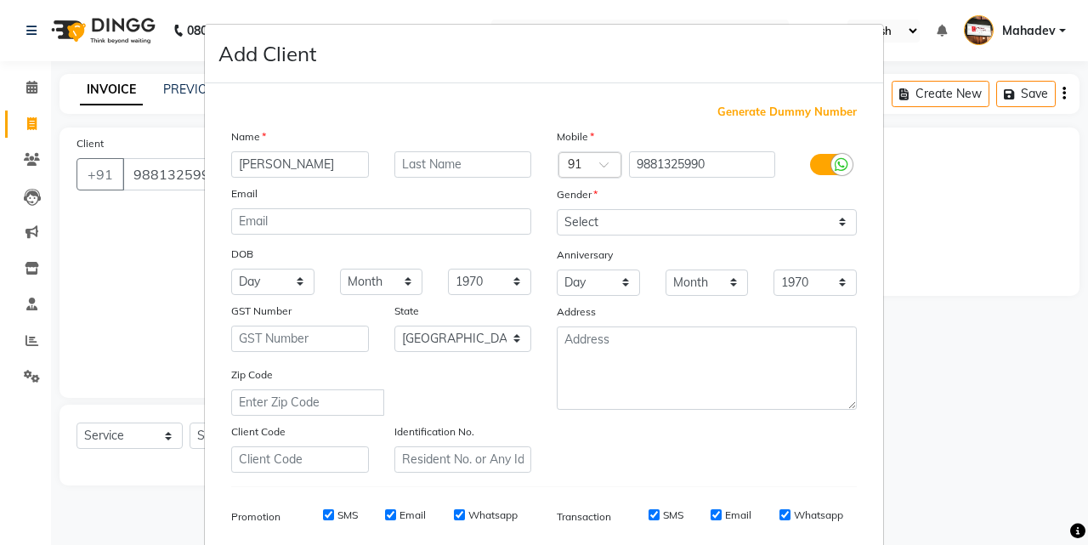
type input "VARAD"
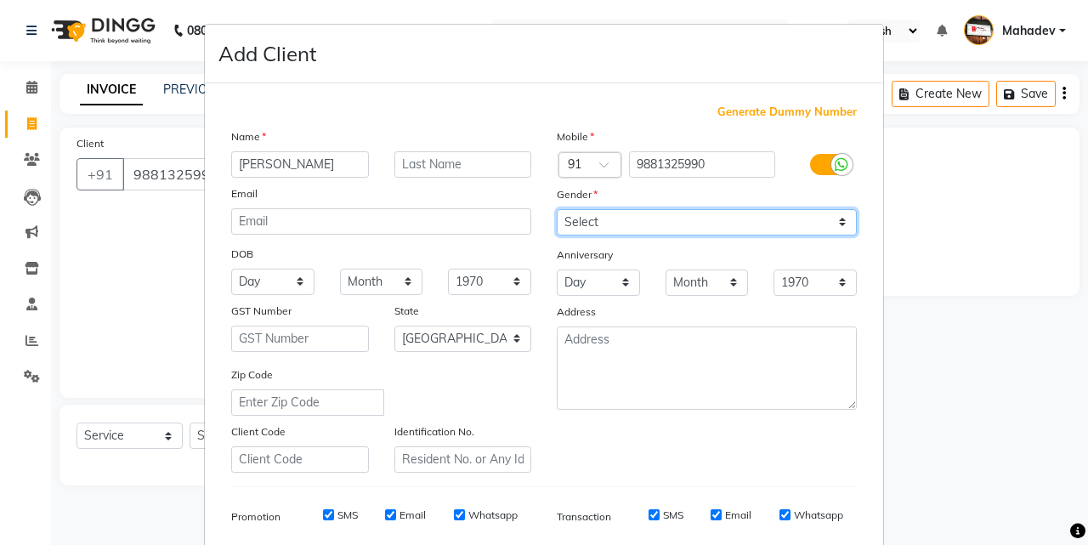
click at [586, 219] on select "Select Male Female Other Prefer Not To Say" at bounding box center [707, 222] width 300 height 26
select select "male"
click at [557, 209] on select "Select Male Female Other Prefer Not To Say" at bounding box center [707, 222] width 300 height 26
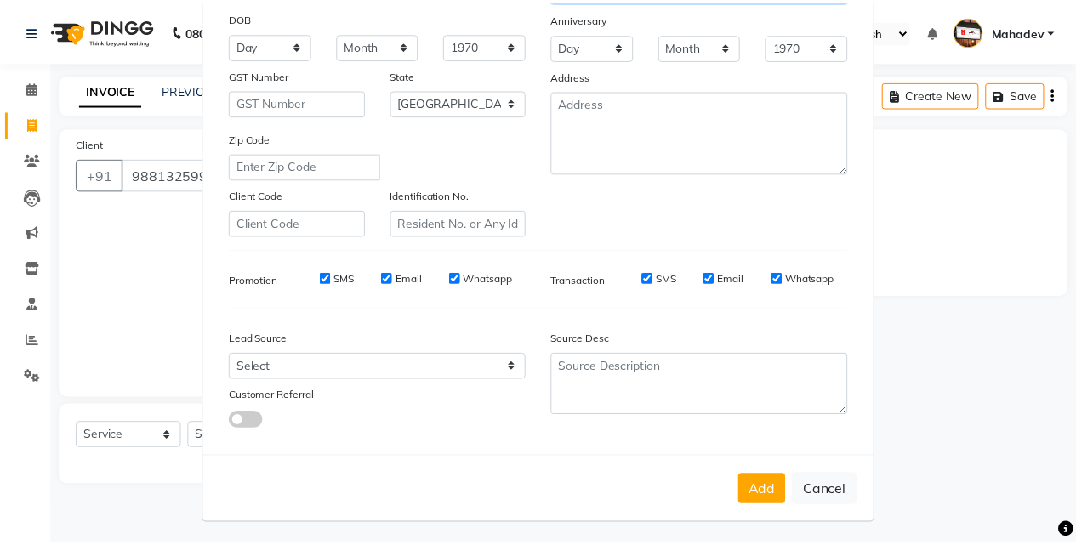
scroll to position [240, 0]
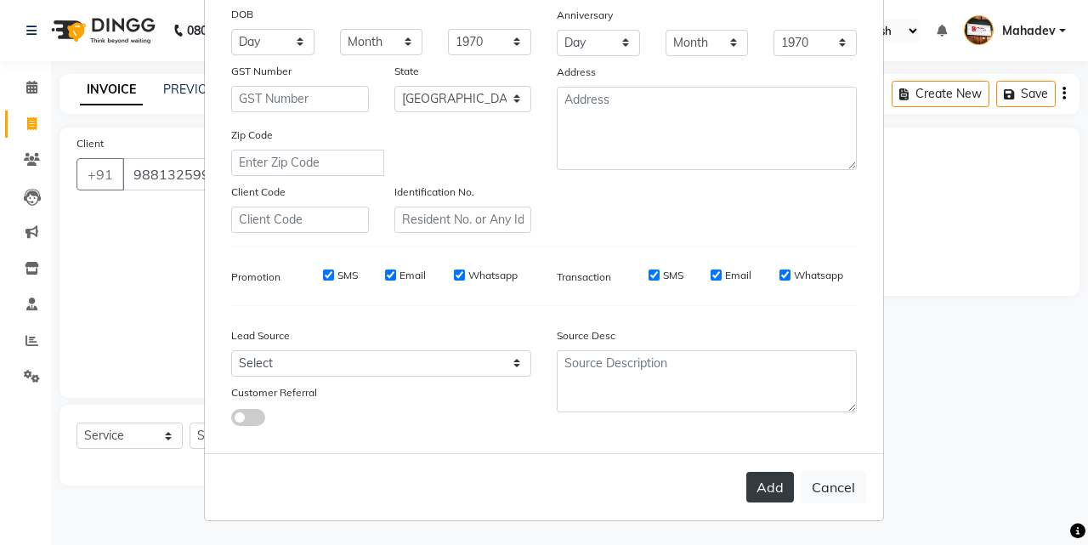
click at [759, 487] on button "Add" at bounding box center [771, 487] width 48 height 31
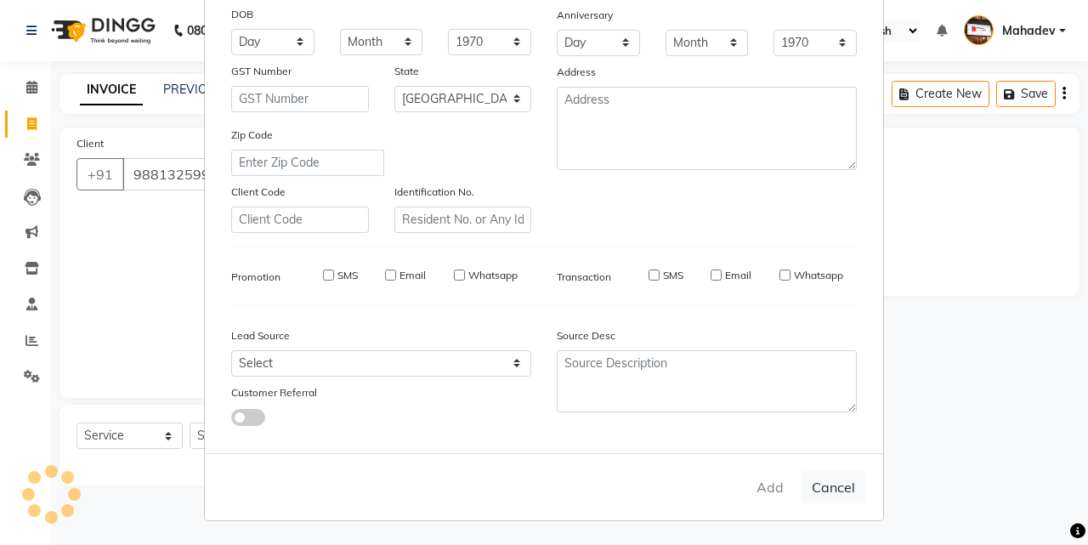
type input "98******90"
select select
select select "null"
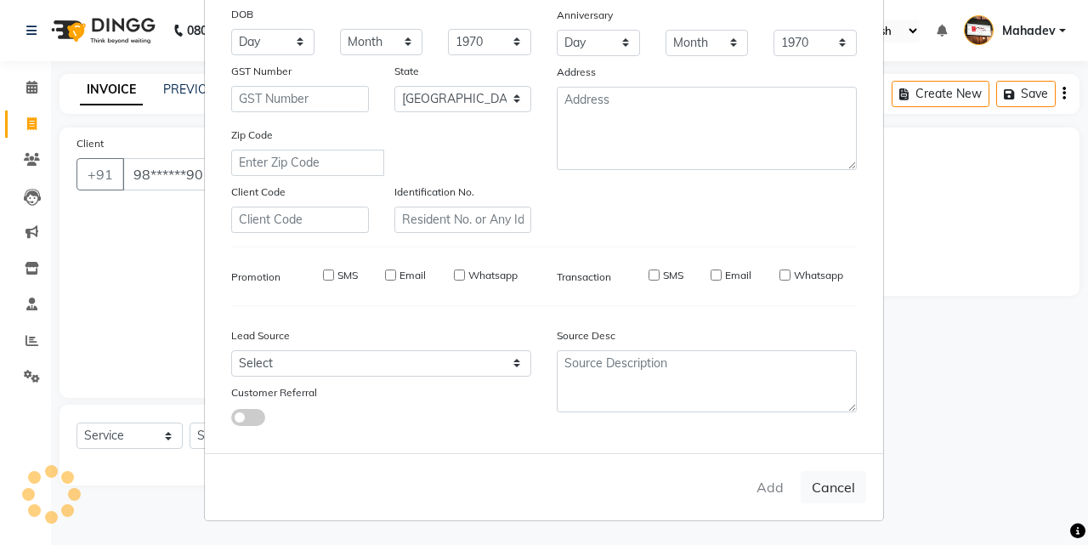
select select
checkbox input "false"
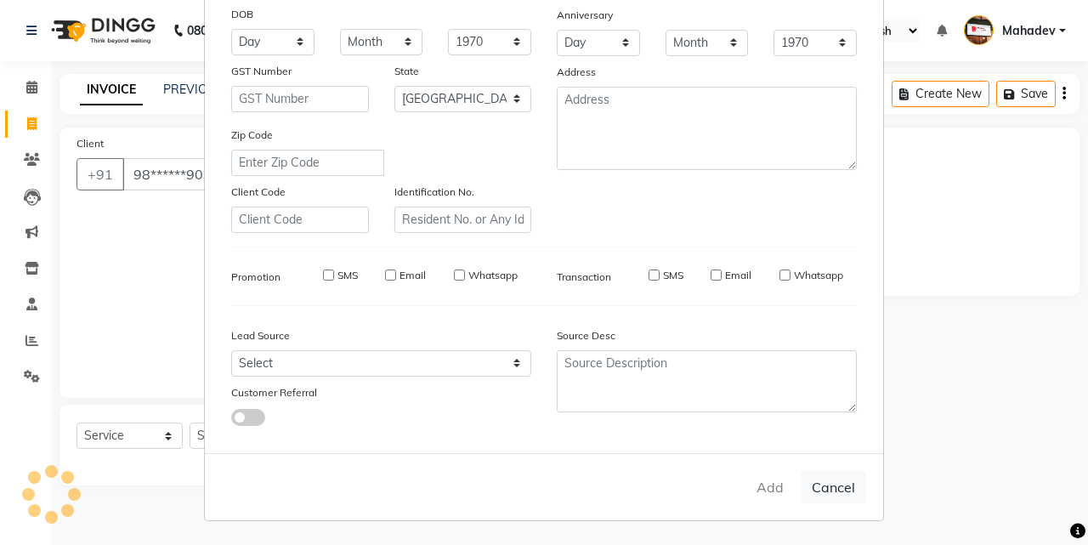
checkbox input "false"
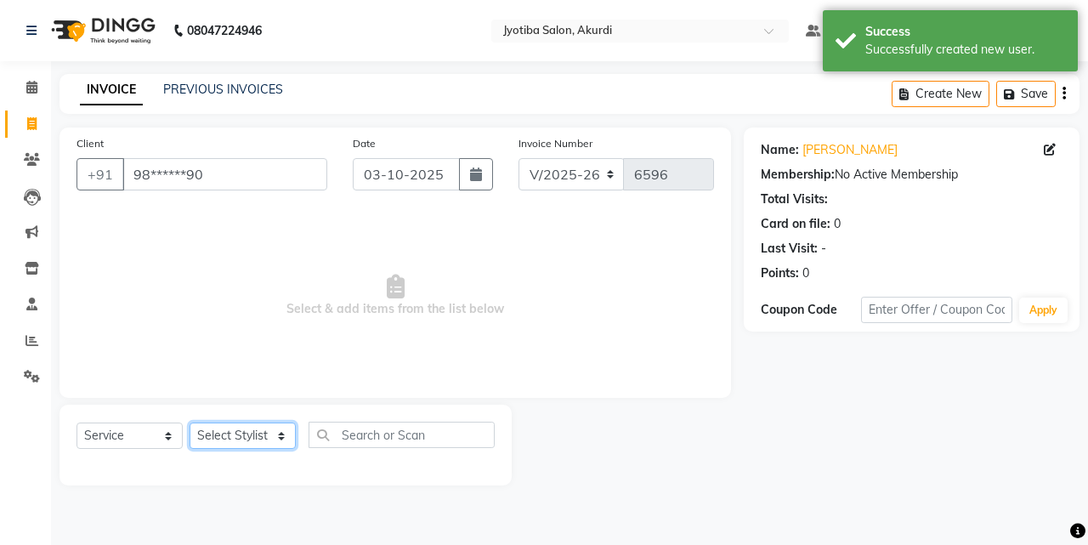
click at [245, 426] on select "Select Stylist Ajaj Ansari sahid Arif Ganpat Mahadev manish choudhari Parmu tat…" at bounding box center [243, 436] width 106 height 26
select select "76807"
click at [190, 423] on select "Select Stylist Ajaj Ansari sahid Arif Ganpat Mahadev manish choudhari Parmu tat…" at bounding box center [243, 436] width 106 height 26
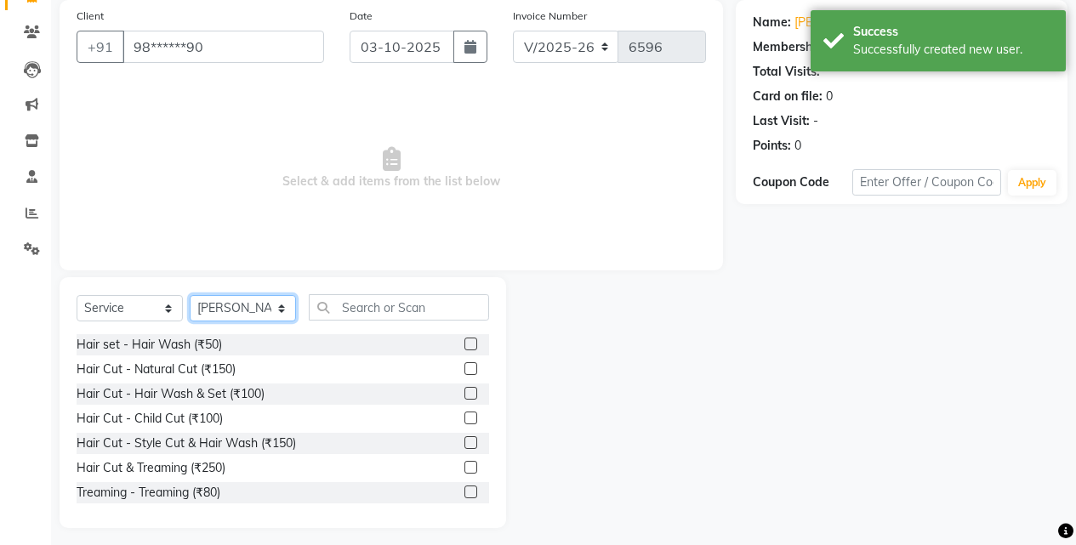
scroll to position [136, 0]
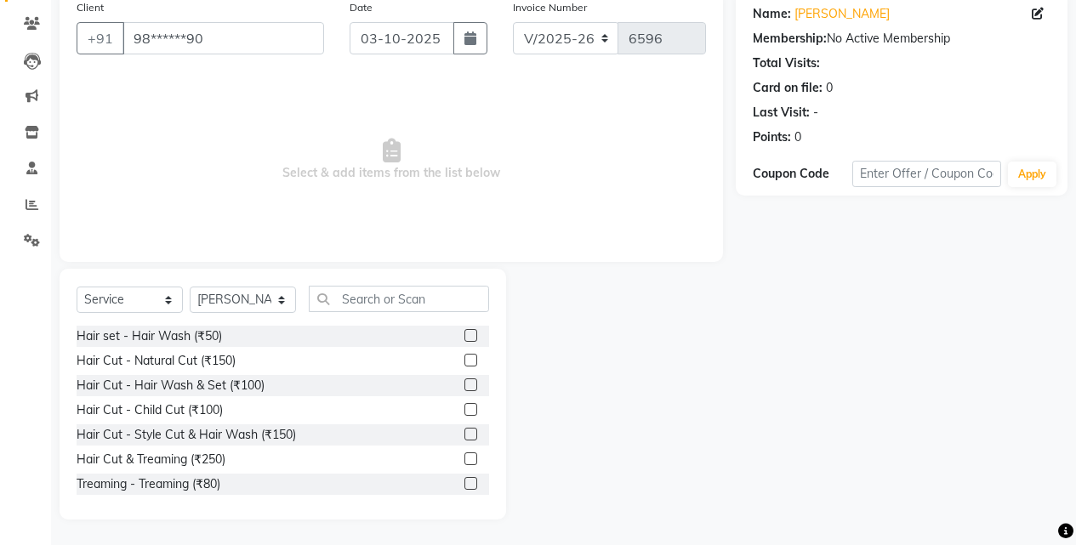
click at [464, 335] on label at bounding box center [470, 335] width 13 height 13
click at [464, 335] on input "checkbox" at bounding box center [469, 336] width 11 height 11
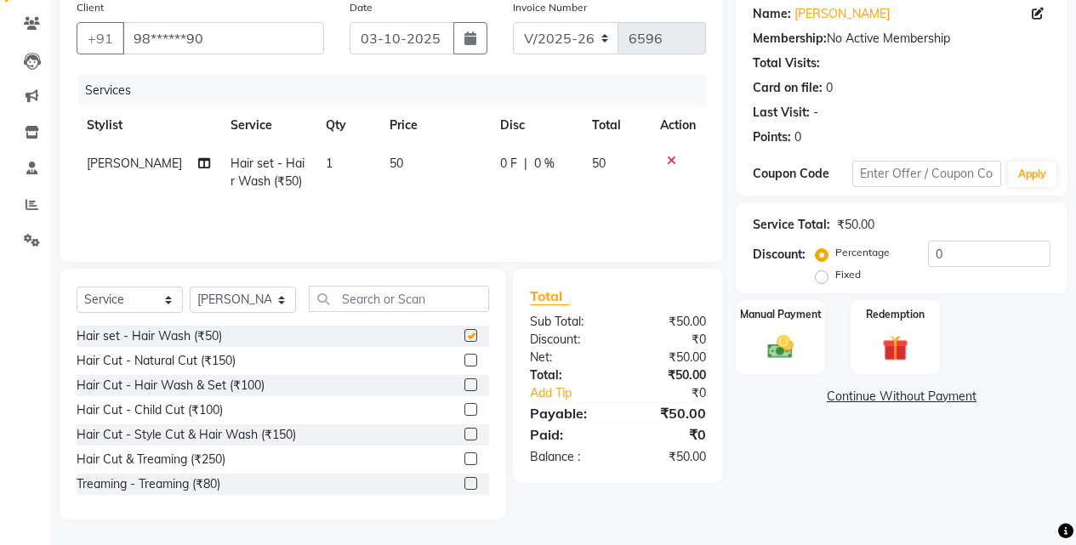
checkbox input "false"
click at [783, 355] on img at bounding box center [780, 347] width 43 height 31
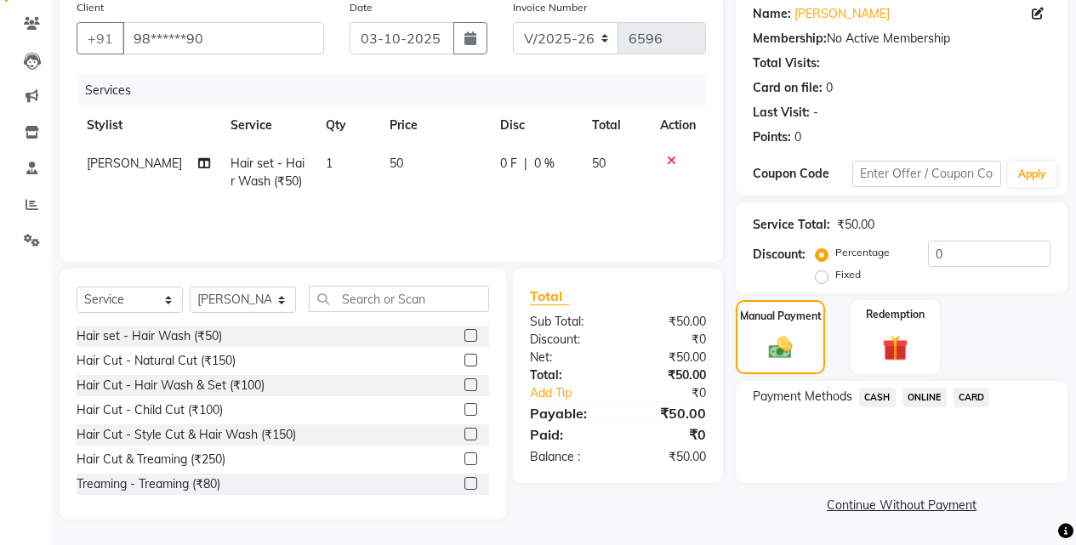
click at [913, 398] on span "ONLINE" at bounding box center [924, 398] width 44 height 20
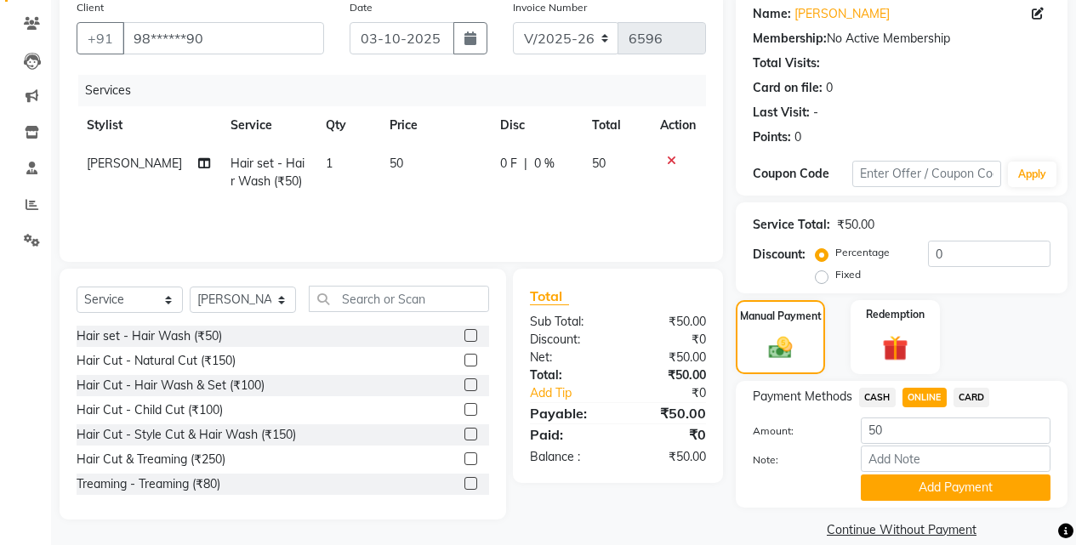
click at [668, 156] on icon at bounding box center [671, 161] width 9 height 12
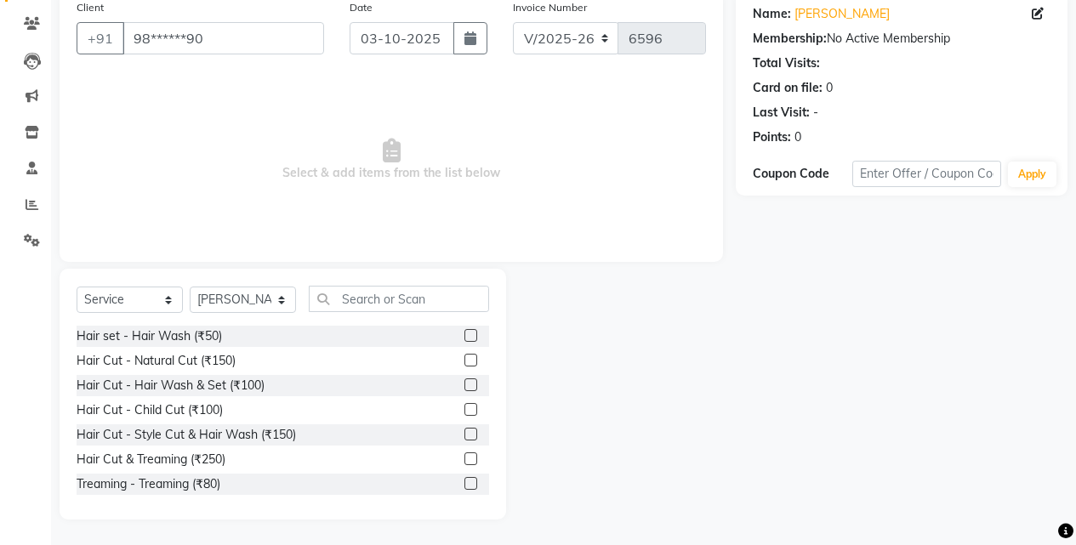
click at [464, 456] on label at bounding box center [470, 458] width 13 height 13
click at [464, 456] on input "checkbox" at bounding box center [469, 459] width 11 height 11
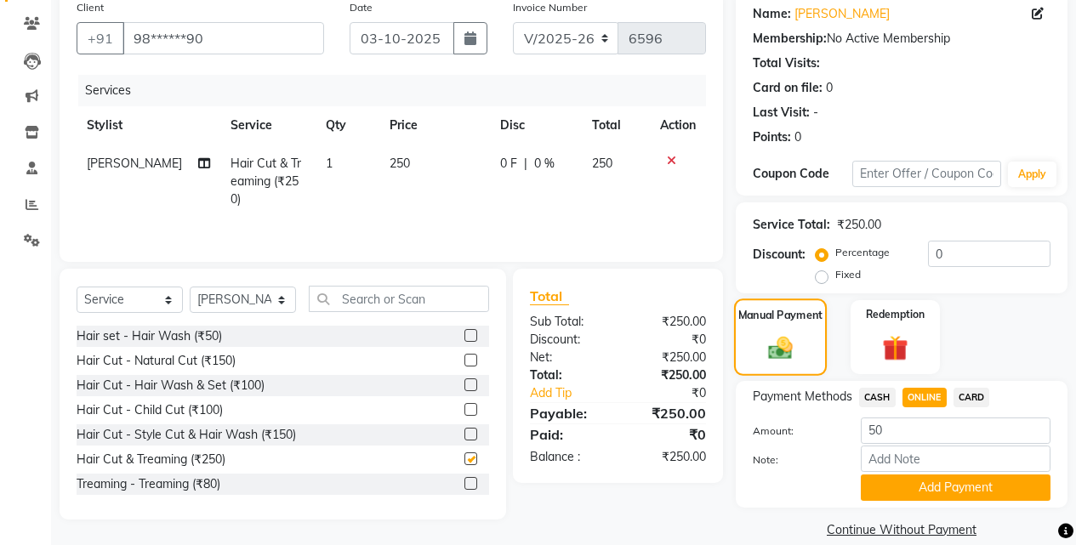
checkbox input "false"
click at [773, 357] on img at bounding box center [780, 347] width 41 height 29
click at [753, 334] on div "Manual Payment" at bounding box center [780, 336] width 93 height 77
click at [941, 395] on span "ONLINE" at bounding box center [924, 398] width 44 height 20
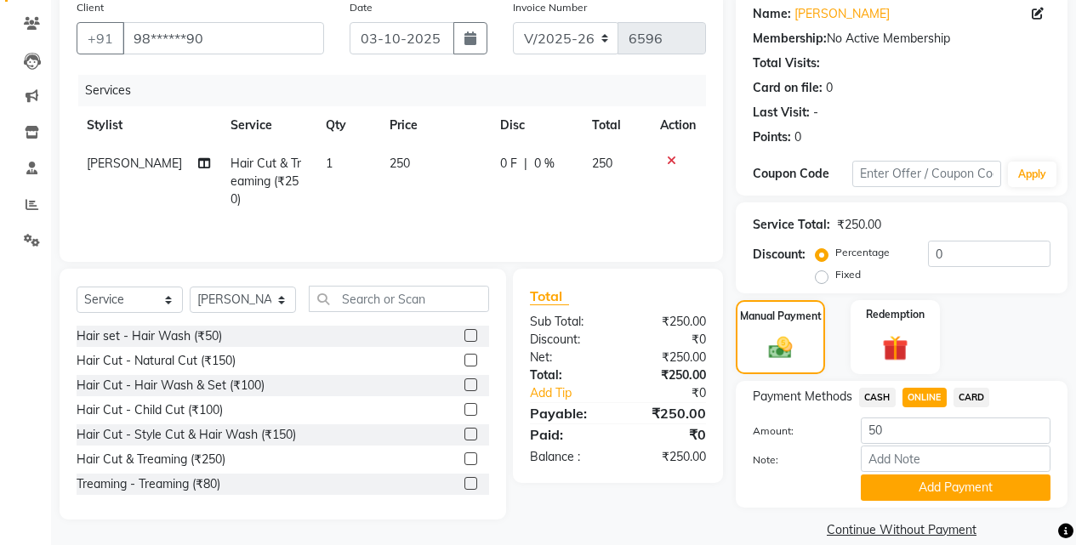
type input "250"
click at [932, 398] on span "ONLINE" at bounding box center [924, 398] width 44 height 20
click at [919, 496] on button "Add Payment" at bounding box center [956, 488] width 190 height 26
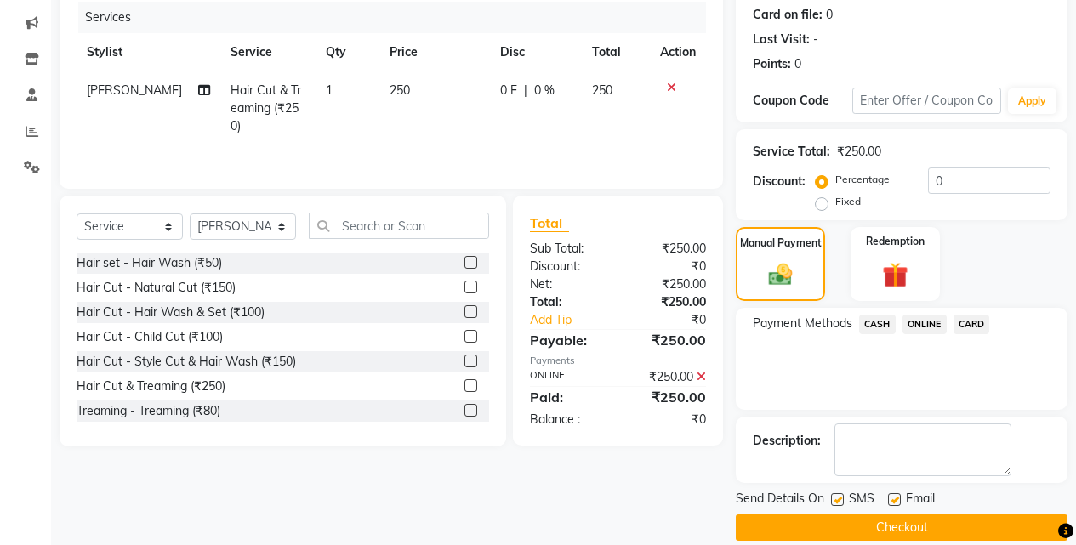
scroll to position [230, 0]
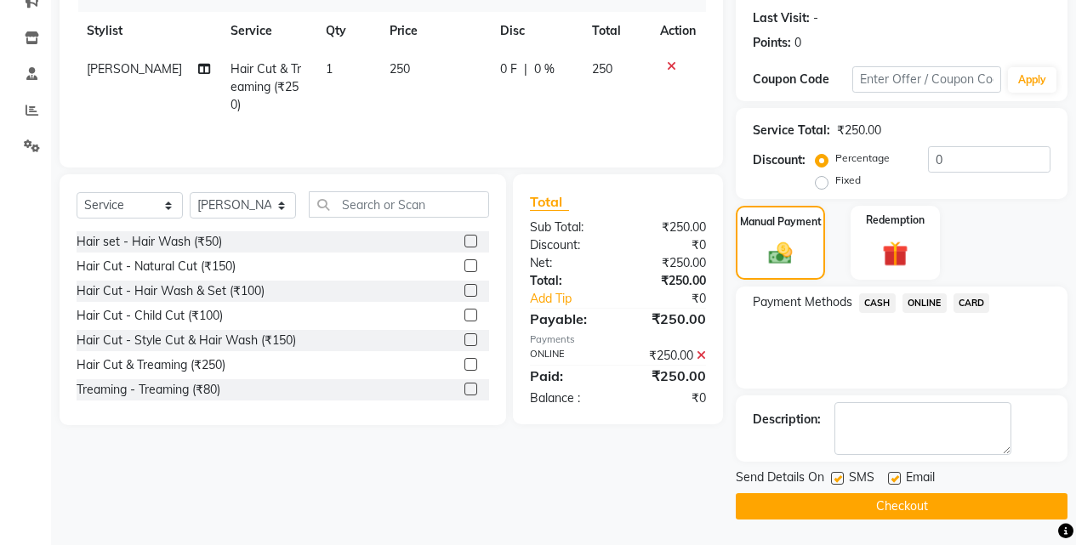
click at [918, 508] on button "Checkout" at bounding box center [902, 506] width 332 height 26
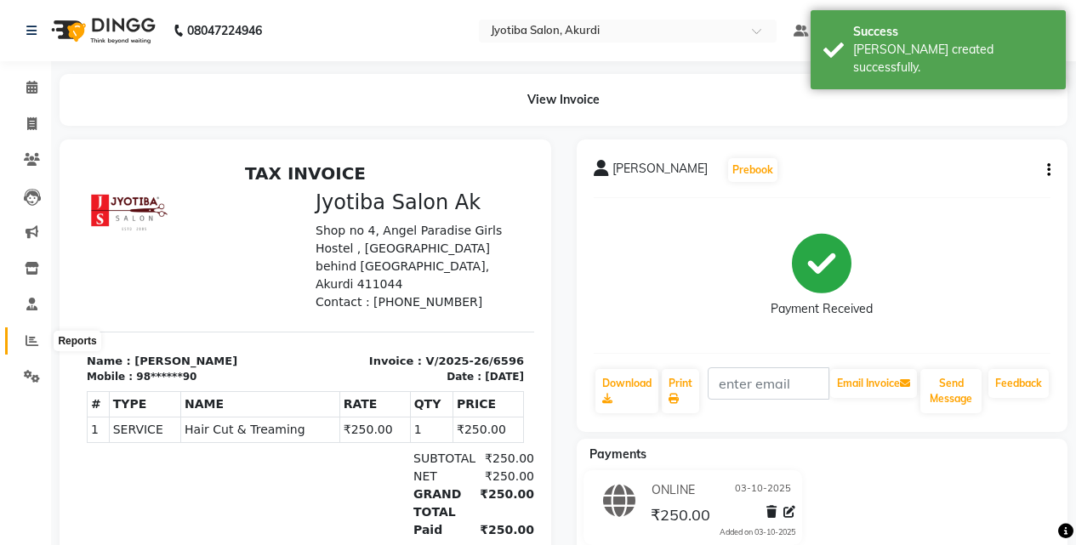
click at [31, 339] on icon at bounding box center [32, 340] width 13 height 13
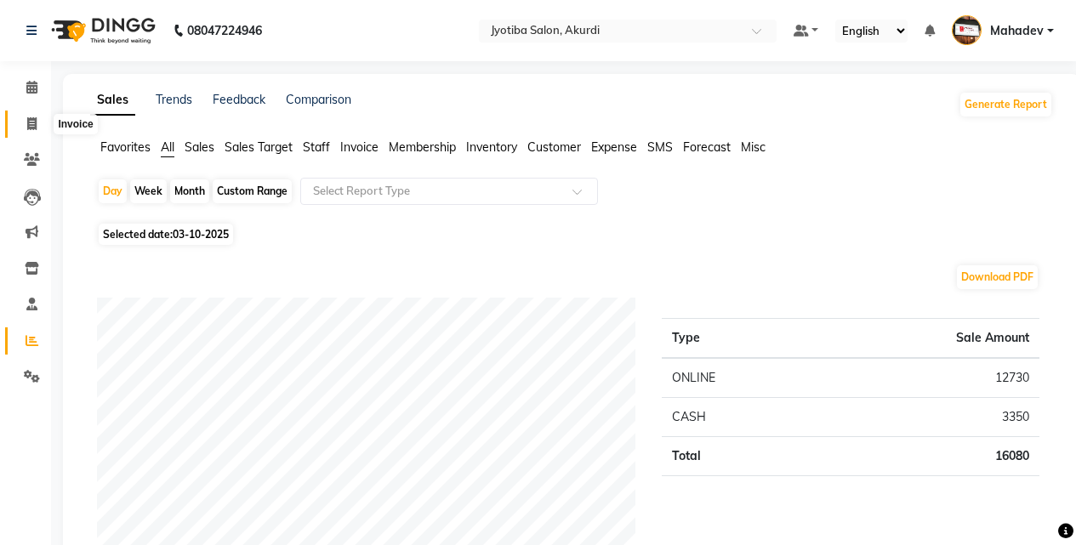
click at [35, 122] on icon at bounding box center [31, 123] width 9 height 13
select select "557"
select select "service"
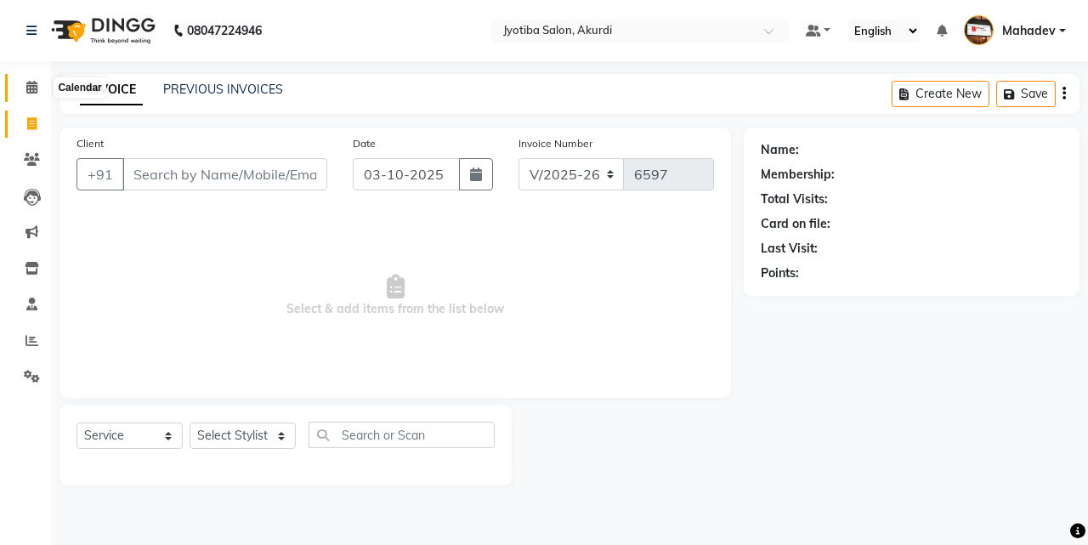
click at [31, 85] on icon at bounding box center [31, 87] width 11 height 13
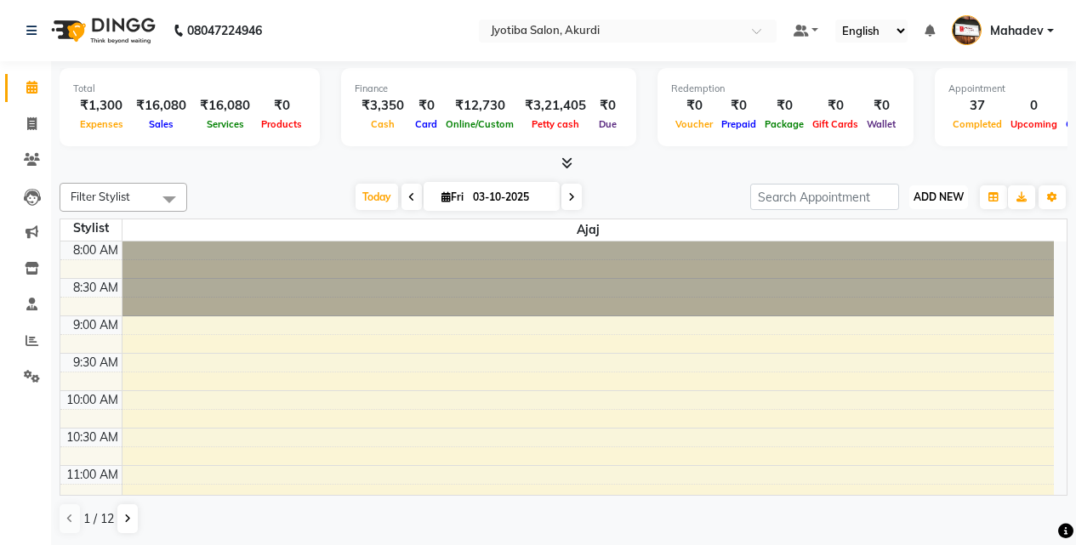
click at [913, 196] on span "ADD NEW" at bounding box center [938, 196] width 50 height 13
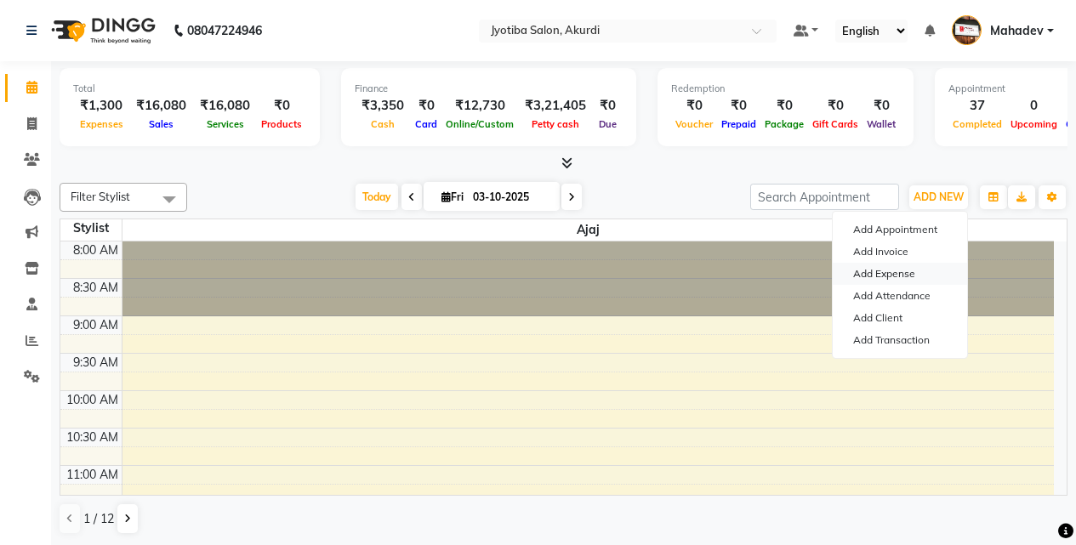
click at [900, 269] on link "Add Expense" at bounding box center [900, 274] width 134 height 22
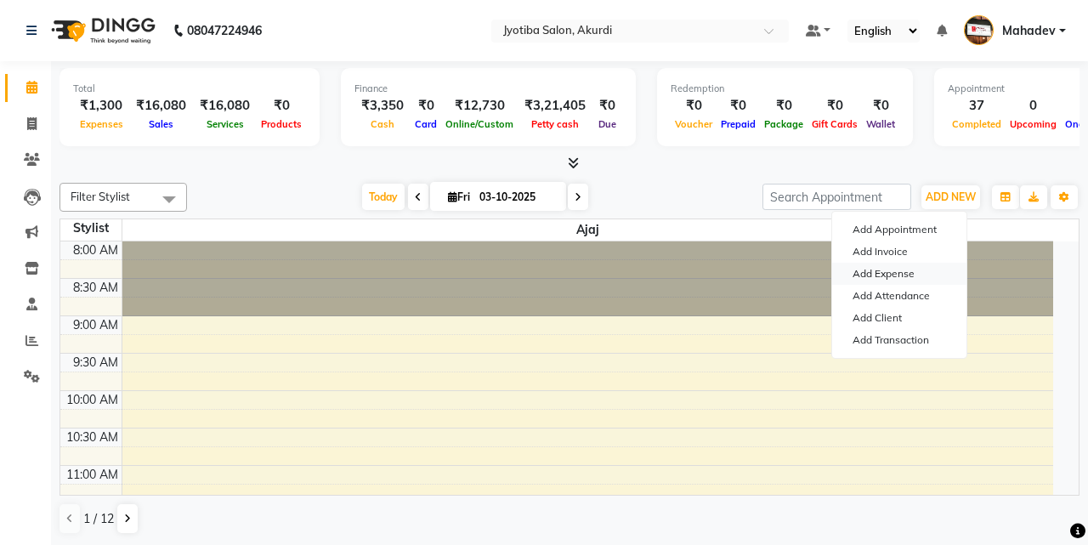
select select "1"
select select "2400"
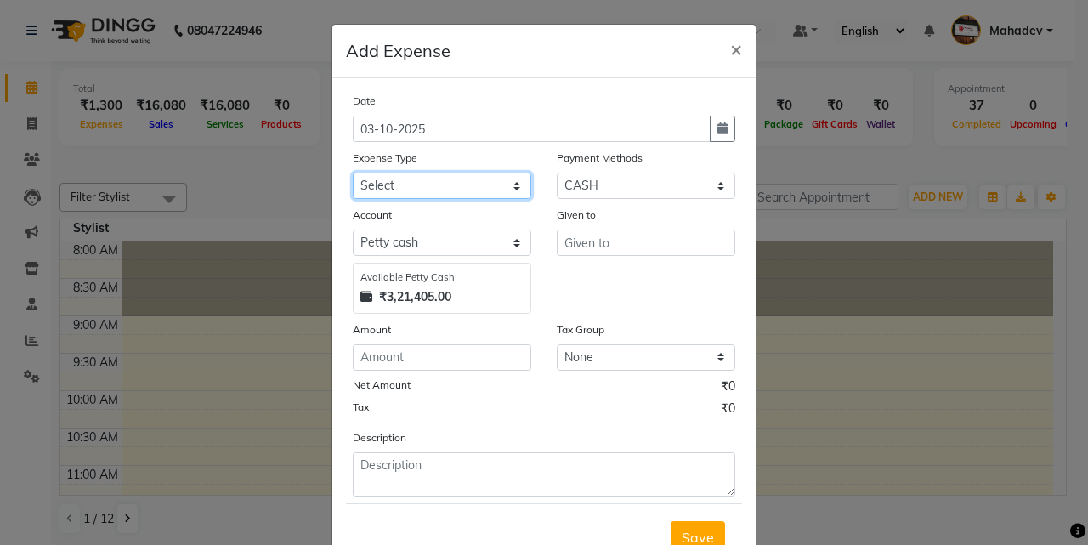
click at [397, 185] on select "Select Advance salary Advance salary ajaj Bank charges Car maintenance Cash tra…" at bounding box center [442, 186] width 179 height 26
select select "18043"
click at [353, 173] on select "Select Advance salary Advance salary ajaj Bank charges Car maintenance Cash tra…" at bounding box center [442, 186] width 179 height 26
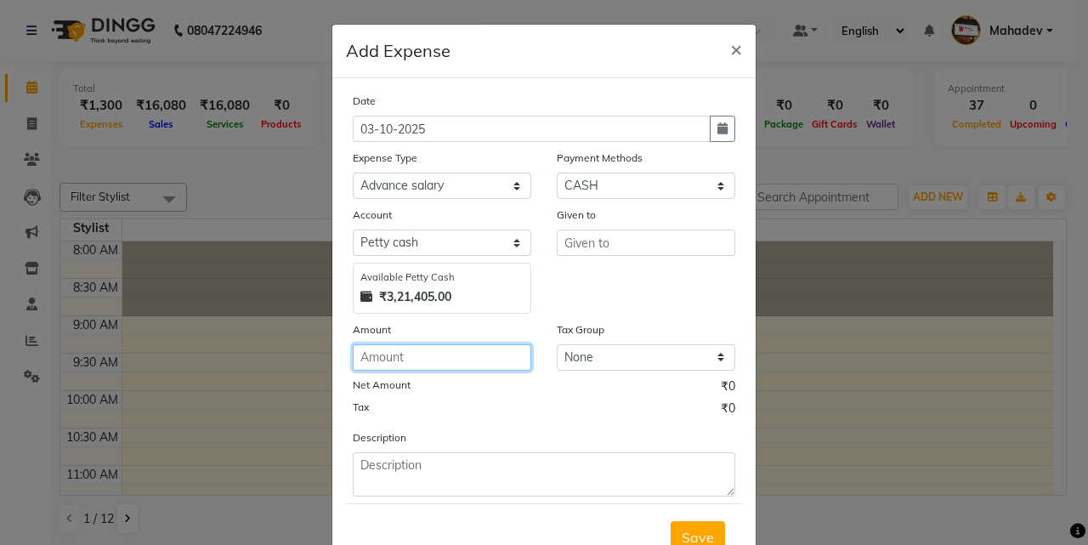
click at [428, 361] on input "number" at bounding box center [442, 357] width 179 height 26
type input "100"
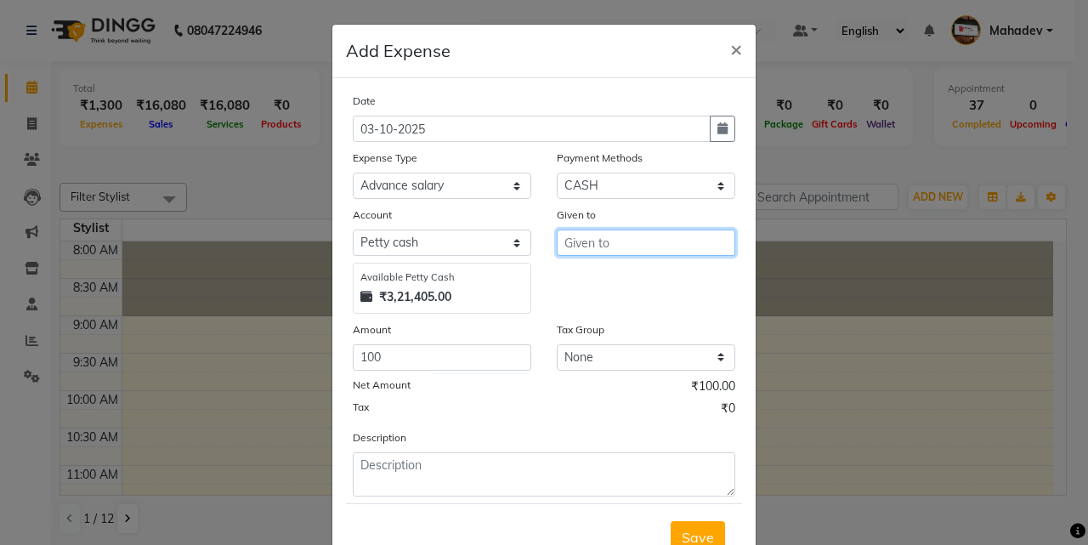
click at [636, 243] on input "text" at bounding box center [646, 243] width 179 height 26
click at [581, 269] on button "So hel" at bounding box center [625, 278] width 134 height 27
type input "[PERSON_NAME]"
click at [675, 535] on button "Save" at bounding box center [698, 537] width 54 height 32
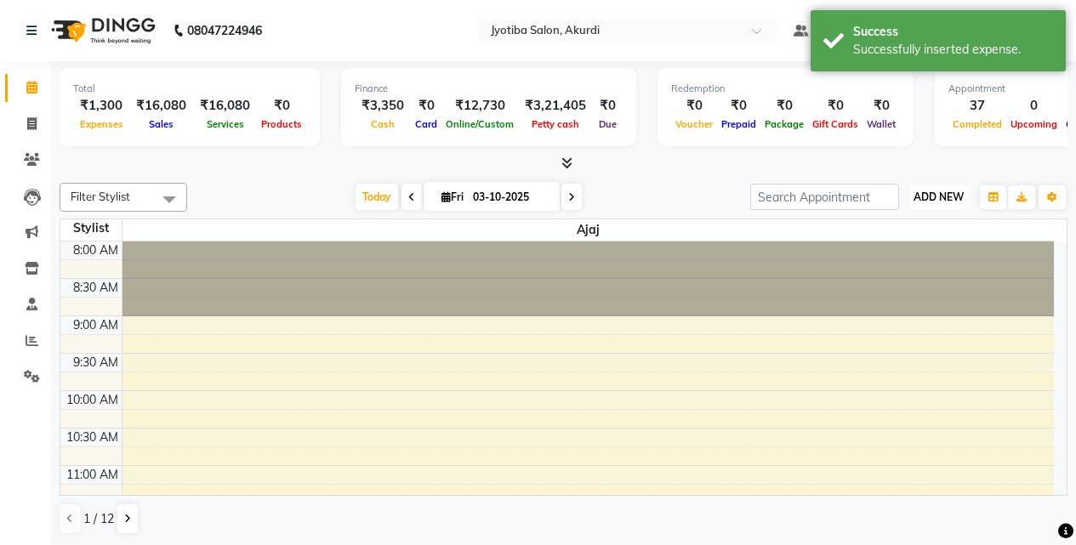
click at [947, 193] on span "ADD NEW" at bounding box center [938, 196] width 50 height 13
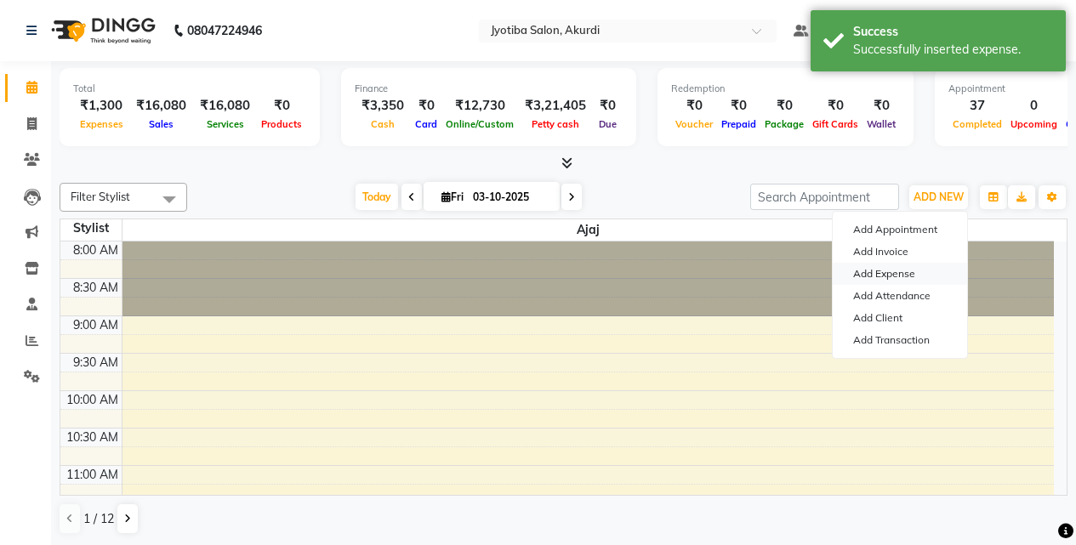
click at [884, 271] on link "Add Expense" at bounding box center [900, 274] width 134 height 22
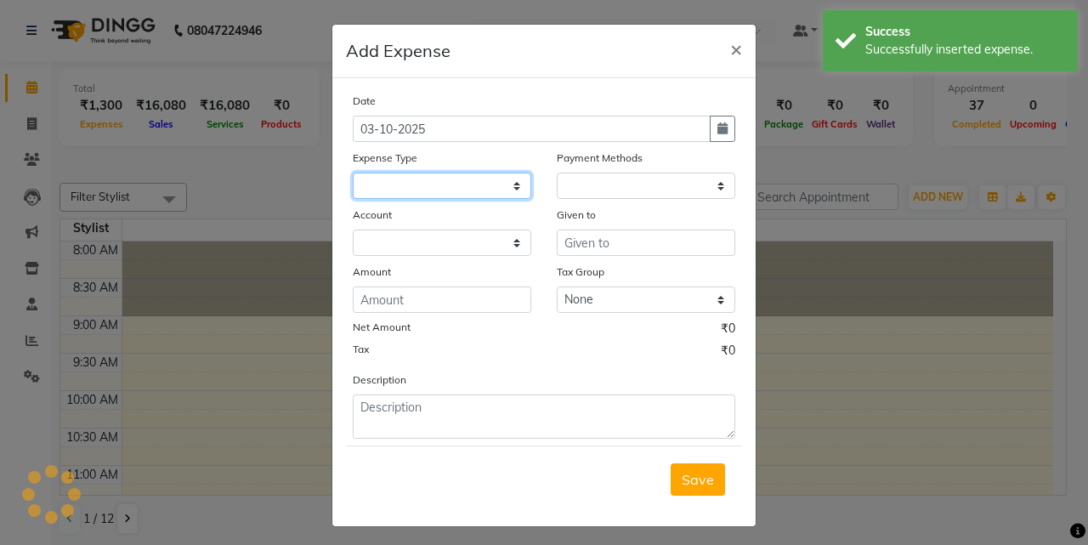
click at [476, 178] on select at bounding box center [442, 186] width 179 height 26
select select
select select "1"
select select "2400"
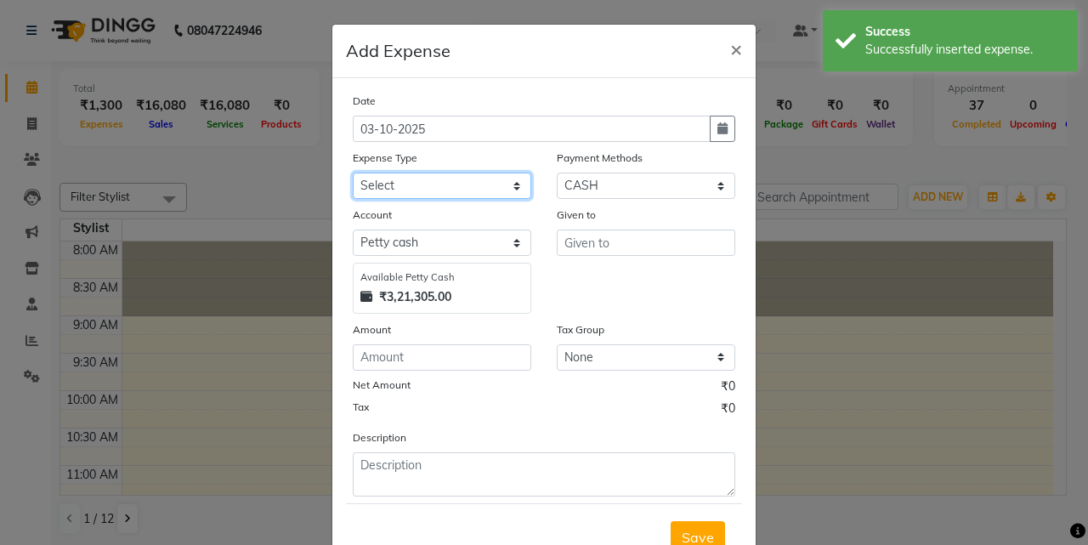
select select "18043"
click at [353, 173] on select "Select Advance salary Advance salary ajaj Bank charges Car maintenance Cash tra…" at bounding box center [442, 186] width 179 height 26
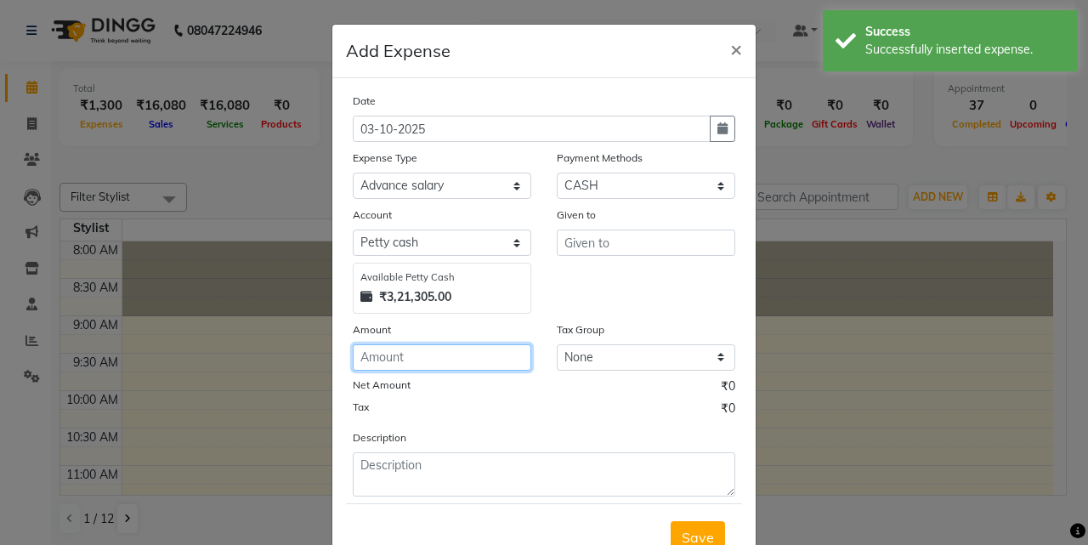
click at [452, 351] on input "number" at bounding box center [442, 357] width 179 height 26
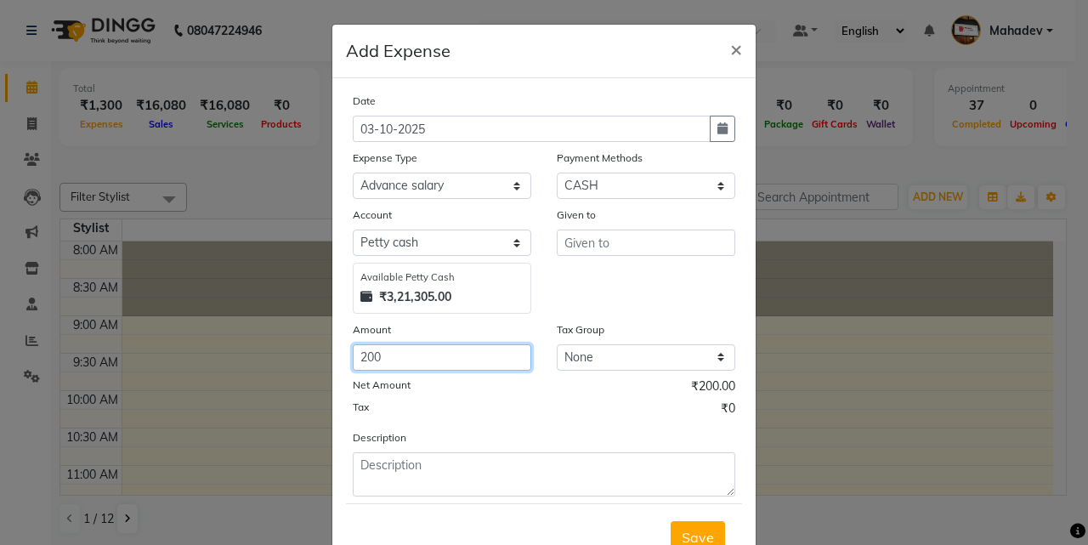
type input "200"
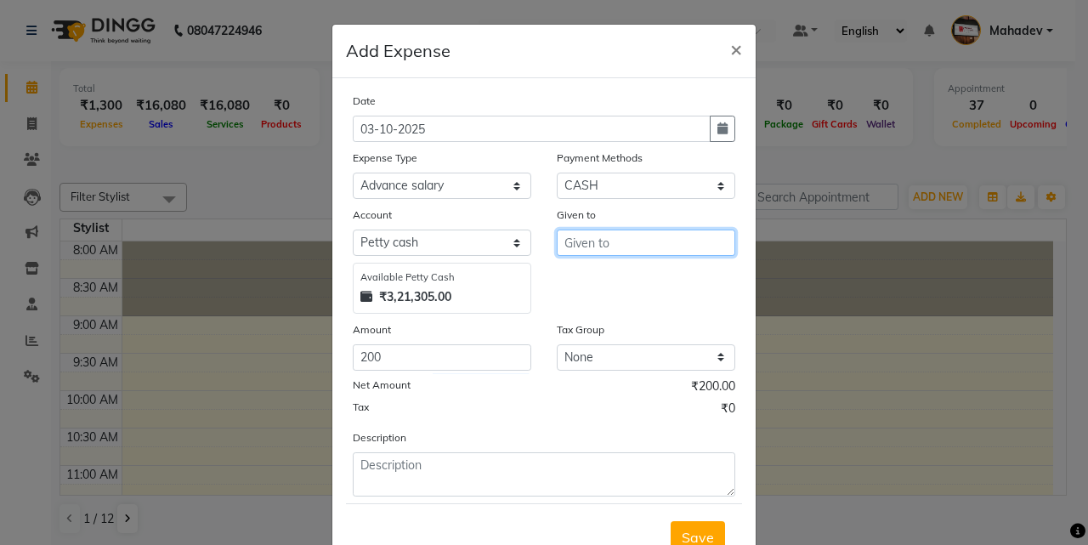
click at [600, 246] on input "text" at bounding box center [646, 243] width 179 height 26
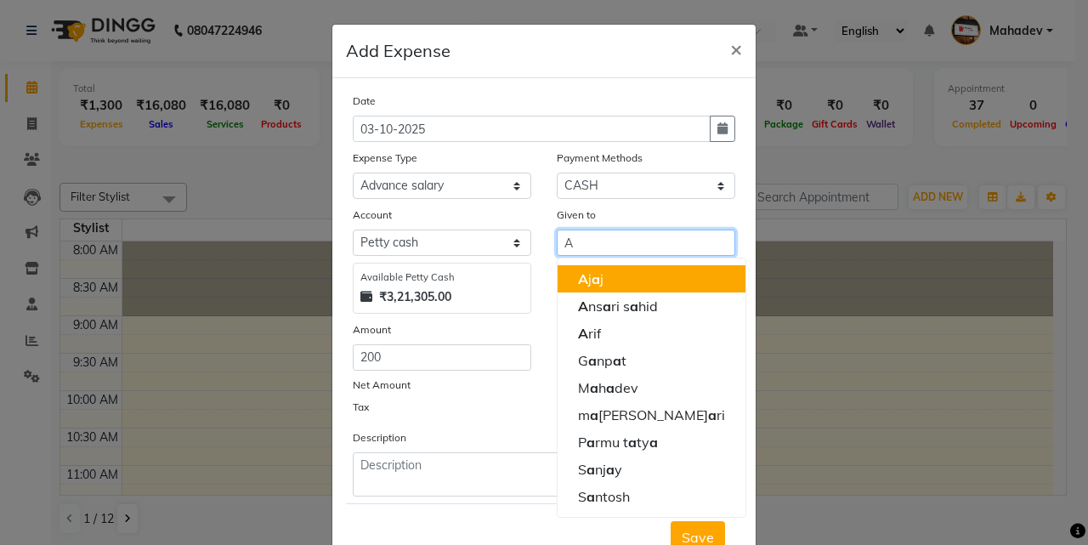
click at [597, 239] on input "A" at bounding box center [646, 243] width 179 height 26
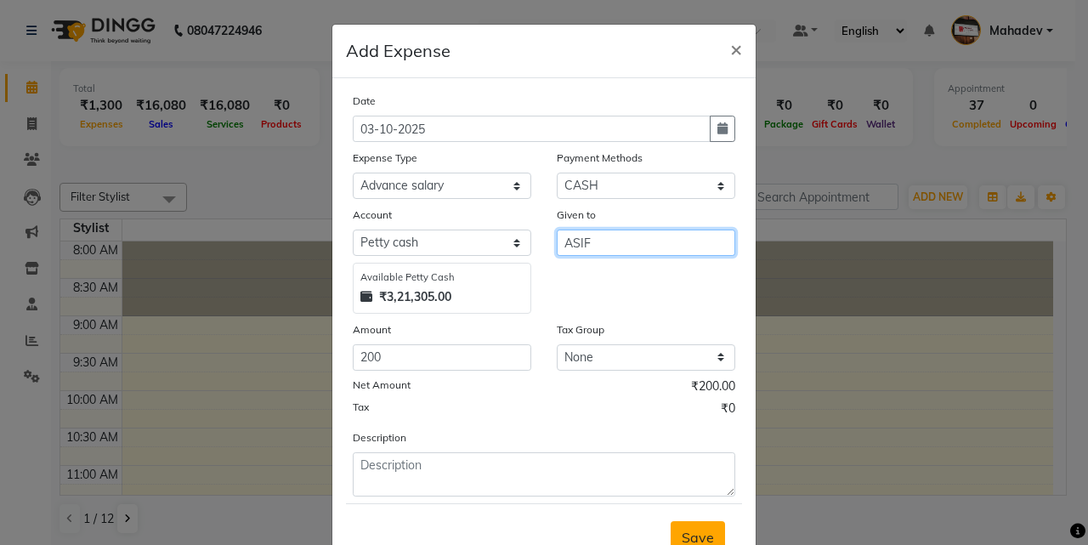
type input "ASIF"
click at [687, 537] on span "Save" at bounding box center [698, 537] width 32 height 17
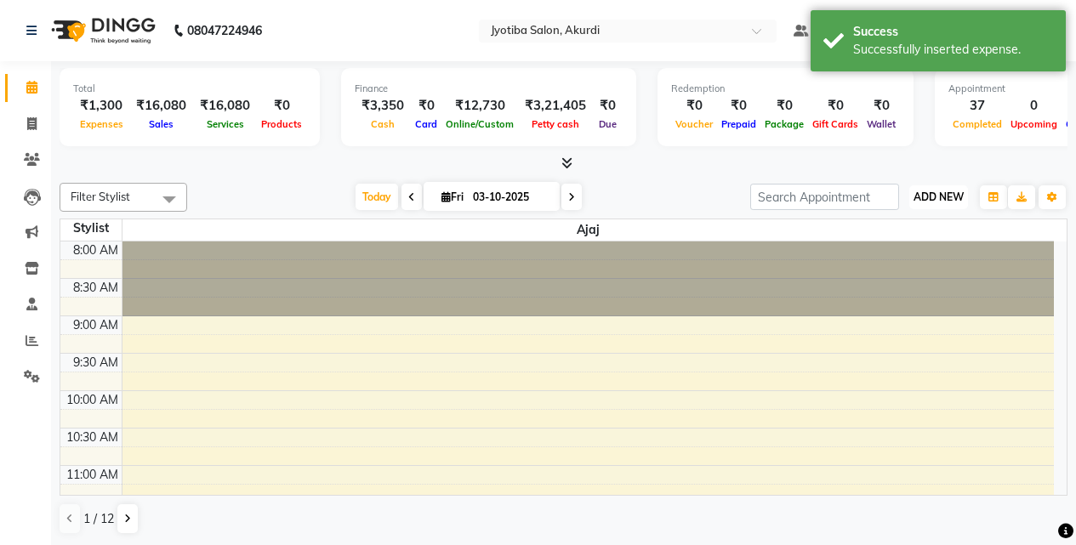
click at [954, 192] on span "ADD NEW" at bounding box center [938, 196] width 50 height 13
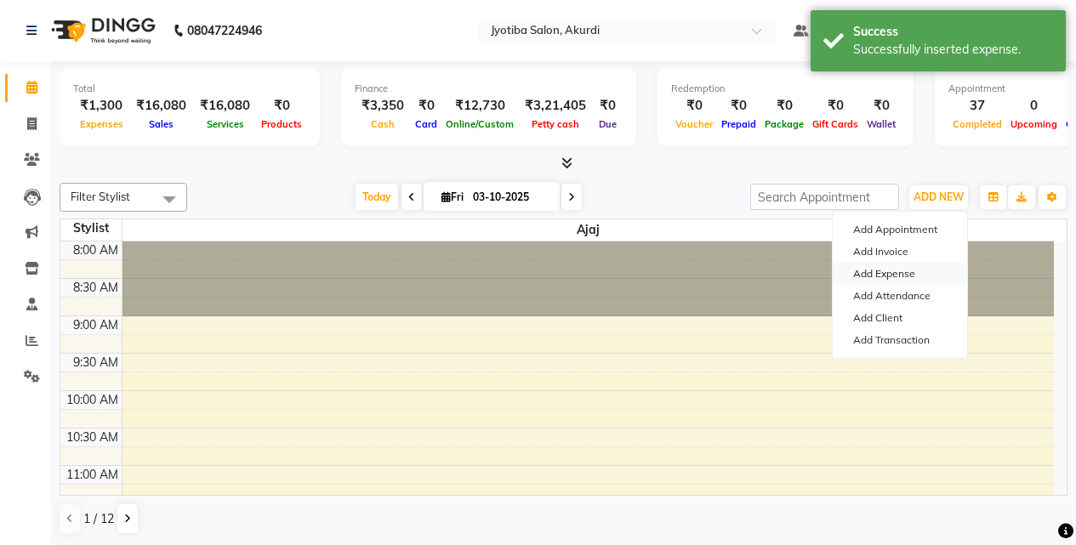
click at [902, 275] on link "Add Expense" at bounding box center [900, 274] width 134 height 22
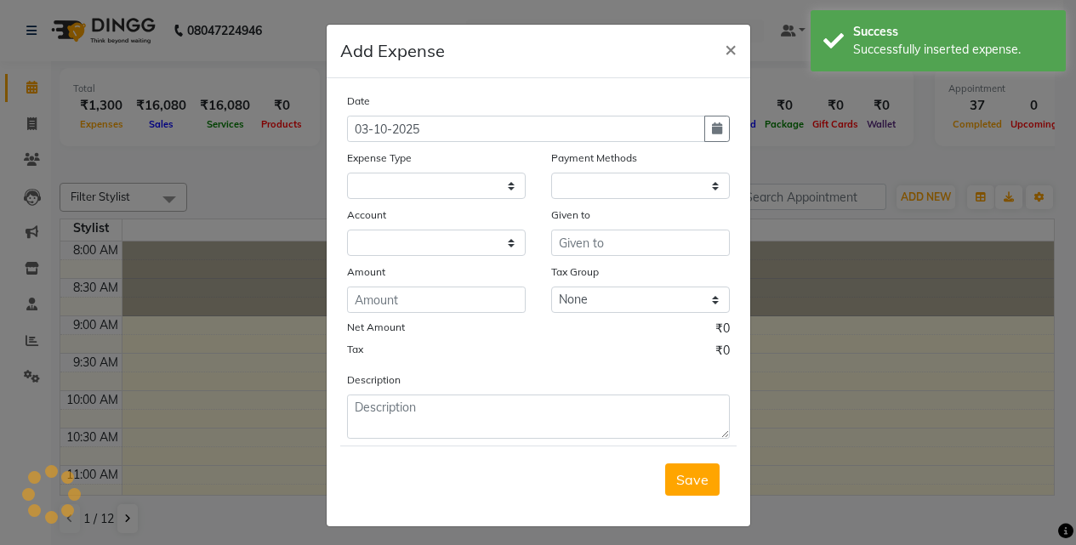
select select
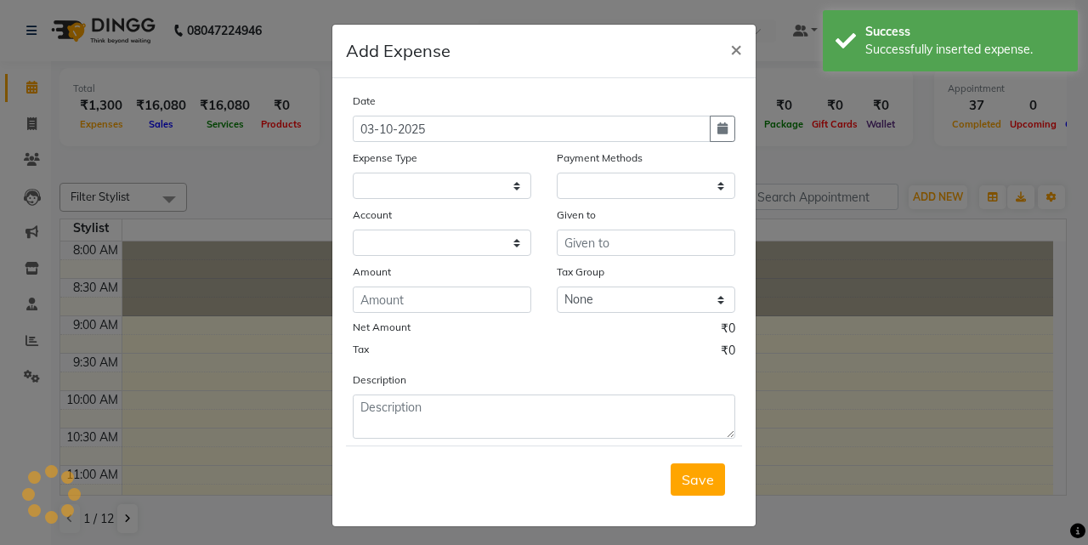
select select "1"
select select "2400"
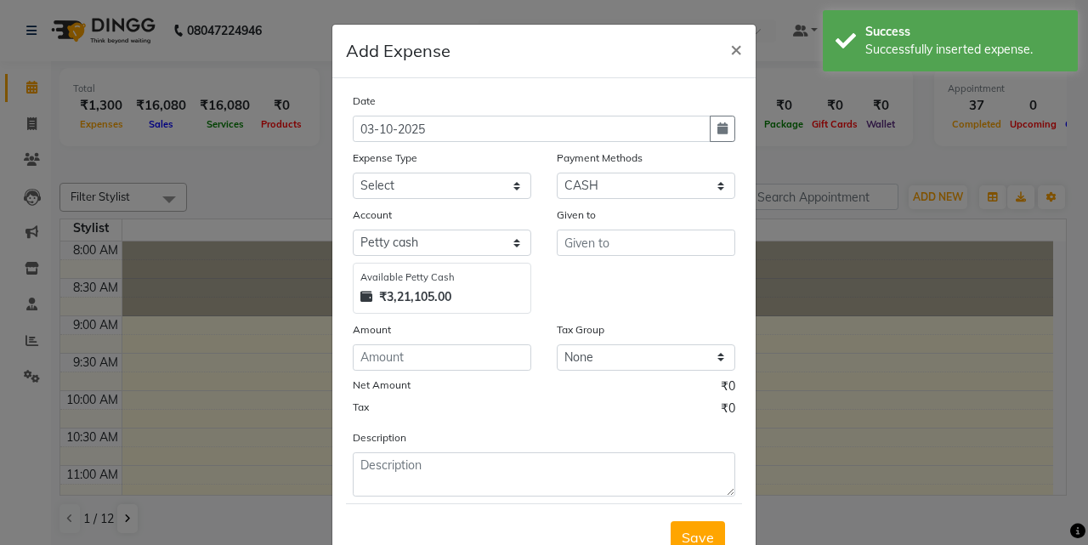
click at [0, 440] on ngb-modal-window "Add Expense × Date 03-10-2025 Expense Type Select Advance salary Advance salary…" at bounding box center [544, 272] width 1088 height 545
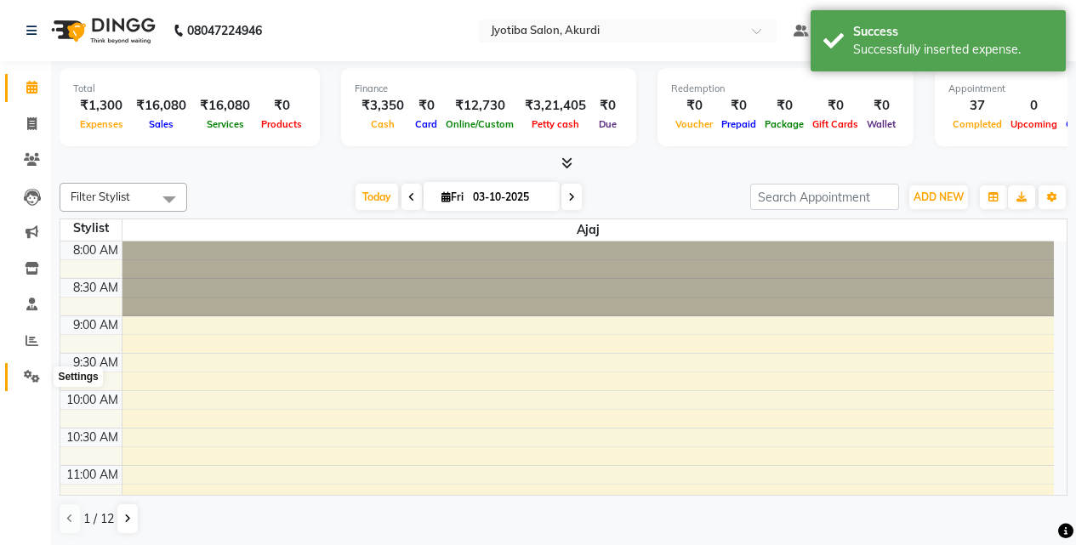
click at [39, 372] on icon at bounding box center [32, 376] width 16 height 13
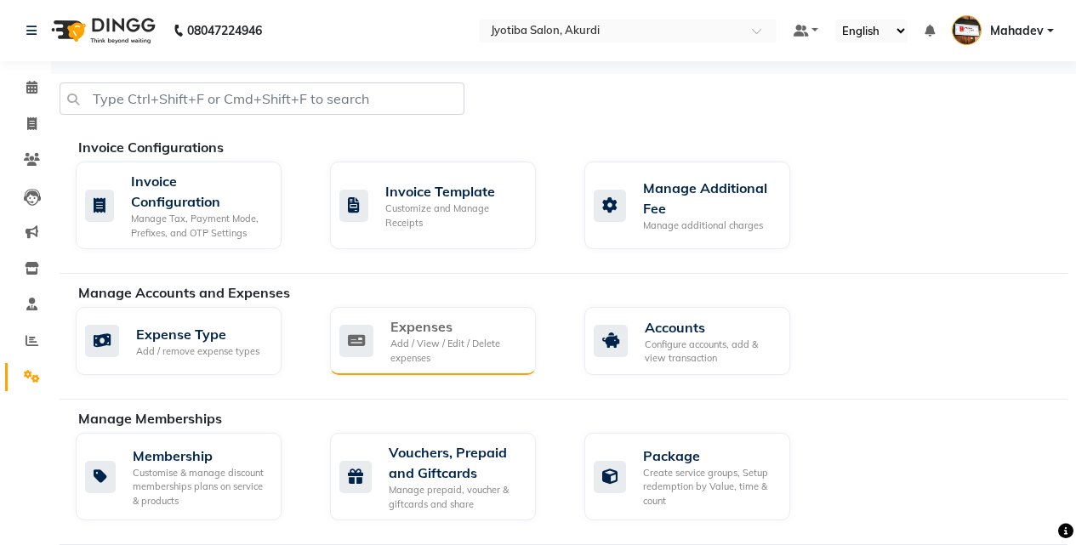
click at [437, 346] on div "Add / View / Edit / Delete expenses" at bounding box center [456, 351] width 132 height 28
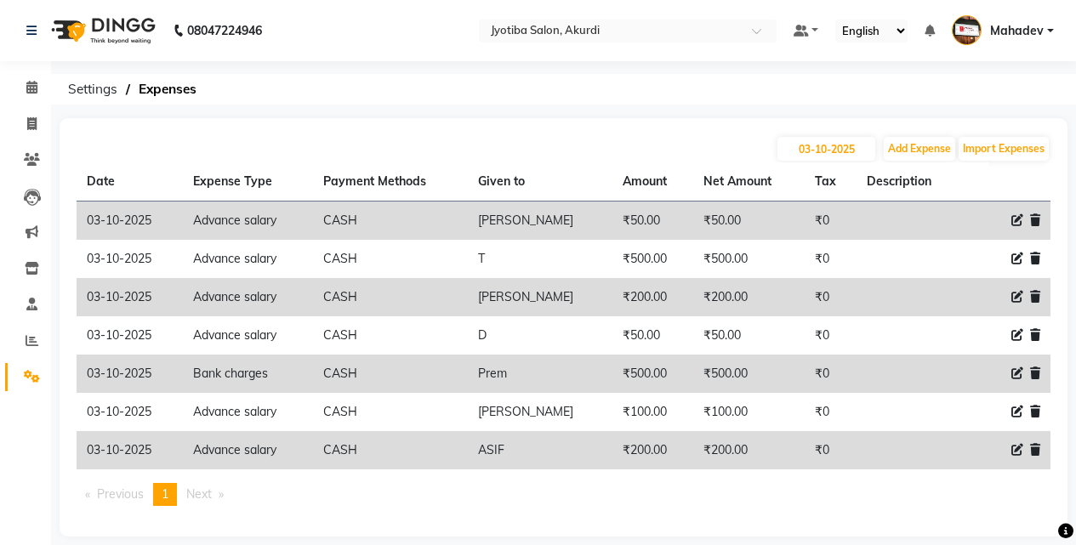
click at [1015, 300] on icon at bounding box center [1017, 297] width 12 height 12
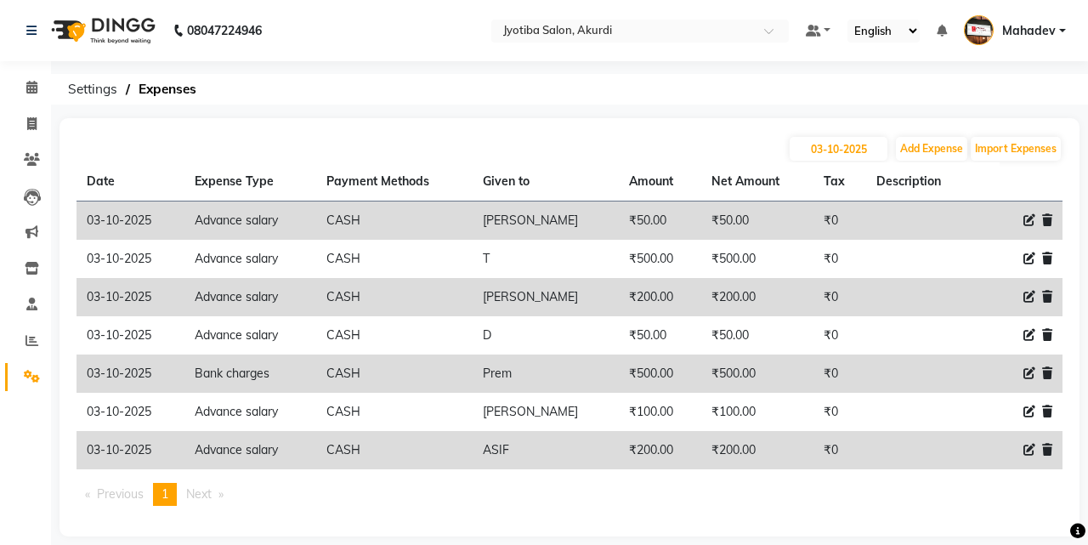
select select "18043"
select select "1"
select select "2400"
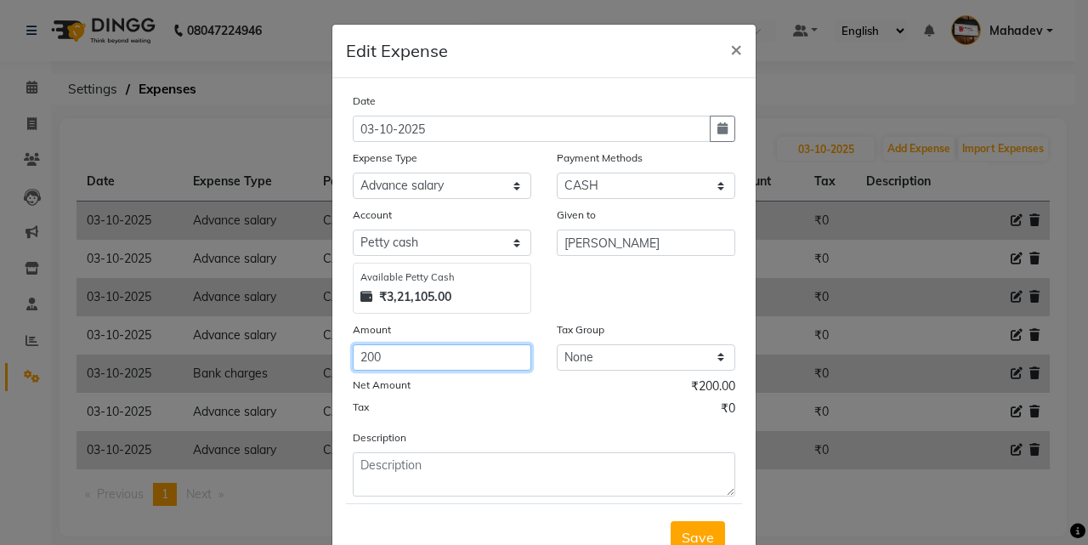
click at [405, 363] on input "200" at bounding box center [442, 357] width 179 height 26
type input "2"
type input "550"
click at [689, 527] on button "Save" at bounding box center [698, 537] width 54 height 32
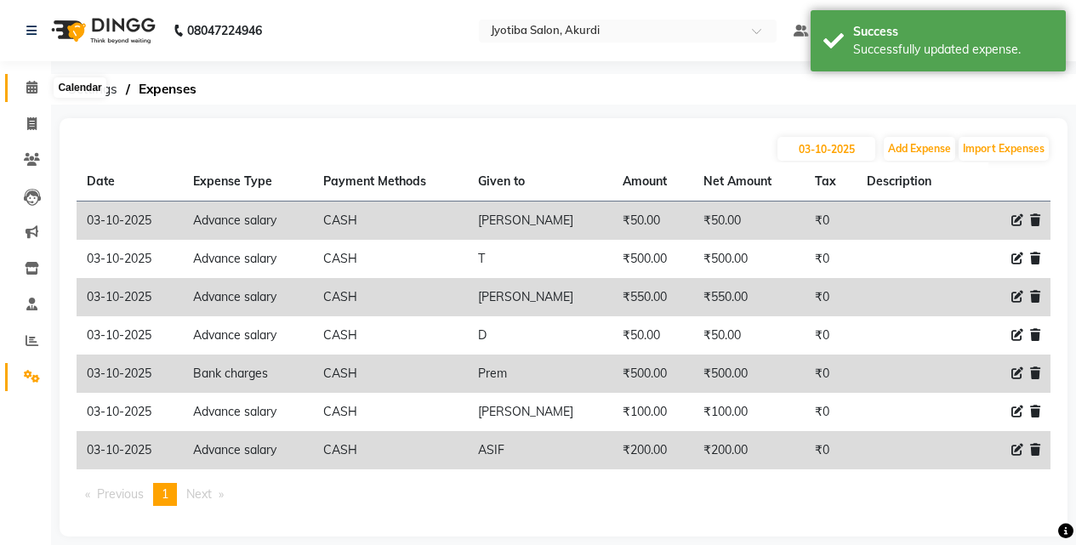
click at [35, 86] on icon at bounding box center [31, 87] width 11 height 13
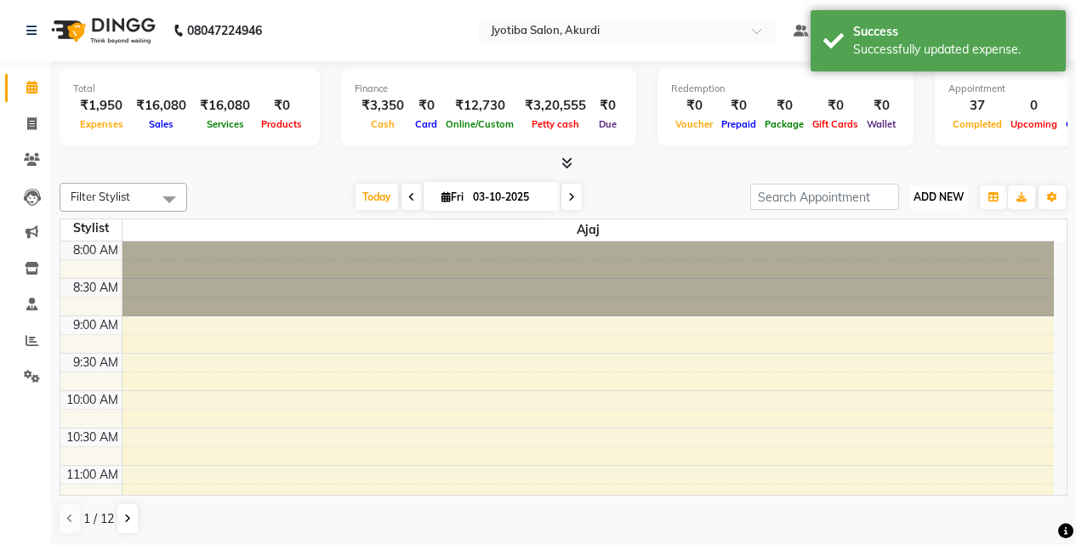
click at [935, 196] on span "ADD NEW" at bounding box center [938, 196] width 50 height 13
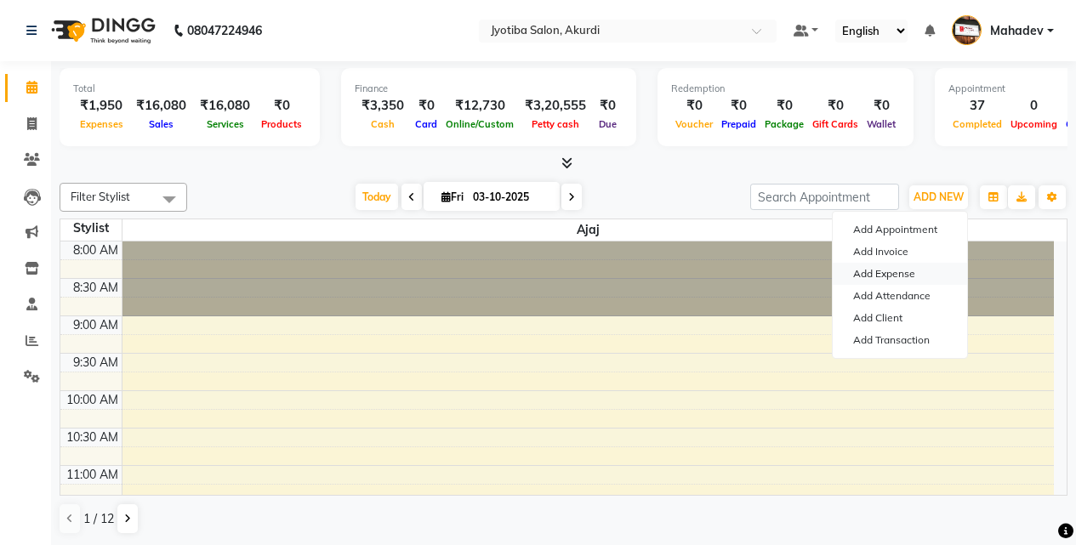
click at [861, 268] on link "Add Expense" at bounding box center [900, 274] width 134 height 22
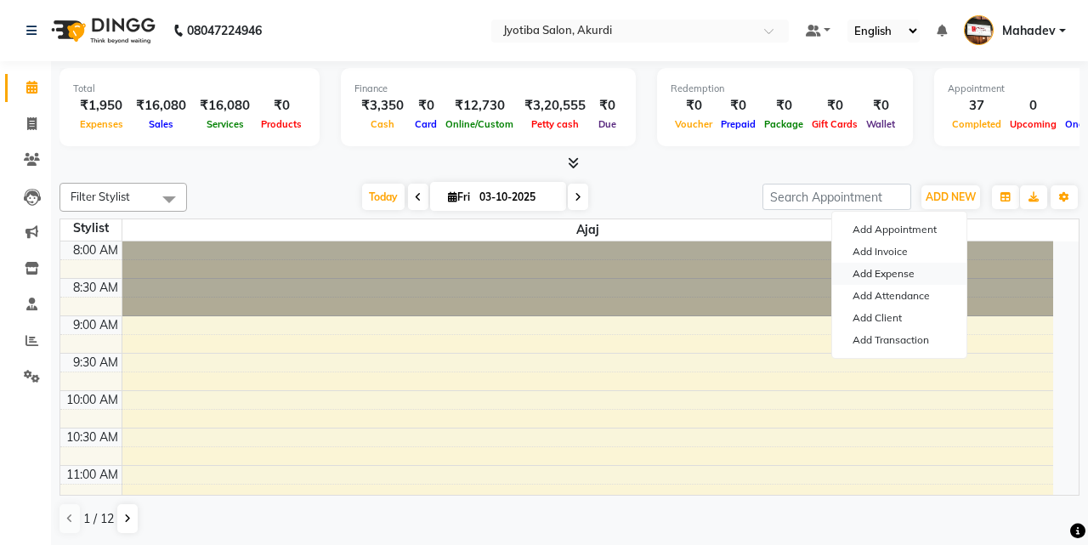
select select "1"
select select "2400"
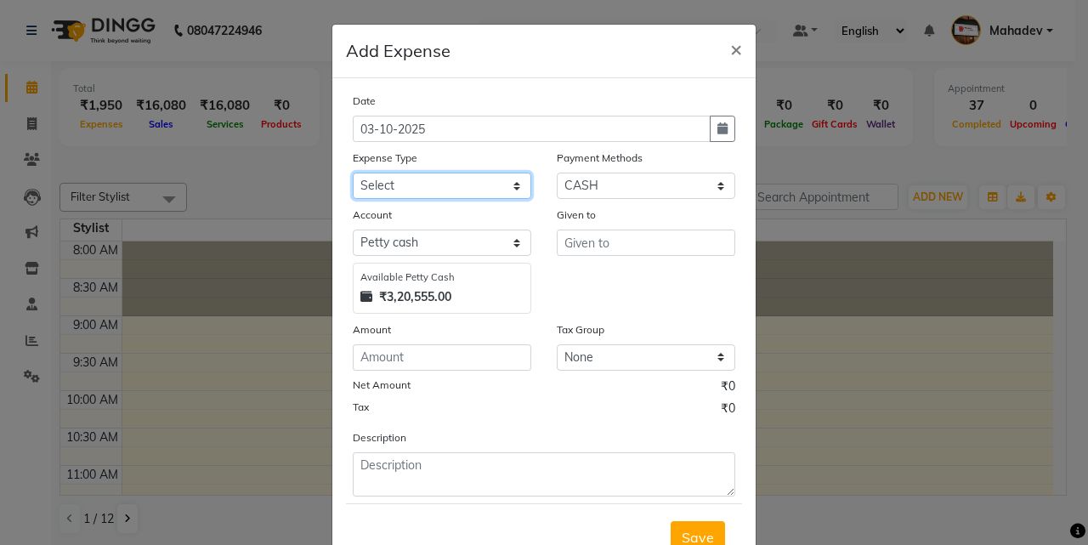
click at [479, 190] on select "Select Advance salary Advance salary ajaj Bank charges Car maintenance Cash tra…" at bounding box center [442, 186] width 179 height 26
select select "18043"
click at [353, 173] on select "Select Advance salary Advance salary ajaj Bank charges Car maintenance Cash tra…" at bounding box center [442, 186] width 179 height 26
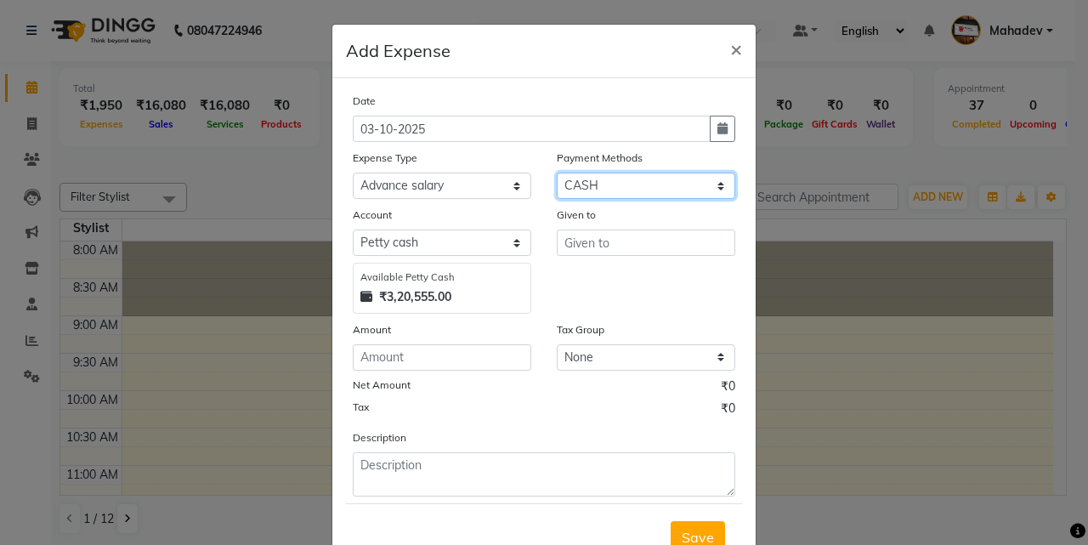
click at [562, 184] on select "Select CASH ONLINE CARD" at bounding box center [646, 186] width 179 height 26
click at [557, 173] on select "Select CASH ONLINE CARD" at bounding box center [646, 186] width 179 height 26
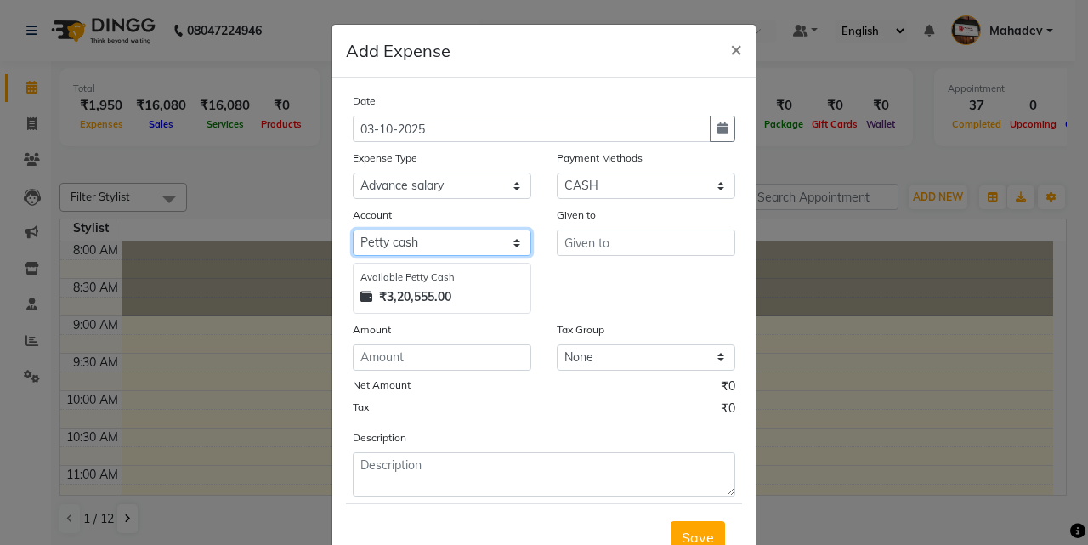
click at [474, 246] on select "Select Default account Petty cash" at bounding box center [442, 243] width 179 height 26
select select "295"
click at [353, 230] on select "Select Default account Petty cash" at bounding box center [442, 243] width 179 height 26
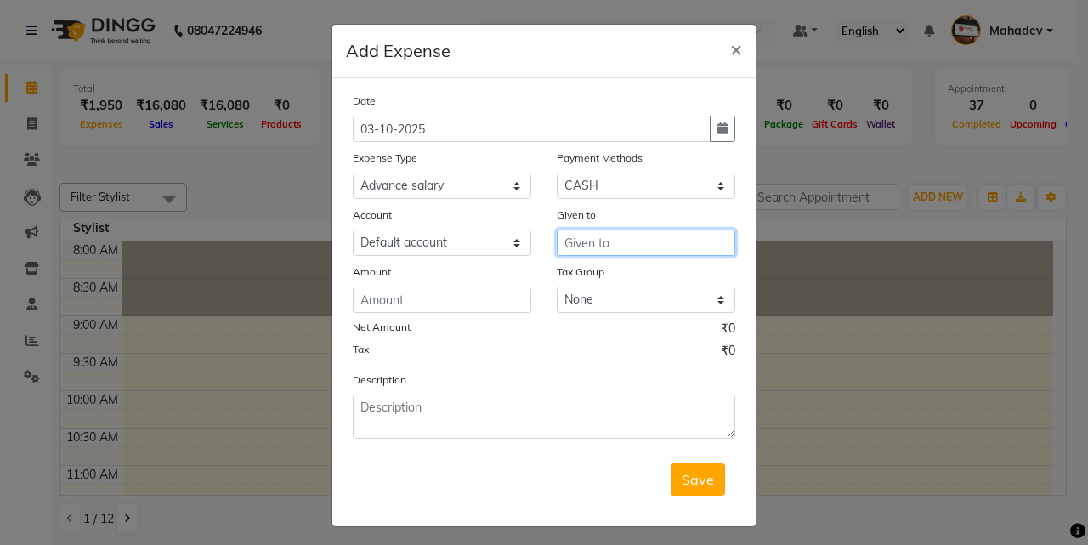
click at [594, 250] on input "text" at bounding box center [646, 243] width 179 height 26
click at [725, 130] on button "button" at bounding box center [723, 129] width 26 height 26
select select "10"
select select "2025"
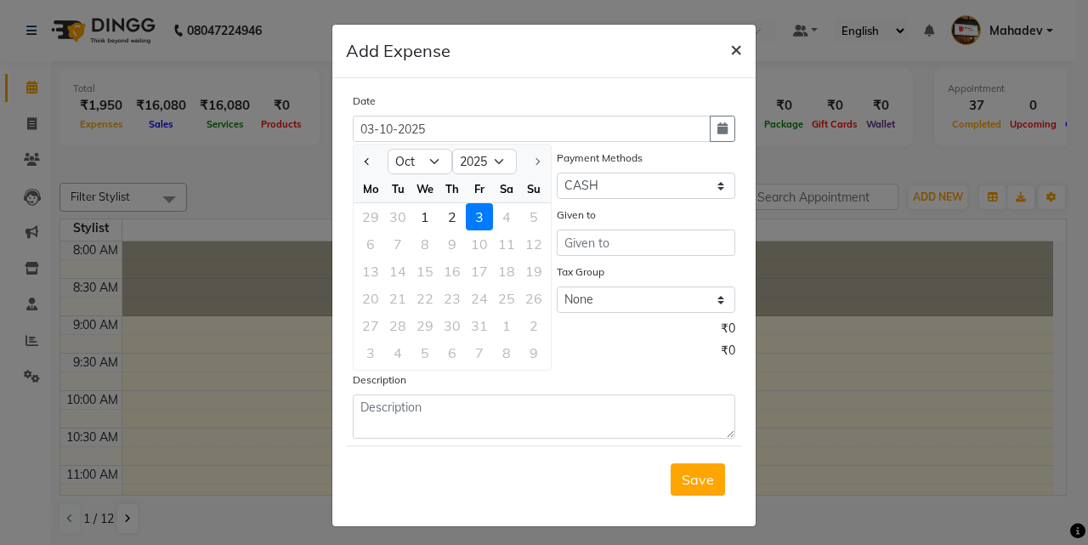
click at [730, 52] on span "×" at bounding box center [736, 49] width 12 height 26
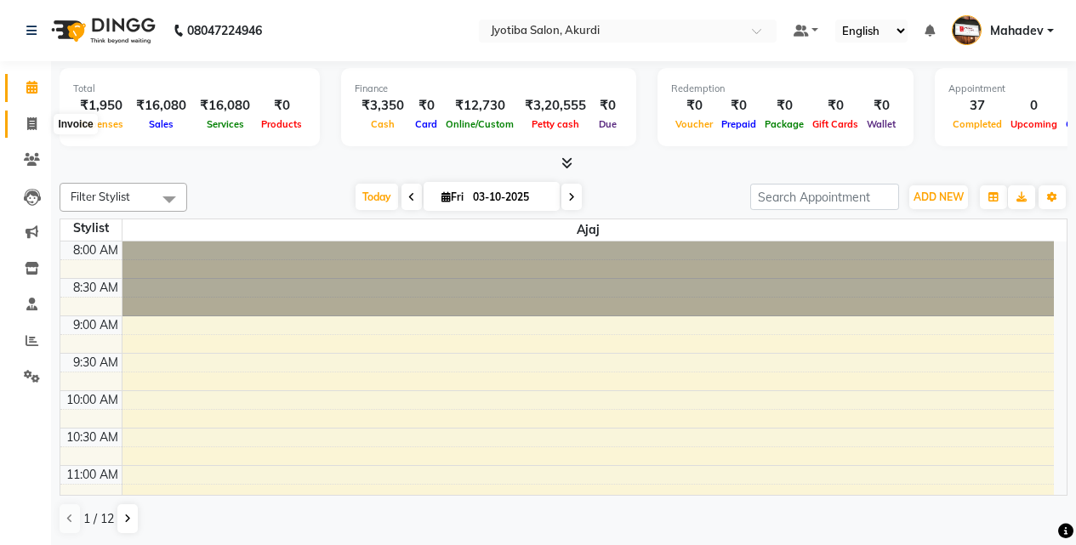
click at [31, 124] on icon at bounding box center [31, 123] width 9 height 13
select select "557"
select select "service"
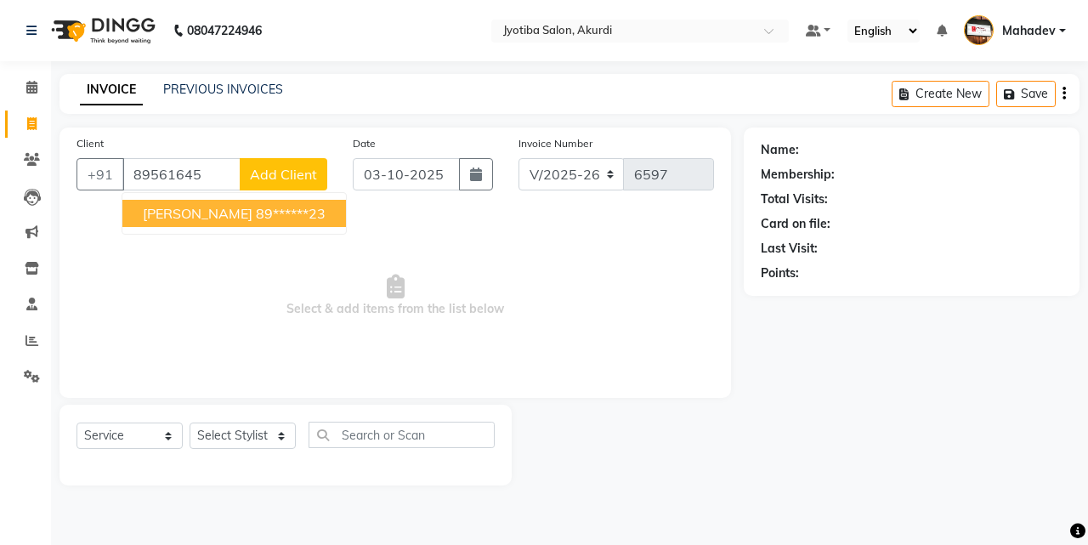
click at [161, 207] on span "ganesh s" at bounding box center [198, 213] width 110 height 17
type input "89******23"
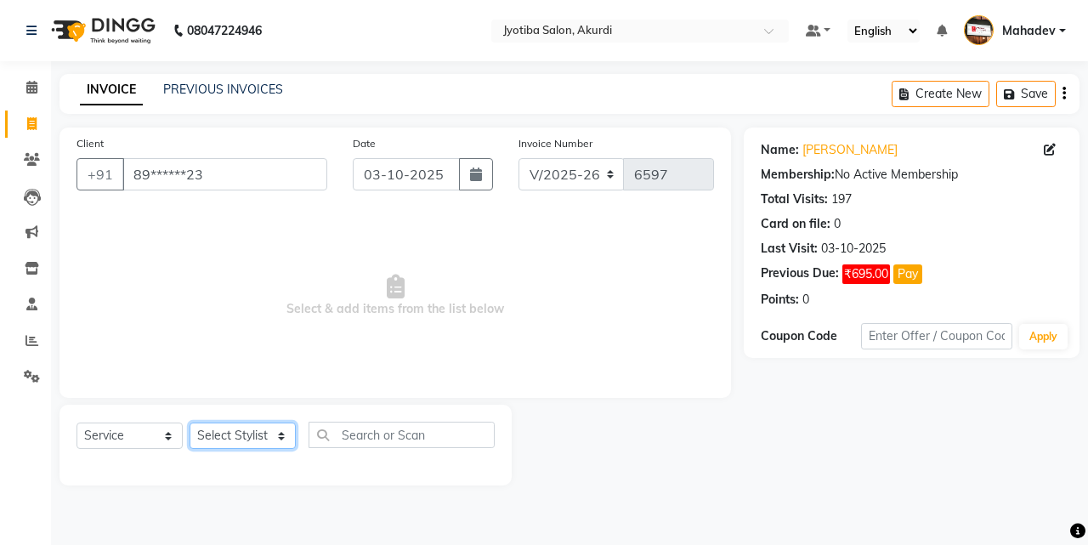
click at [226, 431] on select "Select Stylist Ajaj Ansari sahid Arif Ganpat Mahadev manish choudhari Parmu tat…" at bounding box center [243, 436] width 106 height 26
select select "11679"
click at [190, 423] on select "Select Stylist Ajaj Ansari sahid Arif Ganpat Mahadev manish choudhari Parmu tat…" at bounding box center [243, 436] width 106 height 26
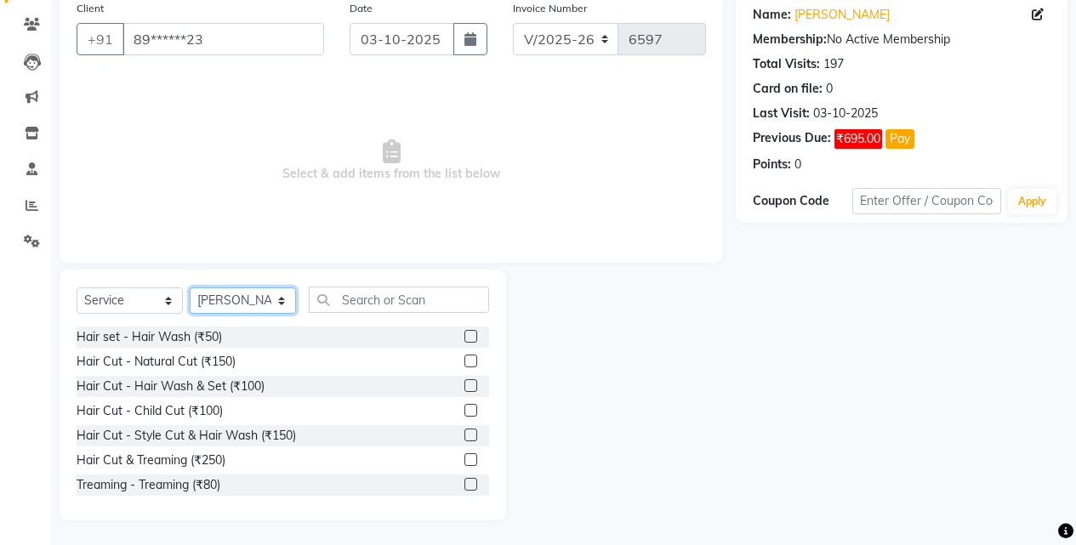
scroll to position [136, 0]
click at [196, 460] on div "Hair Cut & Treaming (₹250)" at bounding box center [151, 460] width 149 height 18
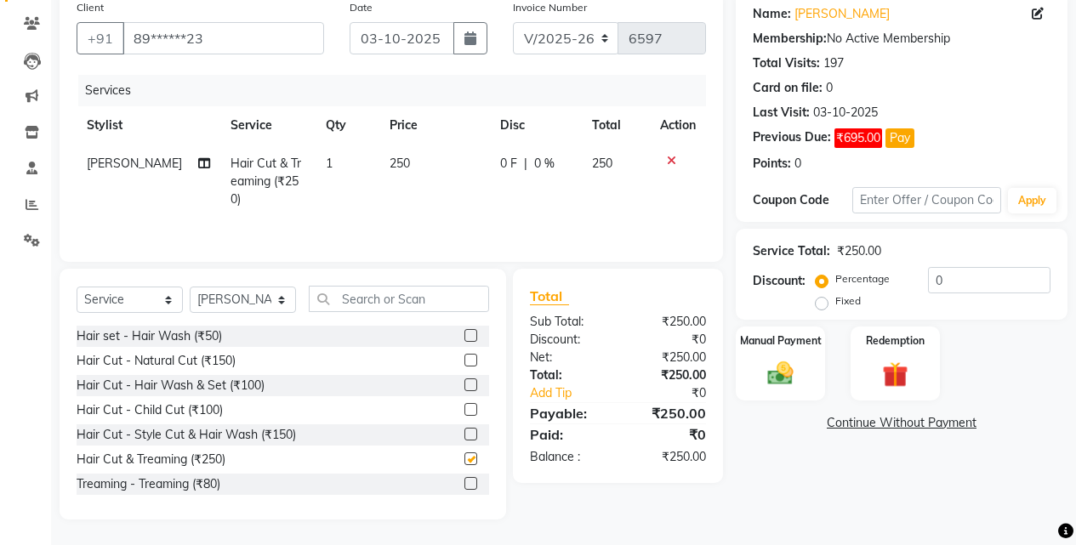
checkbox input "false"
click at [767, 358] on img at bounding box center [780, 373] width 43 height 31
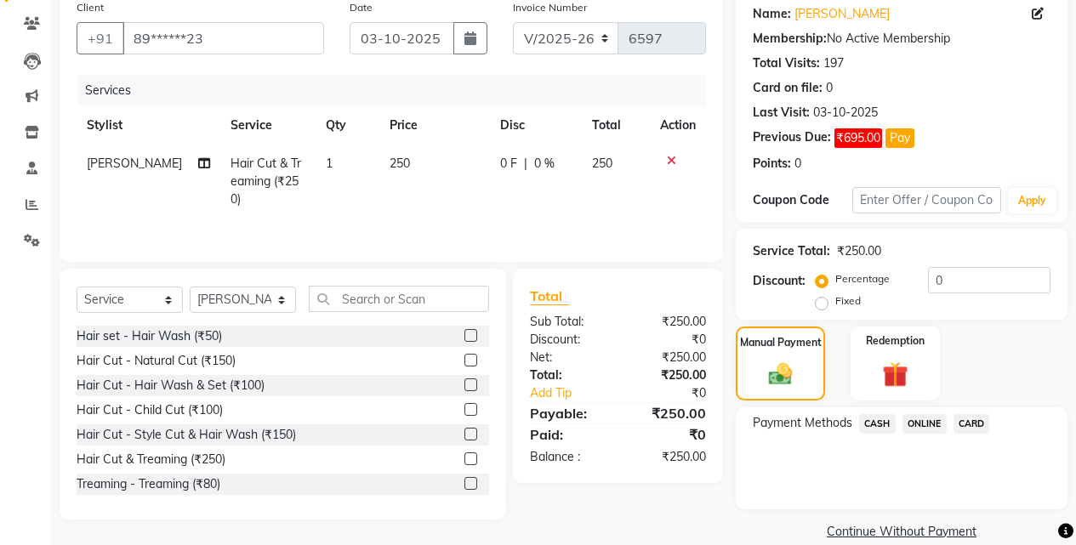
click at [929, 429] on span "ONLINE" at bounding box center [924, 424] width 44 height 20
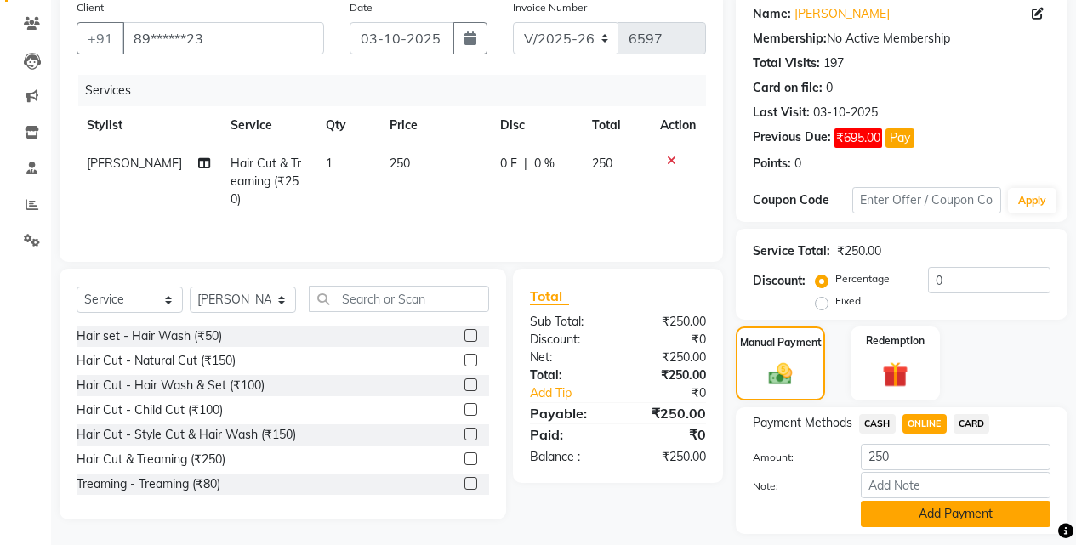
click at [931, 509] on button "Add Payment" at bounding box center [956, 514] width 190 height 26
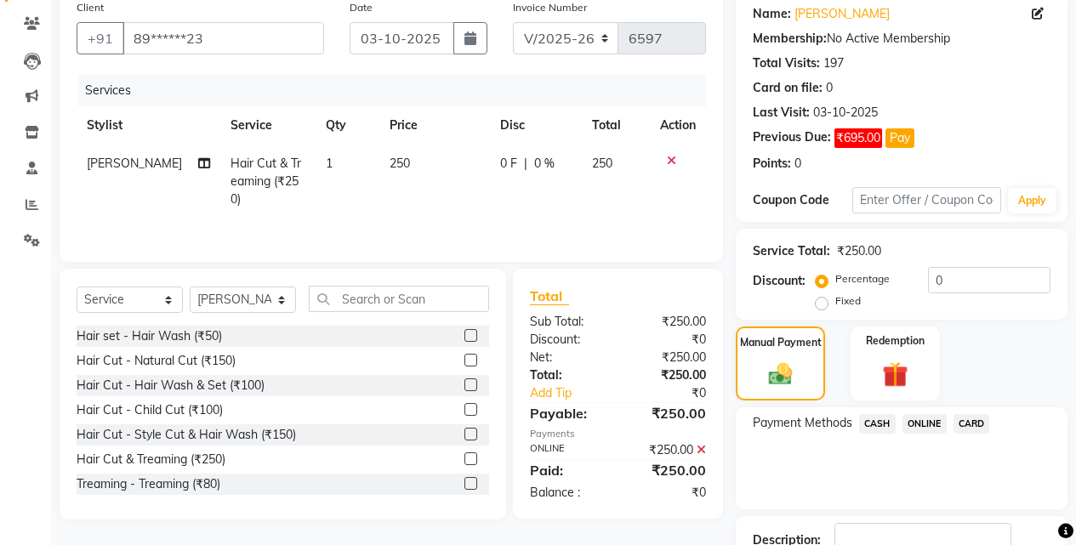
scroll to position [257, 0]
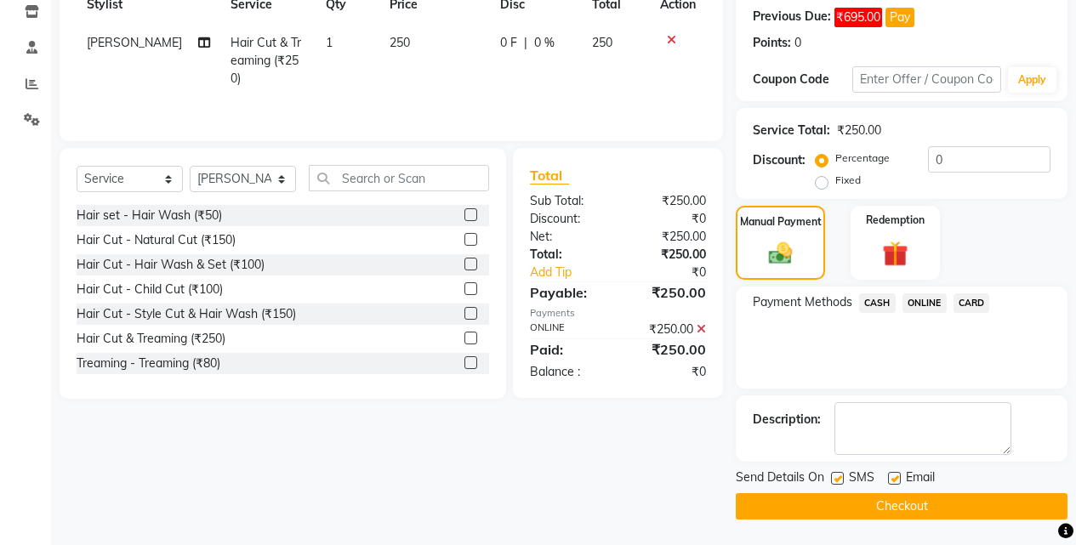
click at [931, 509] on button "Checkout" at bounding box center [902, 506] width 332 height 26
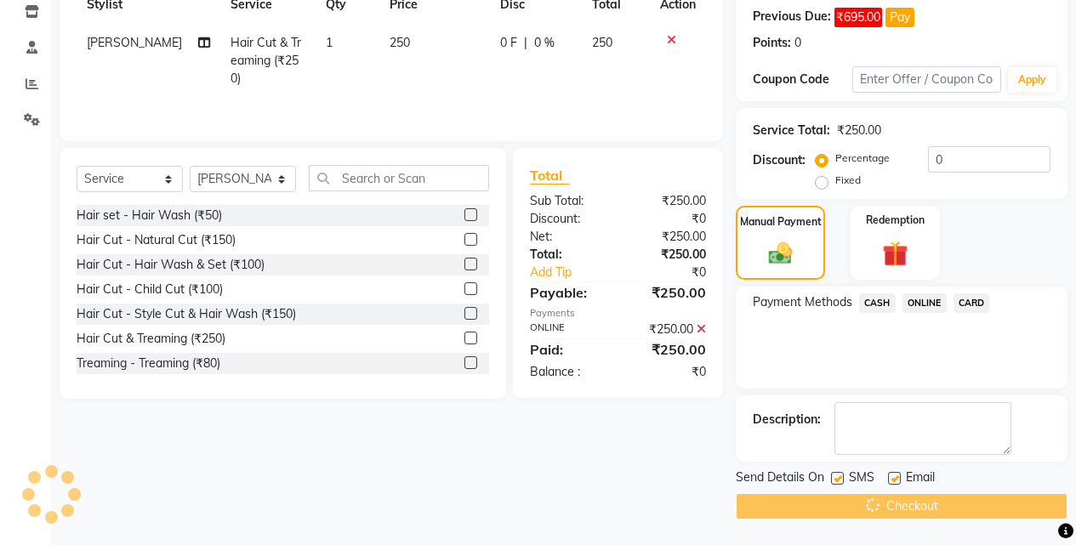
scroll to position [0, 0]
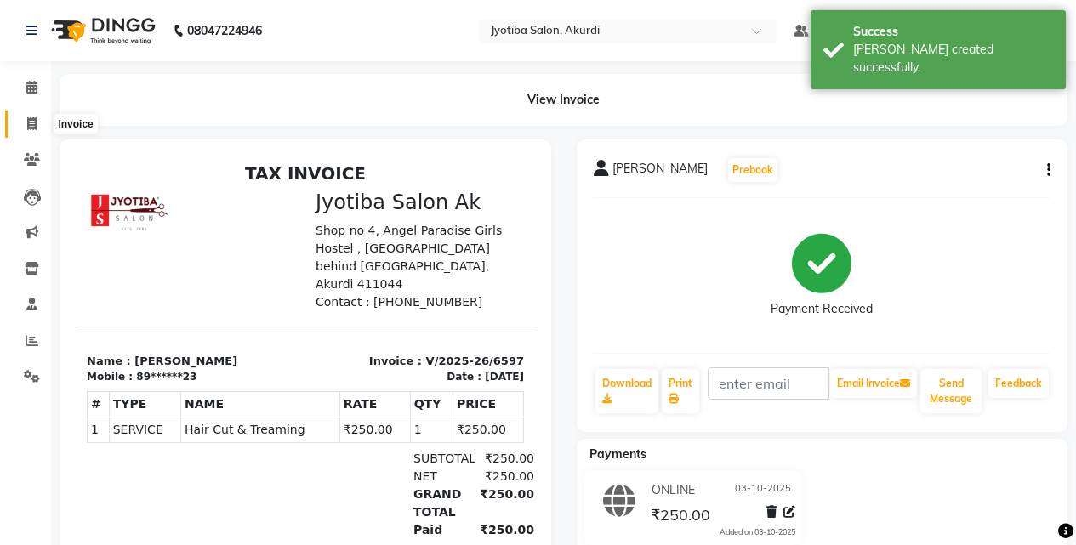
click at [19, 117] on span at bounding box center [32, 125] width 30 height 20
select select "557"
select select "service"
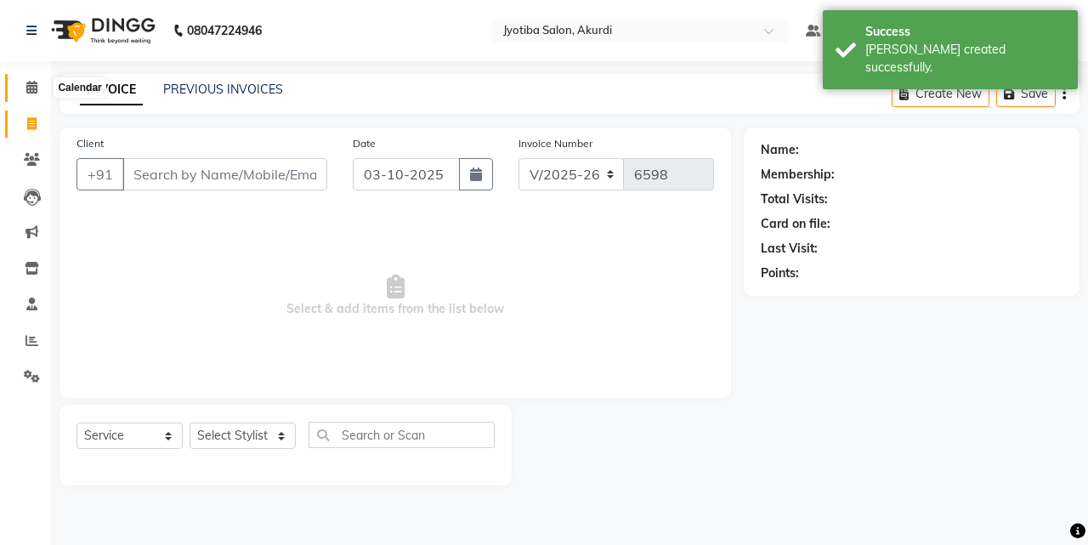
click at [38, 94] on span at bounding box center [32, 88] width 30 height 20
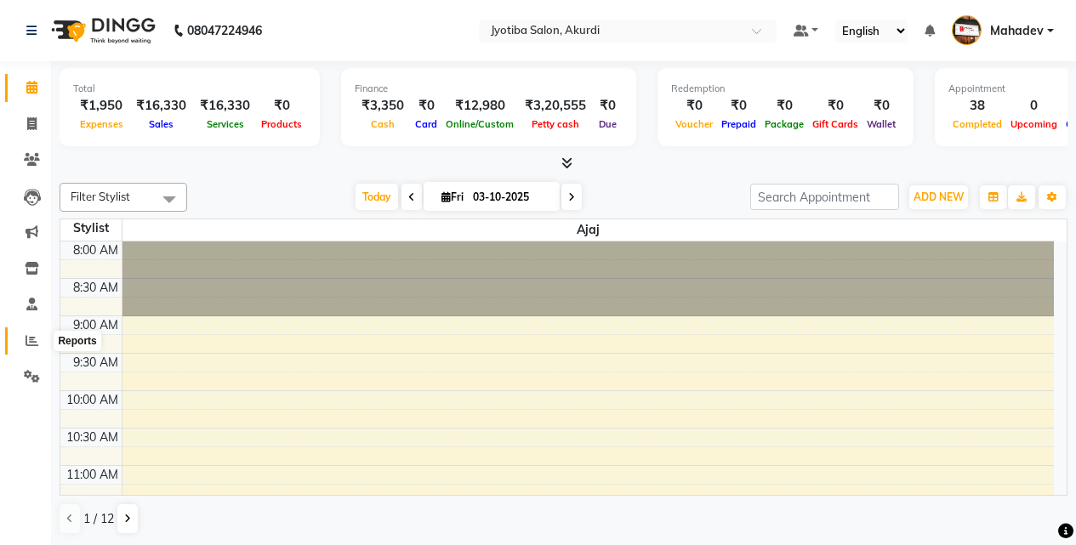
click at [40, 341] on span at bounding box center [32, 342] width 30 height 20
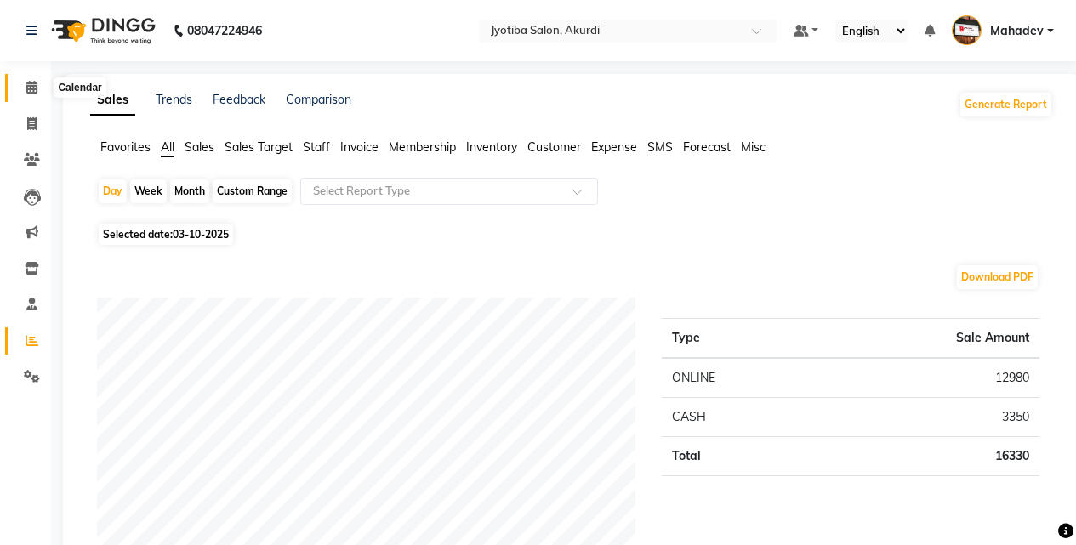
click at [23, 88] on span at bounding box center [32, 88] width 30 height 20
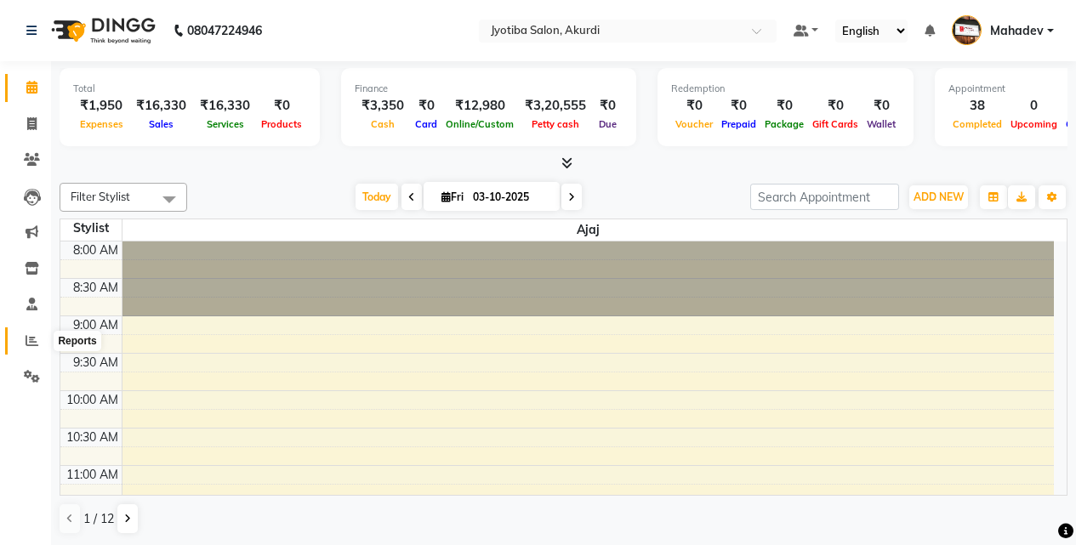
click at [34, 344] on icon at bounding box center [32, 340] width 13 height 13
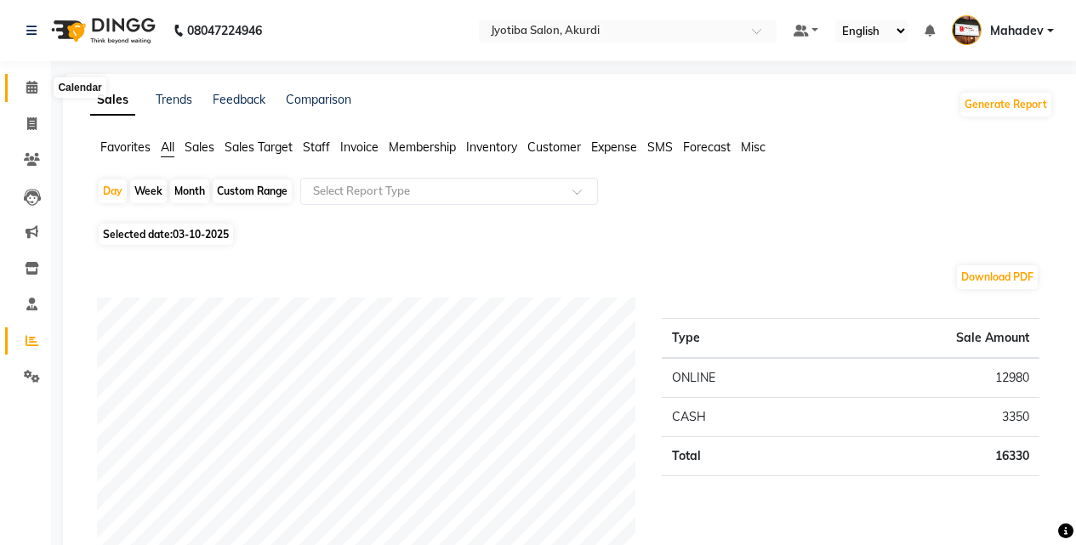
click at [27, 87] on icon at bounding box center [31, 87] width 11 height 13
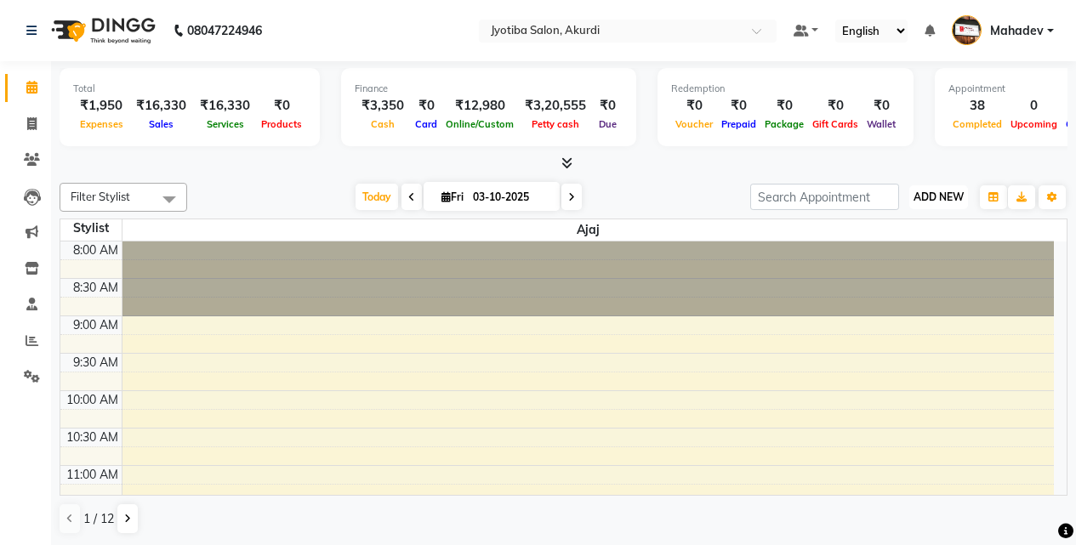
click at [937, 201] on span "ADD NEW" at bounding box center [938, 196] width 50 height 13
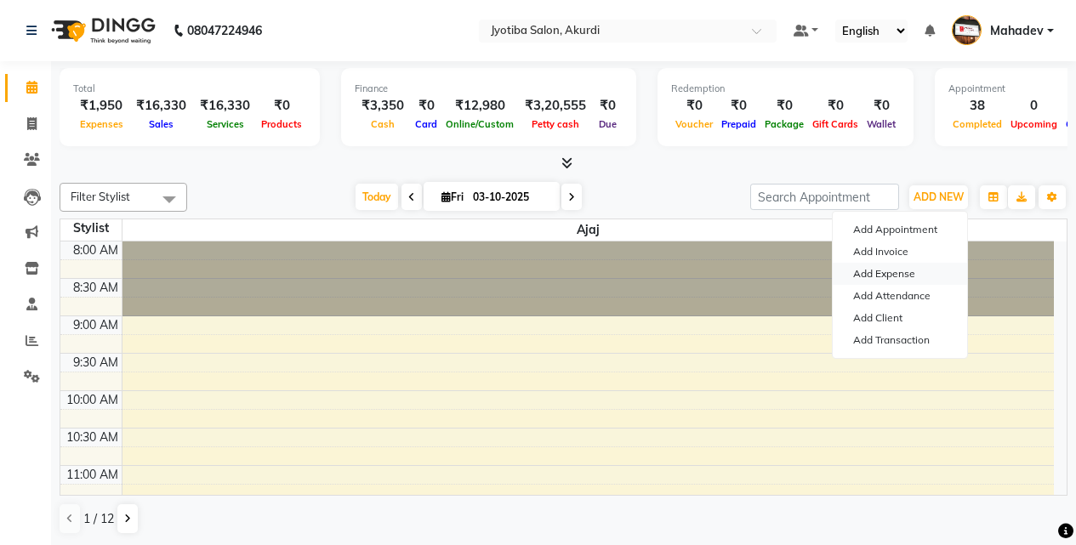
click at [913, 274] on link "Add Expense" at bounding box center [900, 274] width 134 height 22
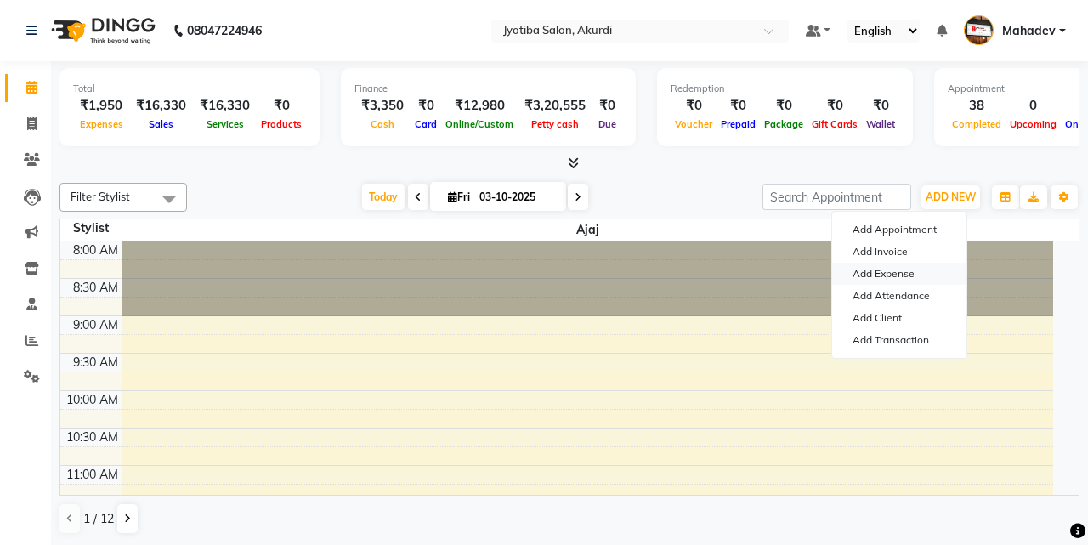
select select "1"
select select "2400"
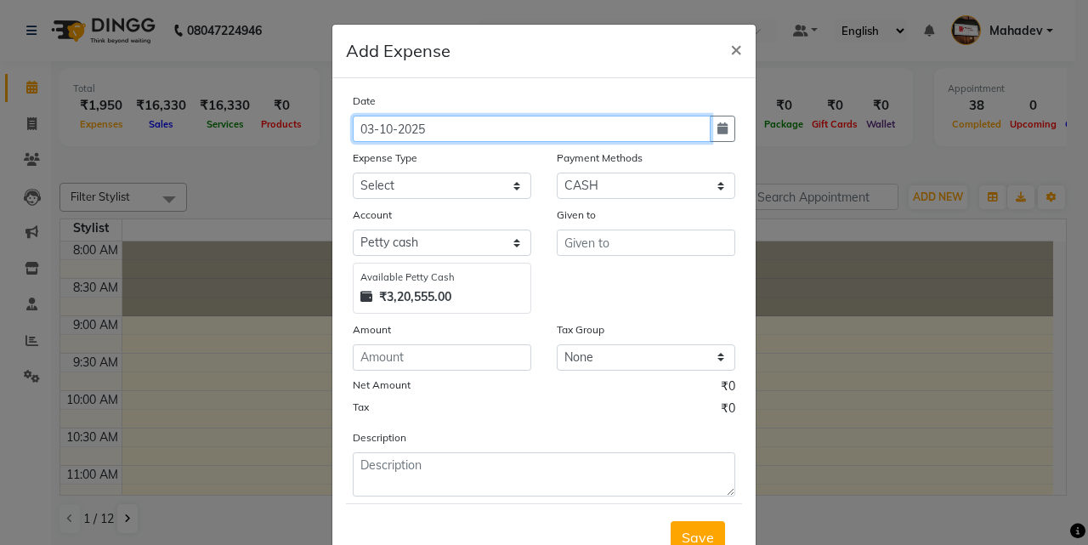
click at [554, 122] on input "03-10-2025" at bounding box center [532, 129] width 358 height 26
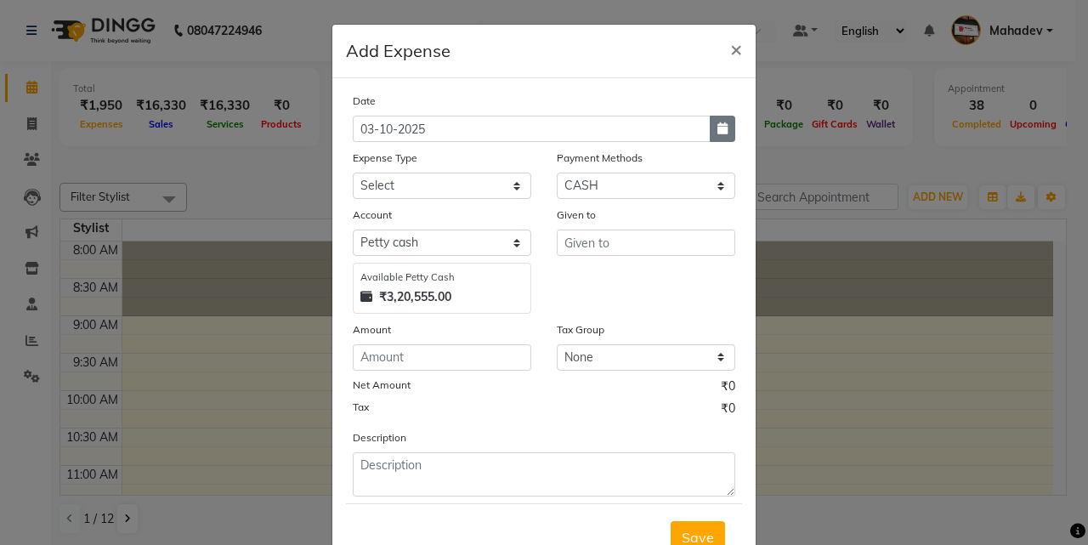
click at [717, 138] on button "button" at bounding box center [723, 129] width 26 height 26
select select "10"
select select "2025"
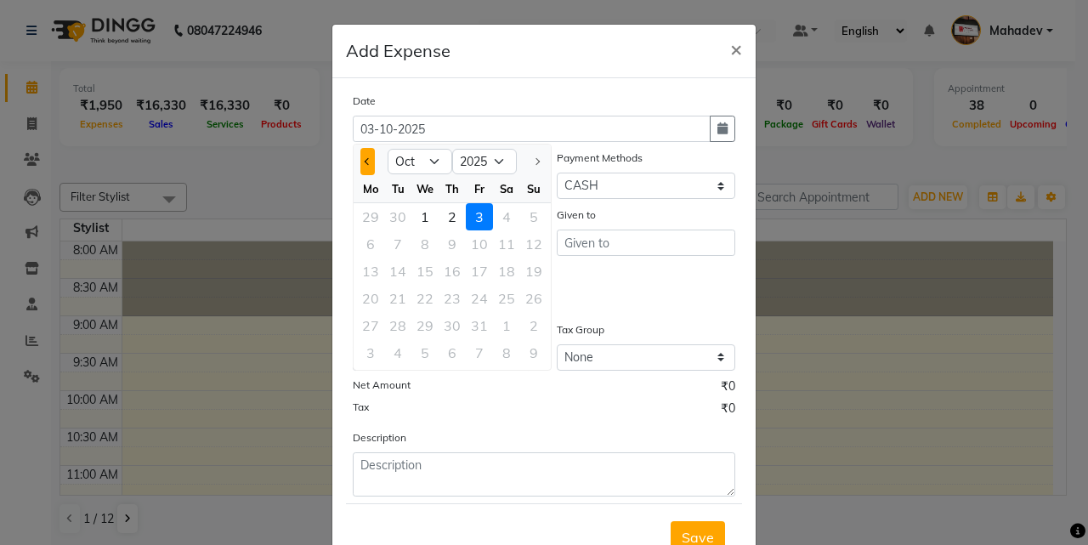
click at [365, 160] on span "Previous month" at bounding box center [368, 161] width 7 height 7
select select "9"
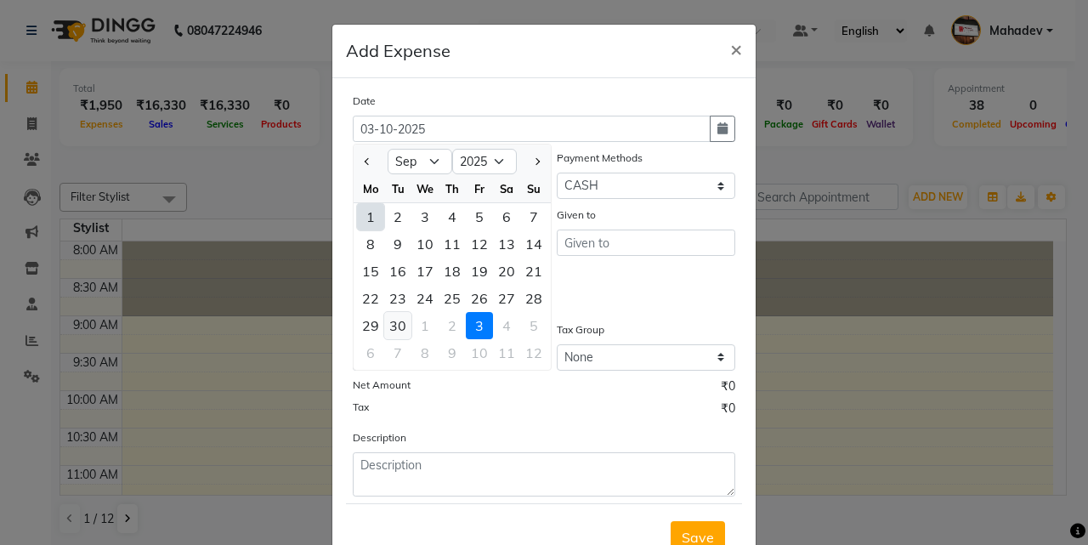
click at [389, 321] on div "30" at bounding box center [397, 325] width 27 height 27
type input "30-09-2025"
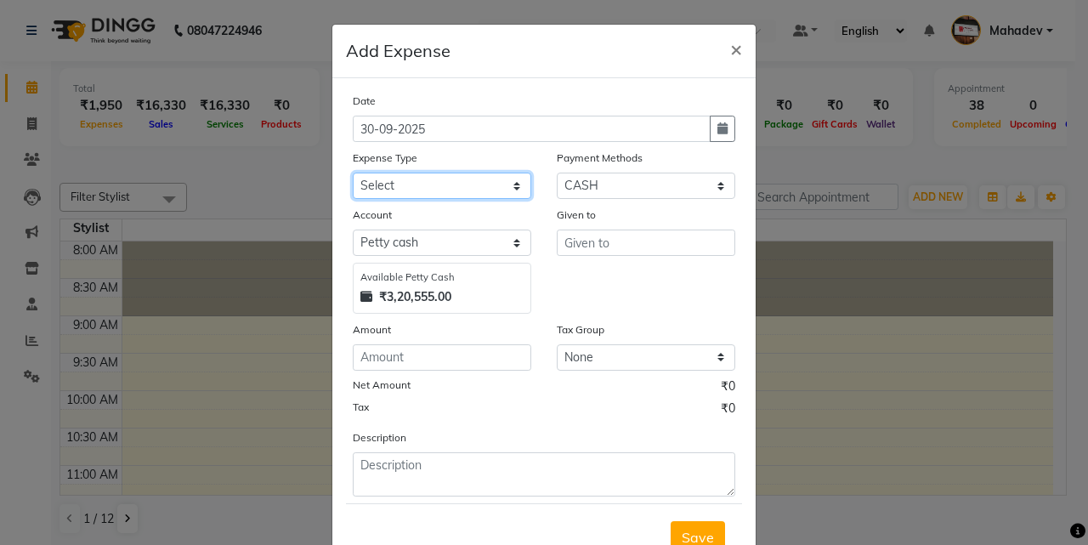
click at [433, 186] on select "Select Advance salary Advance salary ajaj Bank charges Car maintenance Cash tra…" at bounding box center [442, 186] width 179 height 26
select select "18043"
click at [353, 173] on select "Select Advance salary Advance salary ajaj Bank charges Car maintenance Cash tra…" at bounding box center [442, 186] width 179 height 26
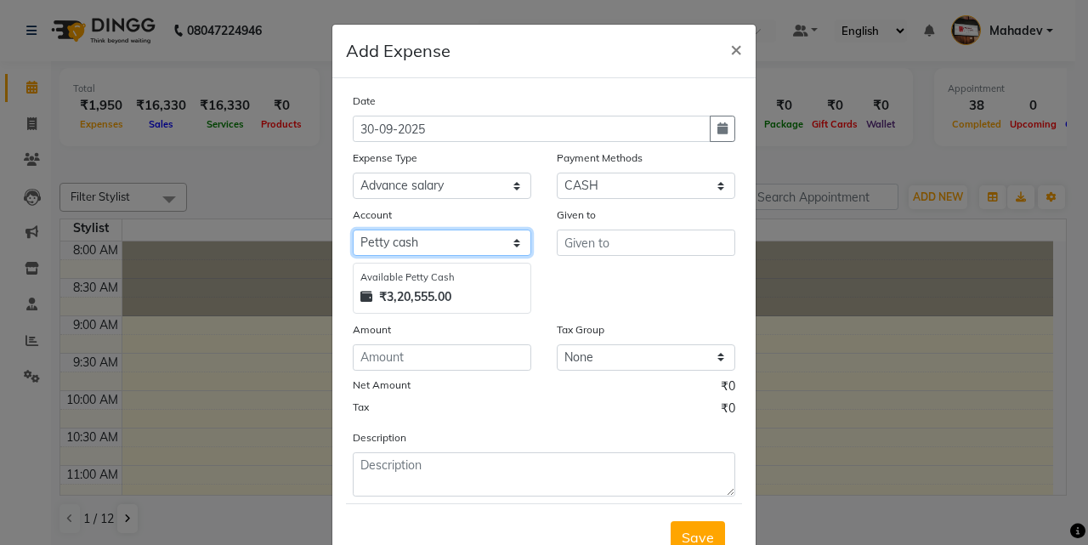
click at [435, 234] on select "Select Default account Petty cash" at bounding box center [442, 243] width 179 height 26
select select "295"
click at [353, 230] on select "Select Default account Petty cash" at bounding box center [442, 243] width 179 height 26
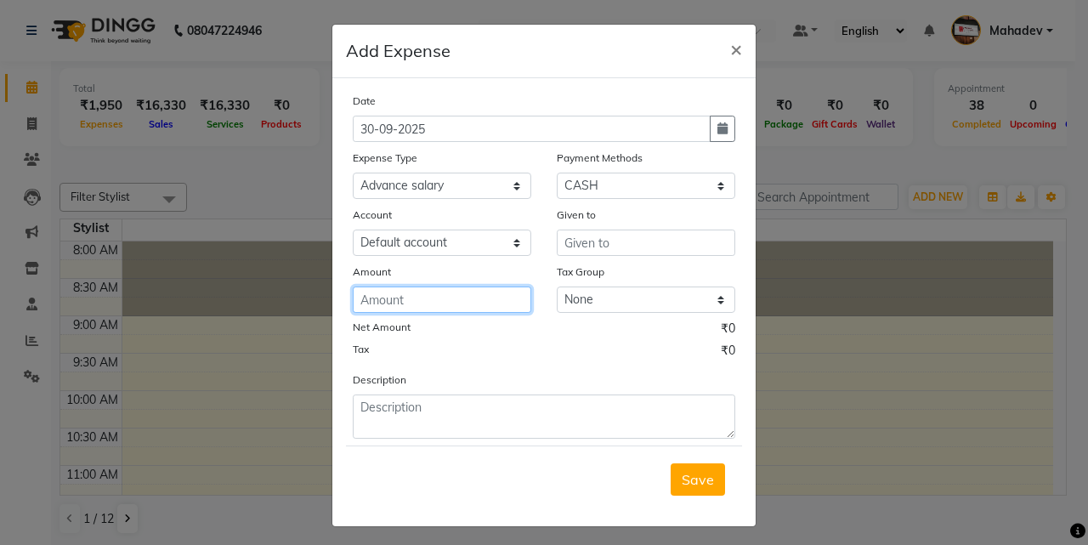
click at [434, 302] on input "number" at bounding box center [442, 300] width 179 height 26
type input "5000"
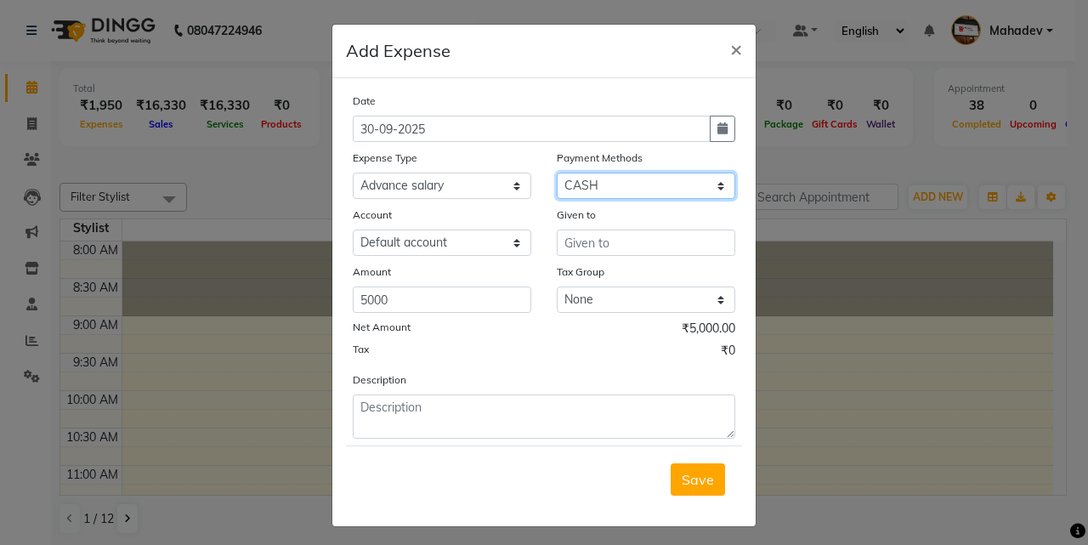
click at [606, 183] on select "Select CASH ONLINE CARD" at bounding box center [646, 186] width 179 height 26
click at [557, 173] on select "Select CASH ONLINE CARD" at bounding box center [646, 186] width 179 height 26
click at [608, 223] on div "Given to" at bounding box center [646, 218] width 179 height 24
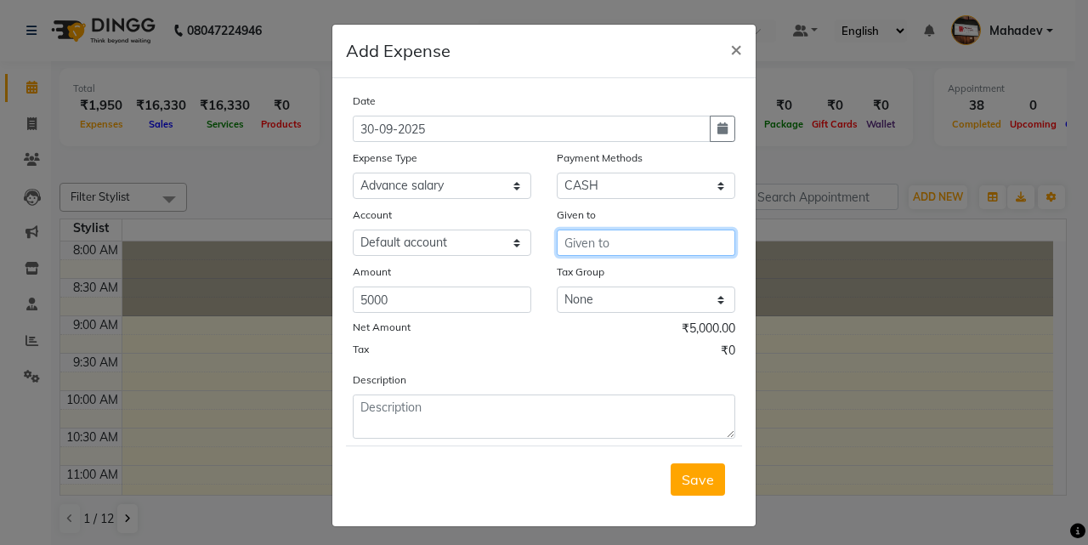
click at [613, 245] on input "text" at bounding box center [646, 243] width 179 height 26
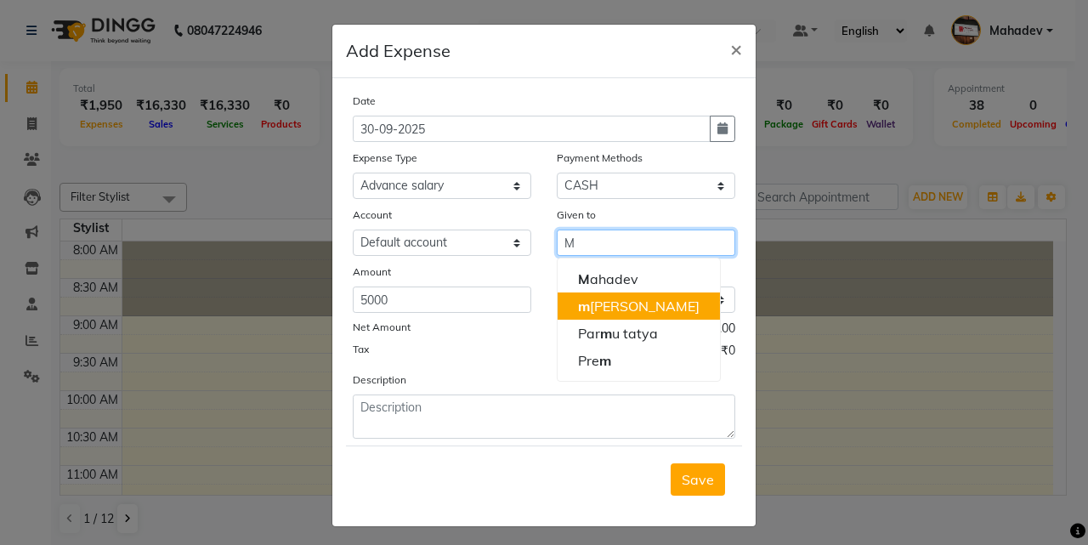
click at [617, 309] on ngb-highlight "m anish choudhari" at bounding box center [639, 306] width 122 height 17
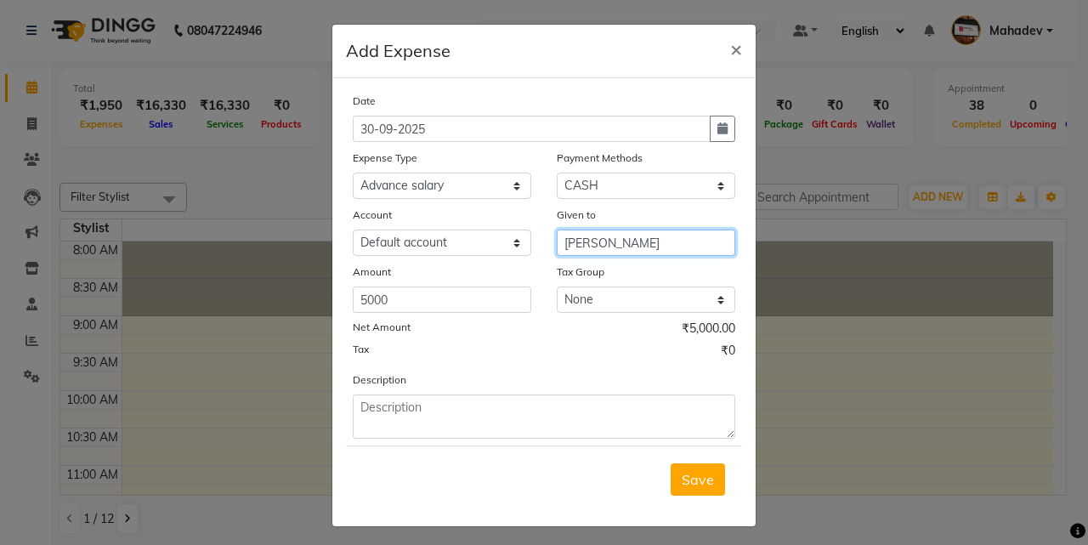
type input "[PERSON_NAME]"
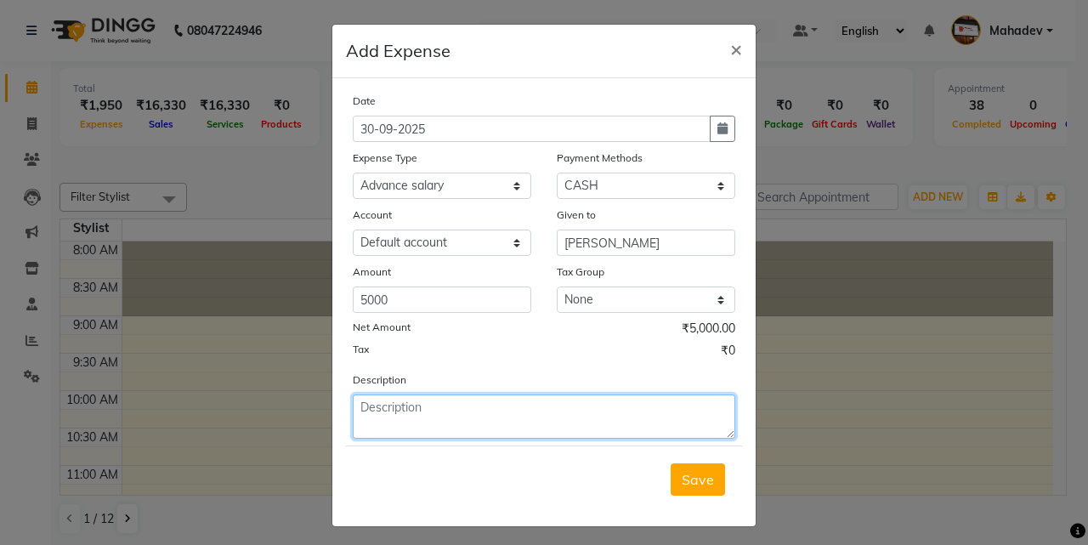
click at [472, 425] on textarea at bounding box center [544, 417] width 383 height 44
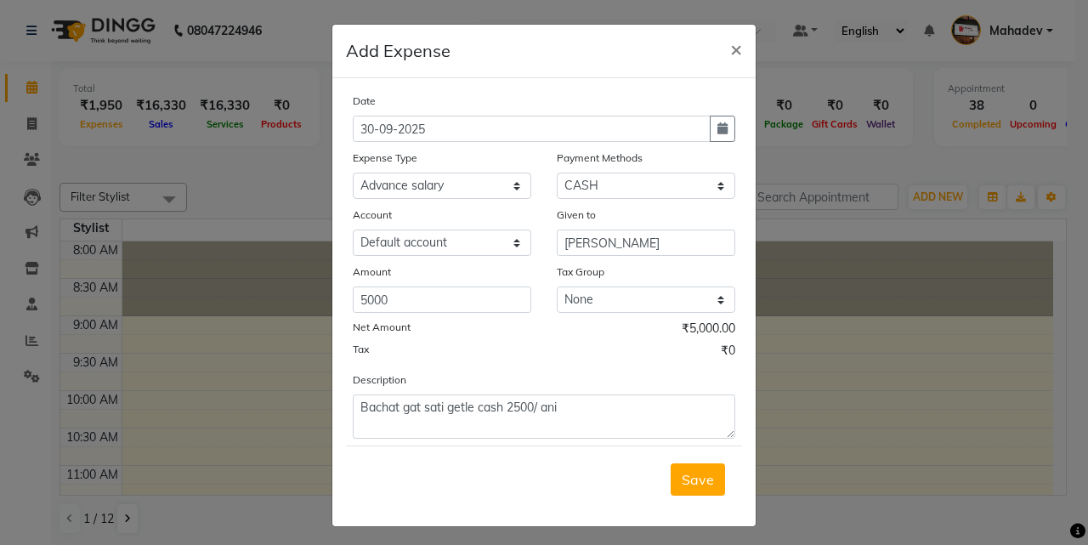
drag, startPoint x: 562, startPoint y: 482, endPoint x: 559, endPoint y: 464, distance: 18.2
click at [559, 464] on div "Save" at bounding box center [544, 479] width 396 height 67
drag, startPoint x: 541, startPoint y: 388, endPoint x: 539, endPoint y: 410, distance: 22.2
click at [539, 410] on div "Description Bachat gat sati getle cash 2500/ ani" at bounding box center [544, 405] width 408 height 68
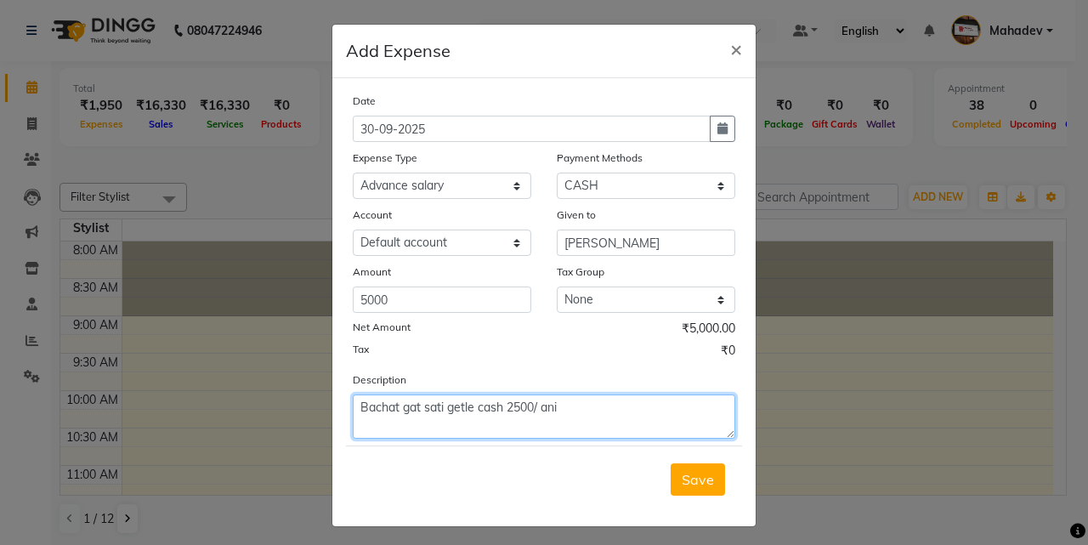
click at [539, 410] on textarea "Bachat gat sati getle cash 2500/ ani" at bounding box center [544, 417] width 383 height 44
click at [540, 406] on textarea "Bachat gat sati getle cash 2500/ ani" at bounding box center [544, 417] width 383 height 44
click at [557, 402] on textarea "Bachat gat sati getle cash 2500/ oni" at bounding box center [544, 417] width 383 height 44
click at [680, 418] on textarea "Bachat gat sati getle cash 2500/ oni onlain 2500/ getle" at bounding box center [544, 417] width 383 height 44
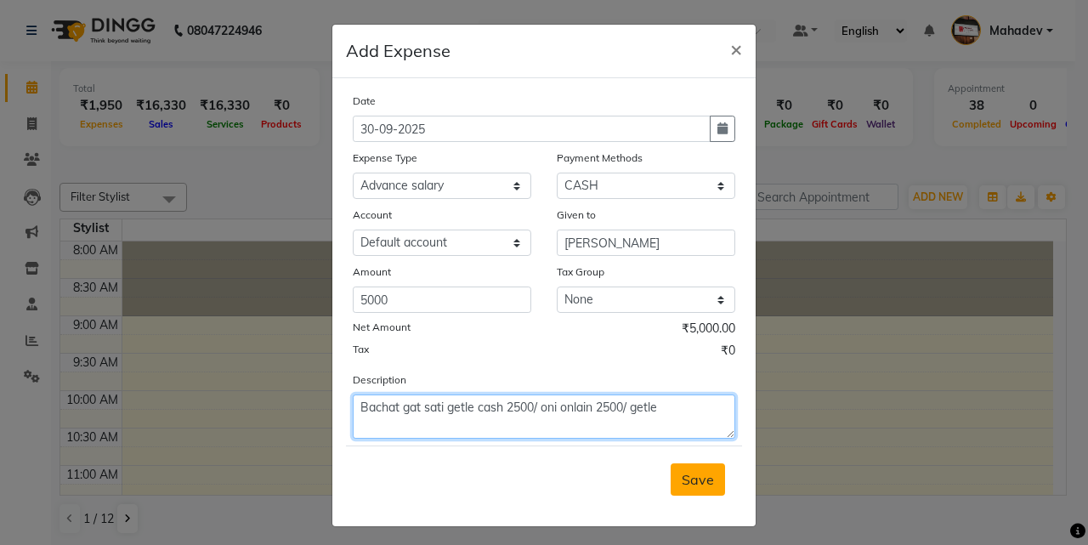
type textarea "Bachat gat sati getle cash 2500/ oni onlain 2500/ getle"
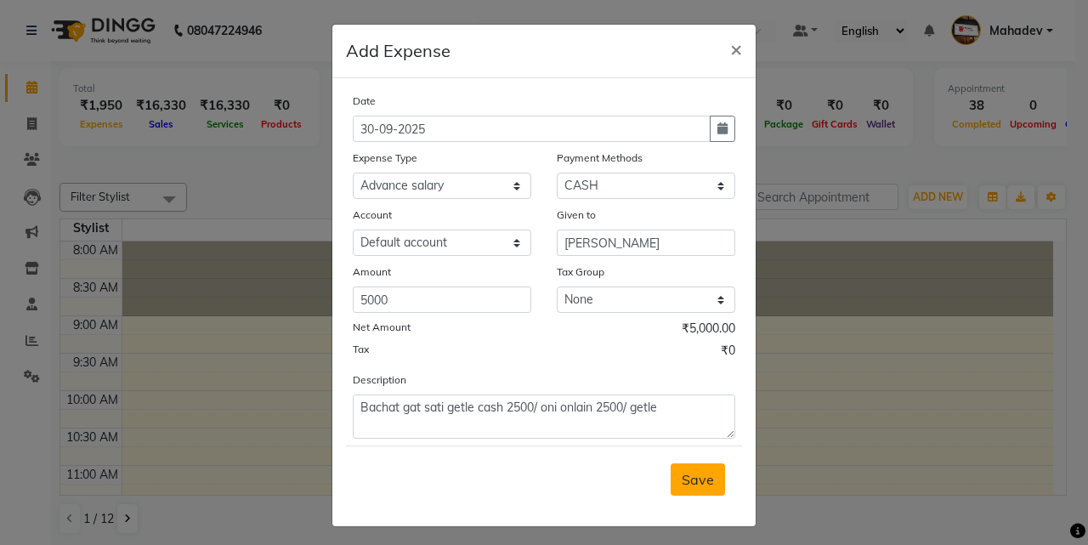
click at [675, 486] on button "Save" at bounding box center [698, 479] width 54 height 32
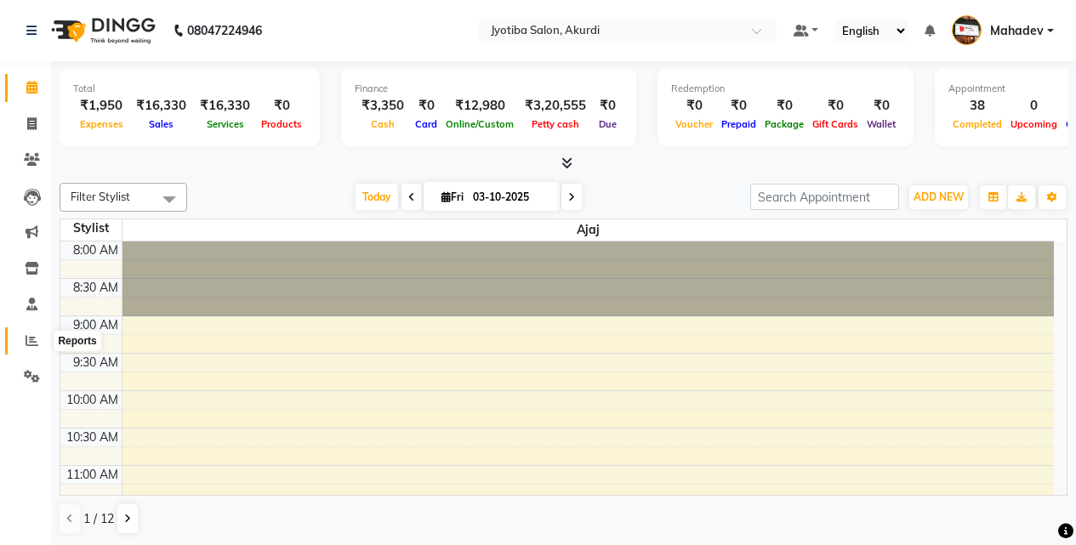
click at [28, 347] on span at bounding box center [32, 342] width 30 height 20
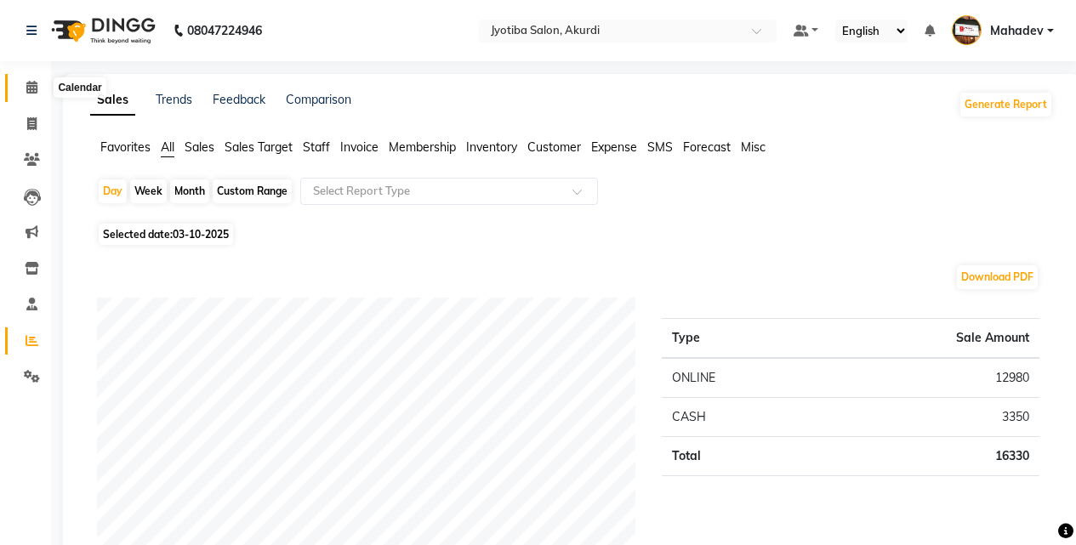
click at [25, 85] on span at bounding box center [32, 88] width 30 height 20
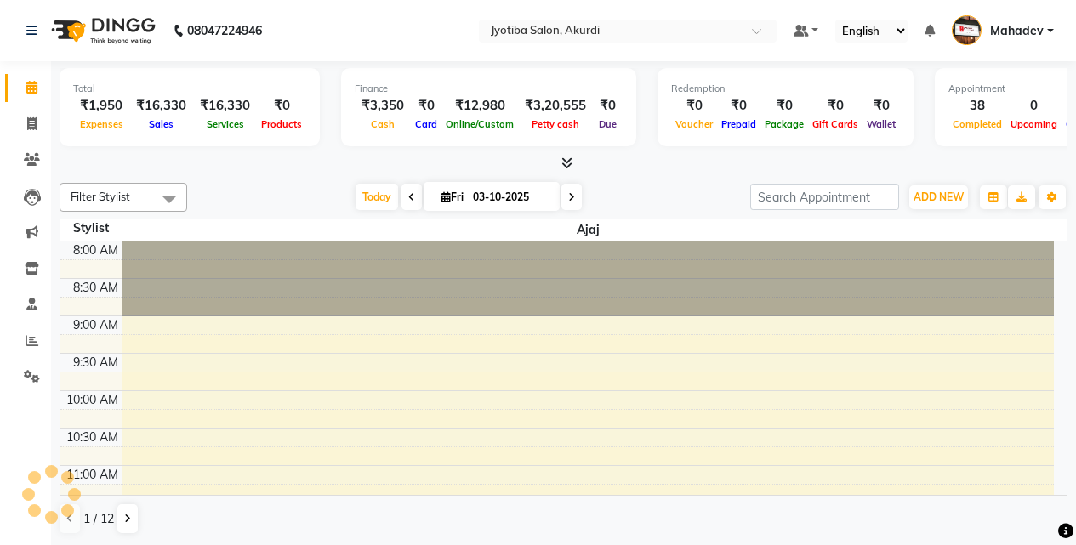
drag, startPoint x: 182, startPoint y: 185, endPoint x: 191, endPoint y: 185, distance: 9.4
